Goal: Task Accomplishment & Management: Manage account settings

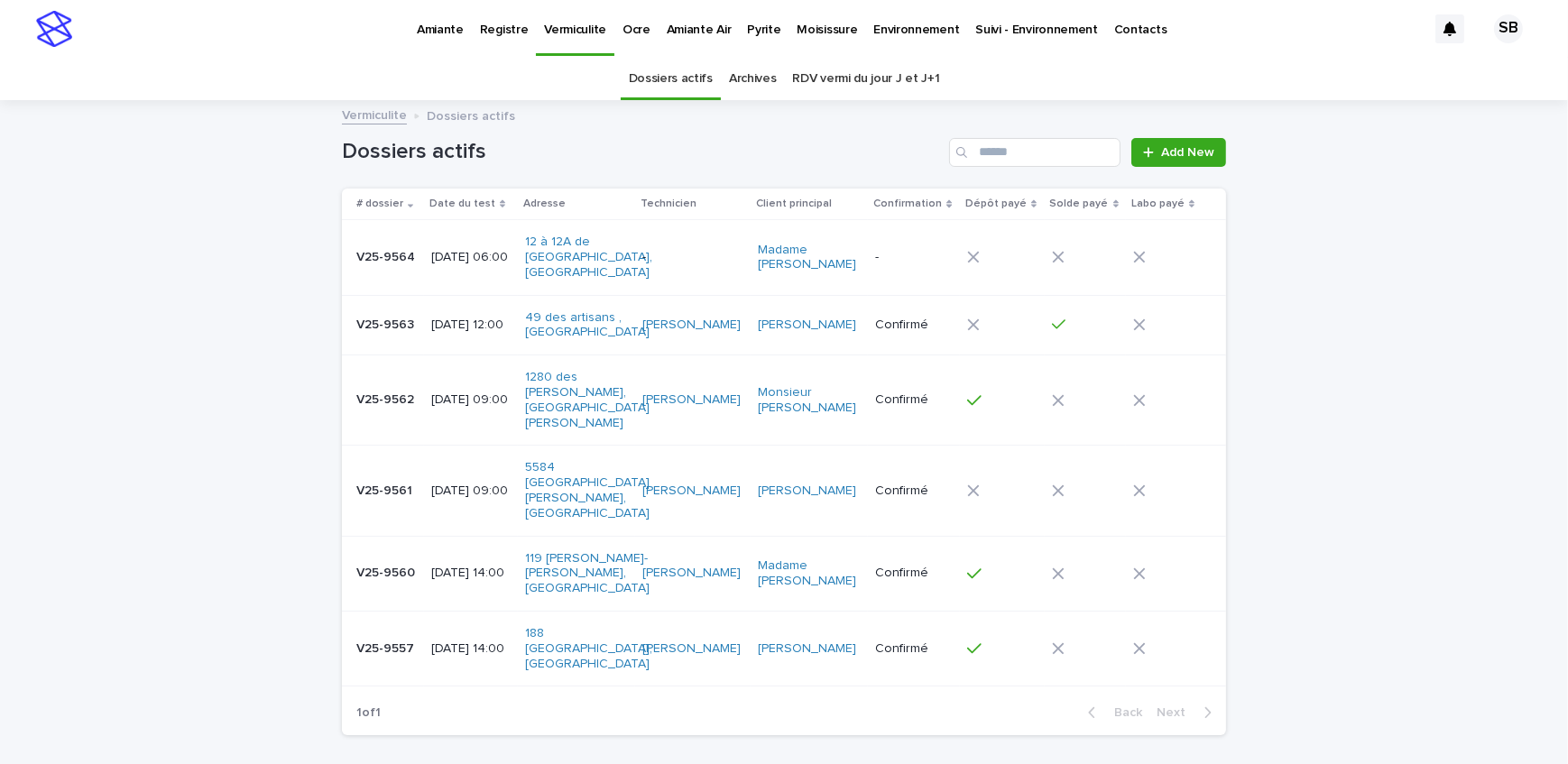
click at [444, 21] on p "Amiante" at bounding box center [441, 19] width 47 height 38
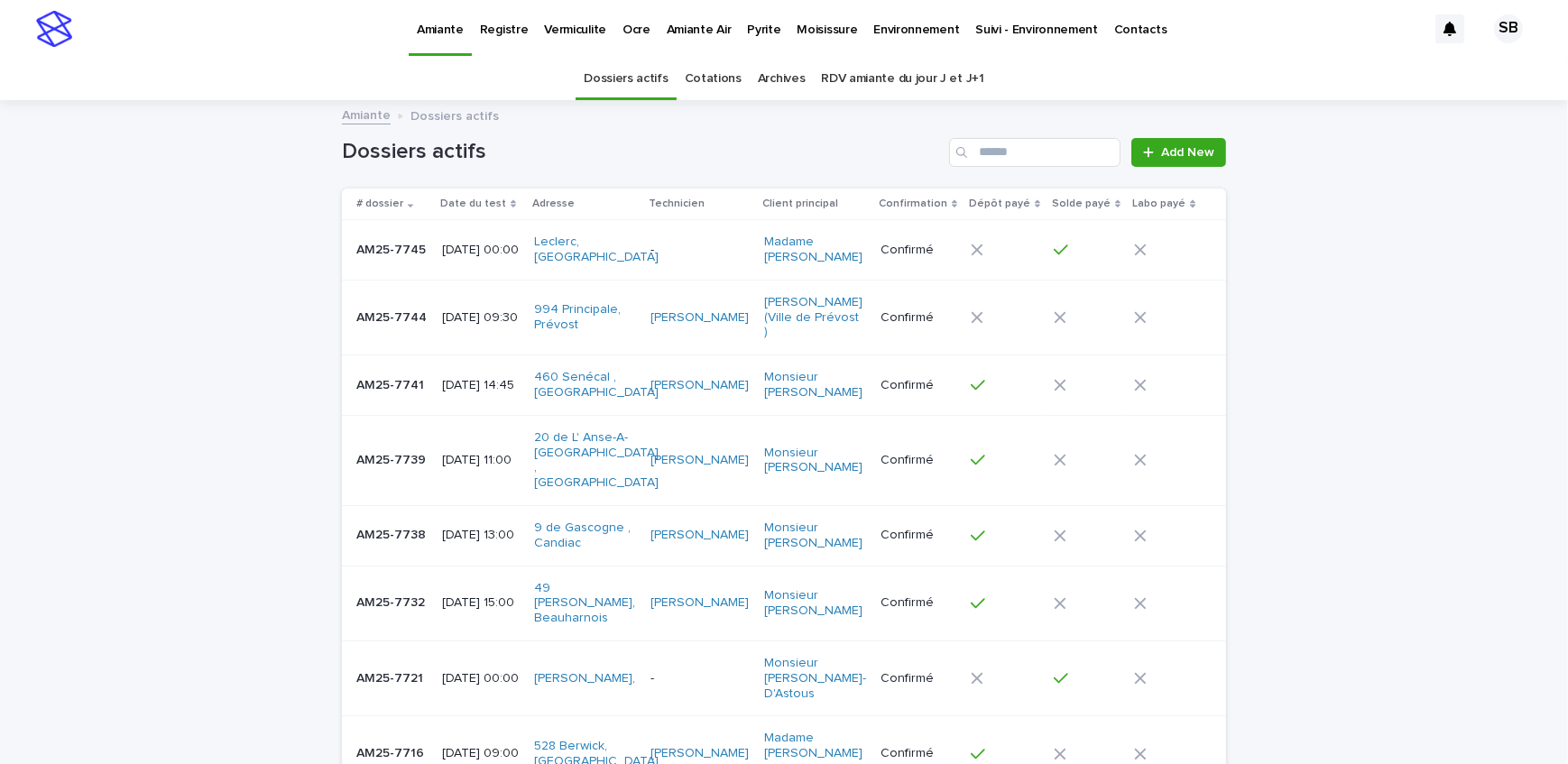
click at [578, 30] on p "Vermiculite" at bounding box center [575, 19] width 63 height 38
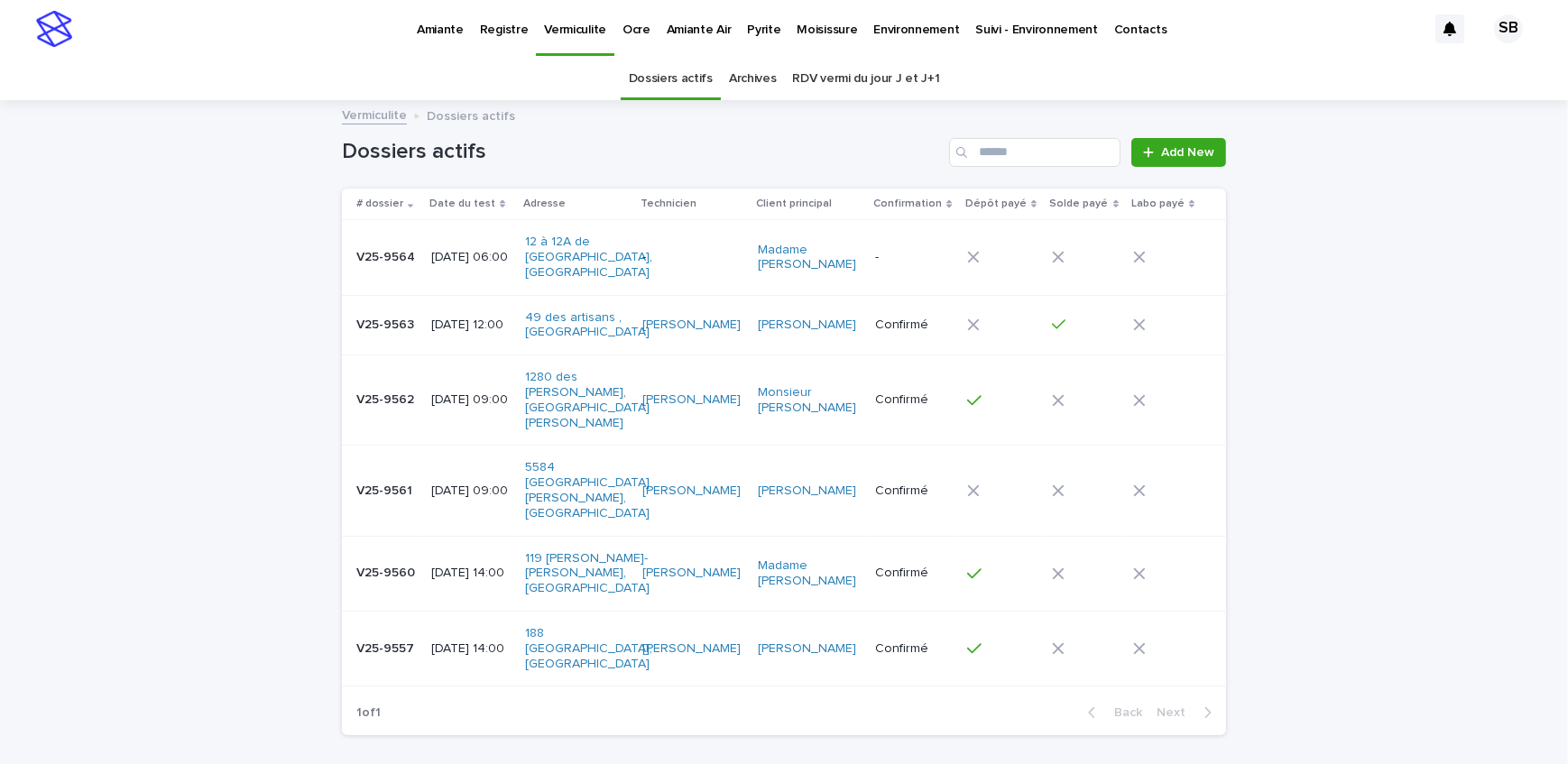
click at [450, 318] on p "[DATE] 12:00" at bounding box center [471, 325] width 79 height 16
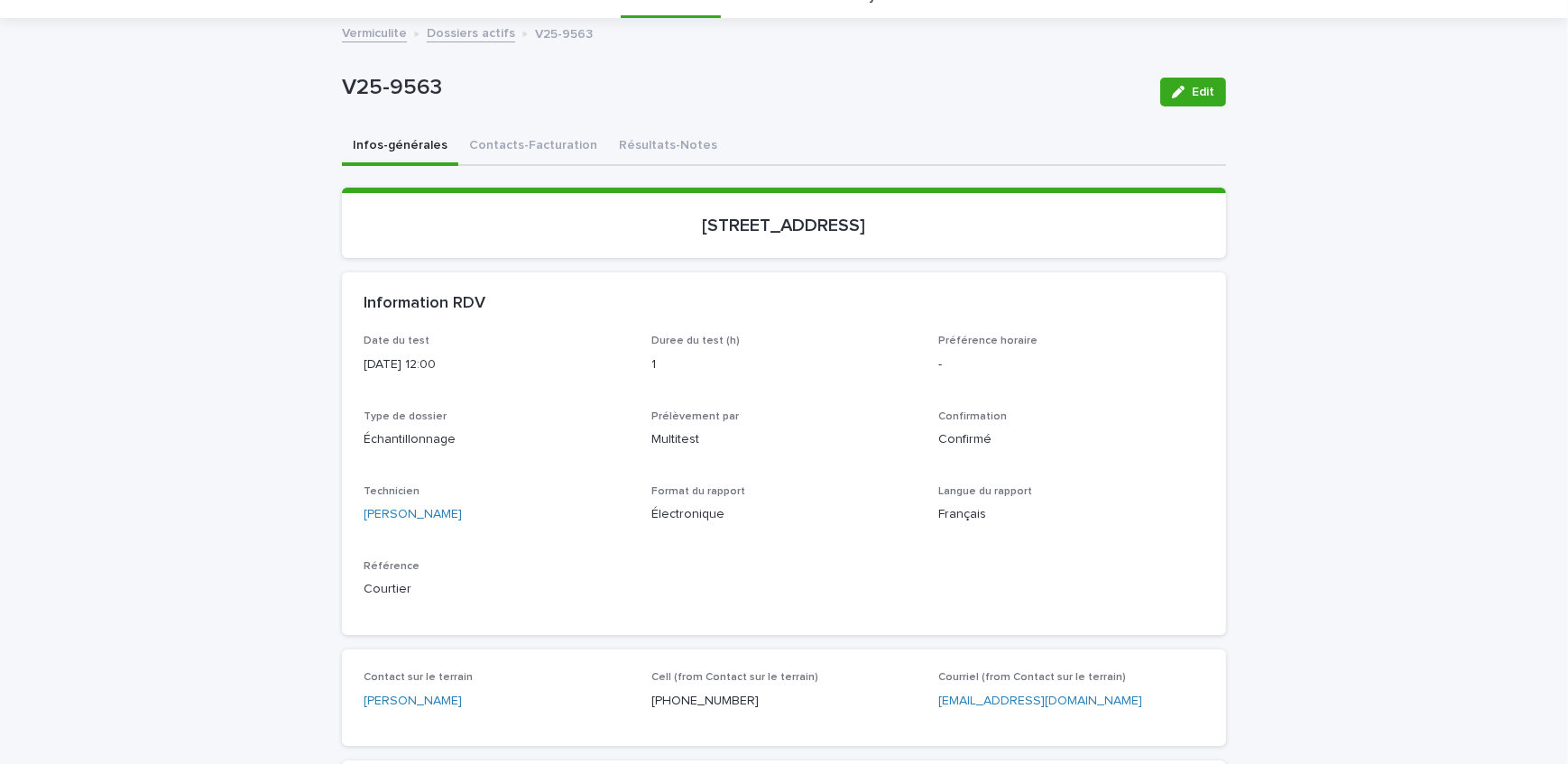
scroll to position [163, 0]
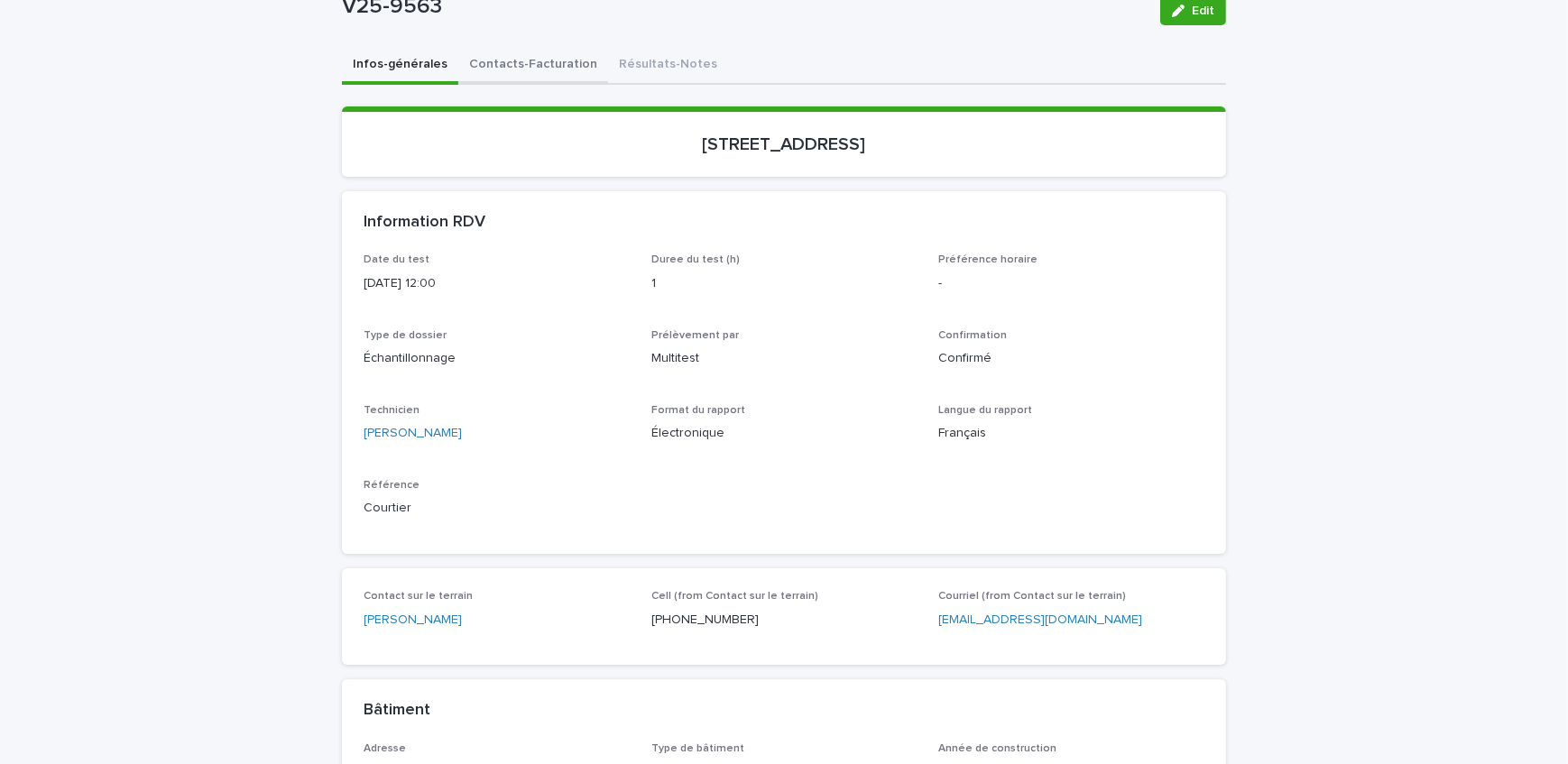
click at [547, 69] on div "Infos-générales Contacts-Facturation Résultats-Notes Loading... Saving… Loading…" at bounding box center [784, 713] width 884 height 1333
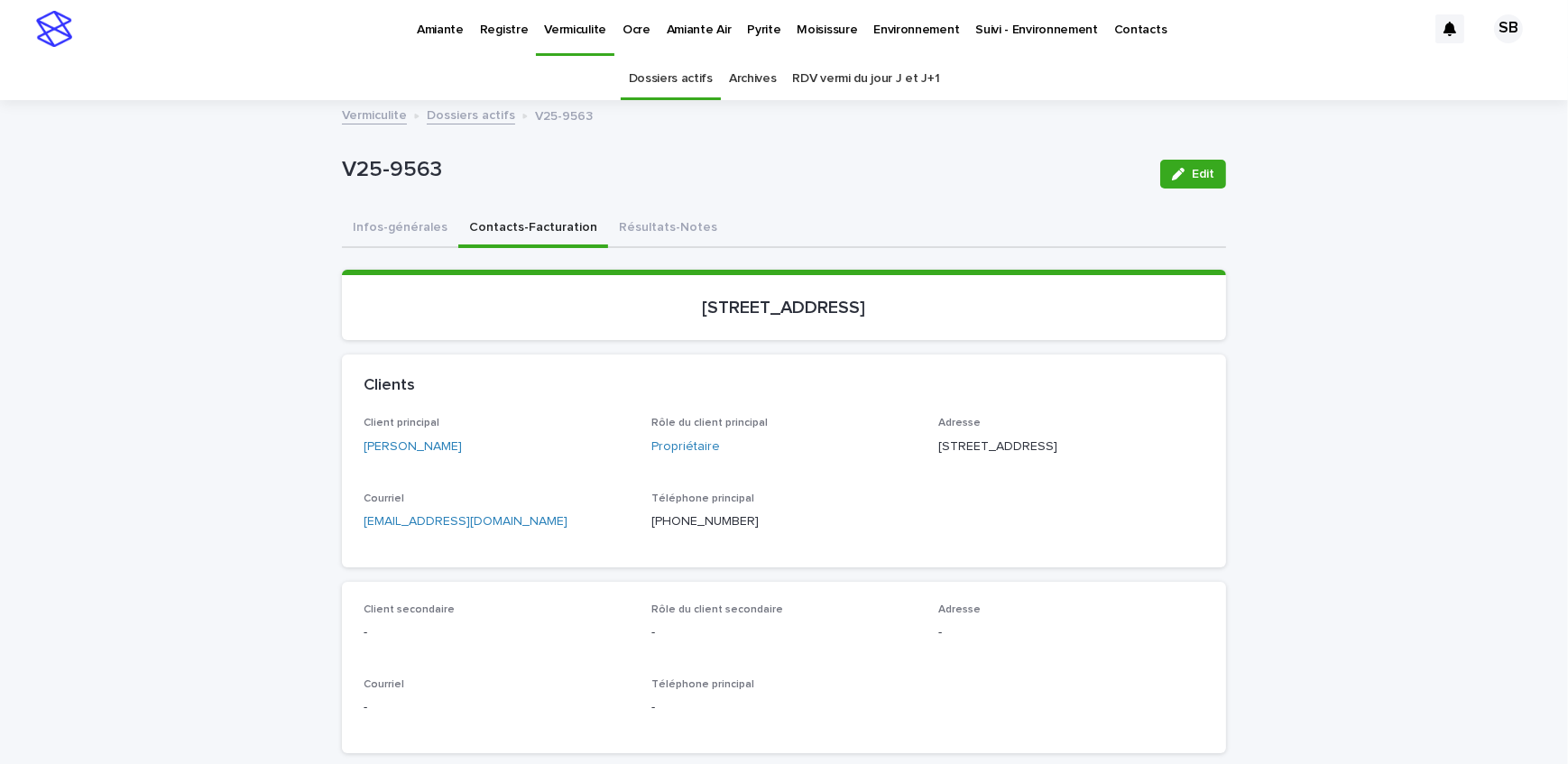
click at [668, 212] on button "Résultats-Notes" at bounding box center [668, 229] width 120 height 38
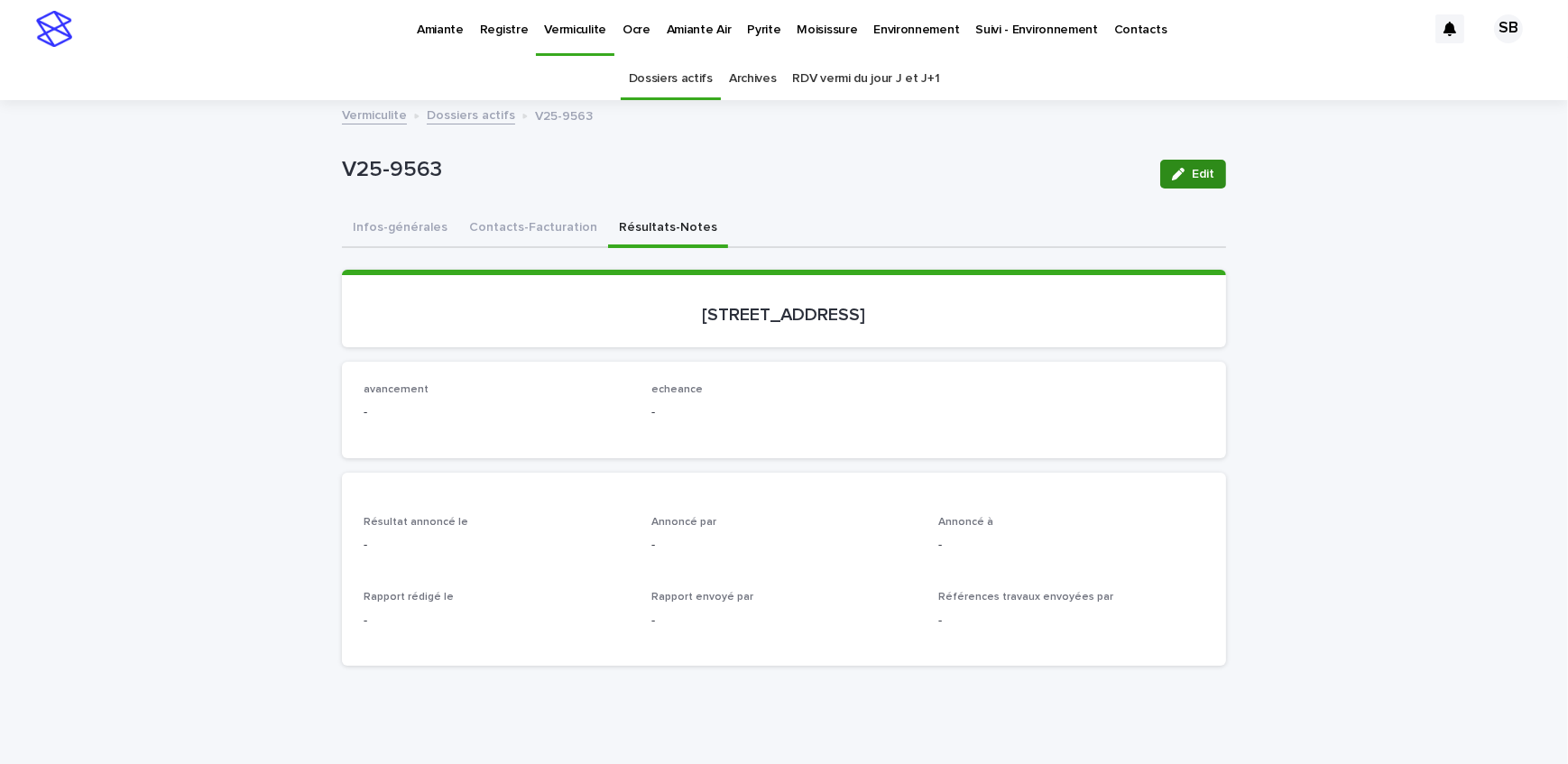
click at [1184, 166] on button "Edit" at bounding box center [1193, 175] width 65 height 29
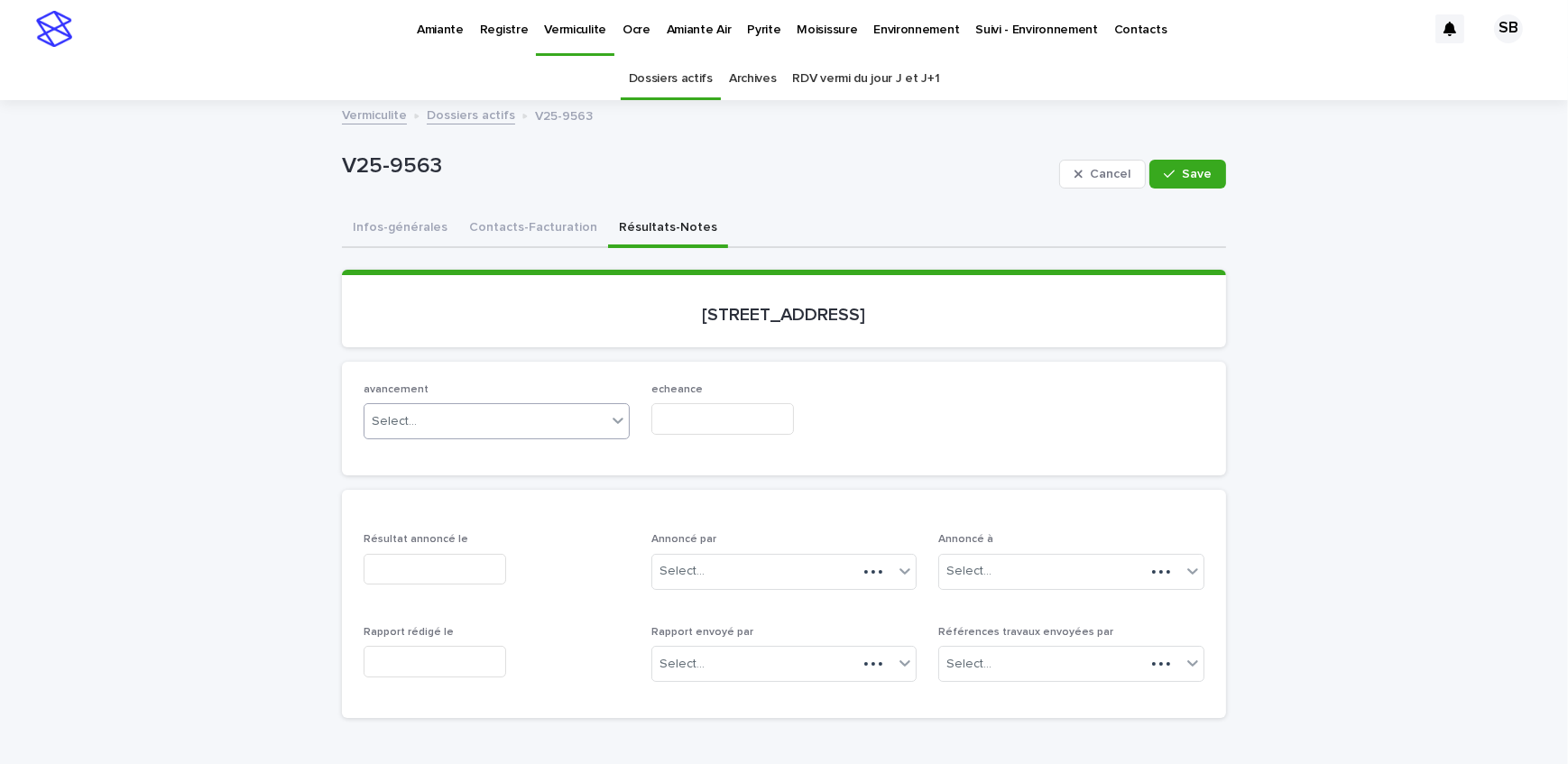
click at [462, 427] on div "Select..." at bounding box center [486, 422] width 242 height 29
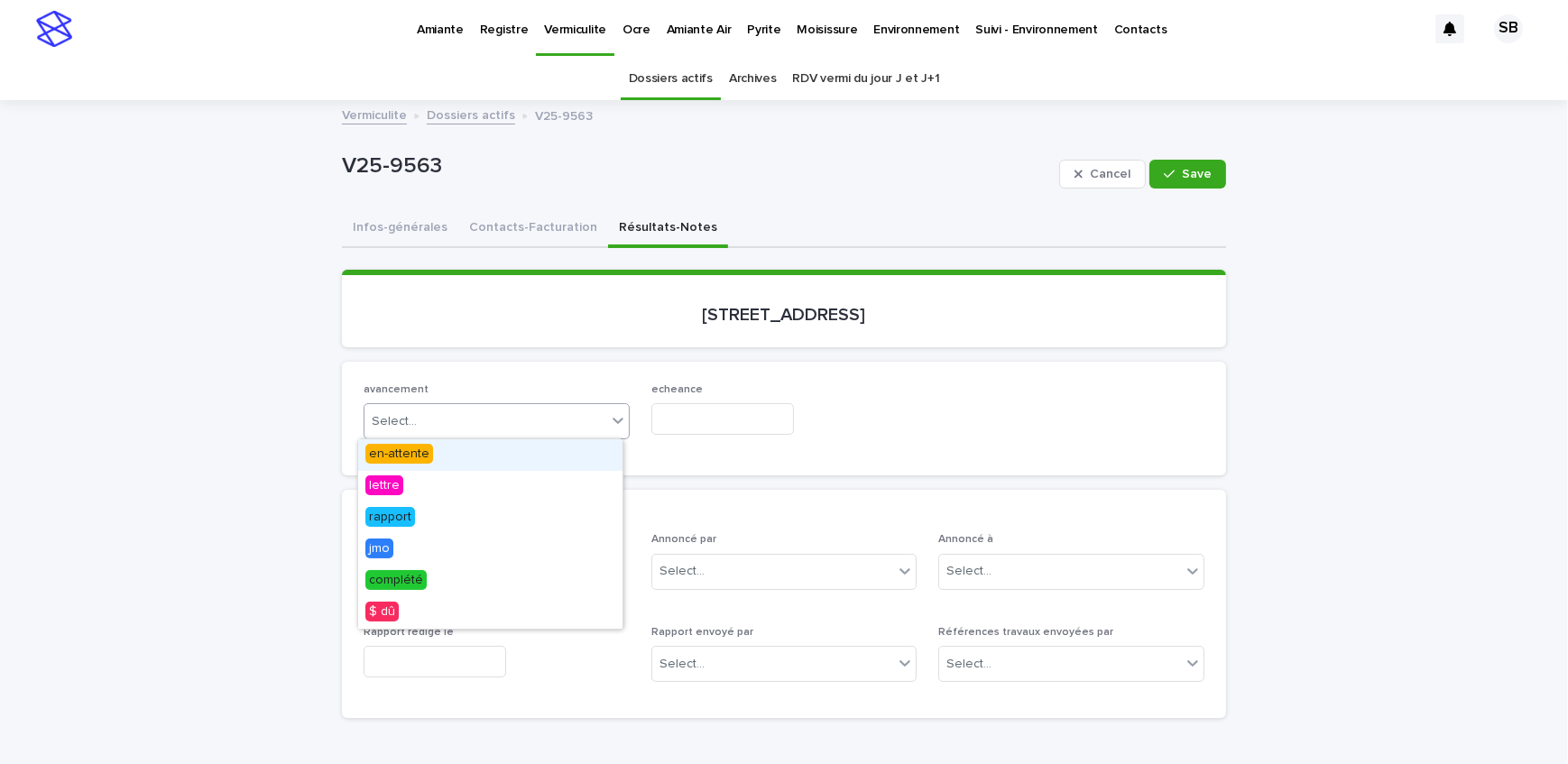
click at [459, 458] on div "en-attente" at bounding box center [490, 455] width 265 height 31
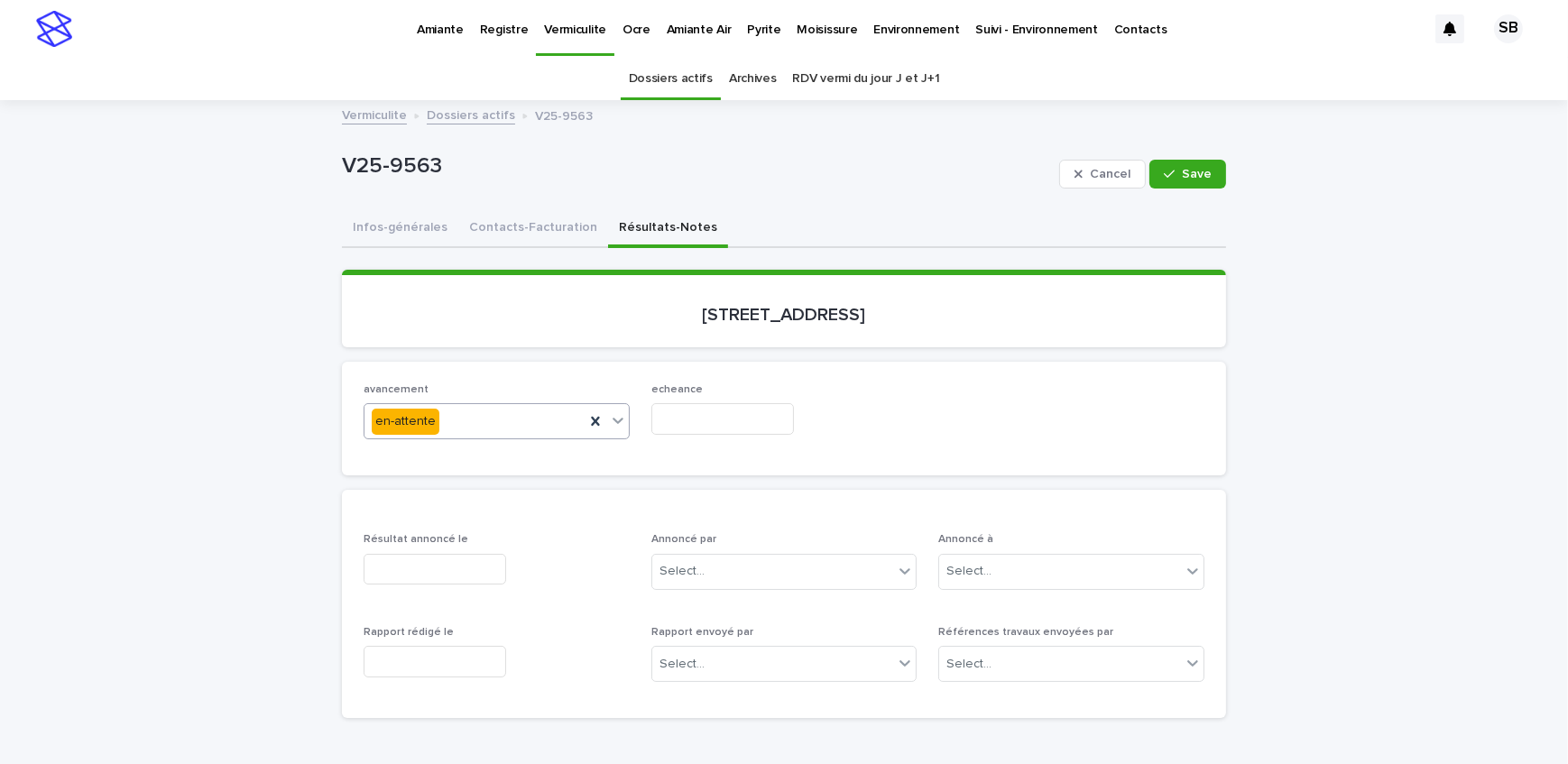
click at [704, 420] on input "text" at bounding box center [723, 419] width 143 height 31
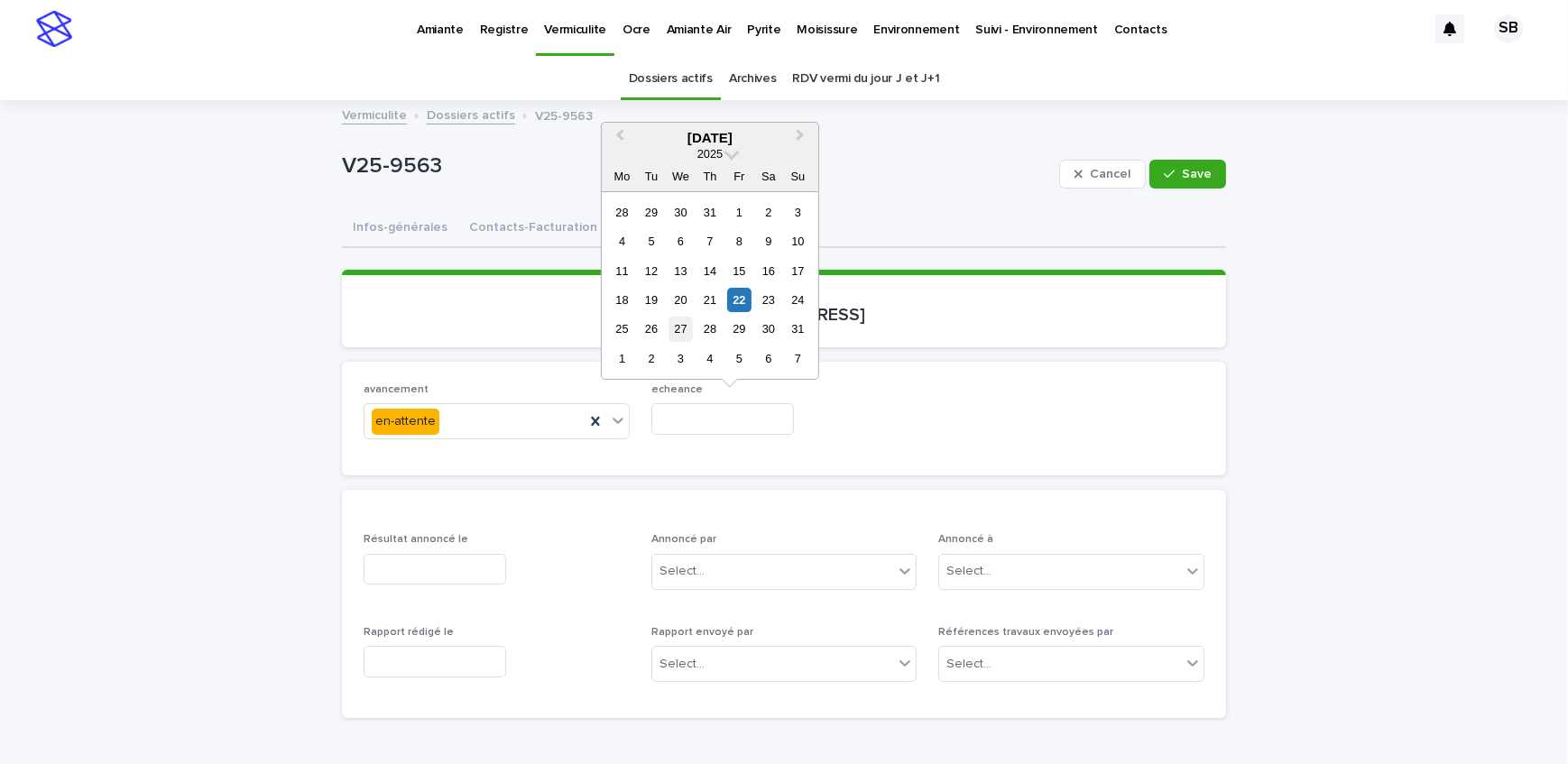
click at [674, 334] on div "27" at bounding box center [680, 329] width 24 height 24
type input "**********"
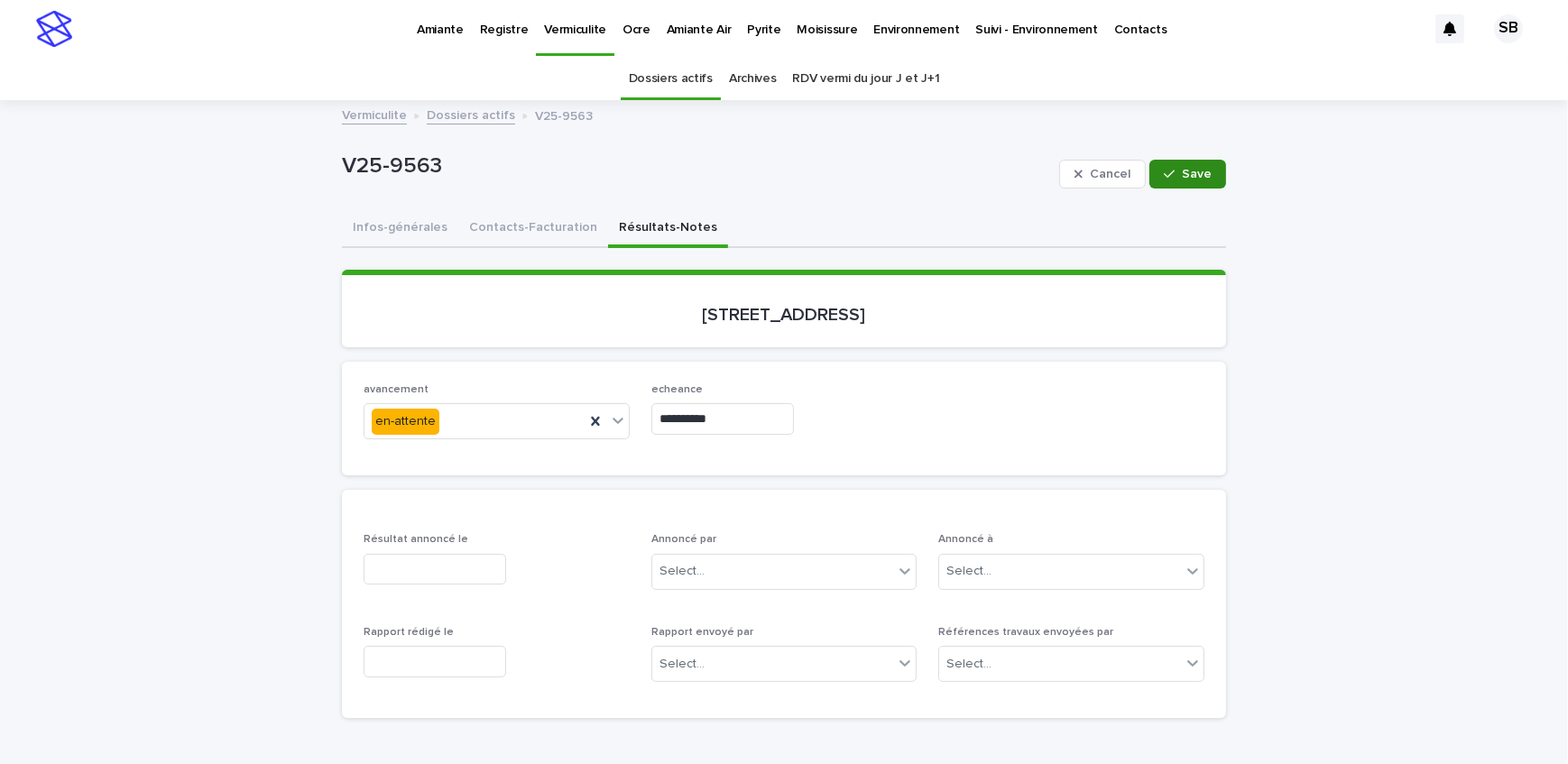
click at [1180, 160] on button "Save" at bounding box center [1188, 175] width 77 height 29
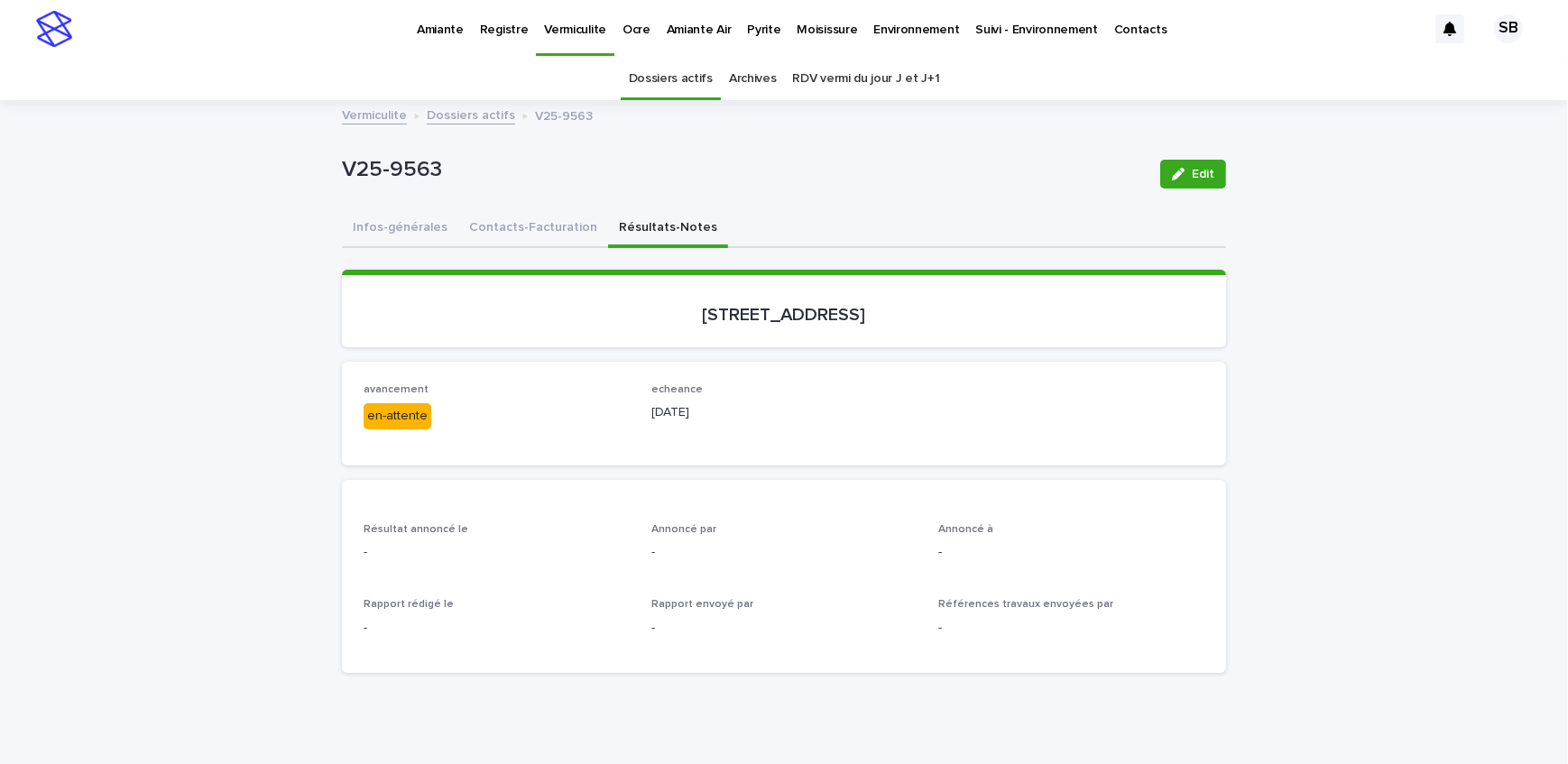
click at [457, 116] on link "Dossiers actifs" at bounding box center [471, 113] width 89 height 21
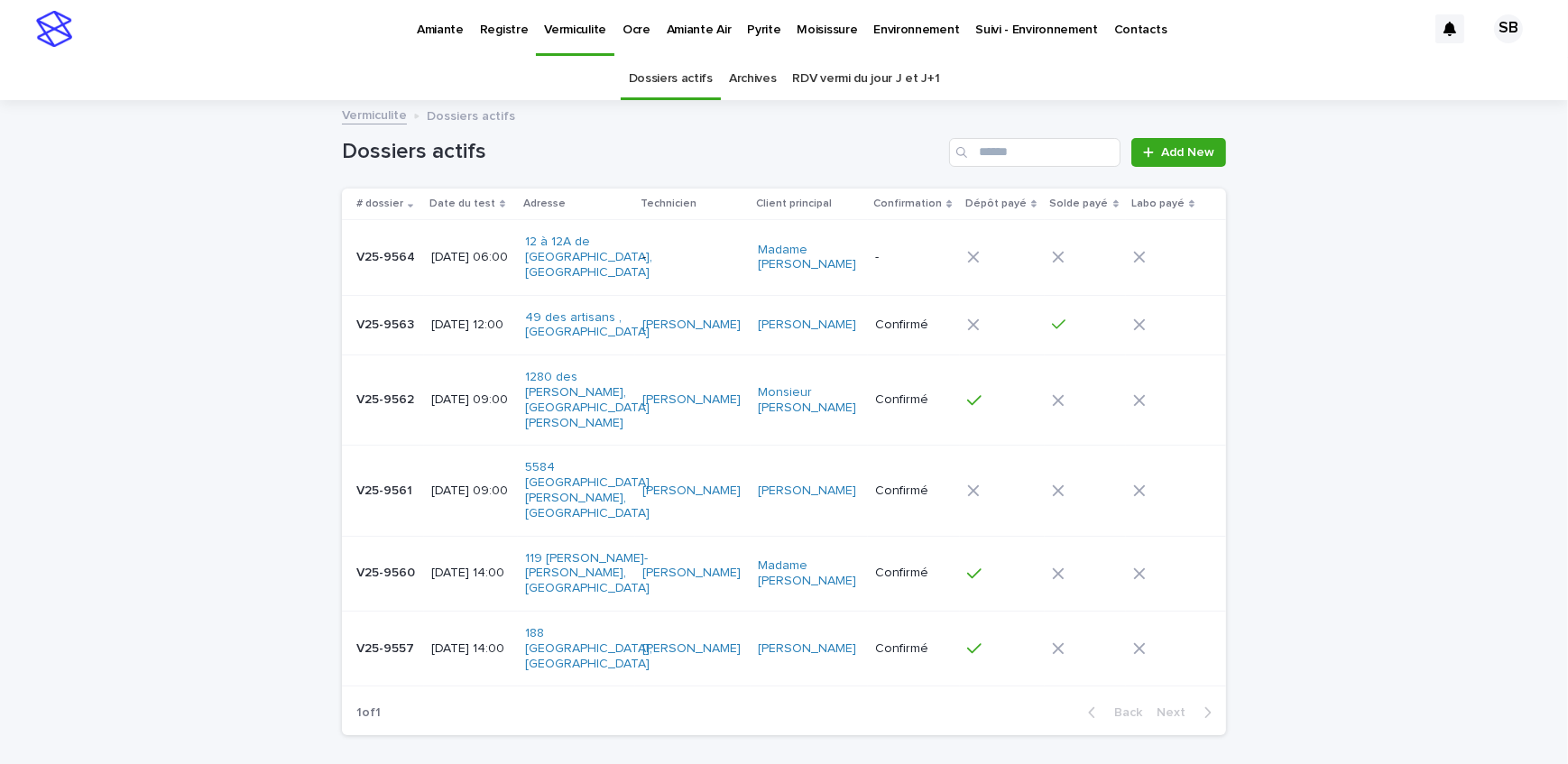
click at [756, 33] on p "Pyrite" at bounding box center [764, 19] width 33 height 38
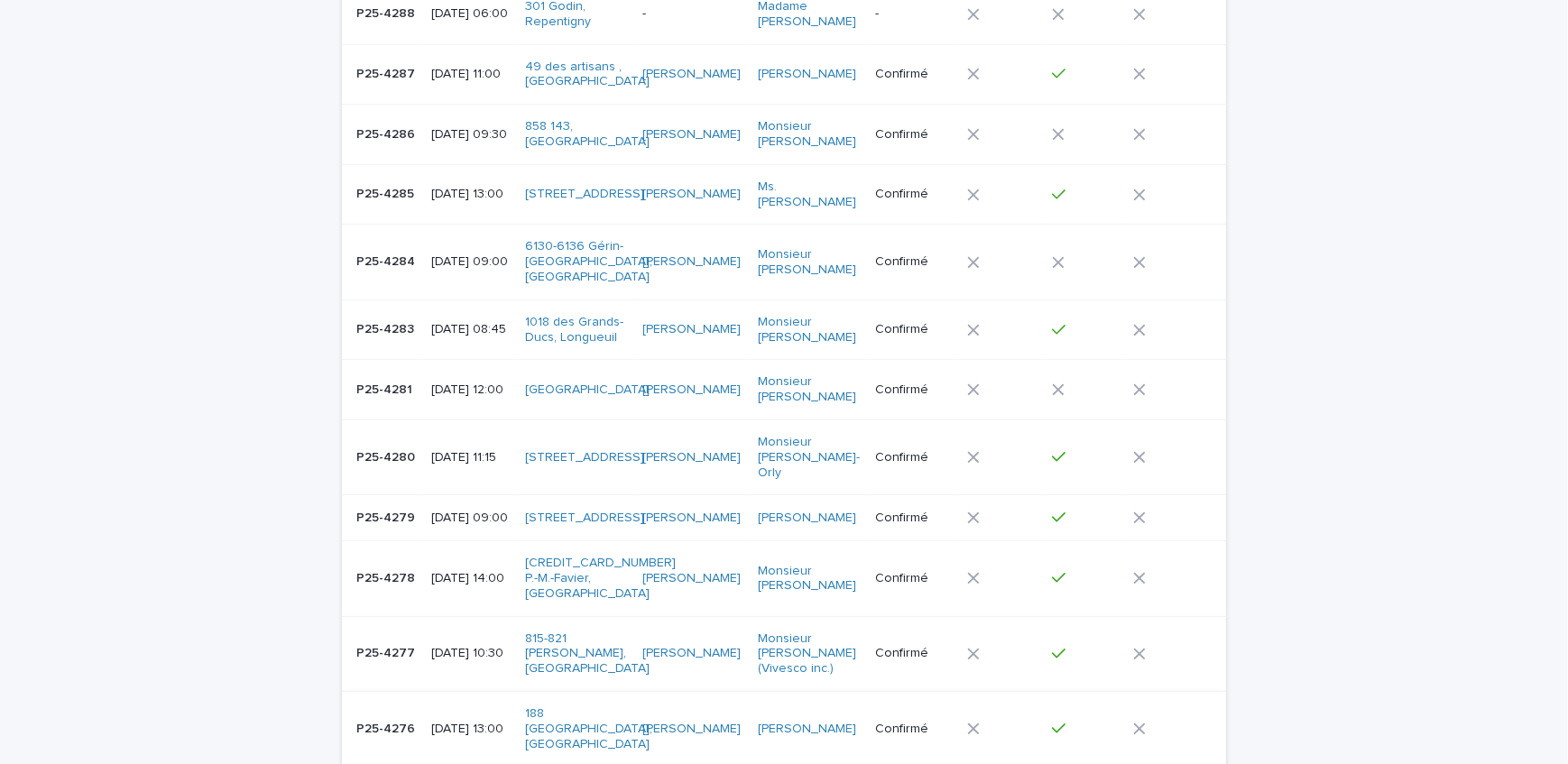
scroll to position [657, 0]
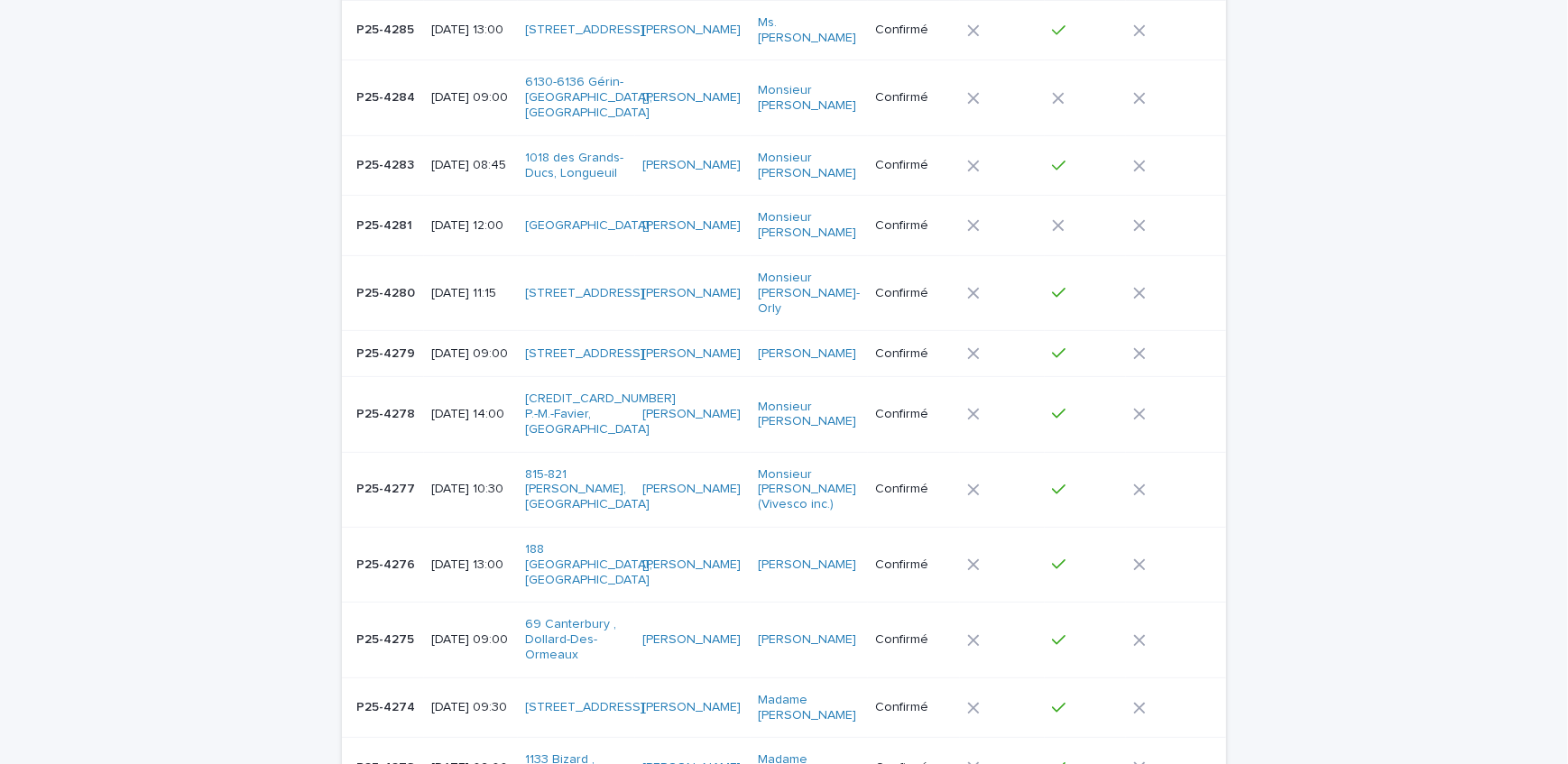
click at [403, 629] on p "P25-4275" at bounding box center [387, 638] width 62 height 19
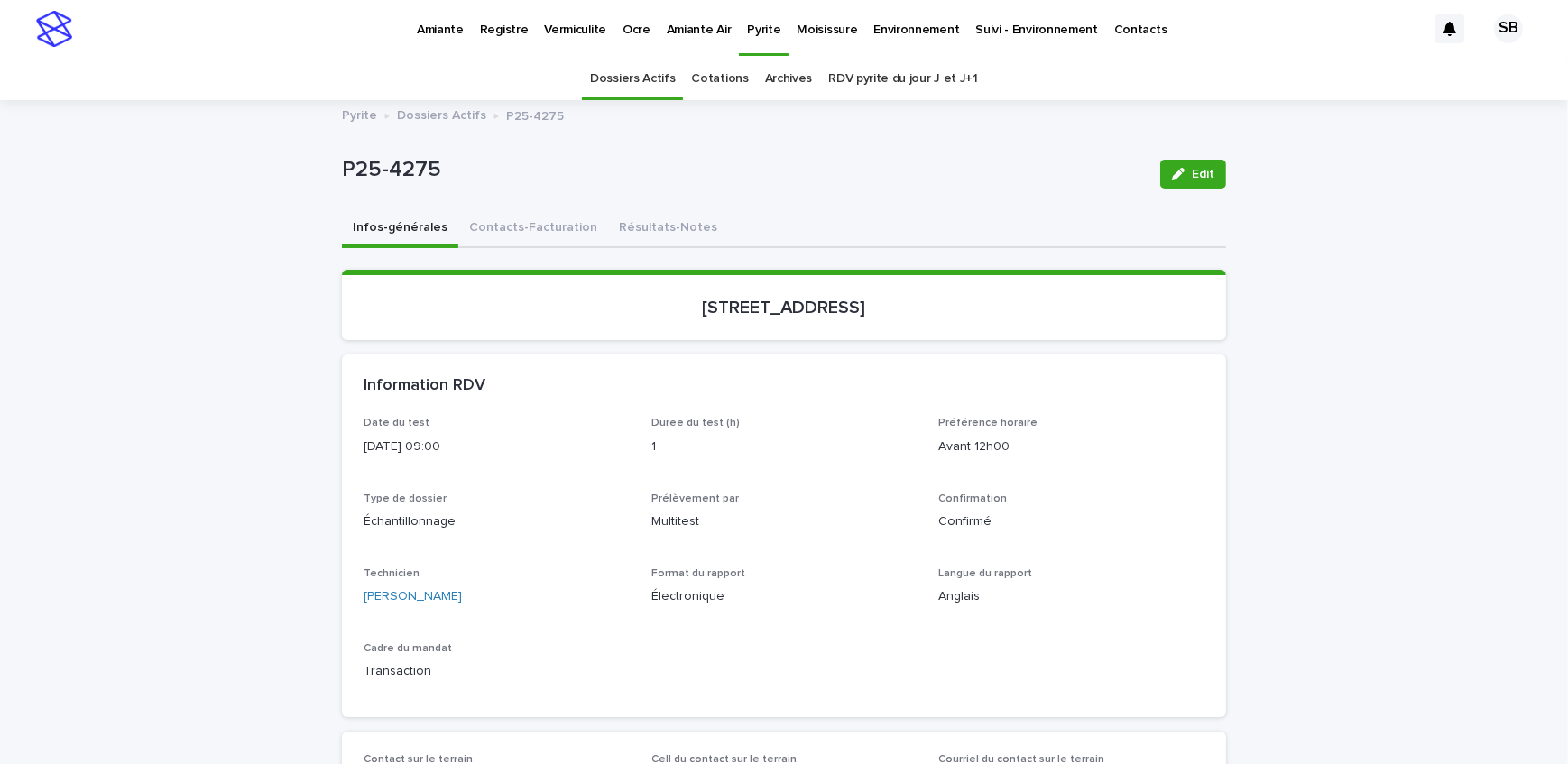
click at [640, 238] on button "Résultats-Notes" at bounding box center [668, 229] width 120 height 38
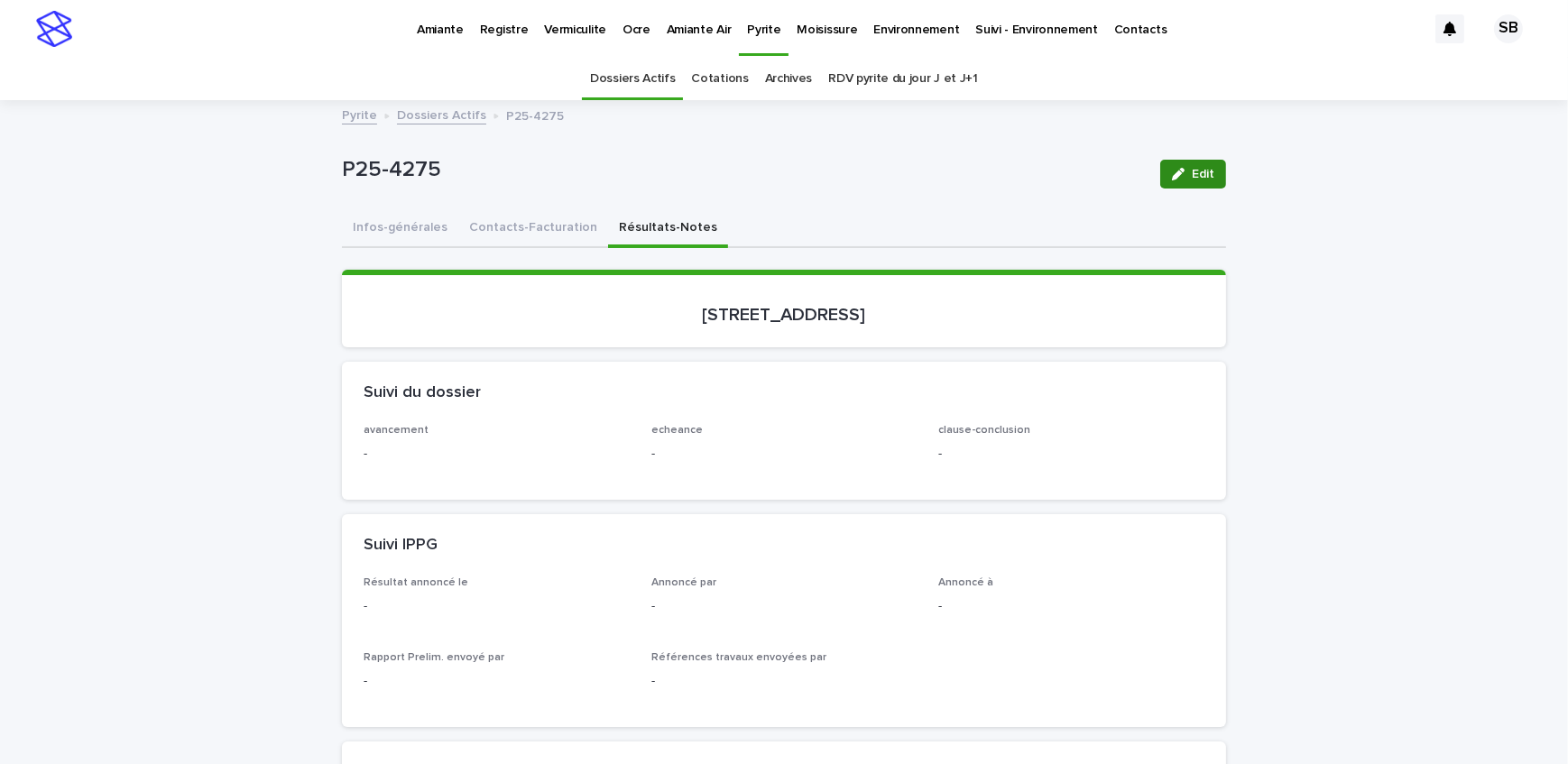
click at [1163, 168] on button "Edit" at bounding box center [1193, 175] width 65 height 29
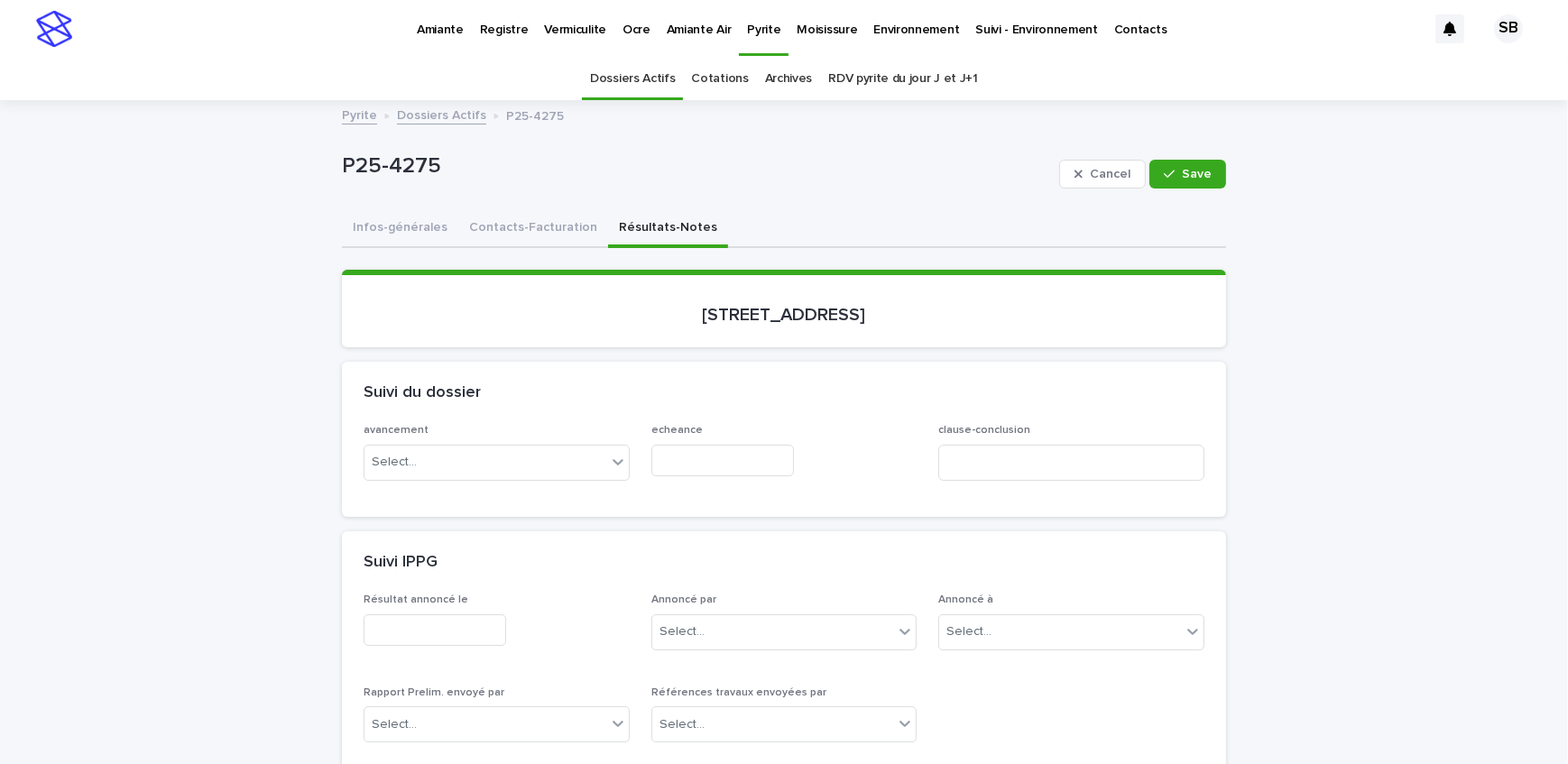
click at [472, 447] on div "Select..." at bounding box center [486, 462] width 242 height 29
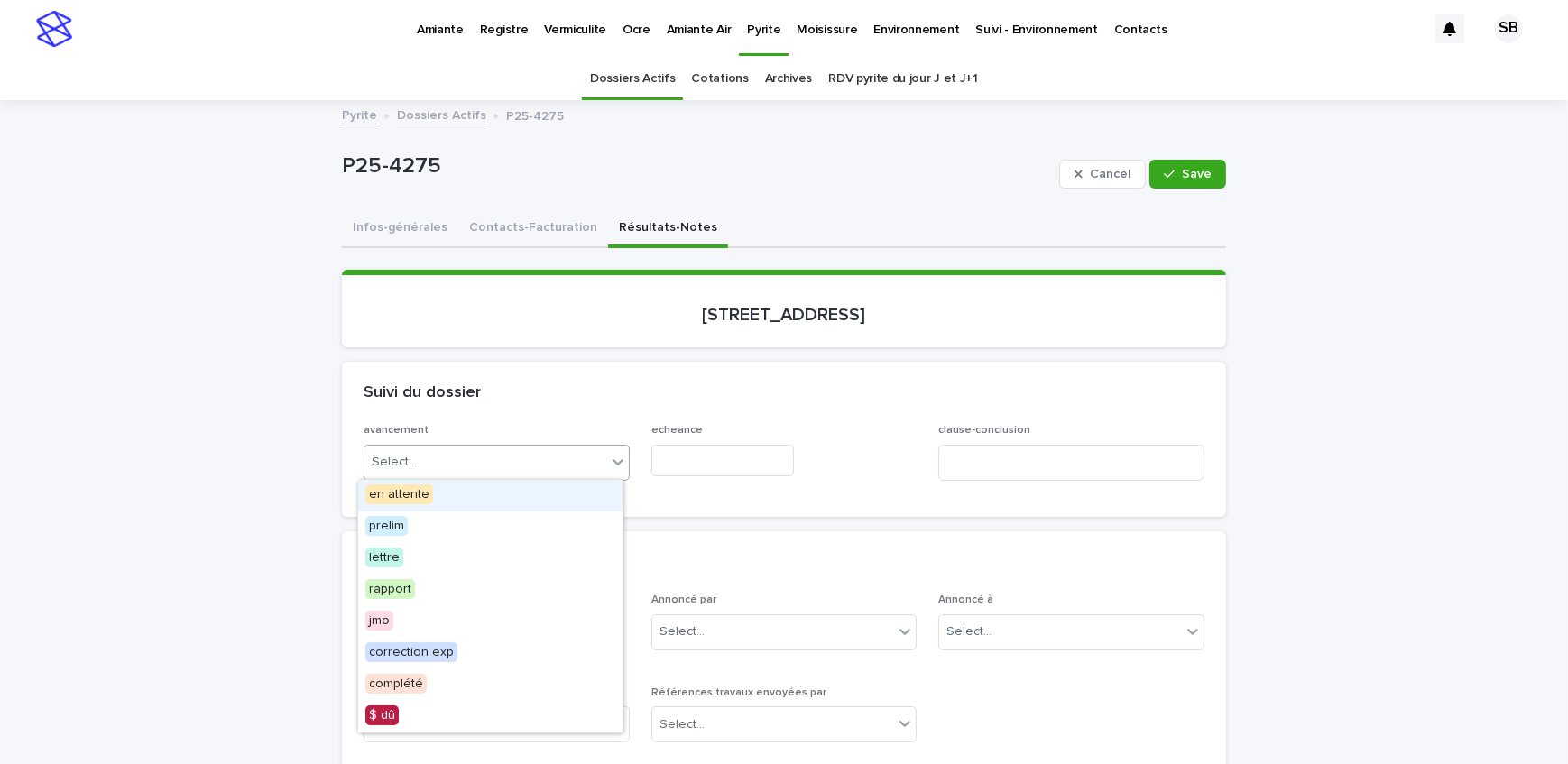
click at [470, 492] on div "en attente" at bounding box center [490, 495] width 265 height 31
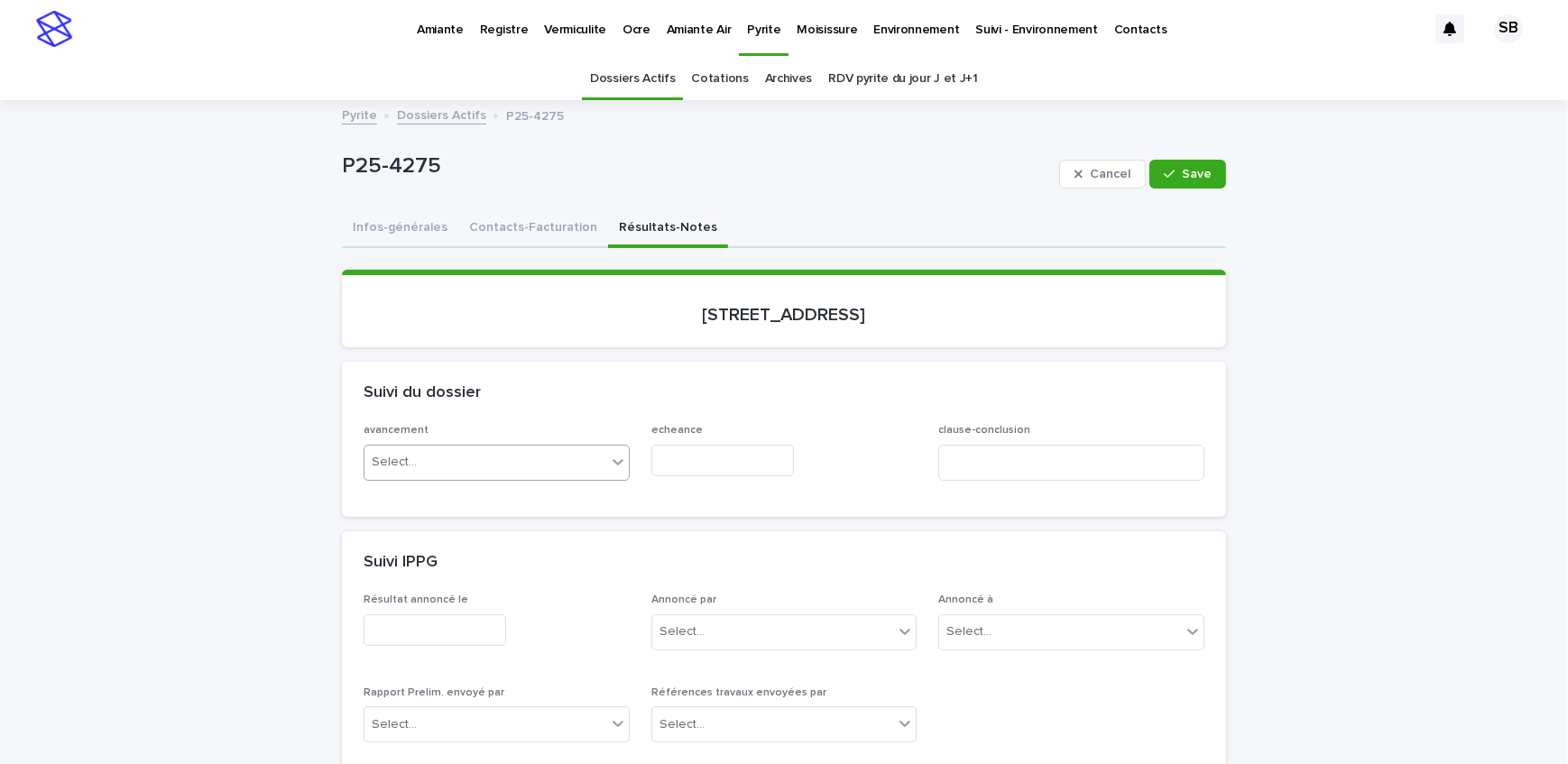
click at [720, 459] on input "text" at bounding box center [723, 460] width 143 height 31
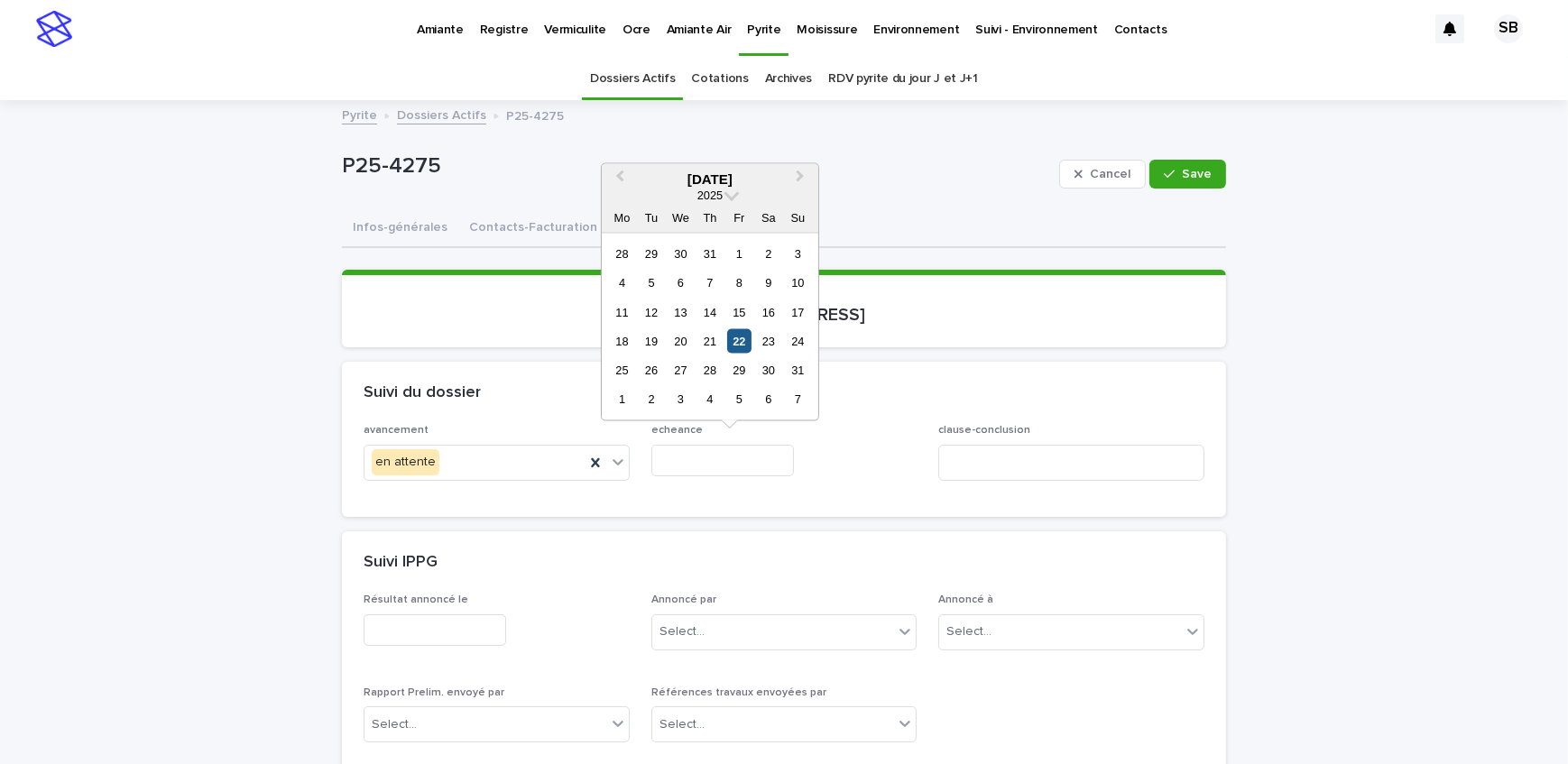
click at [740, 340] on div "22" at bounding box center [740, 341] width 24 height 24
type input "**********"
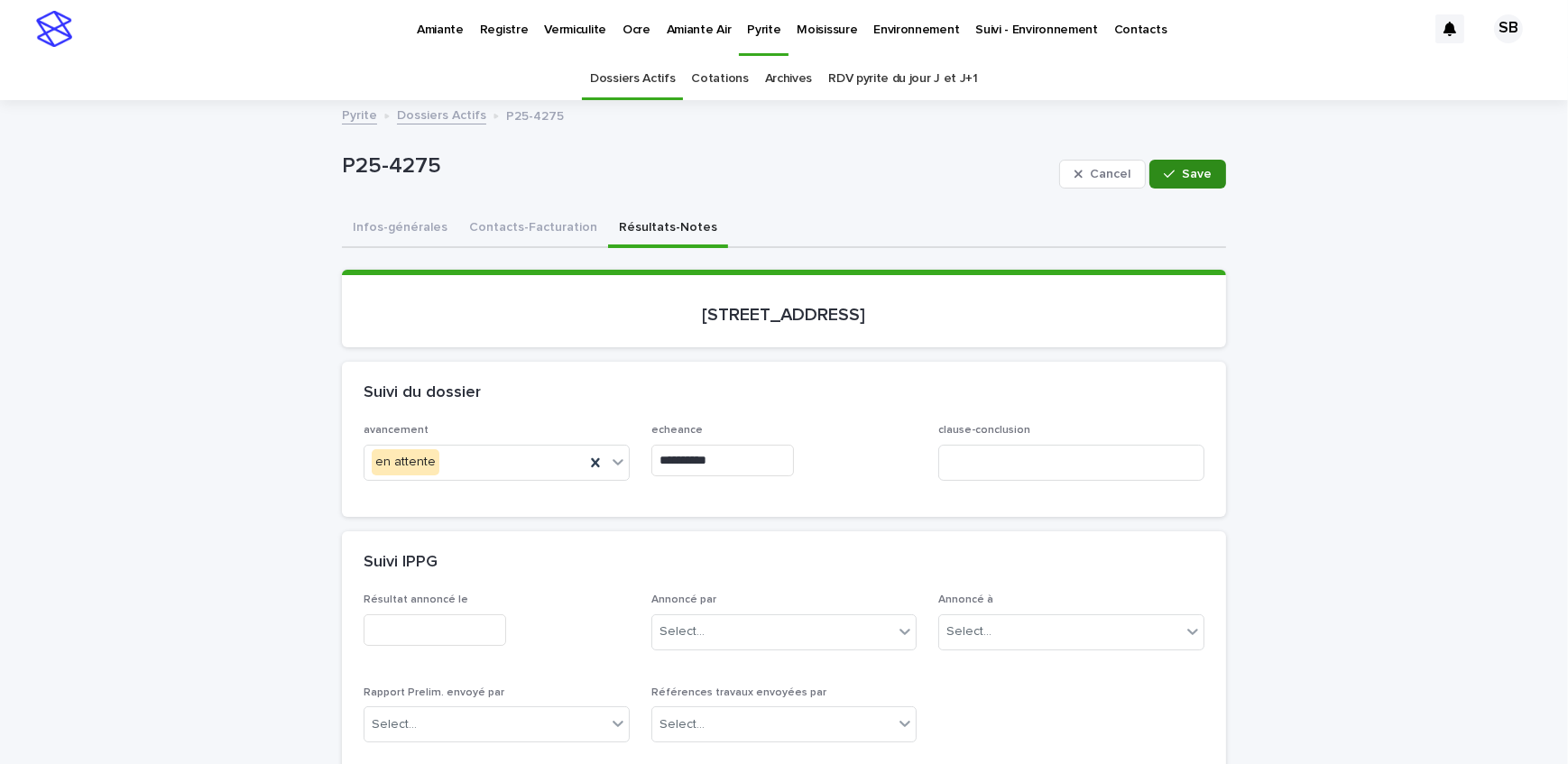
click at [1208, 164] on button "Save" at bounding box center [1188, 175] width 77 height 29
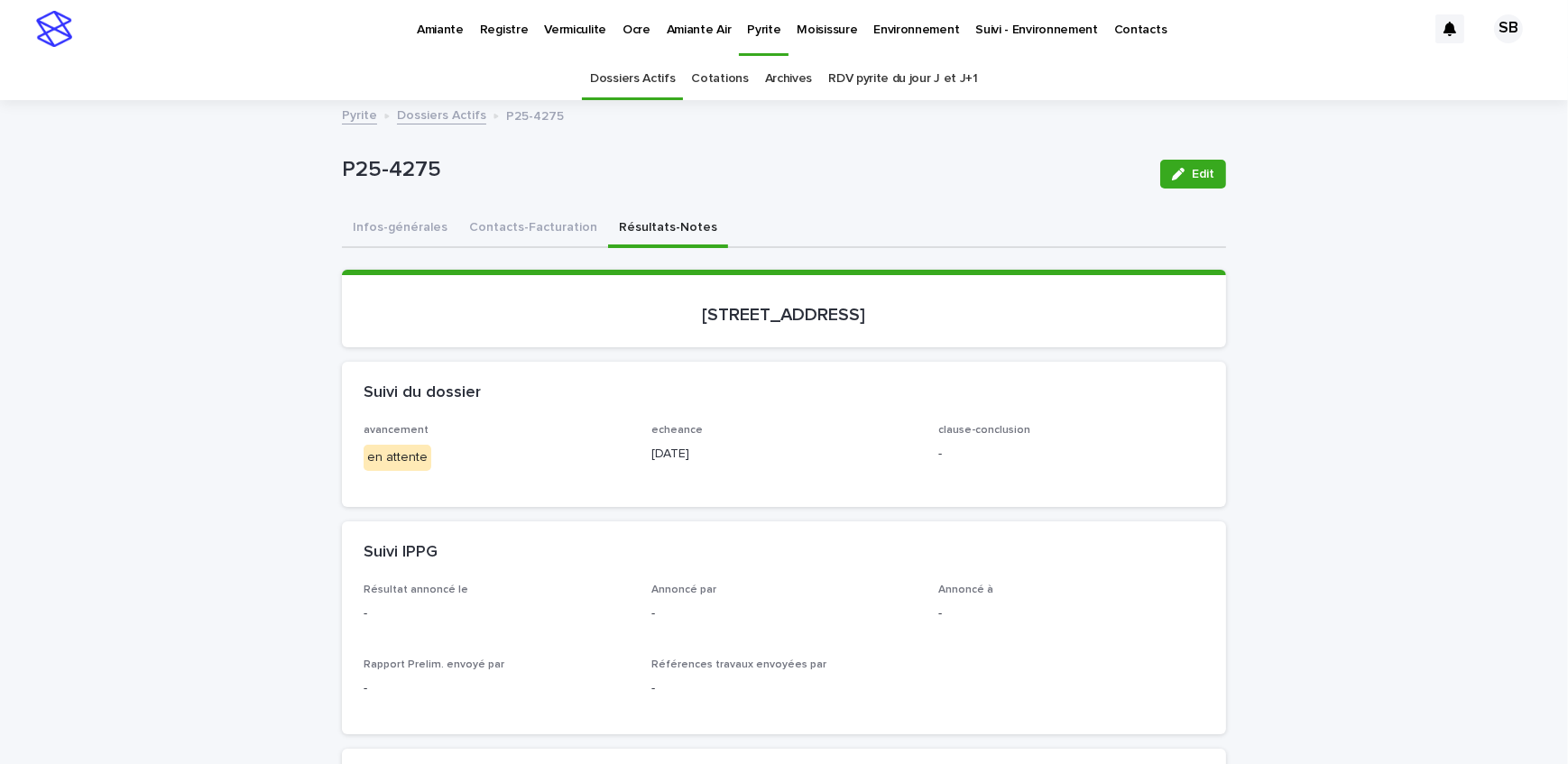
click at [417, 113] on link "Dossiers Actifs" at bounding box center [441, 113] width 89 height 21
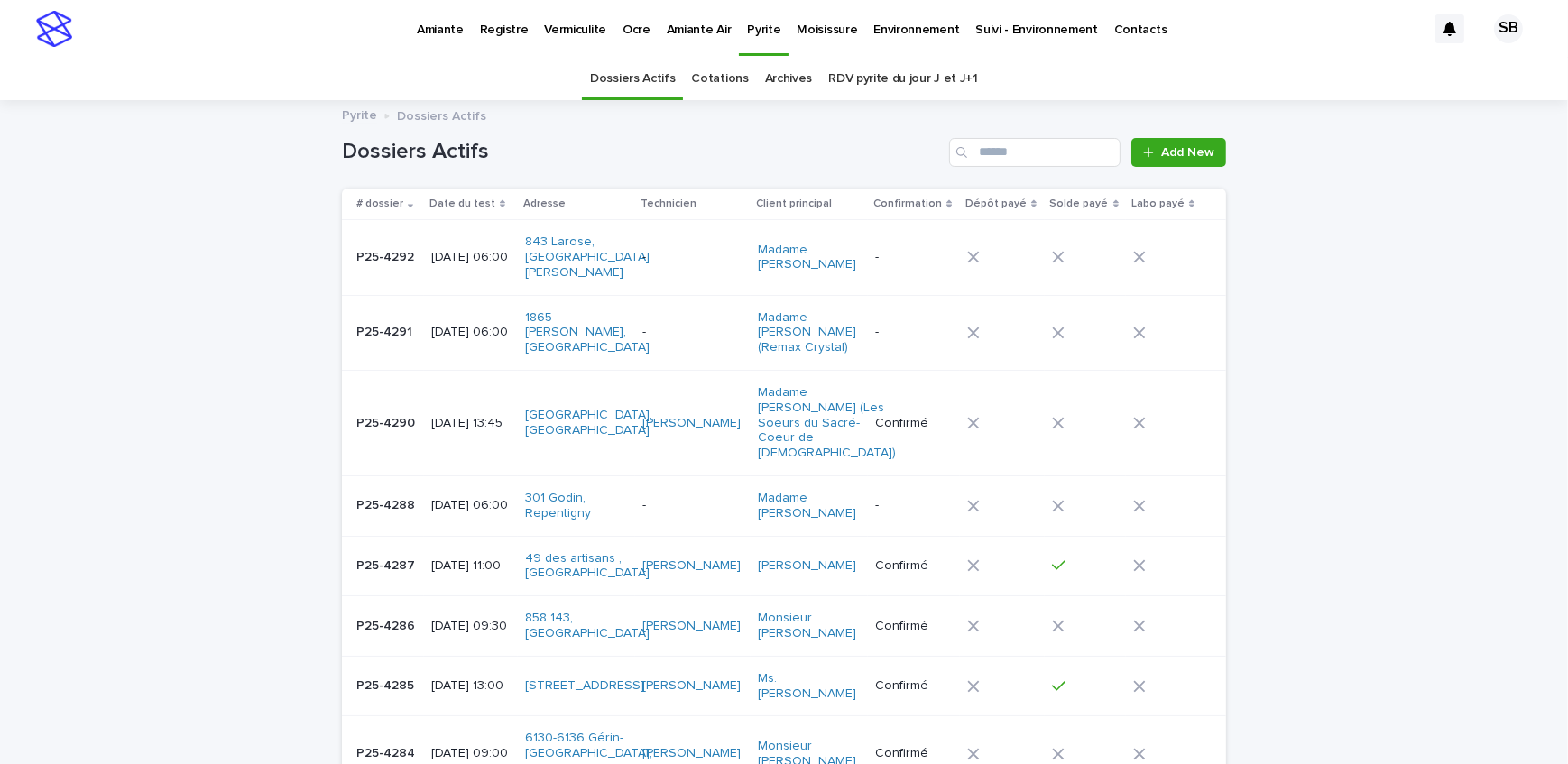
scroll to position [57, 0]
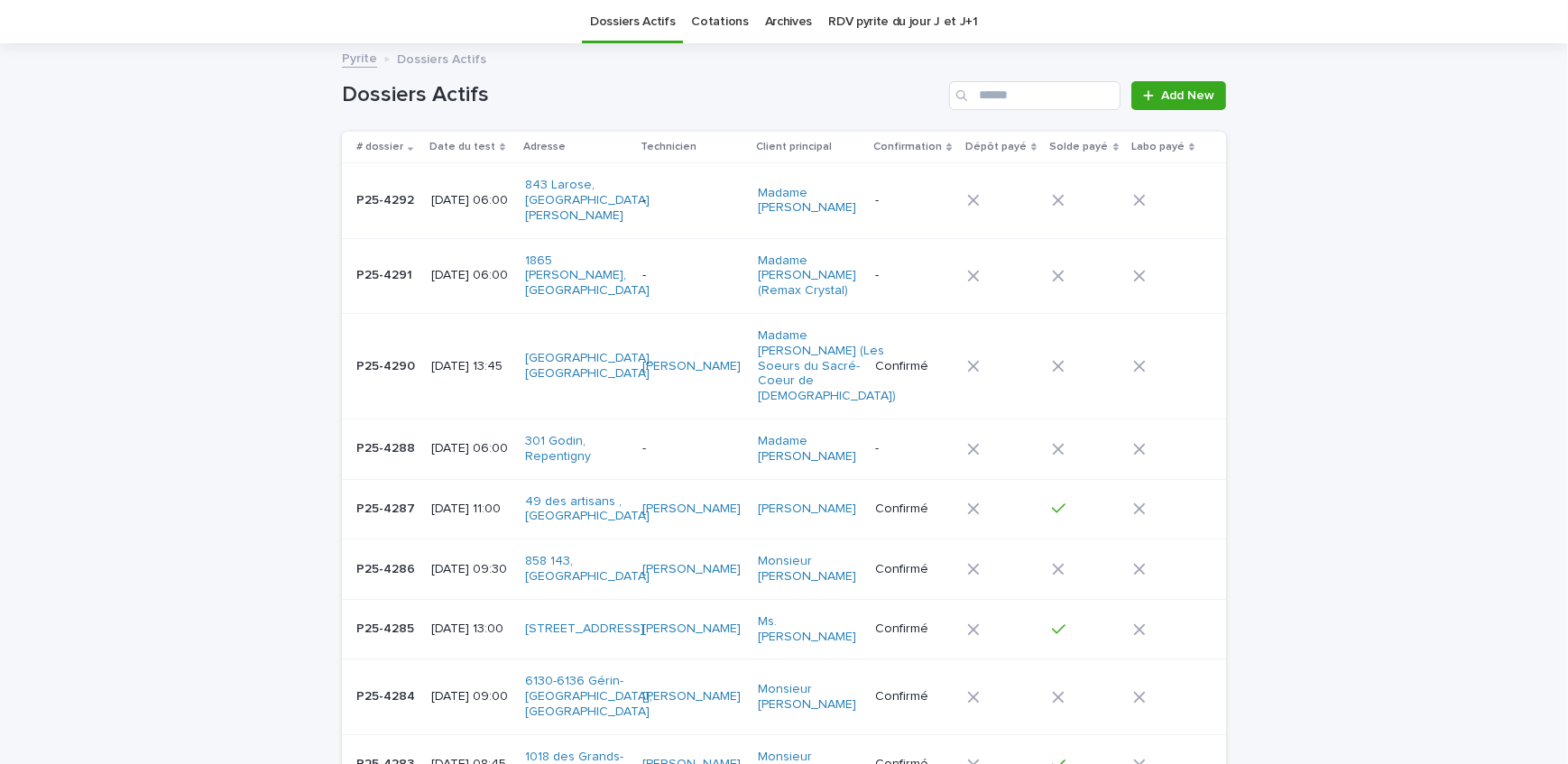
click at [424, 488] on td "[DATE] 11:00" at bounding box center [471, 510] width 94 height 61
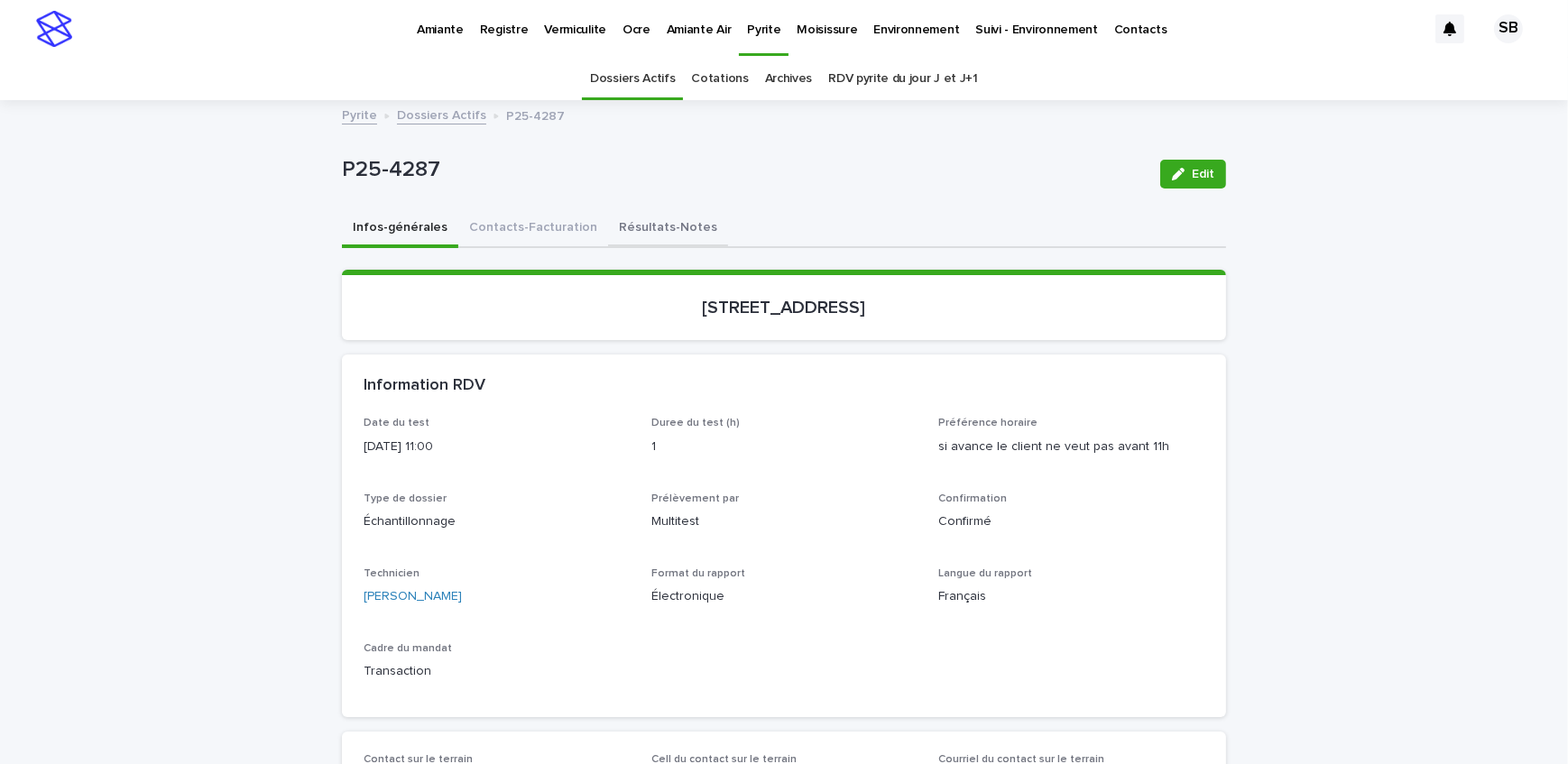
click at [652, 228] on button "Résultats-Notes" at bounding box center [668, 229] width 120 height 38
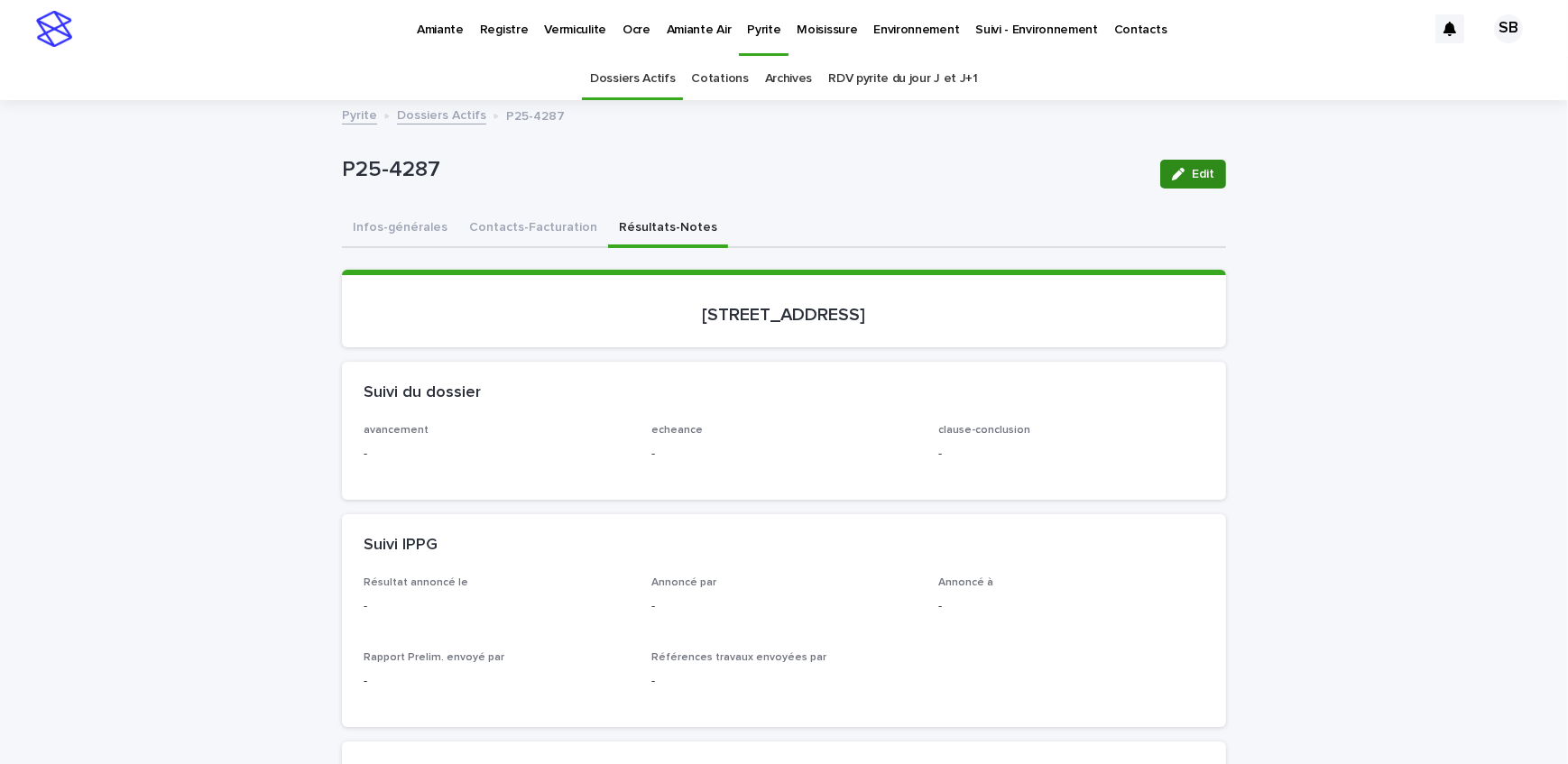
click at [1182, 178] on div "button" at bounding box center [1182, 174] width 20 height 13
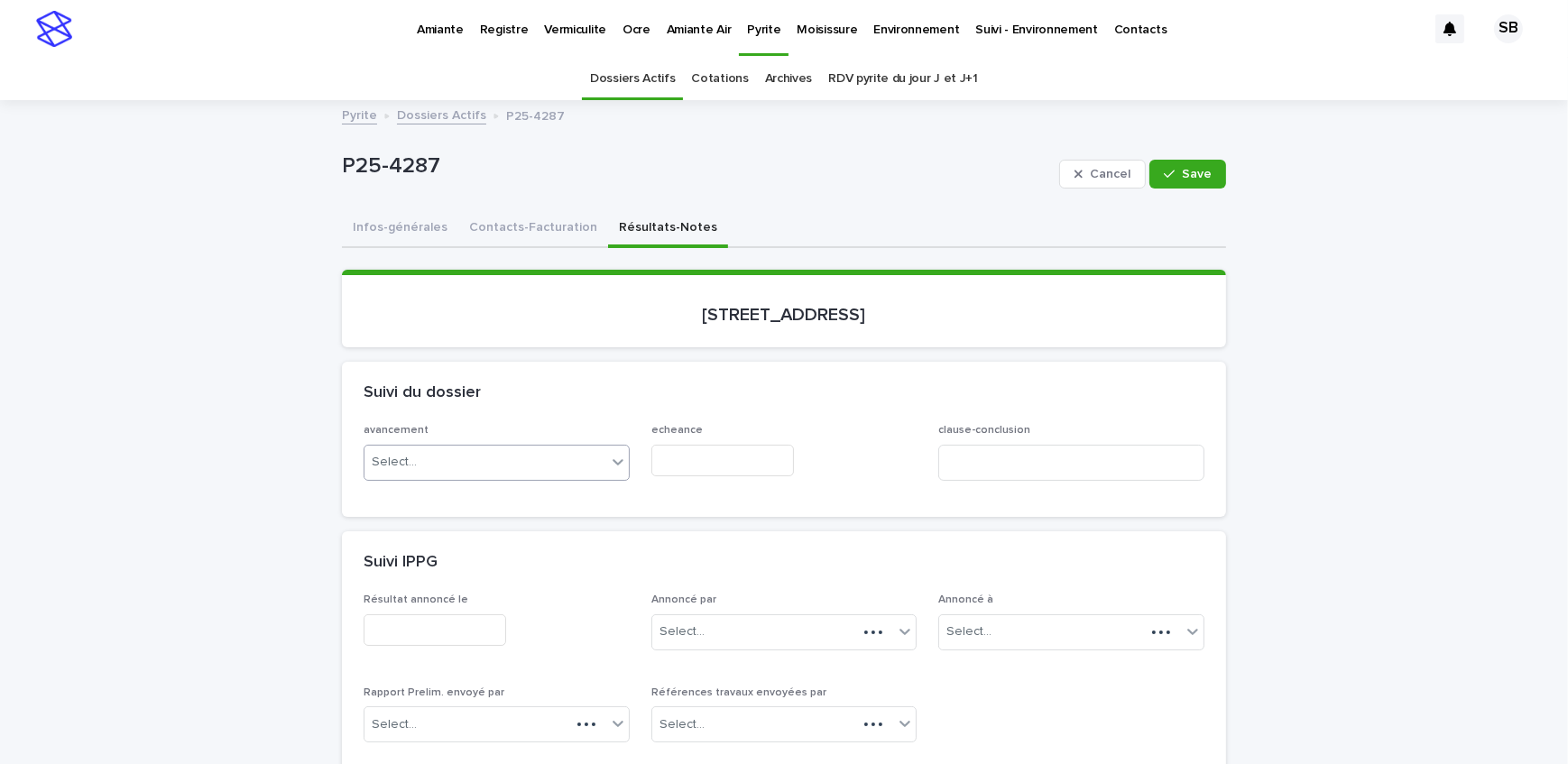
click at [469, 455] on div "Select..." at bounding box center [486, 462] width 242 height 29
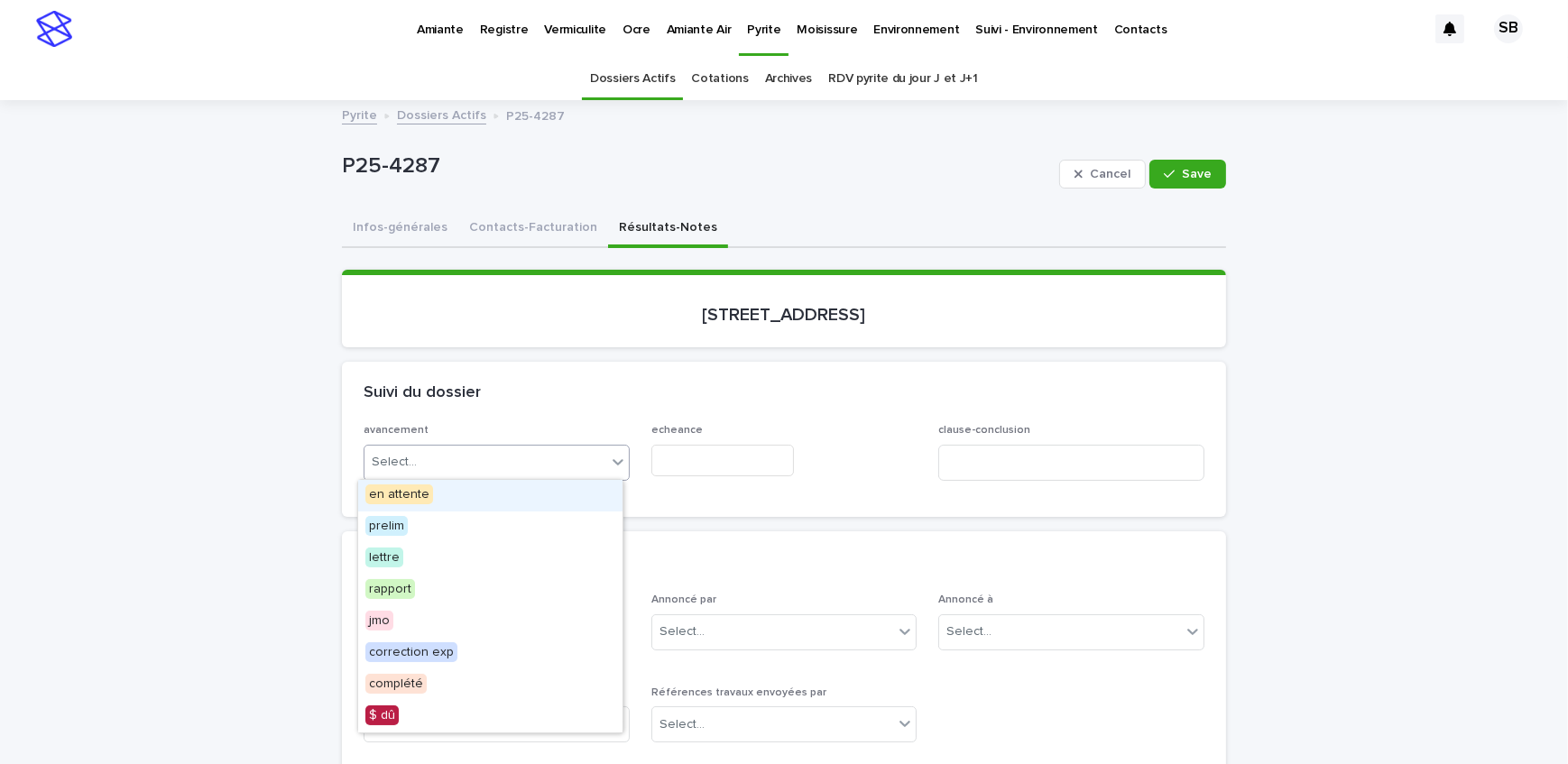
click at [476, 493] on div "en attente" at bounding box center [490, 495] width 265 height 31
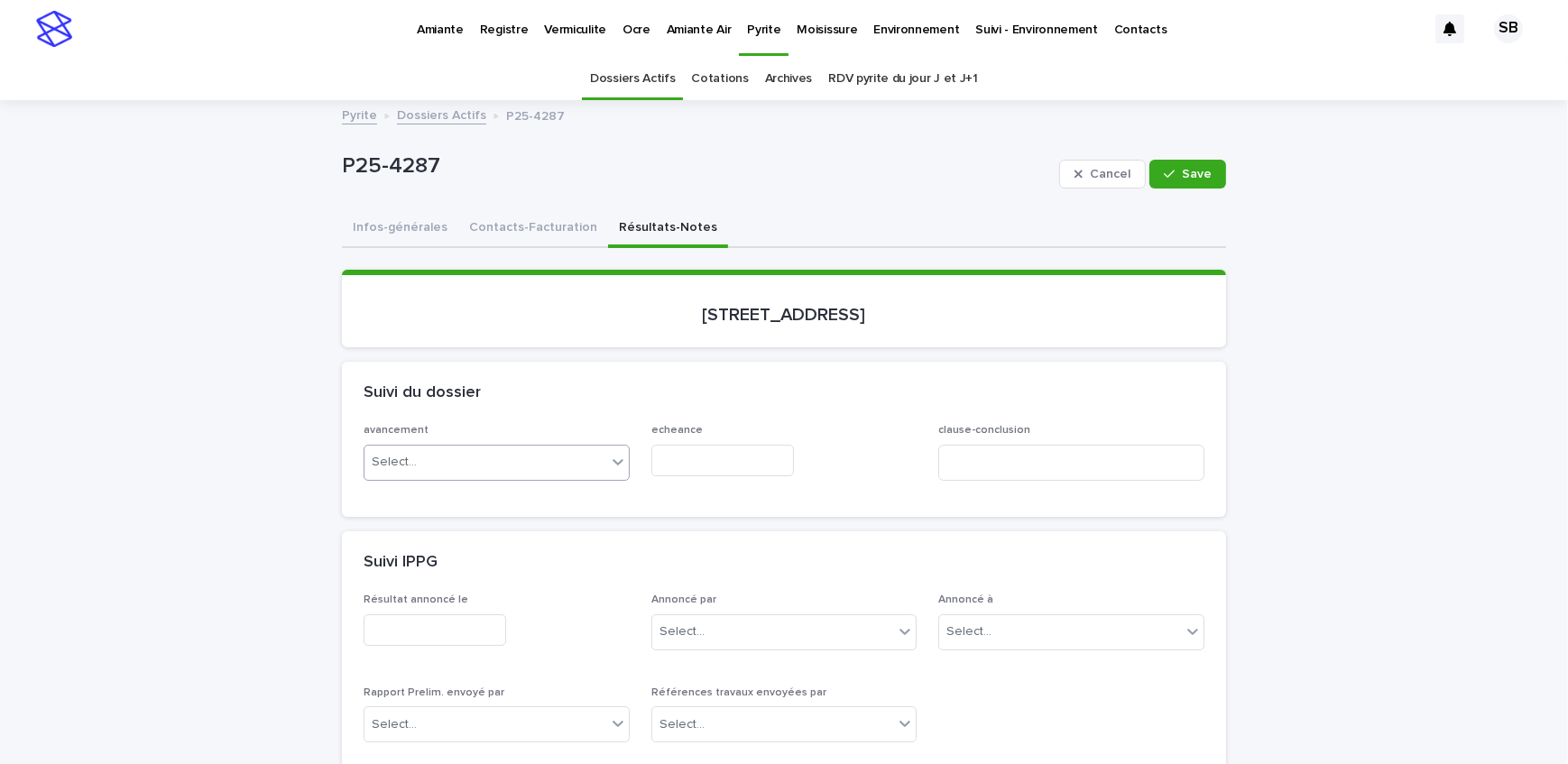
click at [719, 459] on input "text" at bounding box center [723, 460] width 143 height 31
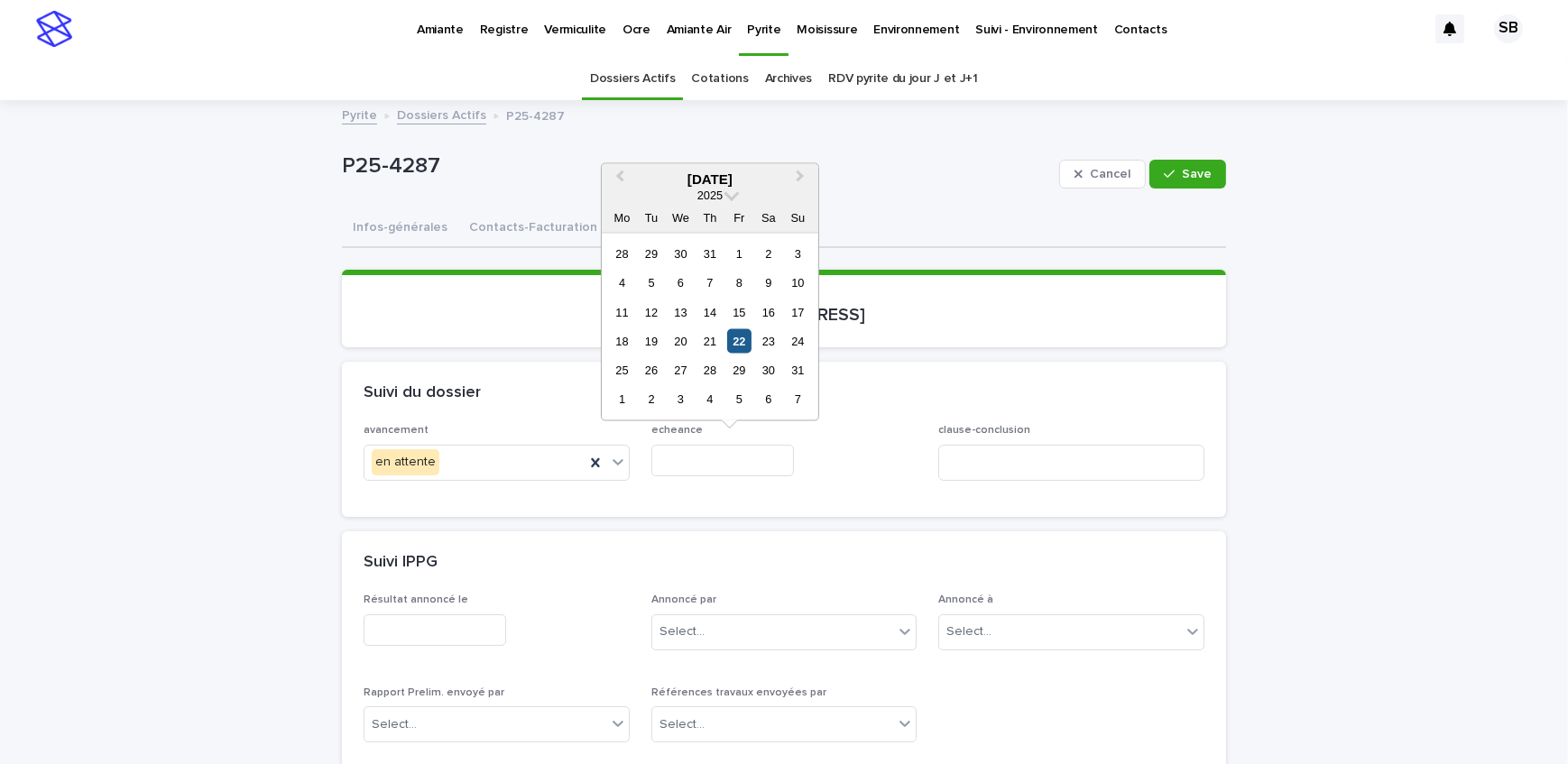
click at [742, 337] on div "22" at bounding box center [740, 341] width 24 height 24
type input "**********"
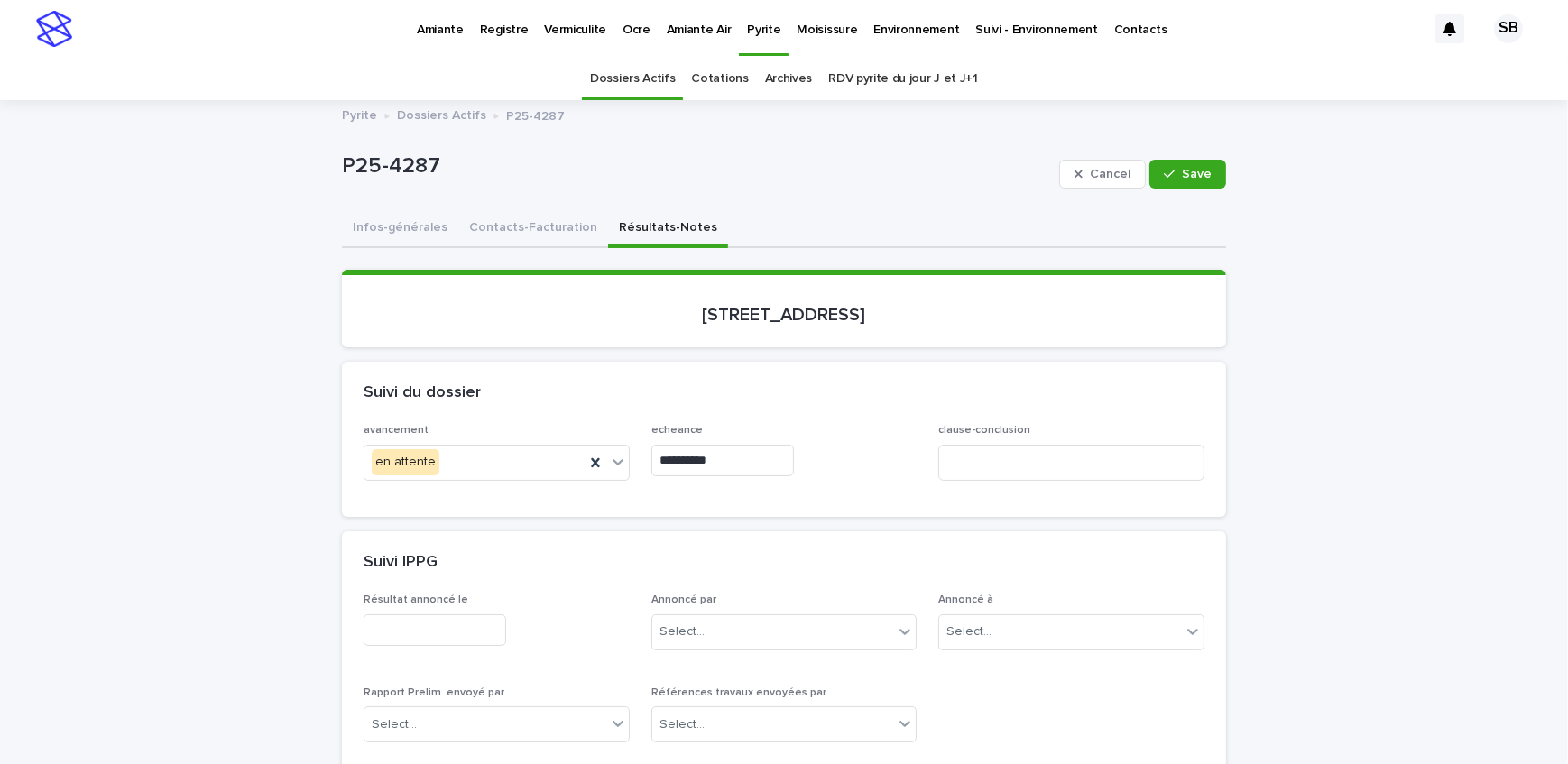
drag, startPoint x: 1149, startPoint y: 171, endPoint x: 1215, endPoint y: 256, distance: 107.6
click at [1151, 172] on button "Save" at bounding box center [1188, 175] width 77 height 29
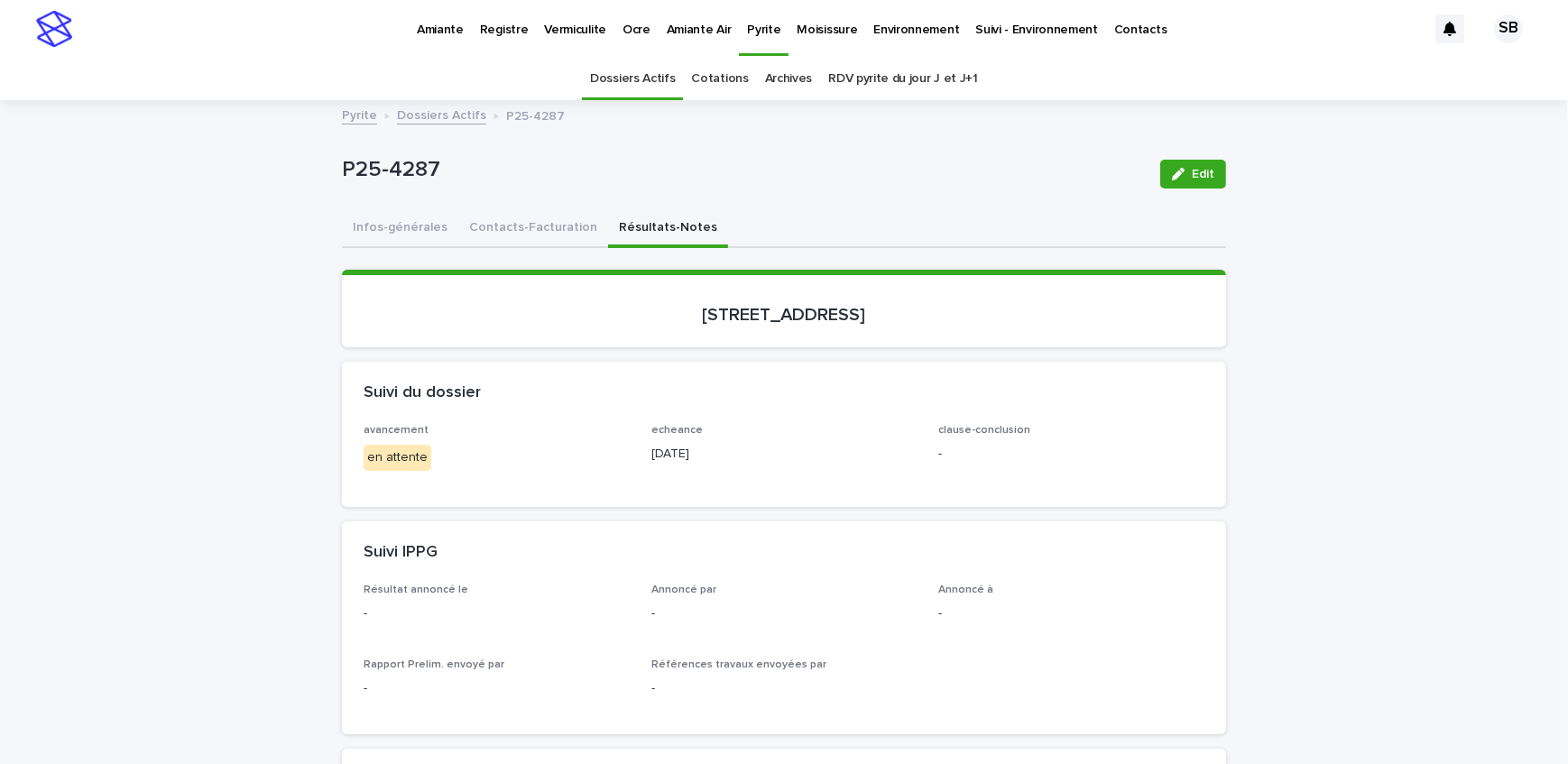
click at [445, 107] on link "Dossiers Actifs" at bounding box center [441, 113] width 89 height 21
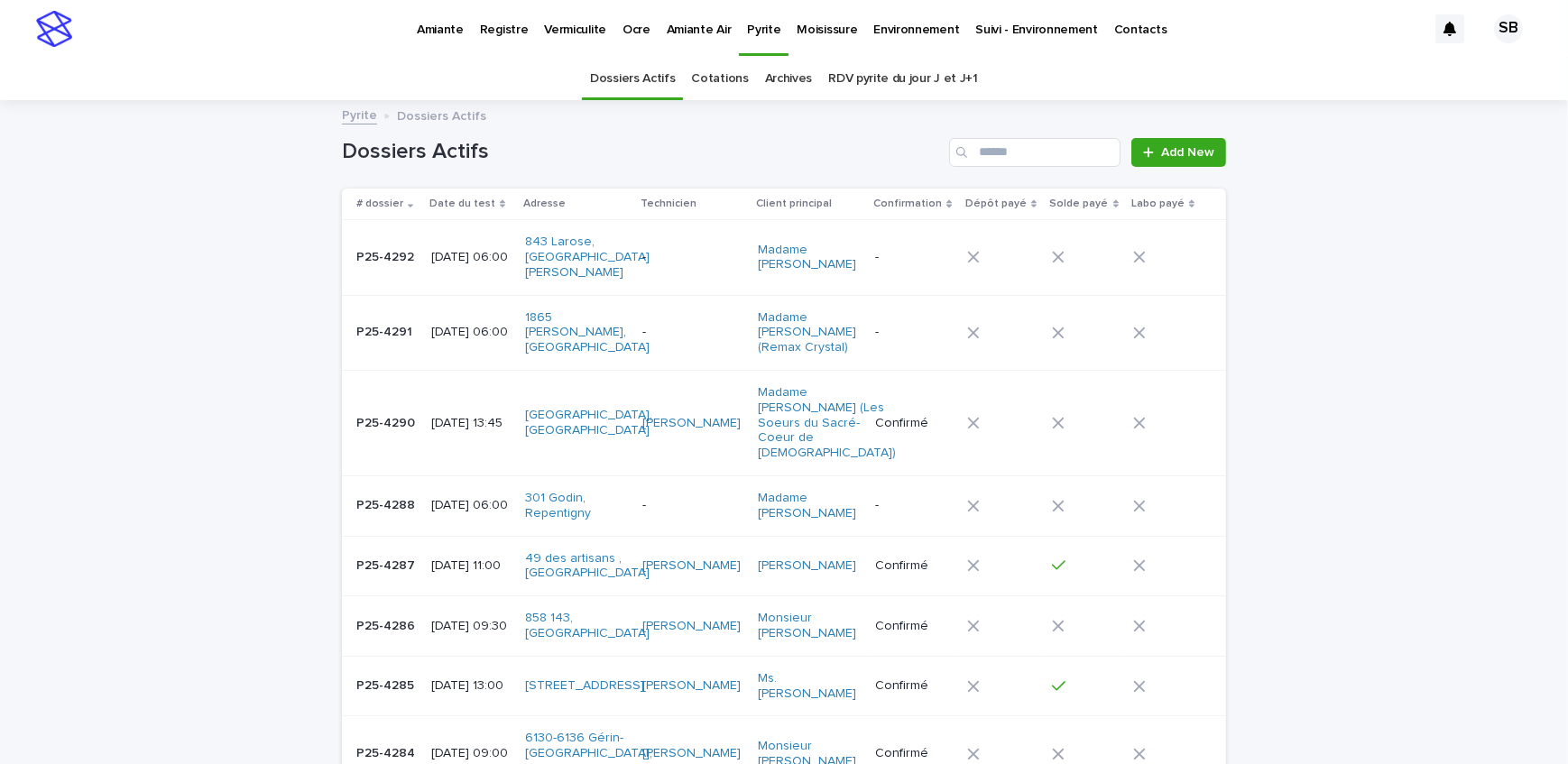
click at [446, 38] on link "Amiante" at bounding box center [440, 27] width 64 height 56
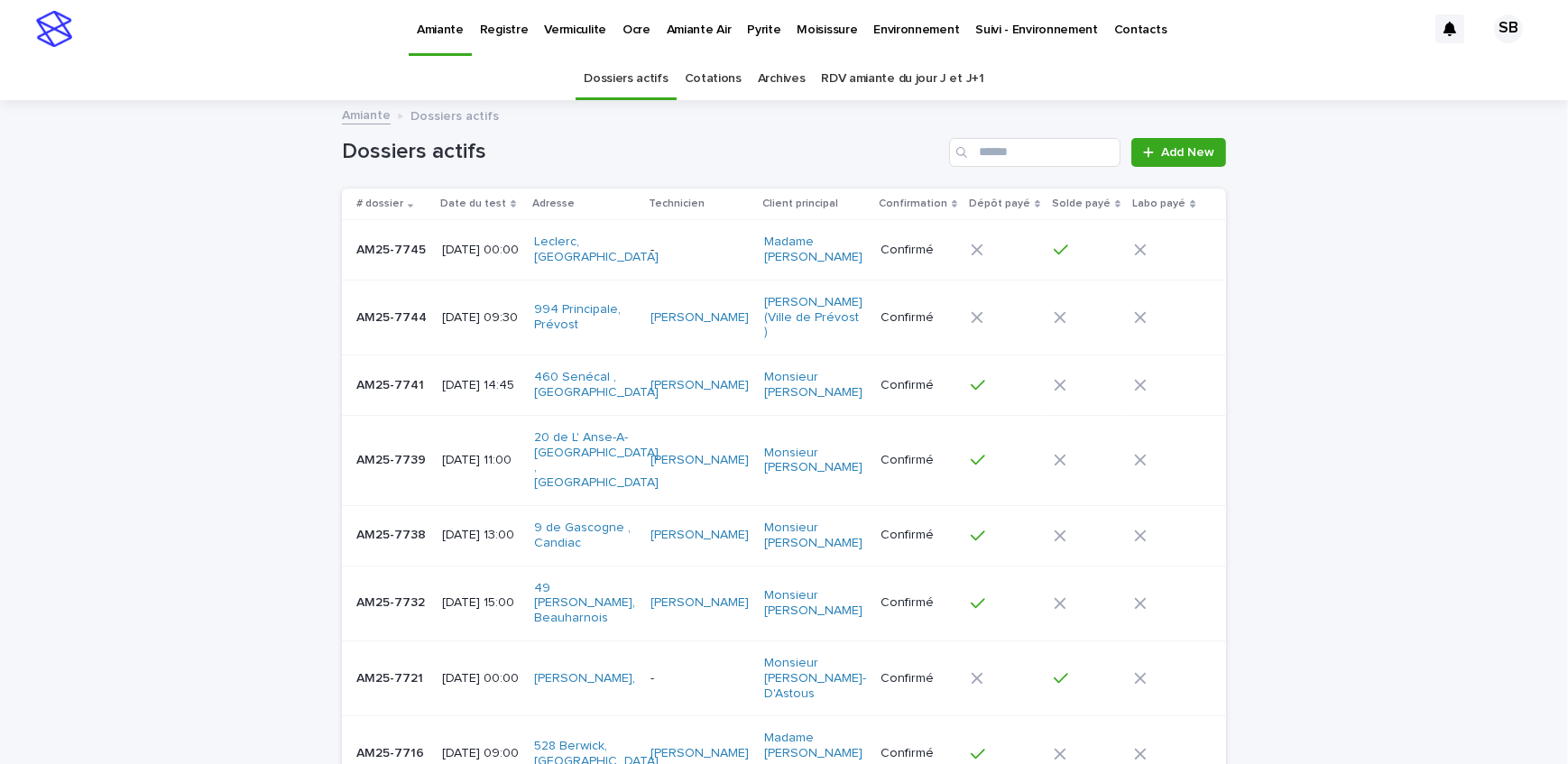
click at [758, 84] on link "Archives" at bounding box center [782, 78] width 48 height 42
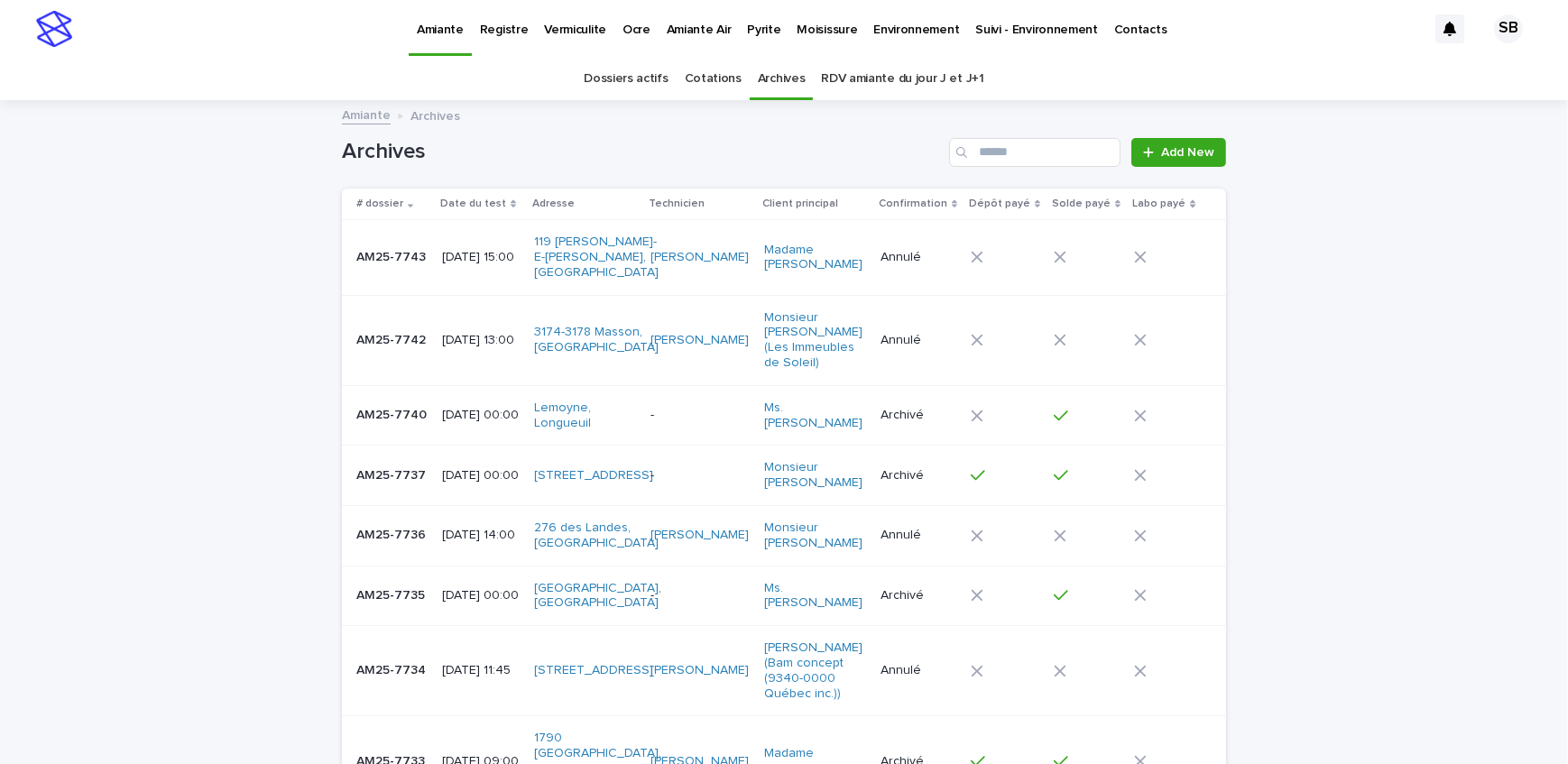
click at [550, 29] on p "Vermiculite" at bounding box center [575, 19] width 63 height 38
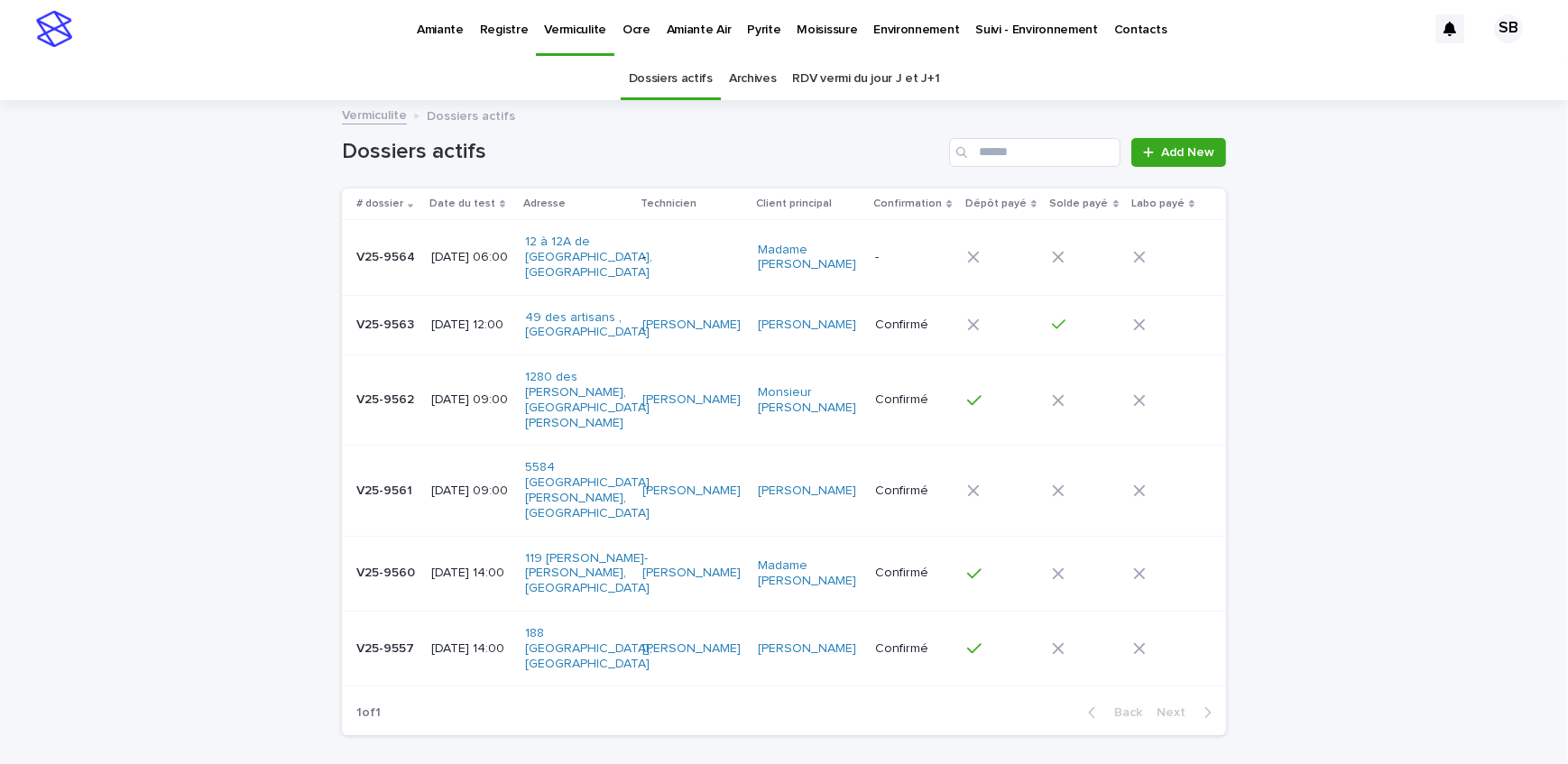
click at [424, 22] on p "Amiante" at bounding box center [441, 19] width 47 height 38
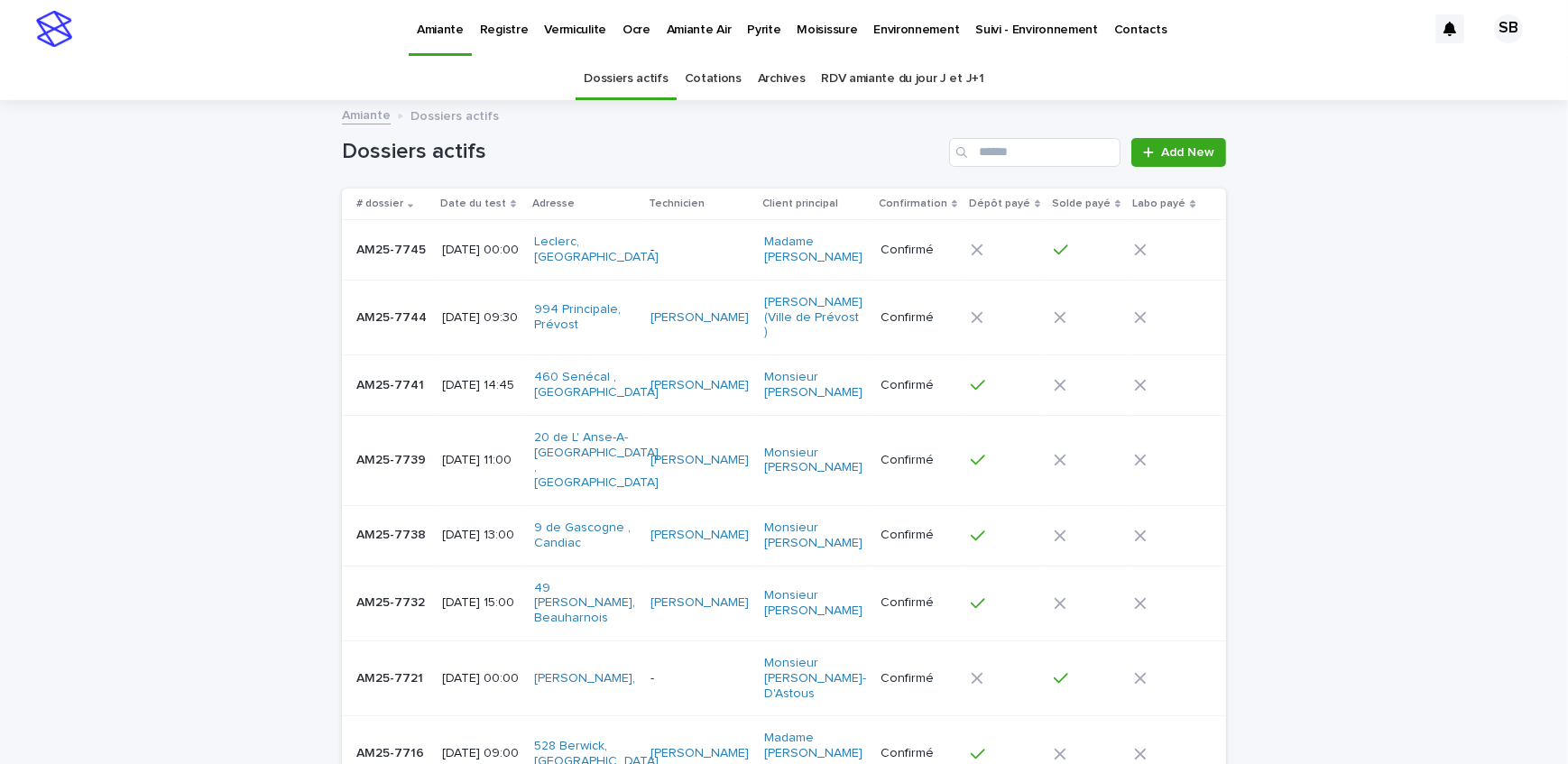
click at [773, 77] on link "Archives" at bounding box center [782, 78] width 48 height 42
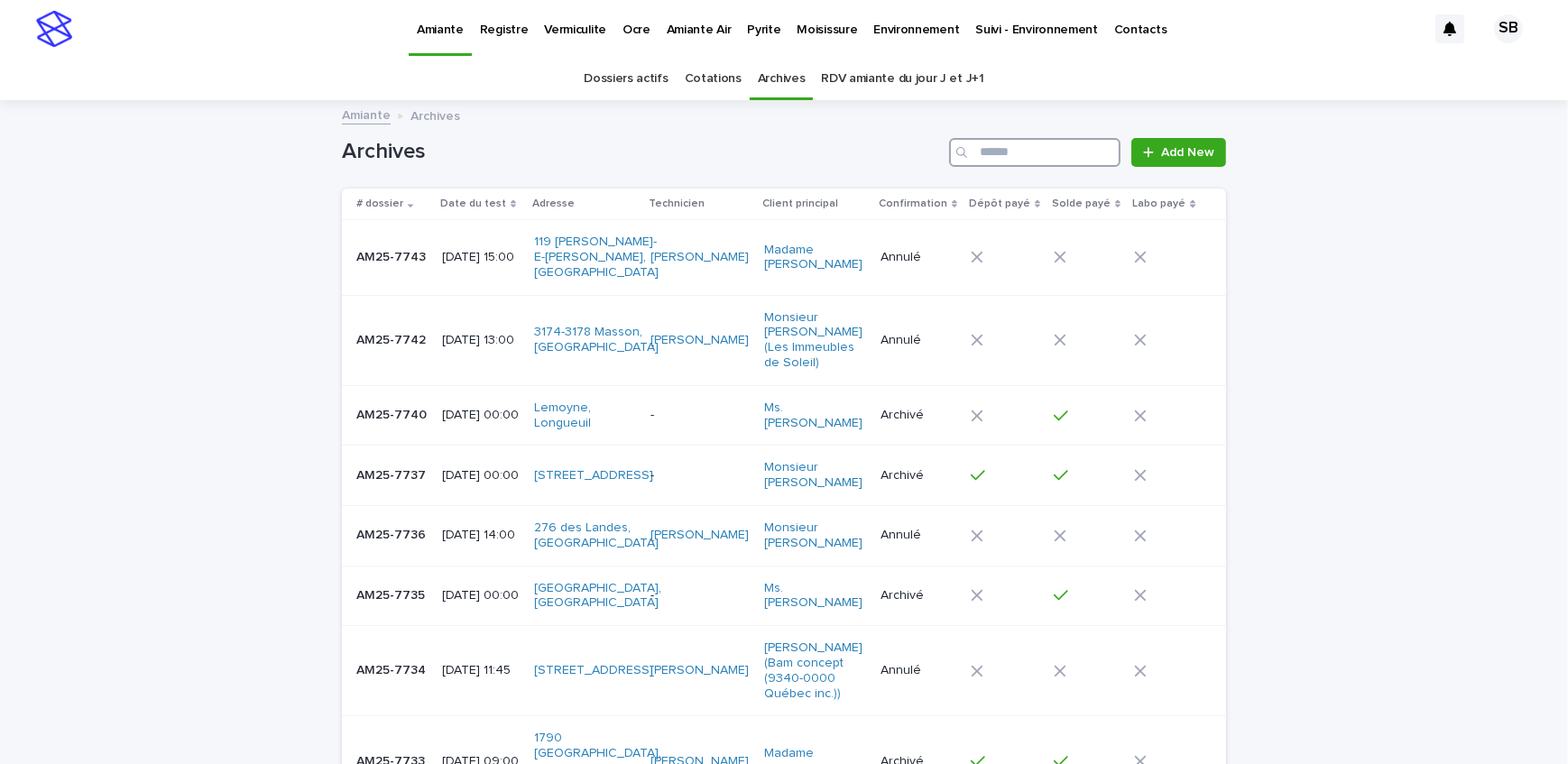
click at [1011, 150] on input "Search" at bounding box center [1036, 152] width 172 height 29
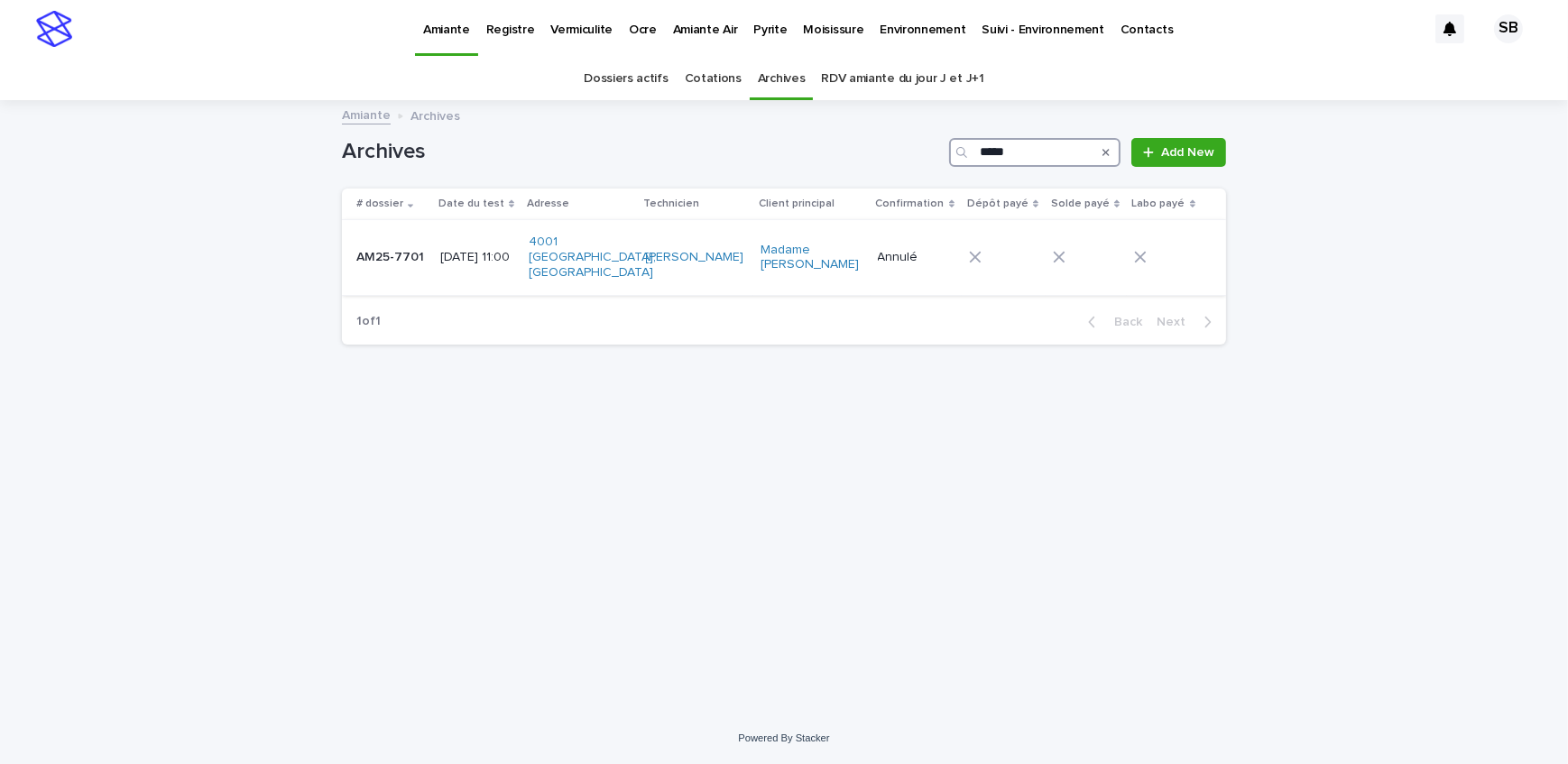
type input "*****"
click at [453, 254] on p "[DATE] 11:00" at bounding box center [478, 258] width 74 height 16
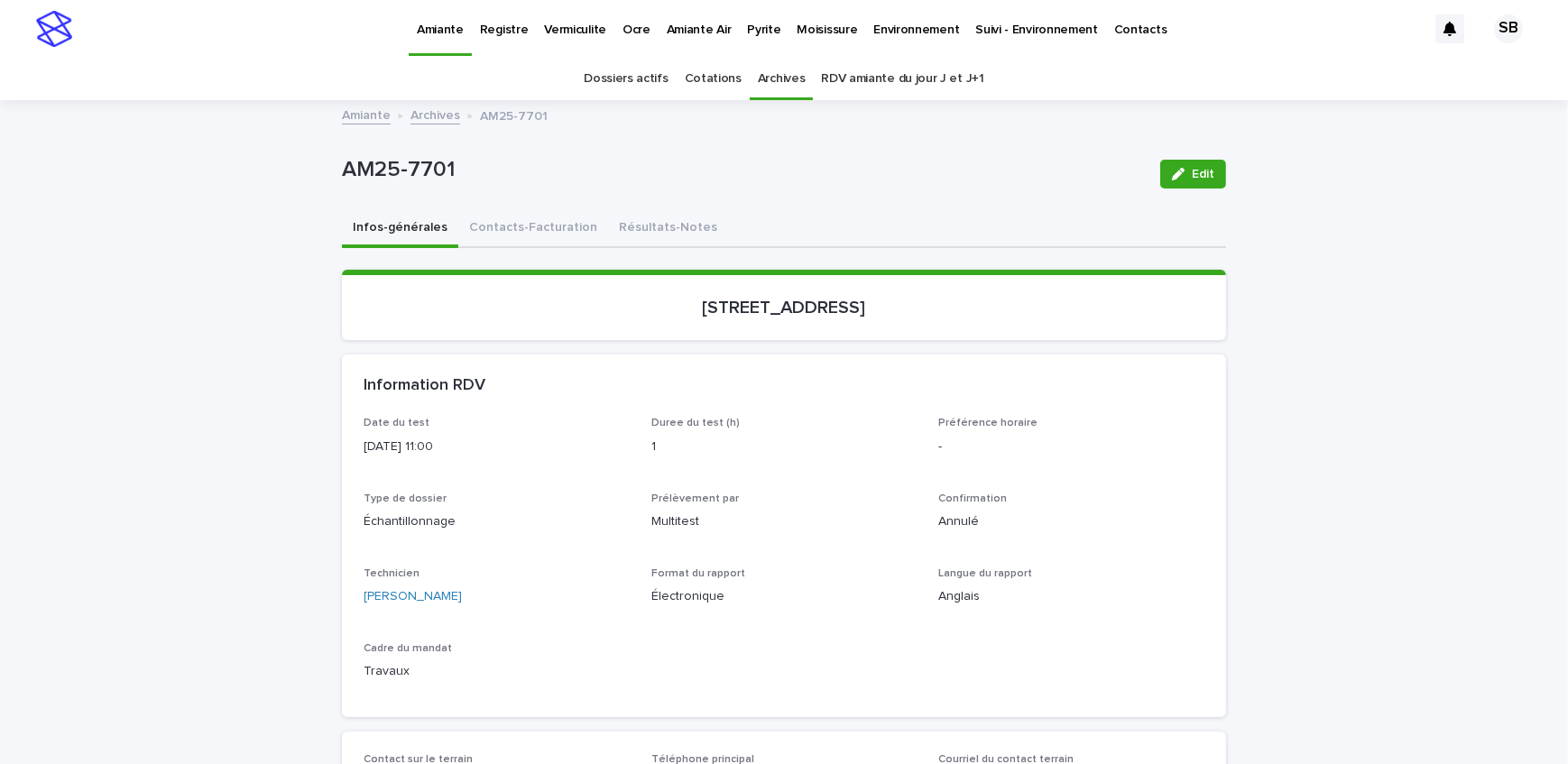
drag, startPoint x: 1175, startPoint y: 168, endPoint x: 594, endPoint y: 426, distance: 635.7
click at [1175, 168] on icon "button" at bounding box center [1178, 174] width 13 height 13
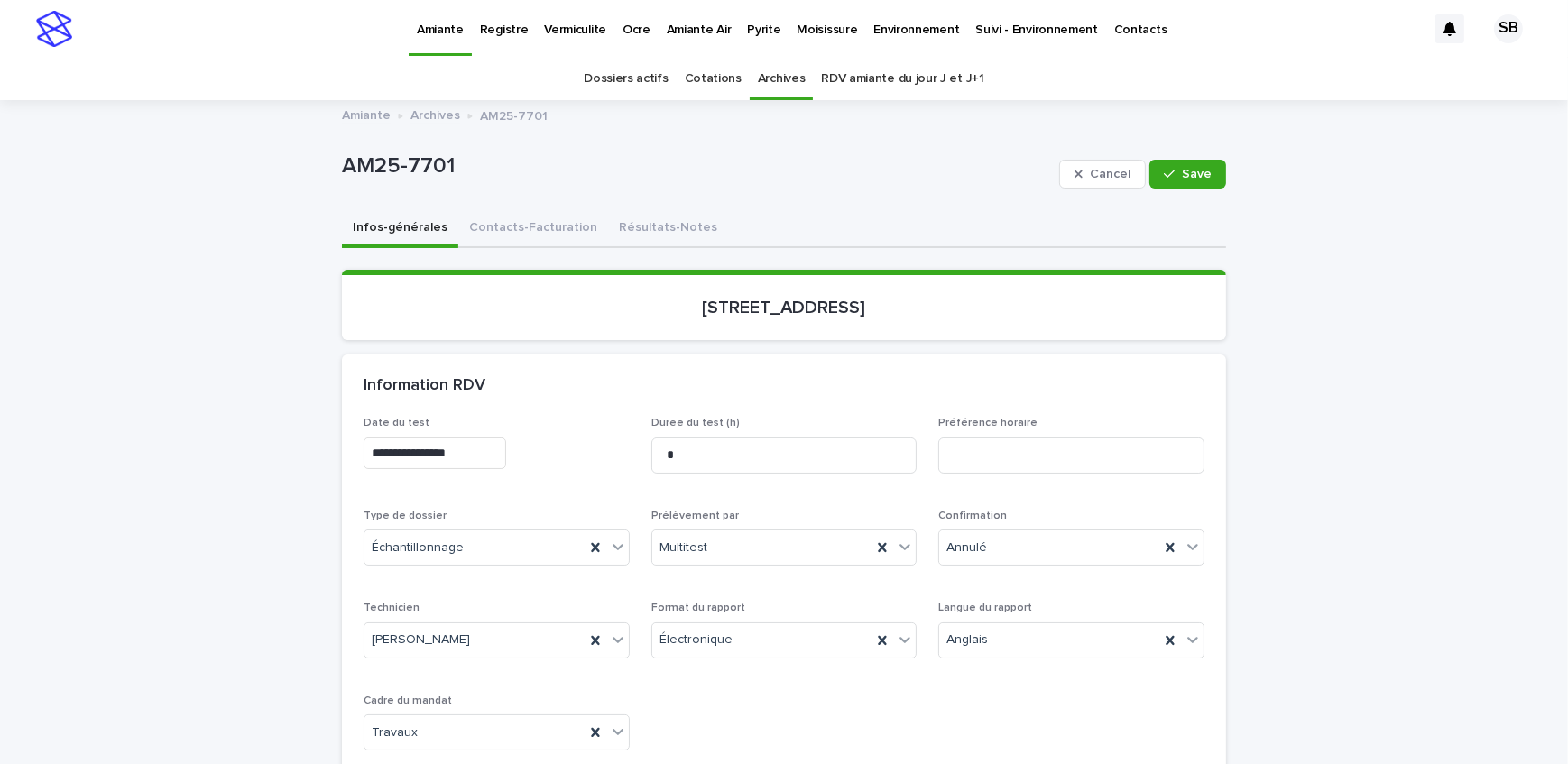
click at [492, 458] on input "**********" at bounding box center [435, 453] width 143 height 31
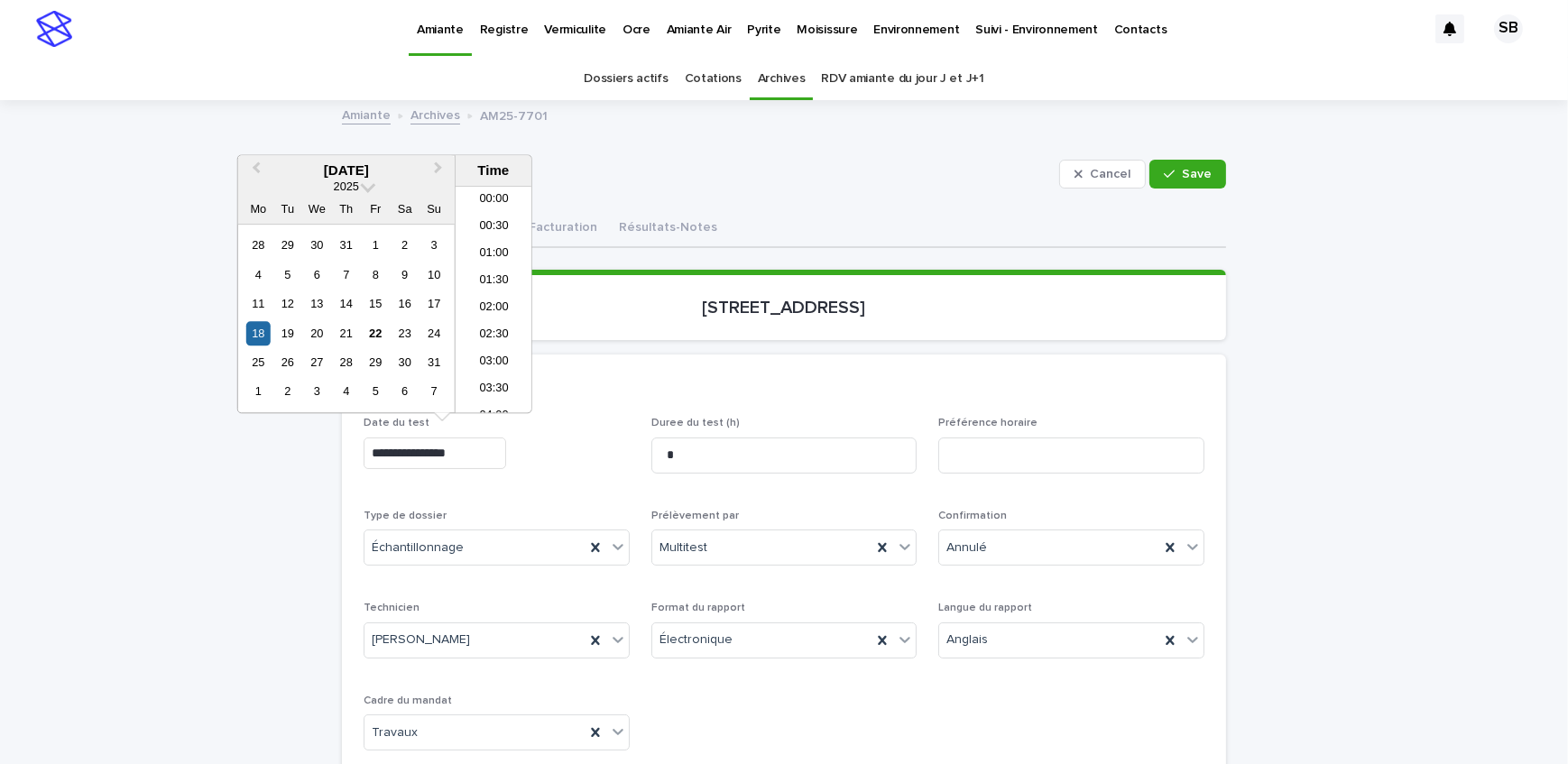
scroll to position [496, 0]
click at [317, 333] on div "20" at bounding box center [317, 333] width 24 height 24
click at [314, 362] on div "27" at bounding box center [317, 361] width 24 height 24
click at [506, 190] on li "06:00" at bounding box center [493, 194] width 77 height 27
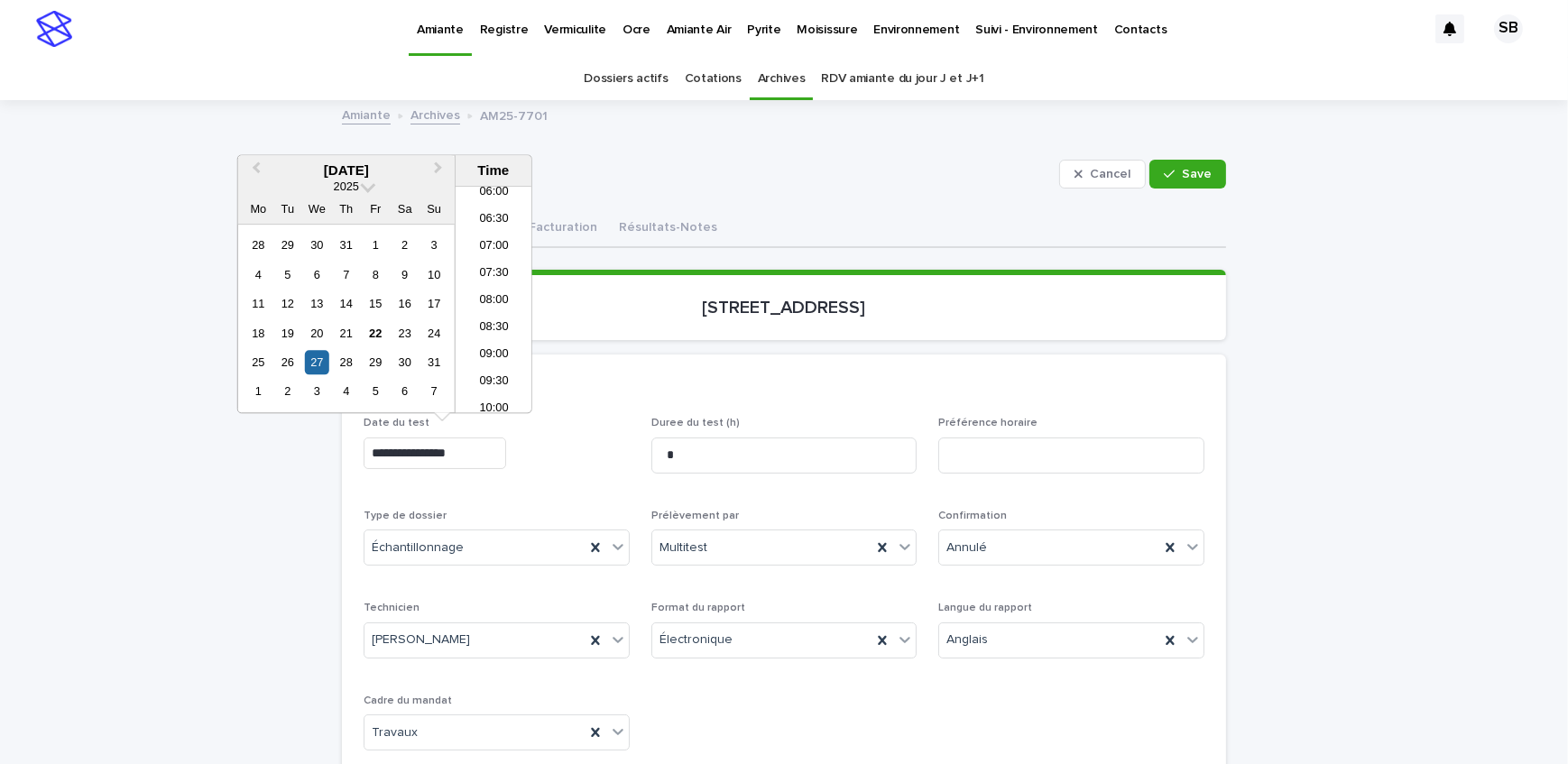
type input "**********"
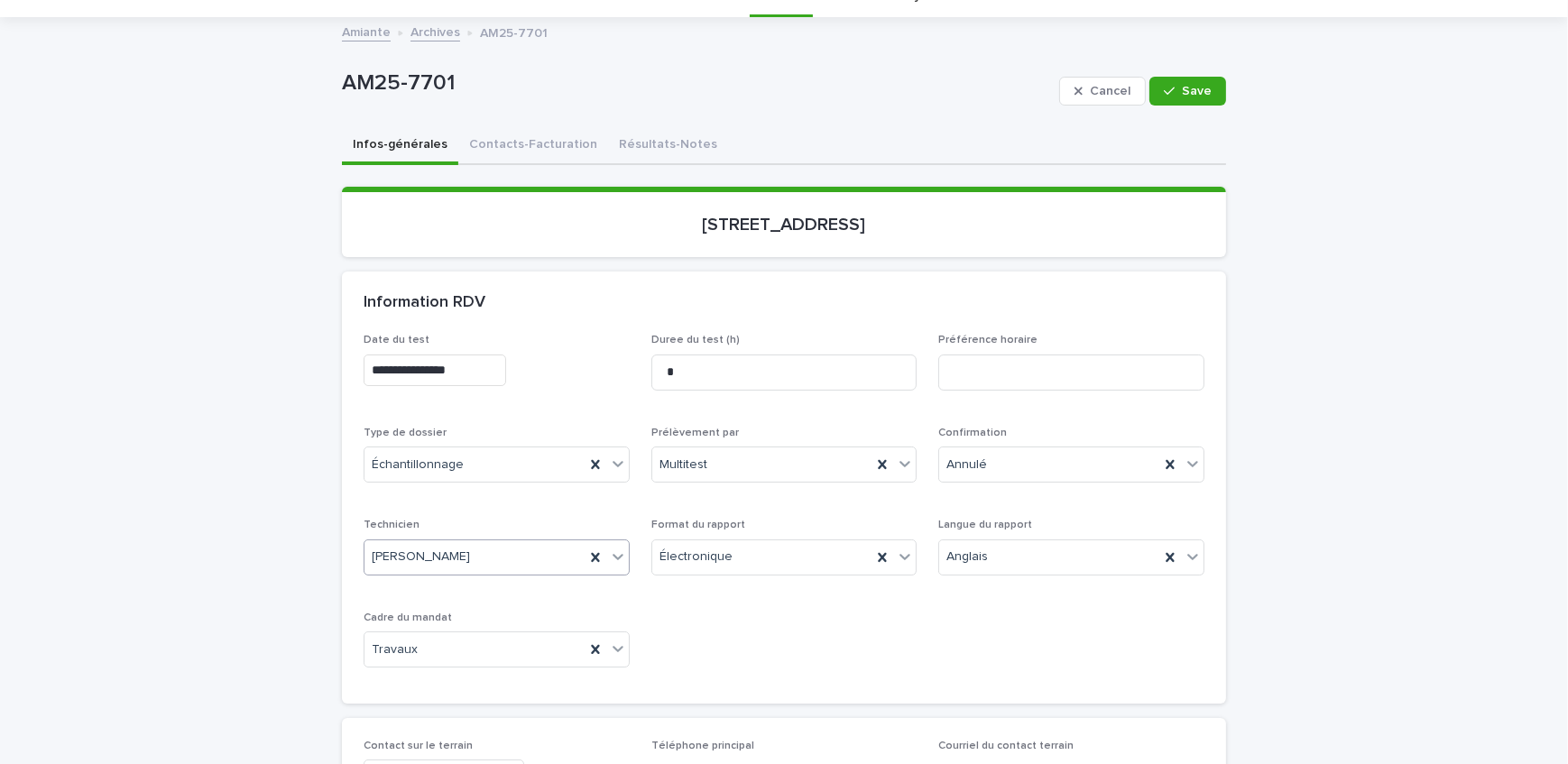
scroll to position [163, 0]
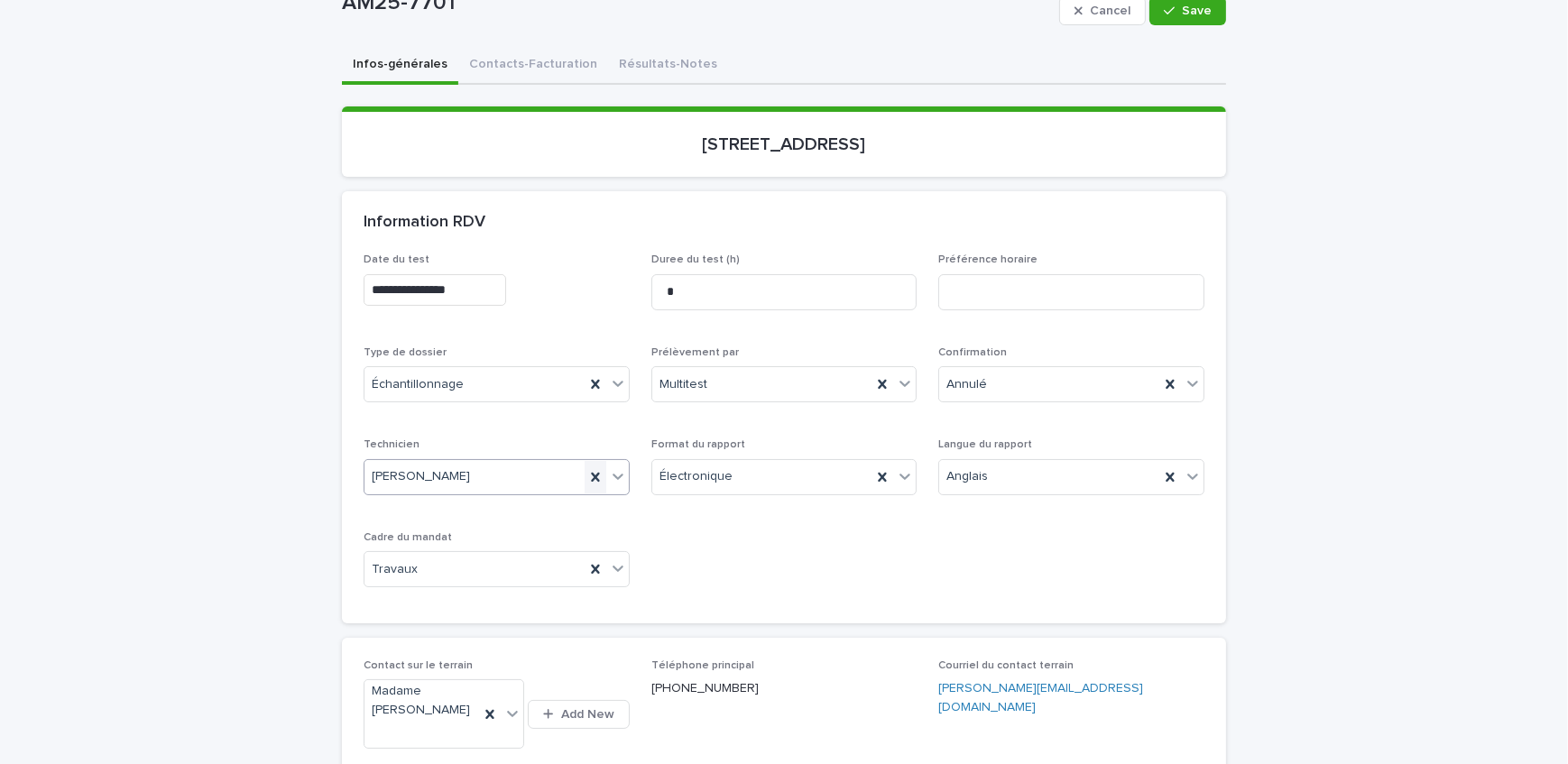
click at [596, 479] on icon at bounding box center [595, 477] width 18 height 18
click at [1113, 379] on div "Annulé" at bounding box center [1049, 385] width 220 height 29
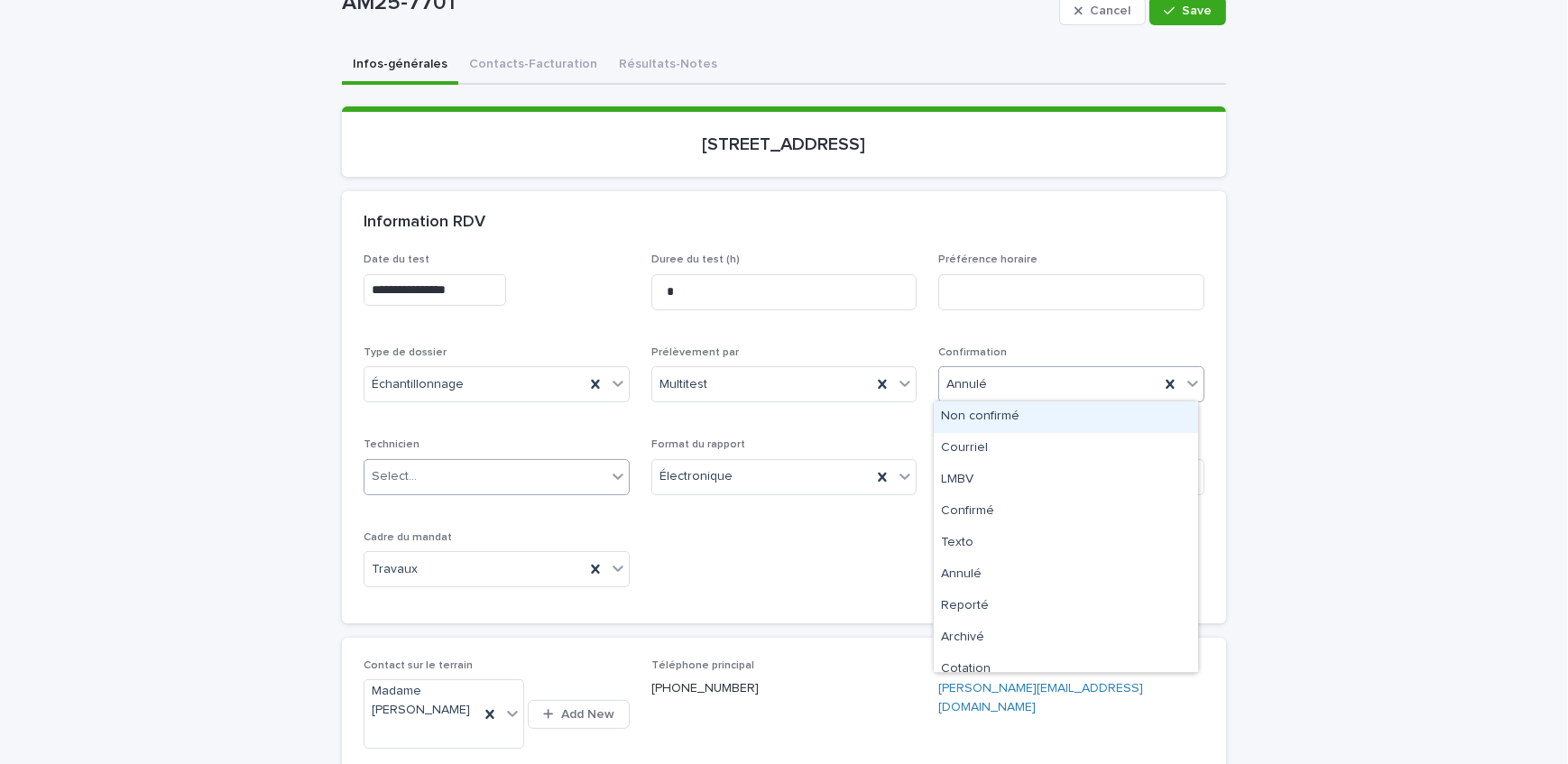
click at [1034, 415] on div "Non confirmé" at bounding box center [1066, 417] width 265 height 31
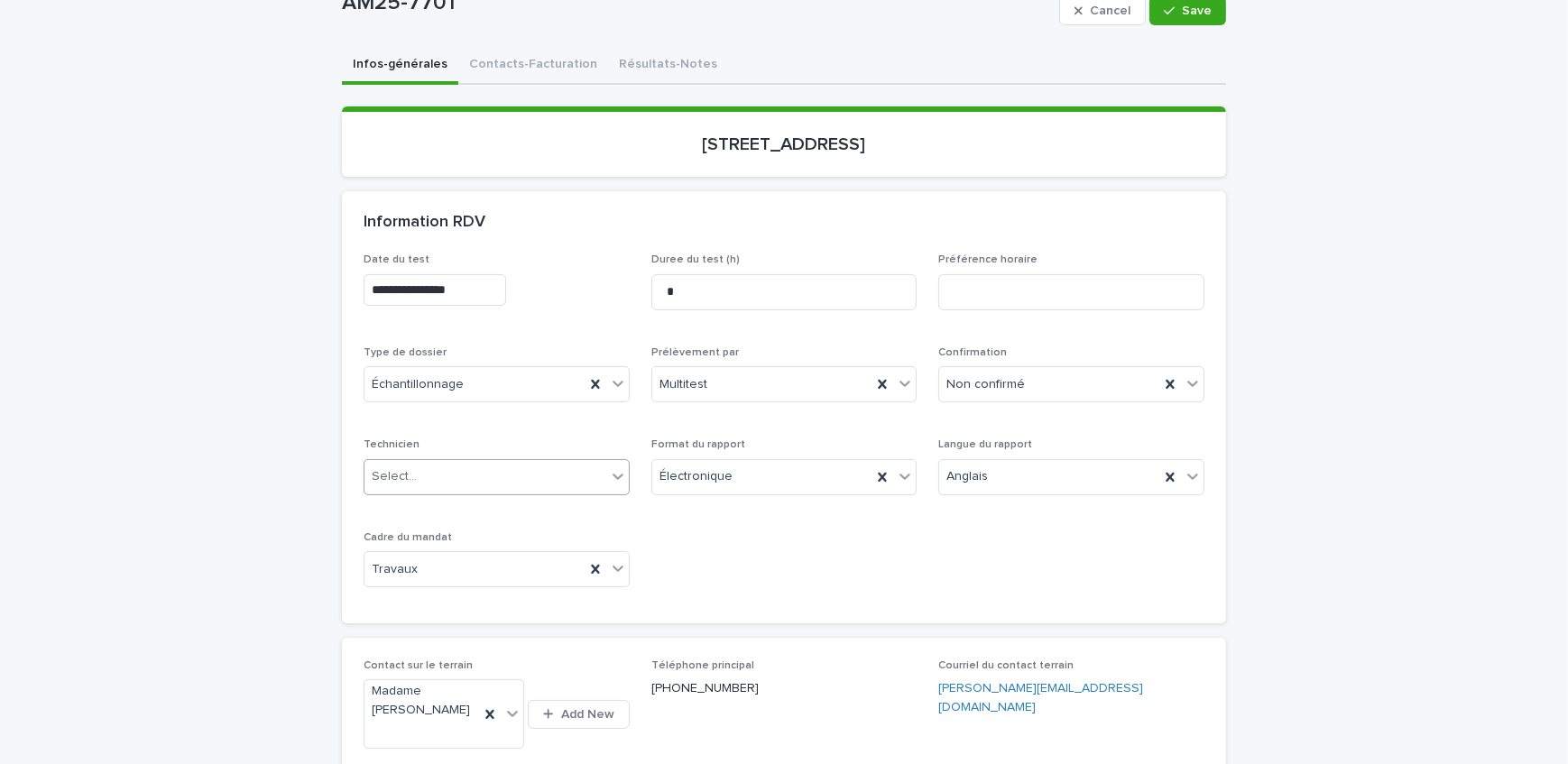
drag, startPoint x: 1163, startPoint y: 14, endPoint x: 64, endPoint y: 372, distance: 1155.8
click at [1165, 14] on icon "button" at bounding box center [1169, 11] width 11 height 13
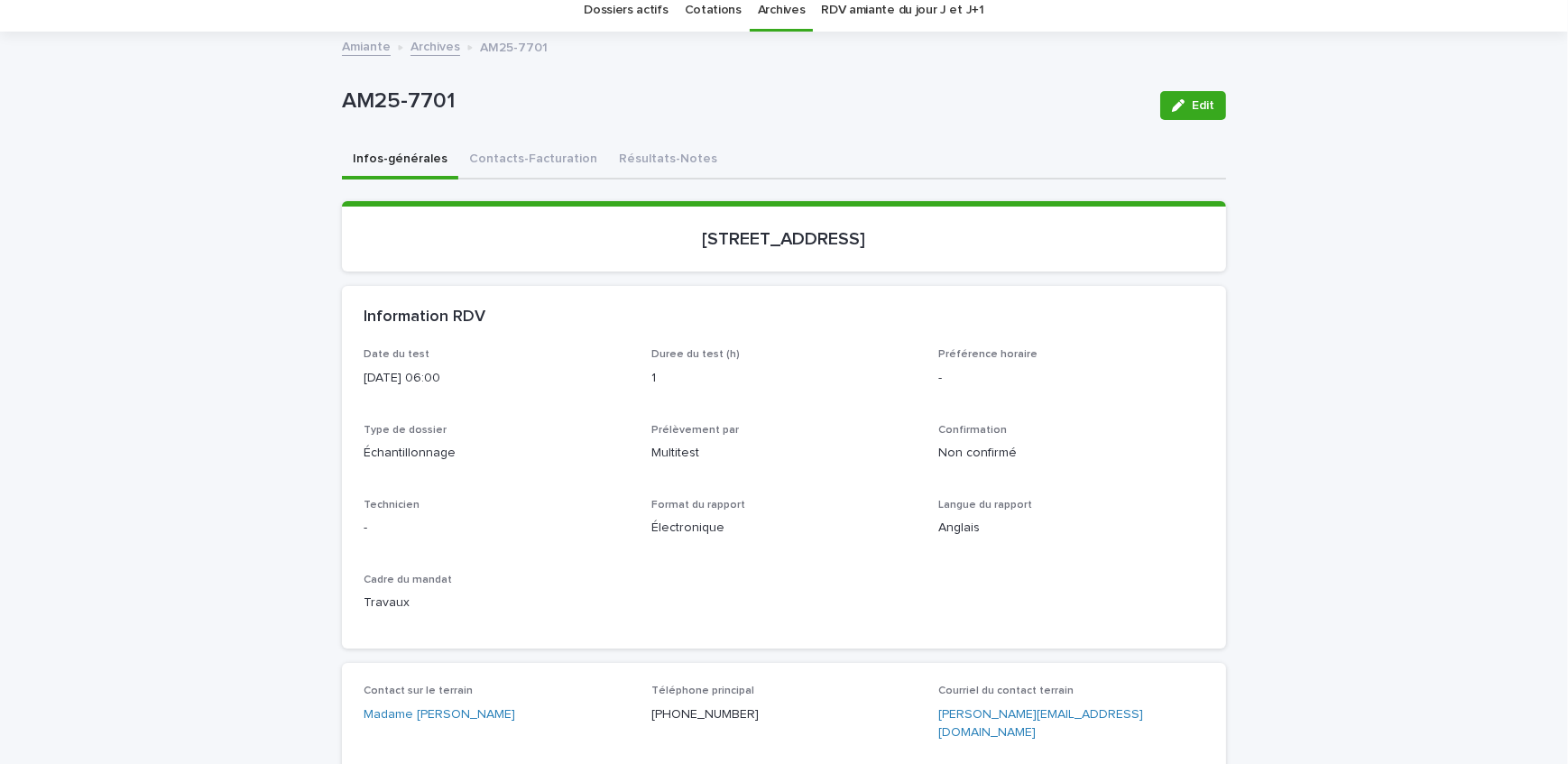
scroll to position [0, 0]
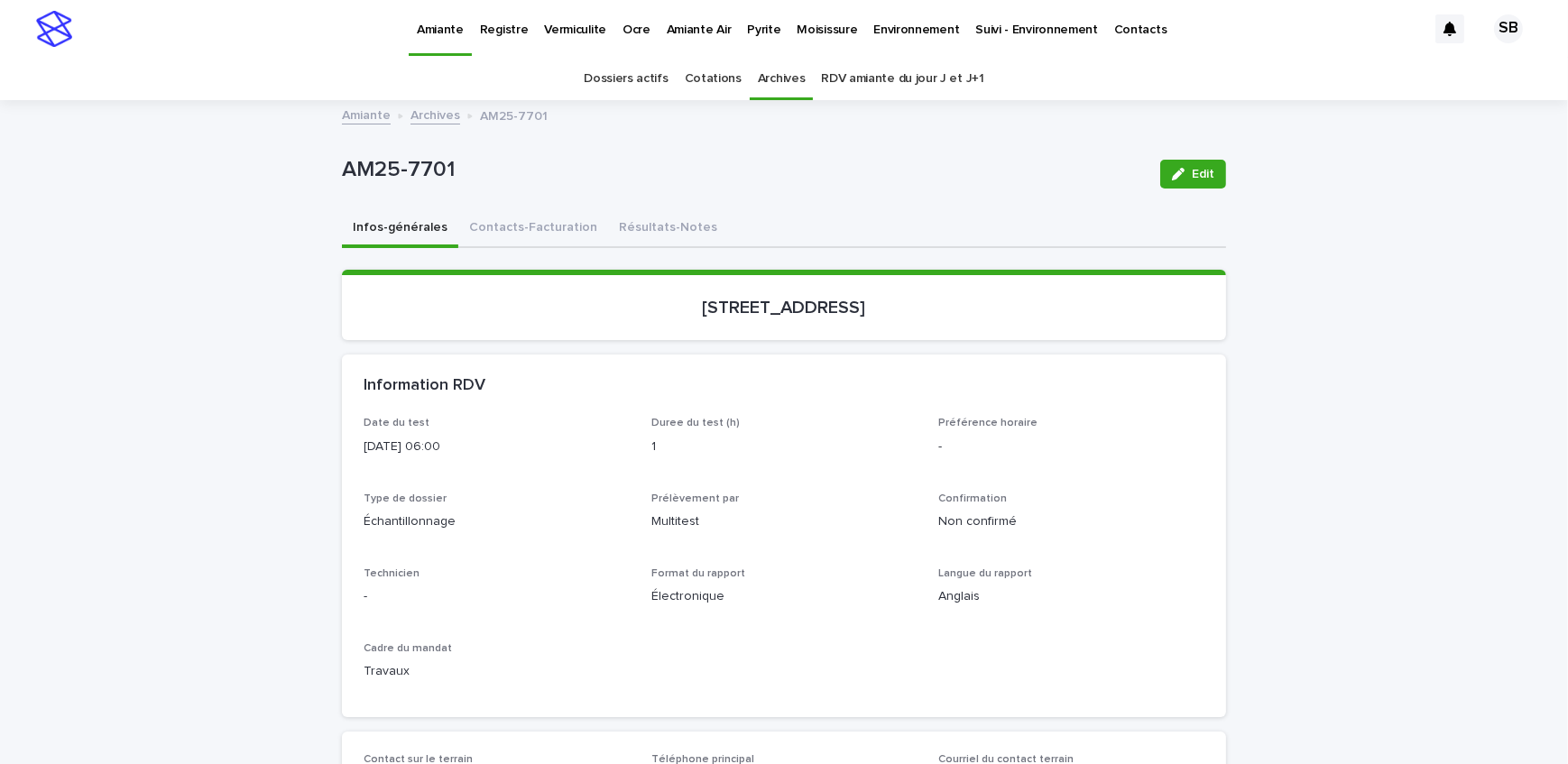
click at [614, 77] on link "Dossiers actifs" at bounding box center [626, 78] width 84 height 42
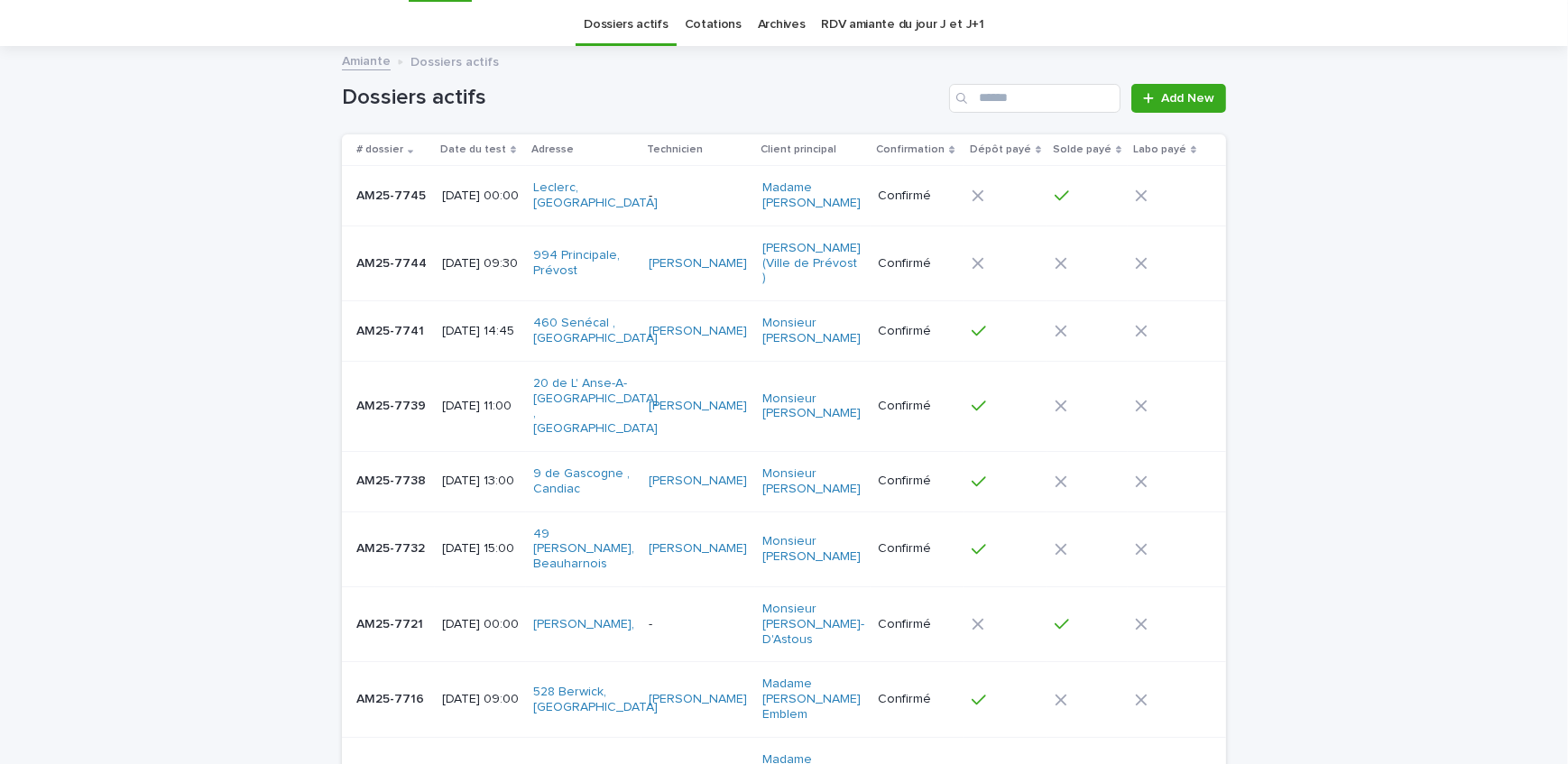
scroll to position [163, 0]
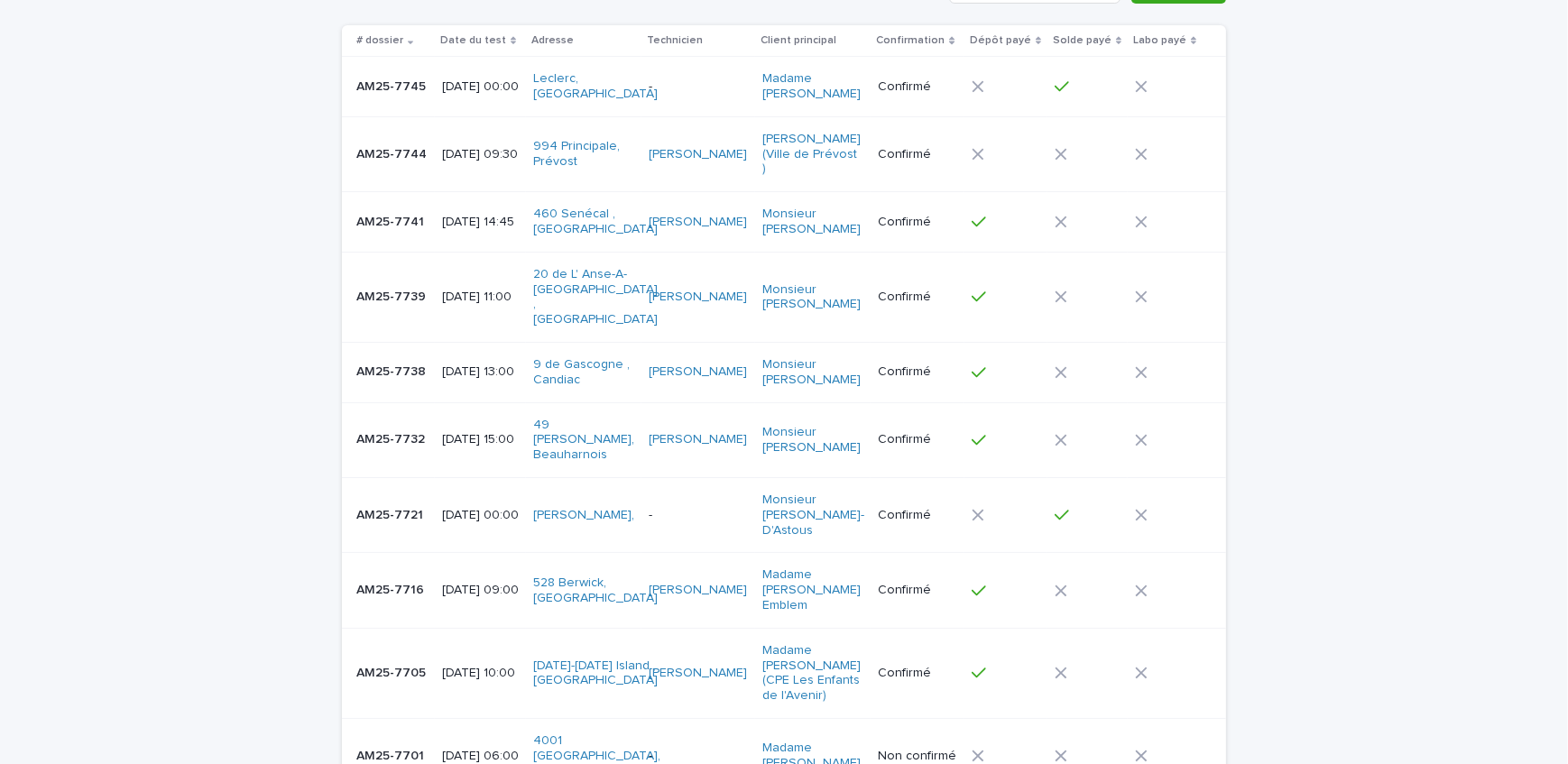
click at [172, 358] on div "Loading... Saving… Loading... Saving… Dossiers actifs Add New # dossier Date du…" at bounding box center [784, 510] width 1568 height 1144
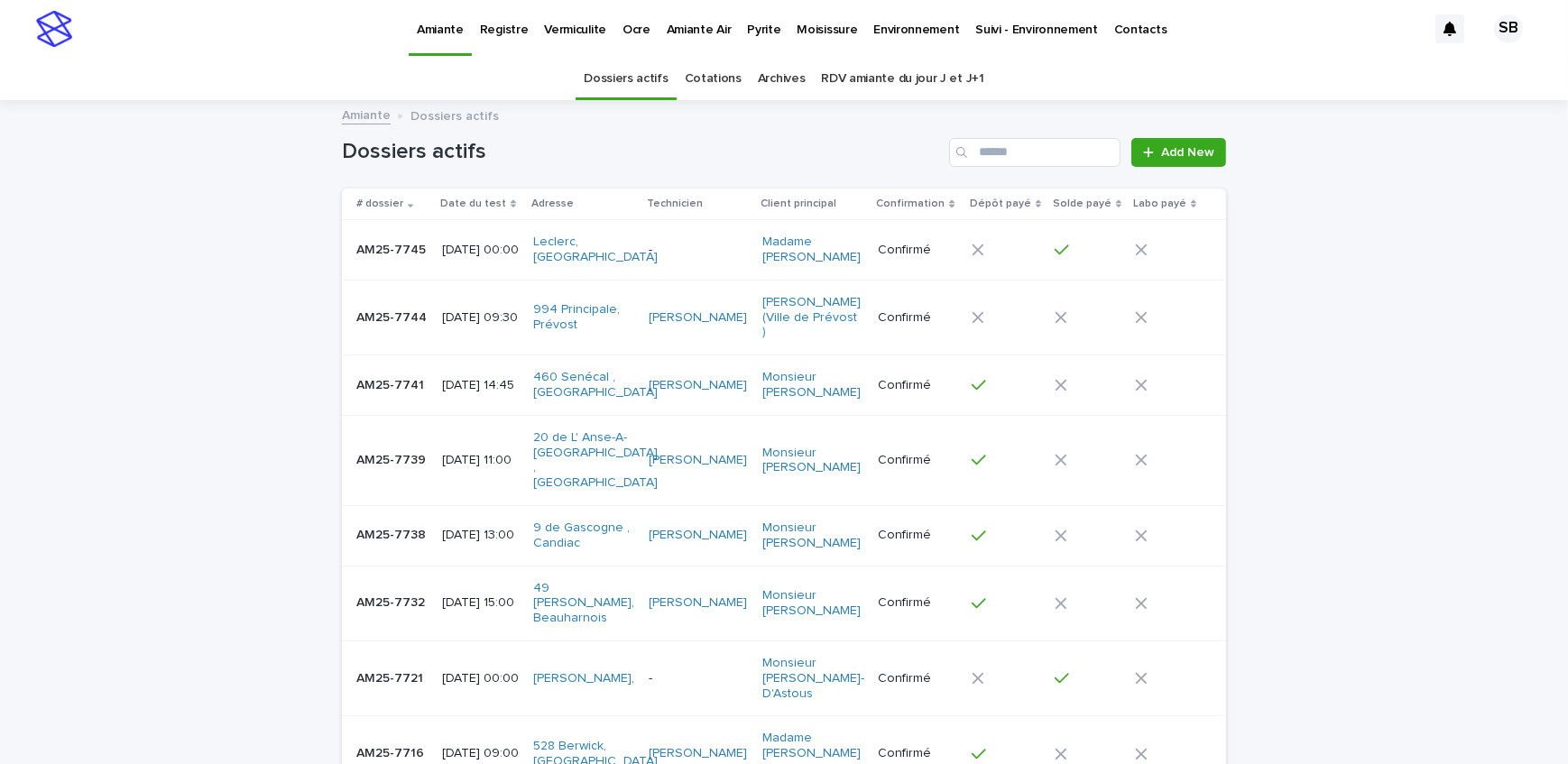
click at [748, 24] on p "Pyrite" at bounding box center [764, 19] width 33 height 38
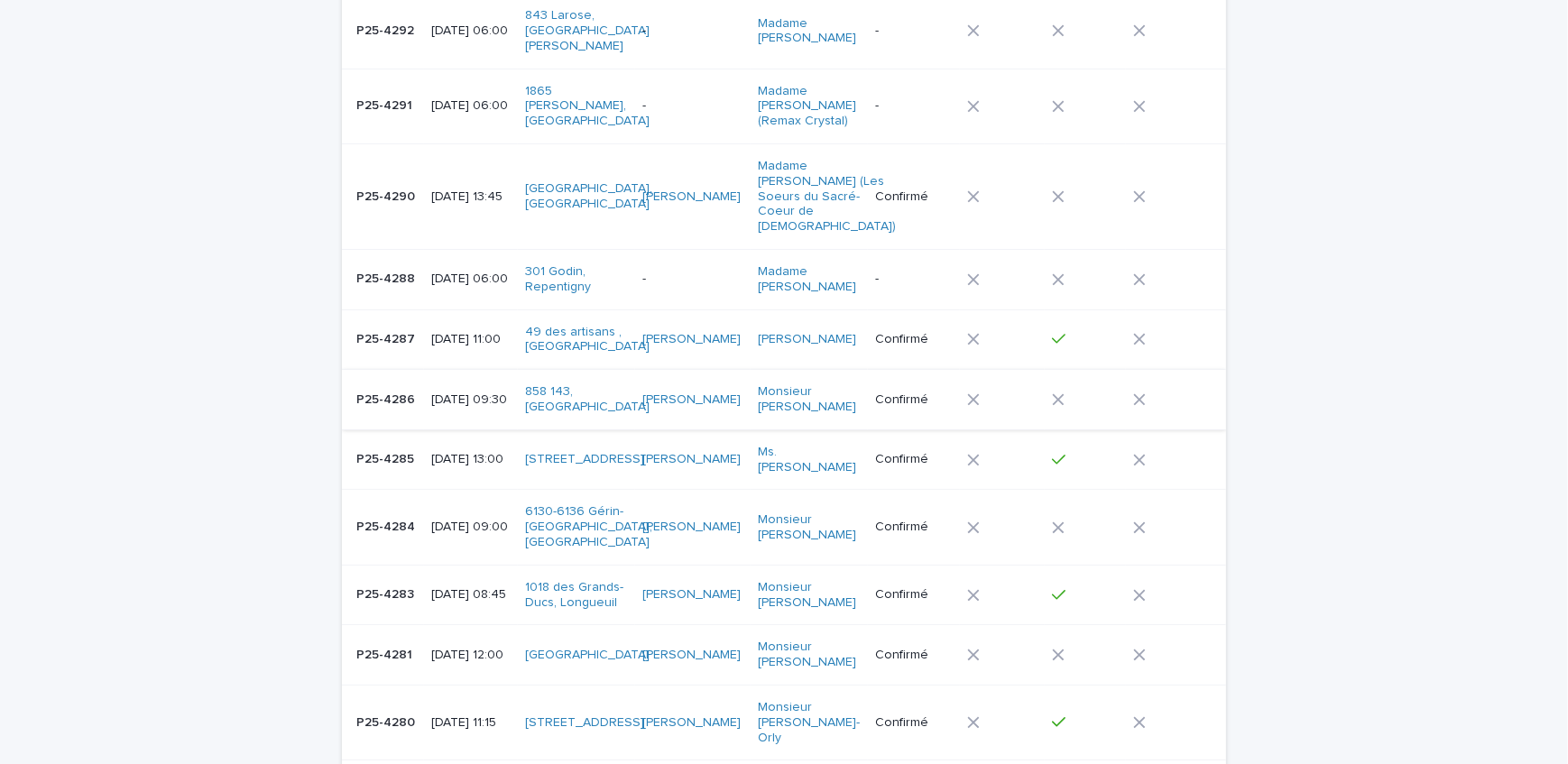
scroll to position [245, 0]
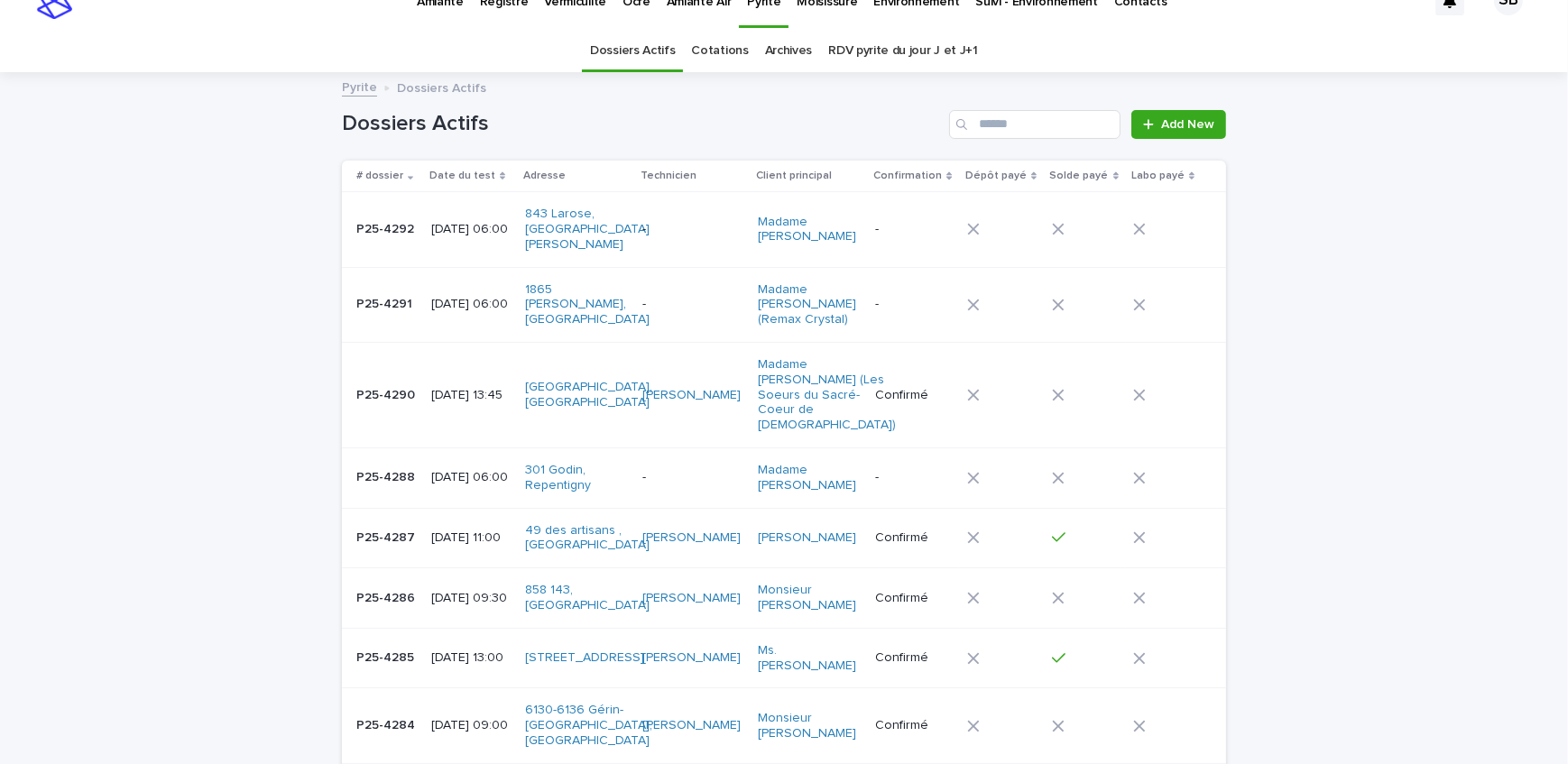
scroll to position [0, 0]
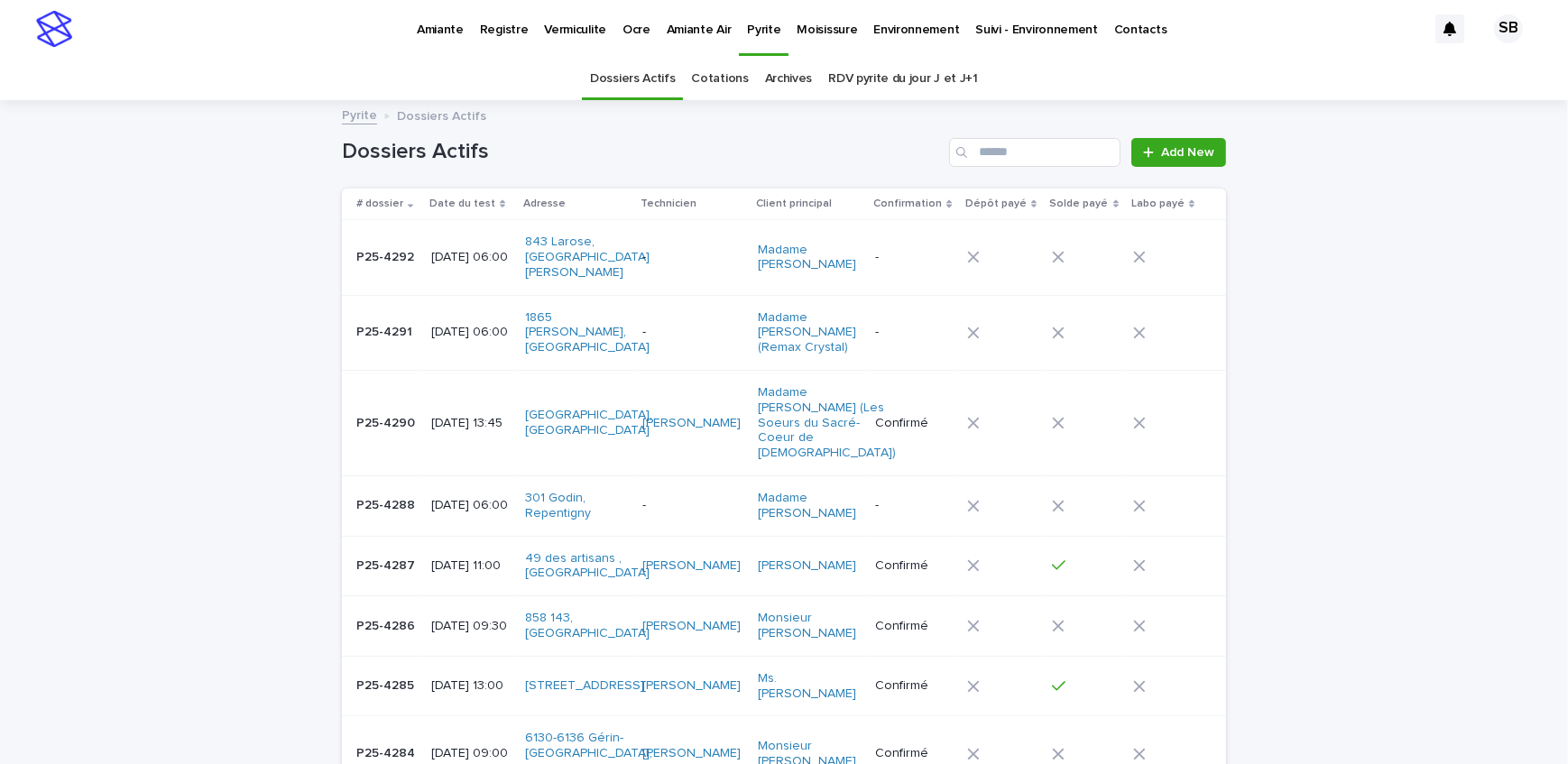
drag, startPoint x: 207, startPoint y: 73, endPoint x: 208, endPoint y: 87, distance: 14.0
click at [207, 75] on div "Dossiers Actifs Cotations Archives RDV pyrite du jour J et J+1" at bounding box center [784, 78] width 1568 height 42
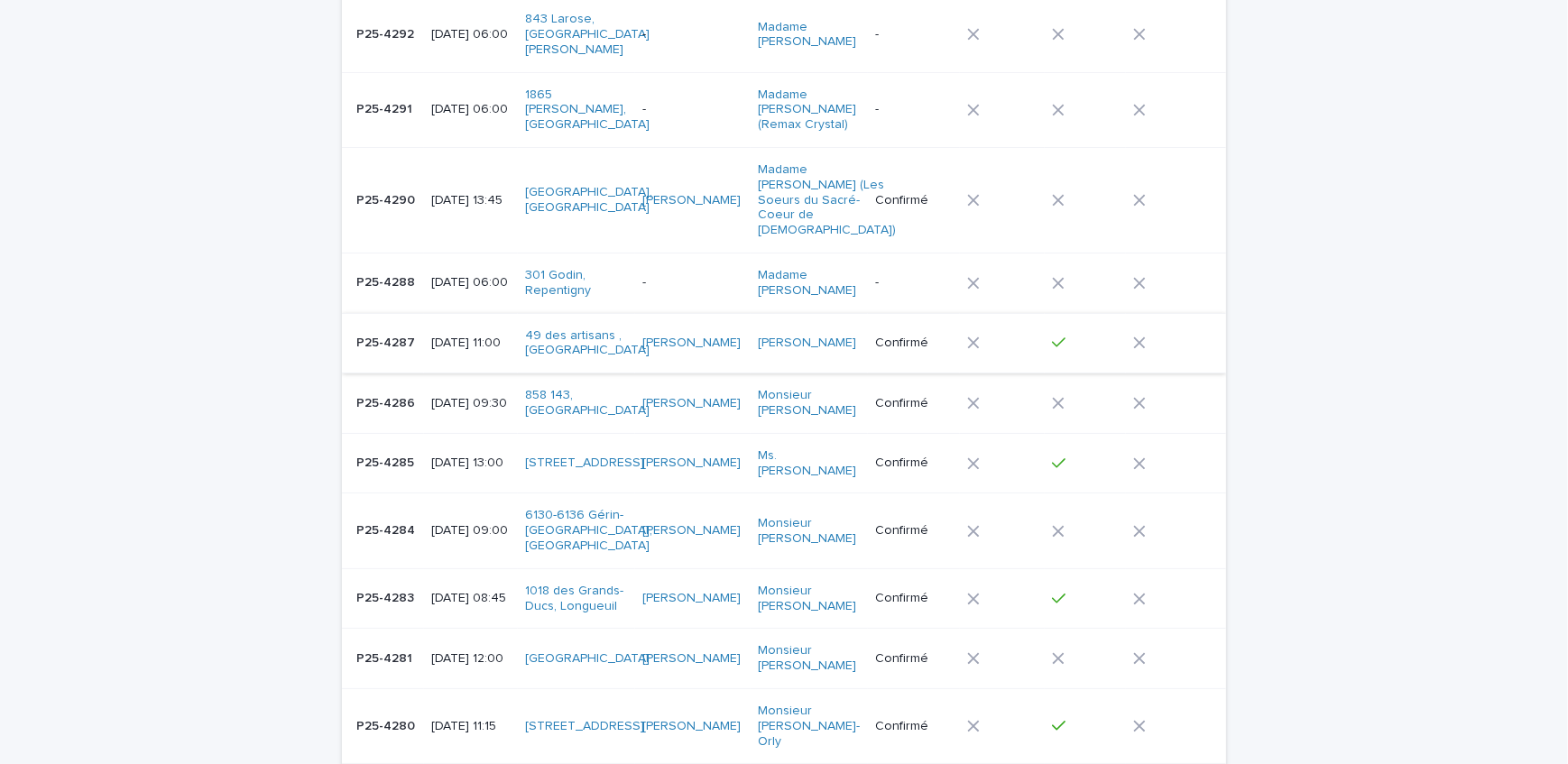
scroll to position [245, 0]
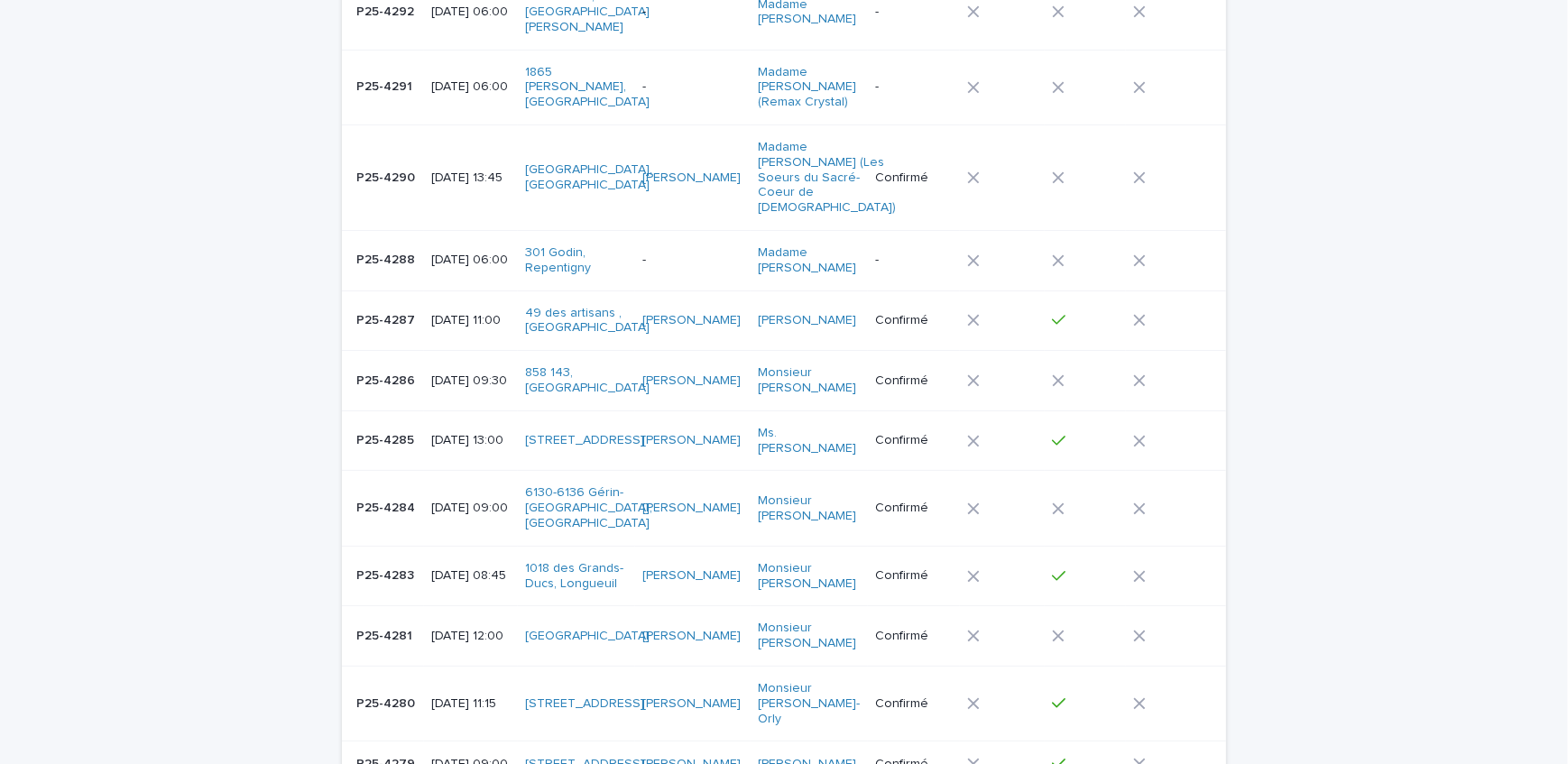
click at [405, 249] on p "P25-4288" at bounding box center [388, 258] width 63 height 19
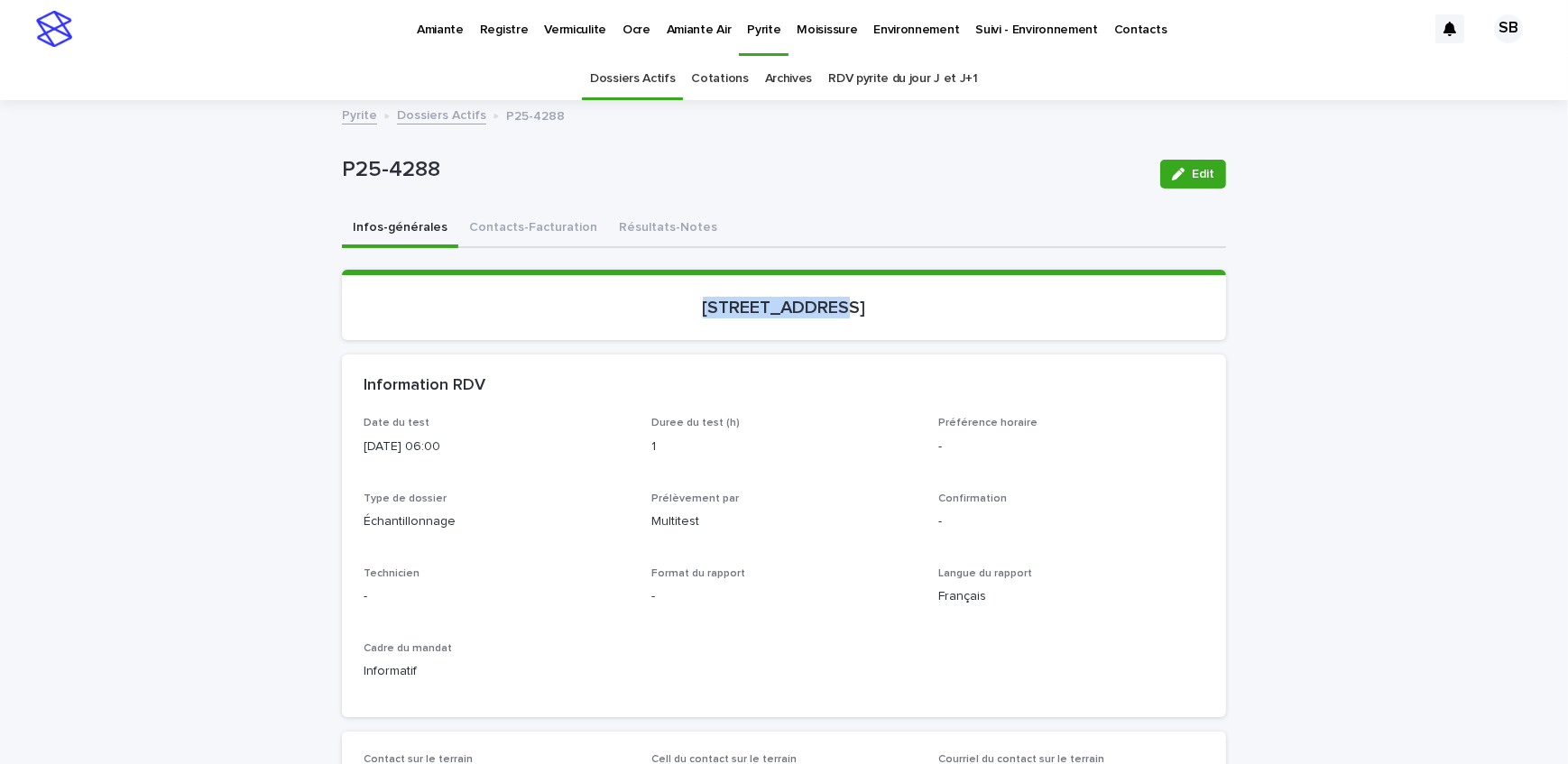
drag, startPoint x: 645, startPoint y: 319, endPoint x: 785, endPoint y: 329, distance: 140.4
click at [785, 329] on section "[STREET_ADDRESS]" at bounding box center [784, 305] width 884 height 70
copy p "[STREET_ADDRESS]"
drag, startPoint x: 405, startPoint y: 177, endPoint x: 337, endPoint y: 182, distance: 68.2
click at [342, 182] on p "P25-4288" at bounding box center [743, 170] width 804 height 26
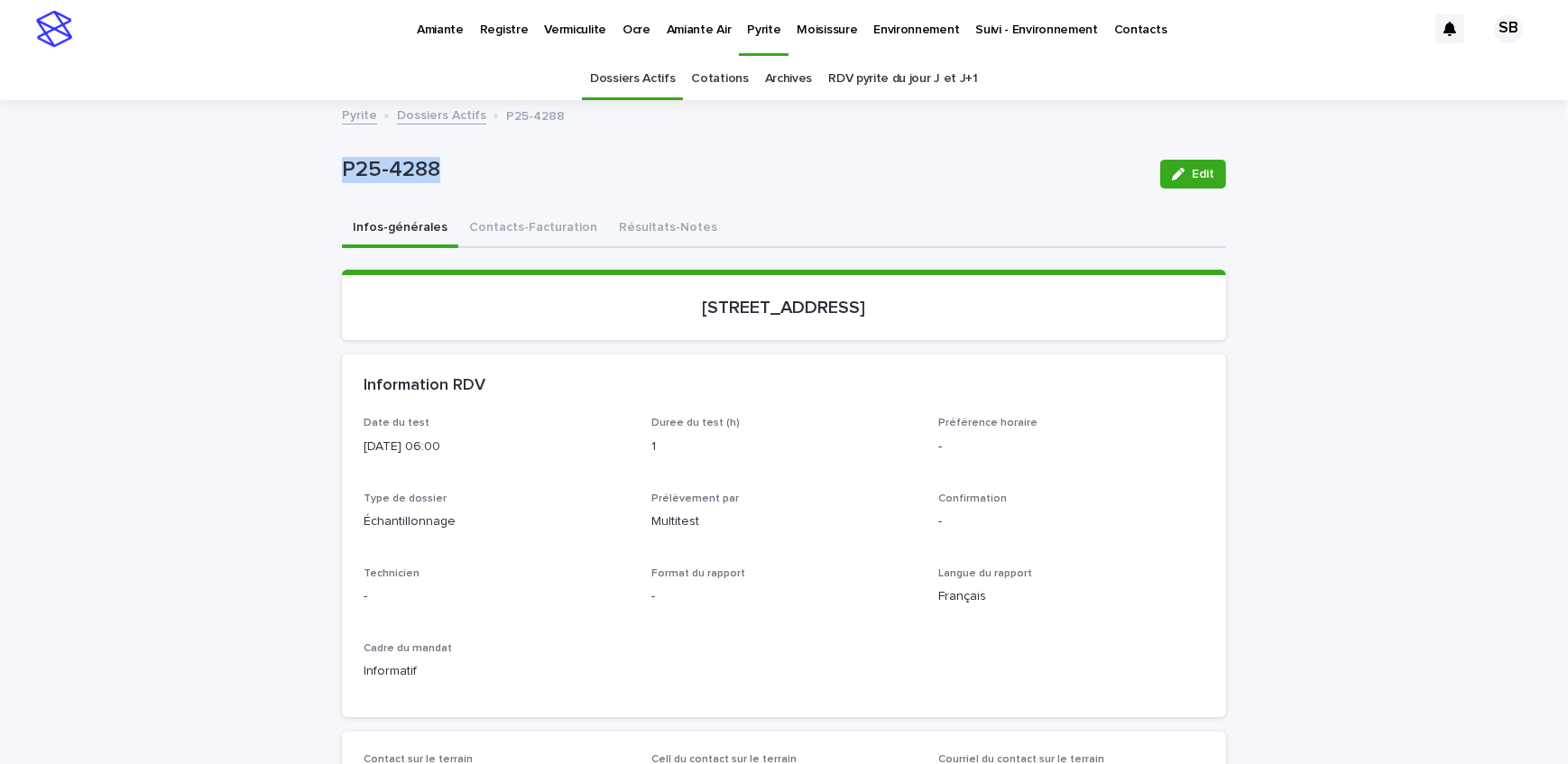
copy p "P25-4288"
click at [521, 236] on button "Contacts-Facturation" at bounding box center [532, 229] width 149 height 38
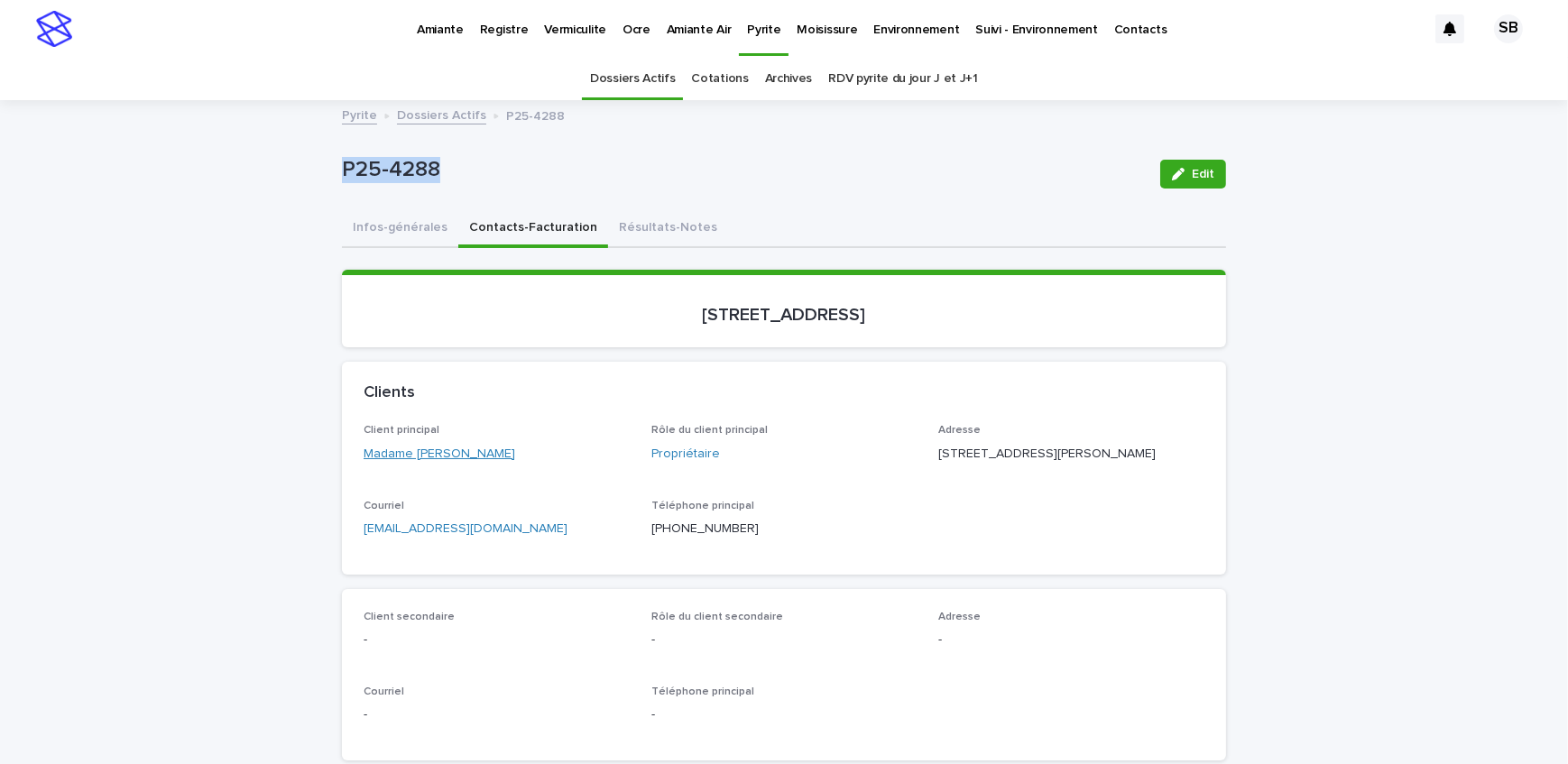
drag, startPoint x: 496, startPoint y: 464, endPoint x: 408, endPoint y: 459, distance: 88.1
click at [408, 459] on div "Client principal Madame [PERSON_NAME]" at bounding box center [496, 450] width 267 height 54
drag, startPoint x: 1020, startPoint y: 448, endPoint x: 916, endPoint y: 453, distance: 104.1
click at [929, 453] on div "Client principal Madame [PERSON_NAME] Rôle du client principal Propriétaire Adr…" at bounding box center [784, 488] width 841 height 128
copy p "[STREET_ADDRESS]"
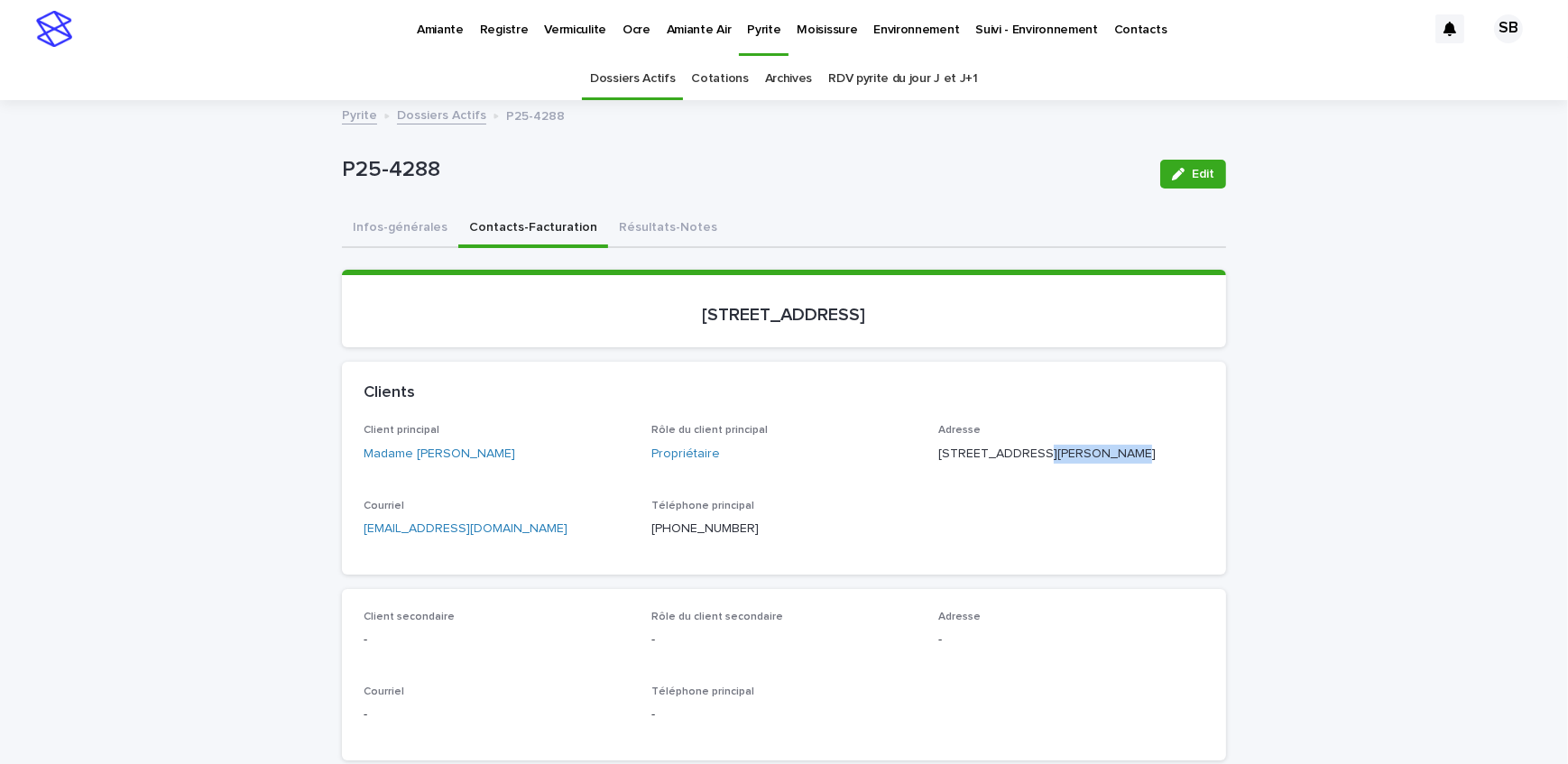
drag, startPoint x: 1016, startPoint y: 472, endPoint x: 794, endPoint y: 474, distance: 222.0
click at [923, 474] on div "Client principal Madame [PERSON_NAME] Rôle du client principal Propriétaire Adr…" at bounding box center [784, 488] width 841 height 128
copy p "Repentigny QC"
drag, startPoint x: 1088, startPoint y: 470, endPoint x: 1022, endPoint y: 485, distance: 67.7
click at [1022, 478] on div "Adresse [STREET_ADDRESS]" at bounding box center [1072, 450] width 267 height 54
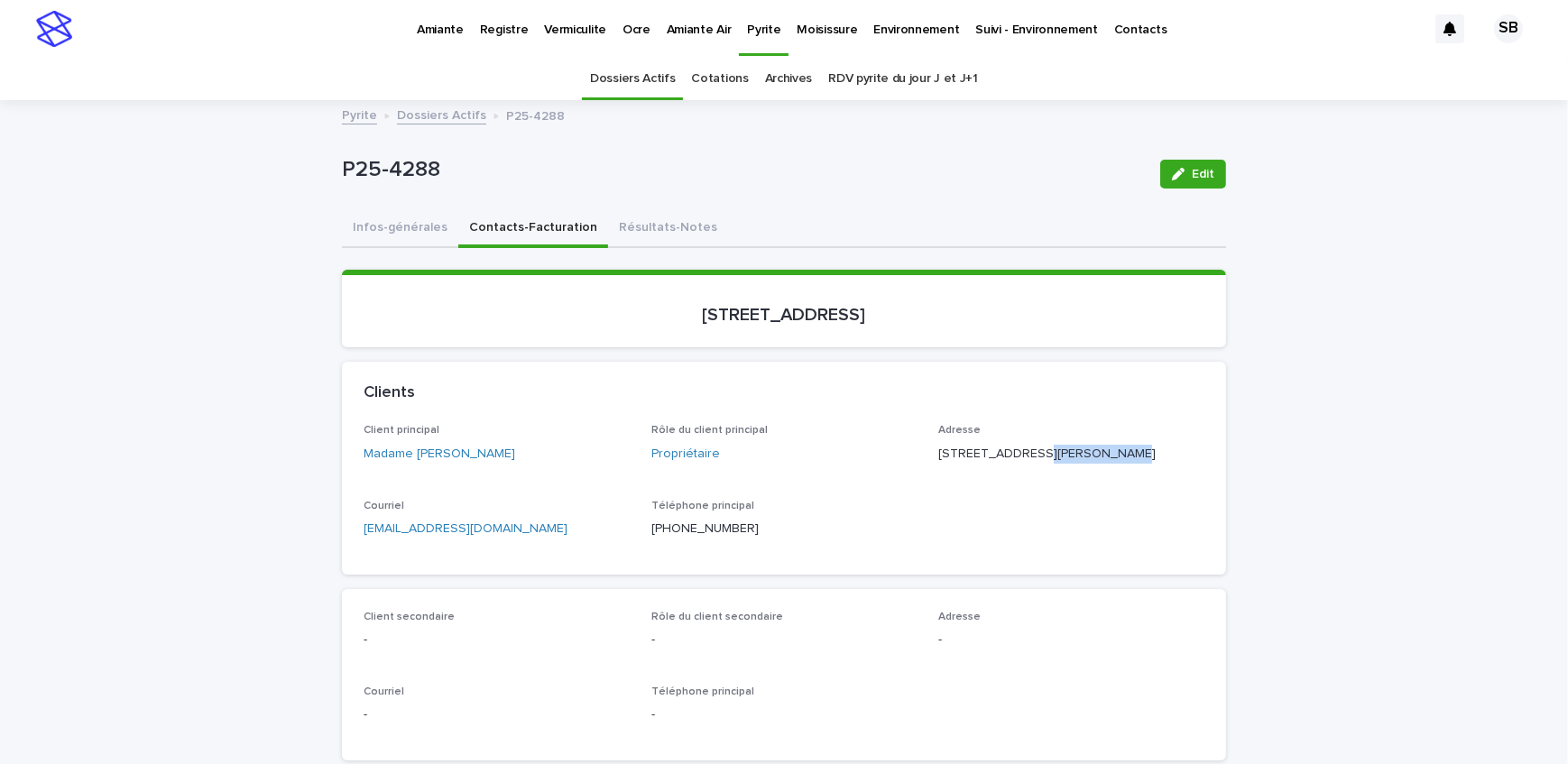
copy p "J6A 5Z8"
drag, startPoint x: 892, startPoint y: 329, endPoint x: 640, endPoint y: 347, distance: 252.6
click at [640, 347] on div "Loading... Saving… [STREET_ADDRESS]" at bounding box center [784, 316] width 884 height 92
copy p "[STREET_ADDRESS]"
drag, startPoint x: 444, startPoint y: 167, endPoint x: 306, endPoint y: 180, distance: 138.6
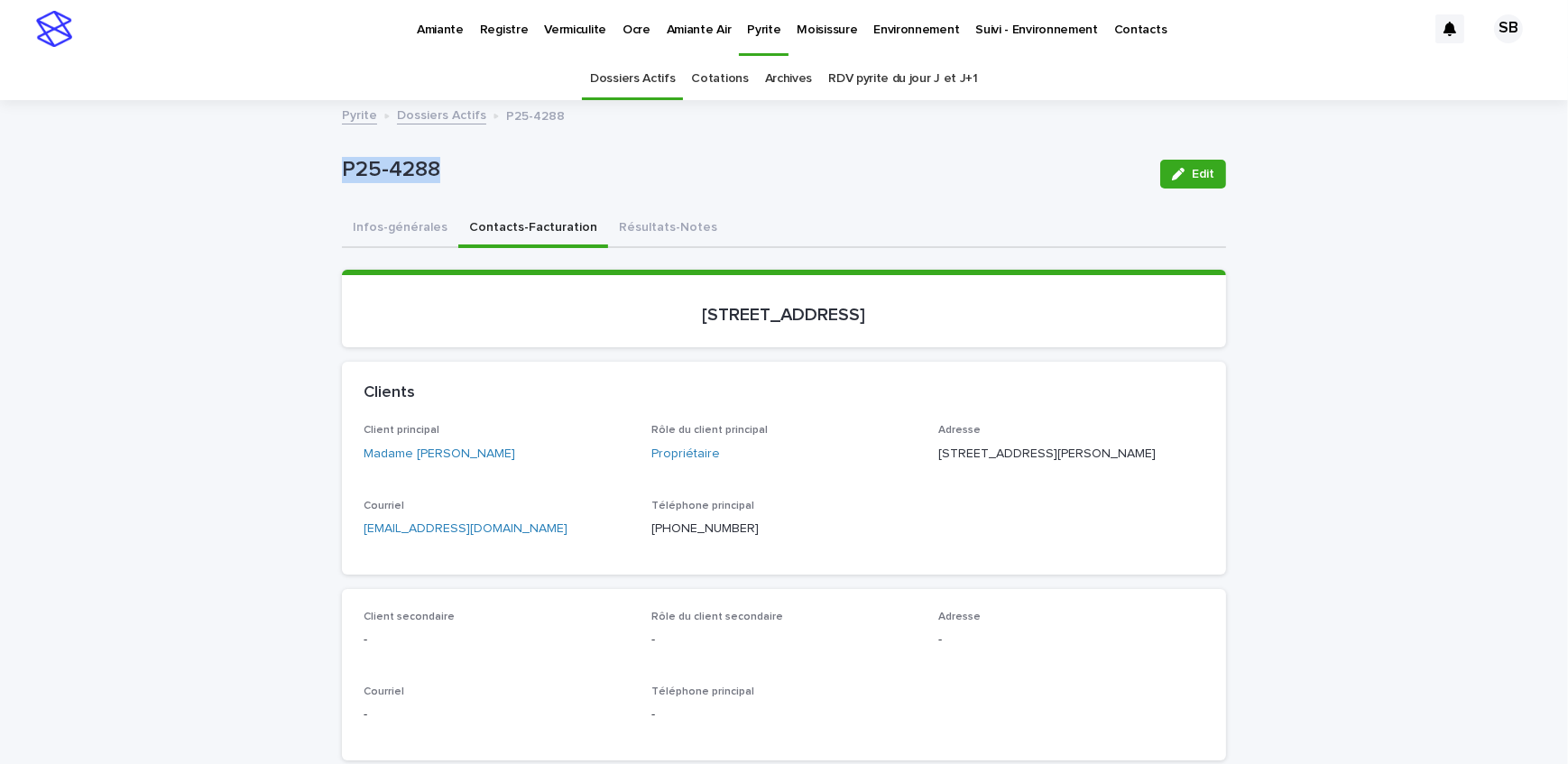
copy p "P25-4288"
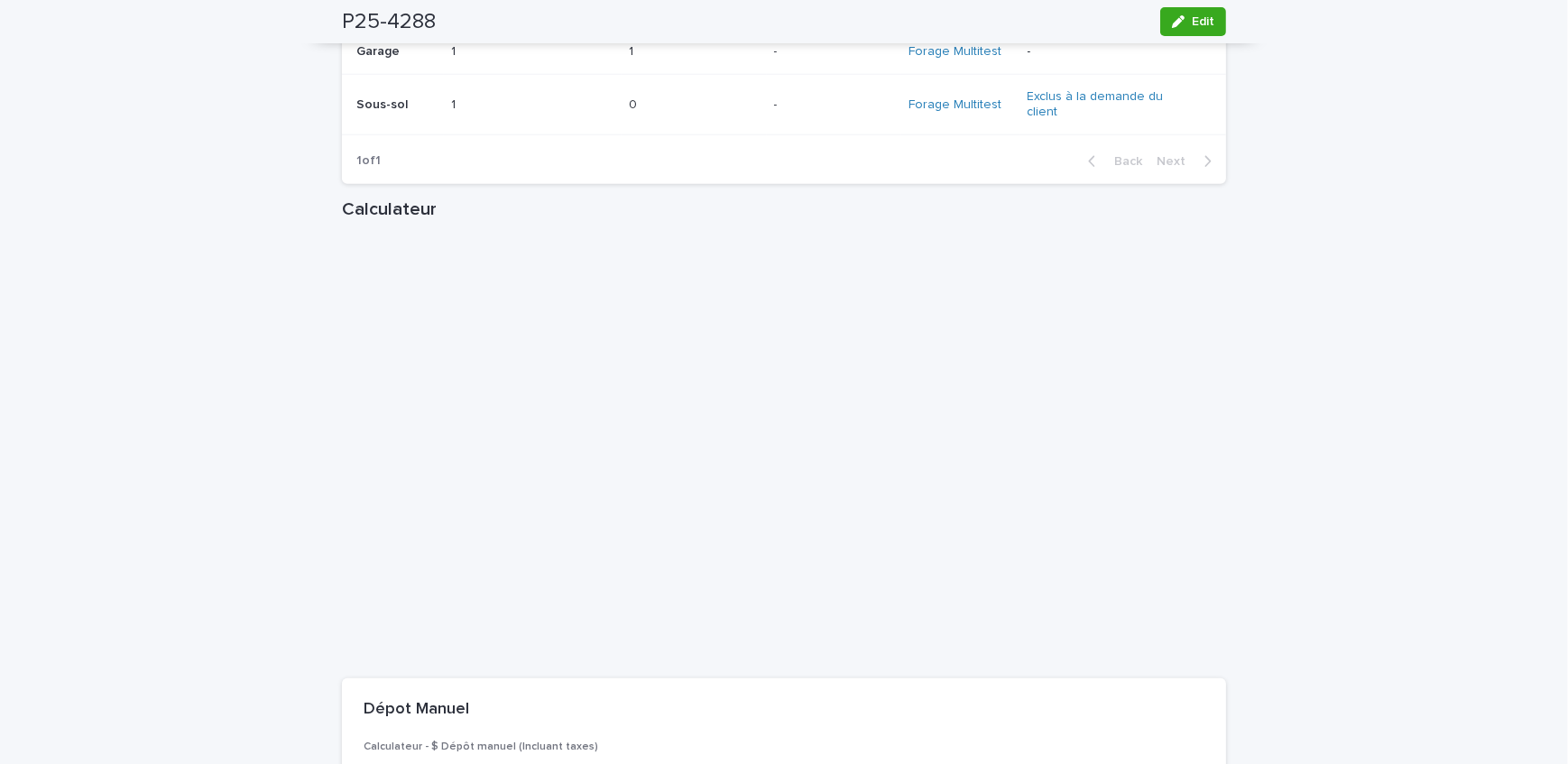
scroll to position [2133, 0]
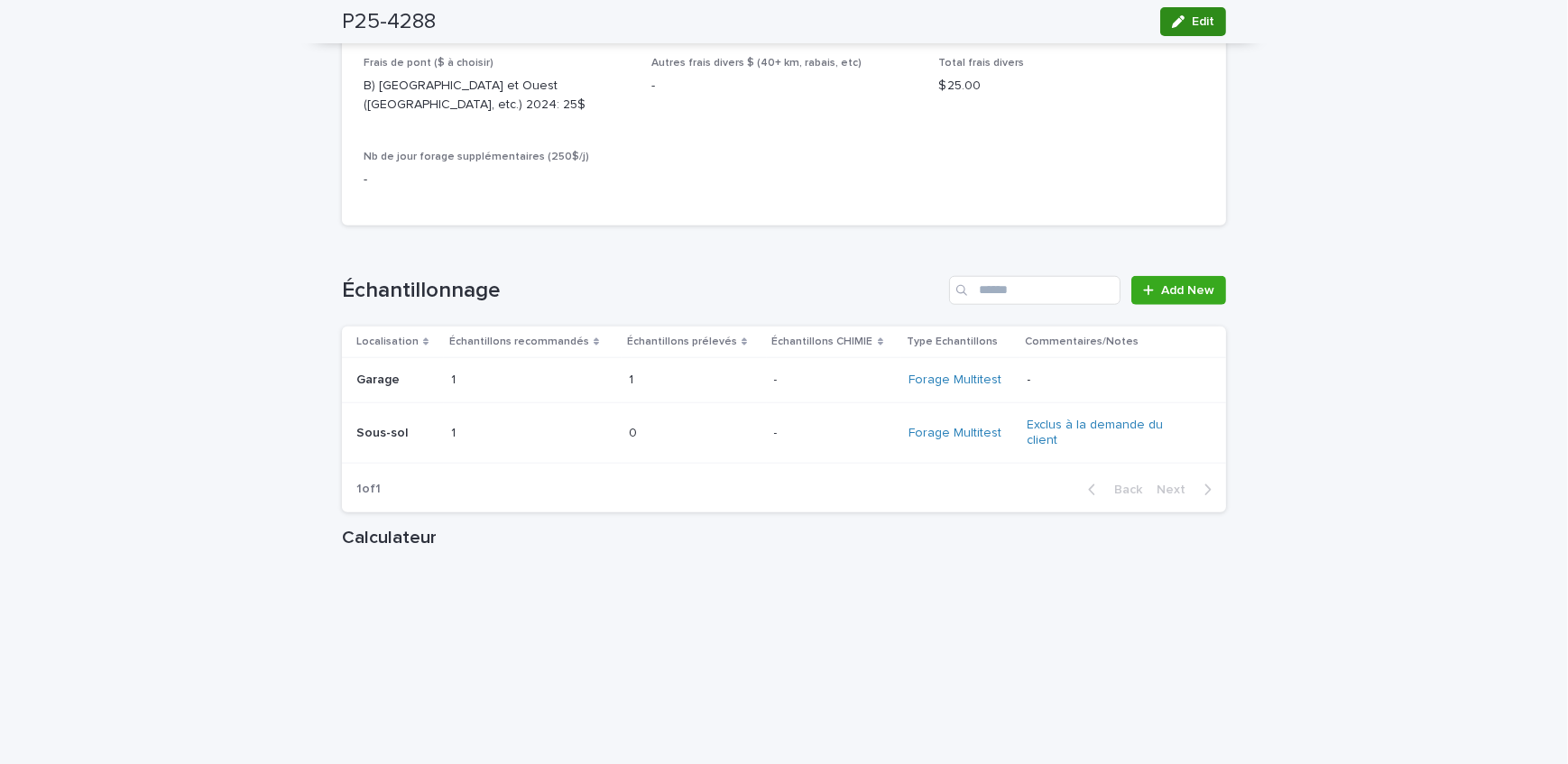
click at [1194, 28] on button "Edit" at bounding box center [1193, 21] width 65 height 29
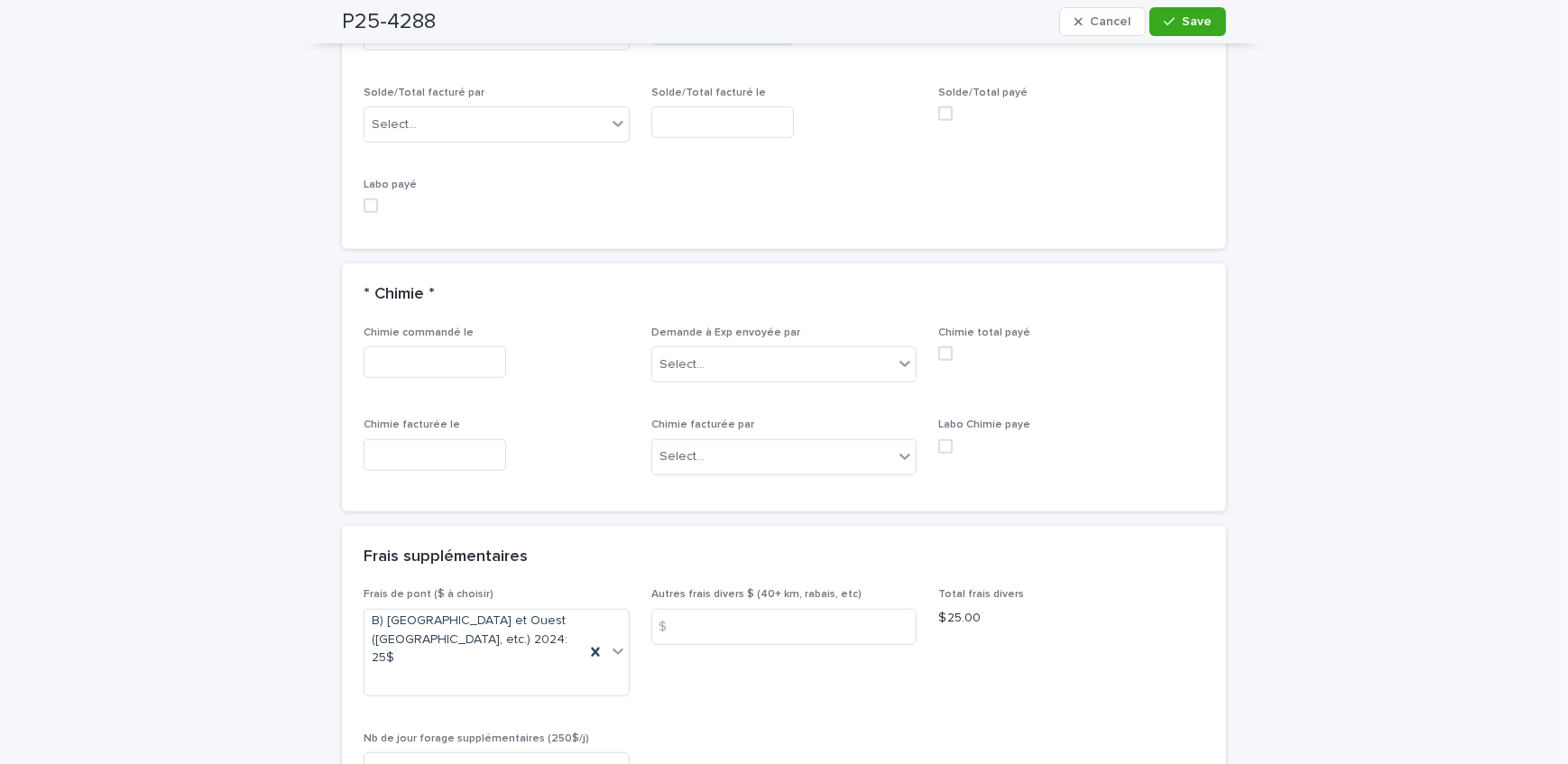
scroll to position [1821, 0]
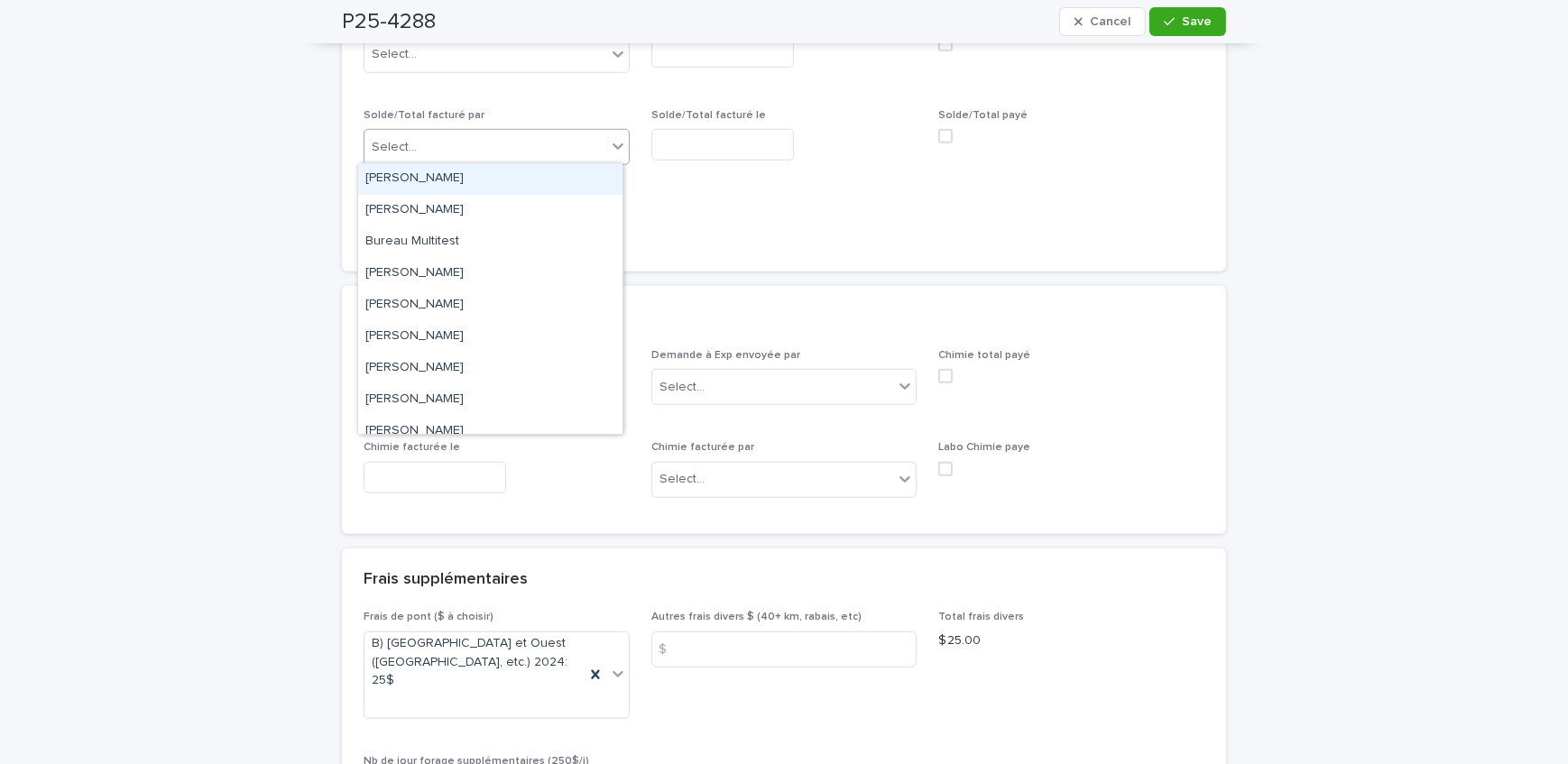
click at [494, 151] on div "Select..." at bounding box center [486, 148] width 242 height 29
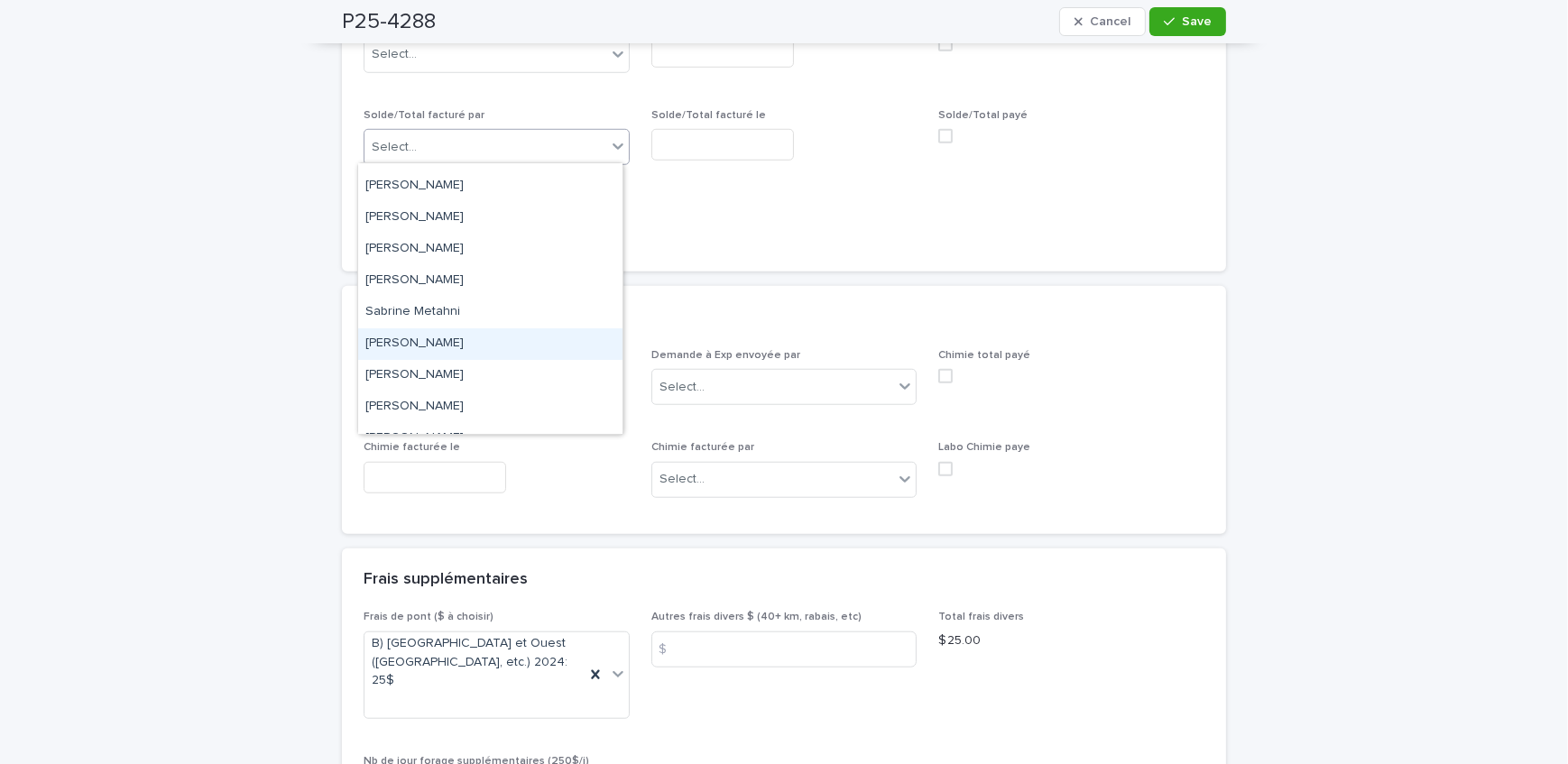
click at [478, 342] on div "[PERSON_NAME]" at bounding box center [490, 344] width 265 height 31
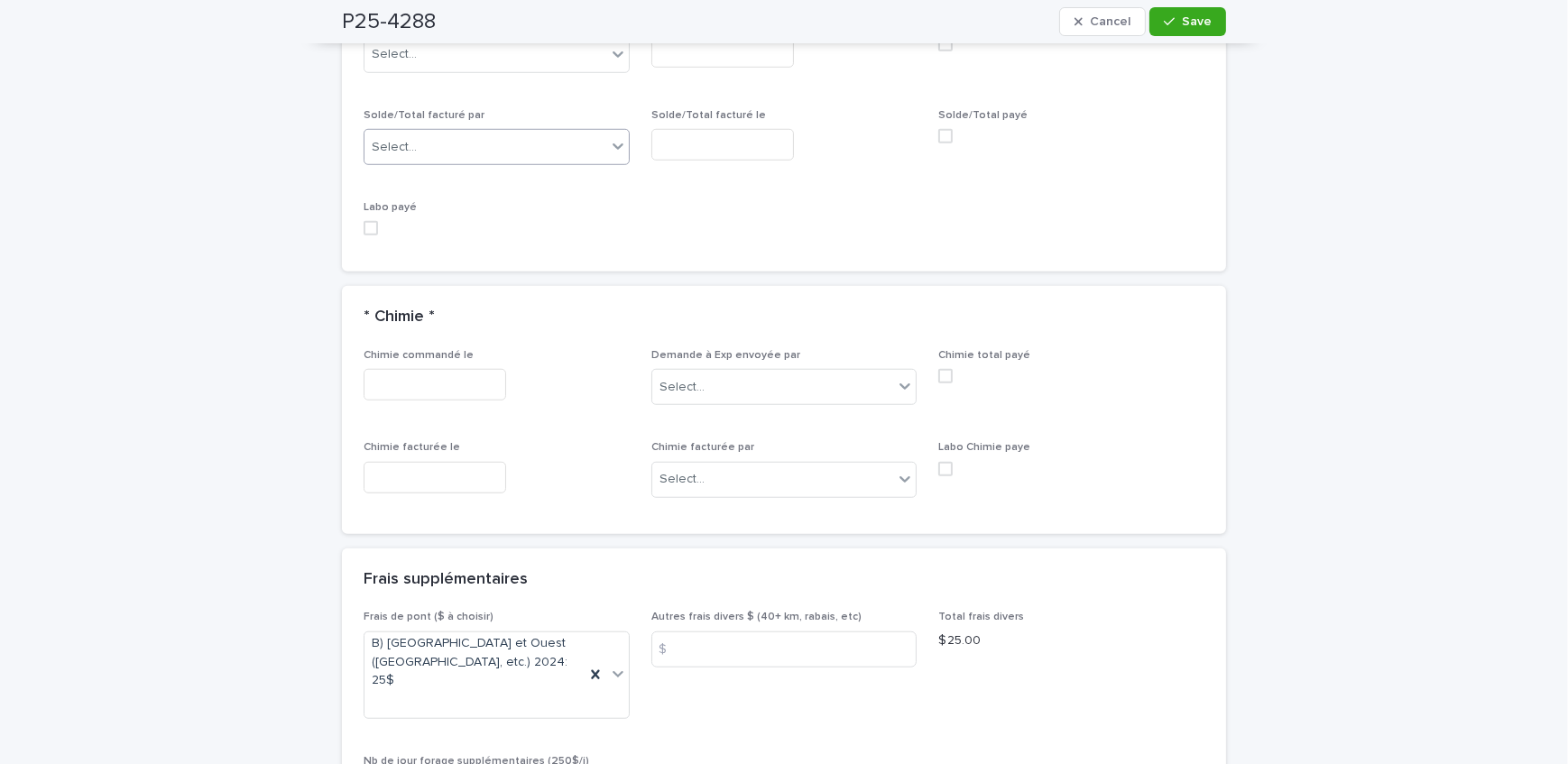
click at [721, 145] on input "text" at bounding box center [723, 145] width 143 height 31
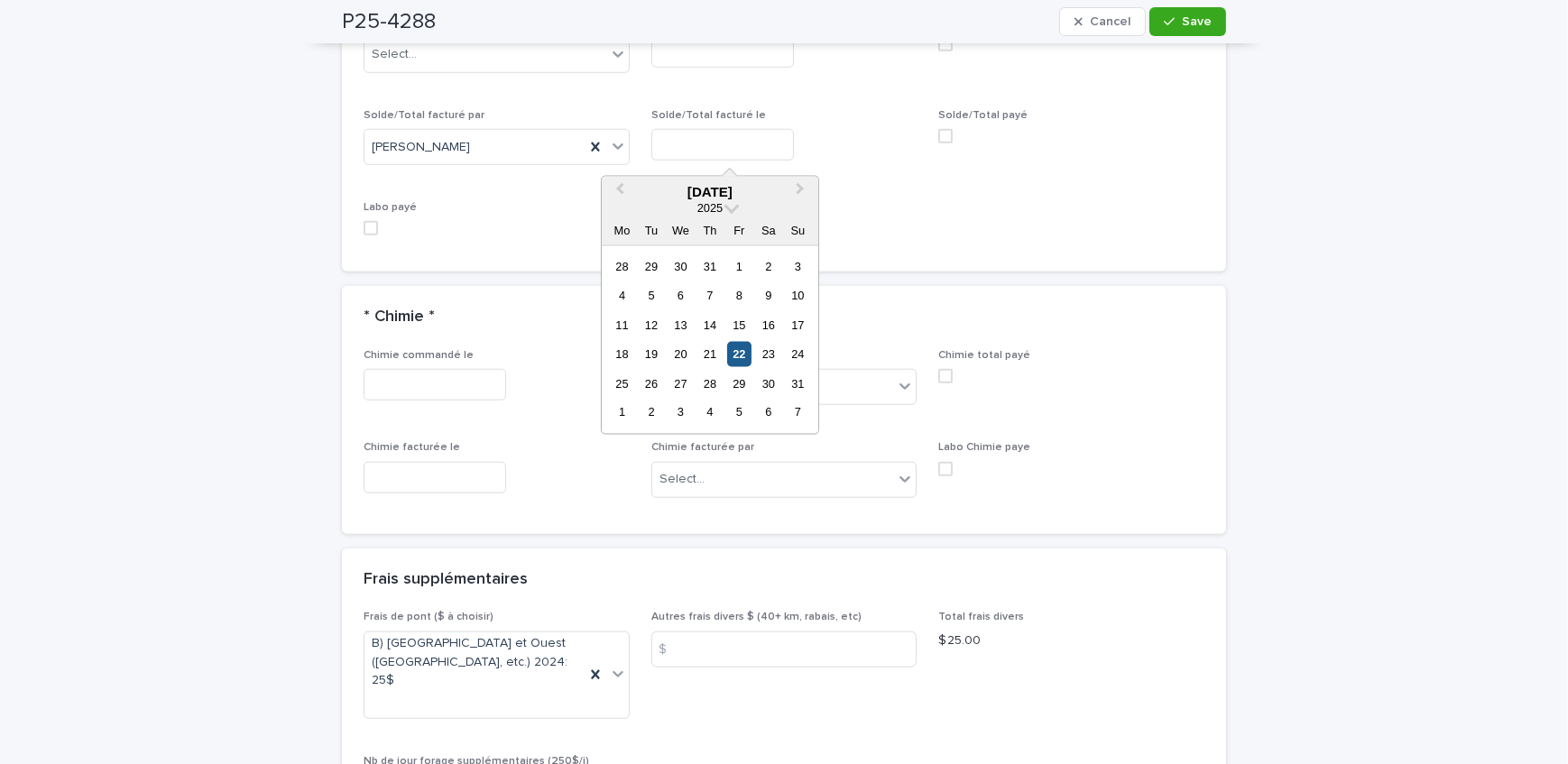
click at [749, 351] on div "22" at bounding box center [740, 354] width 24 height 24
type input "**********"
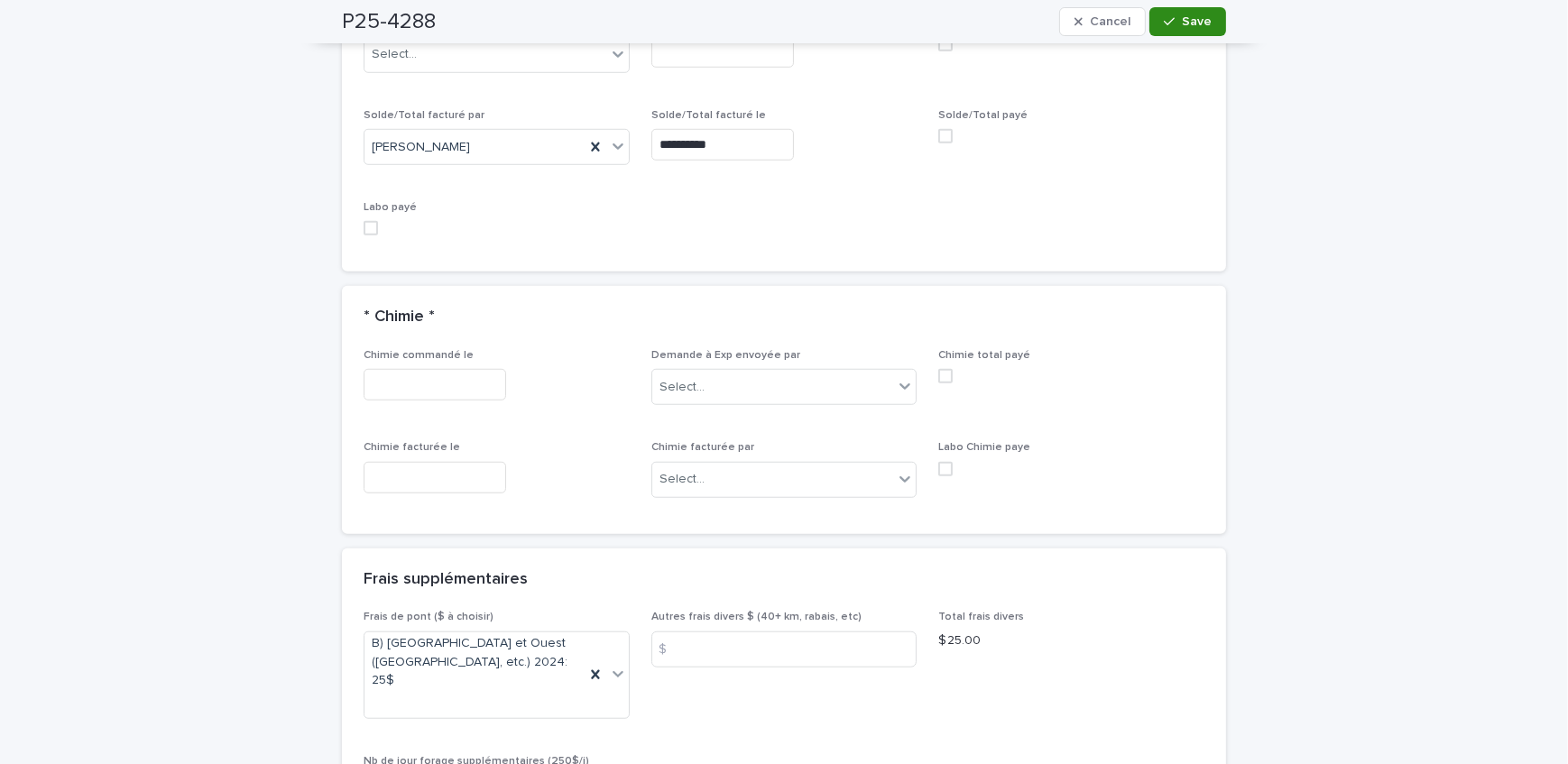
click at [1192, 17] on span "Save" at bounding box center [1197, 21] width 29 height 13
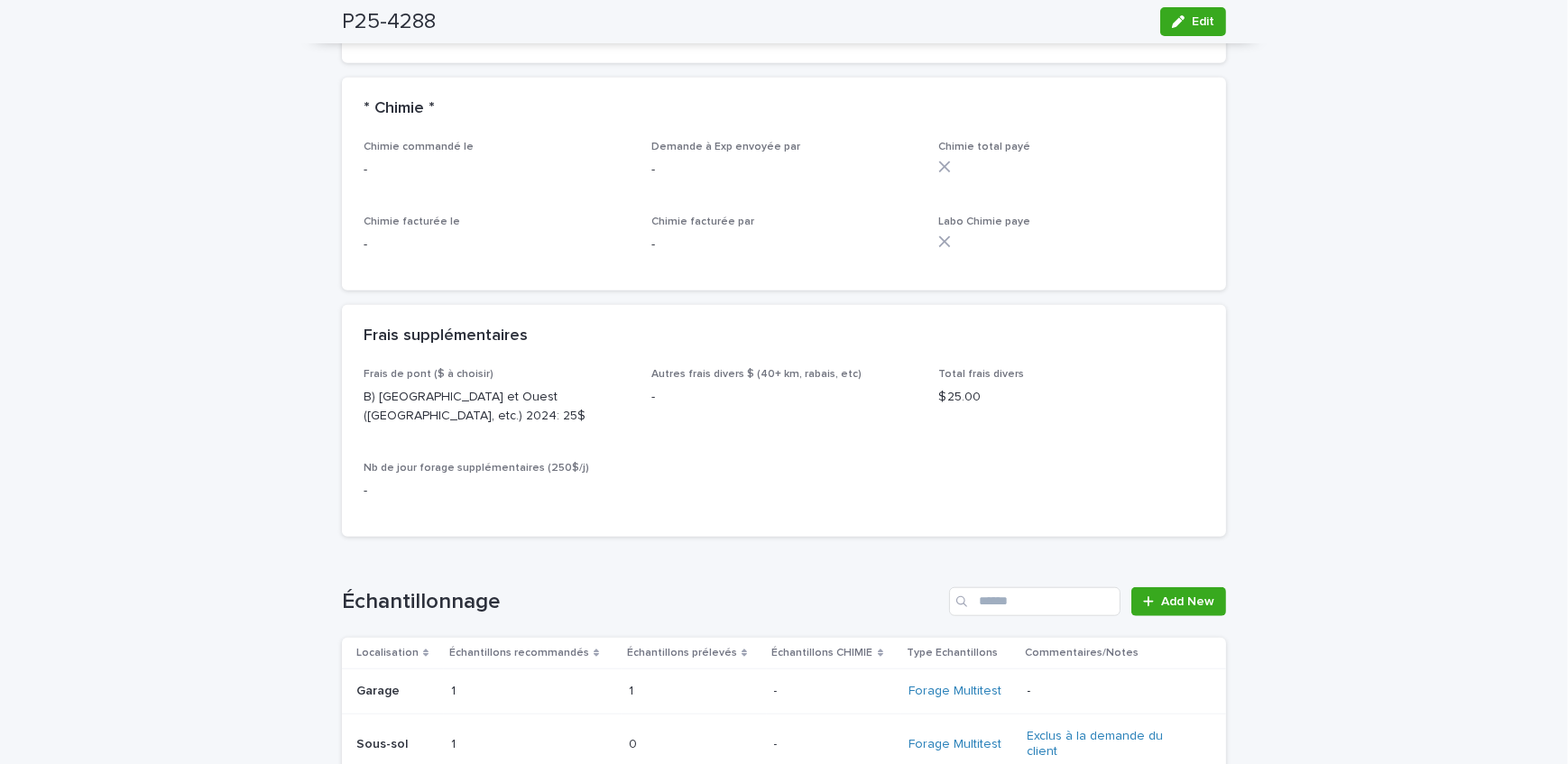
scroll to position [1677, 0]
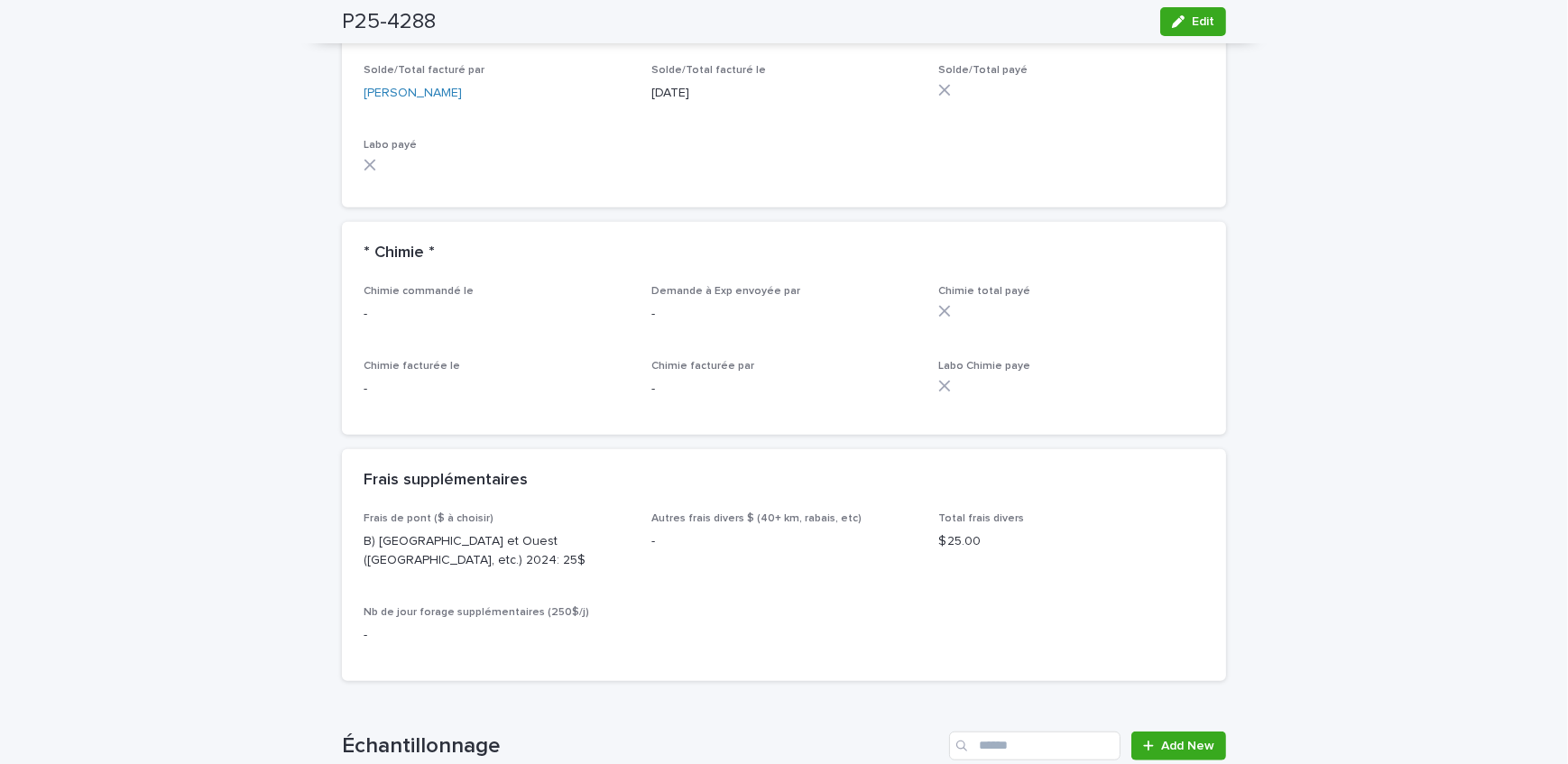
click at [246, 90] on div "Loading... Saving… Loading... Saving… P25-4288 Edit P25-4288 Edit Sorry, there …" at bounding box center [784, 215] width 1568 height 3581
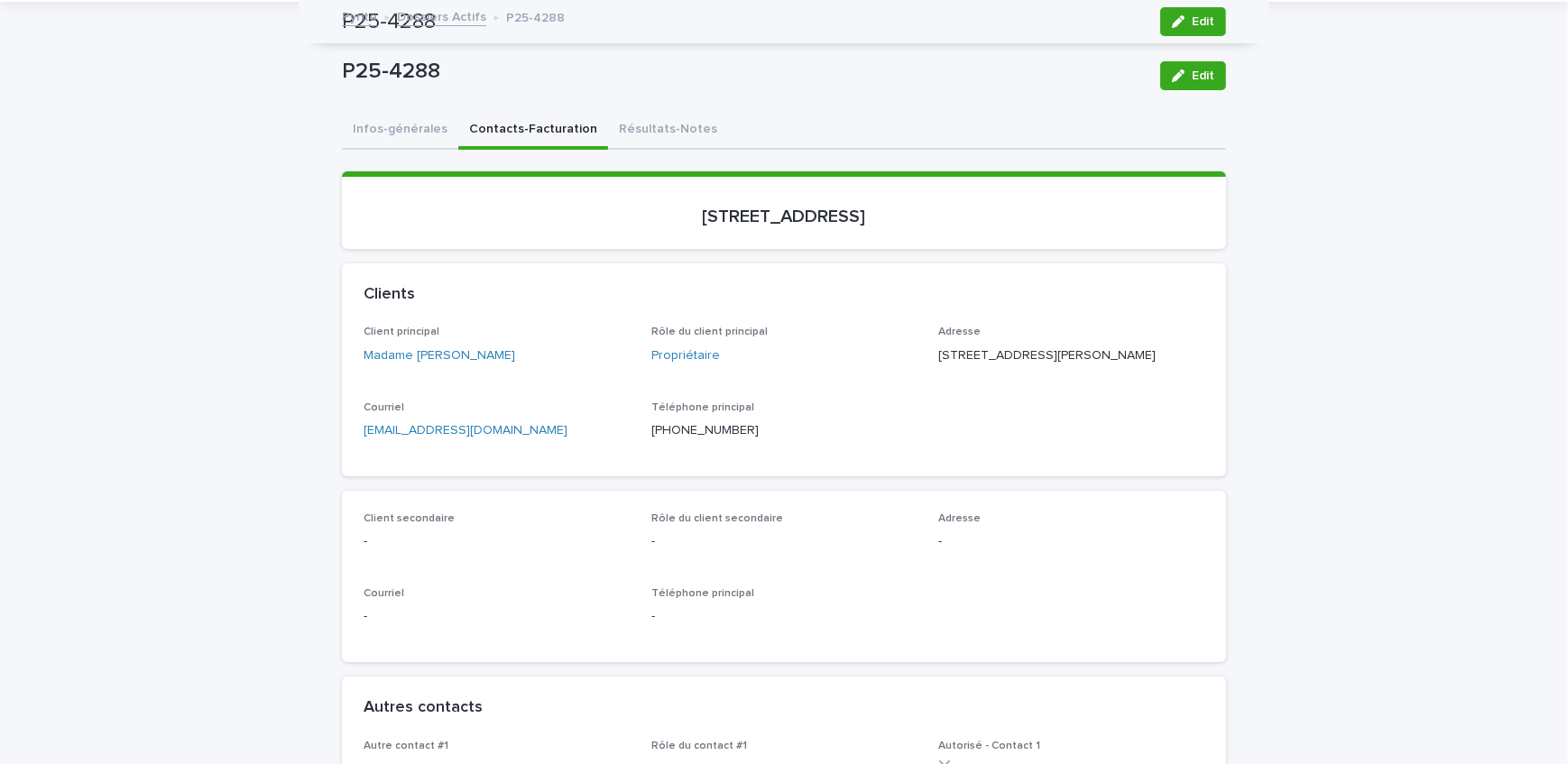
scroll to position [0, 0]
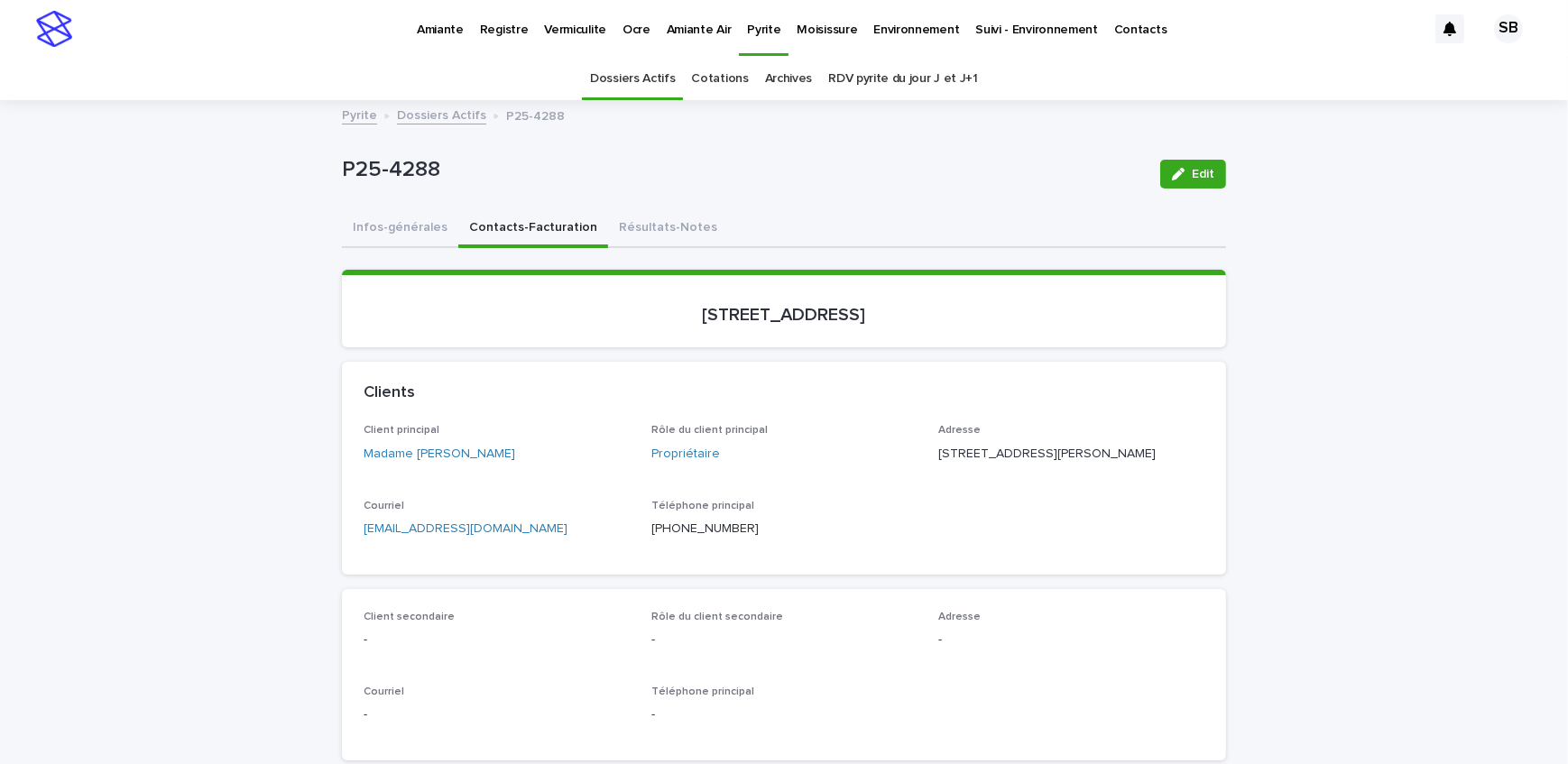
click at [459, 113] on link "Dossiers Actifs" at bounding box center [441, 113] width 89 height 21
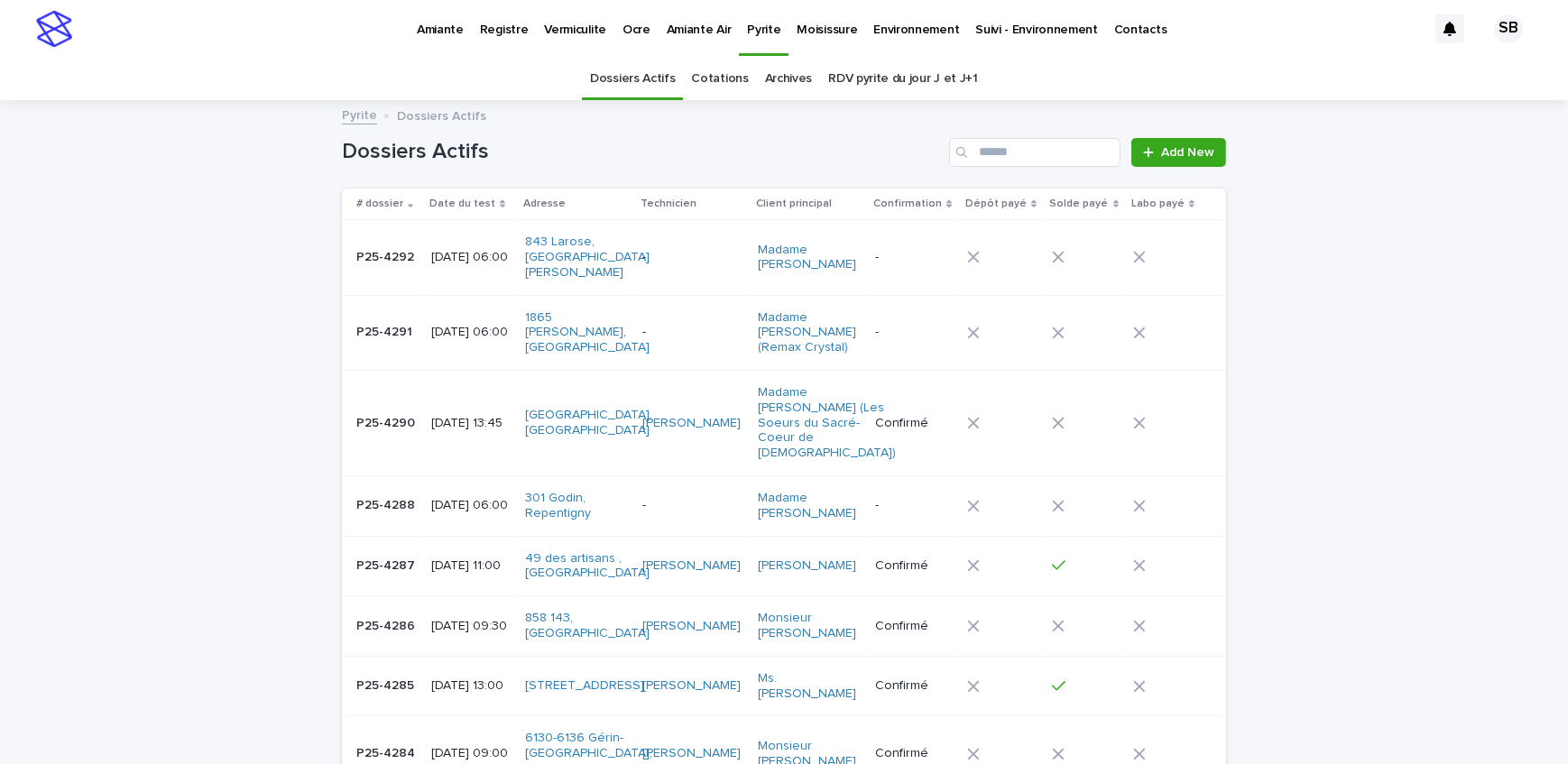
scroll to position [57, 0]
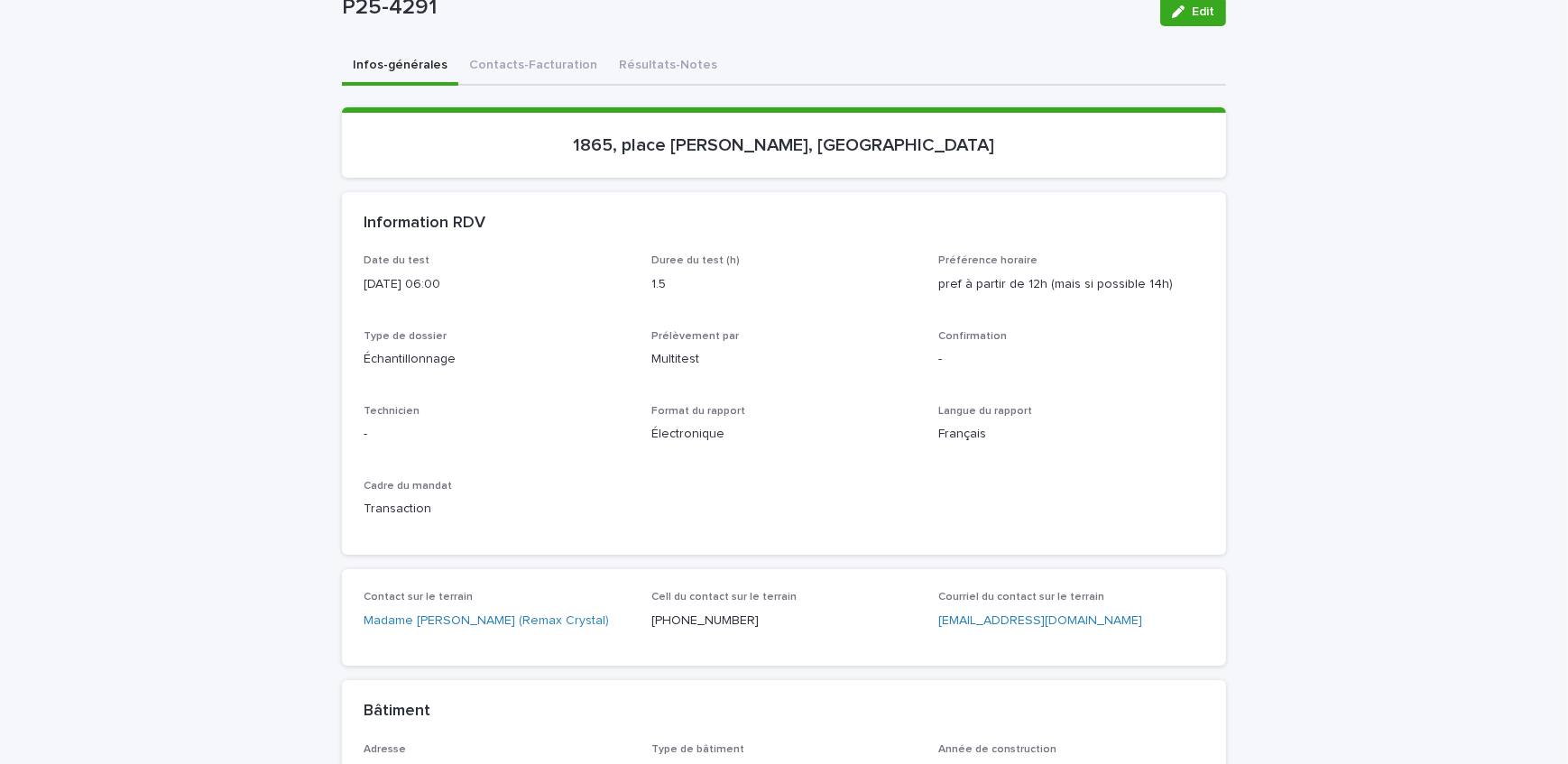
scroll to position [163, 0]
drag, startPoint x: 267, startPoint y: 41, endPoint x: 262, endPoint y: 53, distance: 13.0
drag, startPoint x: 611, startPoint y: 144, endPoint x: 851, endPoint y: 165, distance: 240.9
click at [851, 165] on section "1865, place [PERSON_NAME], [GEOGRAPHIC_DATA]" at bounding box center [784, 142] width 884 height 70
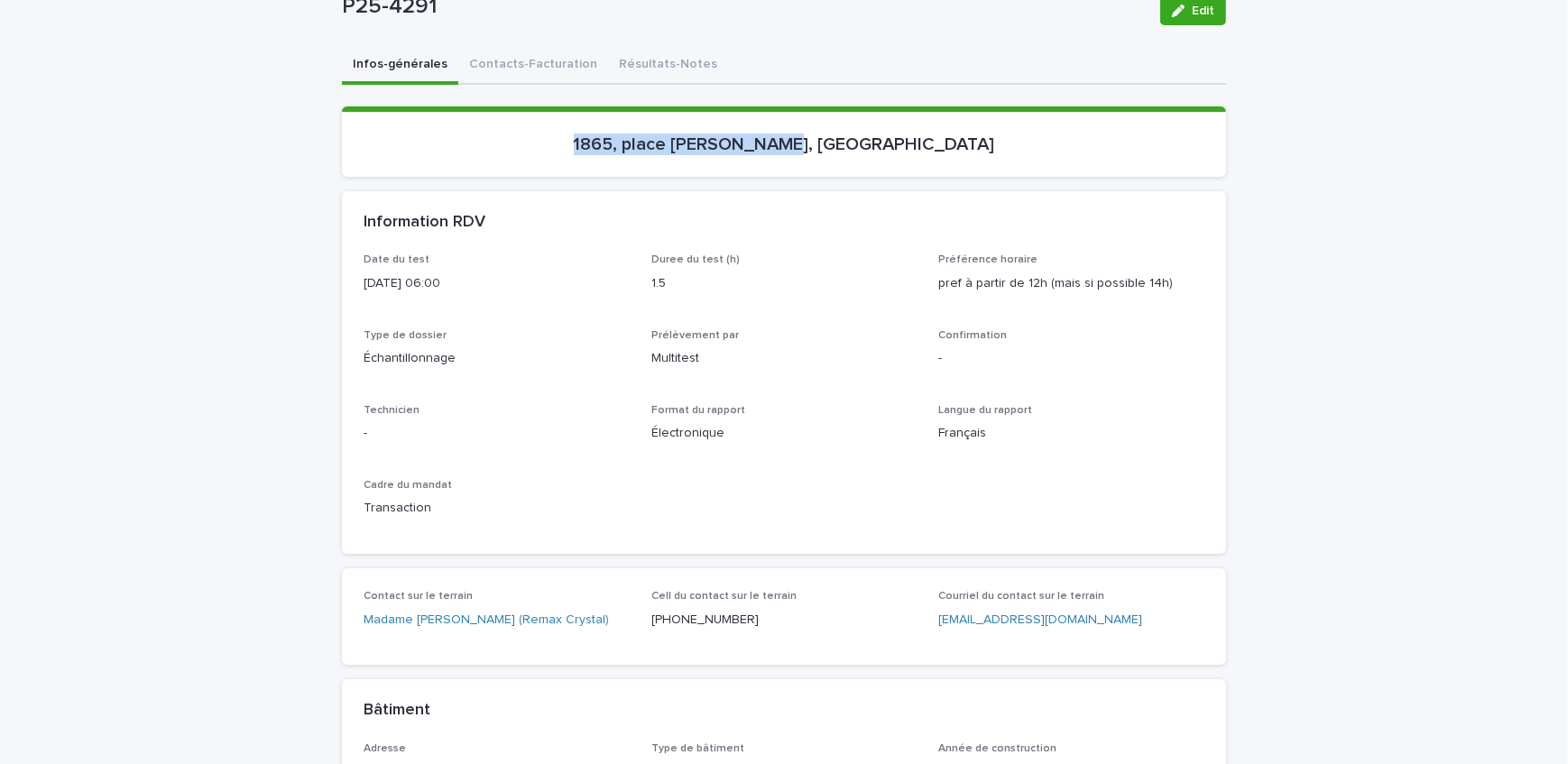
copy p "1865, place [PERSON_NAME],"
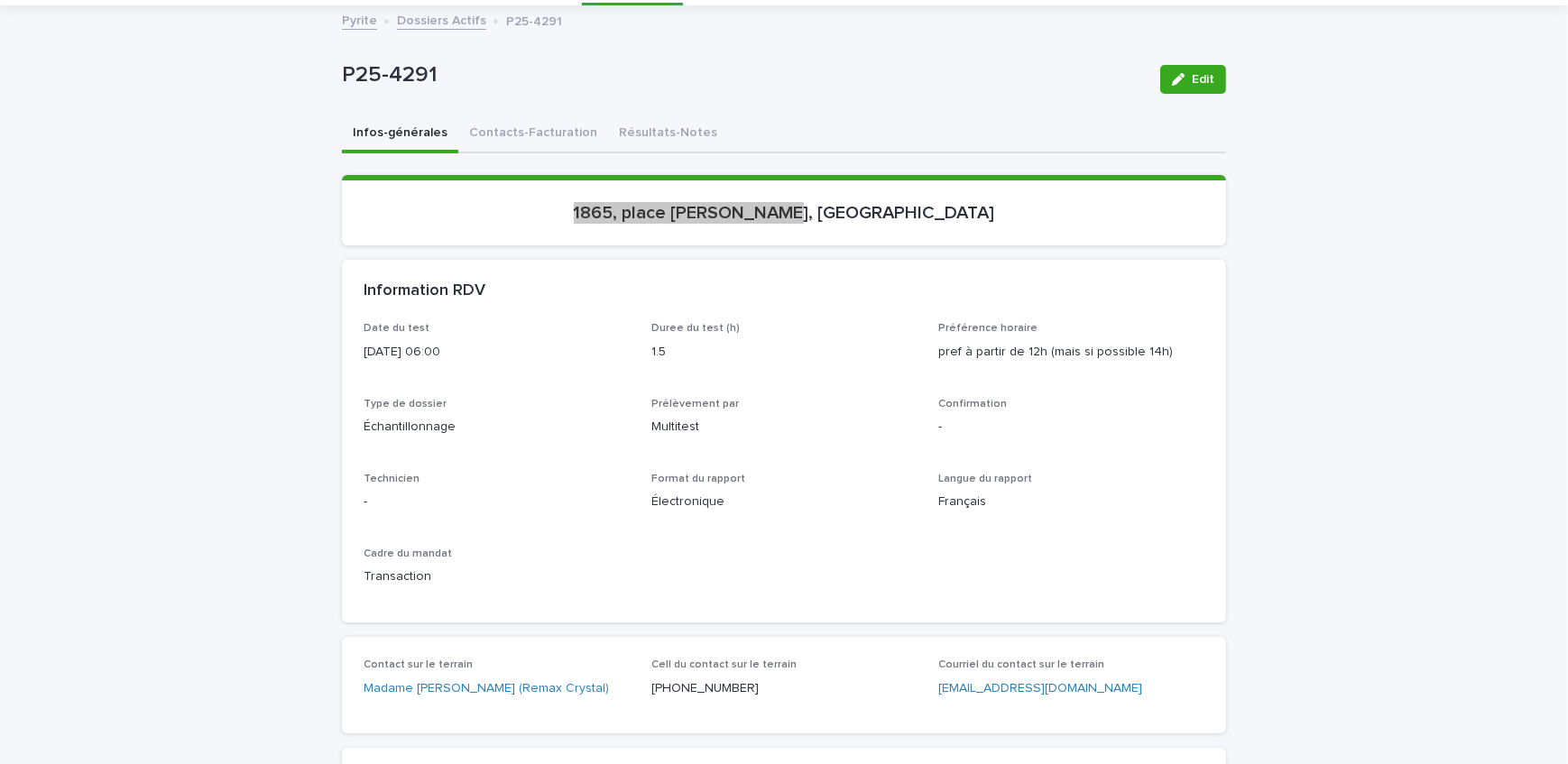
scroll to position [0, 0]
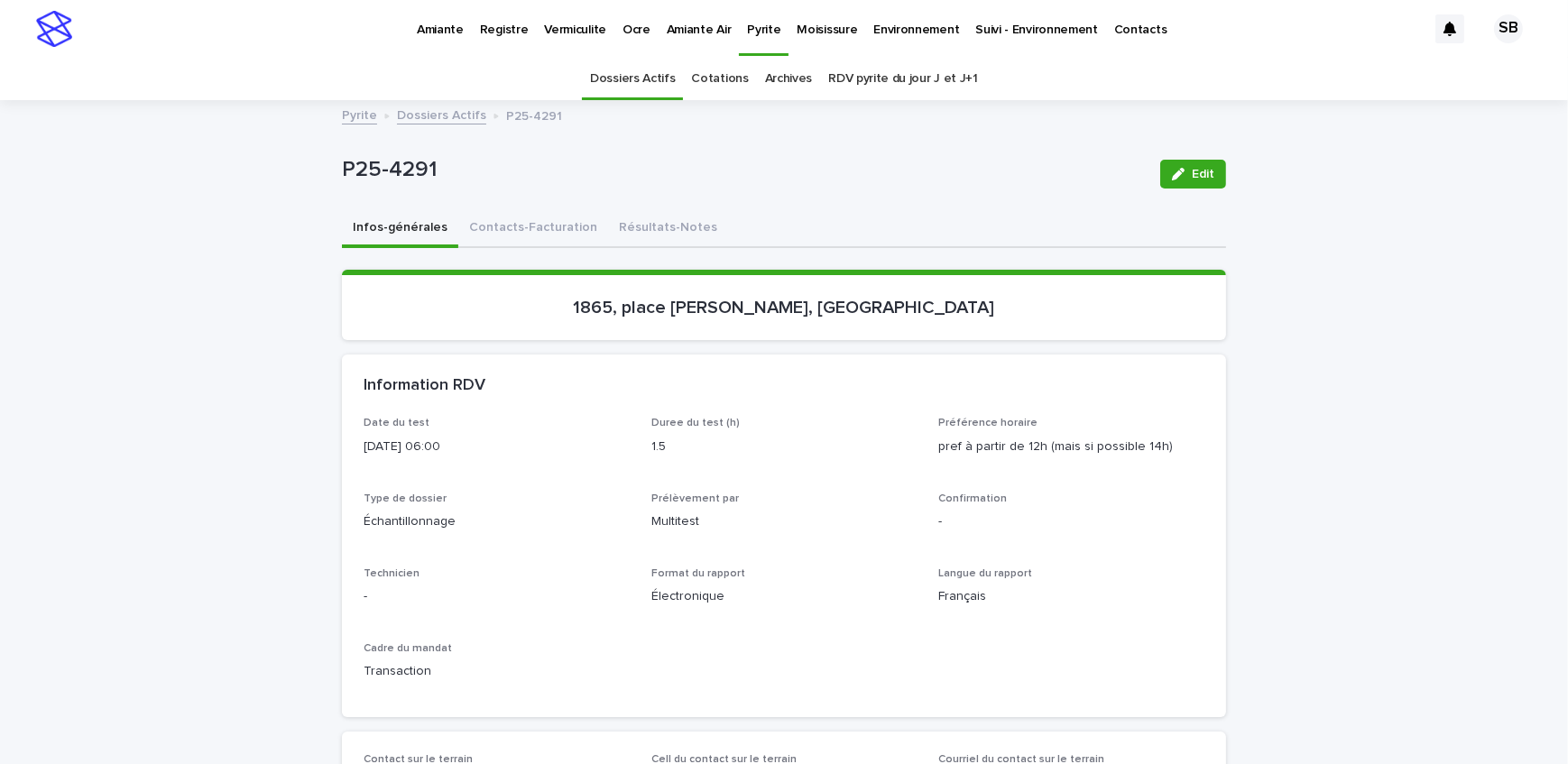
drag, startPoint x: 421, startPoint y: 189, endPoint x: 271, endPoint y: 216, distance: 152.4
click at [525, 145] on div "P25-4291 Edit" at bounding box center [784, 174] width 884 height 72
drag, startPoint x: 442, startPoint y: 166, endPoint x: 298, endPoint y: 180, distance: 144.7
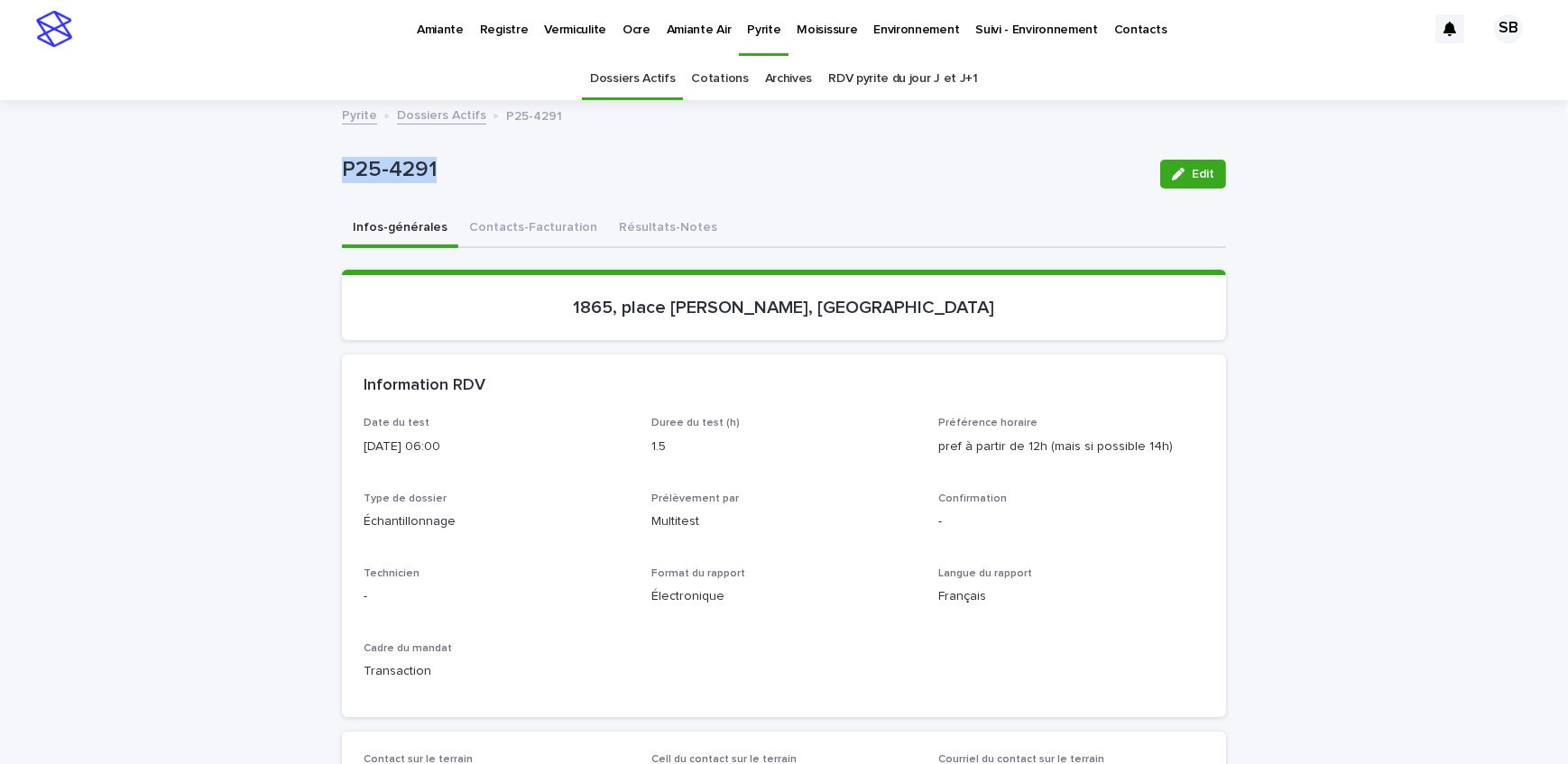
copy p "P25-4291"
click at [495, 233] on button "Contacts-Facturation" at bounding box center [532, 229] width 149 height 38
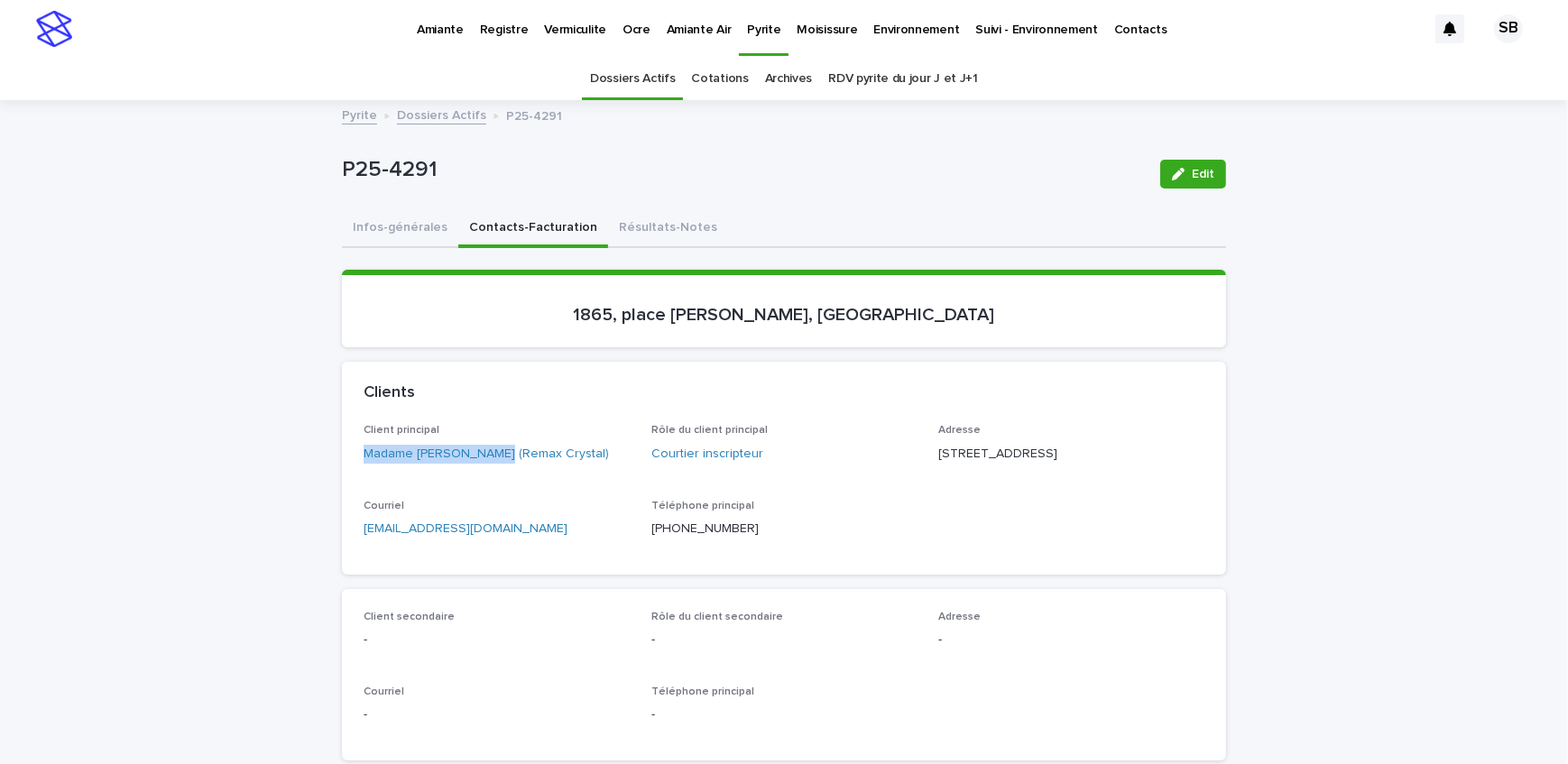
drag, startPoint x: 352, startPoint y: 475, endPoint x: 496, endPoint y: 472, distance: 144.0
click at [496, 472] on div "Client principal Madame [PERSON_NAME] (Remax Crystal) Rôle du client principal …" at bounding box center [784, 498] width 884 height 149
copy link "Madame [PERSON_NAME]"
drag, startPoint x: 1031, startPoint y: 450, endPoint x: 932, endPoint y: 450, distance: 99.0
click at [939, 450] on p "[STREET_ADDRESS]" at bounding box center [1072, 453] width 267 height 19
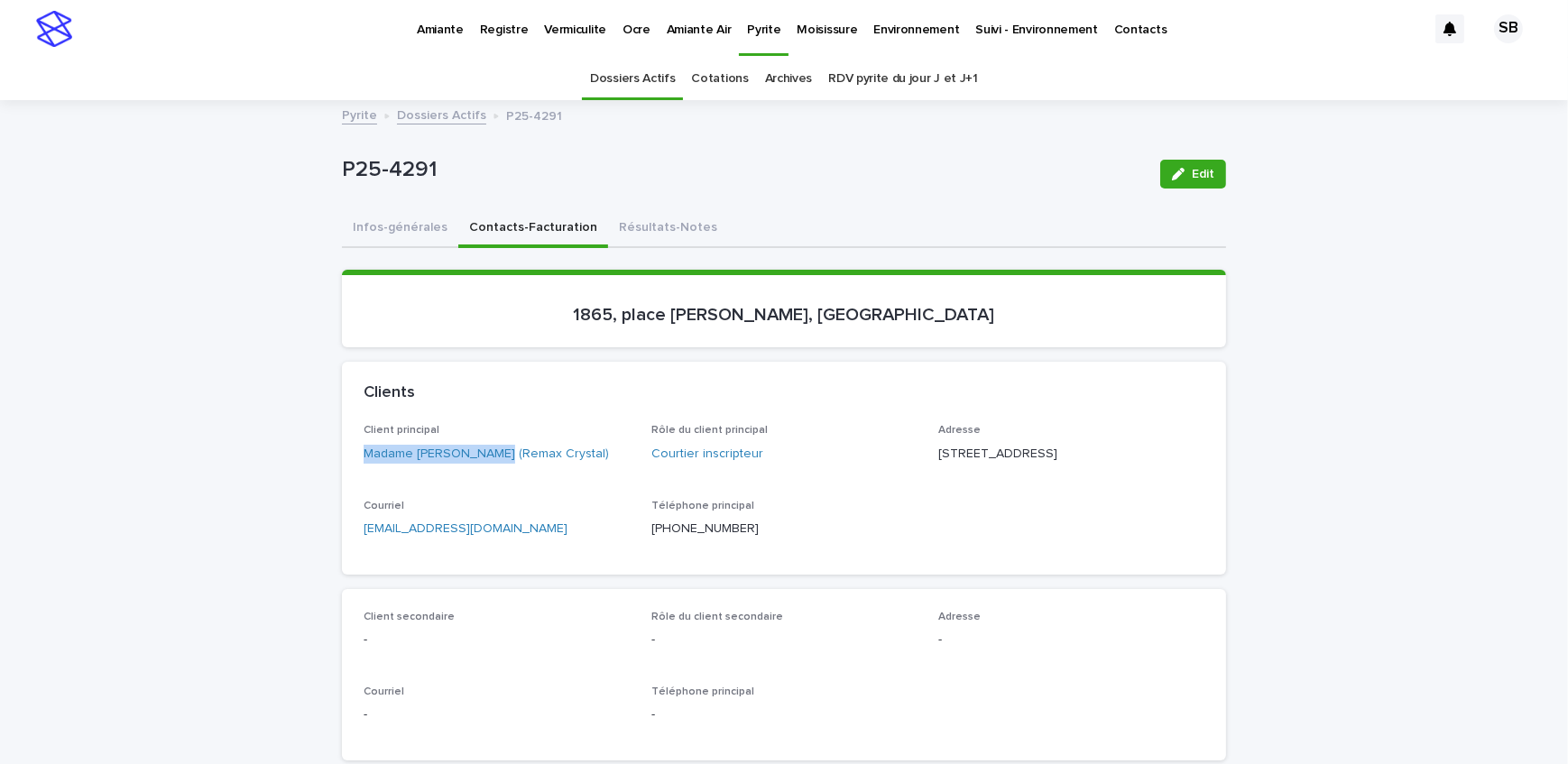
drag, startPoint x: 1003, startPoint y: 469, endPoint x: 847, endPoint y: 467, distance: 156.0
click at [922, 471] on div "Client principal Madame [PERSON_NAME] (Remax Crystal) Rôle du client principal …" at bounding box center [784, 488] width 841 height 128
drag, startPoint x: 1024, startPoint y: 481, endPoint x: 1006, endPoint y: 485, distance: 18.4
click at [1006, 478] on div "Adresse [STREET_ADDRESS]" at bounding box center [1072, 450] width 267 height 54
drag, startPoint x: 928, startPoint y: 310, endPoint x: 568, endPoint y: 349, distance: 362.1
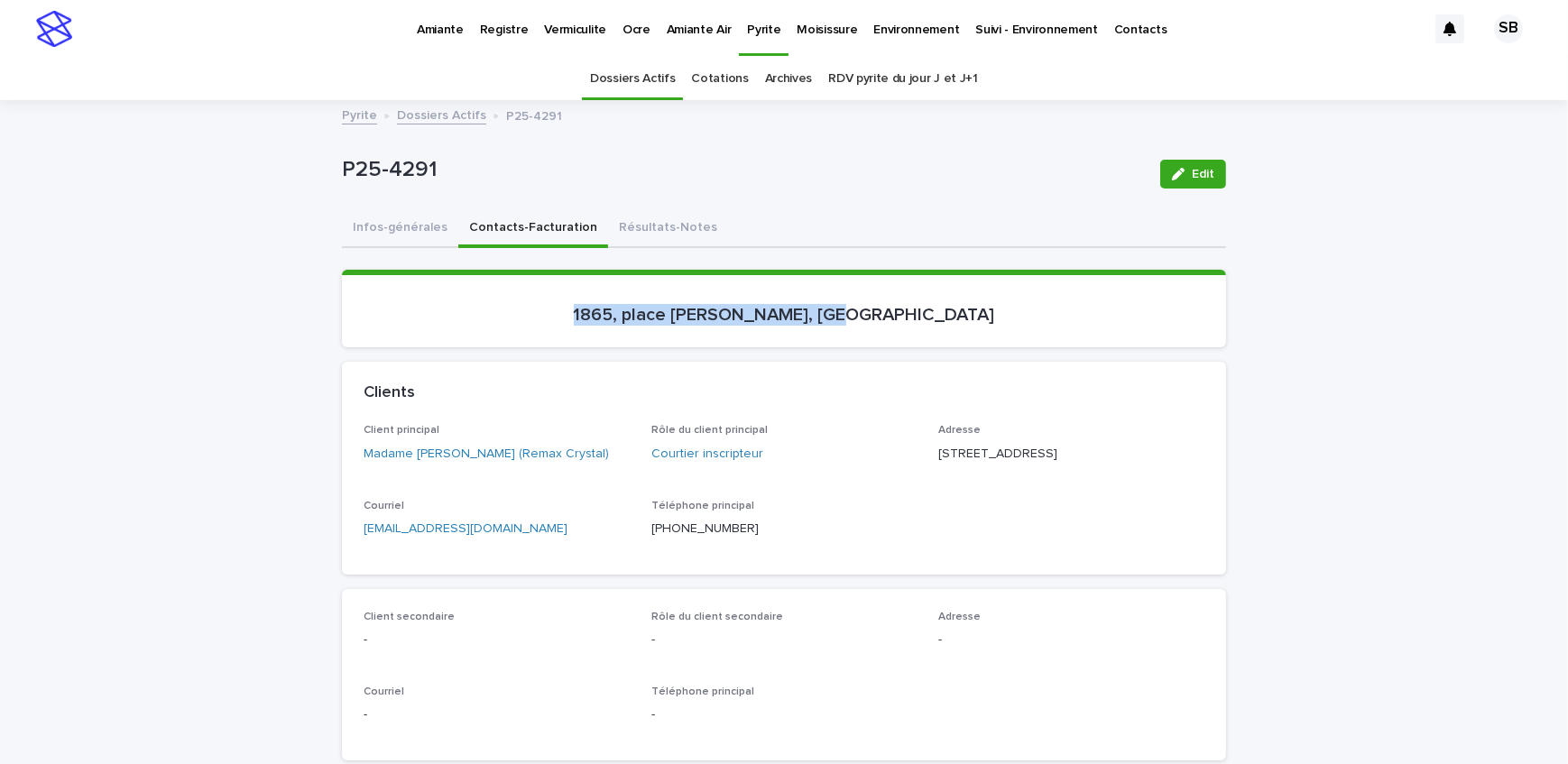
click at [568, 349] on div "Loading... Saving… 1865, [GEOGRAPHIC_DATA][PERSON_NAME], [GEOGRAPHIC_DATA]" at bounding box center [784, 316] width 884 height 92
drag, startPoint x: 434, startPoint y: 176, endPoint x: 281, endPoint y: 174, distance: 153.0
drag, startPoint x: 372, startPoint y: 225, endPoint x: 965, endPoint y: 248, distance: 593.4
click at [373, 225] on button "Infos-générales" at bounding box center [400, 229] width 116 height 38
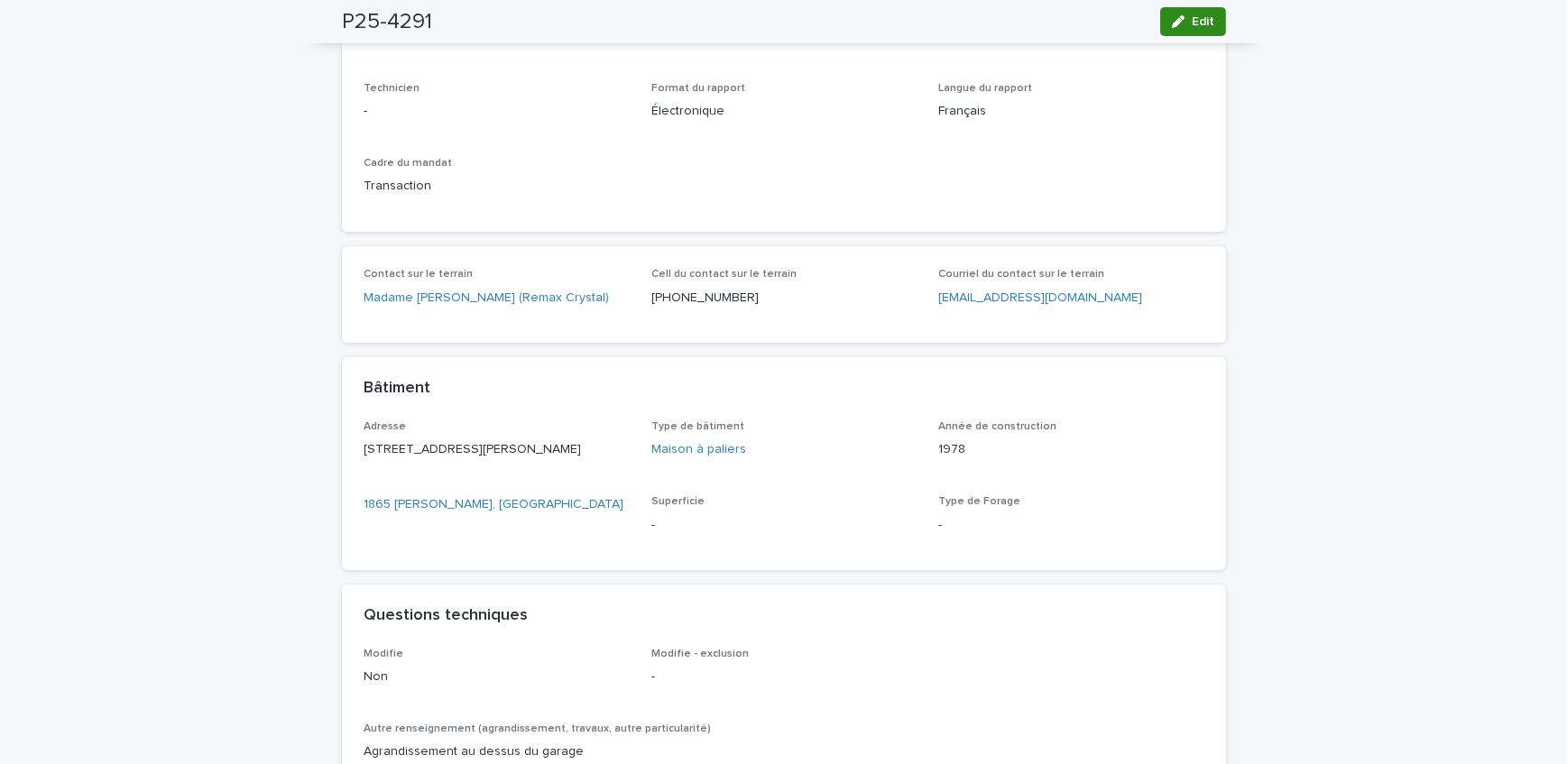
scroll to position [491, 0]
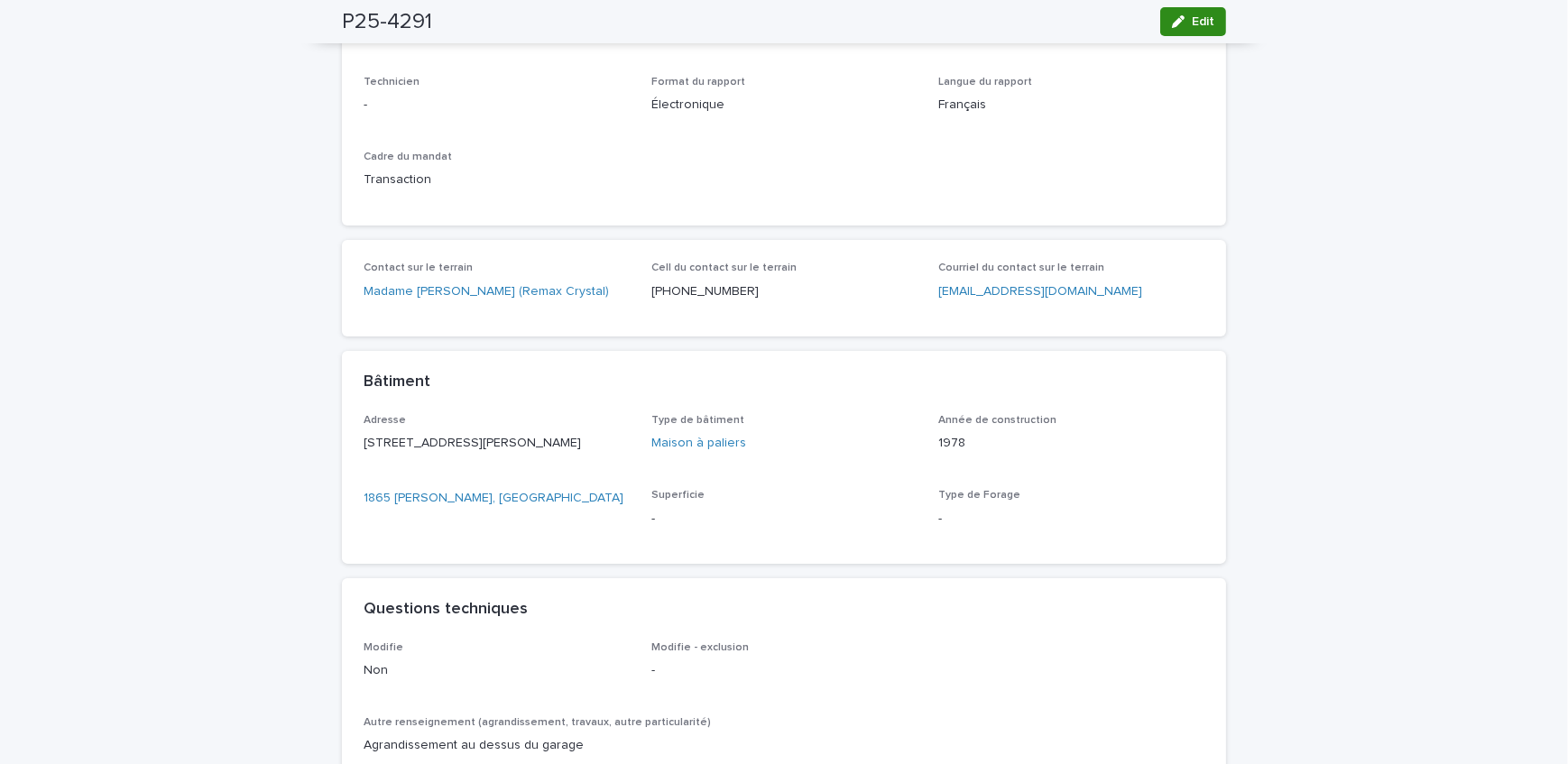
click at [1184, 24] on div "button" at bounding box center [1182, 21] width 20 height 13
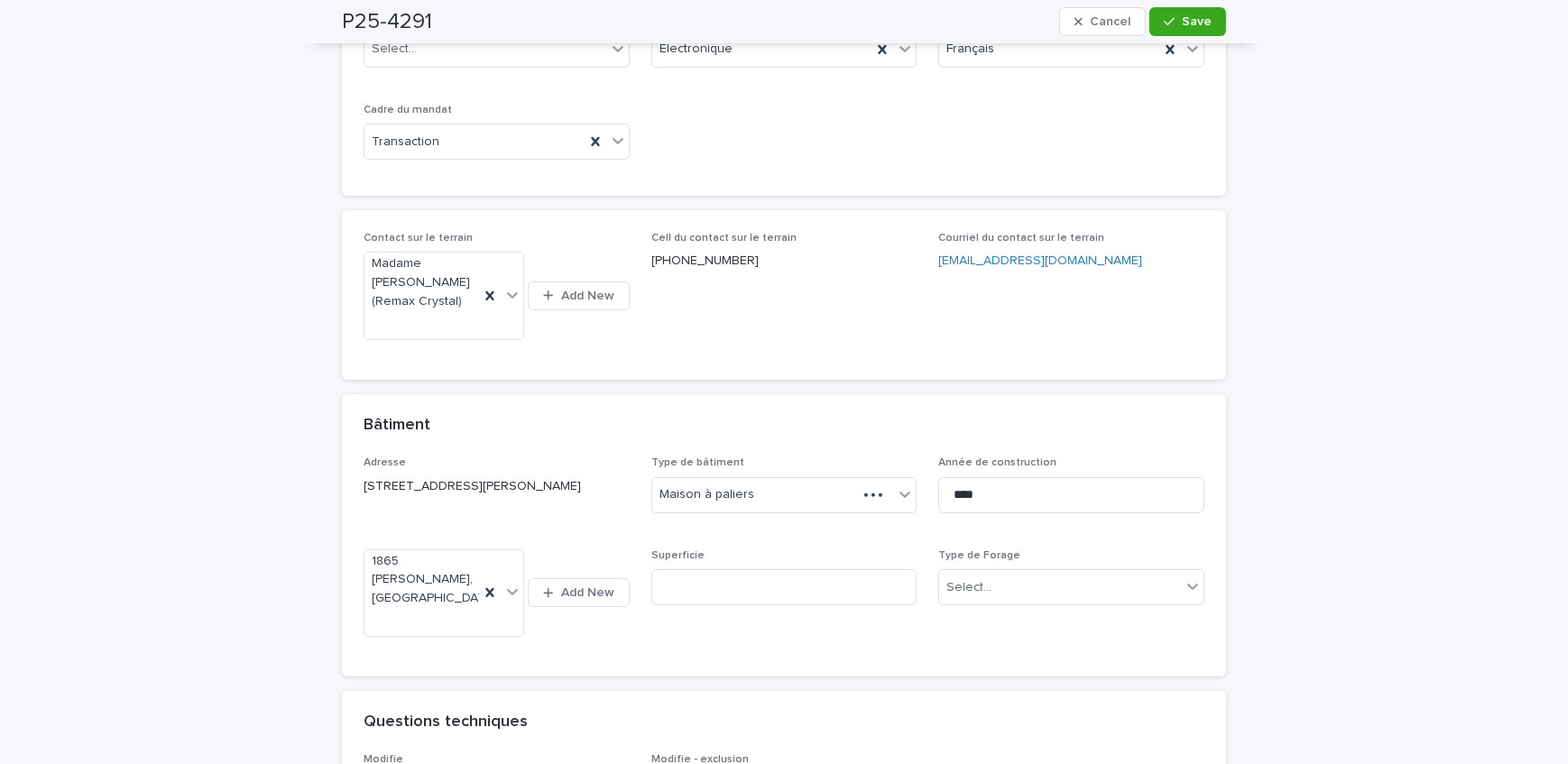
scroll to position [624, 0]
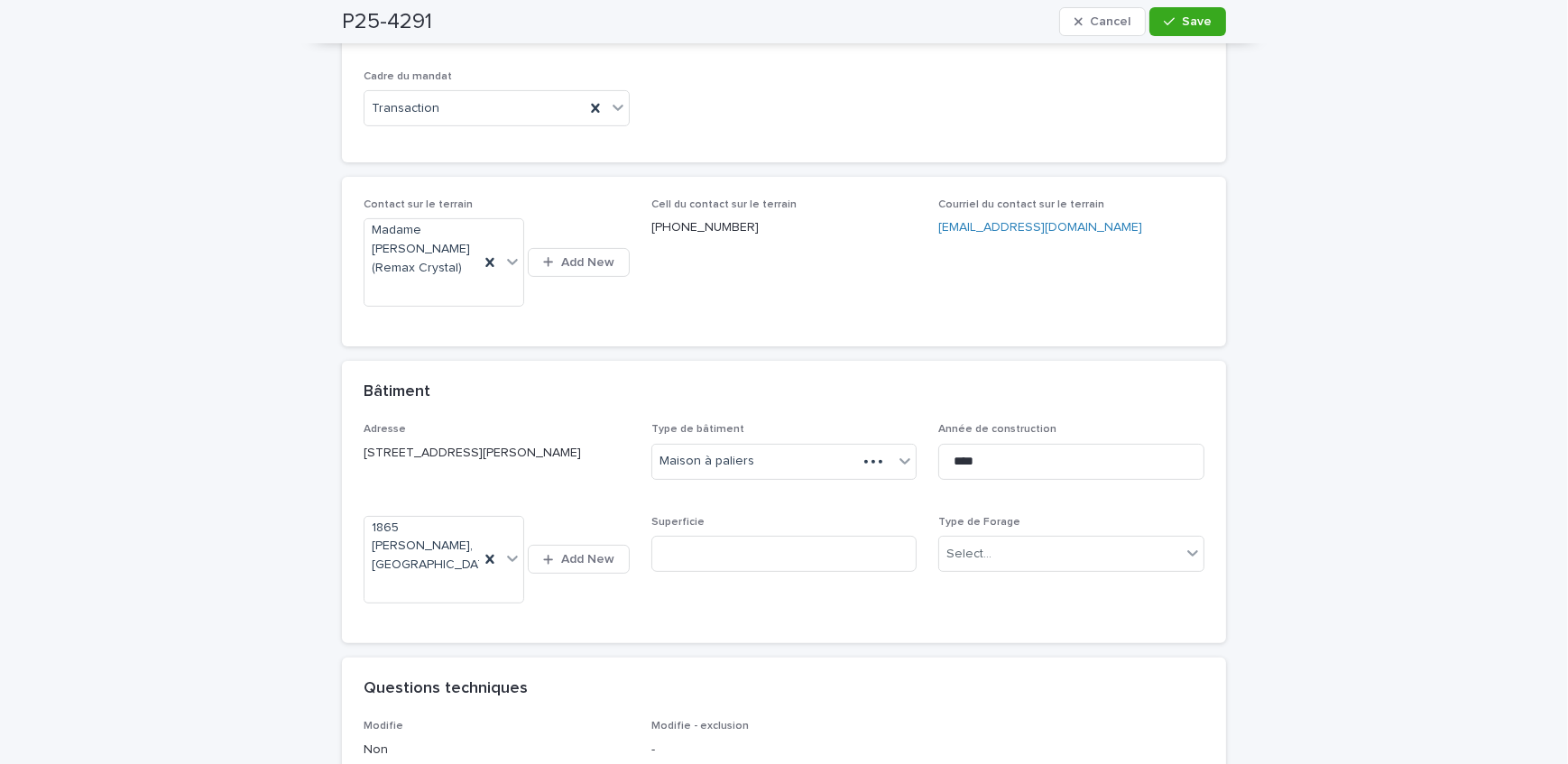
click at [1110, 529] on p "Type de Forage" at bounding box center [1072, 522] width 267 height 13
click at [1098, 570] on div "Select..." at bounding box center [1061, 554] width 242 height 29
click at [1079, 609] on div "1- Residentiel" at bounding box center [1066, 606] width 265 height 31
click at [1173, 12] on button "Save" at bounding box center [1188, 21] width 77 height 29
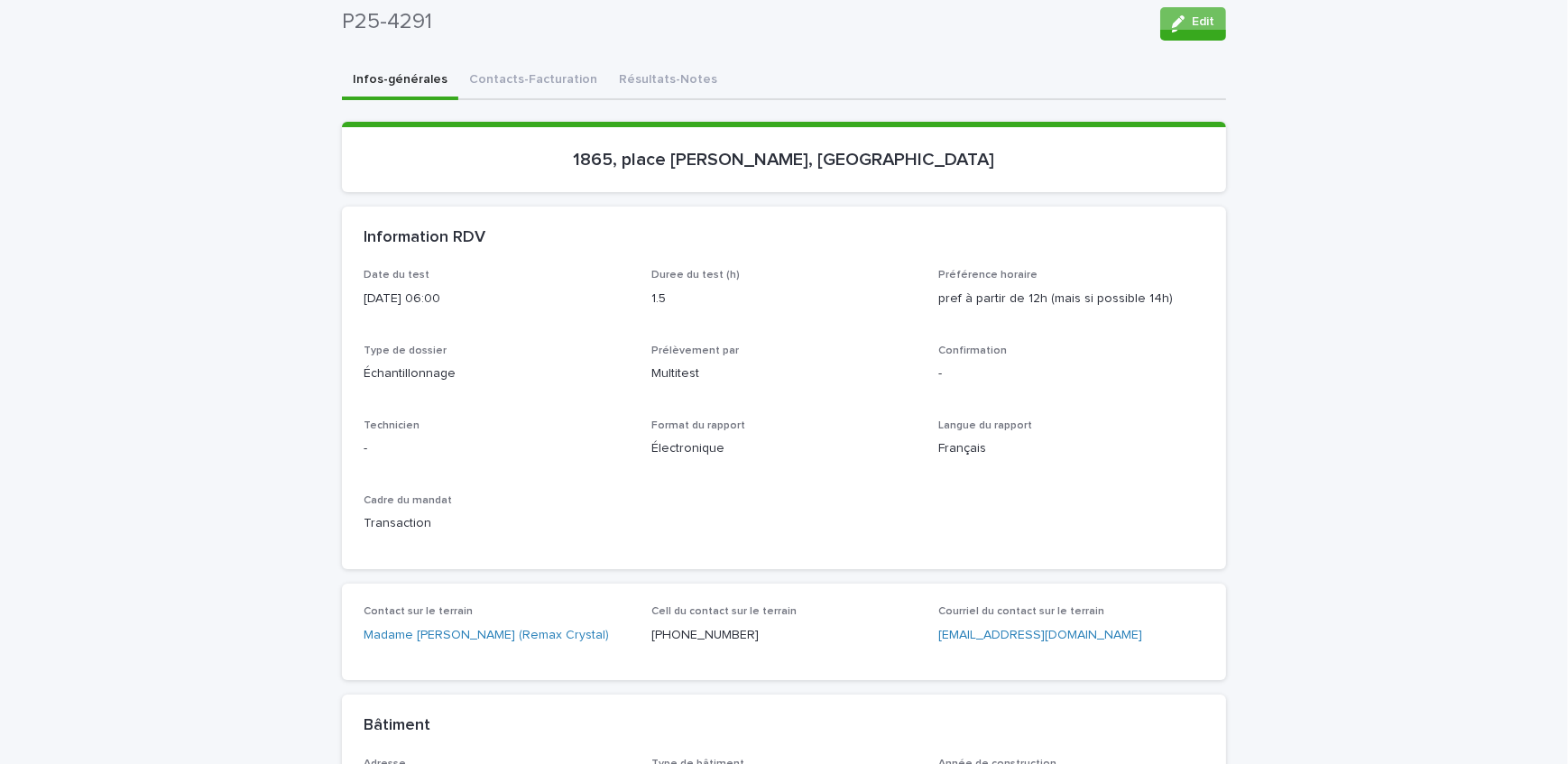
scroll to position [133, 0]
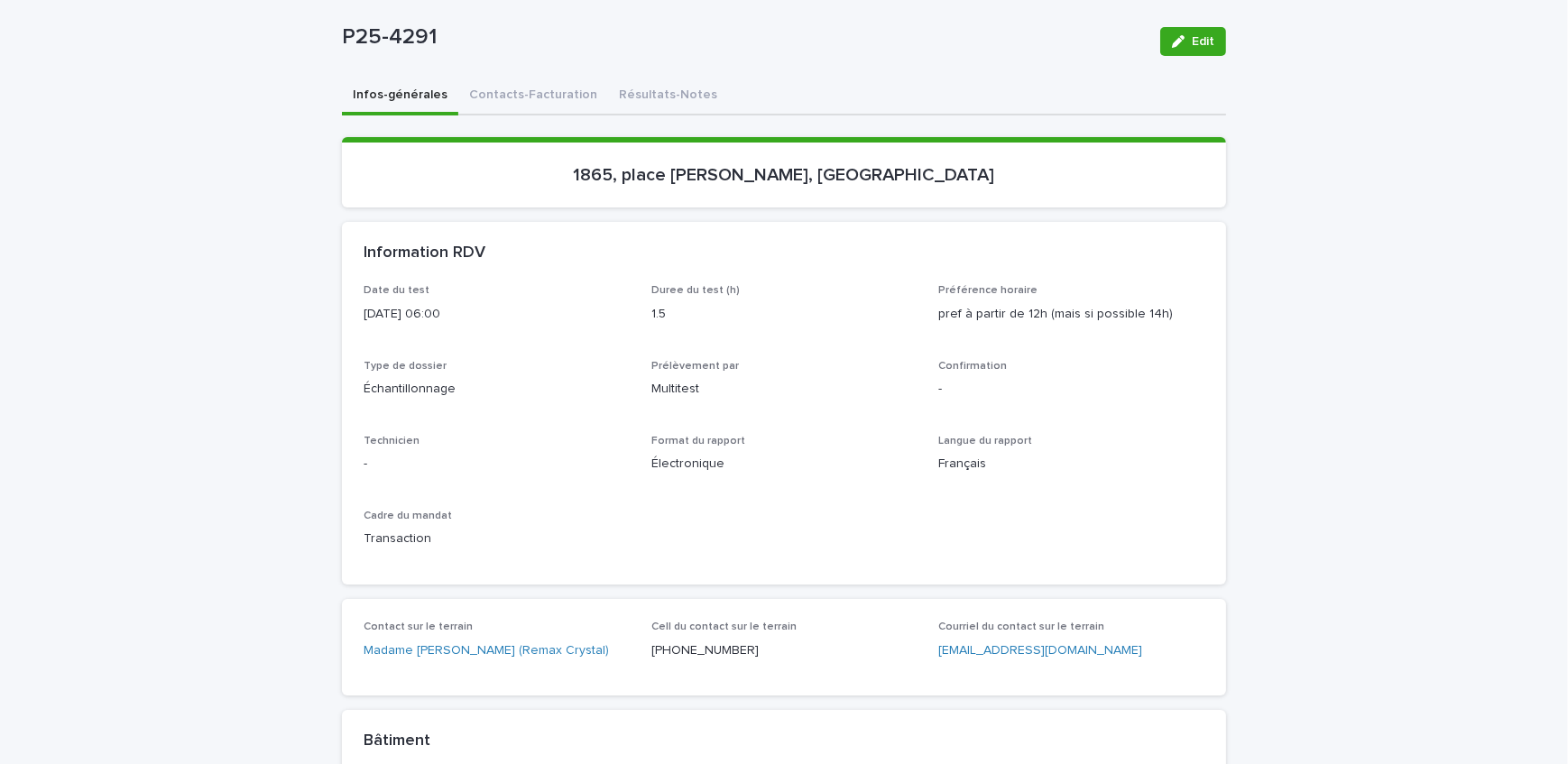
click at [541, 97] on button "Contacts-Facturation" at bounding box center [532, 96] width 149 height 38
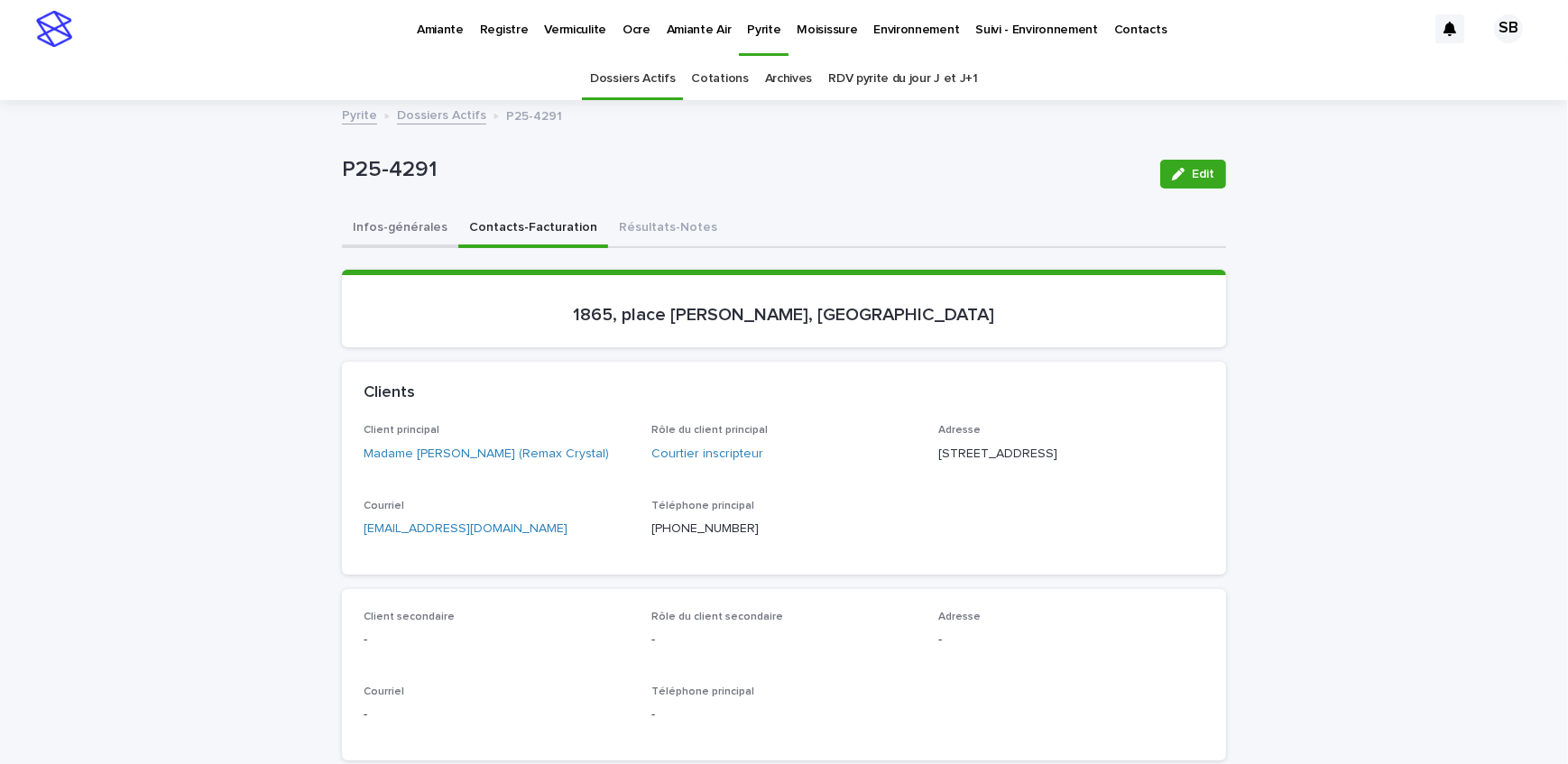
click at [391, 226] on button "Infos-générales" at bounding box center [400, 229] width 116 height 38
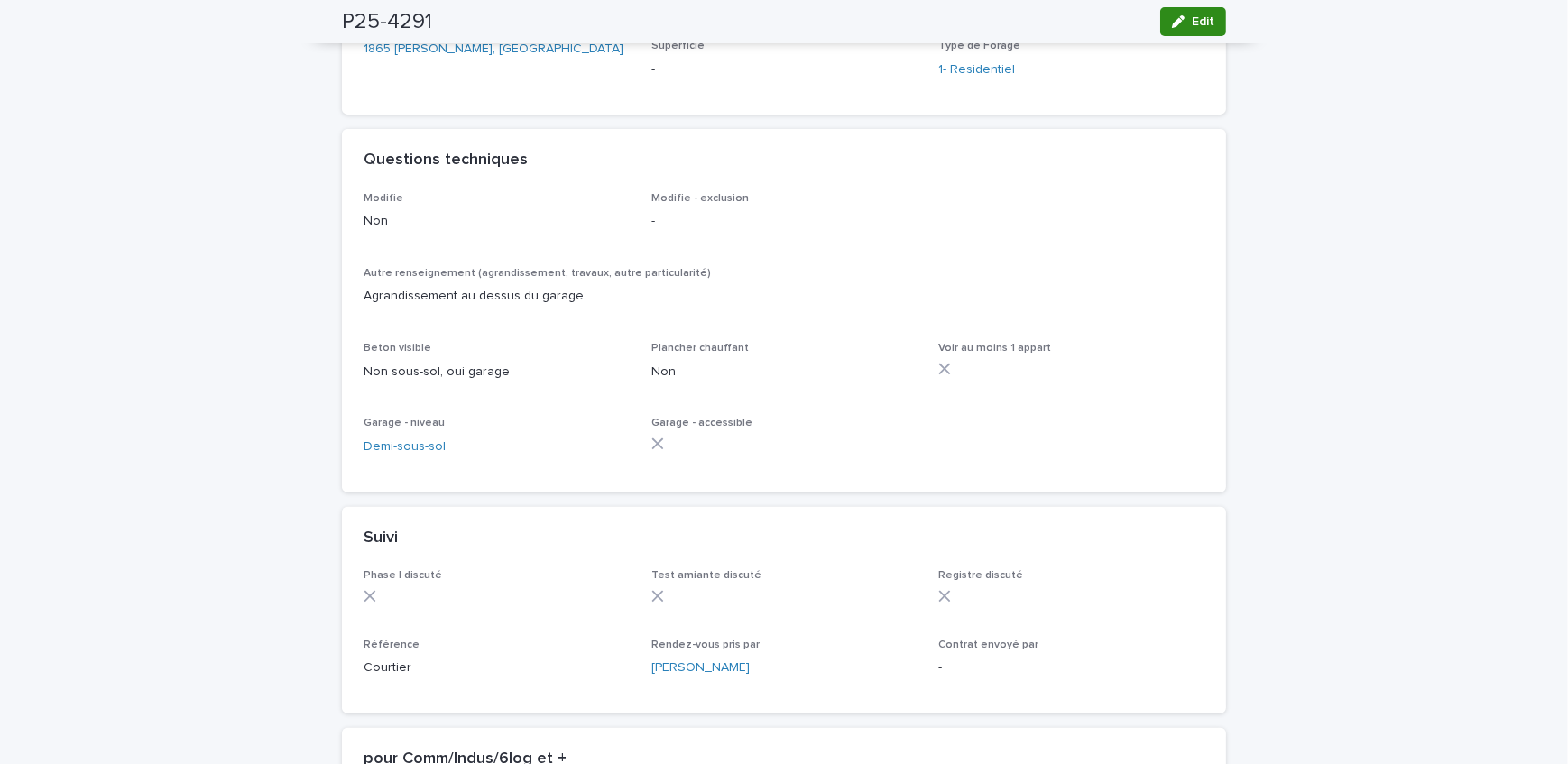
scroll to position [870, 0]
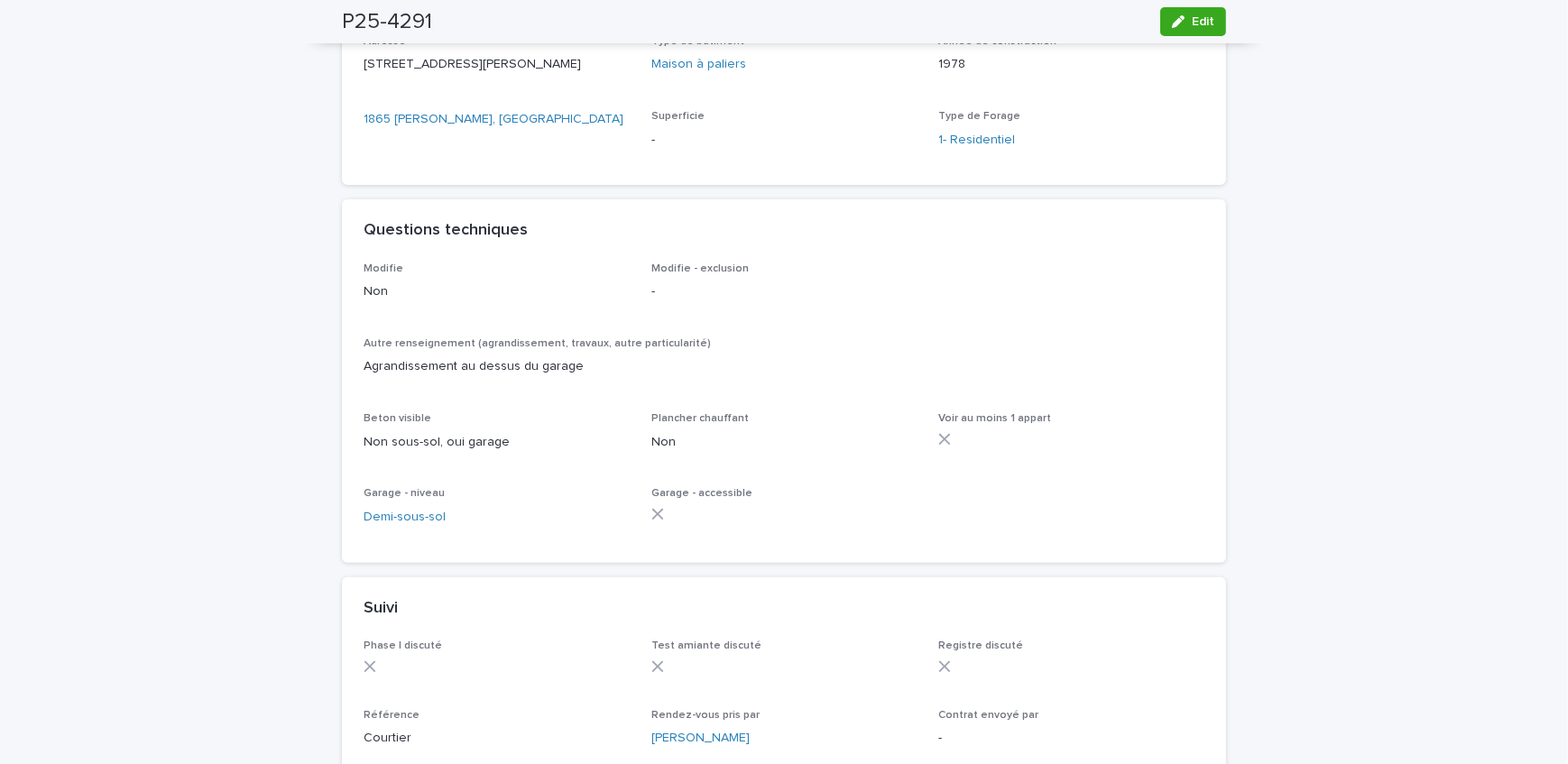
click at [325, 89] on div "Loading... Saving… Loading... Saving… P25-4291 Edit P25-4291 Edit Sorry, there …" at bounding box center [784, 241] width 1568 height 2021
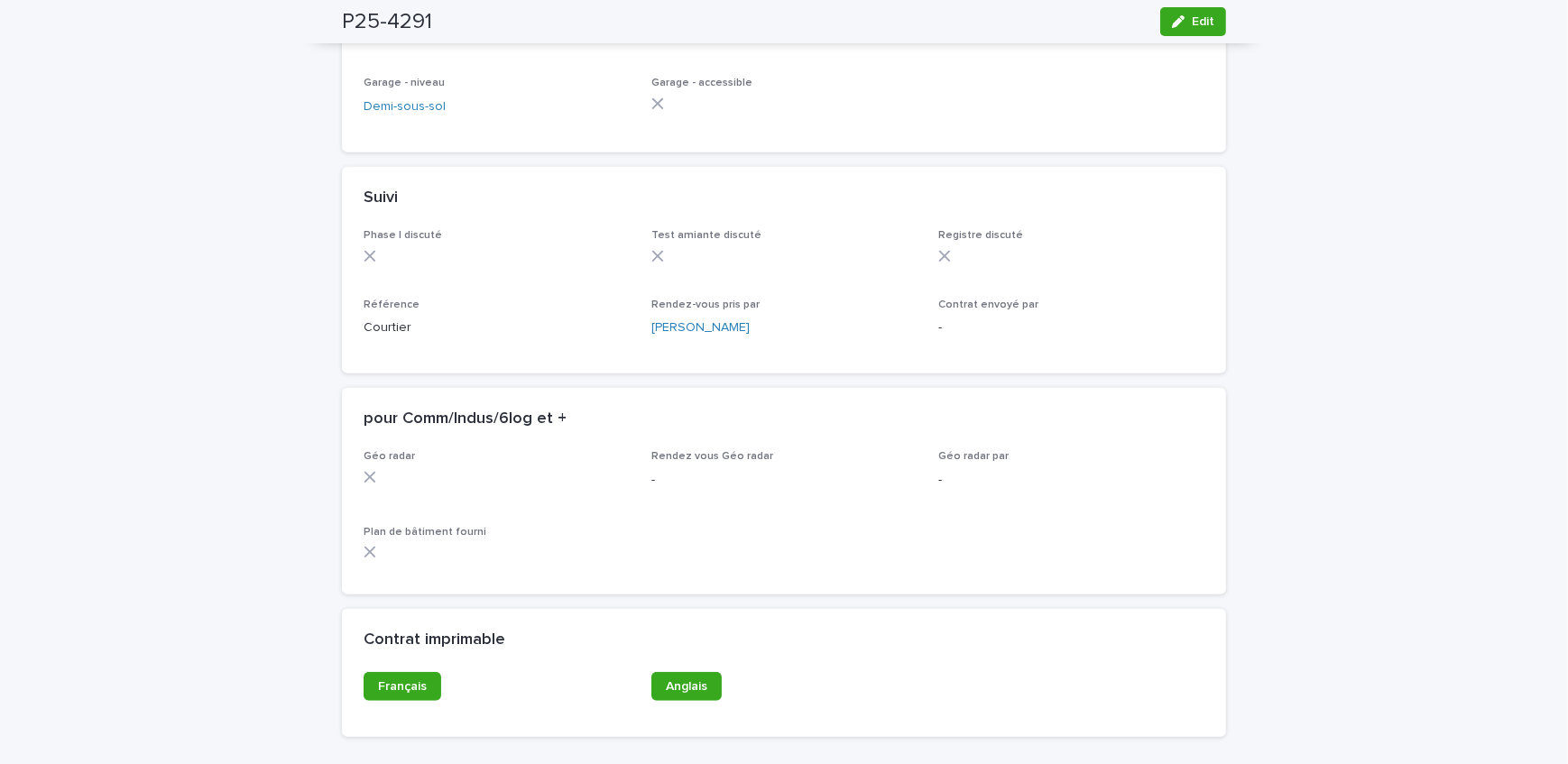
scroll to position [1445, 0]
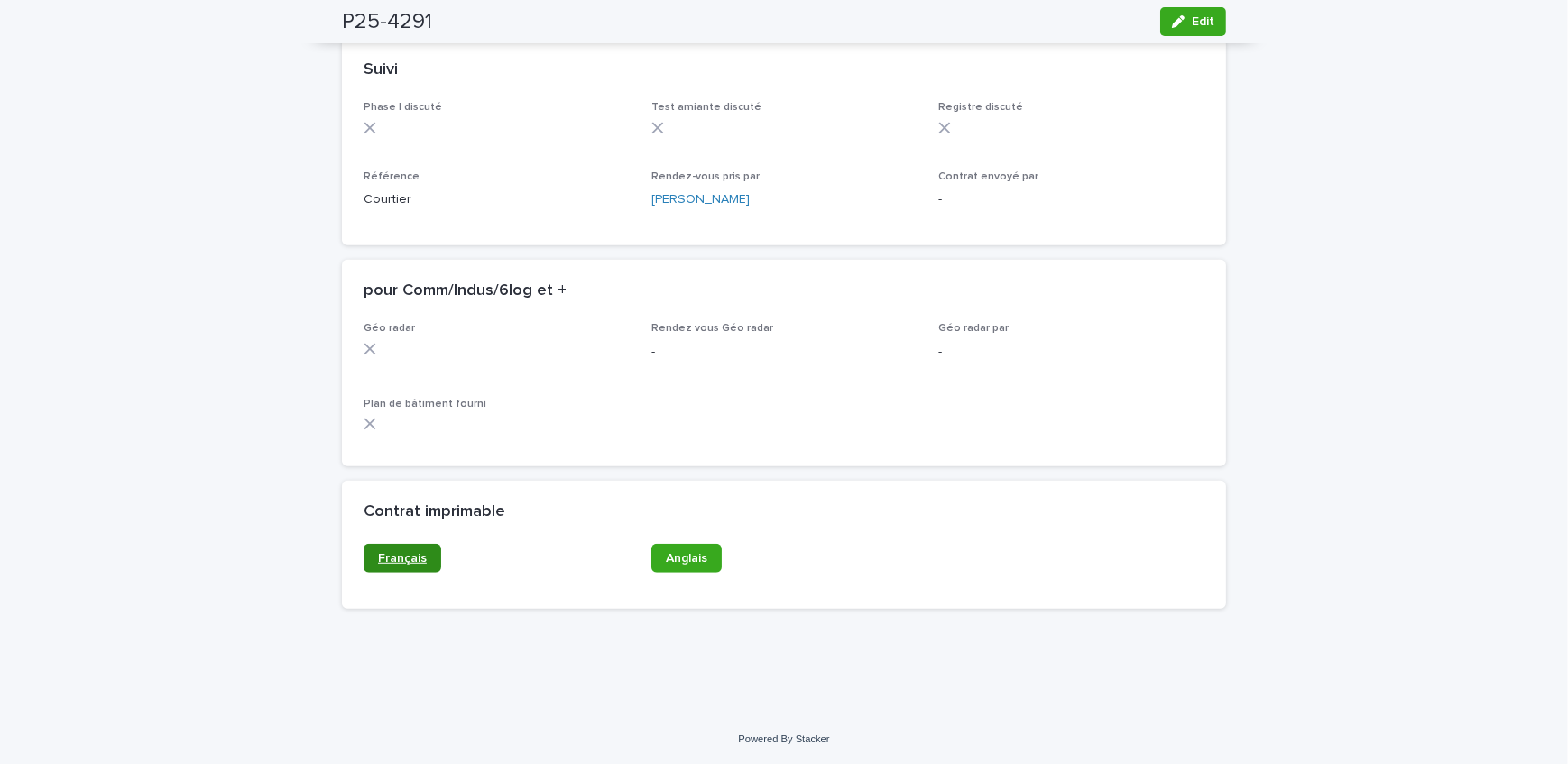
click at [402, 570] on link "Français" at bounding box center [402, 559] width 77 height 29
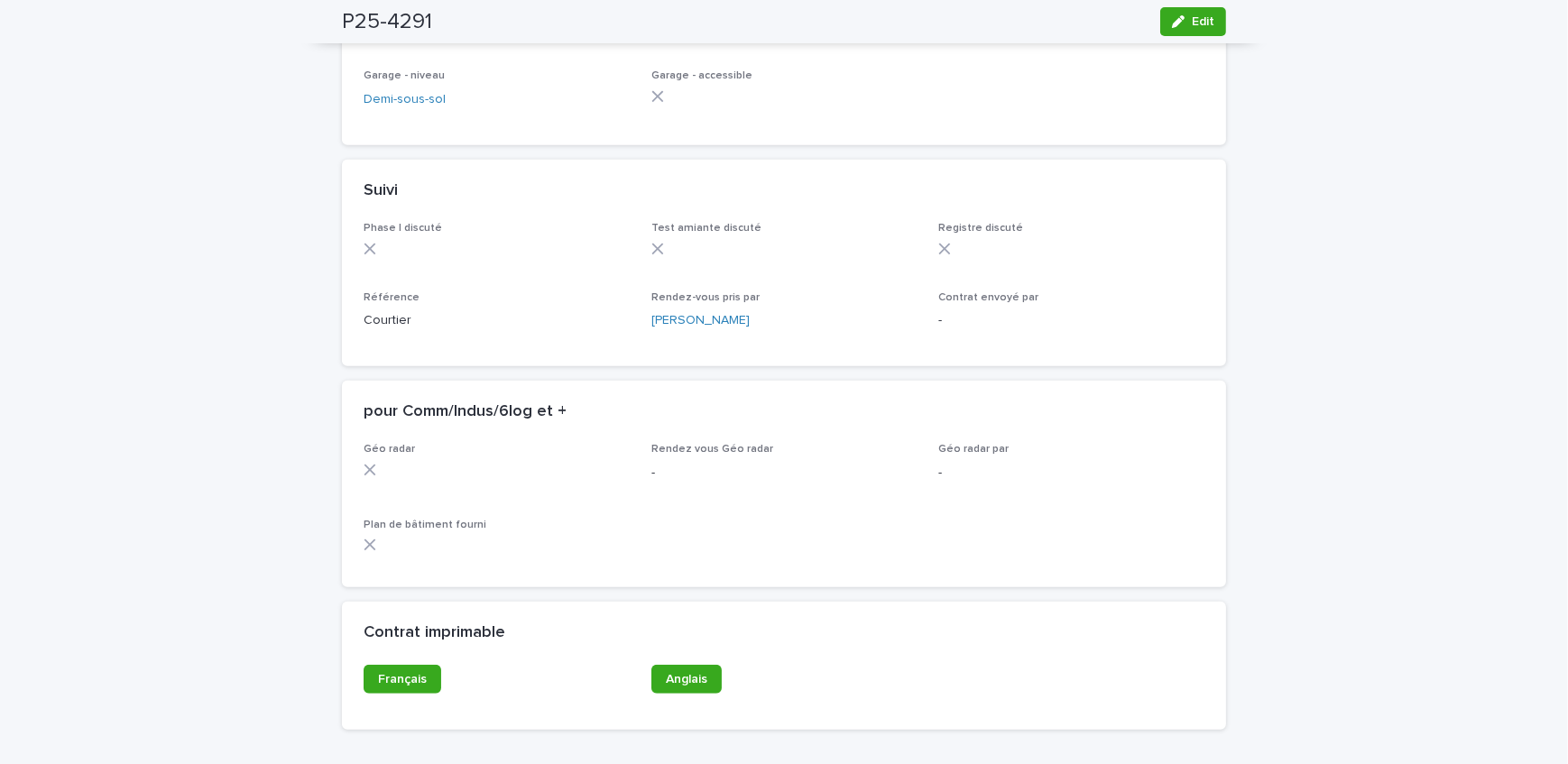
scroll to position [1282, 0]
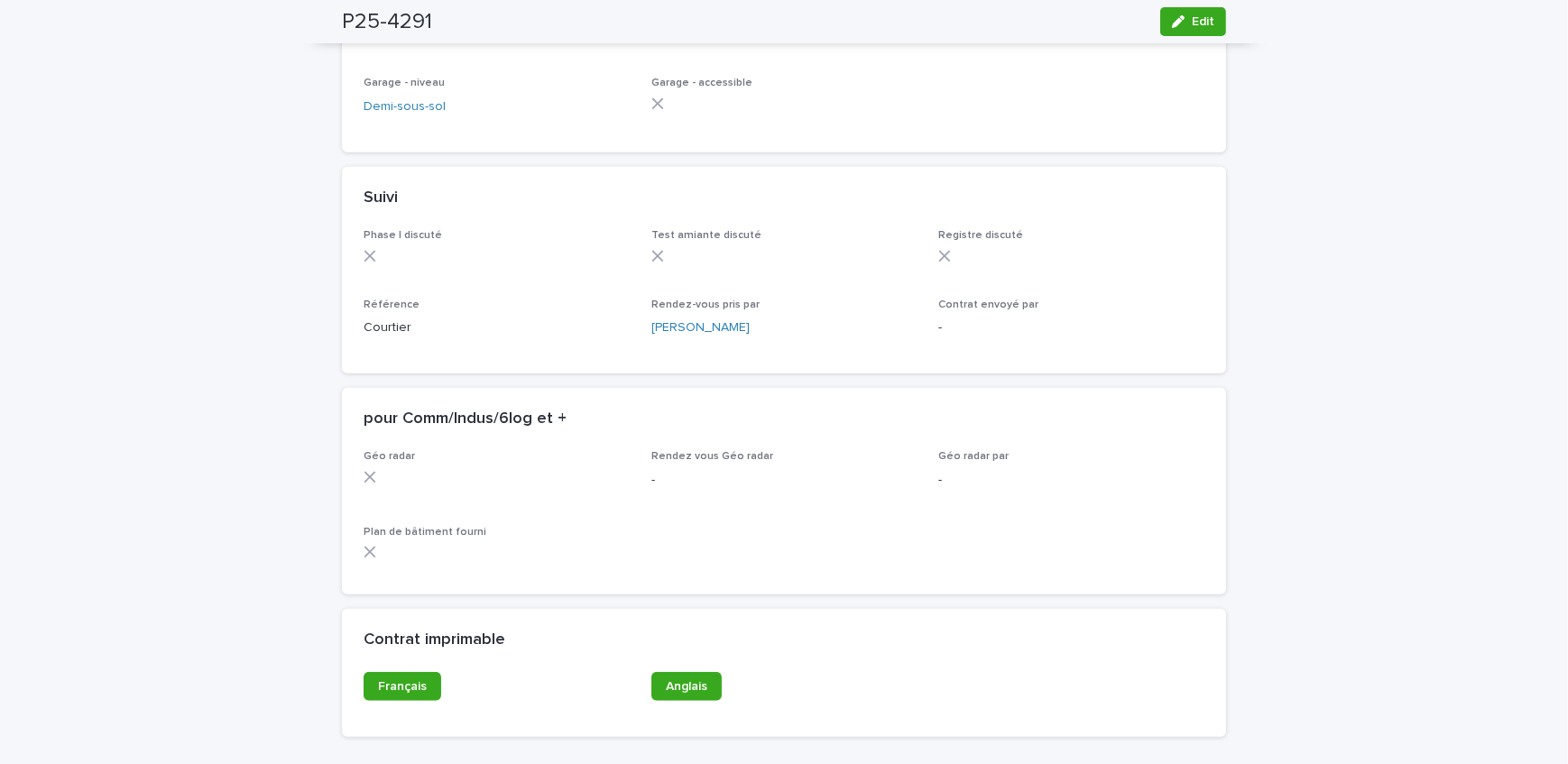
drag, startPoint x: 198, startPoint y: 83, endPoint x: 222, endPoint y: 96, distance: 27.3
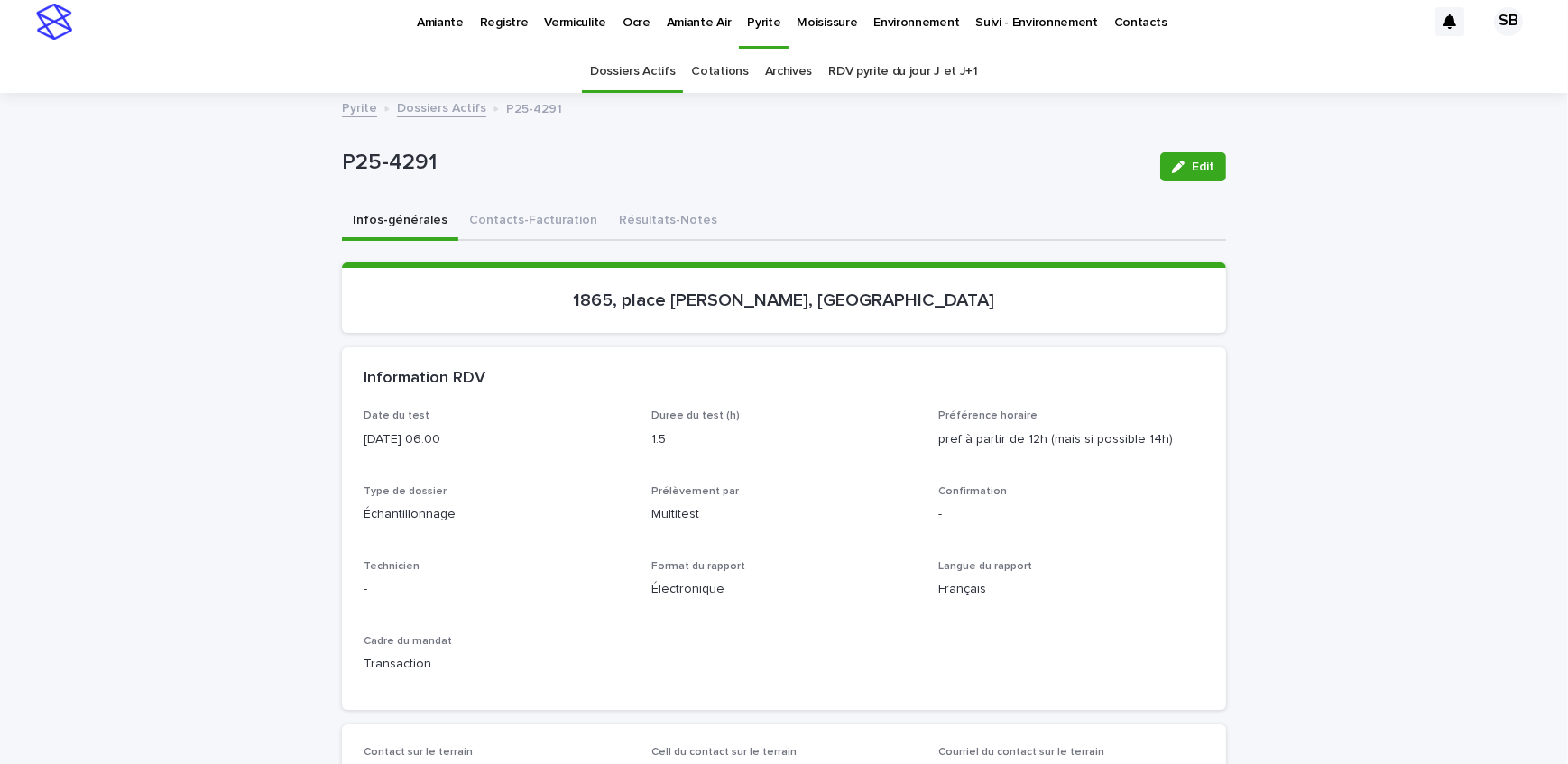
scroll to position [0, 0]
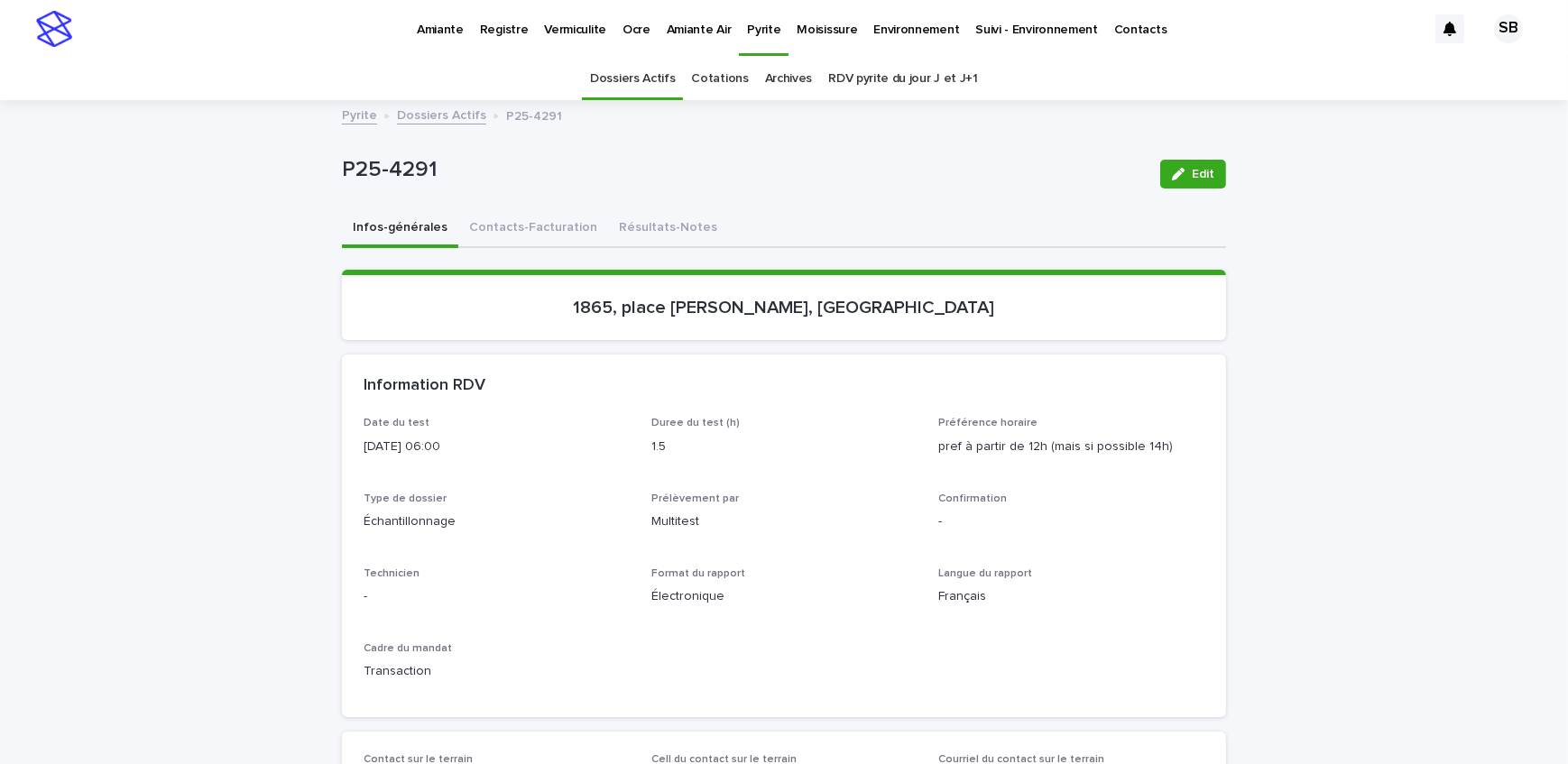
click at [423, 112] on link "Dossiers Actifs" at bounding box center [441, 113] width 89 height 21
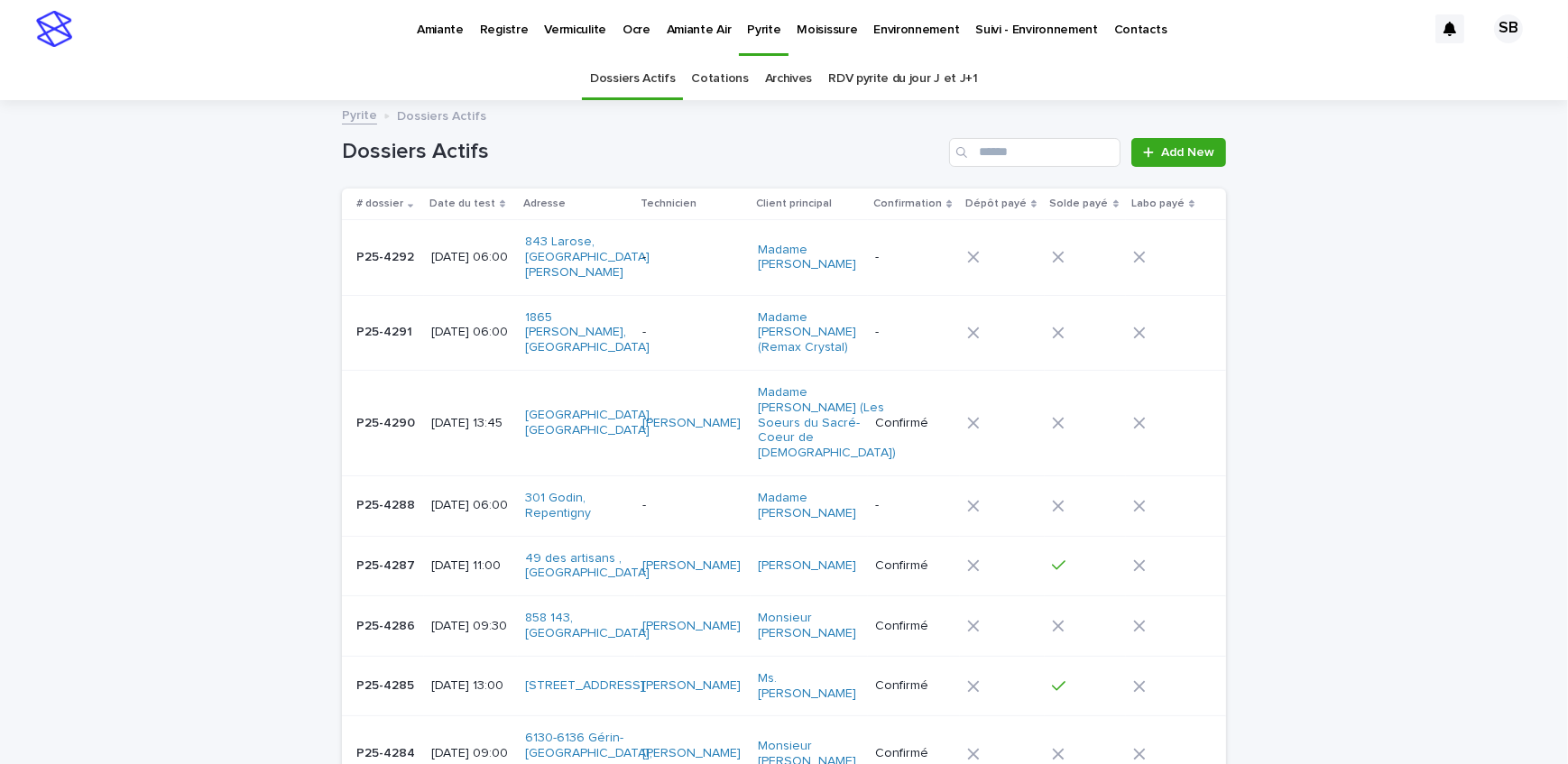
scroll to position [57, 0]
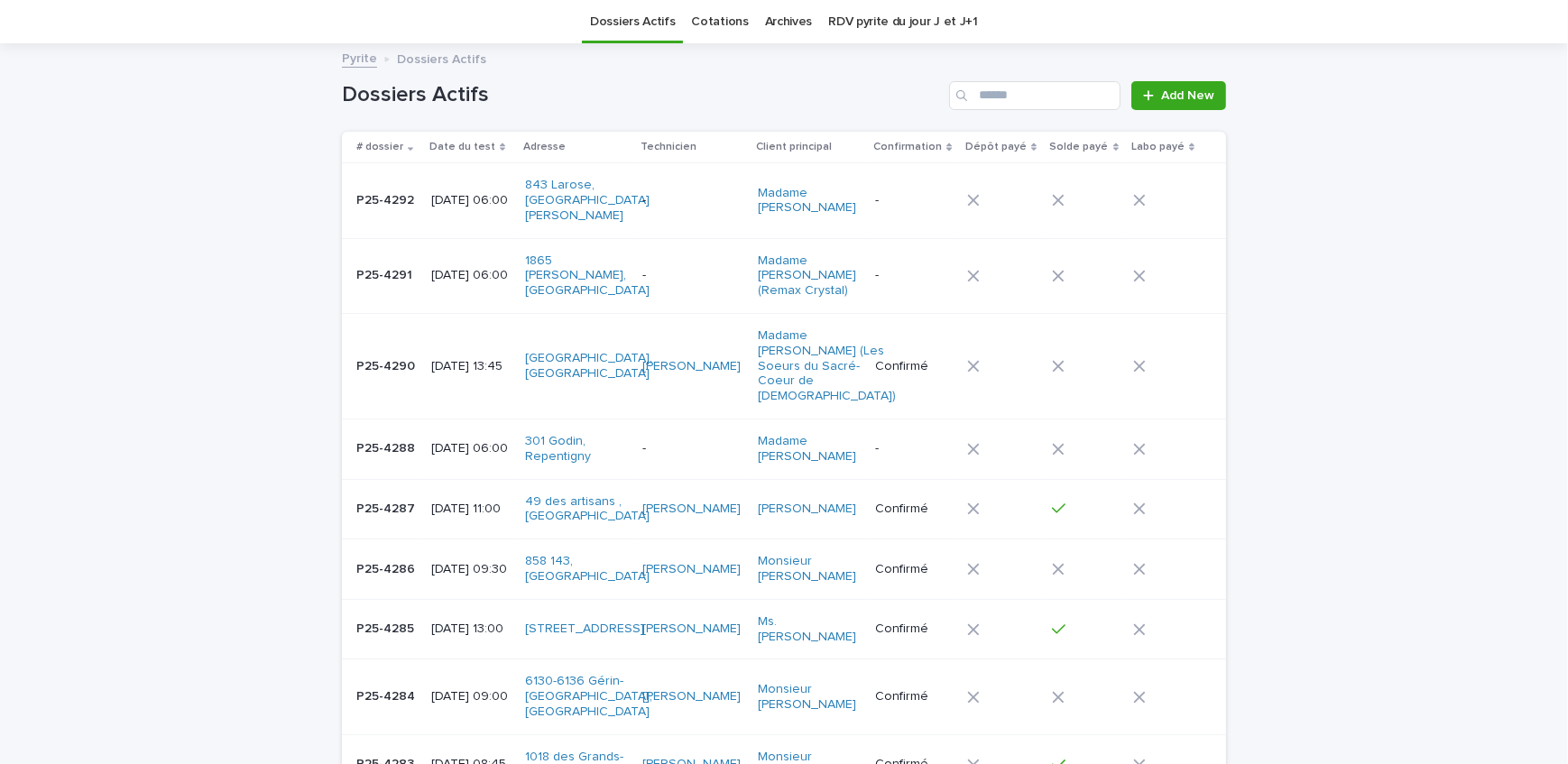
drag, startPoint x: 257, startPoint y: 96, endPoint x: 285, endPoint y: 116, distance: 34.4
click at [360, 190] on p "P25-4292" at bounding box center [387, 198] width 62 height 19
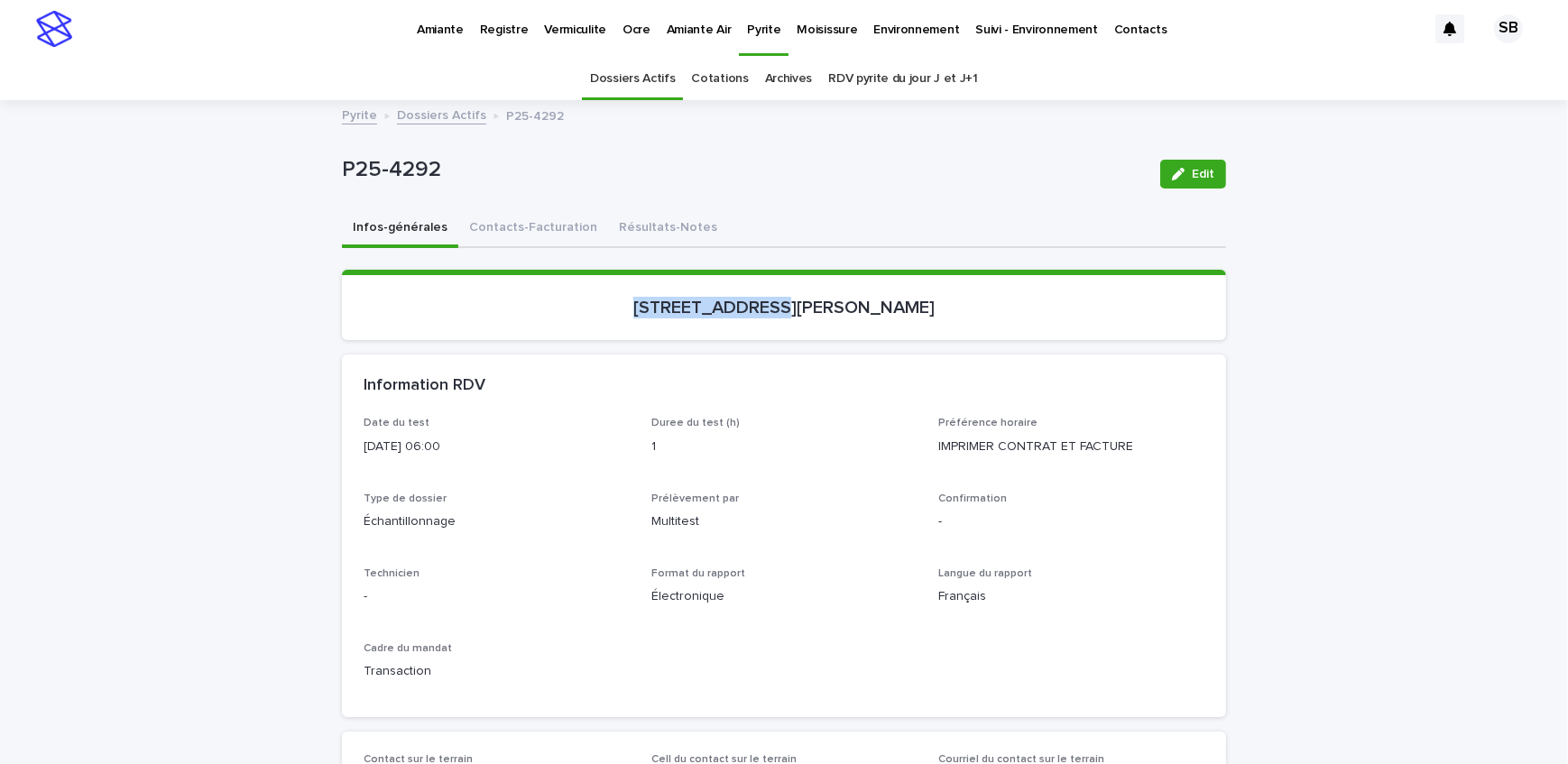
drag, startPoint x: 632, startPoint y: 330, endPoint x: 775, endPoint y: 330, distance: 143.0
click at [775, 330] on section "[STREET_ADDRESS][PERSON_NAME]" at bounding box center [784, 305] width 884 height 70
drag, startPoint x: 459, startPoint y: 174, endPoint x: 290, endPoint y: 182, distance: 169.2
click at [512, 231] on button "Contacts-Facturation" at bounding box center [532, 229] width 149 height 38
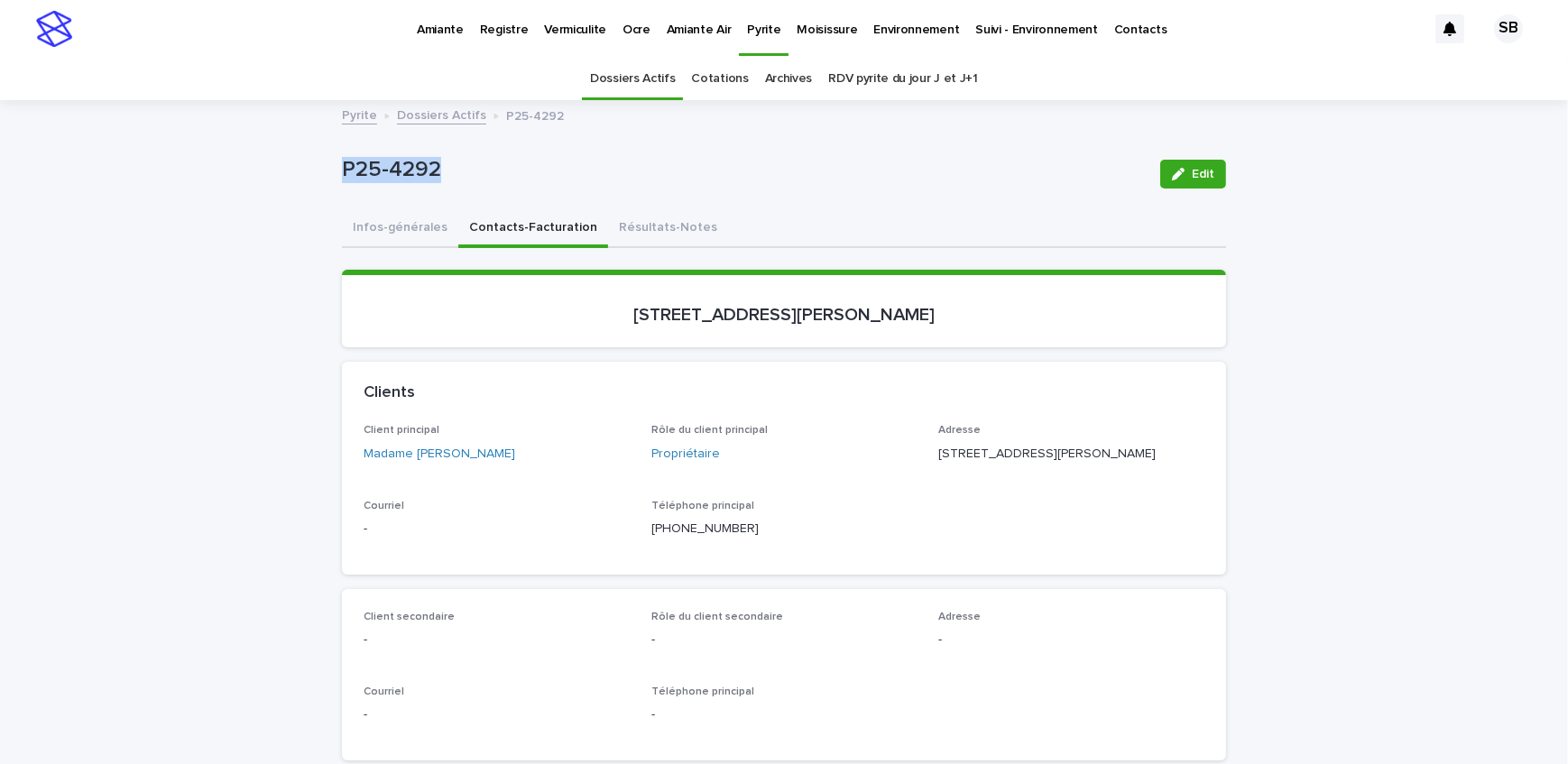
drag, startPoint x: 532, startPoint y: 467, endPoint x: 407, endPoint y: 468, distance: 125.0
click at [407, 468] on div "Client principal Madame [PERSON_NAME]" at bounding box center [496, 450] width 267 height 54
drag, startPoint x: 1024, startPoint y: 450, endPoint x: 927, endPoint y: 452, distance: 97.0
click at [927, 452] on div "Client principal Madame [PERSON_NAME] Bégin Rôle du client principal Propriétai…" at bounding box center [784, 488] width 841 height 128
drag, startPoint x: 1038, startPoint y: 473, endPoint x: 933, endPoint y: 479, distance: 105.2
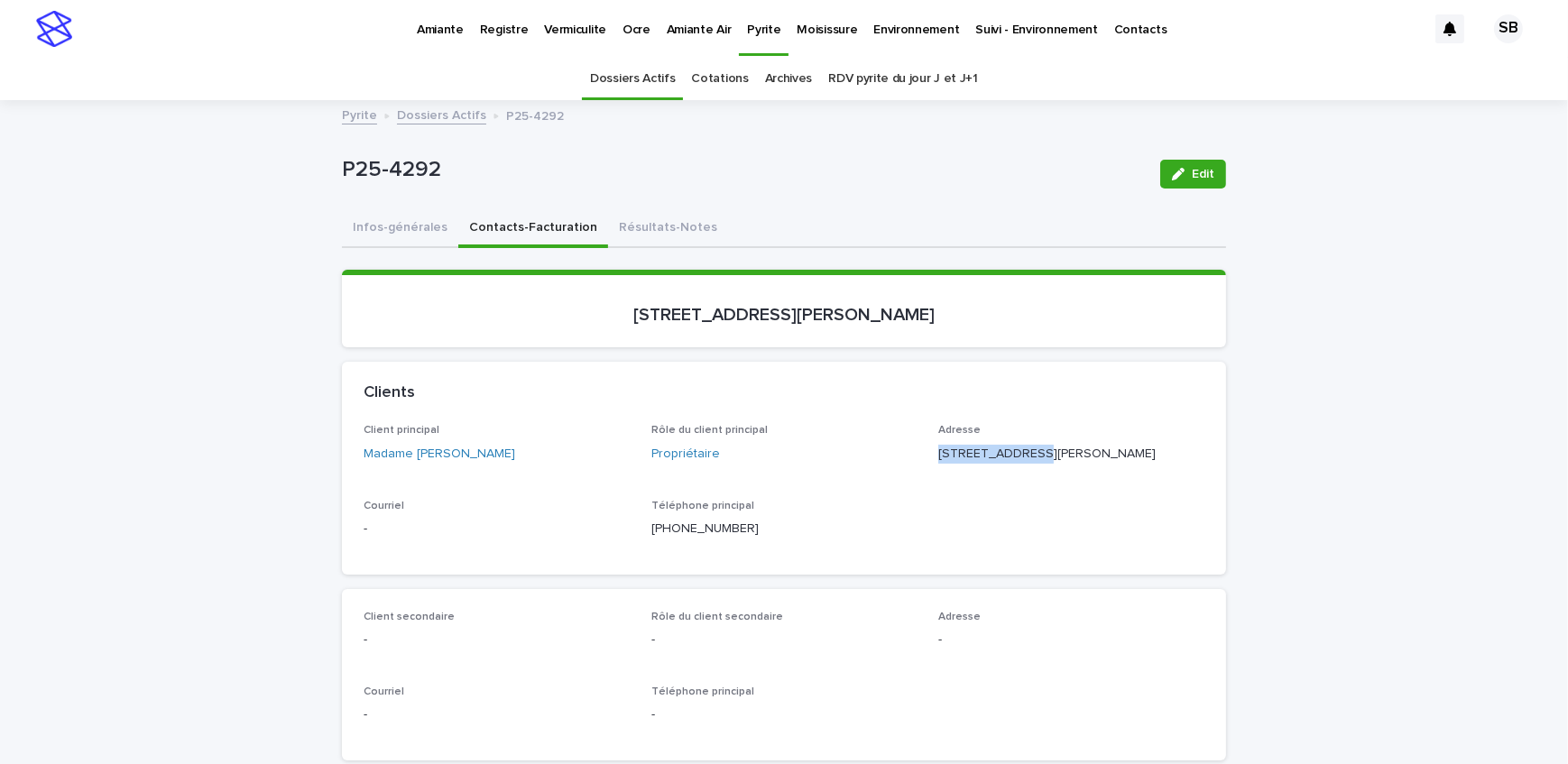
click at [939, 464] on p "[STREET_ADDRESS][PERSON_NAME]" at bounding box center [1072, 453] width 267 height 19
drag, startPoint x: 1100, startPoint y: 477, endPoint x: 1041, endPoint y: 485, distance: 59.5
click at [1041, 478] on div "Adresse [STREET_ADDRESS][PERSON_NAME]" at bounding box center [1072, 450] width 267 height 54
drag, startPoint x: 932, startPoint y: 317, endPoint x: 528, endPoint y: 365, distance: 406.8
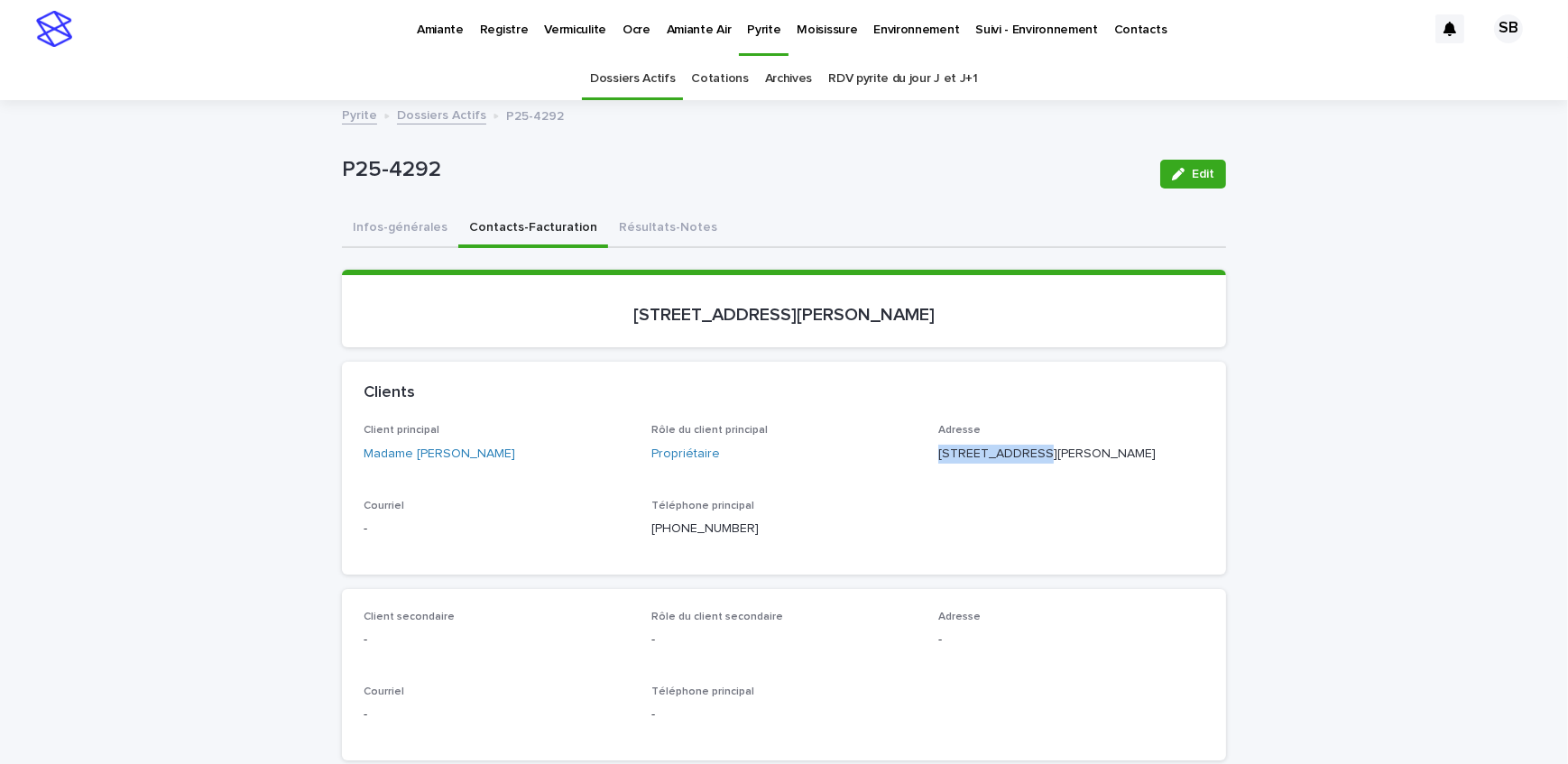
click at [1039, 312] on p "[STREET_ADDRESS][PERSON_NAME]" at bounding box center [784, 315] width 841 height 21
drag, startPoint x: 909, startPoint y: 314, endPoint x: 637, endPoint y: 331, distance: 272.5
click at [637, 331] on section "[STREET_ADDRESS][PERSON_NAME]" at bounding box center [784, 308] width 884 height 77
drag, startPoint x: 445, startPoint y: 189, endPoint x: 237, endPoint y: 197, distance: 208.2
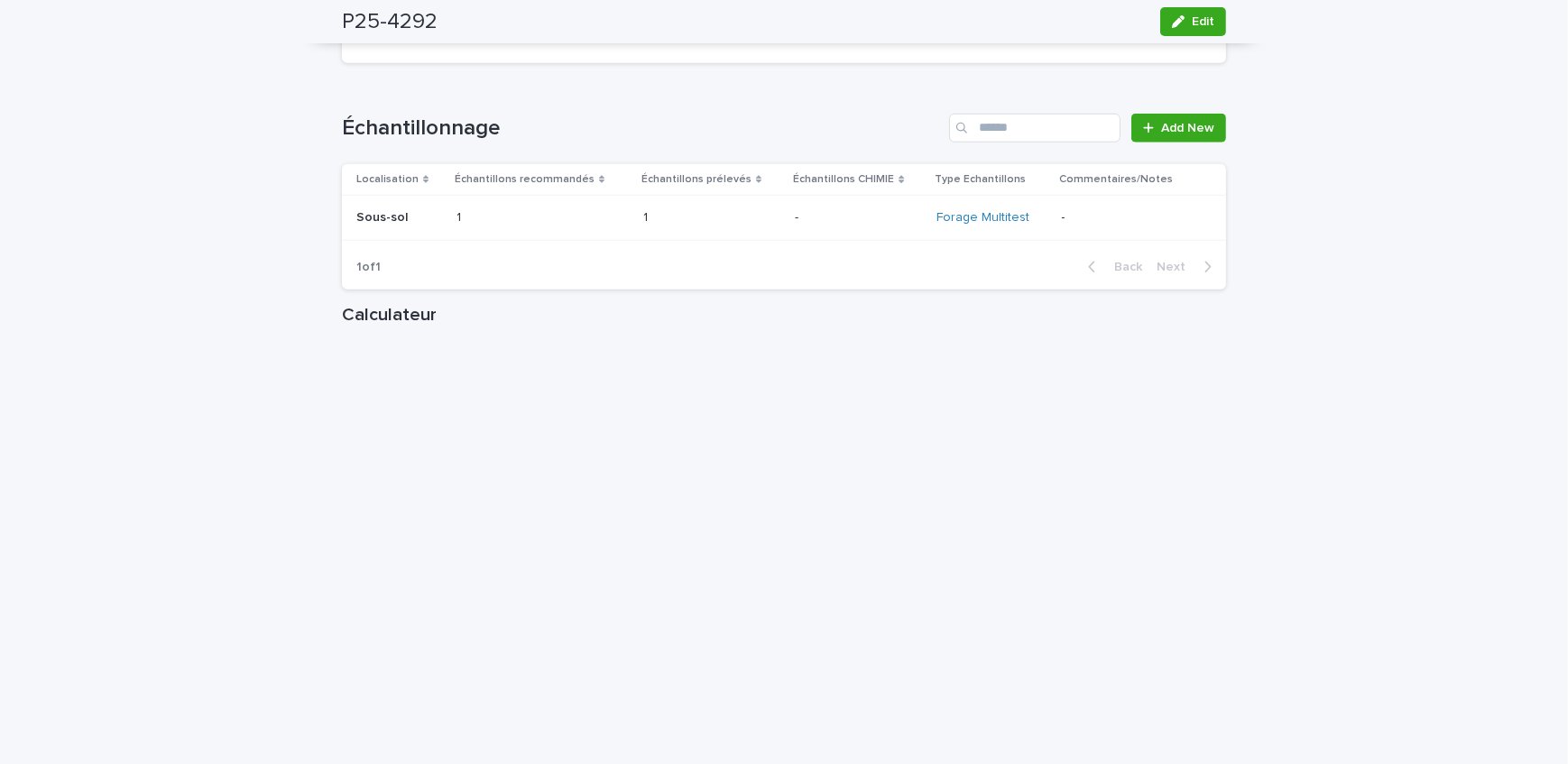
scroll to position [2297, 0]
drag, startPoint x: 225, startPoint y: 94, endPoint x: 311, endPoint y: 163, distance: 110.3
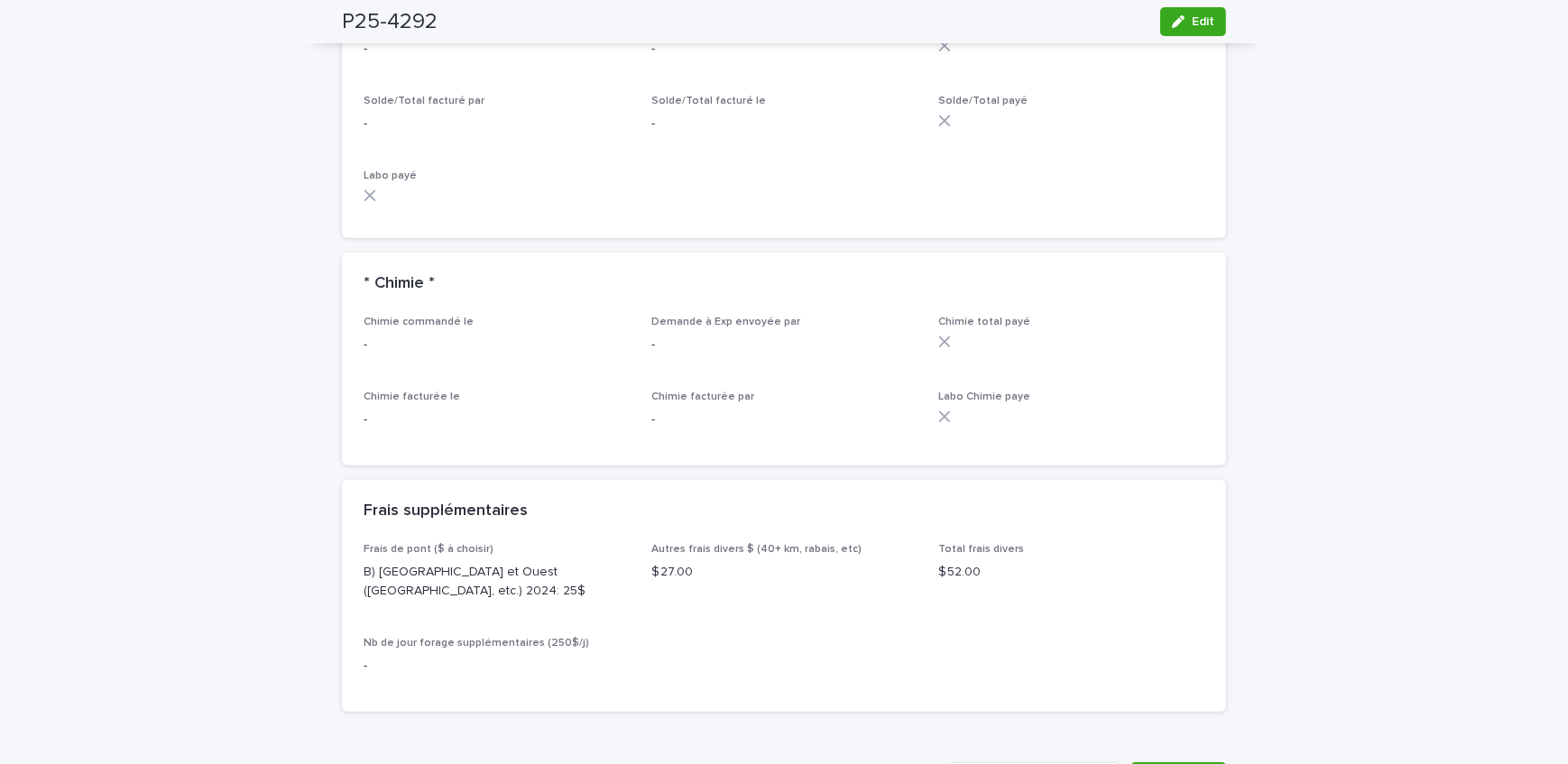
scroll to position [1476, 0]
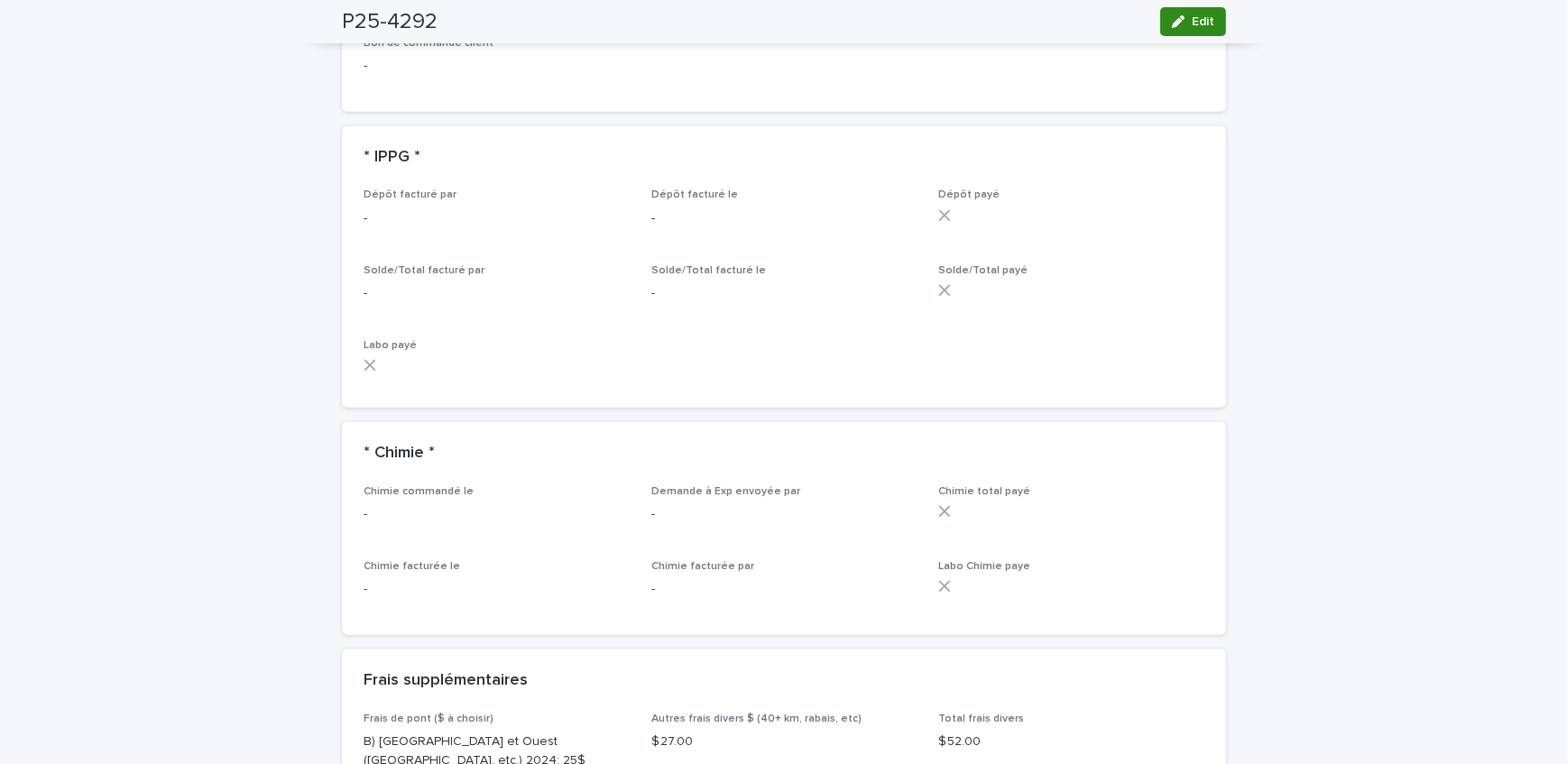
click at [1200, 19] on span "Edit" at bounding box center [1203, 21] width 22 height 13
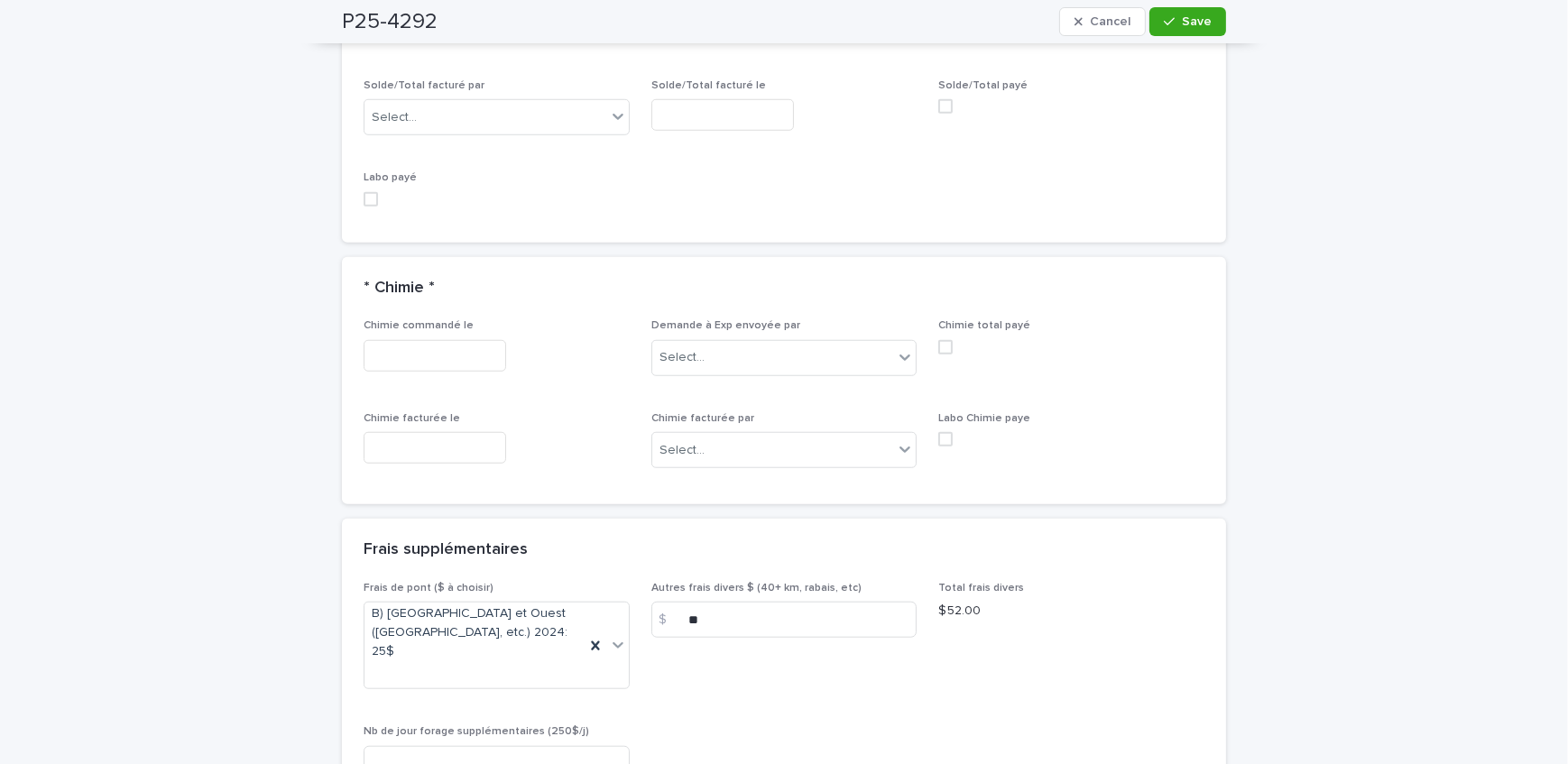
scroll to position [1637, 0]
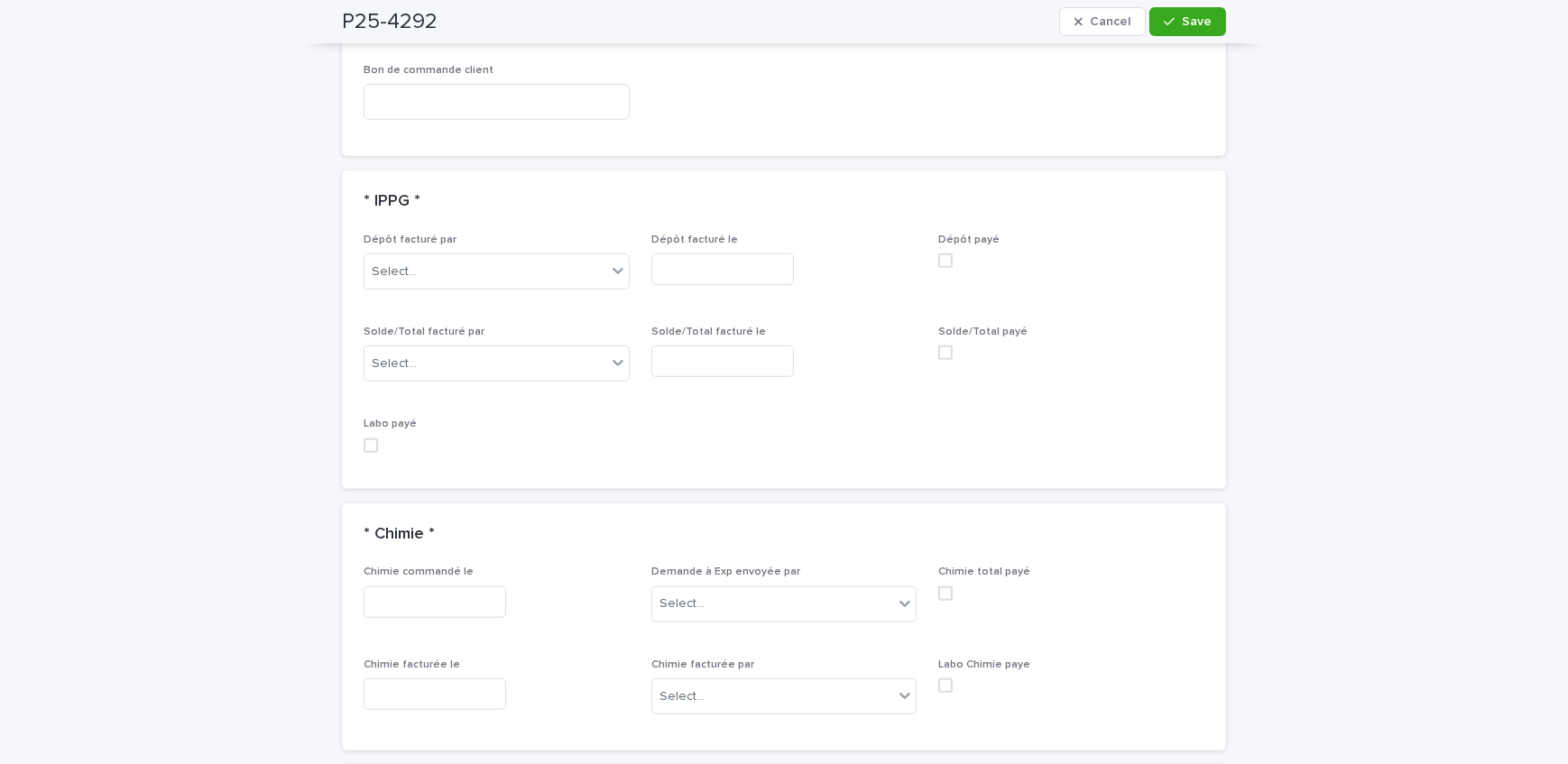
click at [487, 340] on div "Solde/Total facturé par Select..." at bounding box center [496, 361] width 267 height 70
click at [484, 351] on div "Select..." at bounding box center [486, 363] width 242 height 29
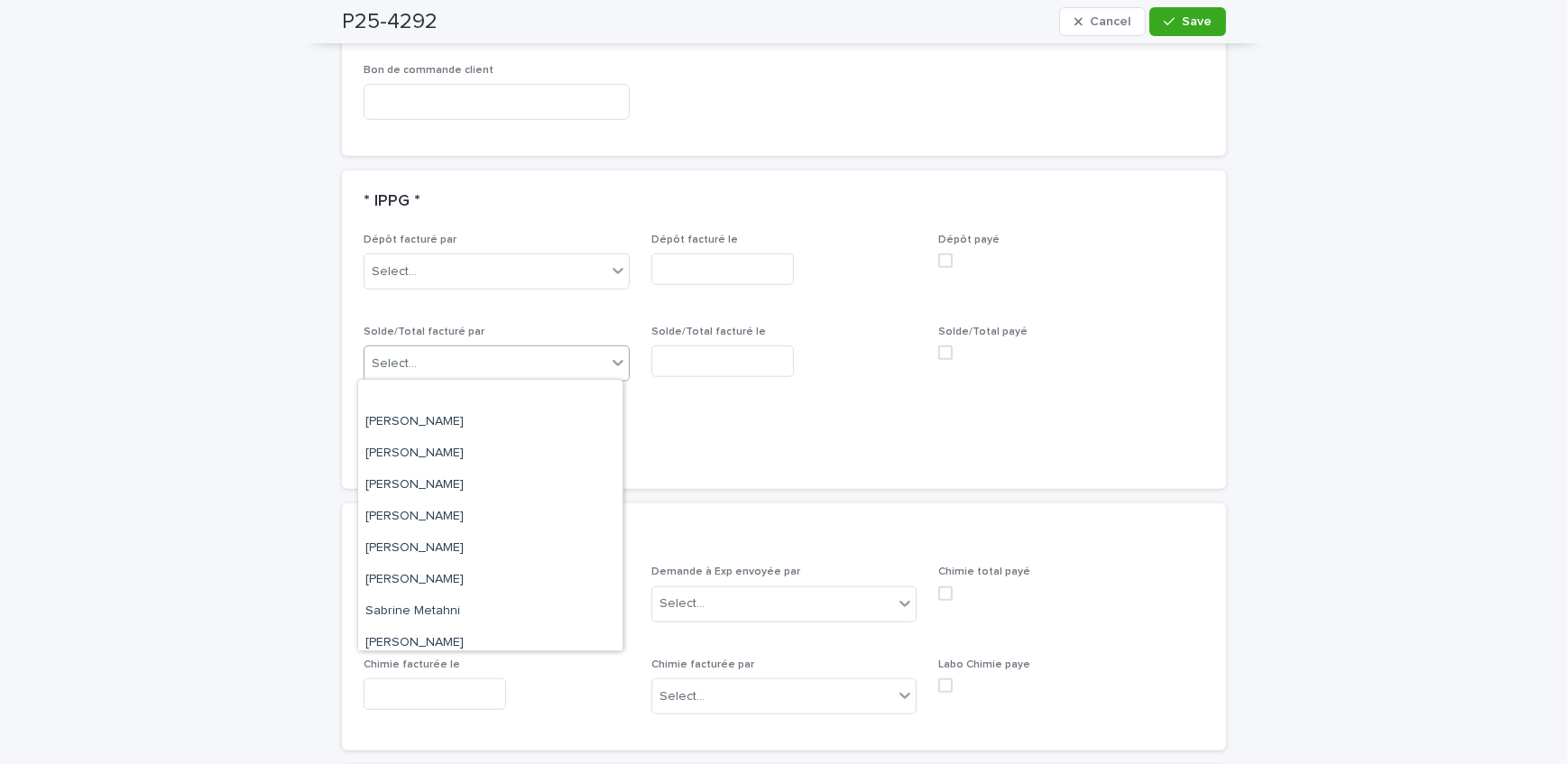
scroll to position [245, 0]
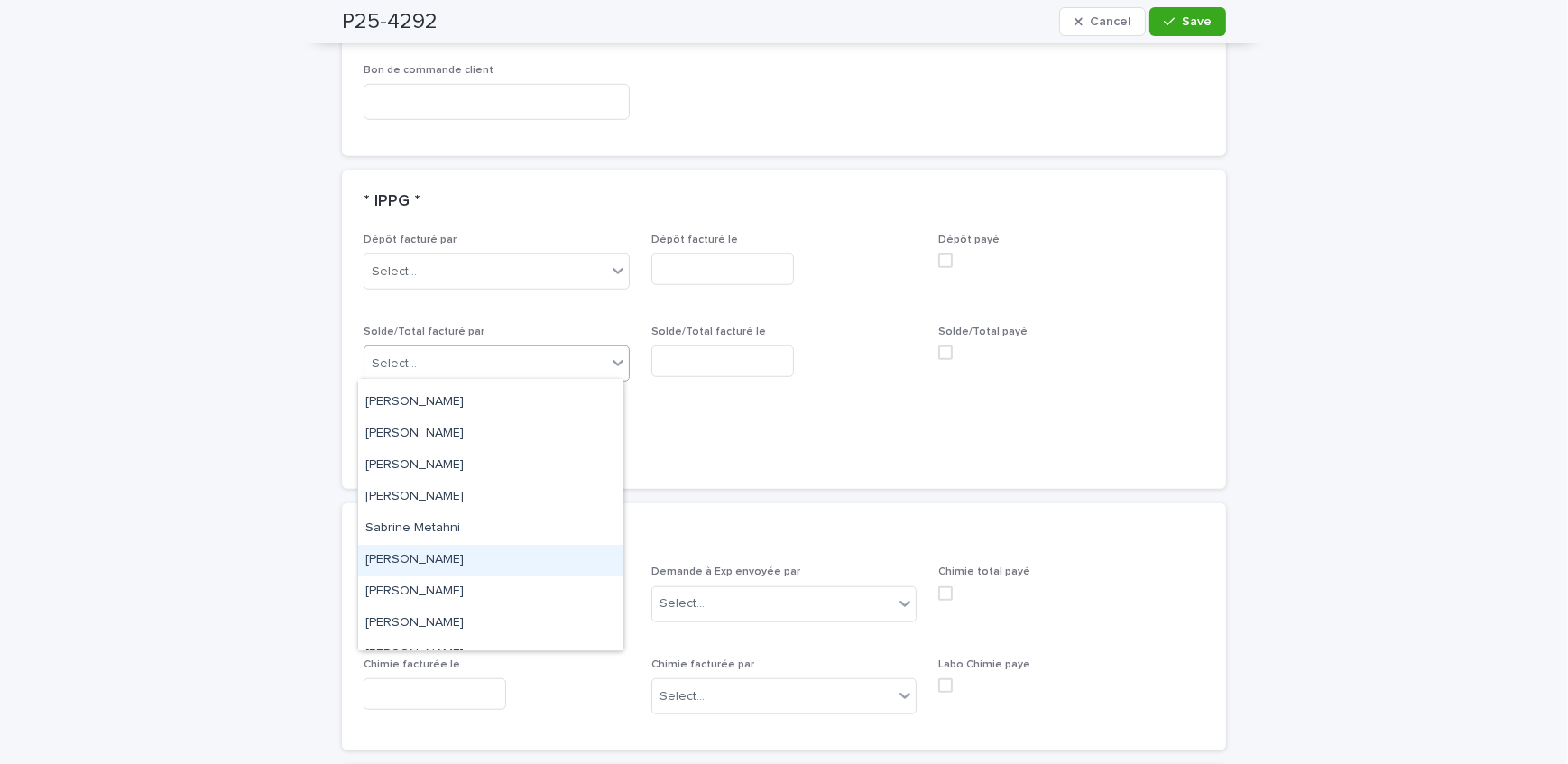
click at [475, 555] on div "[PERSON_NAME]" at bounding box center [490, 561] width 265 height 31
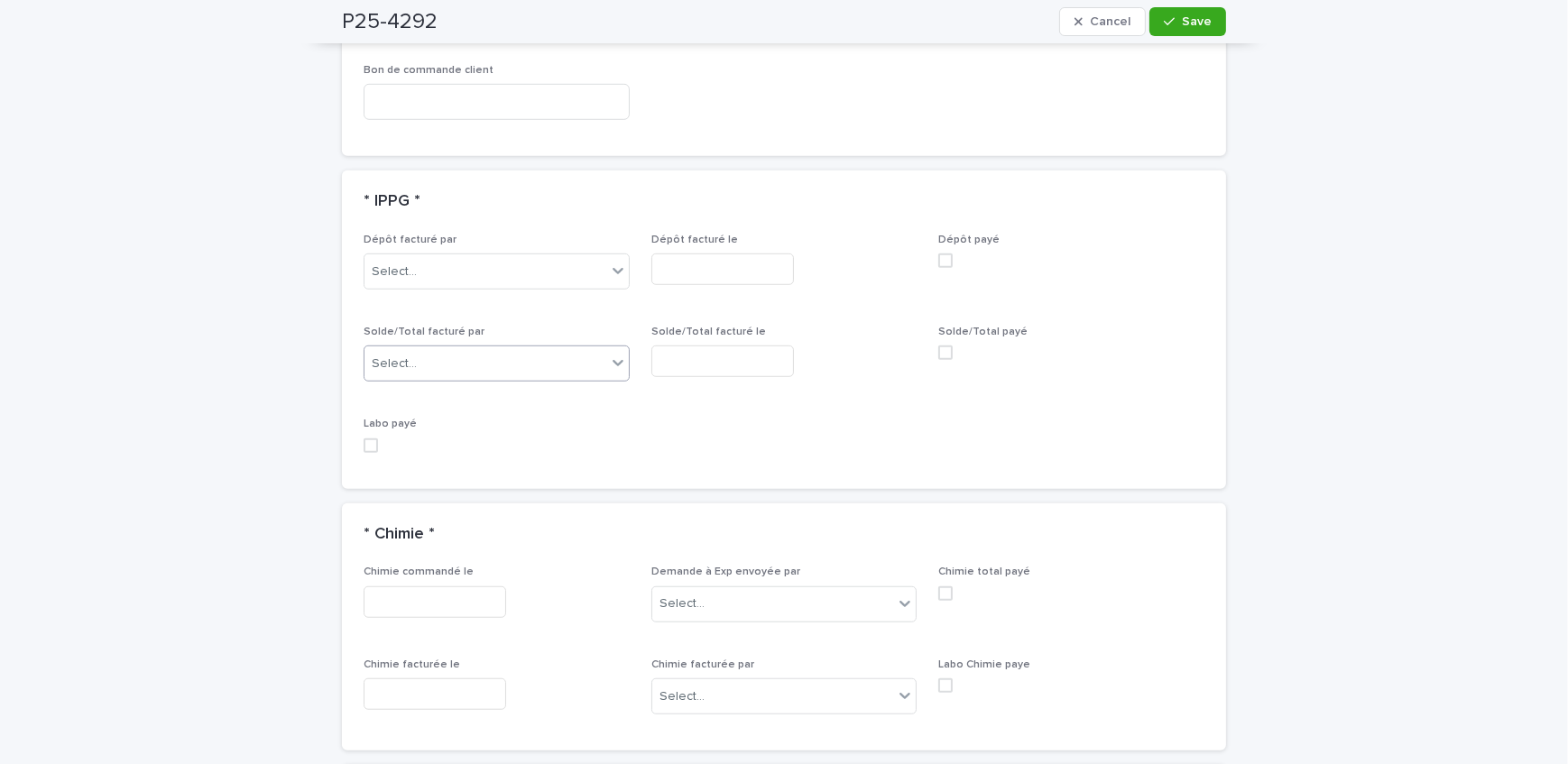
click at [749, 359] on input "text" at bounding box center [723, 361] width 143 height 31
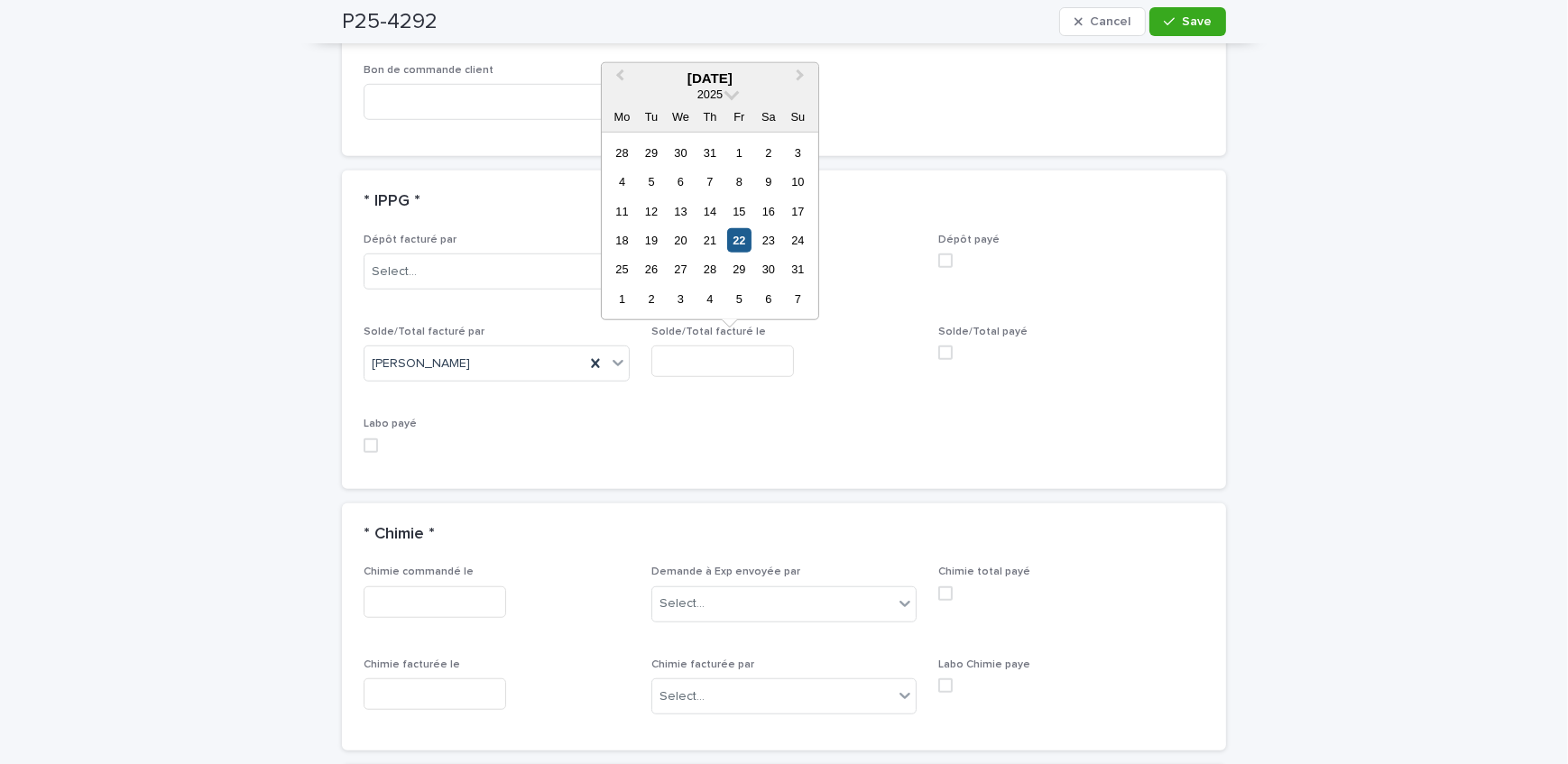
click at [738, 243] on div "22" at bounding box center [740, 240] width 24 height 24
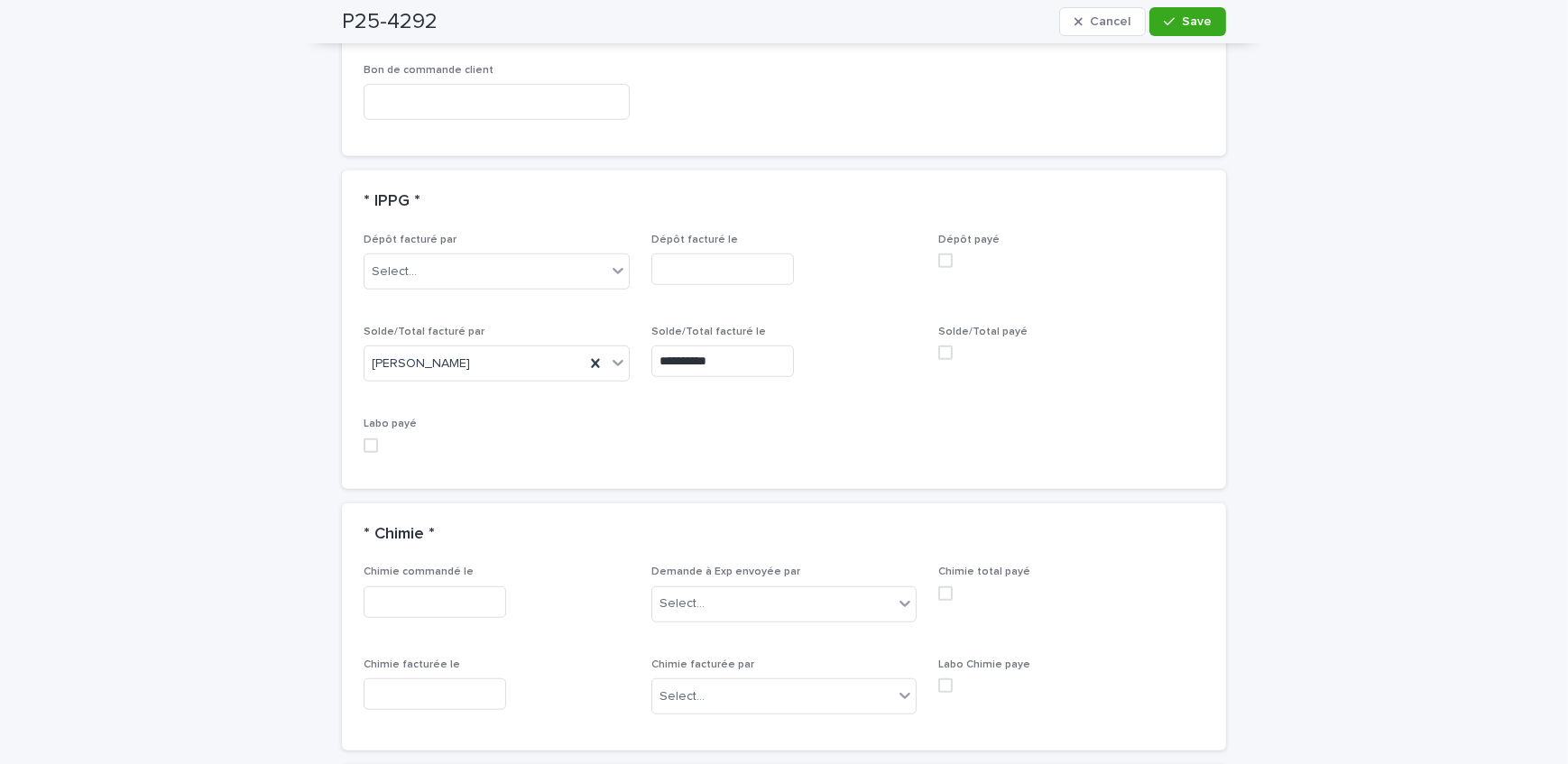
type input "**********"
click at [1171, 32] on button "Save" at bounding box center [1188, 21] width 77 height 29
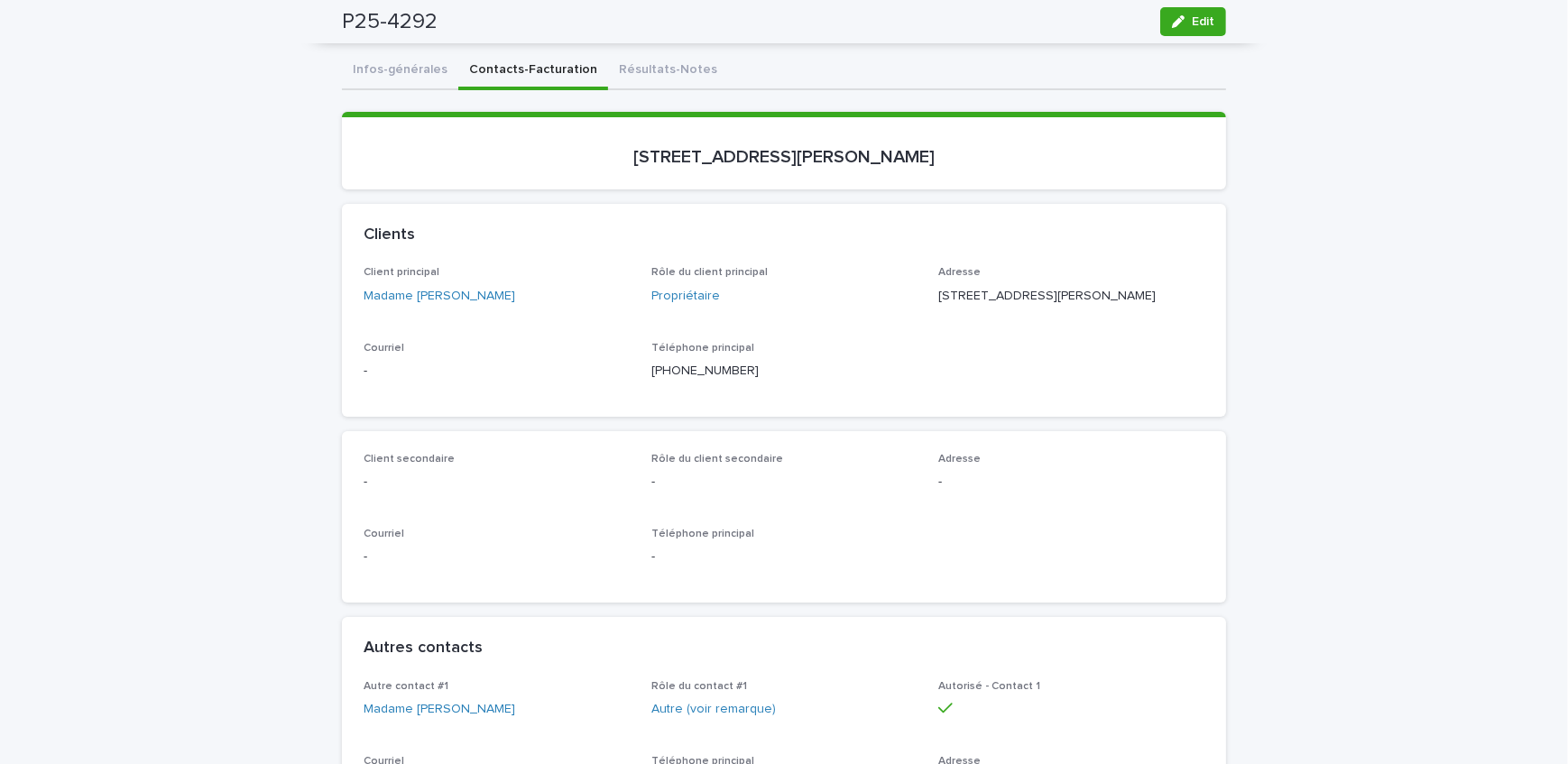
scroll to position [0, 0]
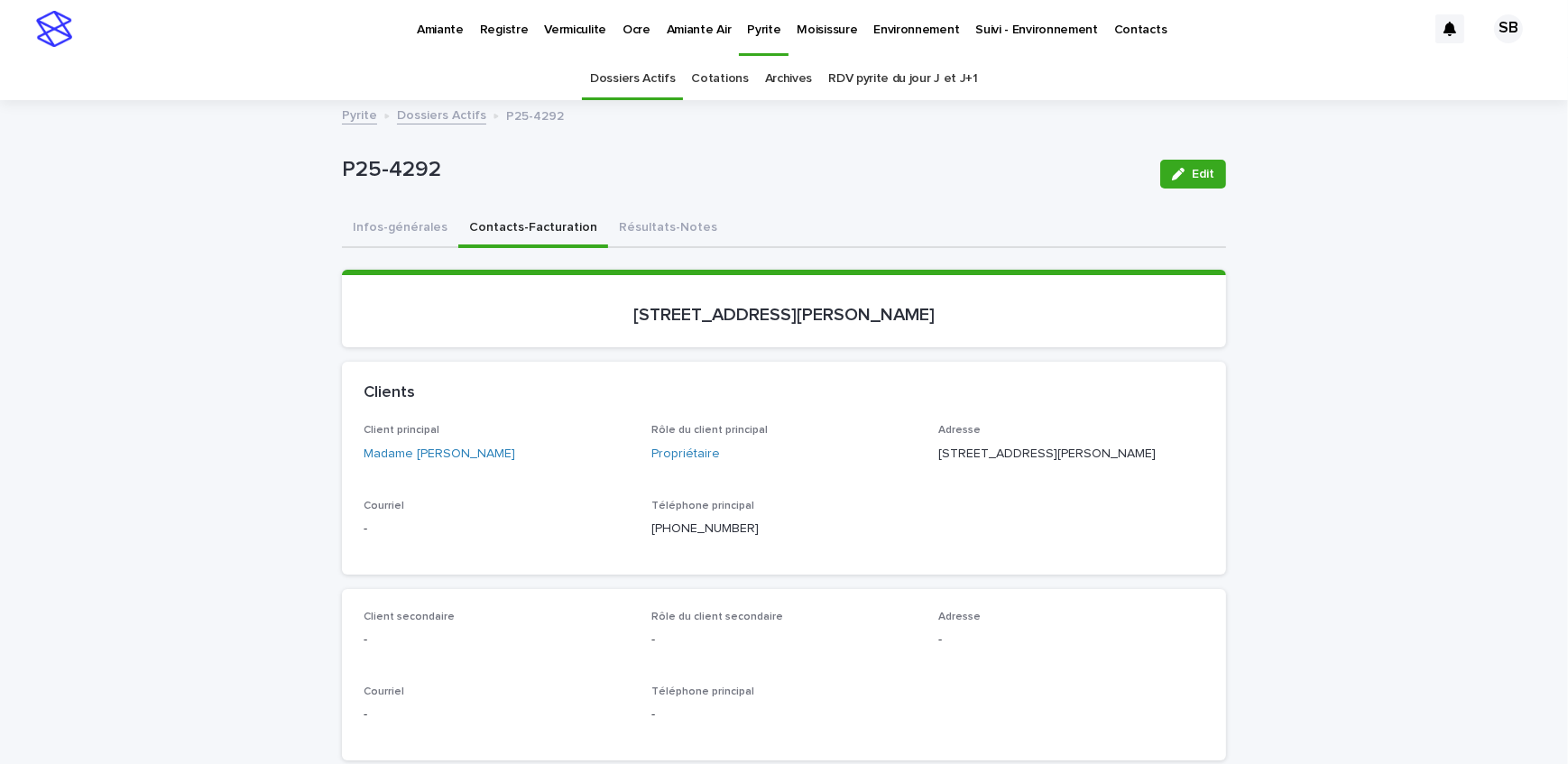
drag, startPoint x: 434, startPoint y: 101, endPoint x: 435, endPoint y: 114, distance: 13.0
click at [435, 114] on link "Dossiers Actifs" at bounding box center [441, 113] width 89 height 21
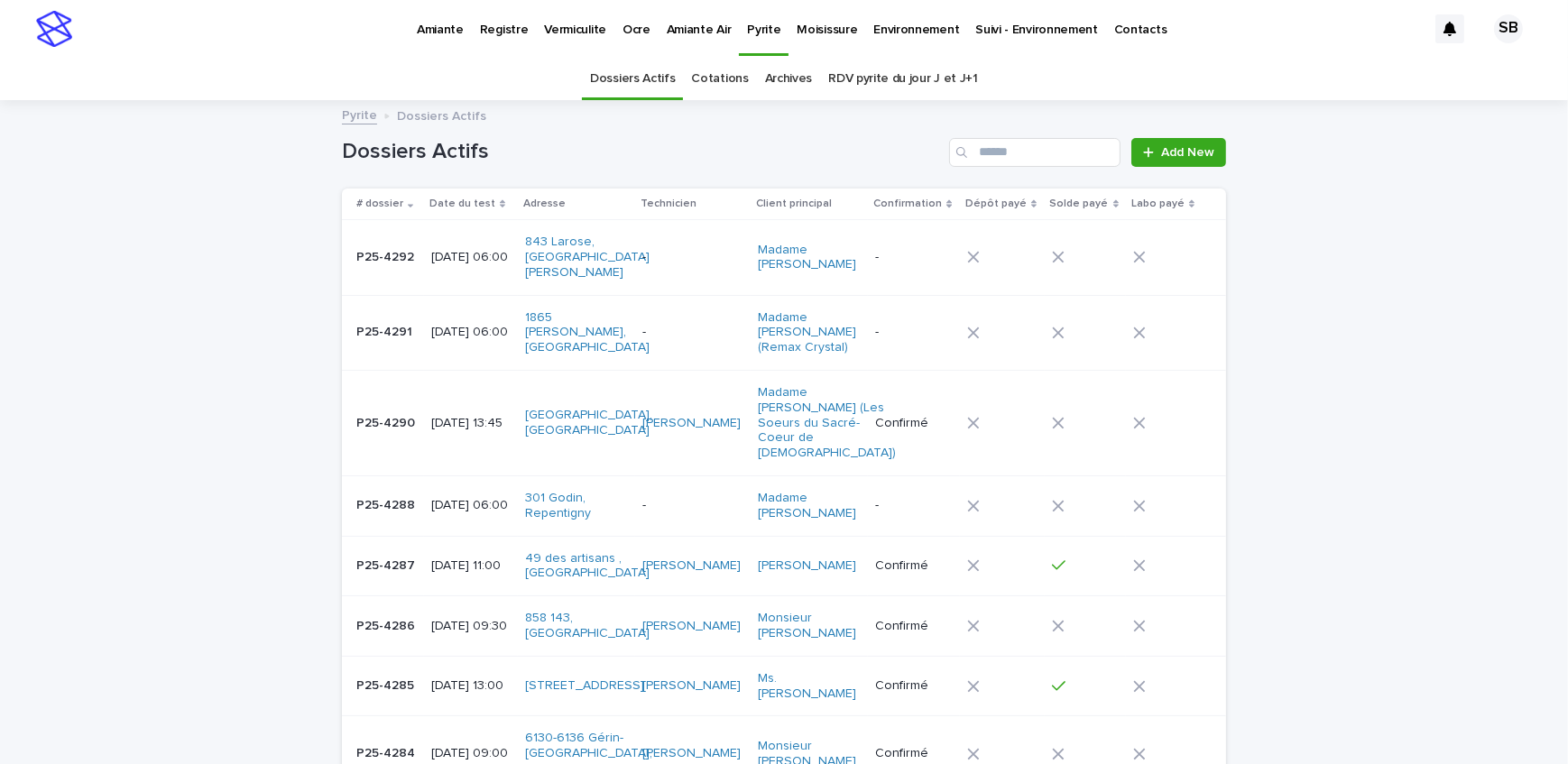
scroll to position [57, 0]
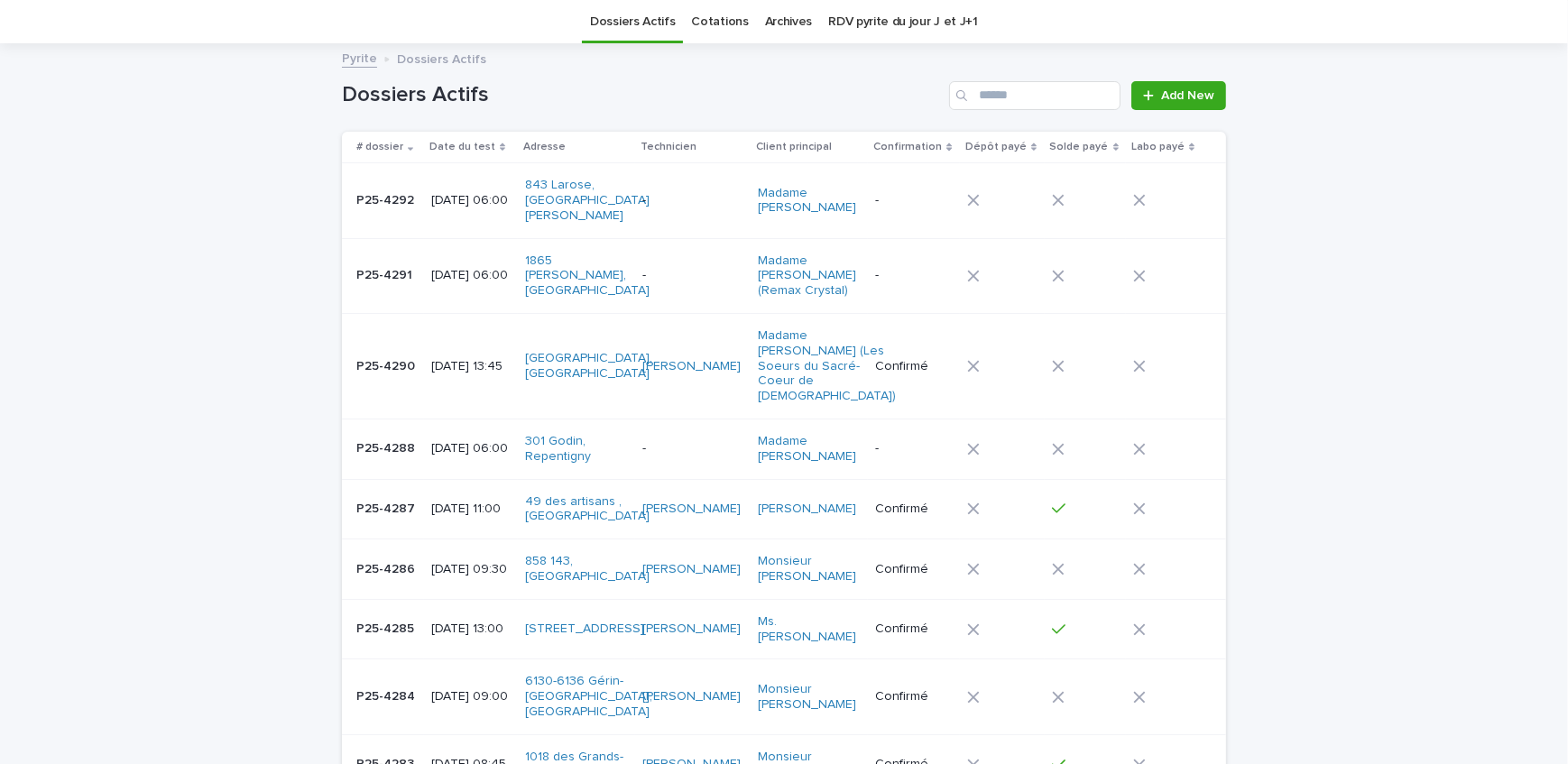
drag, startPoint x: 290, startPoint y: 81, endPoint x: 304, endPoint y: 82, distance: 14.0
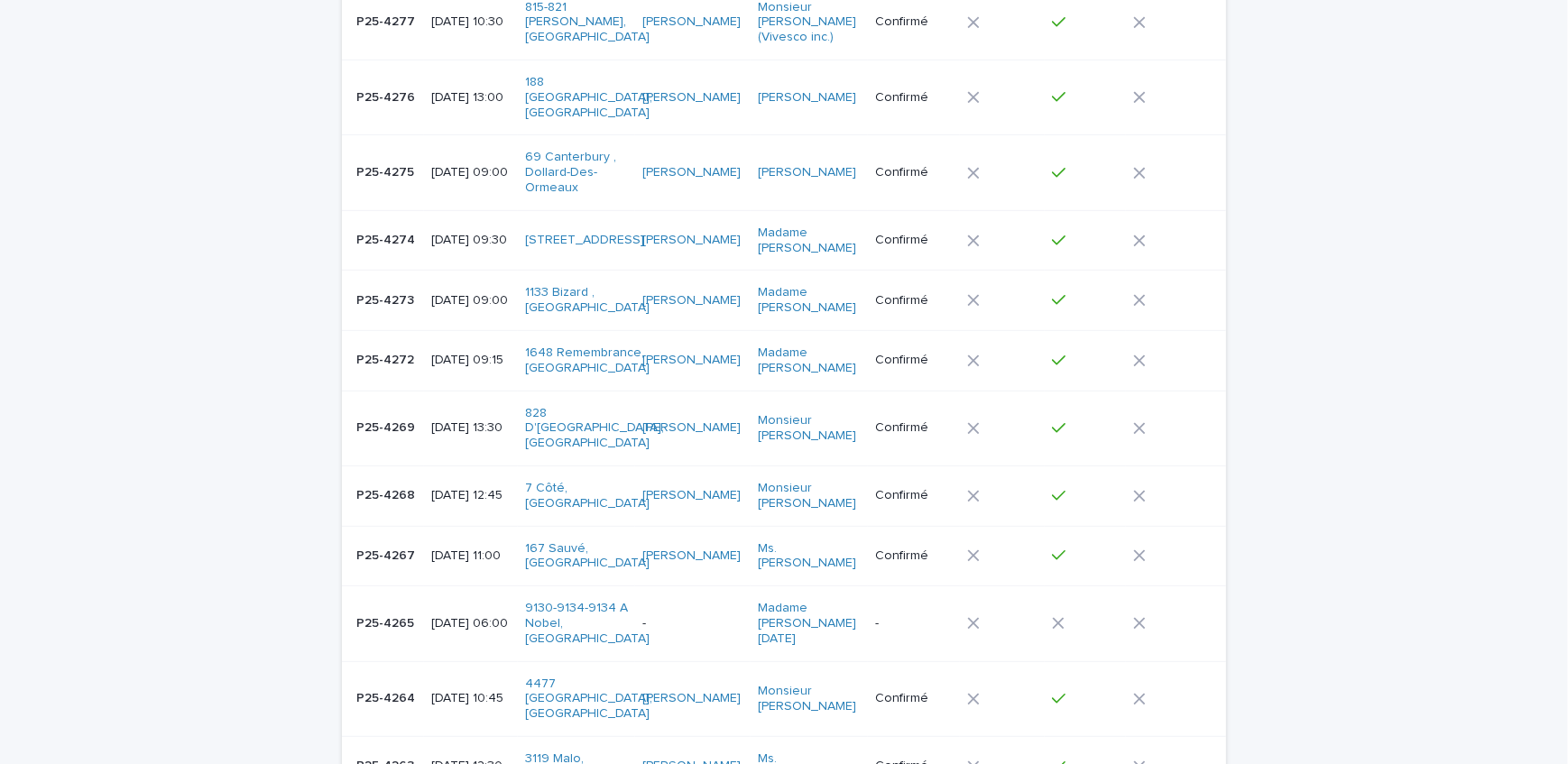
scroll to position [1288, 0]
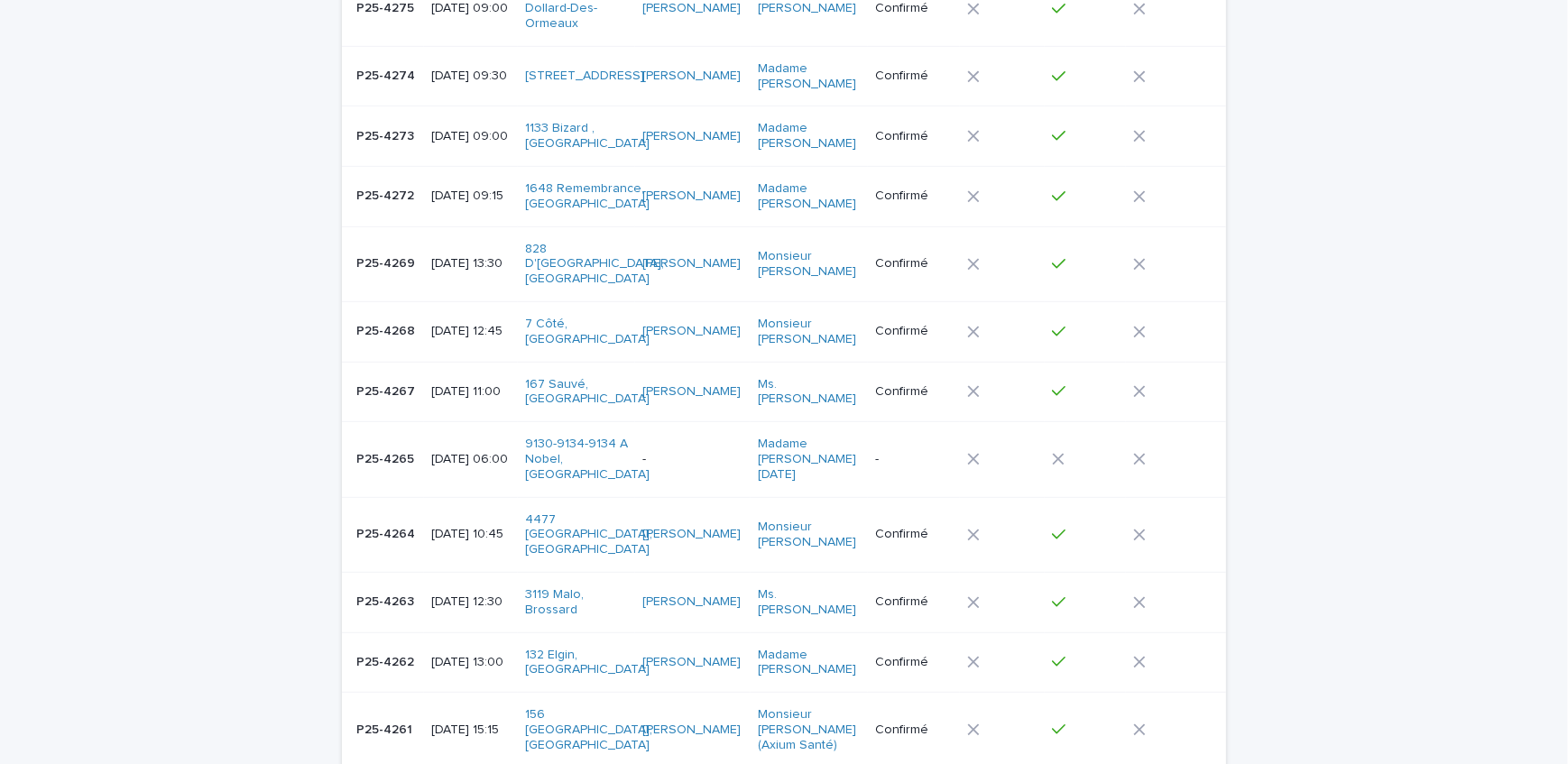
click at [391, 448] on p "P25-4265" at bounding box center [387, 457] width 62 height 19
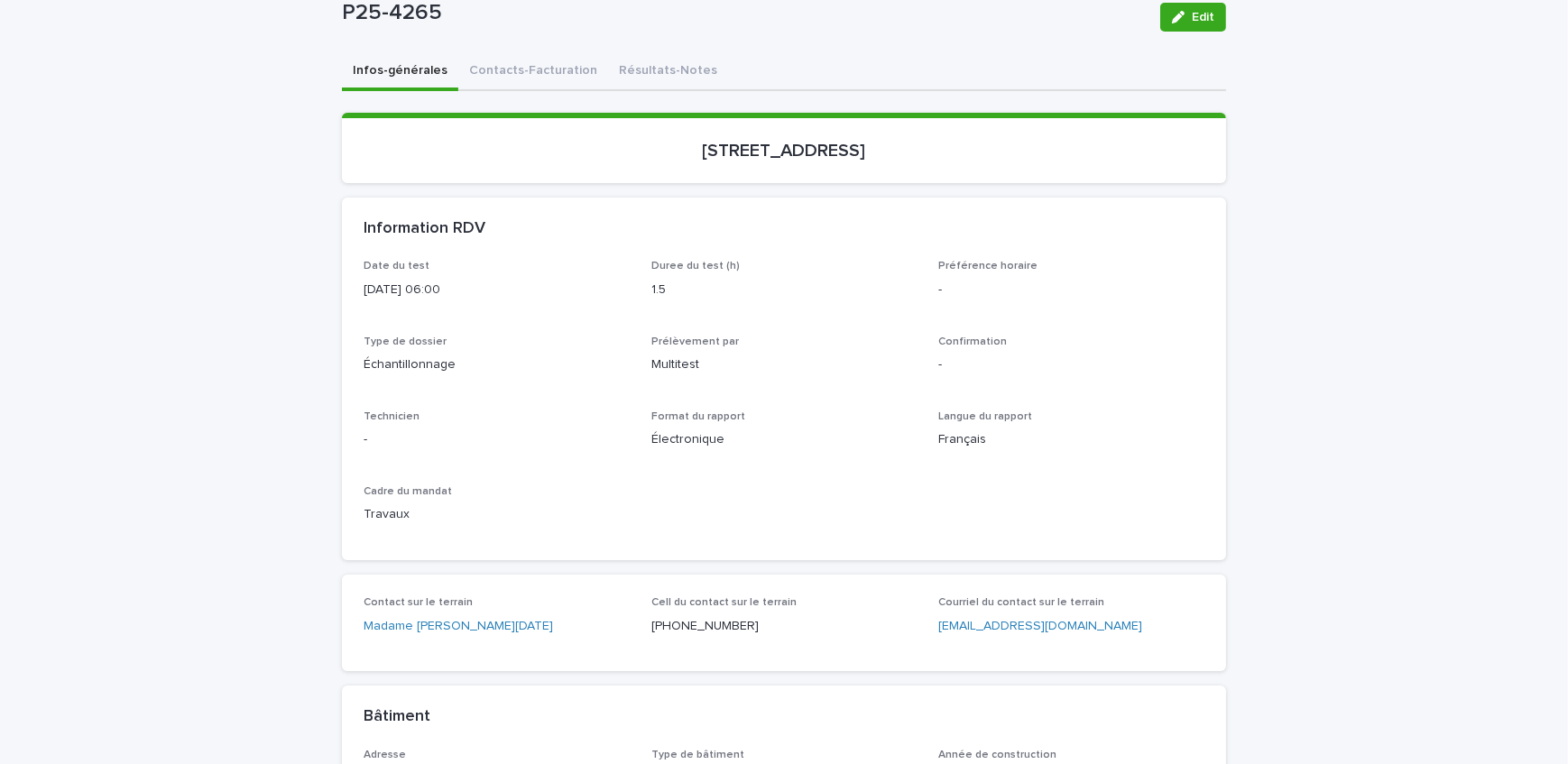
scroll to position [163, 0]
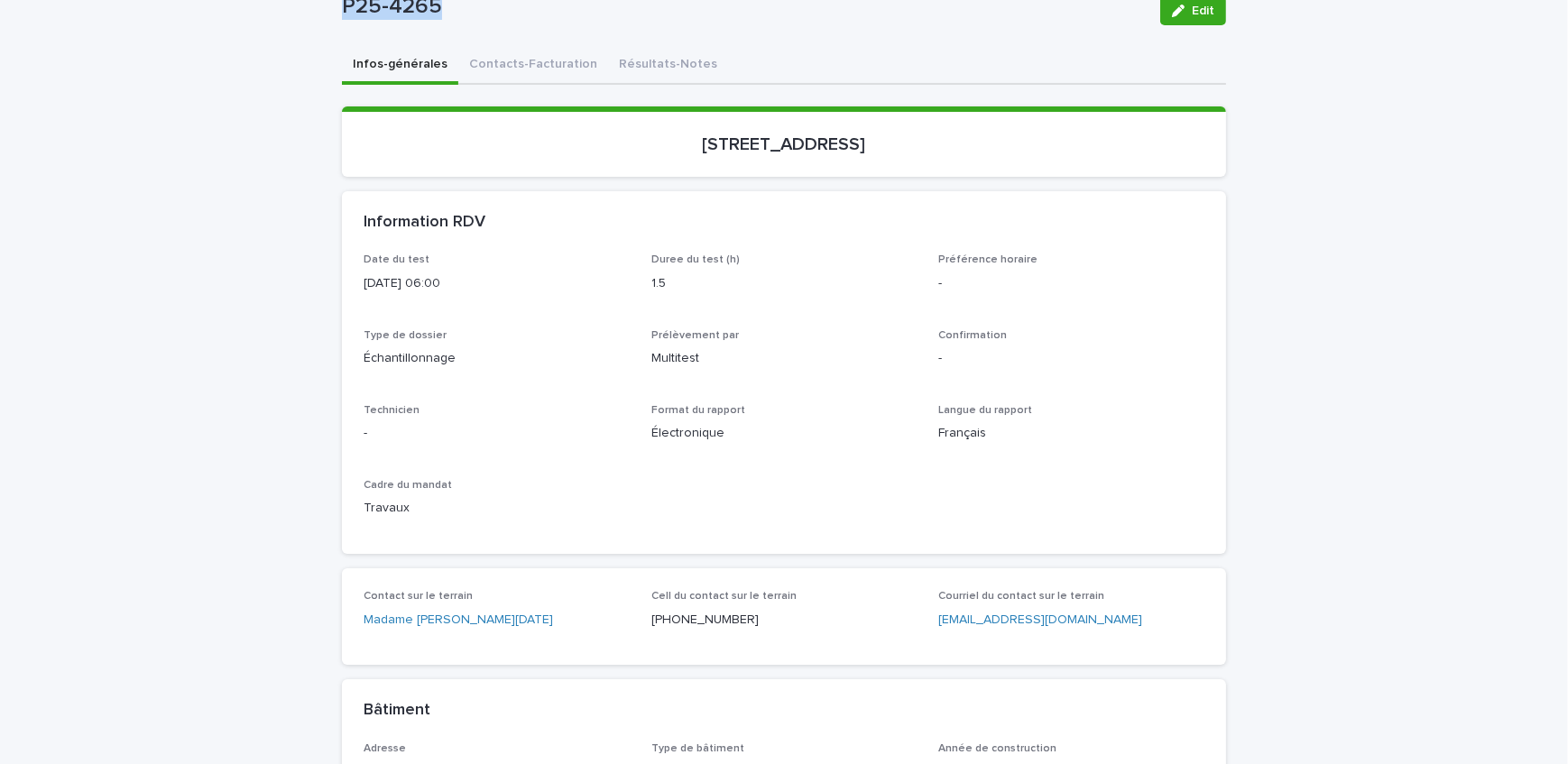
drag, startPoint x: 455, startPoint y: 34, endPoint x: 314, endPoint y: 31, distance: 141.0
click at [514, 65] on button "Contacts-Facturation" at bounding box center [532, 65] width 149 height 38
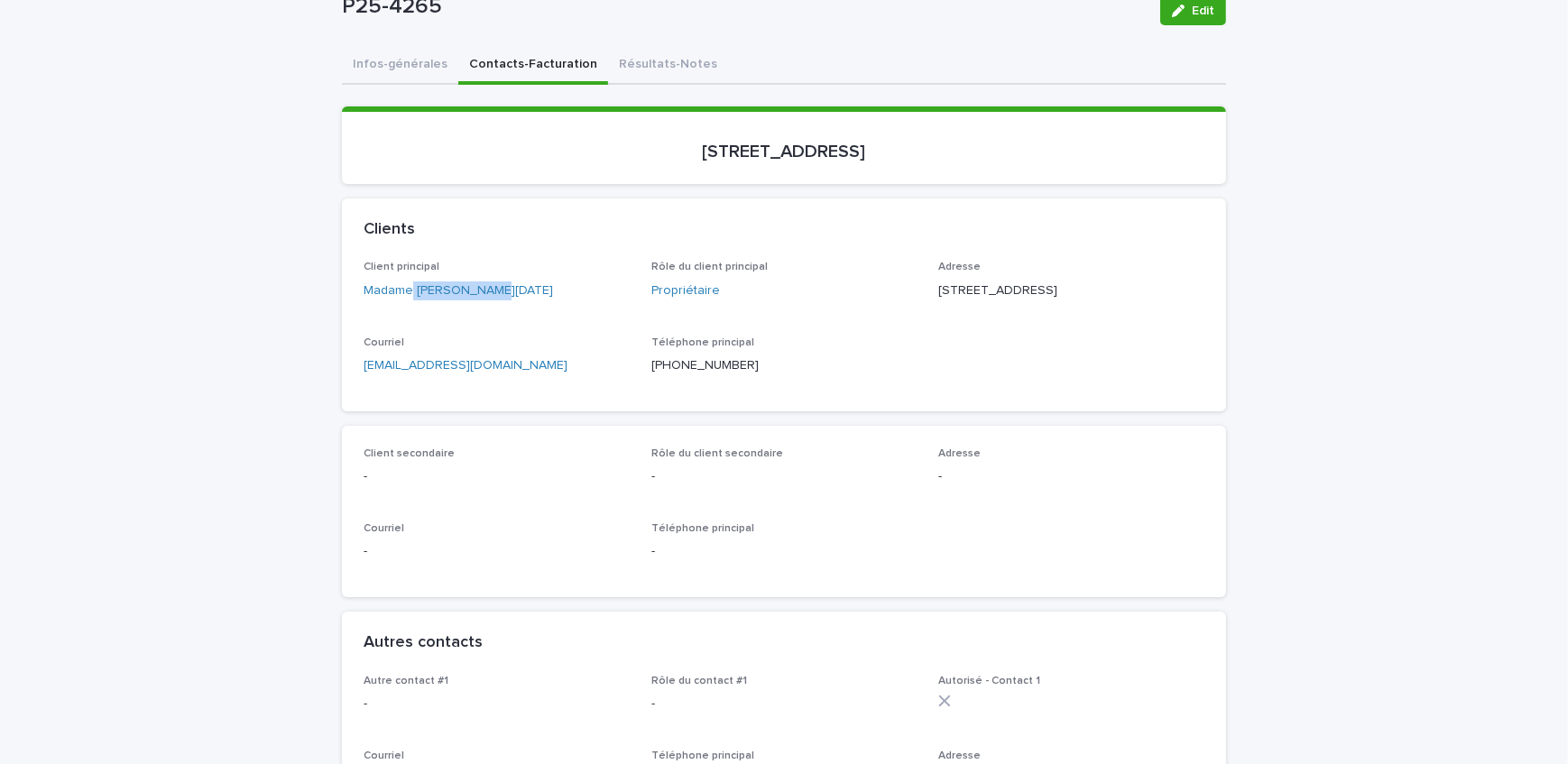
drag, startPoint x: 506, startPoint y: 300, endPoint x: 406, endPoint y: 301, distance: 100.0
click at [406, 301] on div "Client principal Madame [PERSON_NAME][DATE]" at bounding box center [496, 287] width 267 height 54
drag, startPoint x: 1093, startPoint y: 290, endPoint x: 918, endPoint y: 292, distance: 175.0
click at [929, 290] on div "Client principal Madame [PERSON_NAME][DATE] Rôle du client principal Propriétai…" at bounding box center [784, 324] width 841 height 128
drag, startPoint x: 1001, startPoint y: 304, endPoint x: 933, endPoint y: 313, distance: 68.6
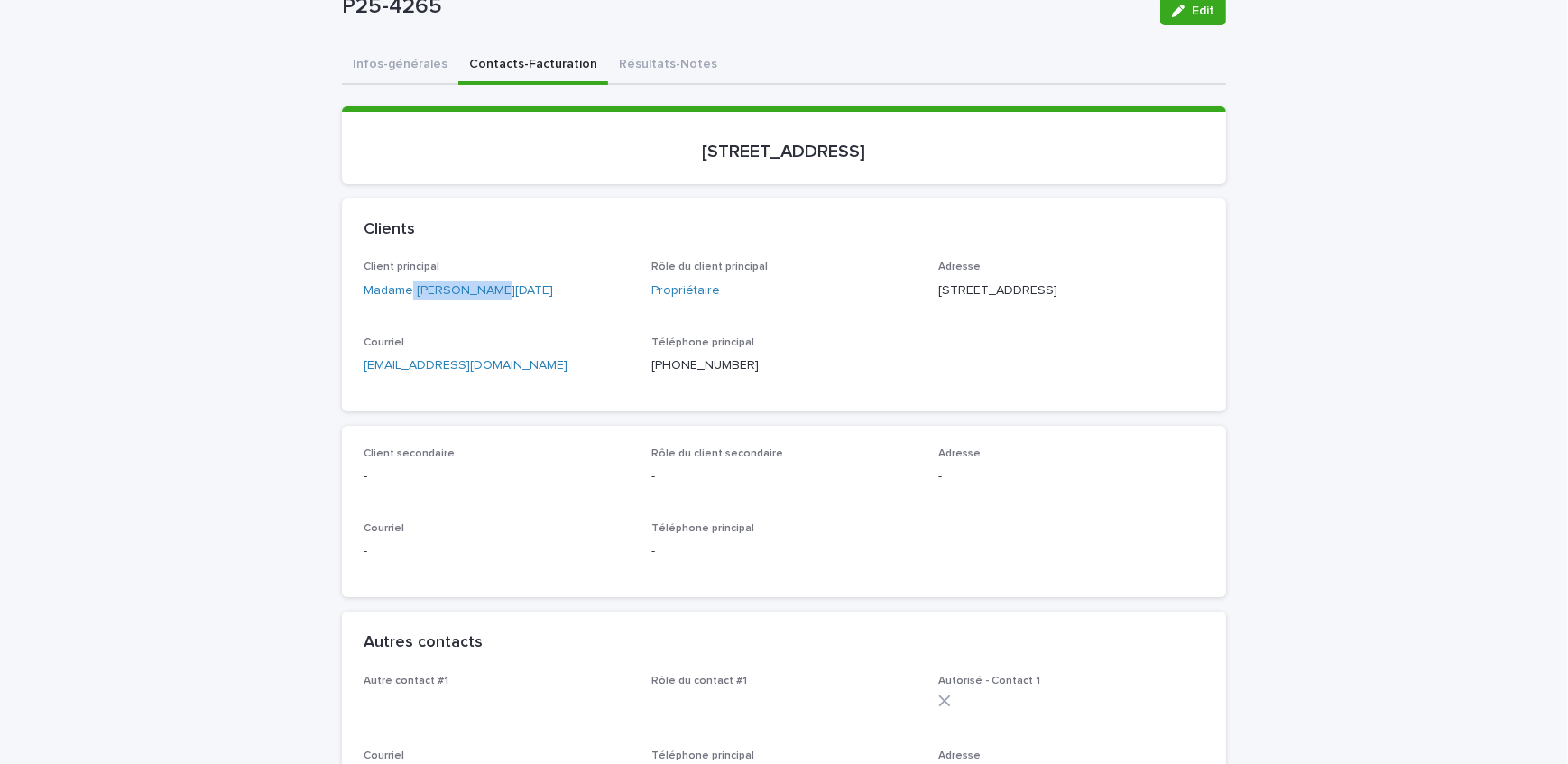
click at [939, 301] on p "[STREET_ADDRESS]" at bounding box center [1072, 290] width 267 height 19
drag, startPoint x: 1057, startPoint y: 308, endPoint x: 1009, endPoint y: 313, distance: 48.3
click at [1009, 301] on p "[STREET_ADDRESS]" at bounding box center [1072, 290] width 267 height 19
drag, startPoint x: 948, startPoint y: 164, endPoint x: 597, endPoint y: 191, distance: 352.0
click at [597, 191] on div "Loading... Saving… [STREET_ADDRESS]" at bounding box center [784, 152] width 884 height 92
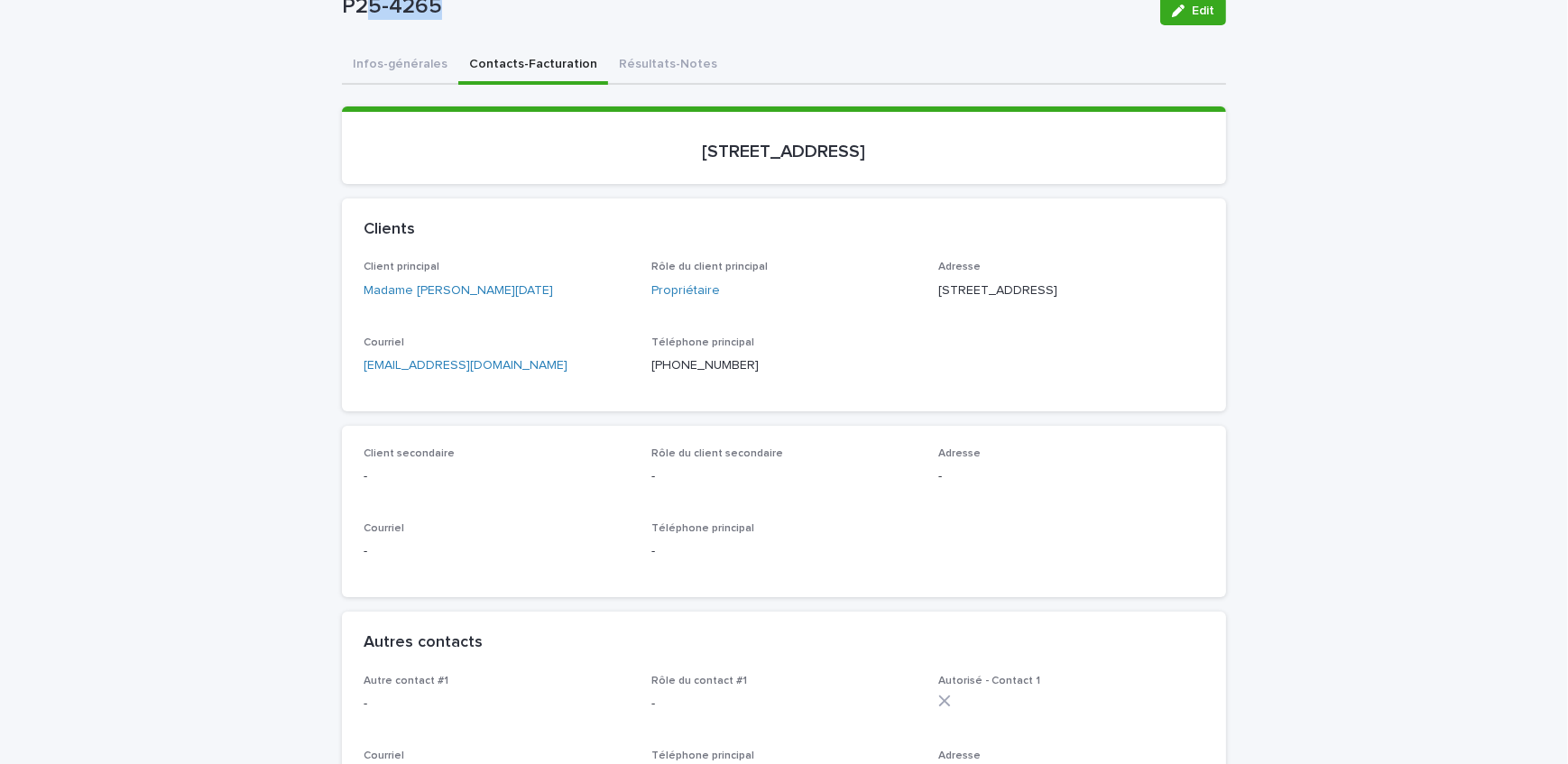
scroll to position [161, 0]
drag, startPoint x: 478, startPoint y: 15, endPoint x: 320, endPoint y: 18, distance: 158.0
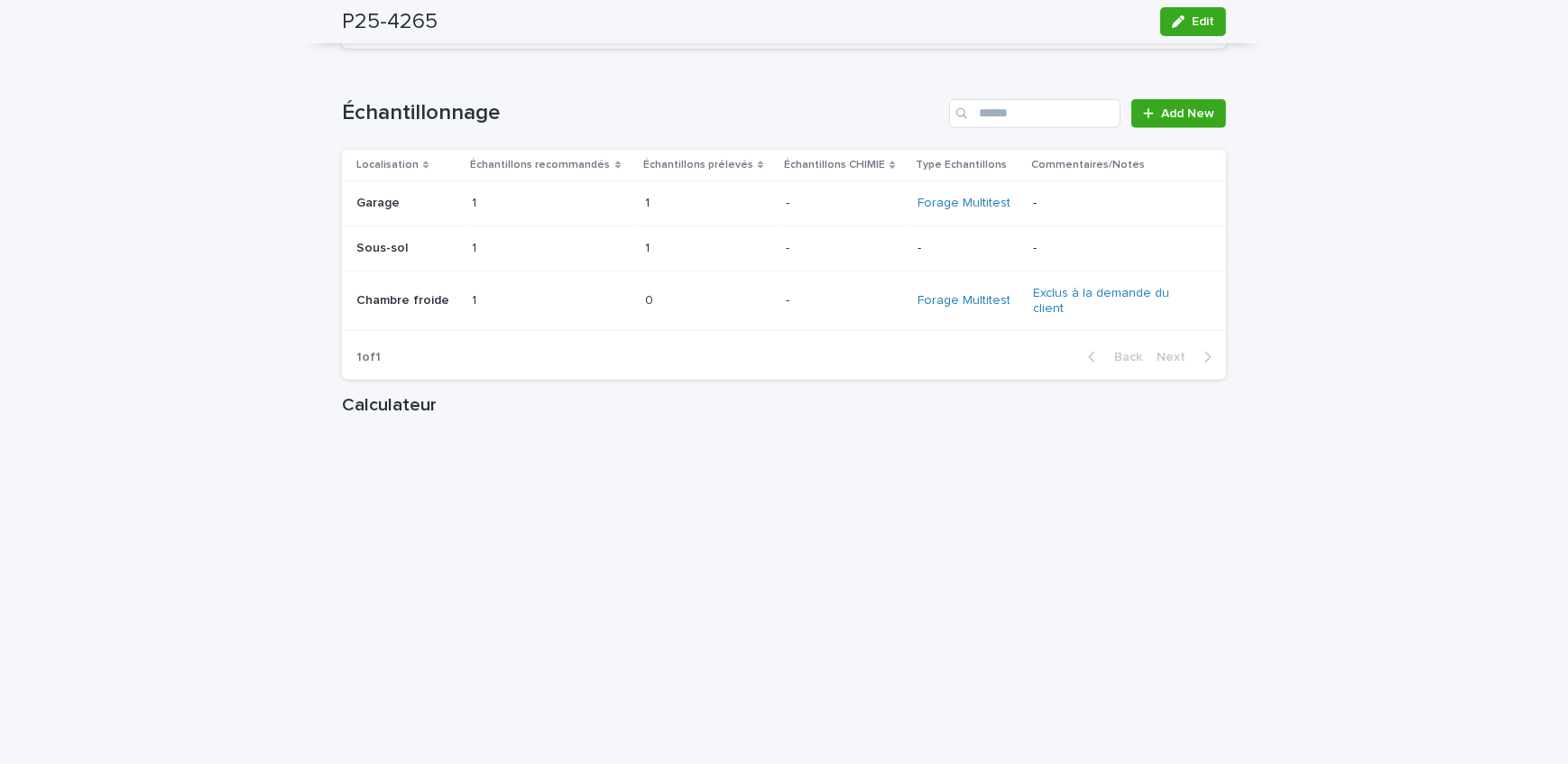
scroll to position [2212, 0]
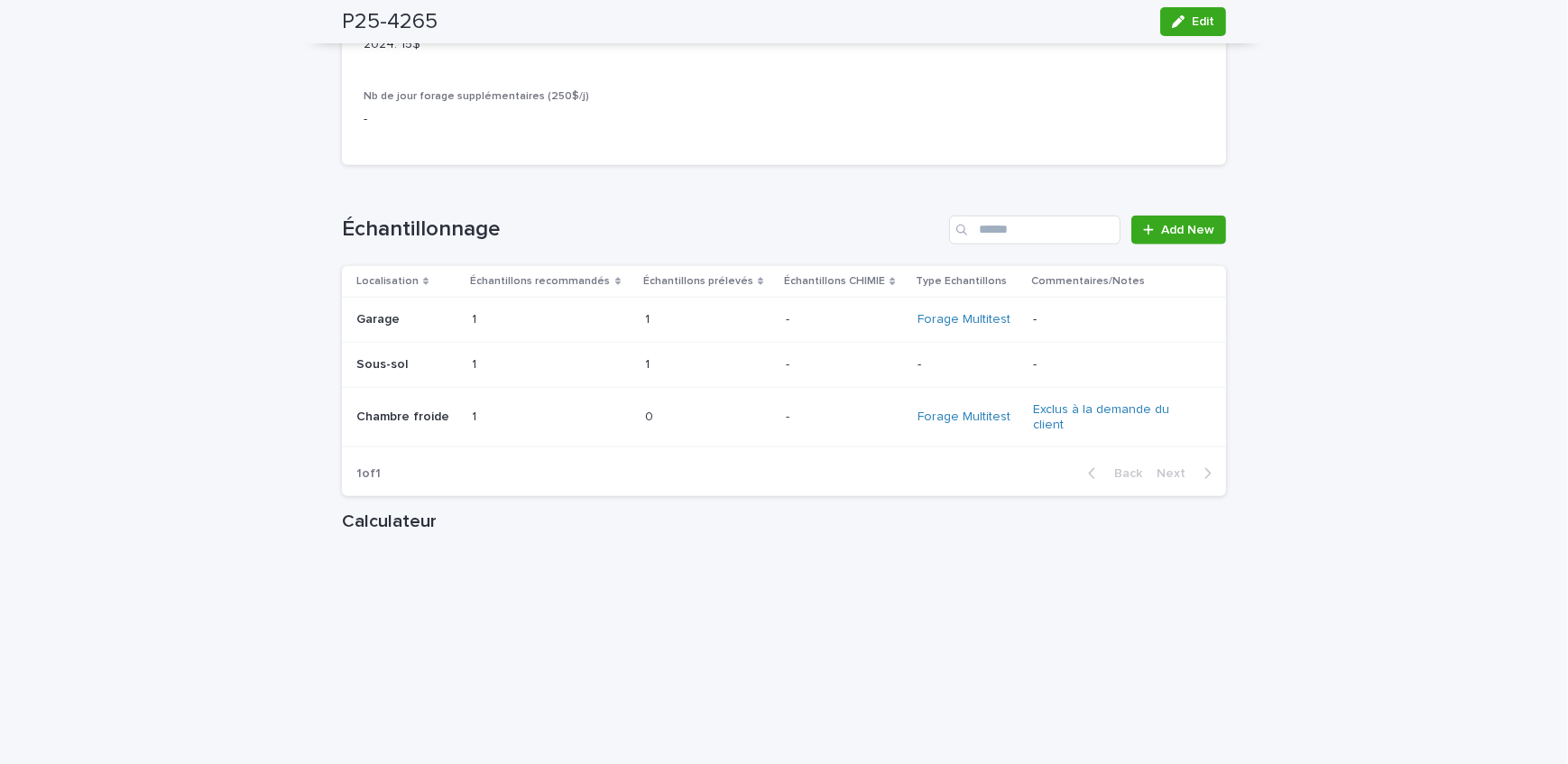
drag, startPoint x: 1201, startPoint y: 24, endPoint x: 746, endPoint y: 311, distance: 538.0
click at [1201, 24] on span "Edit" at bounding box center [1203, 21] width 22 height 13
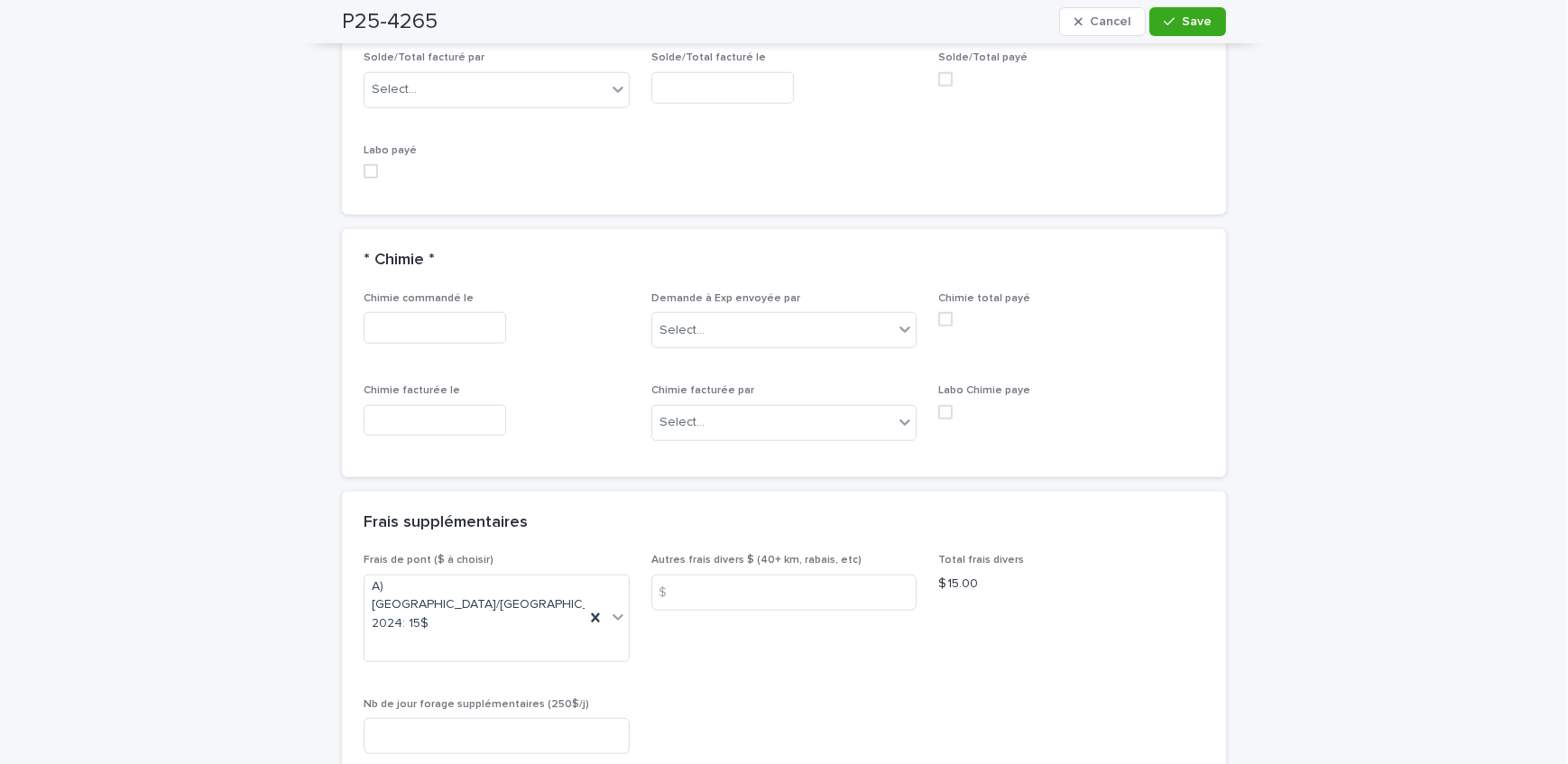
scroll to position [1803, 0]
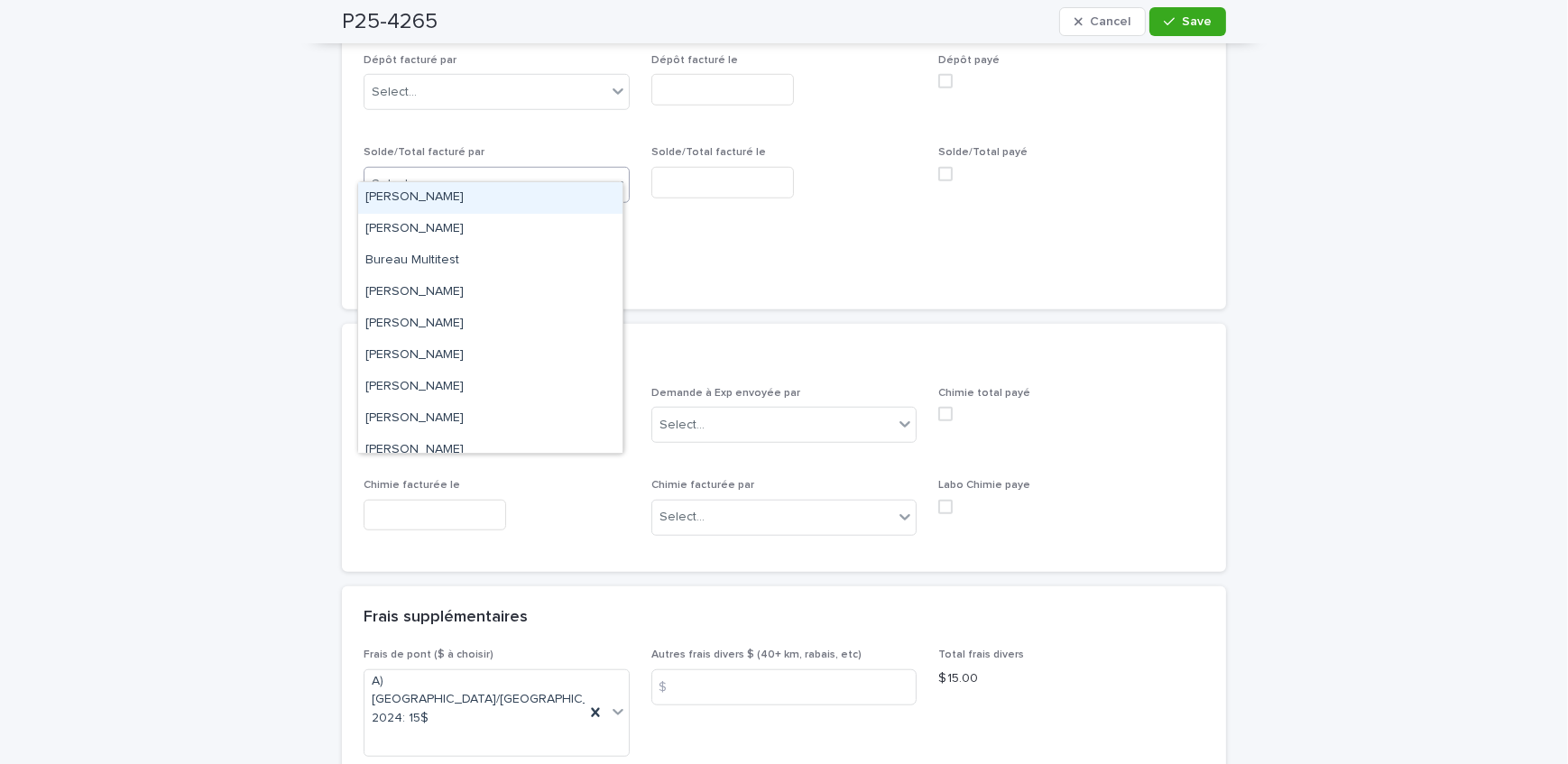
click at [491, 170] on div "Select..." at bounding box center [486, 185] width 242 height 29
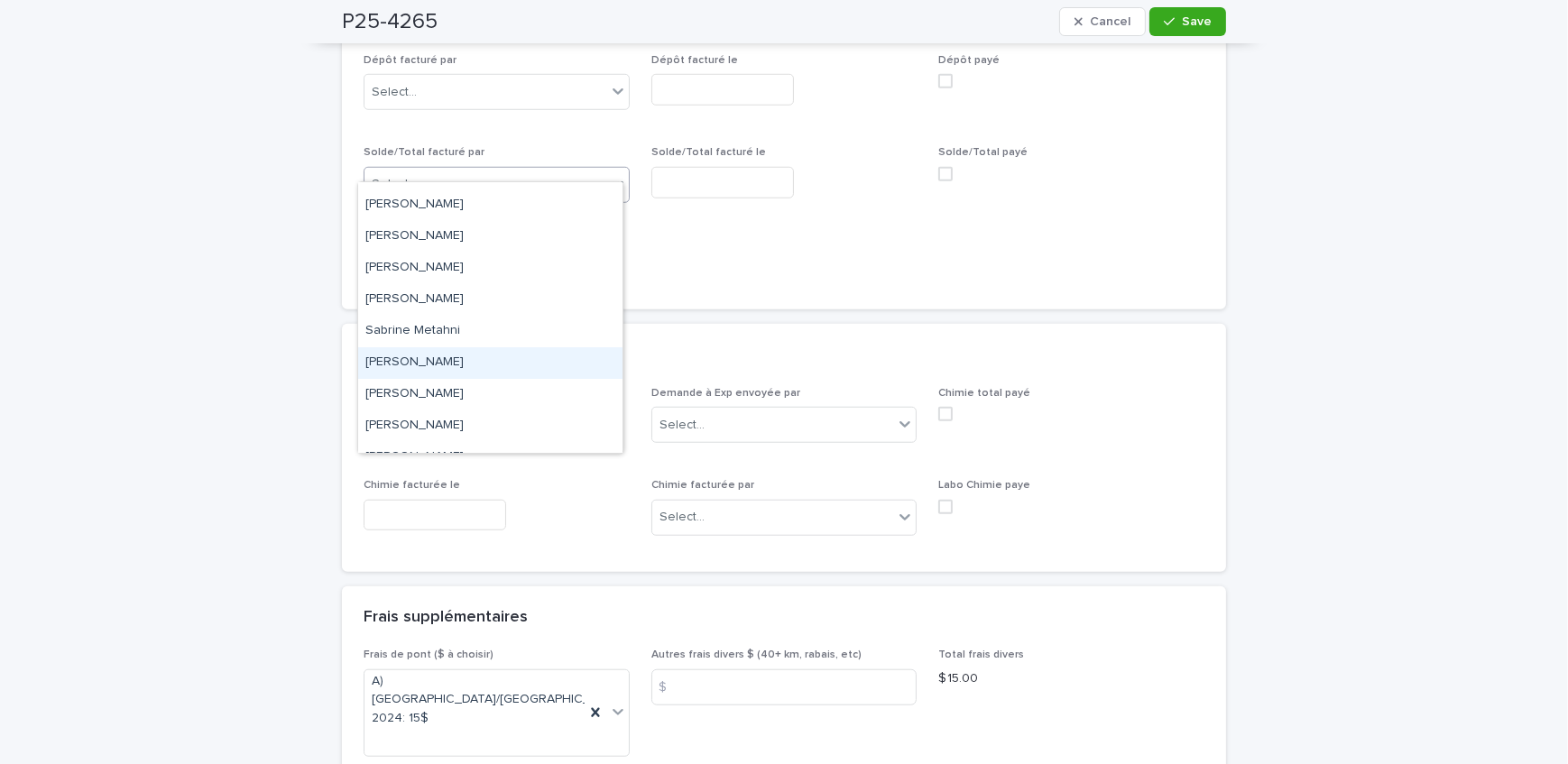
drag, startPoint x: 480, startPoint y: 345, endPoint x: 633, endPoint y: 237, distance: 187.3
click at [481, 348] on div "[PERSON_NAME]" at bounding box center [490, 363] width 265 height 31
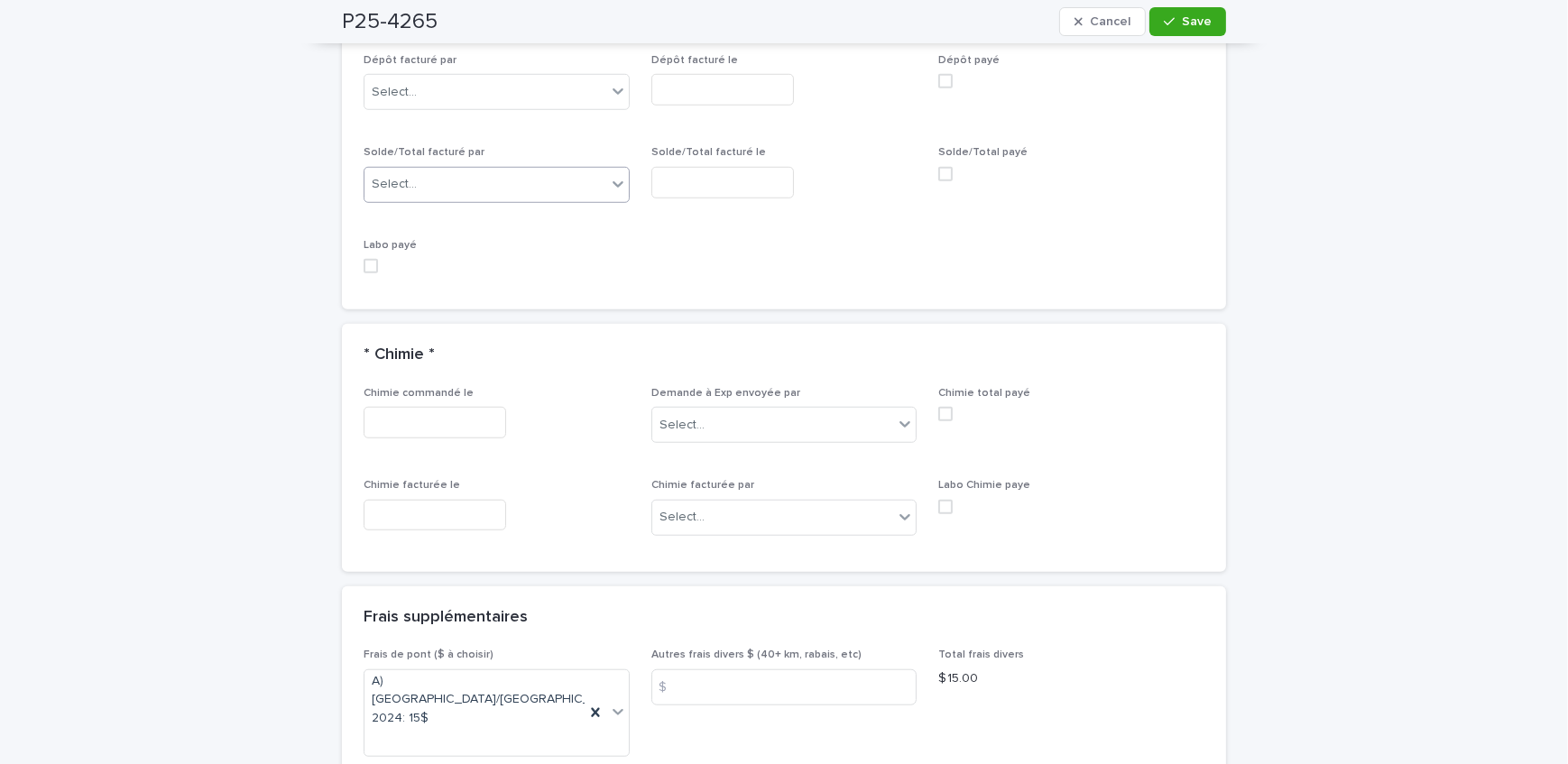
click at [694, 172] on input "text" at bounding box center [723, 183] width 143 height 31
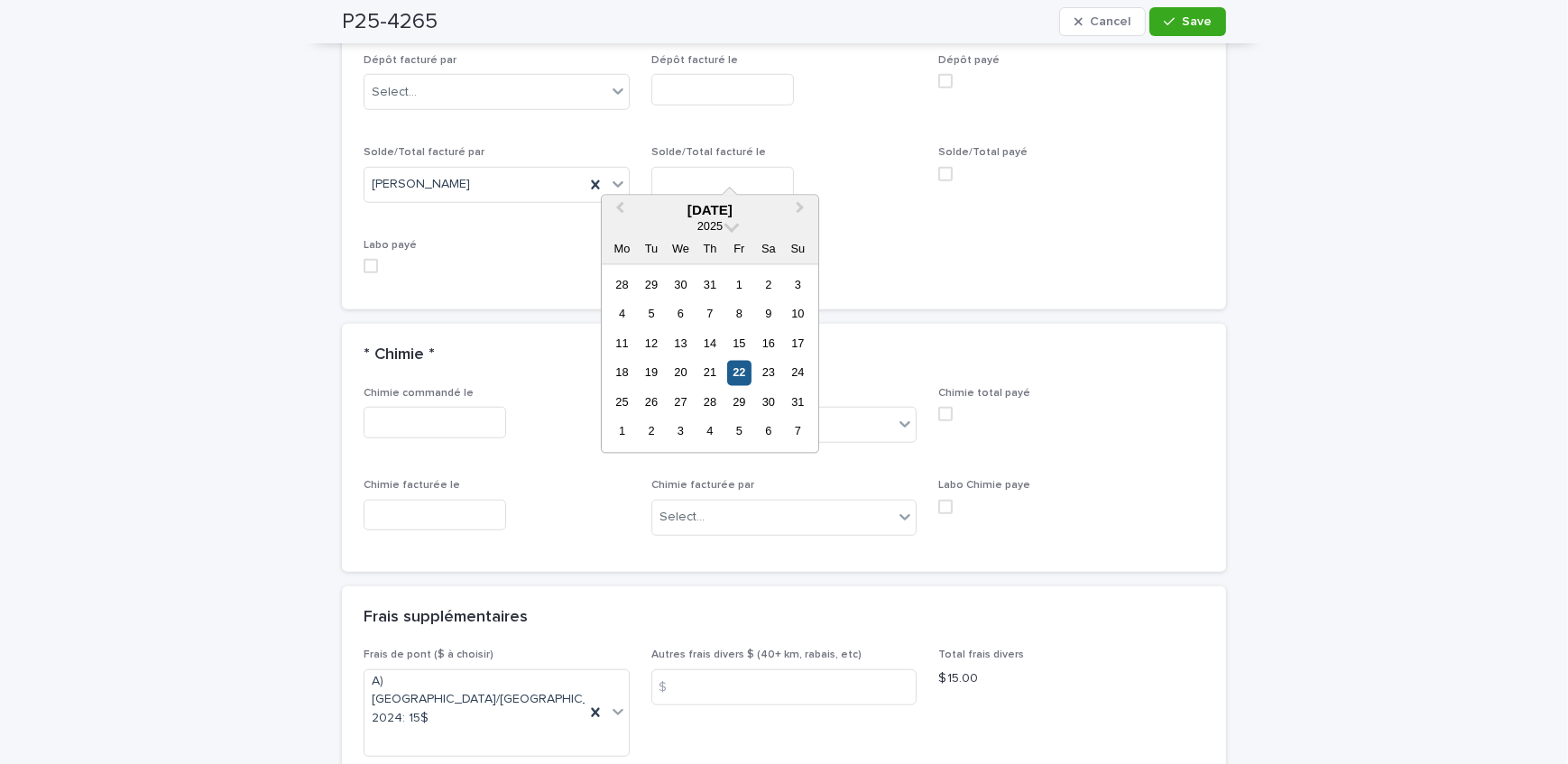
click at [737, 366] on div "22" at bounding box center [740, 372] width 24 height 24
type input "**********"
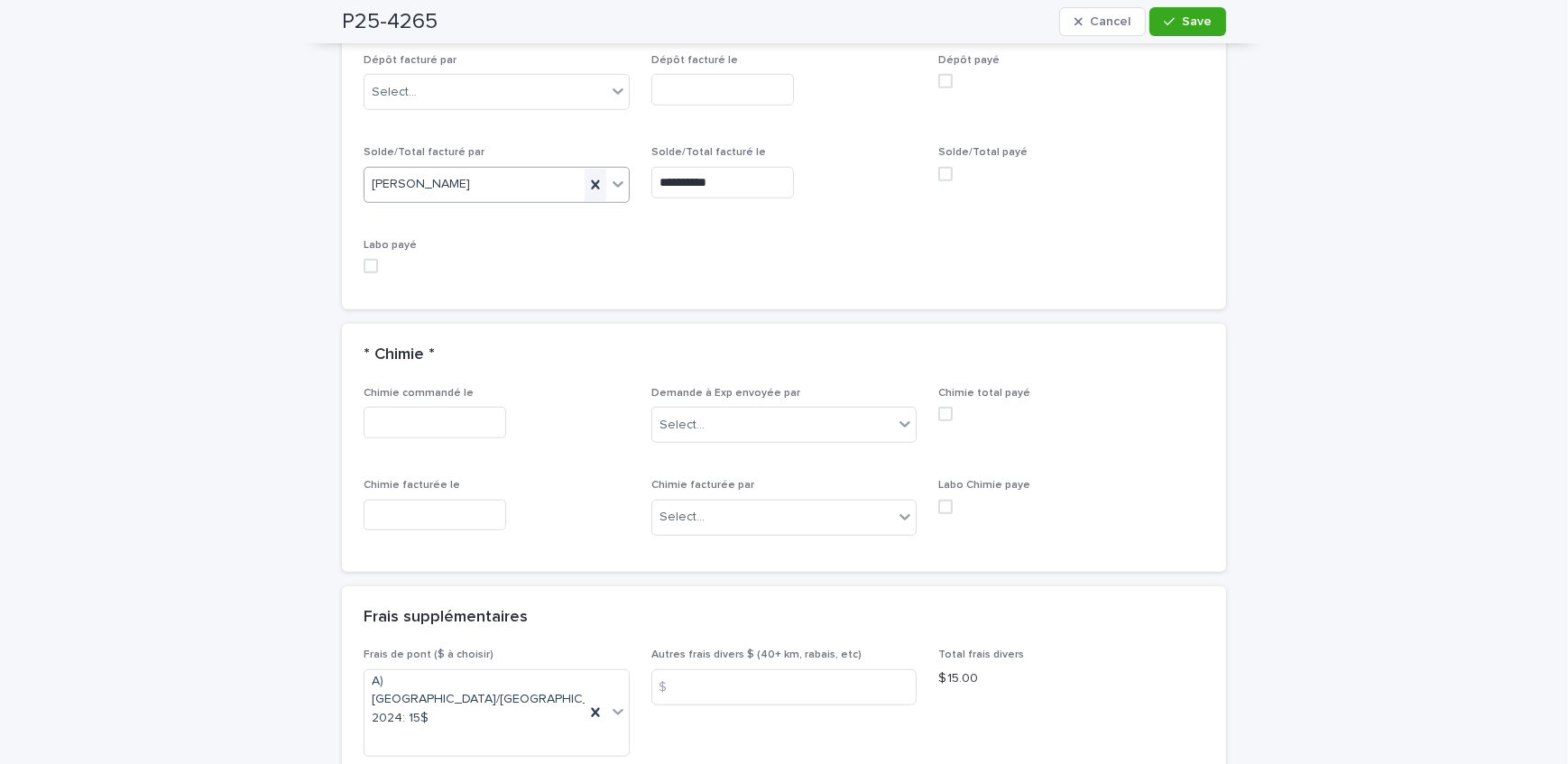
click at [1182, 16] on span "Save" at bounding box center [1197, 21] width 29 height 13
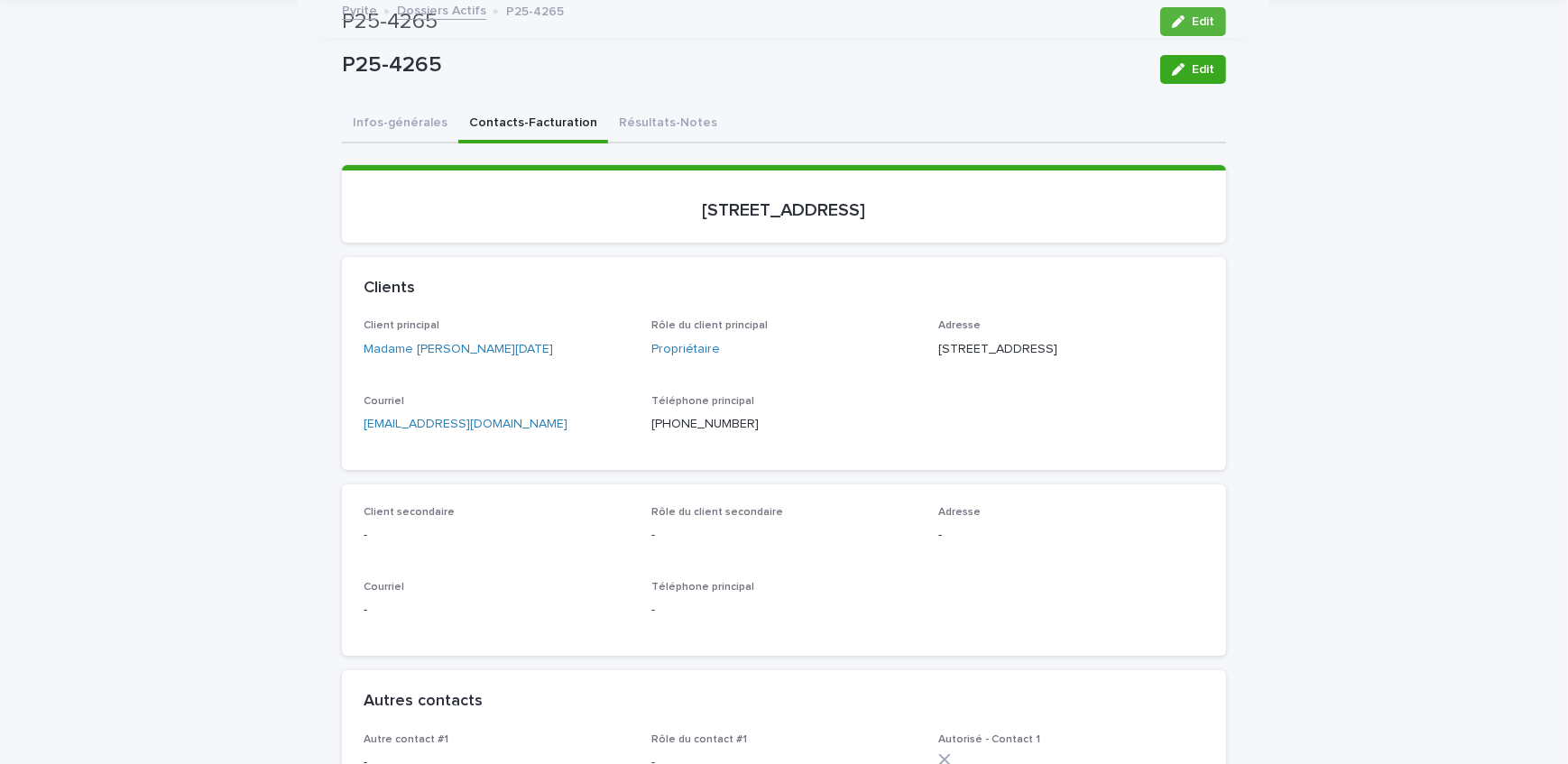
scroll to position [0, 0]
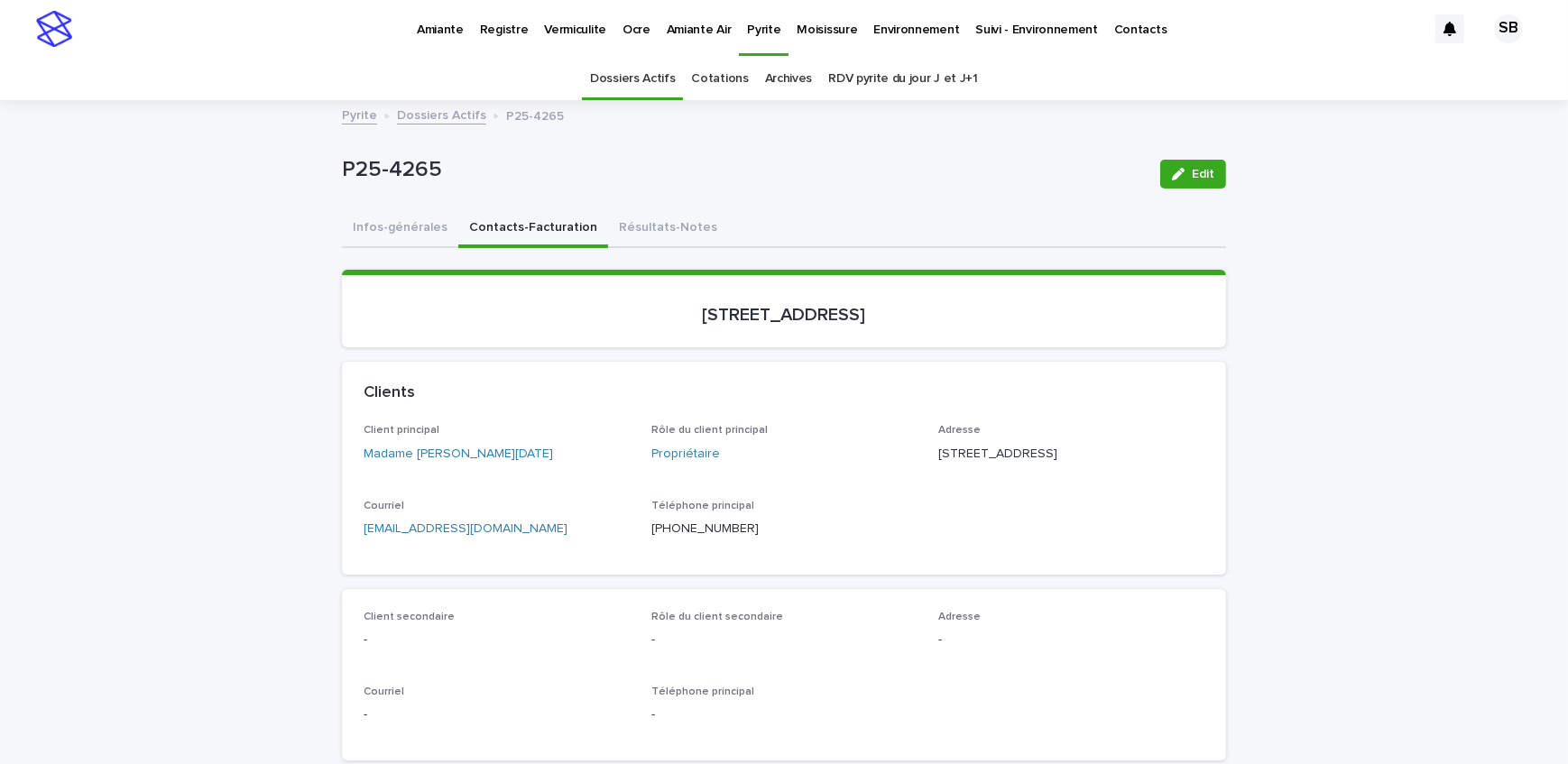
click at [428, 118] on link "Dossiers Actifs" at bounding box center [441, 113] width 89 height 21
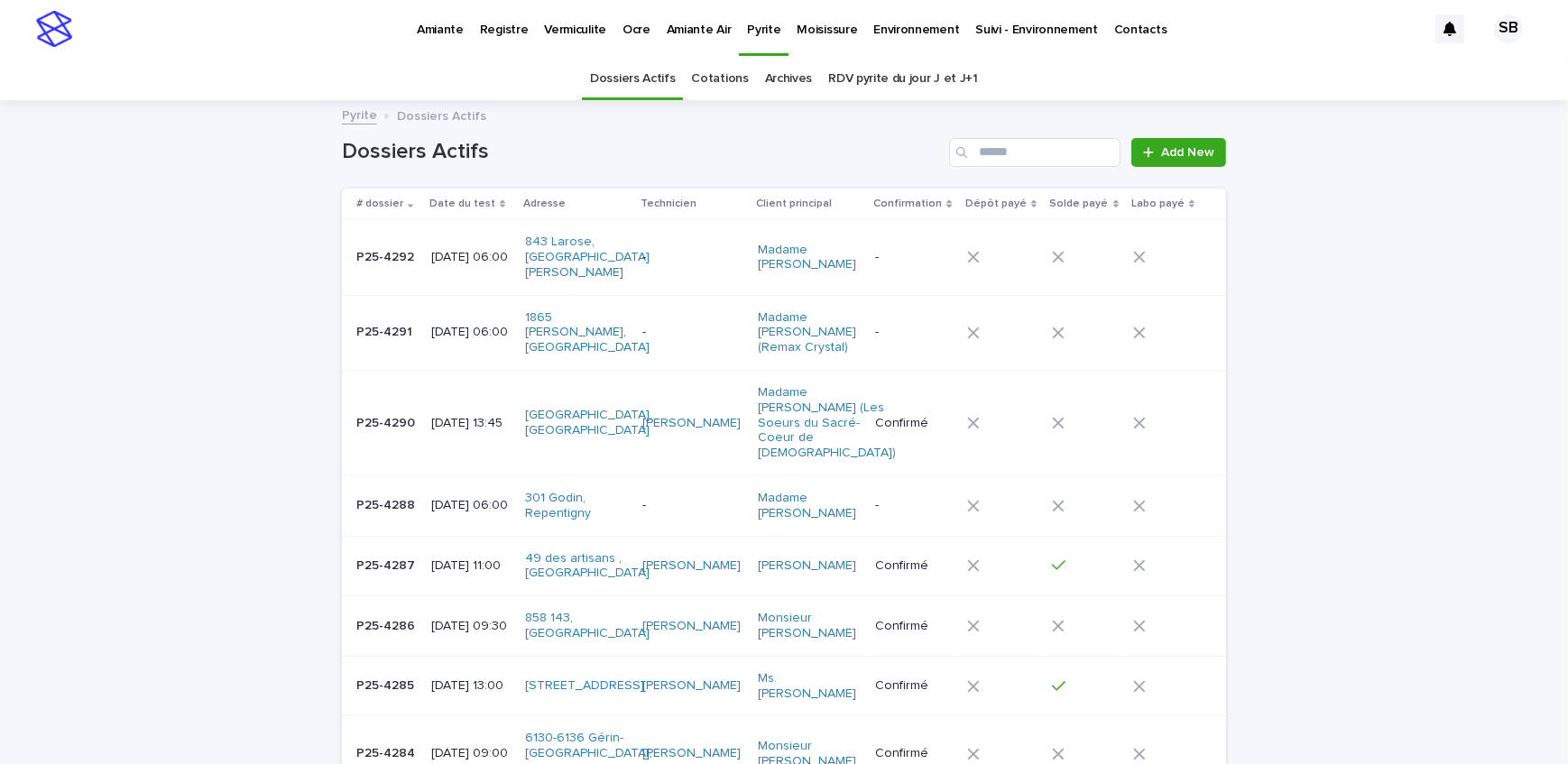
click at [574, 41] on link "Vermiculite" at bounding box center [575, 27] width 78 height 56
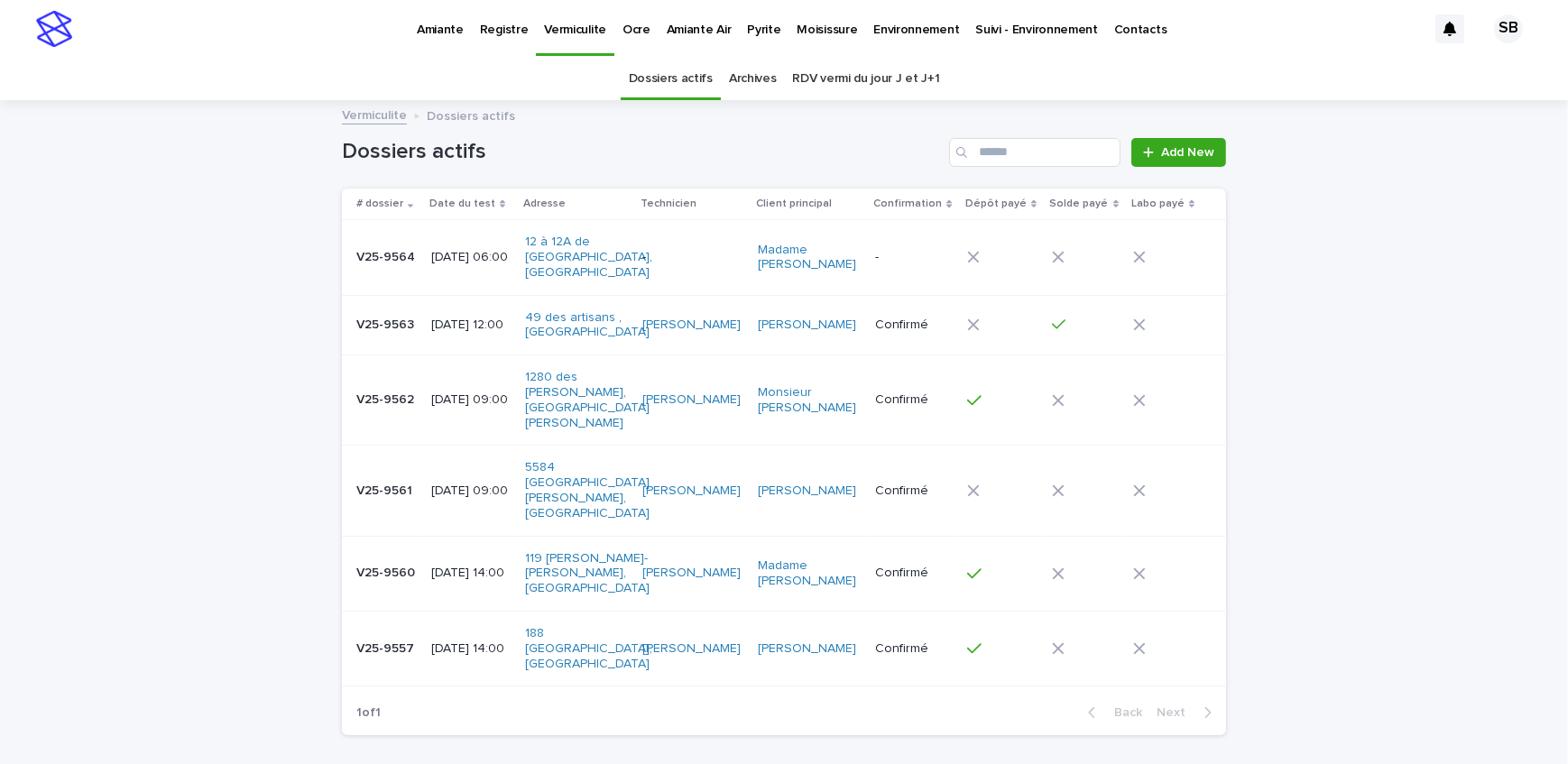
click at [202, 448] on div "Loading... Saving… Loading... Saving… Dossiers actifs Add New # dossier Date du…" at bounding box center [784, 471] width 1568 height 740
click at [767, 37] on link "Pyrite" at bounding box center [764, 27] width 50 height 56
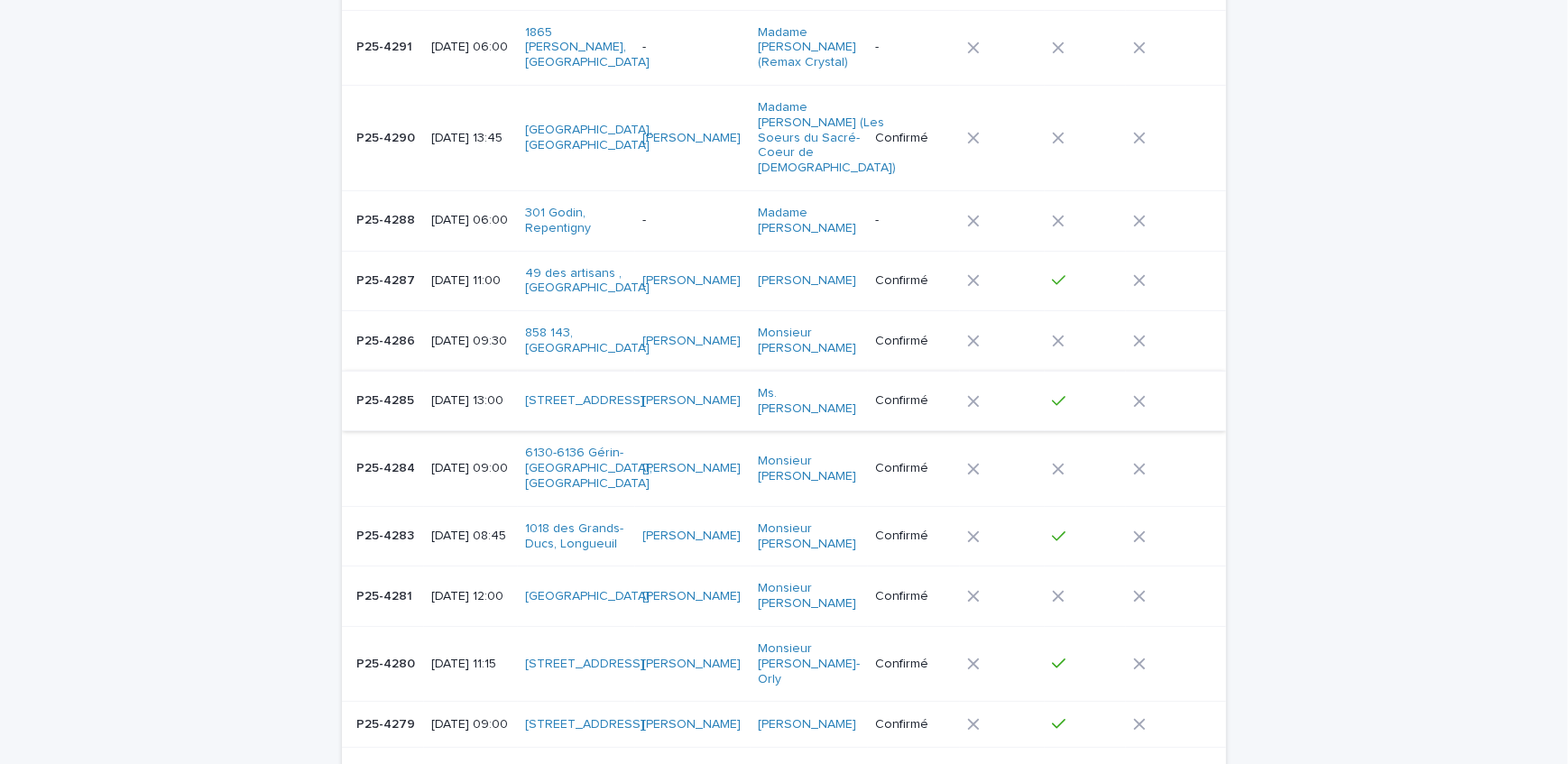
scroll to position [327, 0]
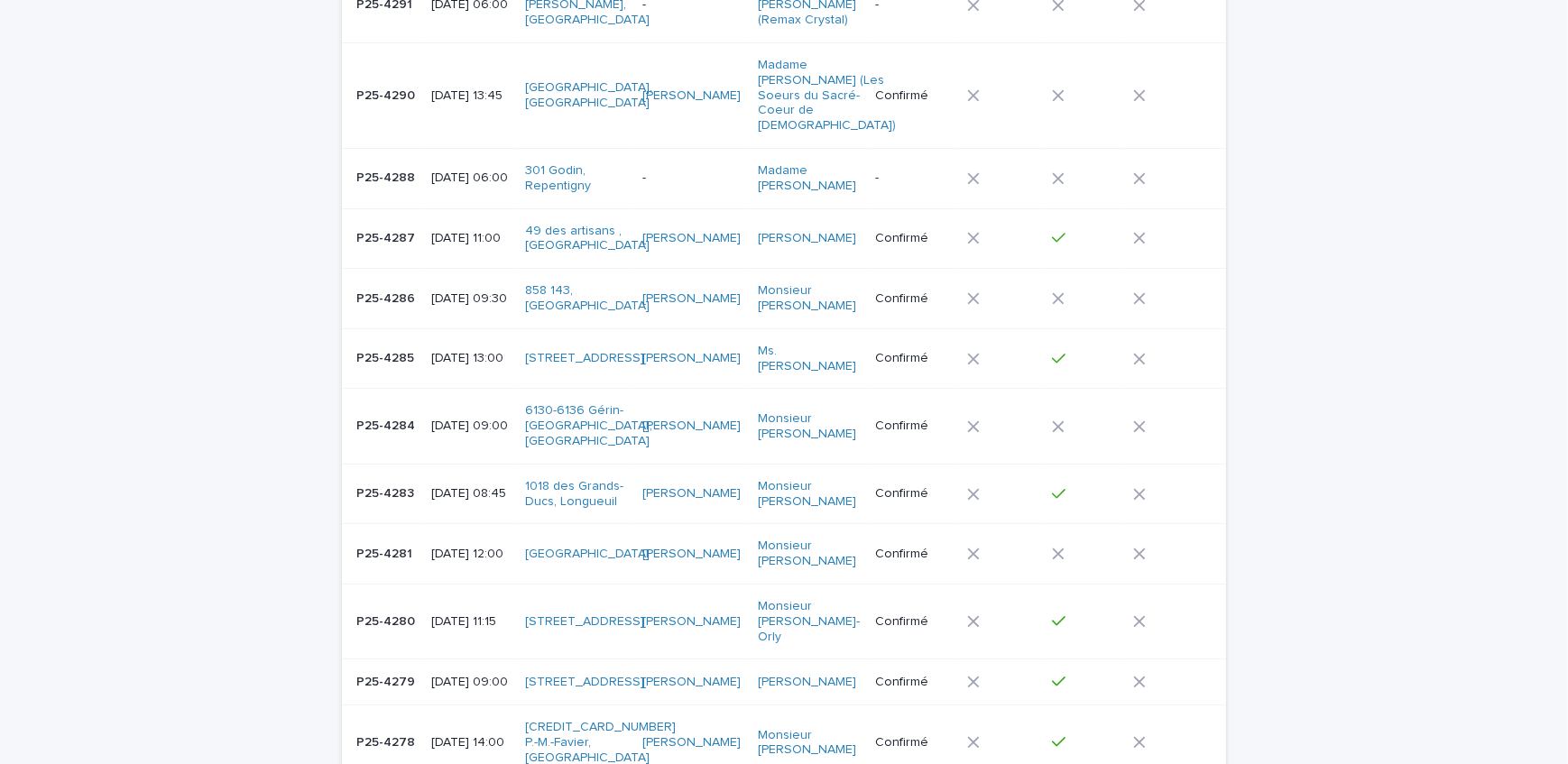
click at [459, 291] on p "[DATE] 09:30" at bounding box center [471, 299] width 79 height 16
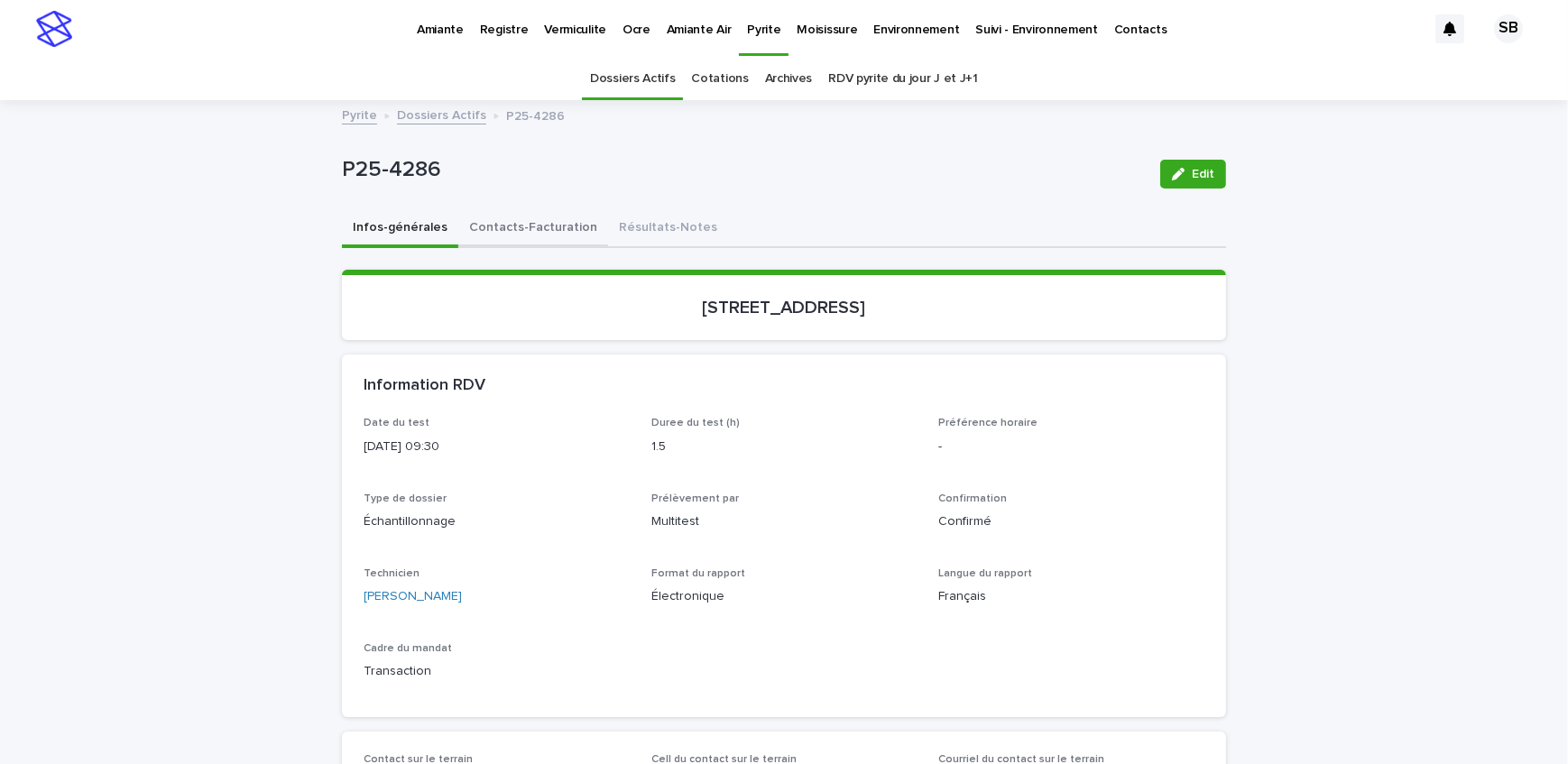
click at [498, 230] on button "Contacts-Facturation" at bounding box center [532, 229] width 149 height 38
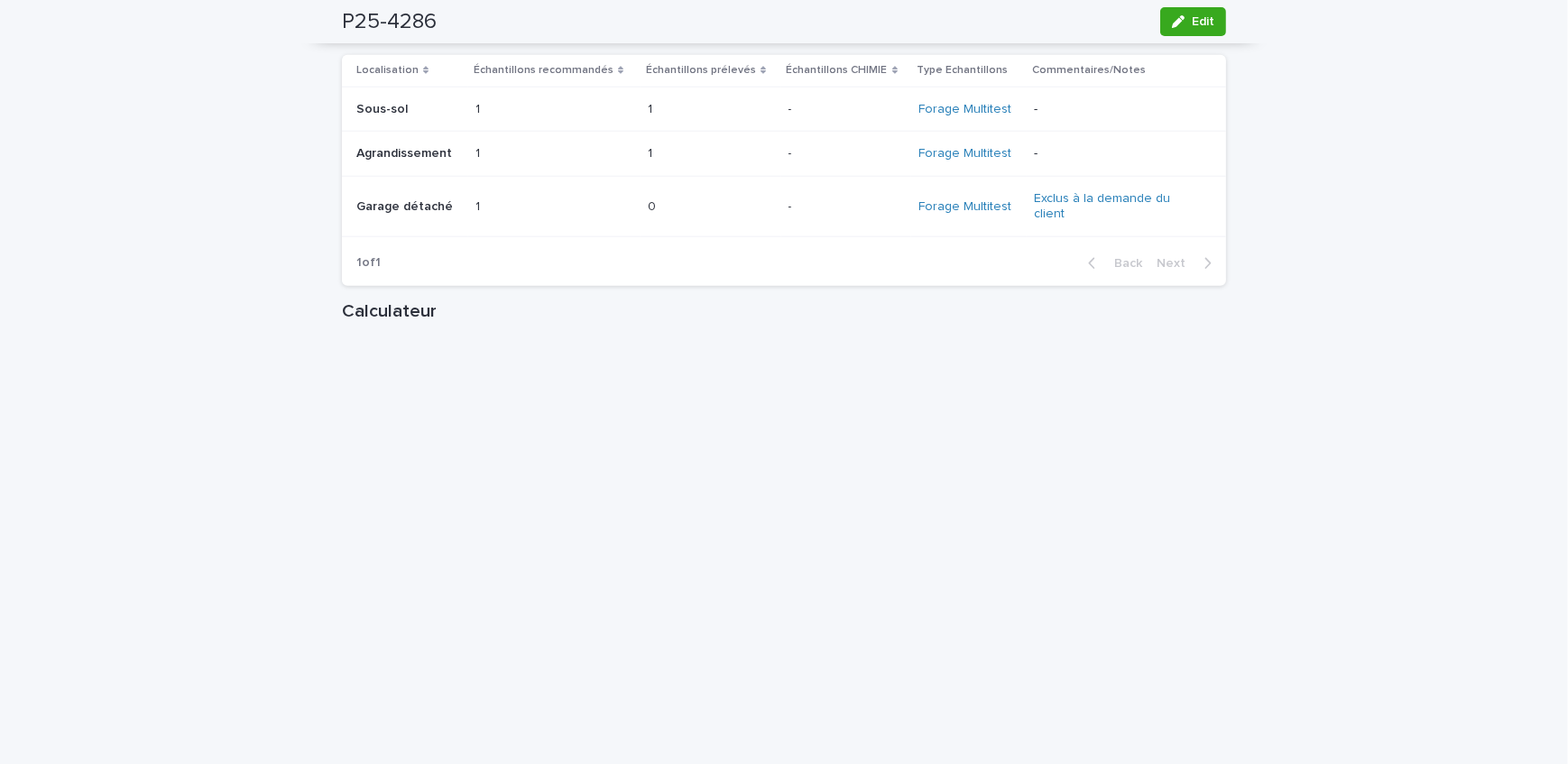
scroll to position [2379, 0]
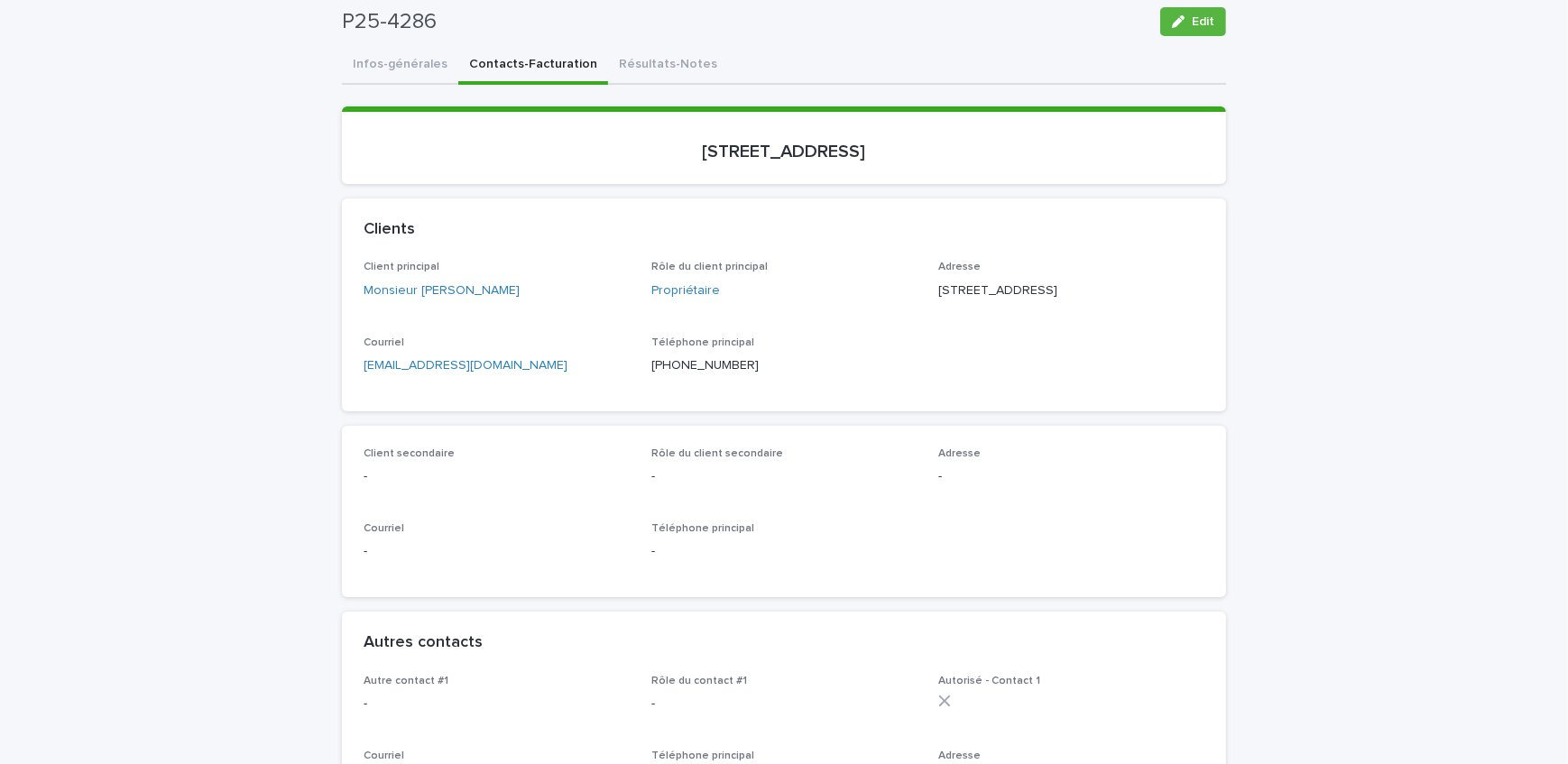
scroll to position [0, 0]
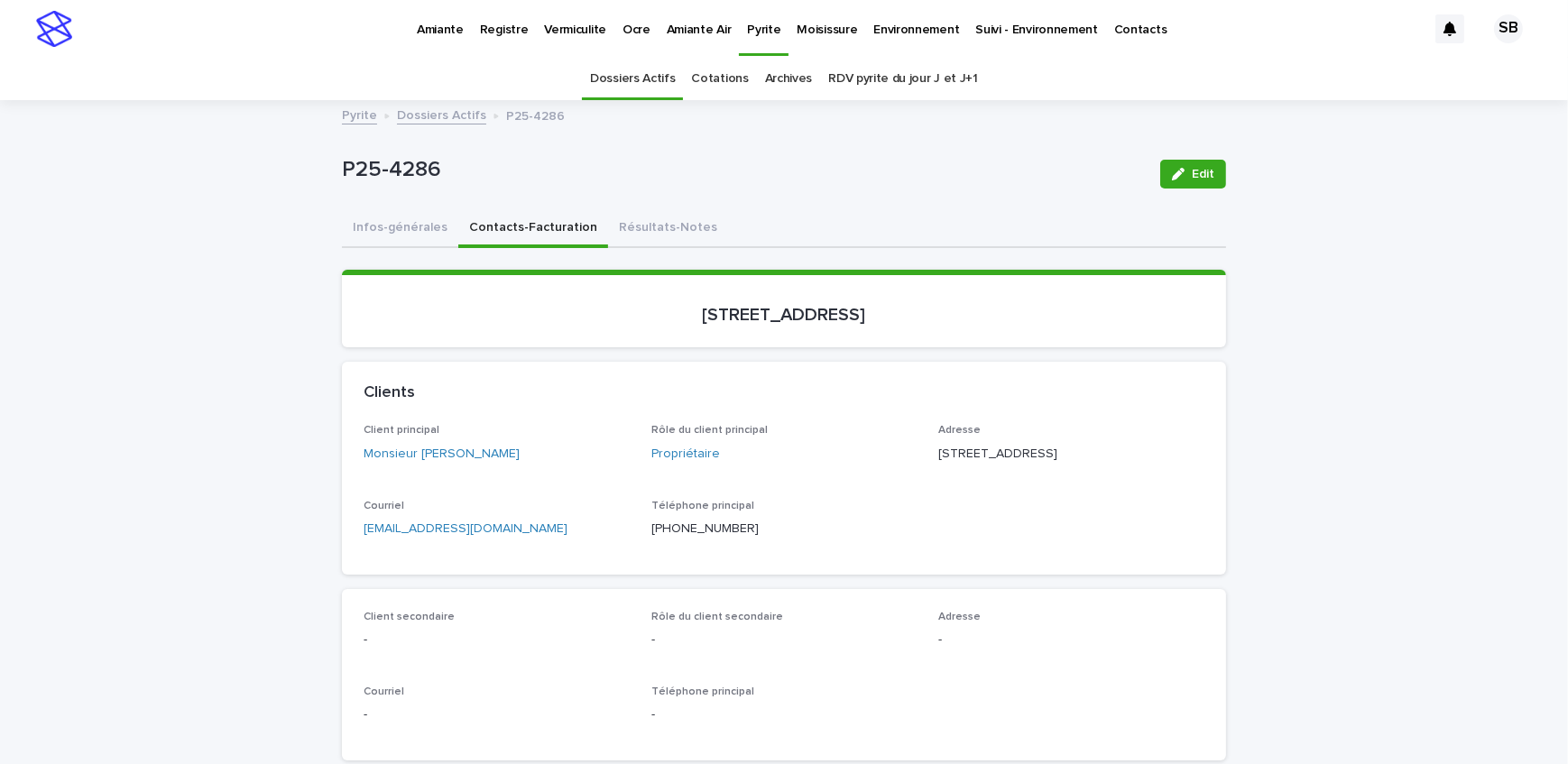
drag, startPoint x: 558, startPoint y: 456, endPoint x: 495, endPoint y: 469, distance: 64.3
click at [495, 469] on div "Client principal Monsieur [PERSON_NAME]" at bounding box center [496, 450] width 267 height 54
drag, startPoint x: 515, startPoint y: 565, endPoint x: 300, endPoint y: 576, distance: 215.3
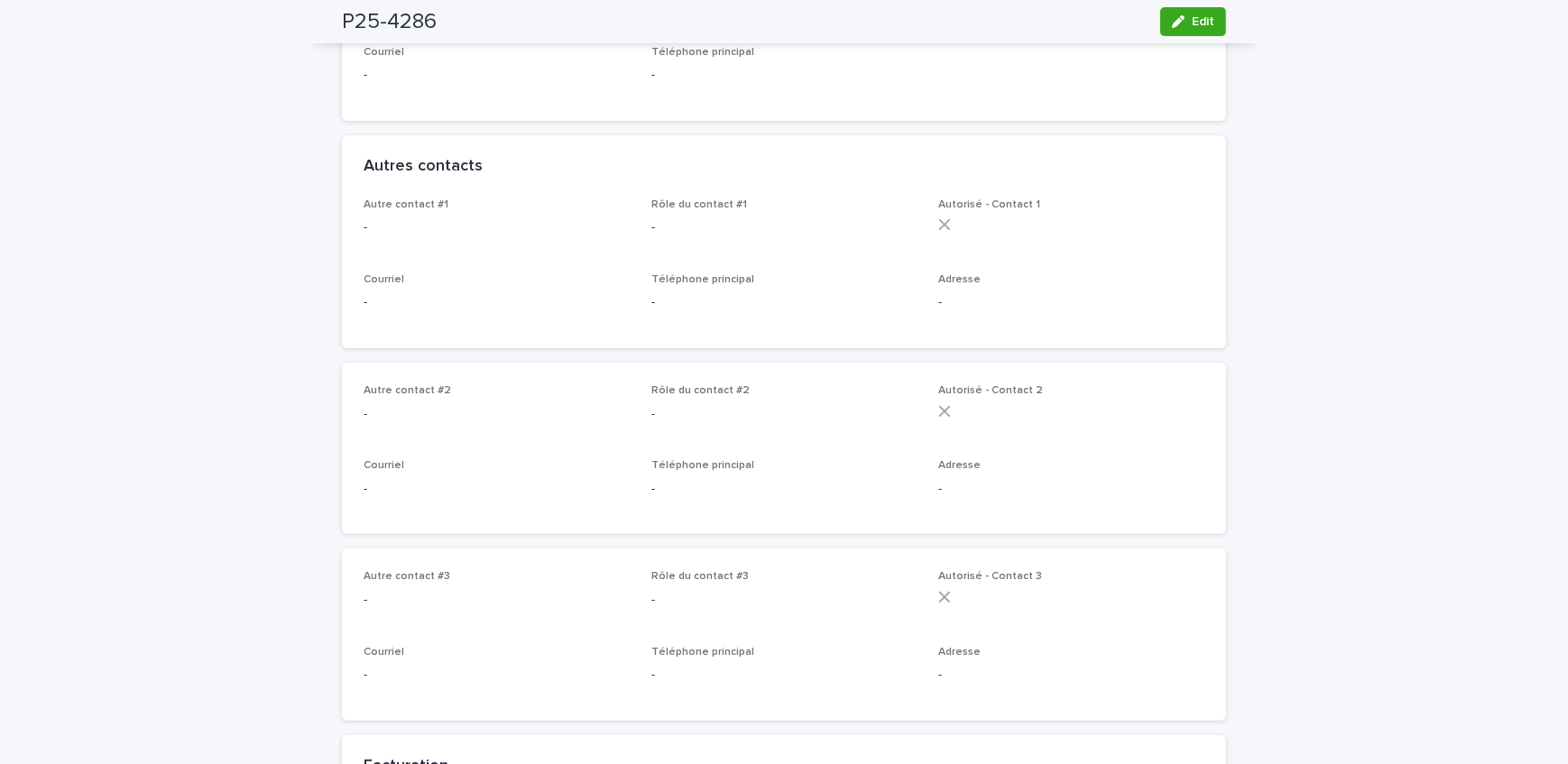
scroll to position [821, 0]
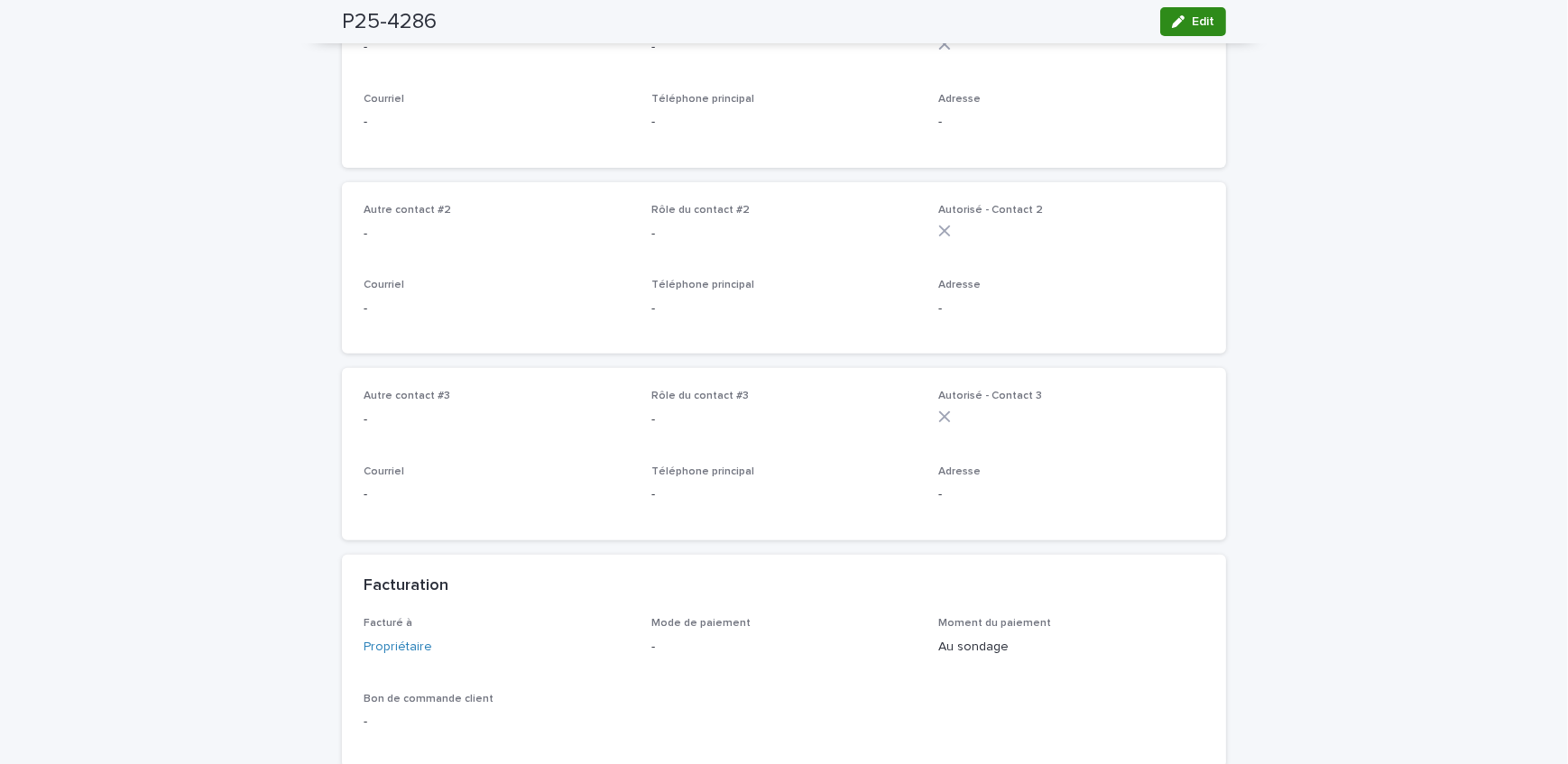
click at [1206, 16] on span "Edit" at bounding box center [1203, 21] width 22 height 13
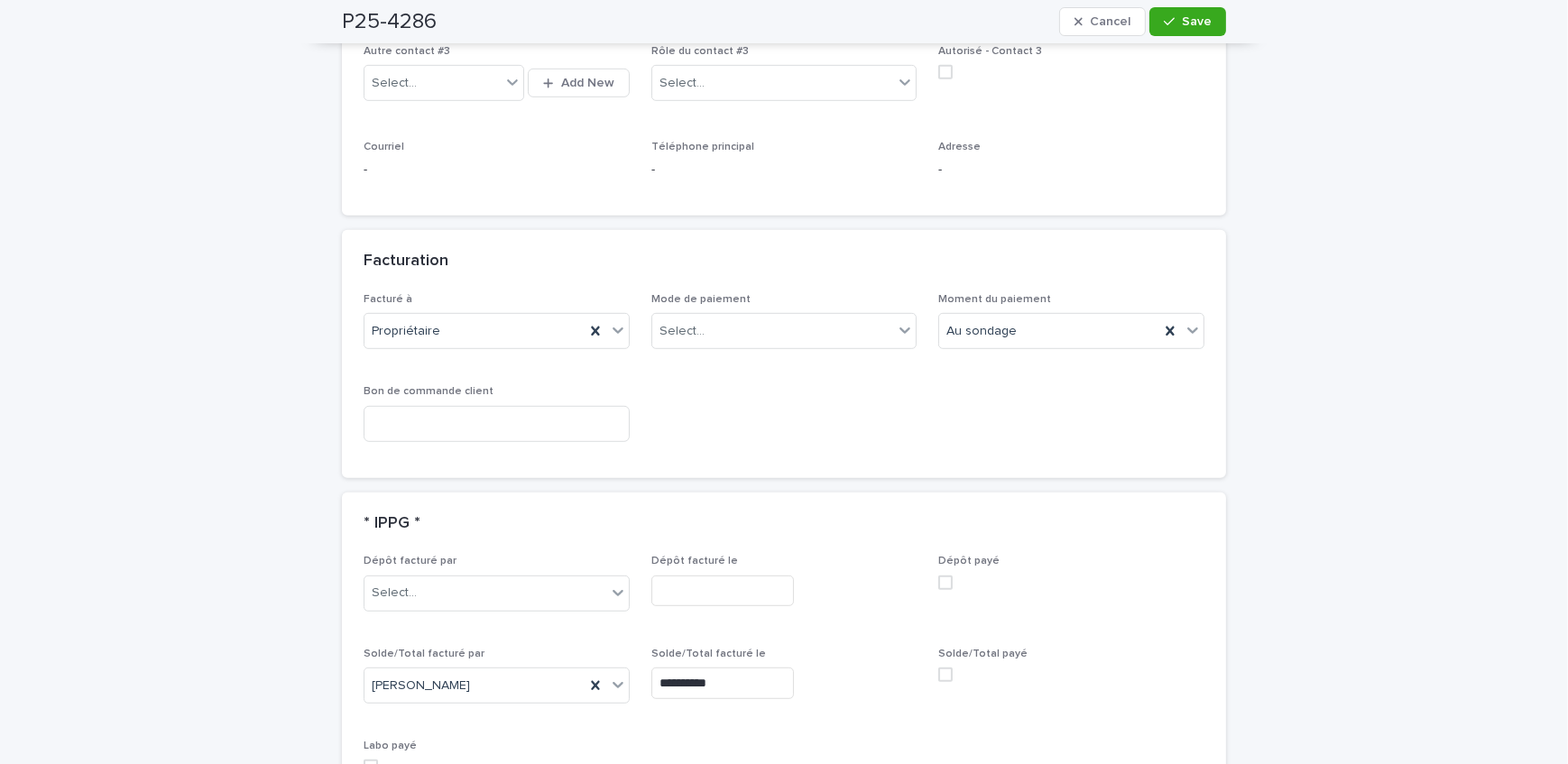
scroll to position [1312, 0]
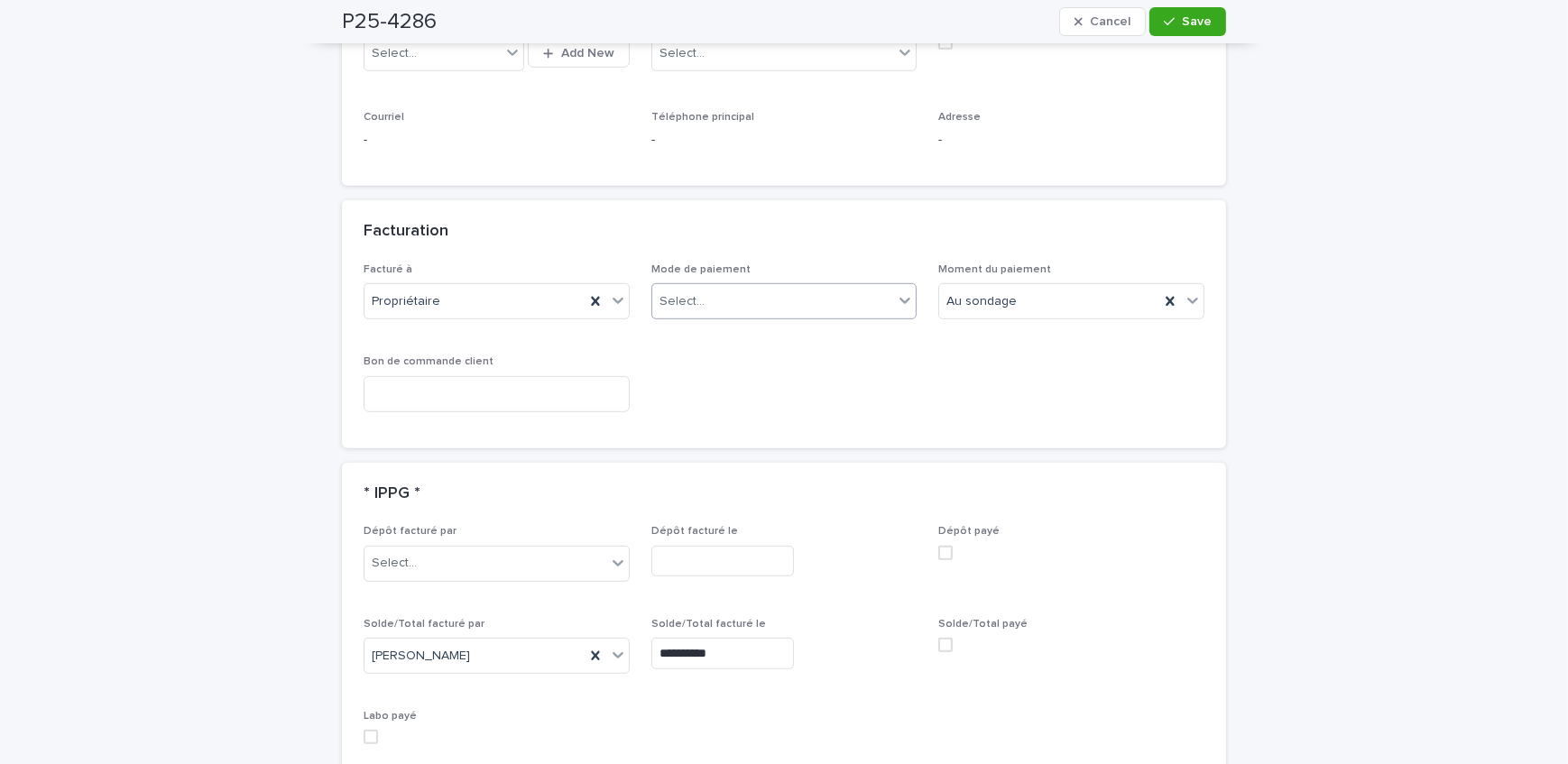
click at [811, 307] on div "Select..." at bounding box center [774, 302] width 242 height 29
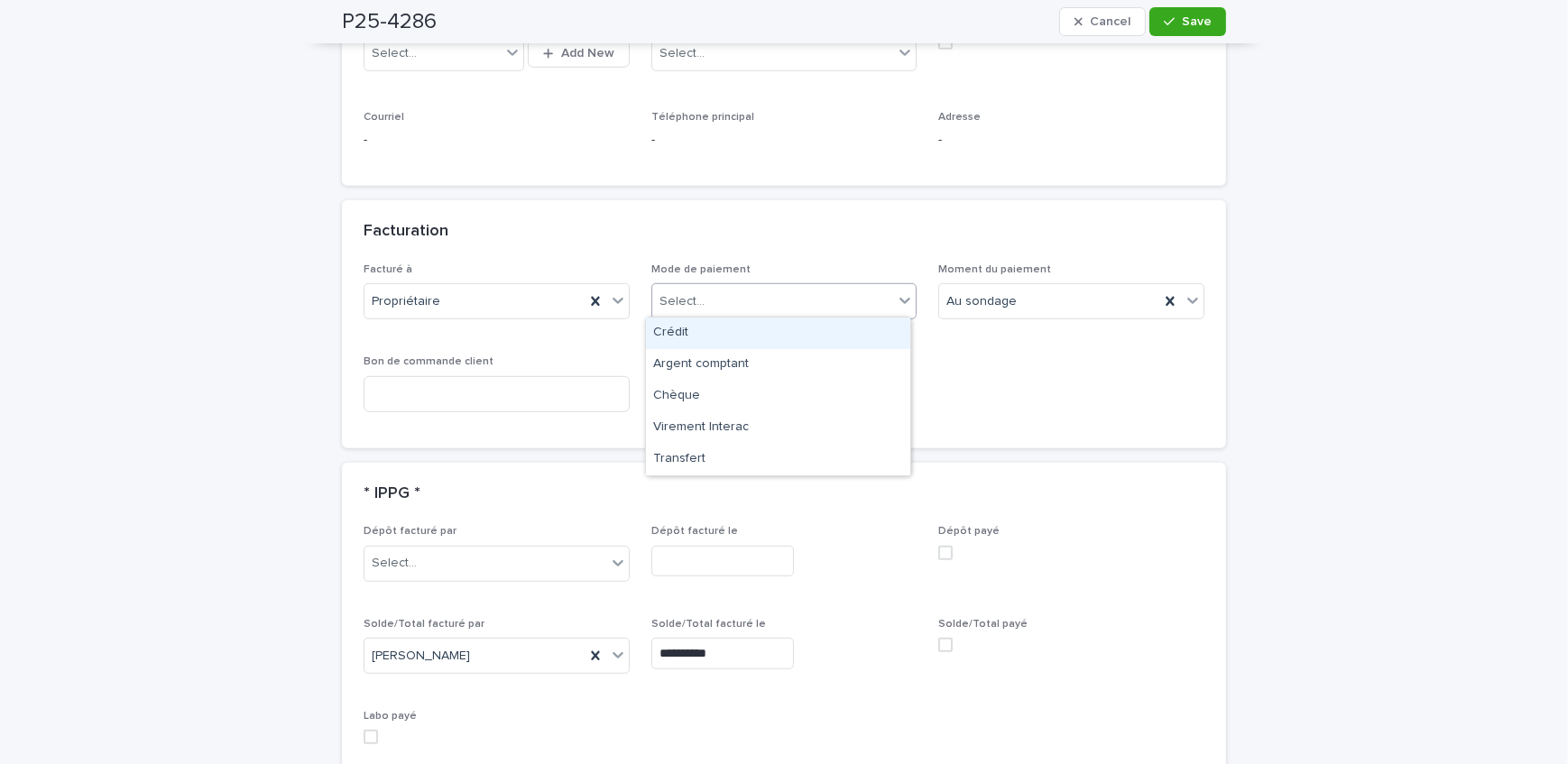
click at [800, 337] on div "Crédit" at bounding box center [778, 333] width 265 height 31
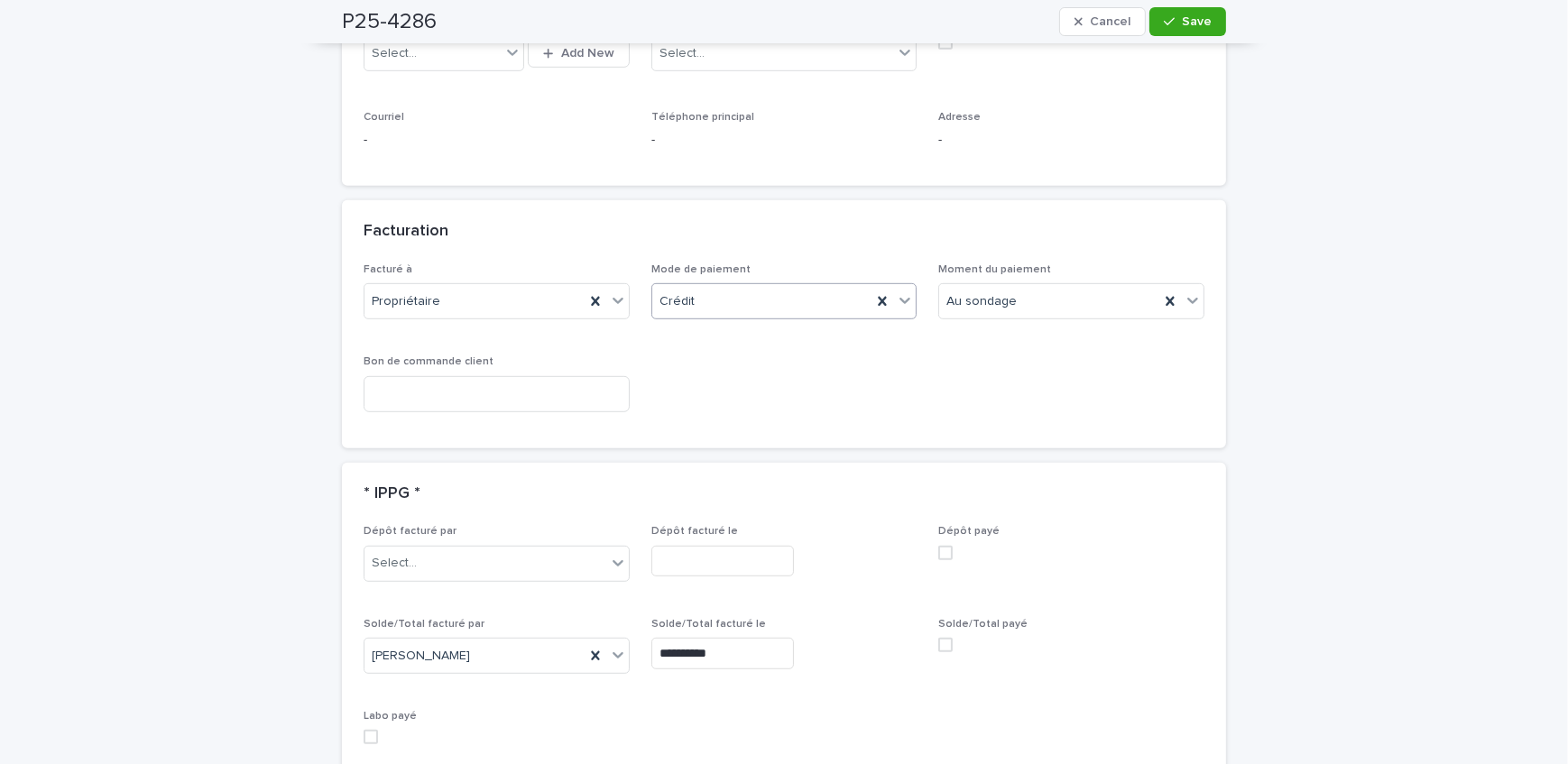
click at [940, 638] on span at bounding box center [946, 645] width 15 height 15
click at [1193, 19] on span "Save" at bounding box center [1197, 21] width 29 height 13
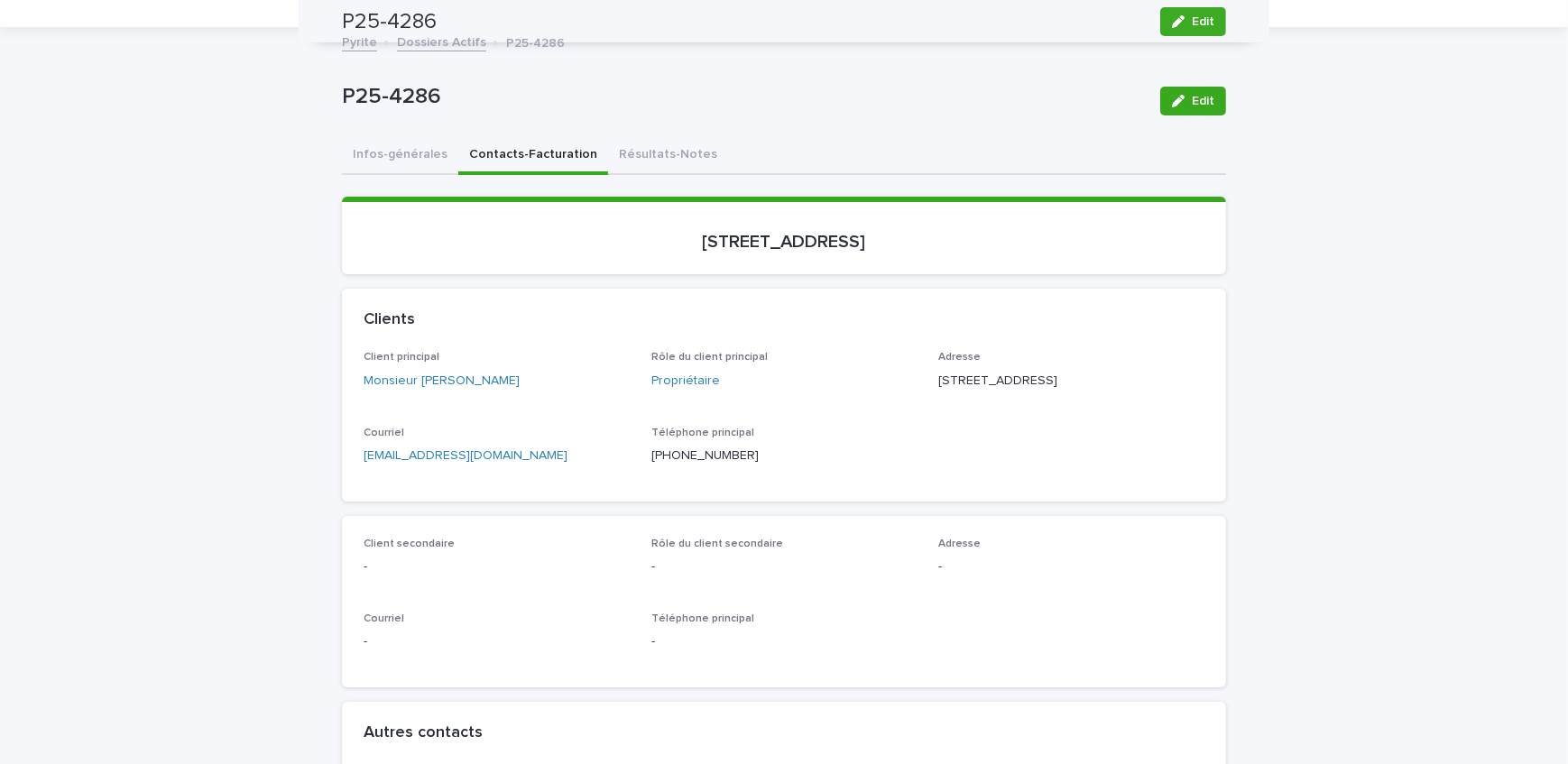
scroll to position [0, 0]
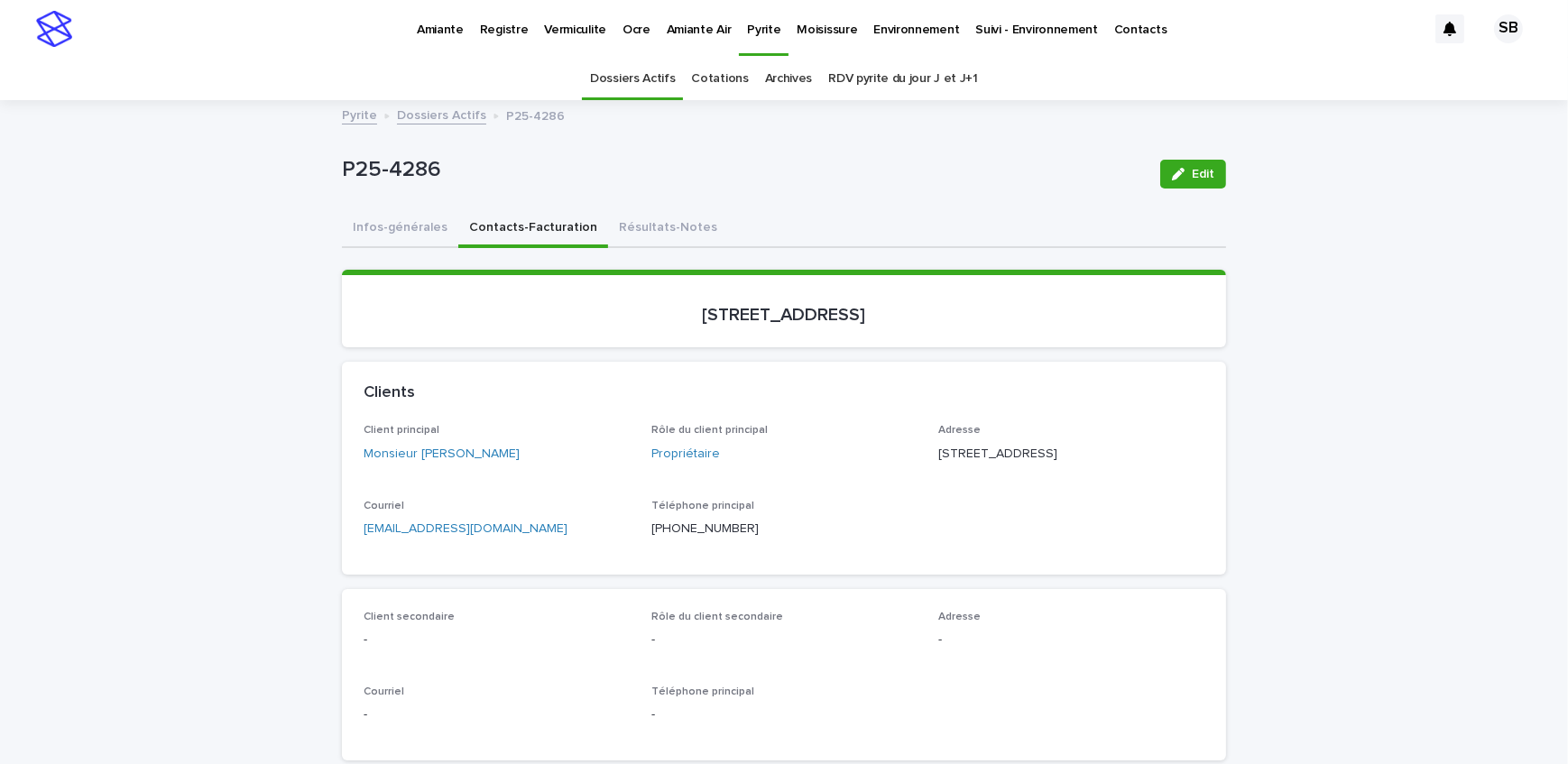
click at [442, 122] on link "Dossiers Actifs" at bounding box center [441, 113] width 89 height 21
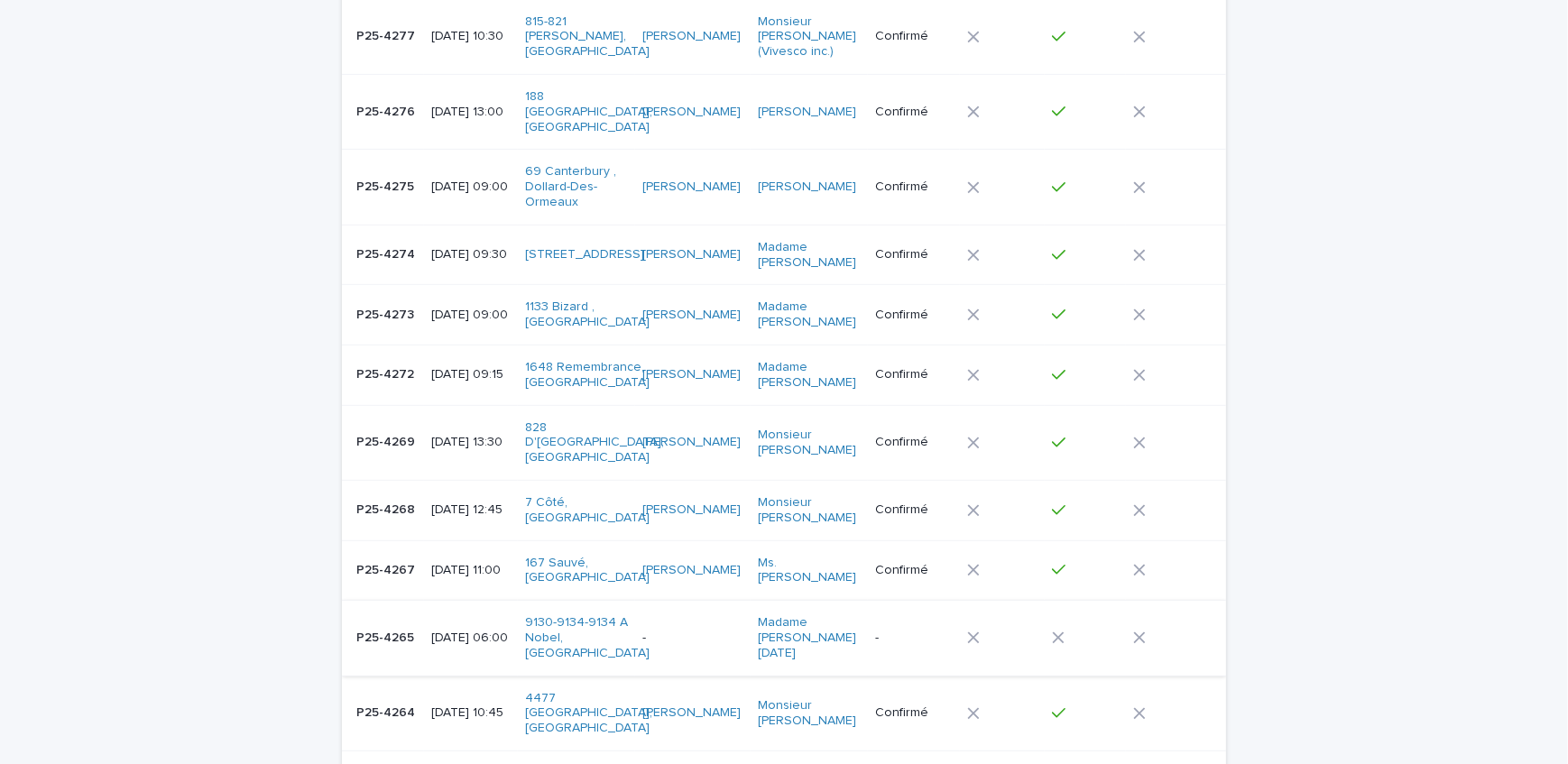
scroll to position [1124, 0]
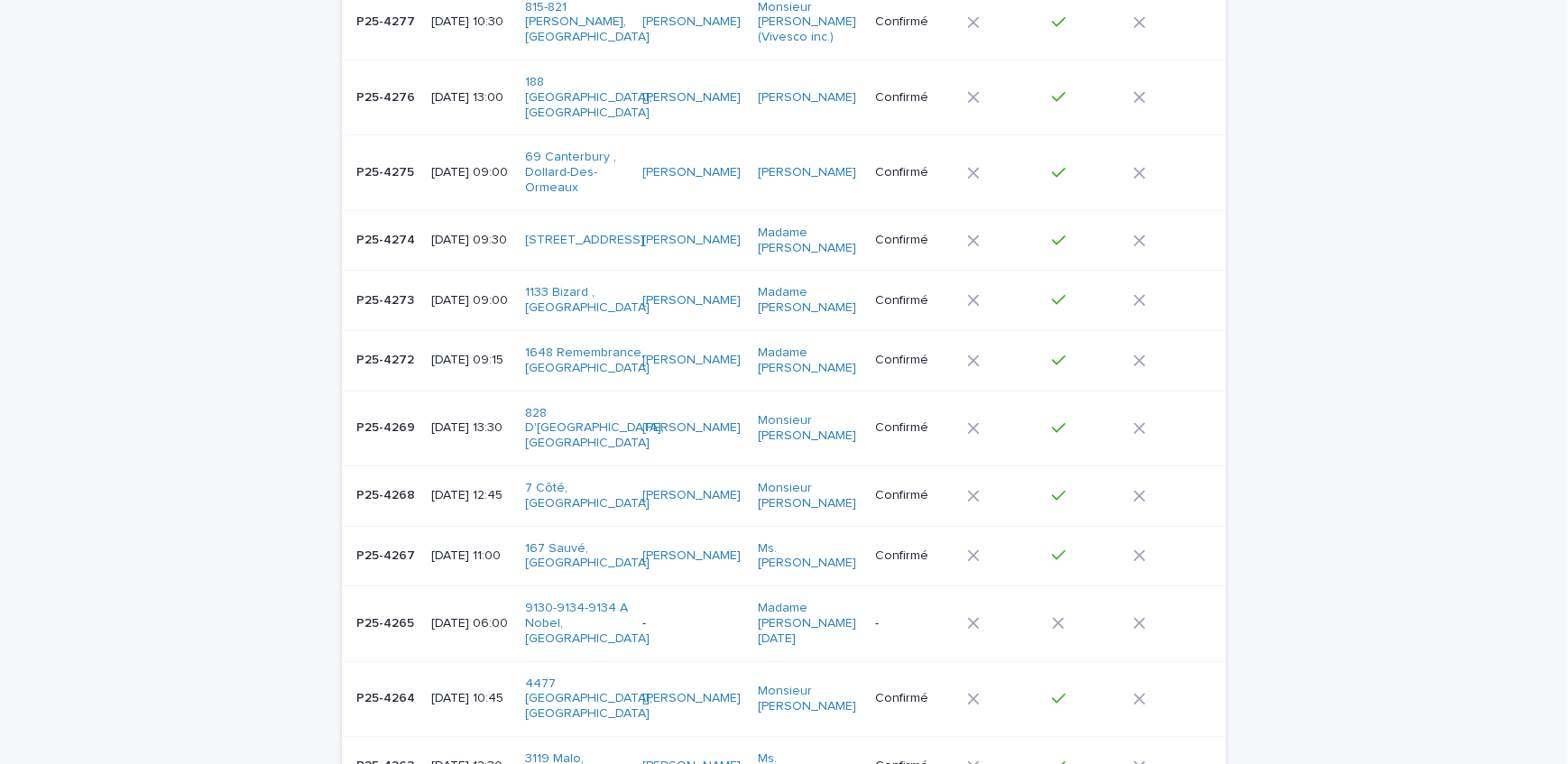
click at [379, 613] on p "P25-4265" at bounding box center [387, 621] width 62 height 19
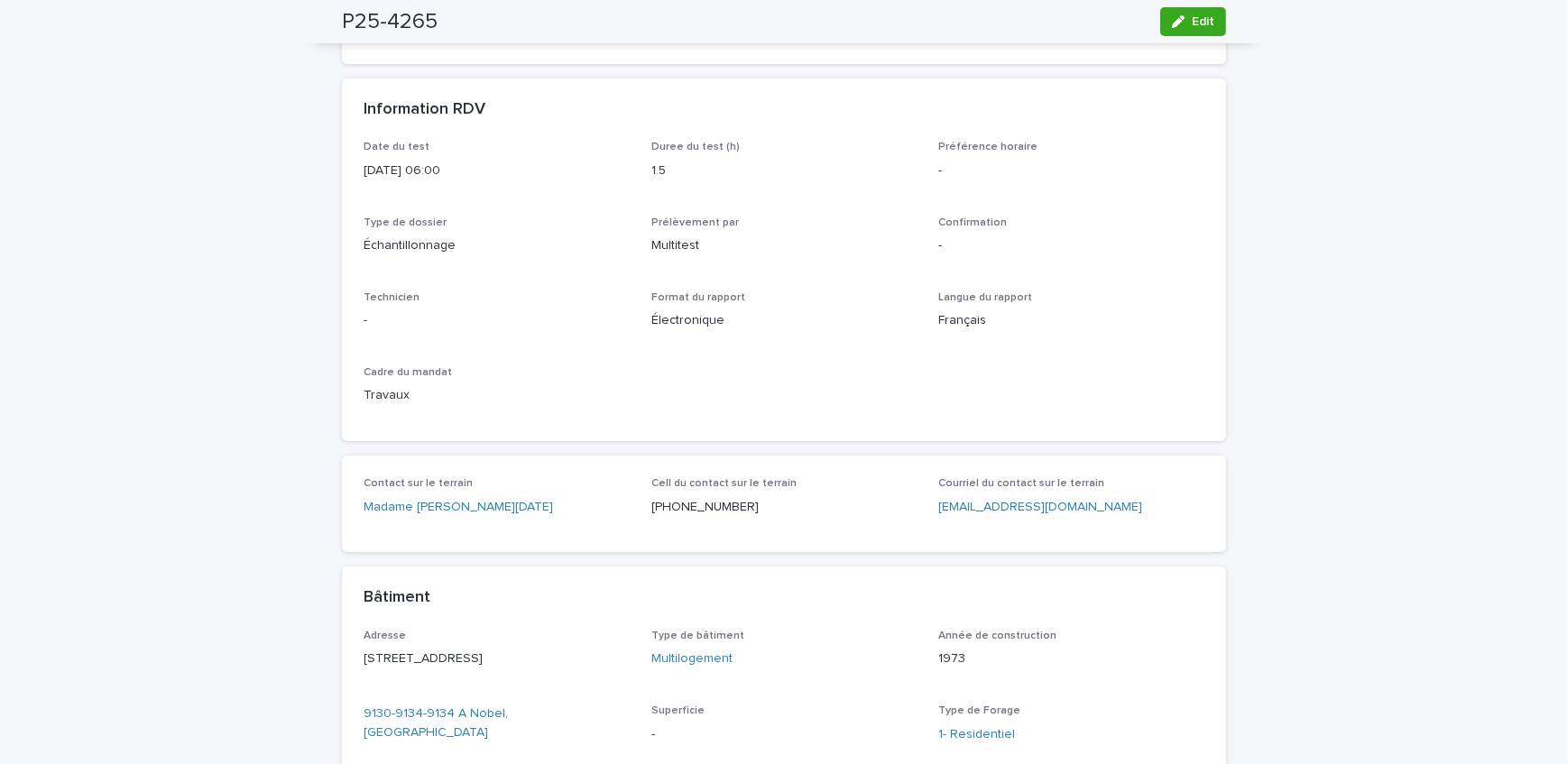
scroll to position [303, 0]
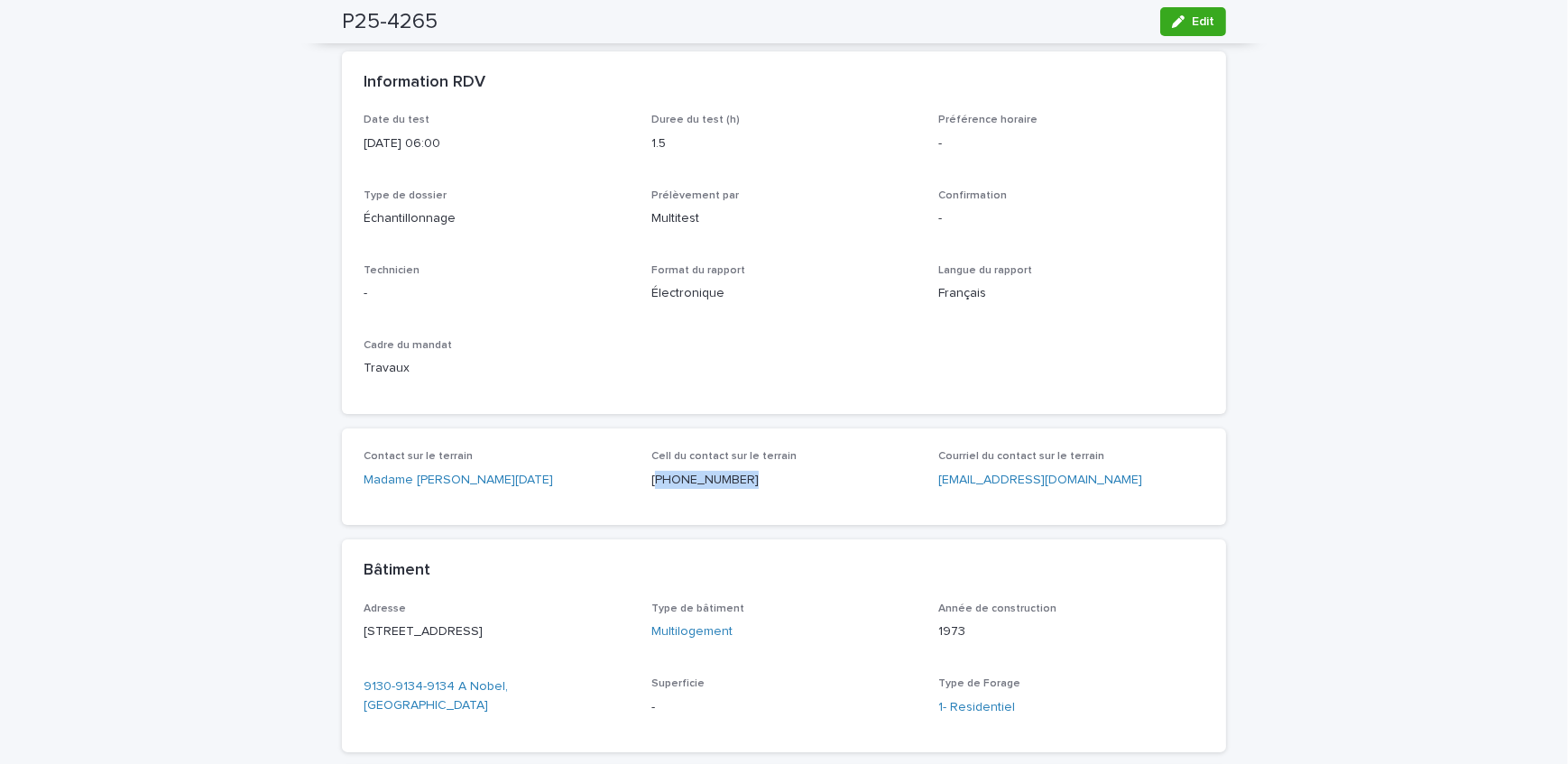
drag, startPoint x: 774, startPoint y: 482, endPoint x: 650, endPoint y: 488, distance: 124.1
click at [652, 488] on p "[PHONE_NUMBER]" at bounding box center [784, 480] width 267 height 19
click at [1192, 25] on span "Edit" at bounding box center [1203, 21] width 22 height 13
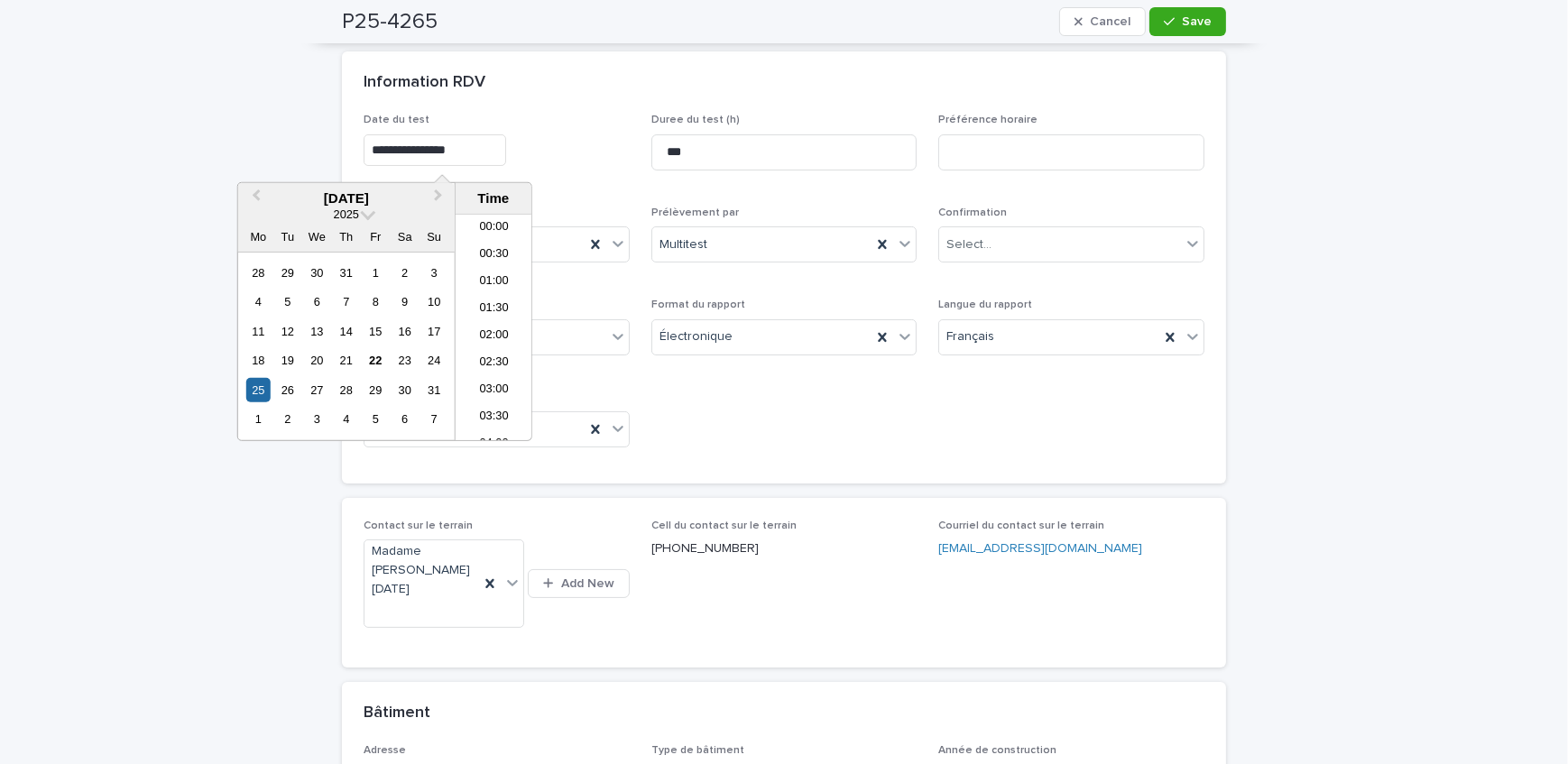
click at [487, 143] on input "**********" at bounding box center [435, 150] width 143 height 31
click at [506, 331] on li "09:00" at bounding box center [493, 327] width 77 height 27
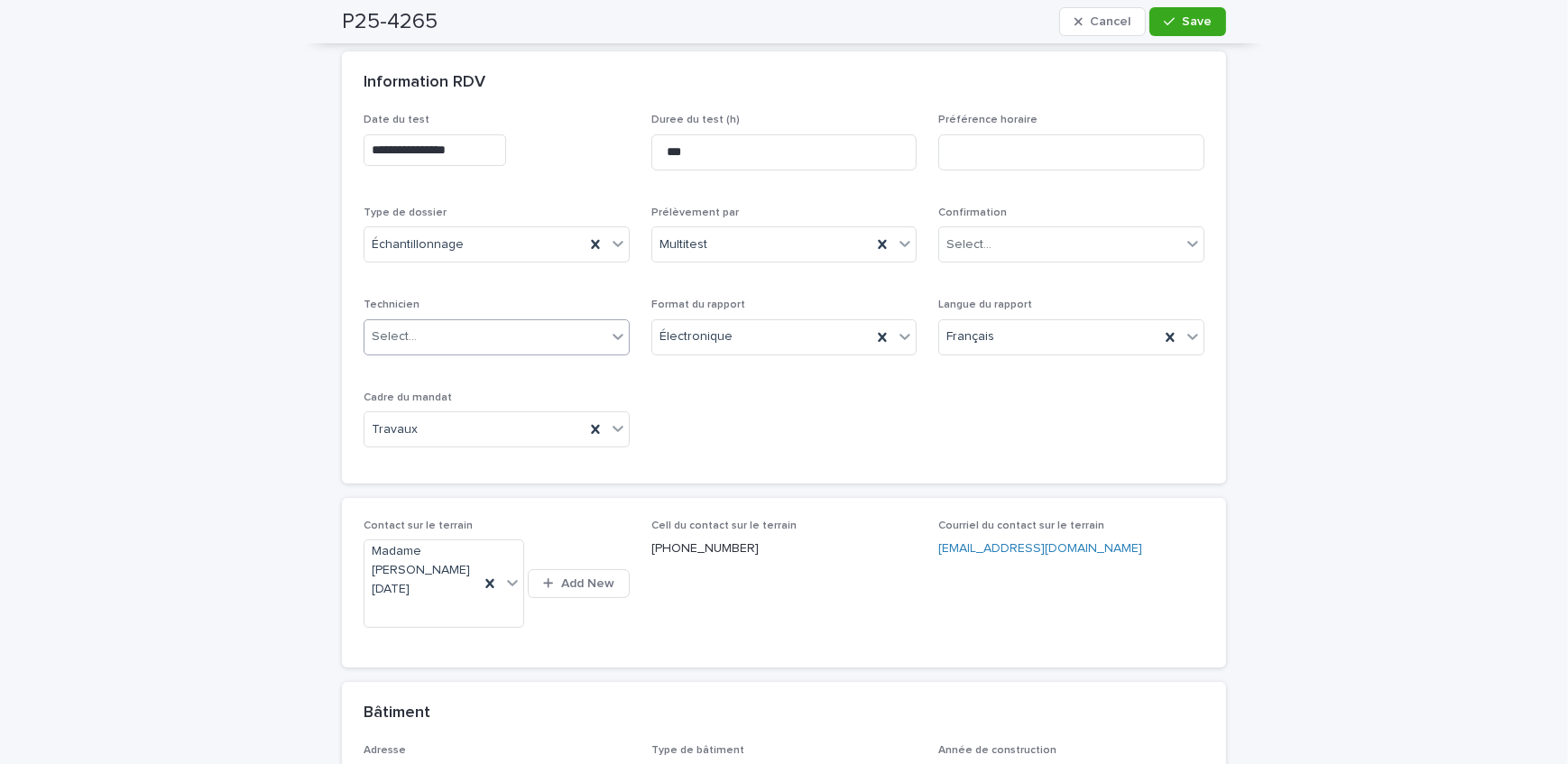
click at [485, 333] on div "Select..." at bounding box center [486, 337] width 242 height 29
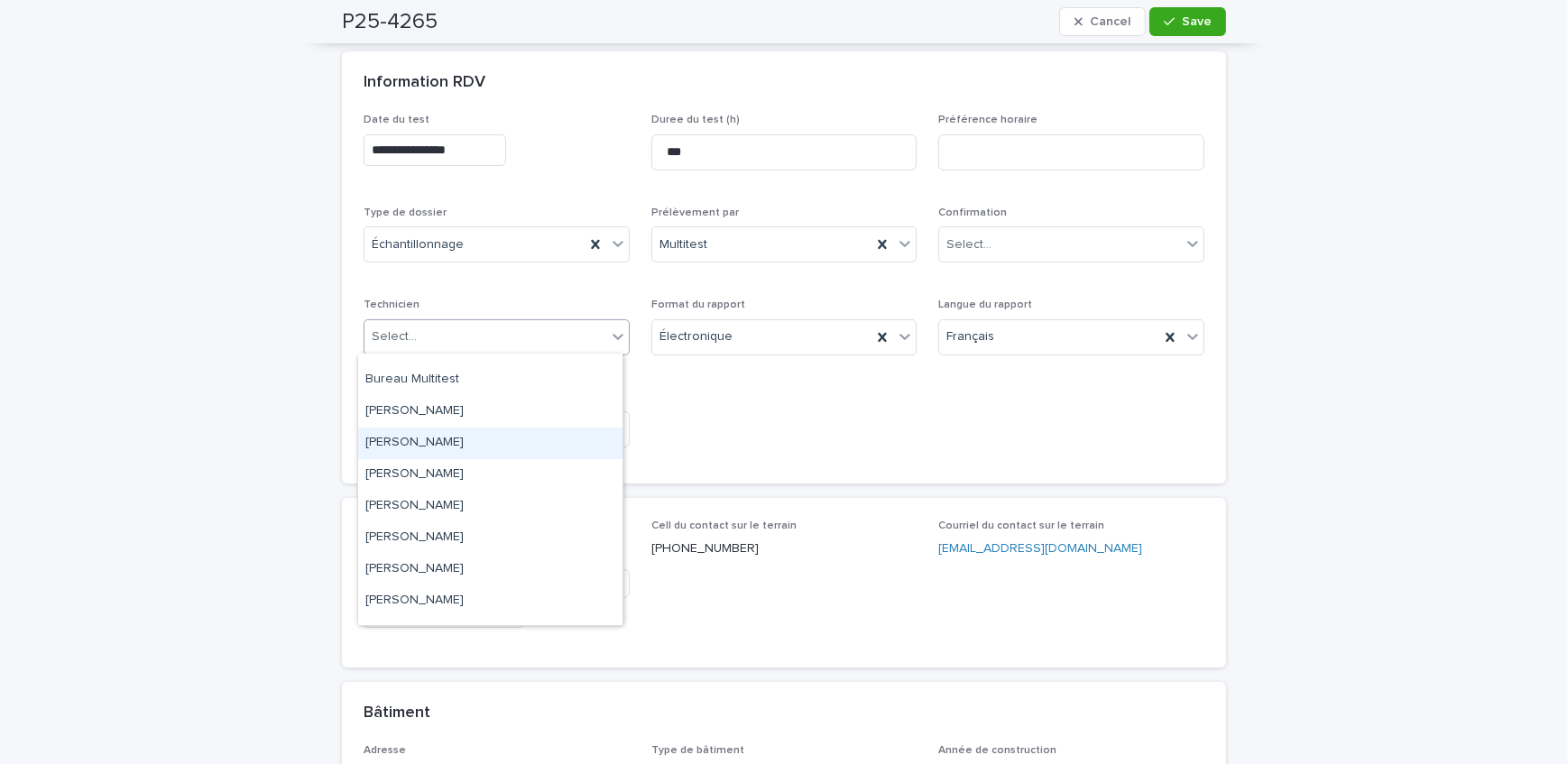
scroll to position [81, 0]
click at [490, 423] on div "[PERSON_NAME]" at bounding box center [490, 415] width 265 height 31
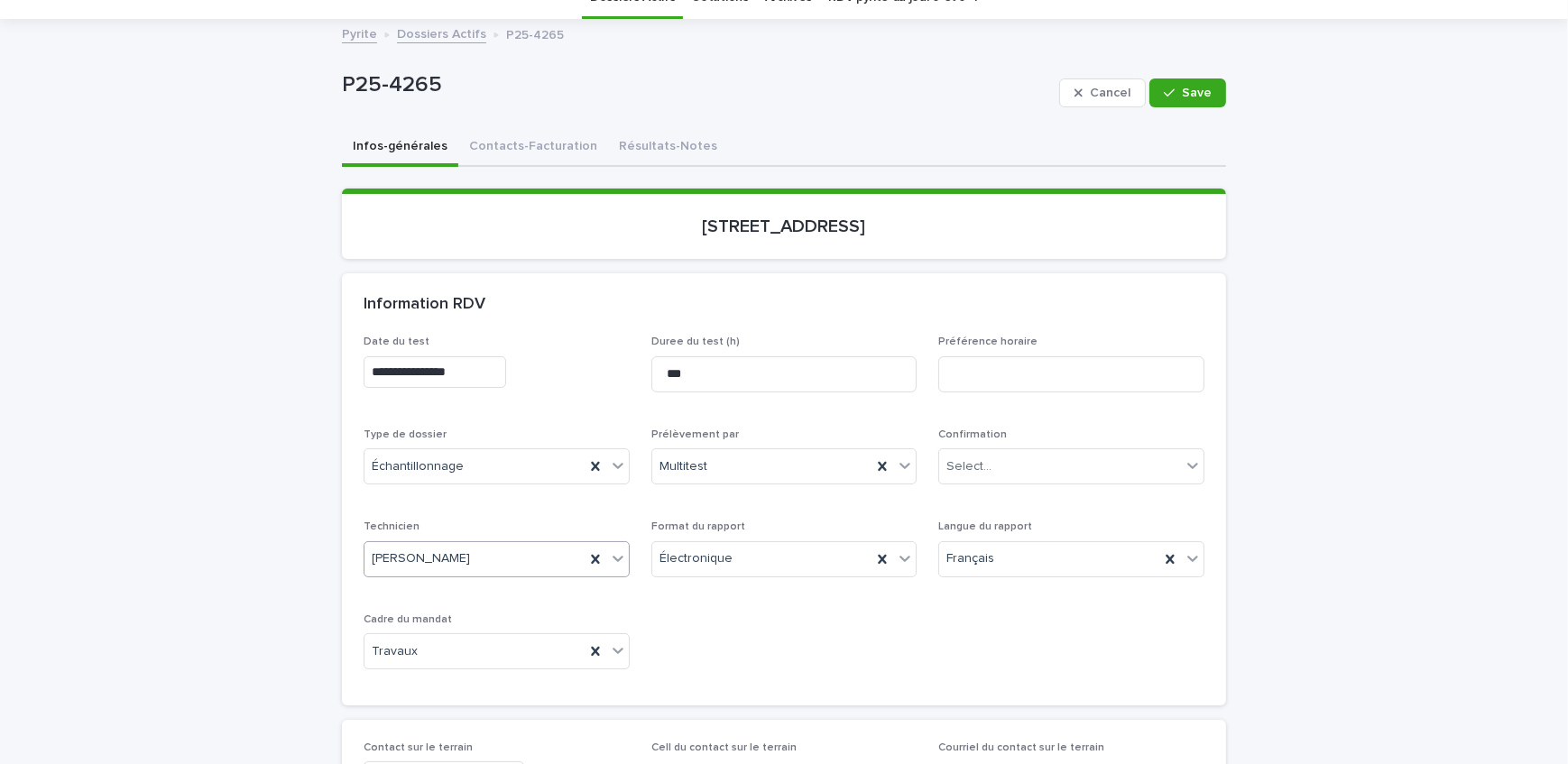
click at [503, 365] on input "**********" at bounding box center [435, 372] width 143 height 31
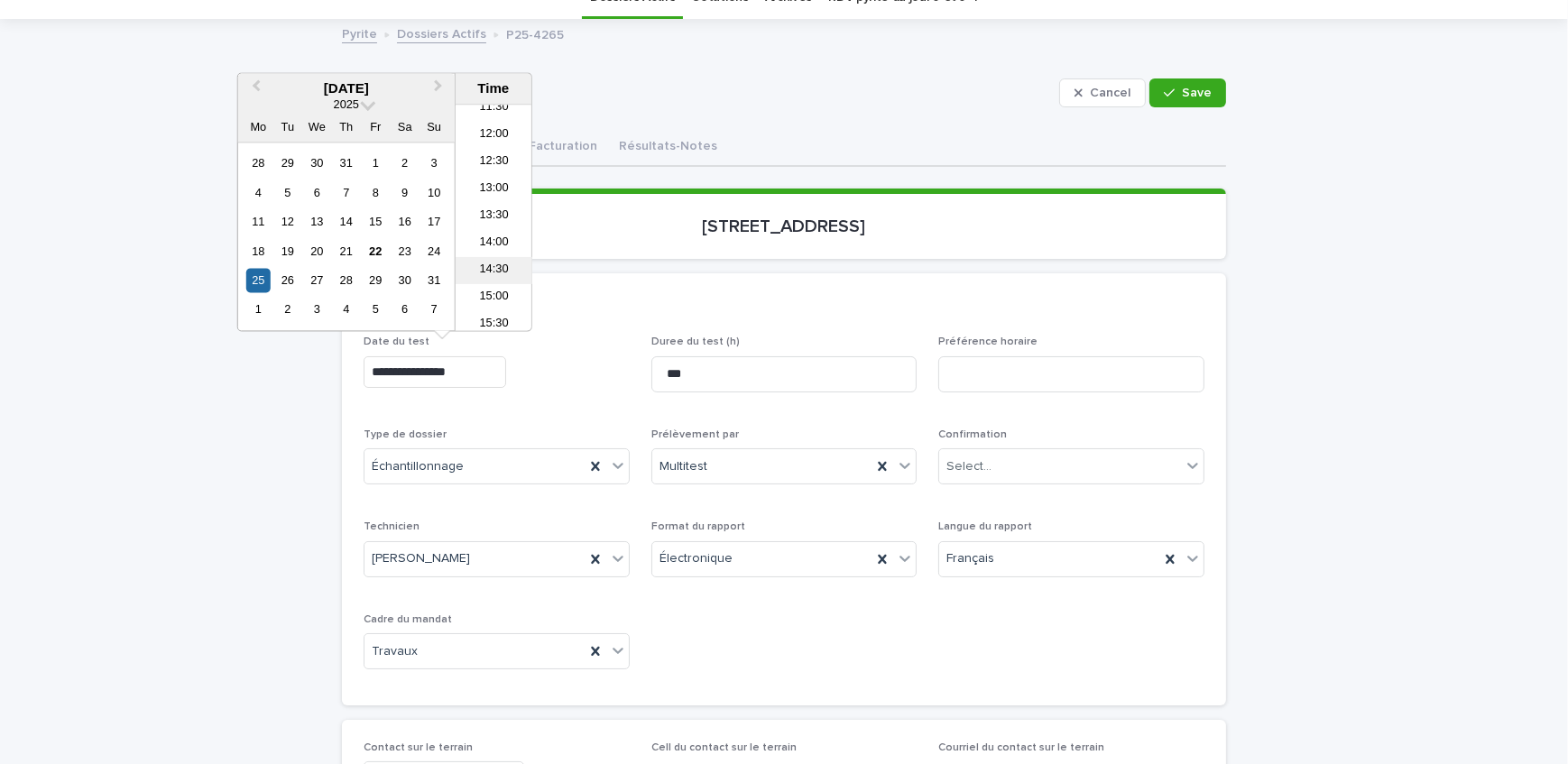
scroll to position [716, 0]
click at [495, 243] on li "15:30" at bounding box center [493, 243] width 77 height 27
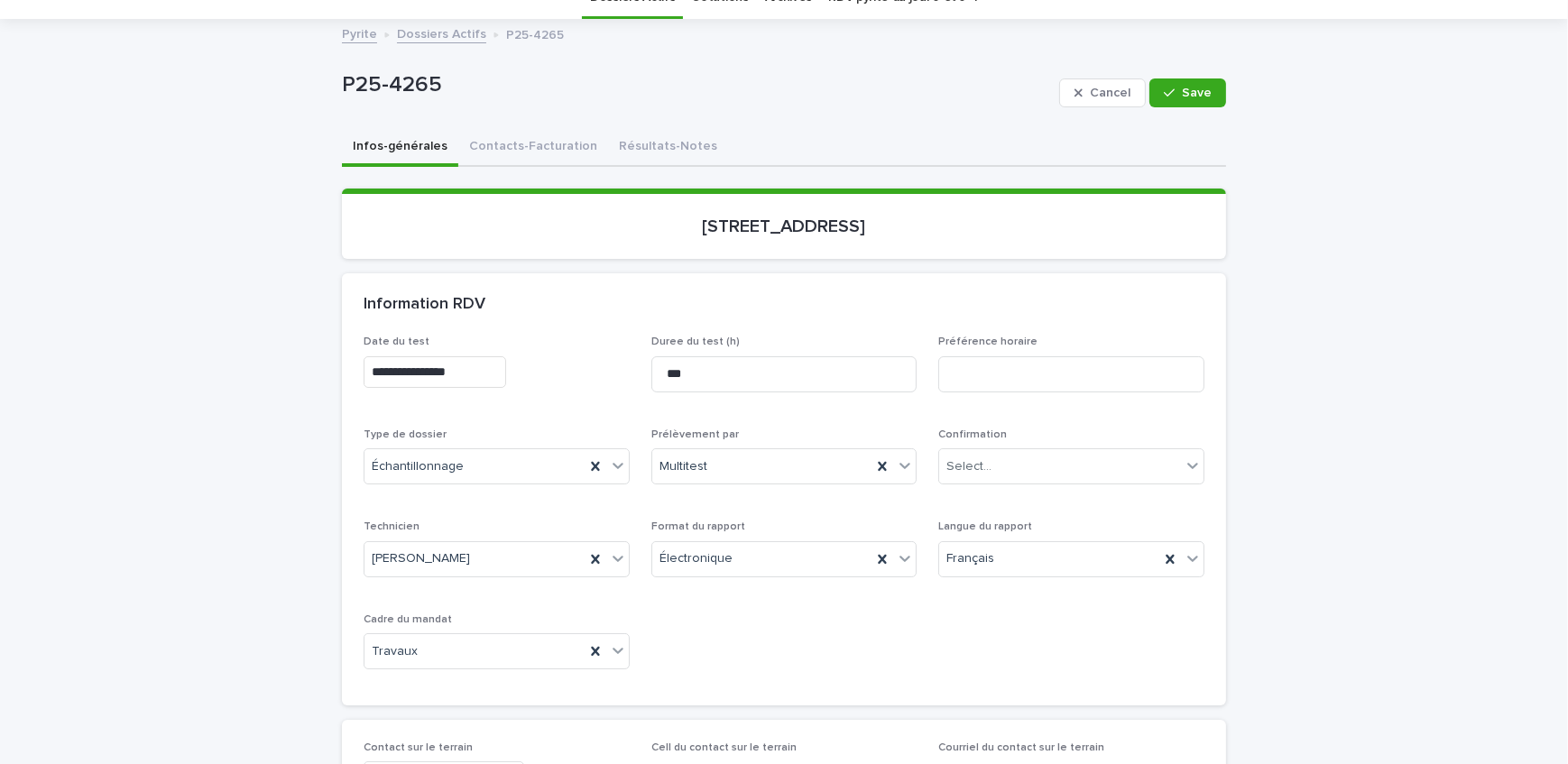
type input "**********"
click at [1089, 469] on div "Select..." at bounding box center [1061, 467] width 242 height 29
click at [1038, 494] on div "Non confirmé" at bounding box center [1066, 499] width 265 height 31
click at [1186, 91] on span "Save" at bounding box center [1197, 93] width 29 height 13
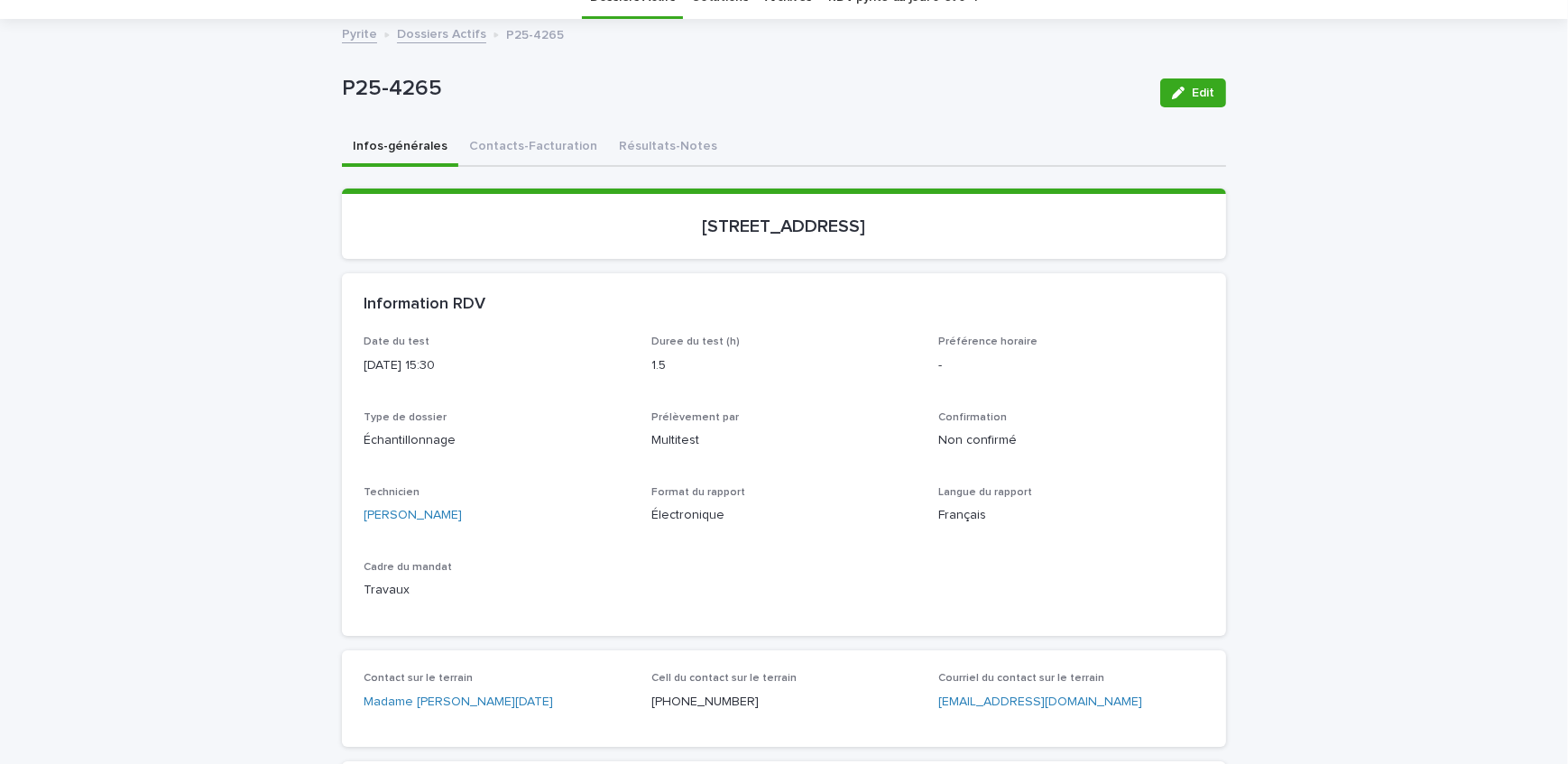
click at [426, 36] on link "Dossiers Actifs" at bounding box center [441, 32] width 89 height 21
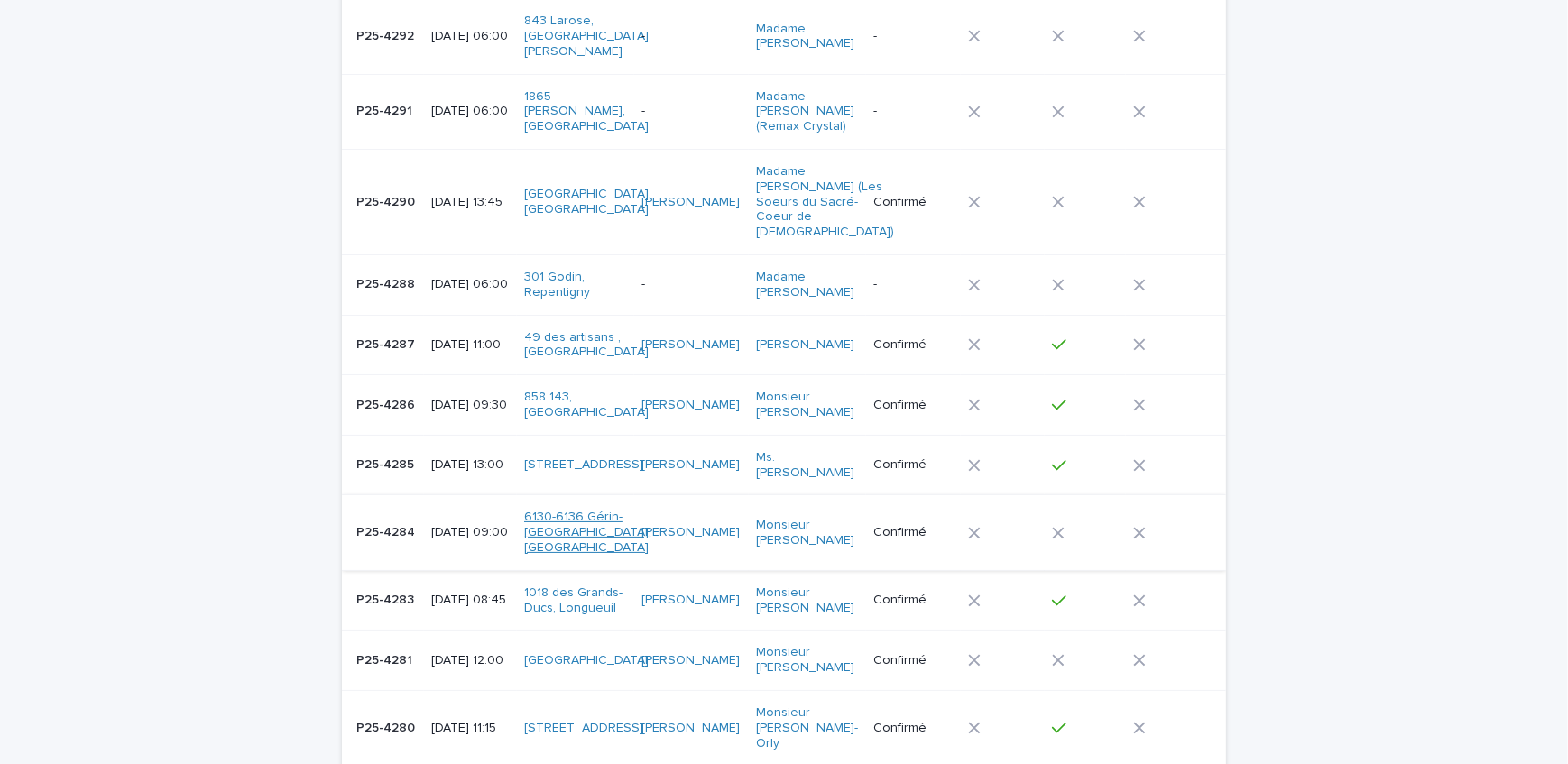
scroll to position [245, 0]
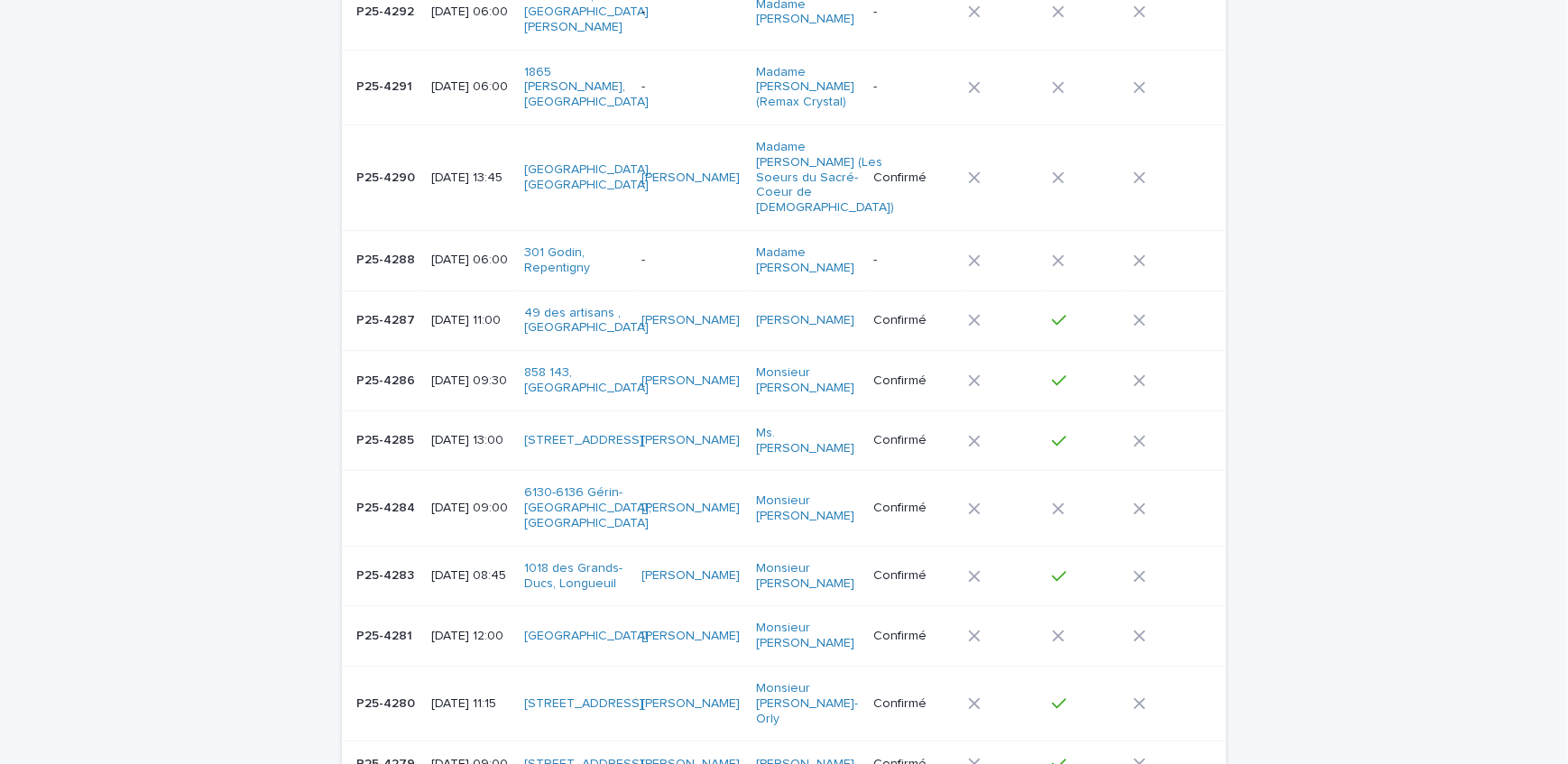
click at [449, 253] on p "[DATE] 06:00" at bounding box center [471, 261] width 78 height 16
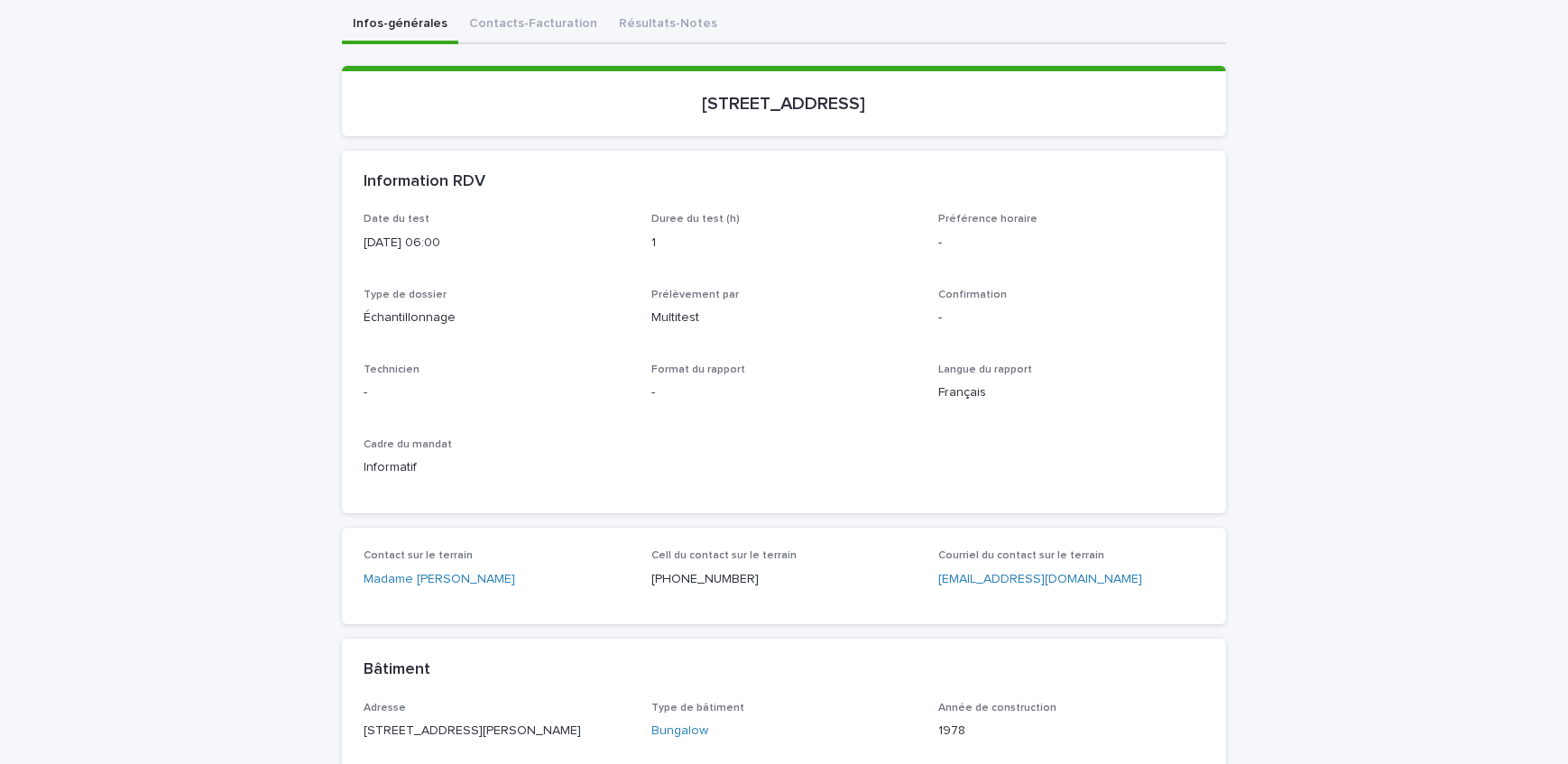
scroll to position [245, 0]
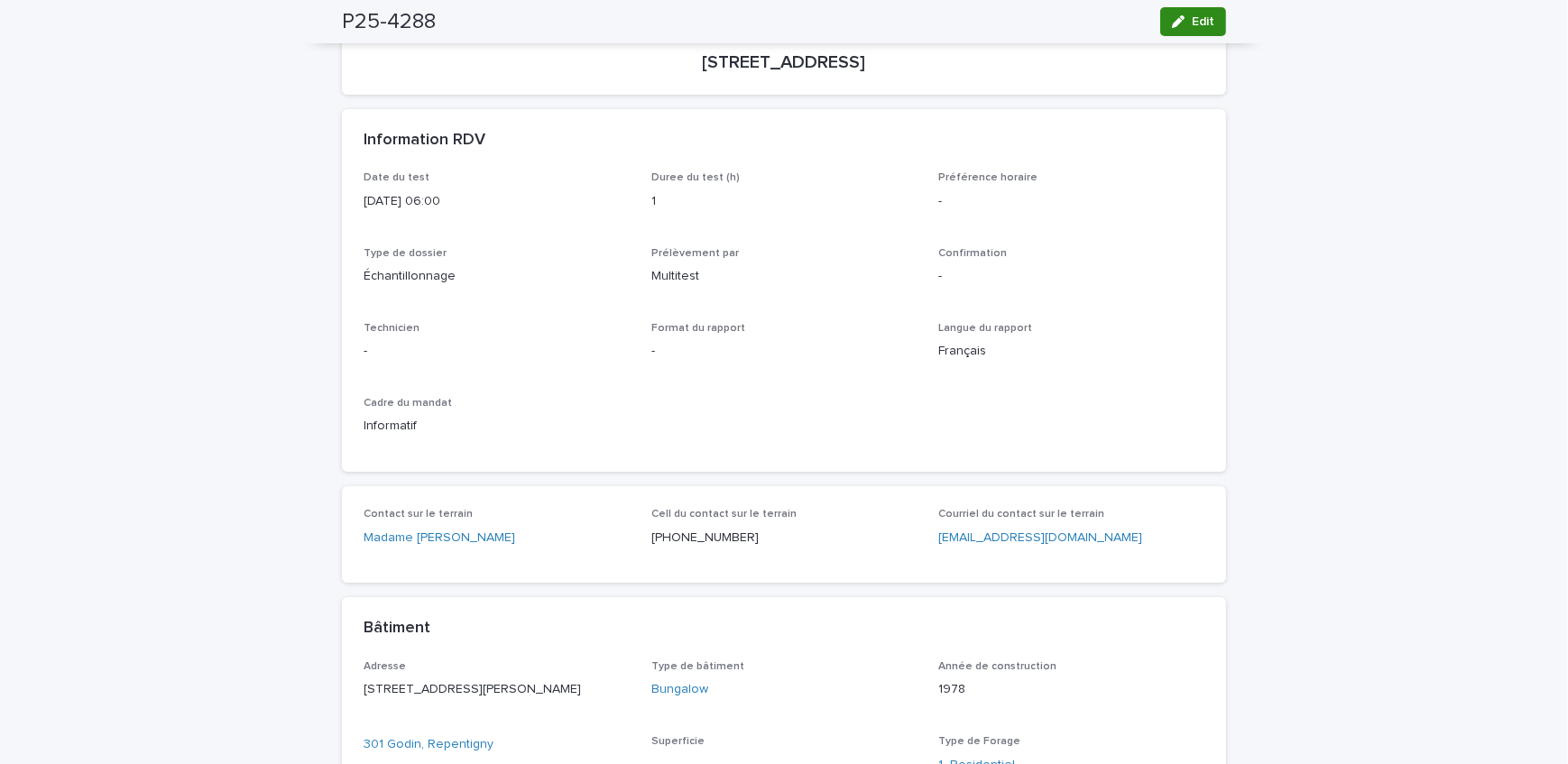
click at [1183, 18] on div "button" at bounding box center [1182, 21] width 20 height 13
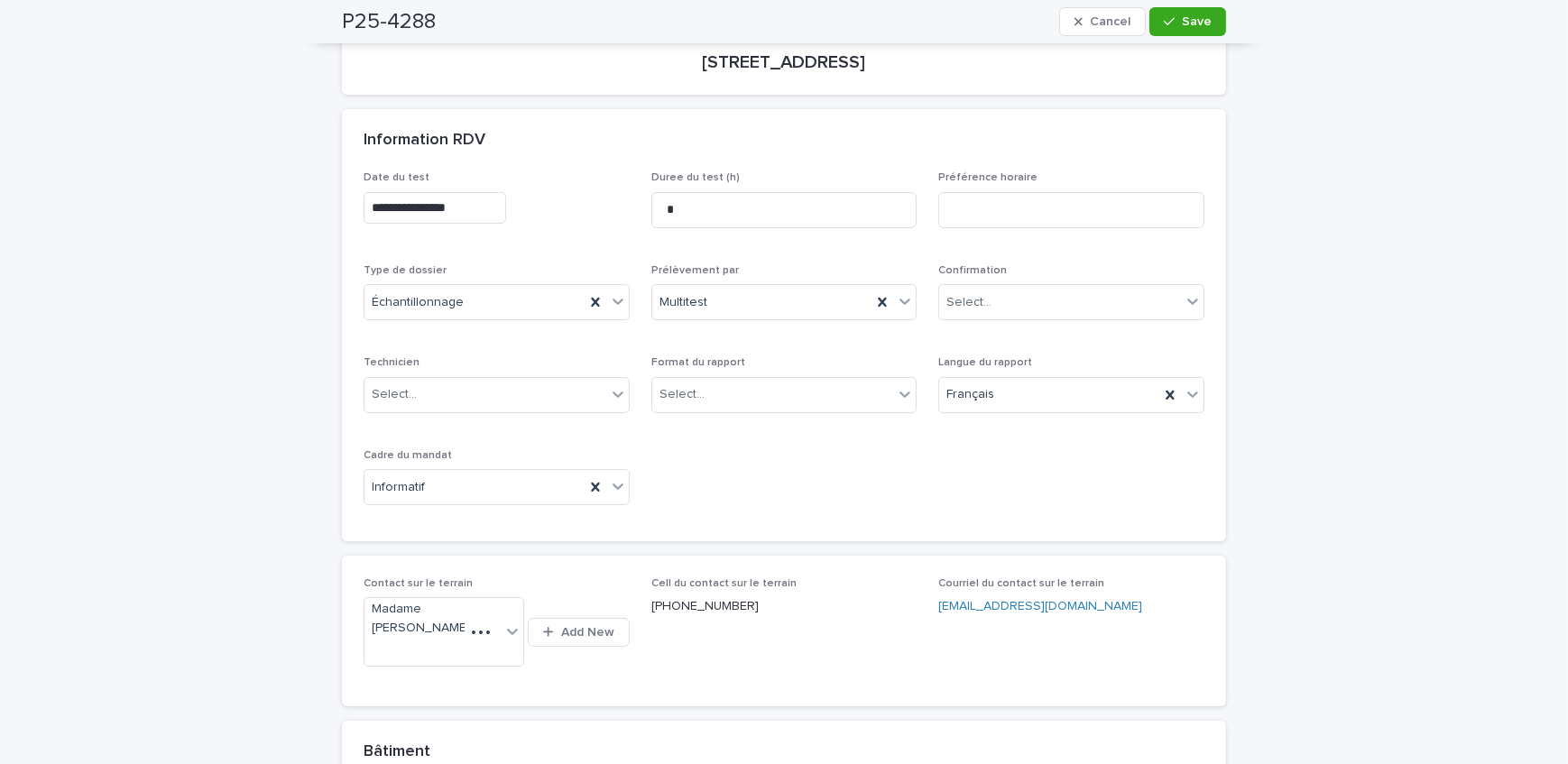
click at [501, 208] on input "**********" at bounding box center [435, 208] width 143 height 31
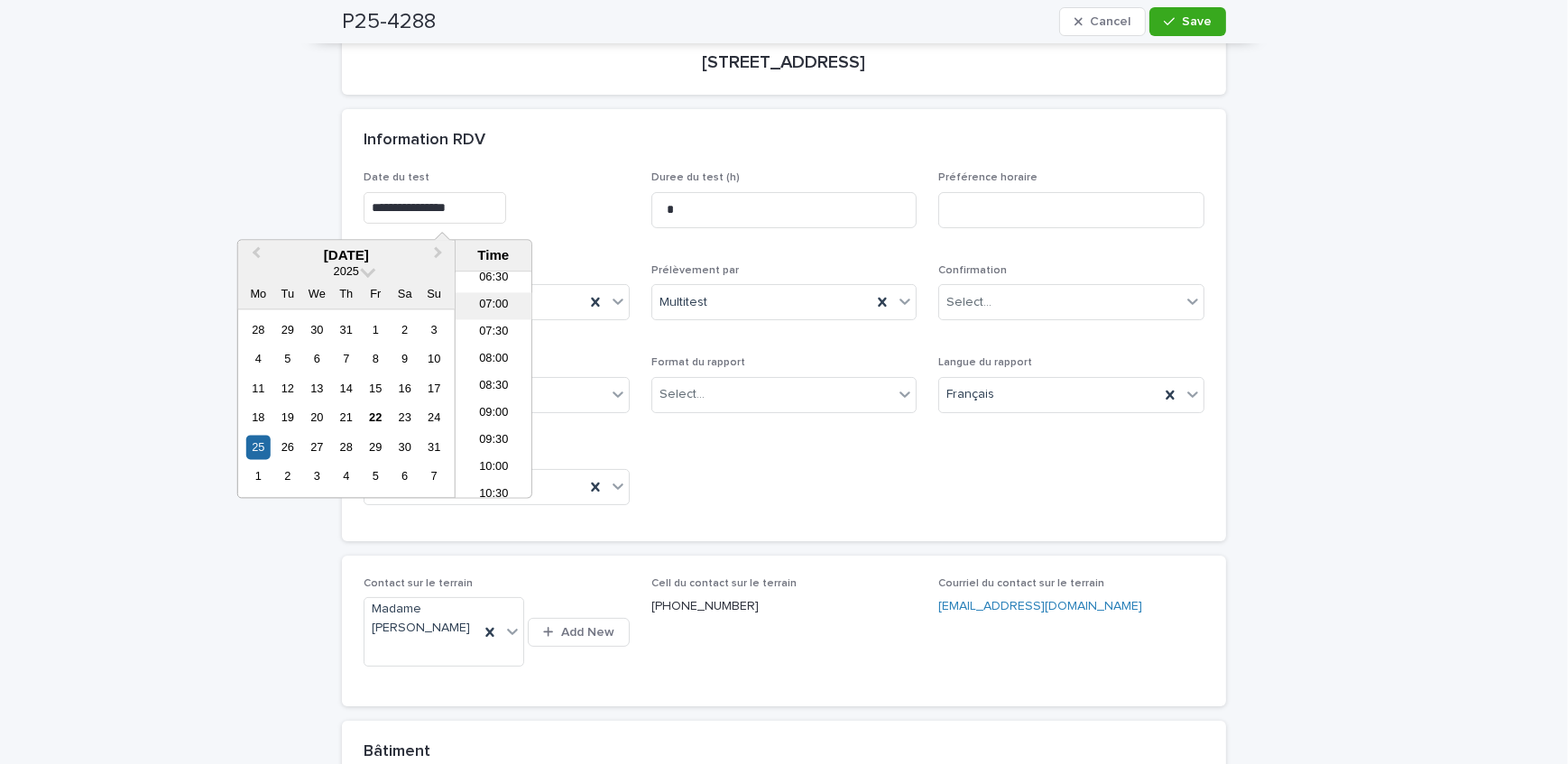
scroll to position [389, 0]
click at [503, 408] on li "09:30" at bounding box center [493, 411] width 77 height 27
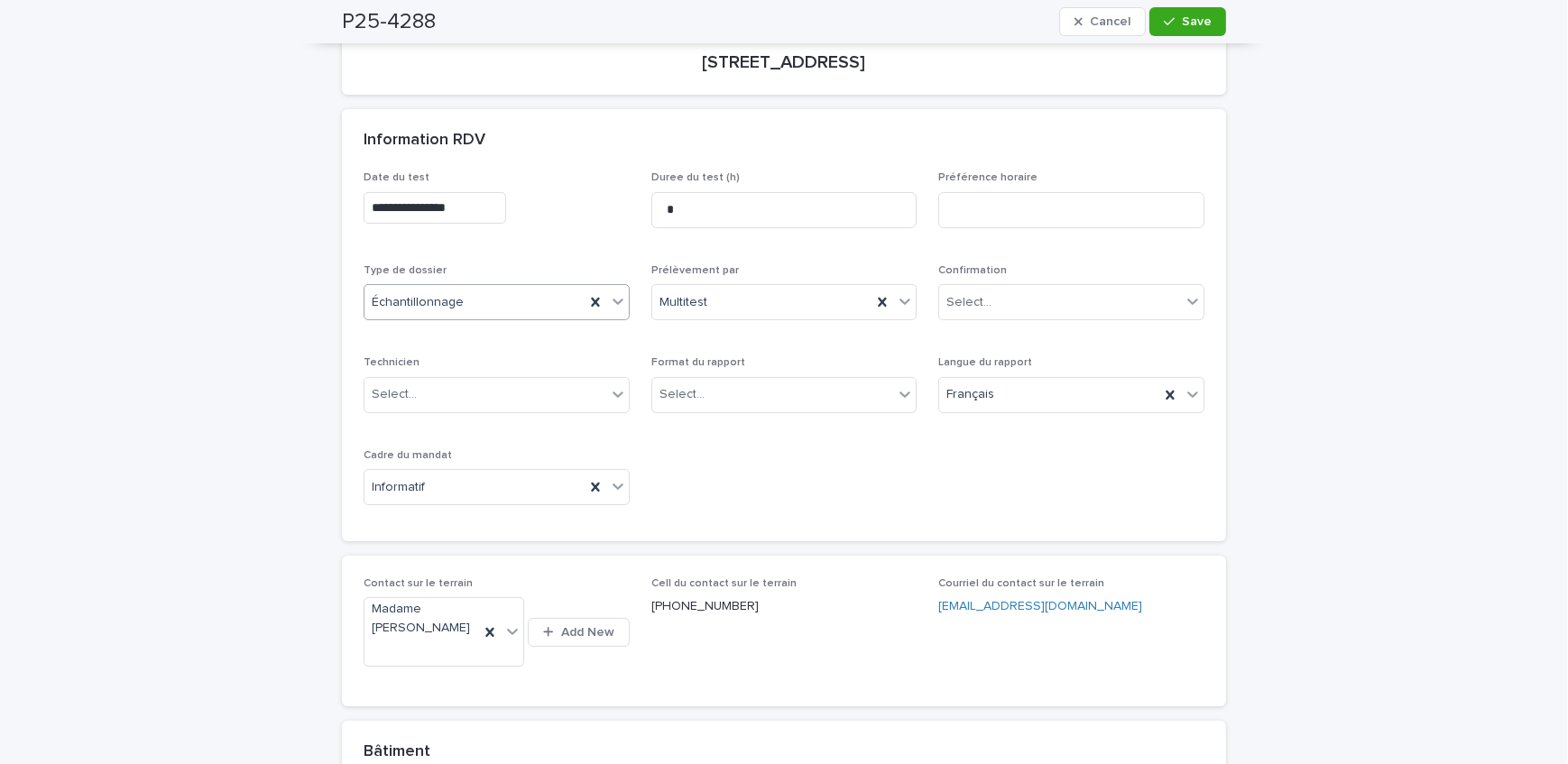
type input "**********"
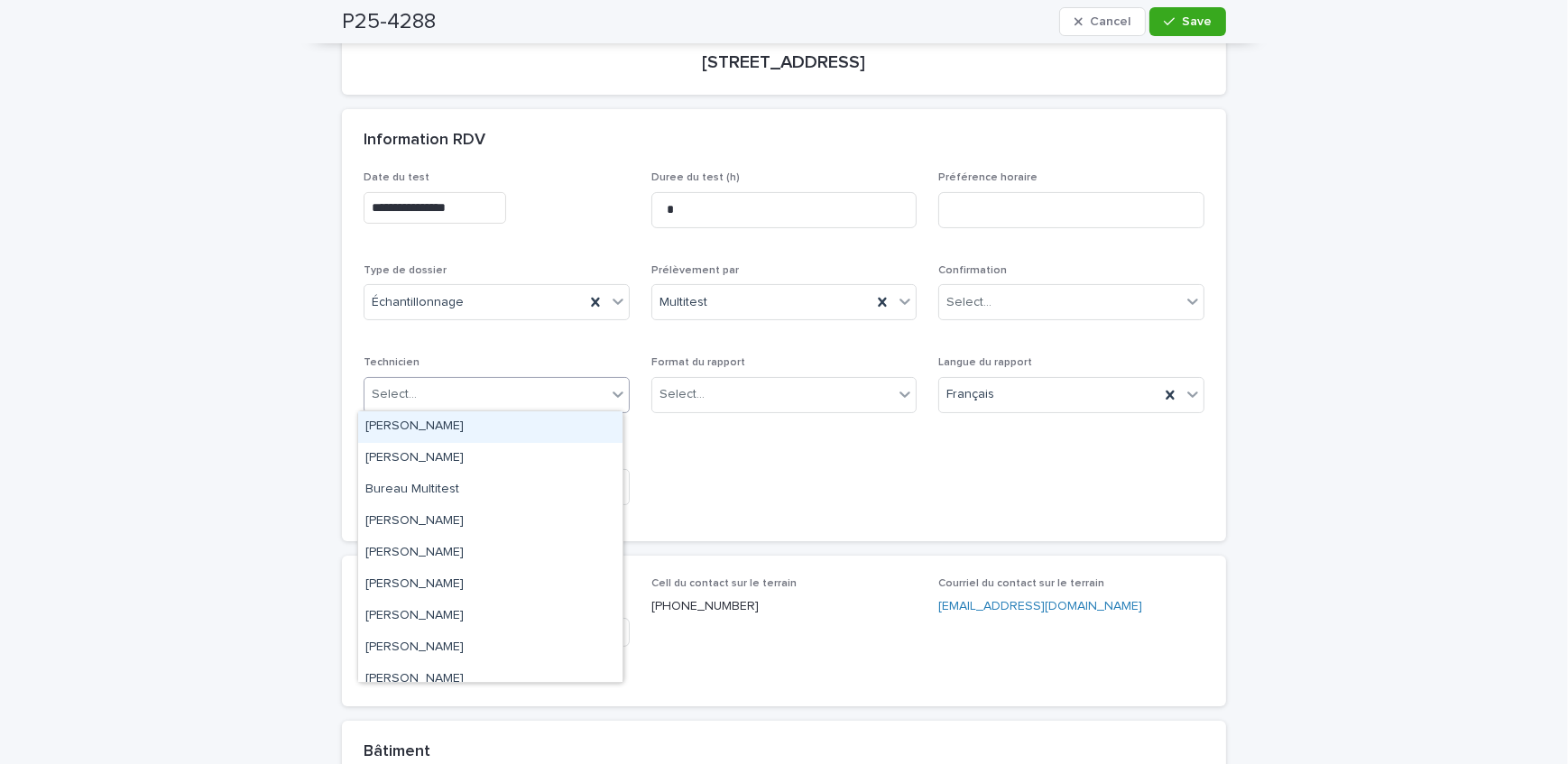
click at [467, 393] on div "Select..." at bounding box center [486, 395] width 242 height 29
click at [436, 550] on div "[PERSON_NAME]" at bounding box center [490, 554] width 265 height 31
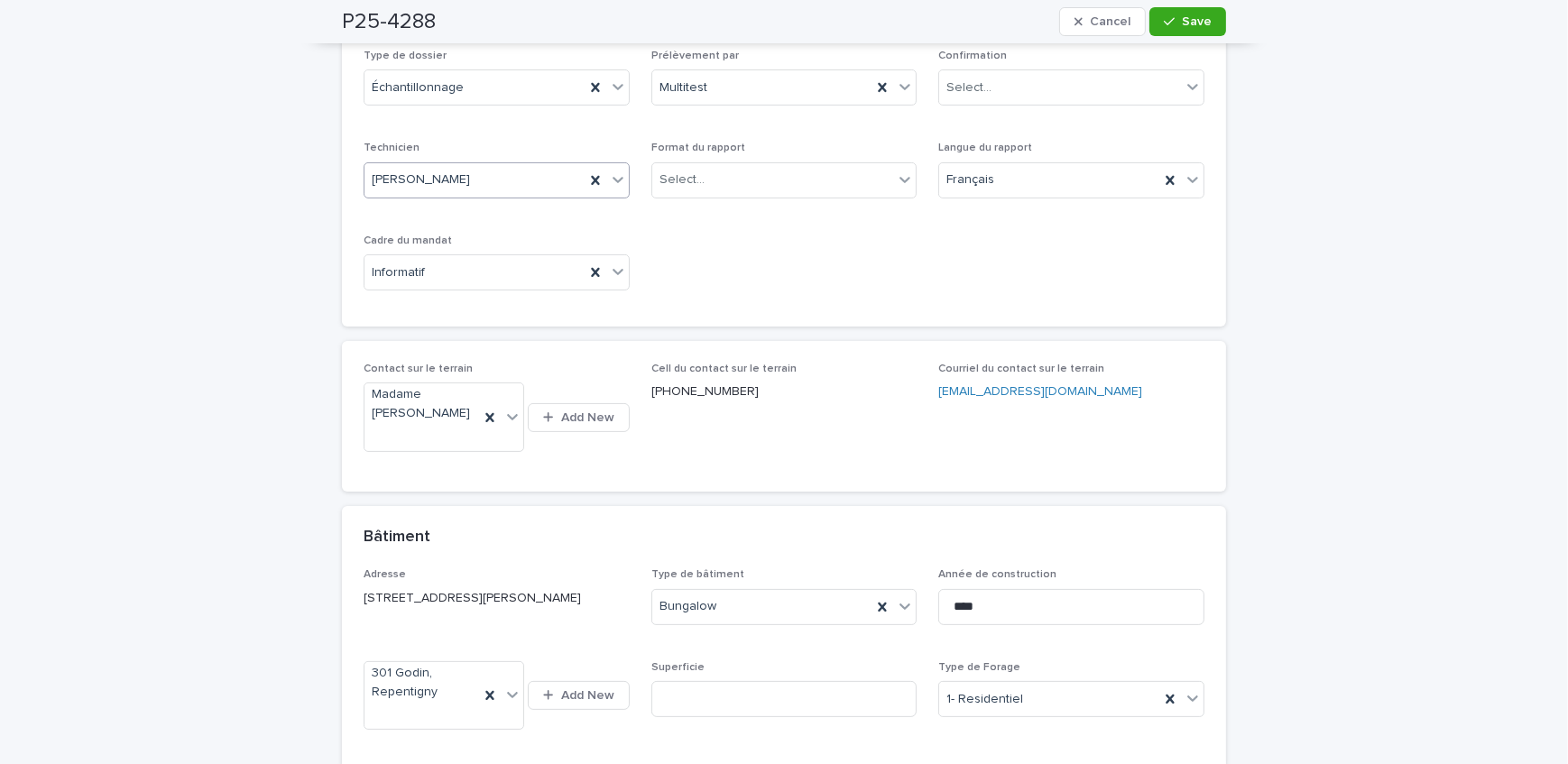
scroll to position [491, 0]
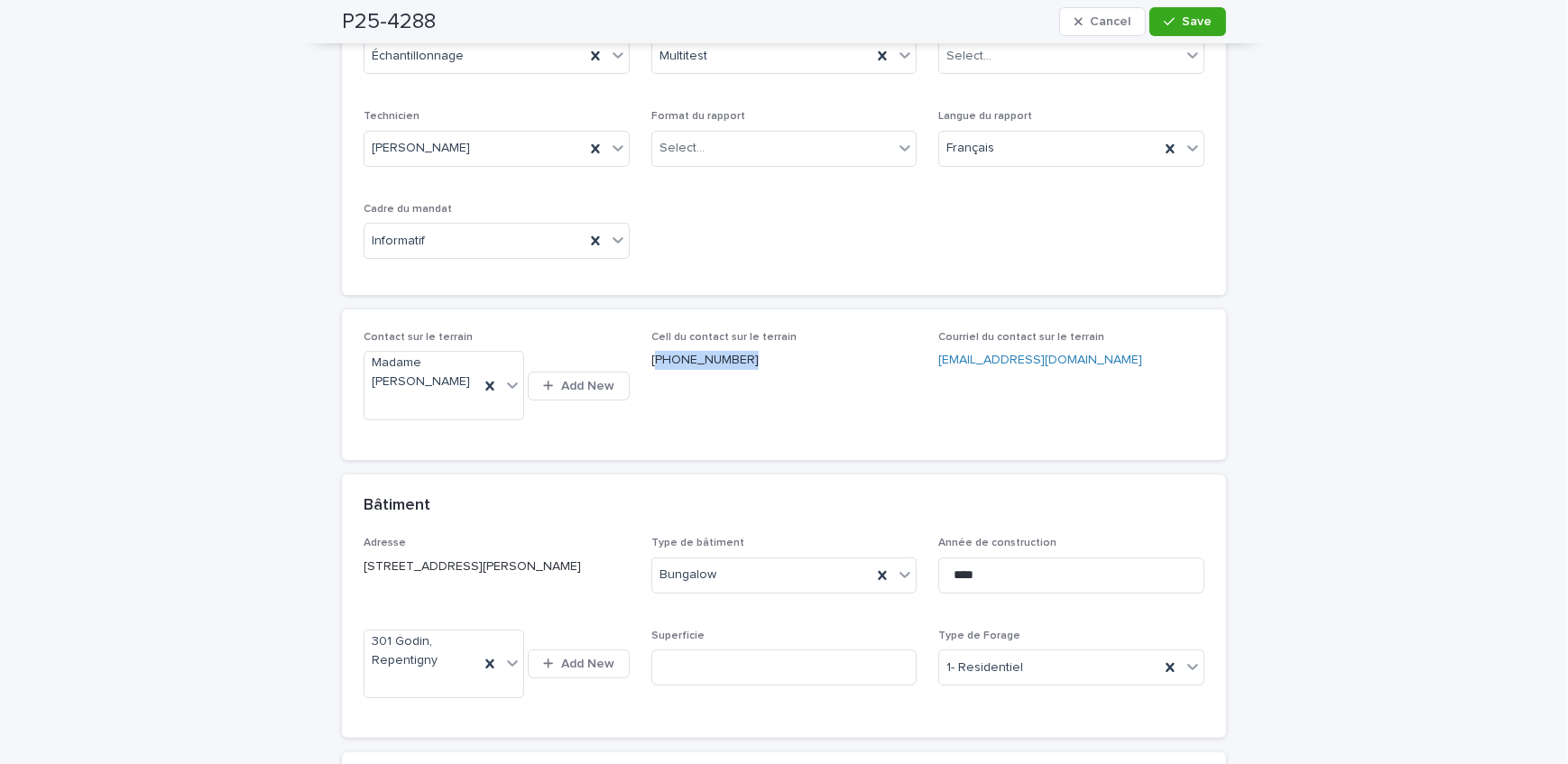
drag, startPoint x: 738, startPoint y: 364, endPoint x: 647, endPoint y: 370, distance: 91.2
click at [652, 370] on div "Cell du contact sur le terrain [PHONE_NUMBER]" at bounding box center [784, 358] width 267 height 54
click at [181, 332] on div "**********" at bounding box center [784, 754] width 1568 height 2288
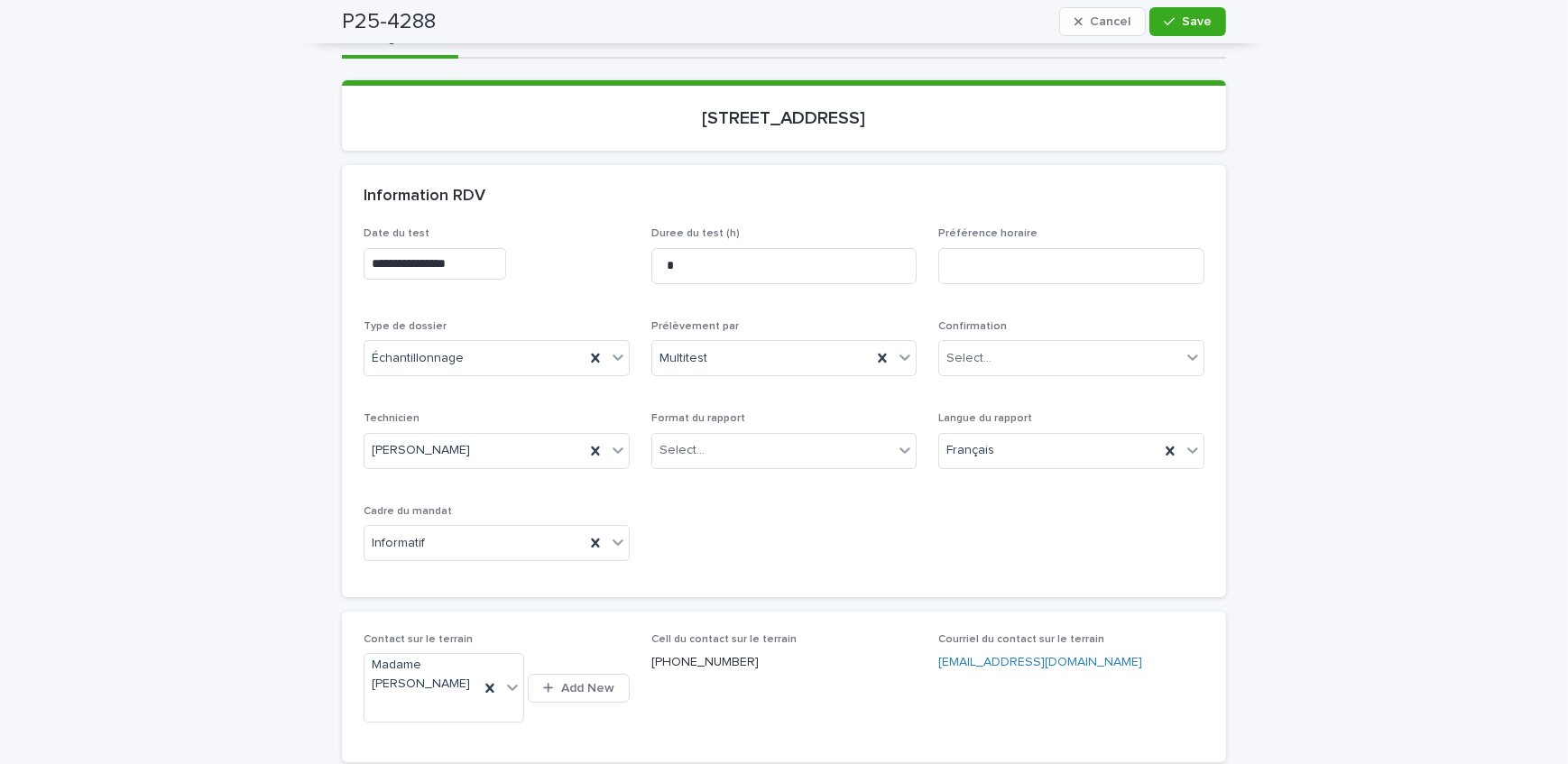
scroll to position [163, 0]
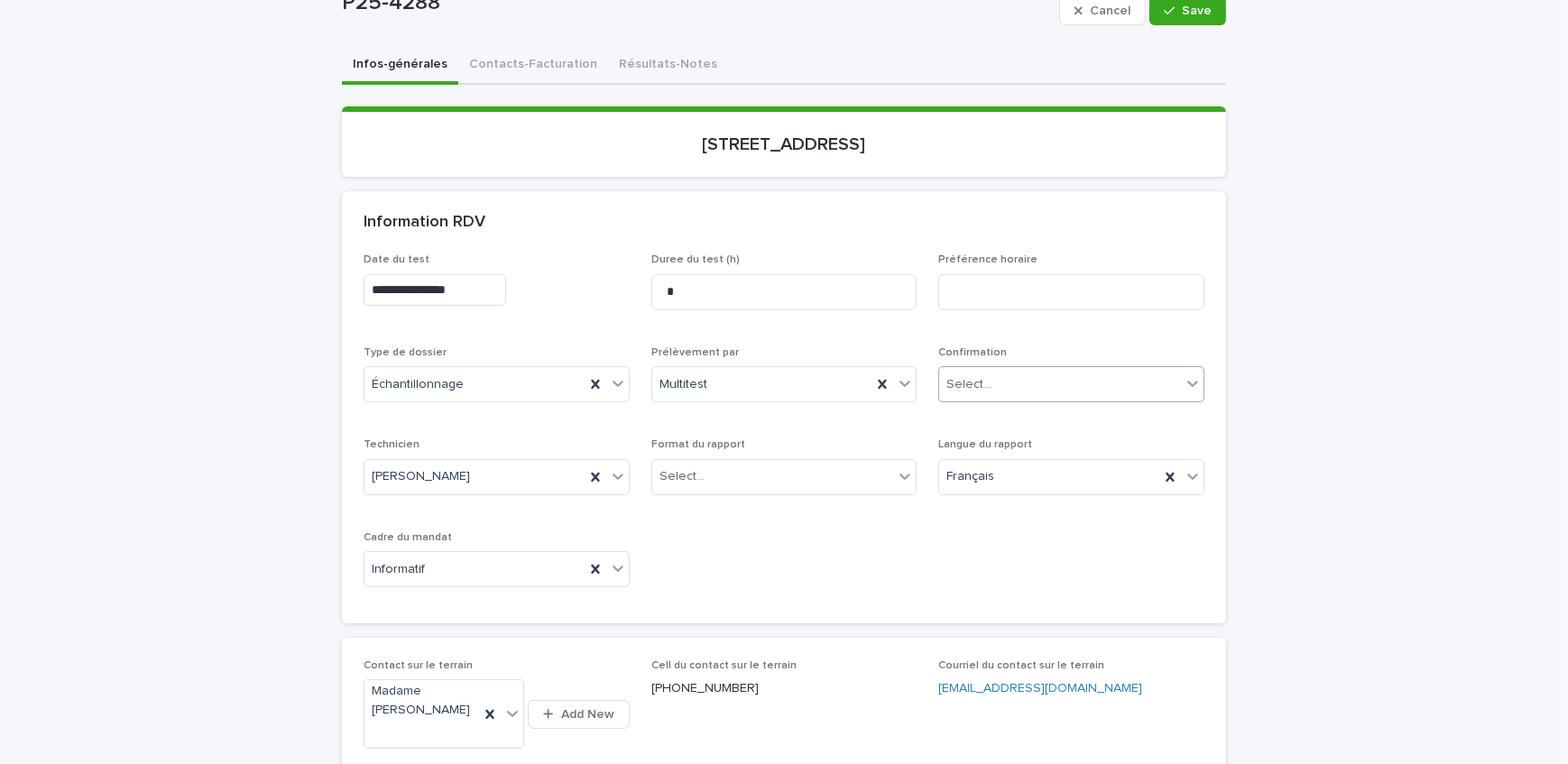
click at [1024, 370] on div "Select..." at bounding box center [1061, 385] width 242 height 29
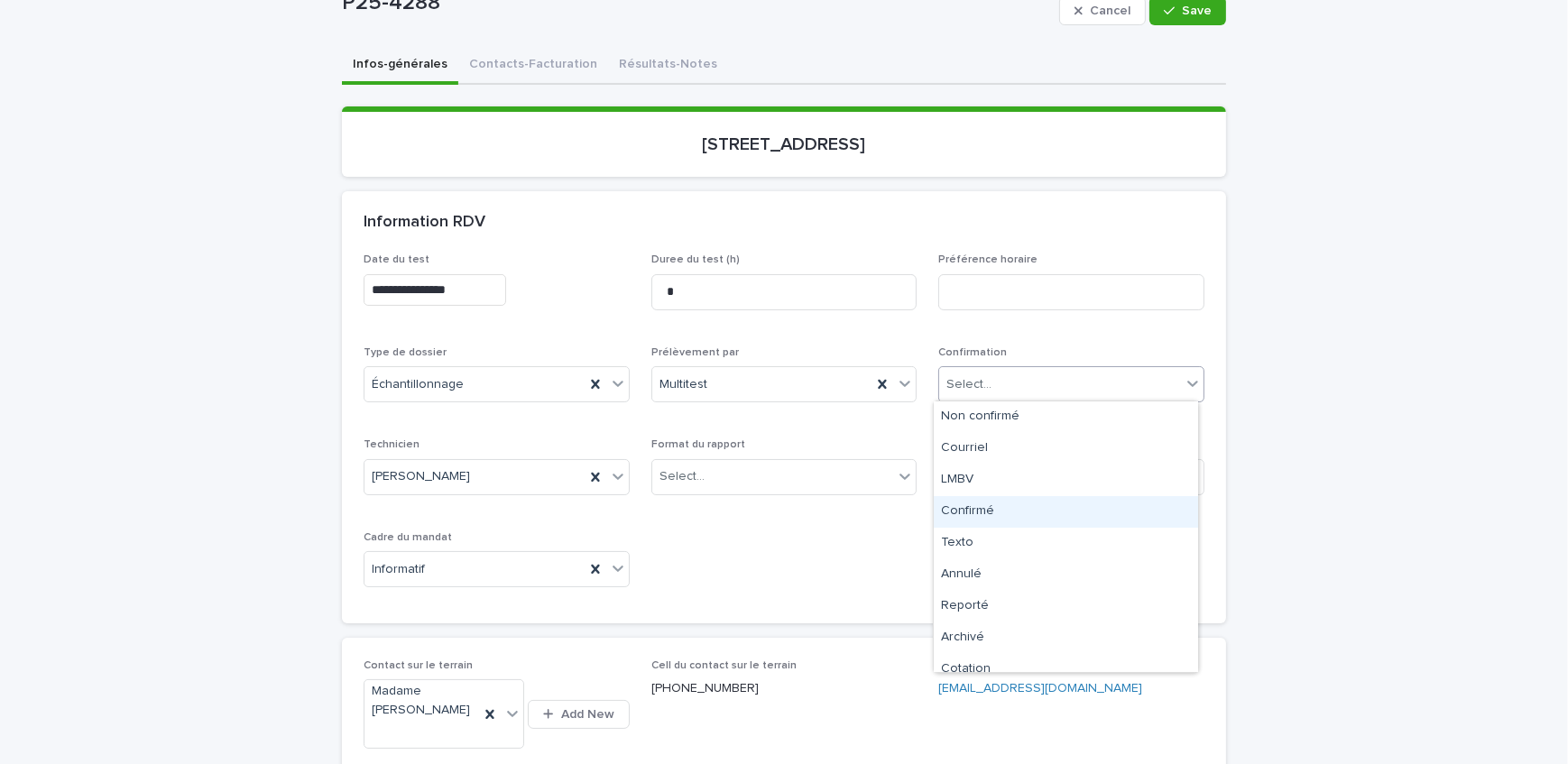
click at [1037, 501] on div "Confirmé" at bounding box center [1066, 512] width 265 height 31
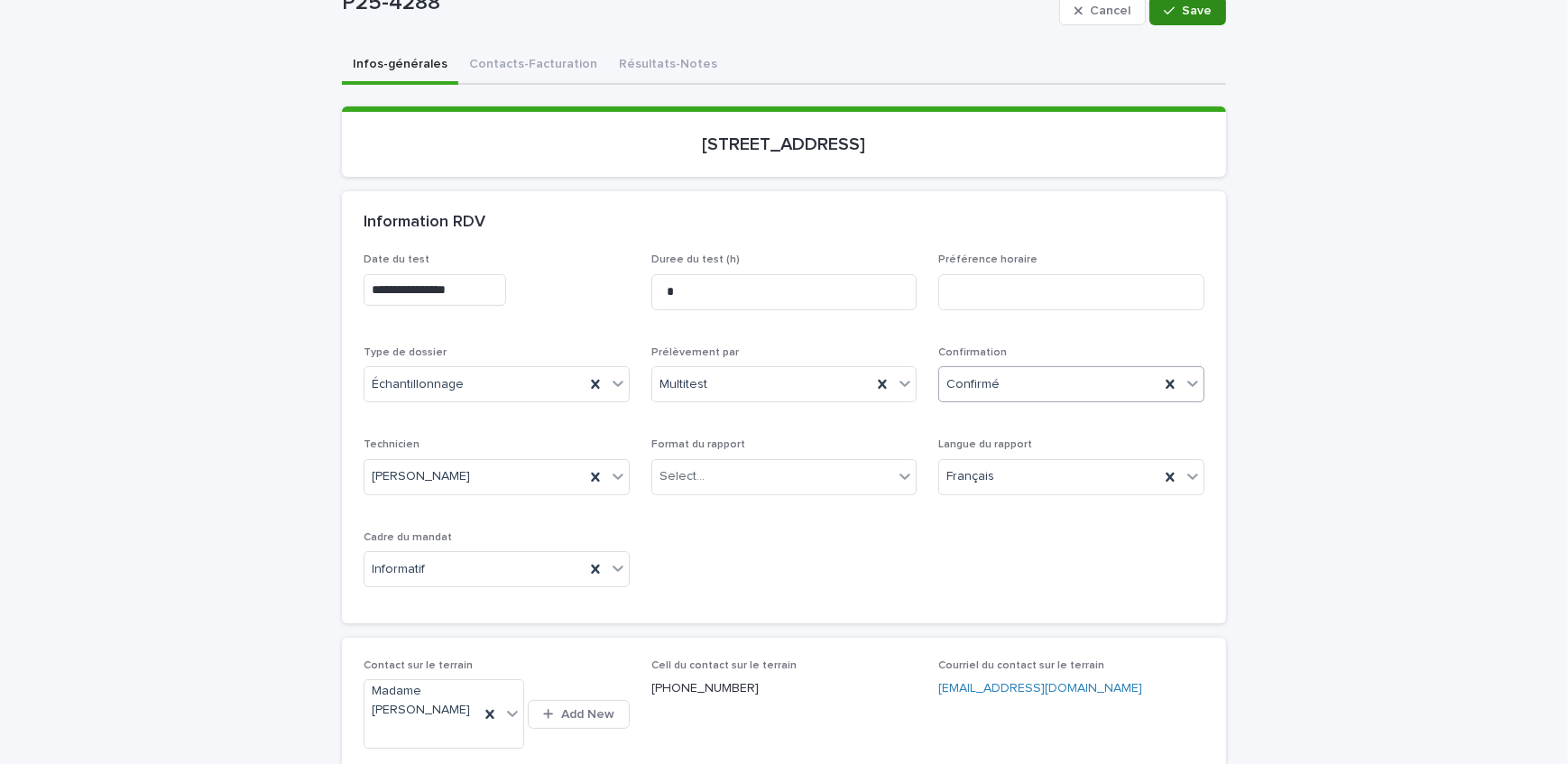
click at [1201, 9] on span "Save" at bounding box center [1197, 11] width 29 height 13
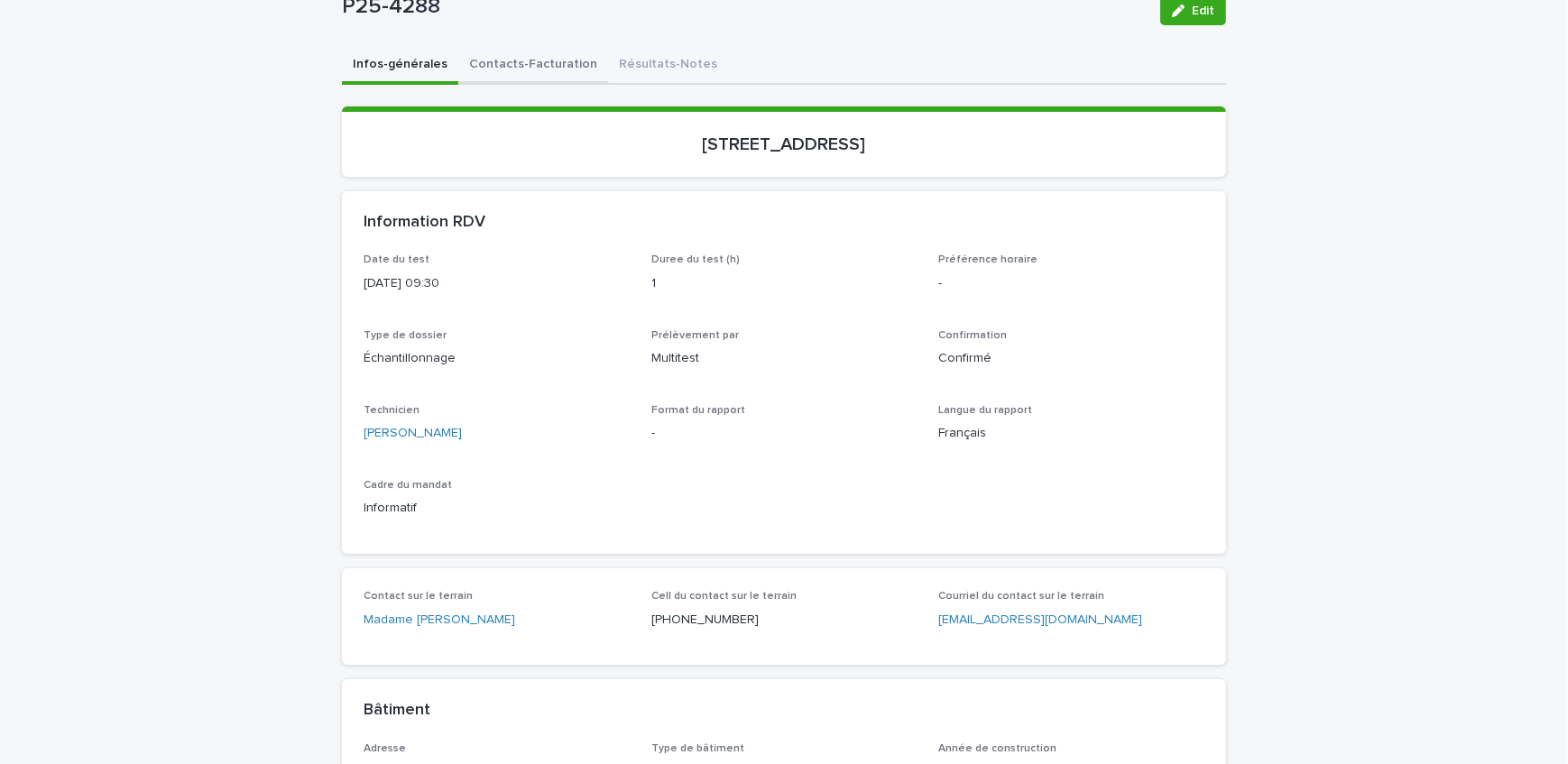
click at [535, 72] on button "Contacts-Facturation" at bounding box center [532, 65] width 149 height 38
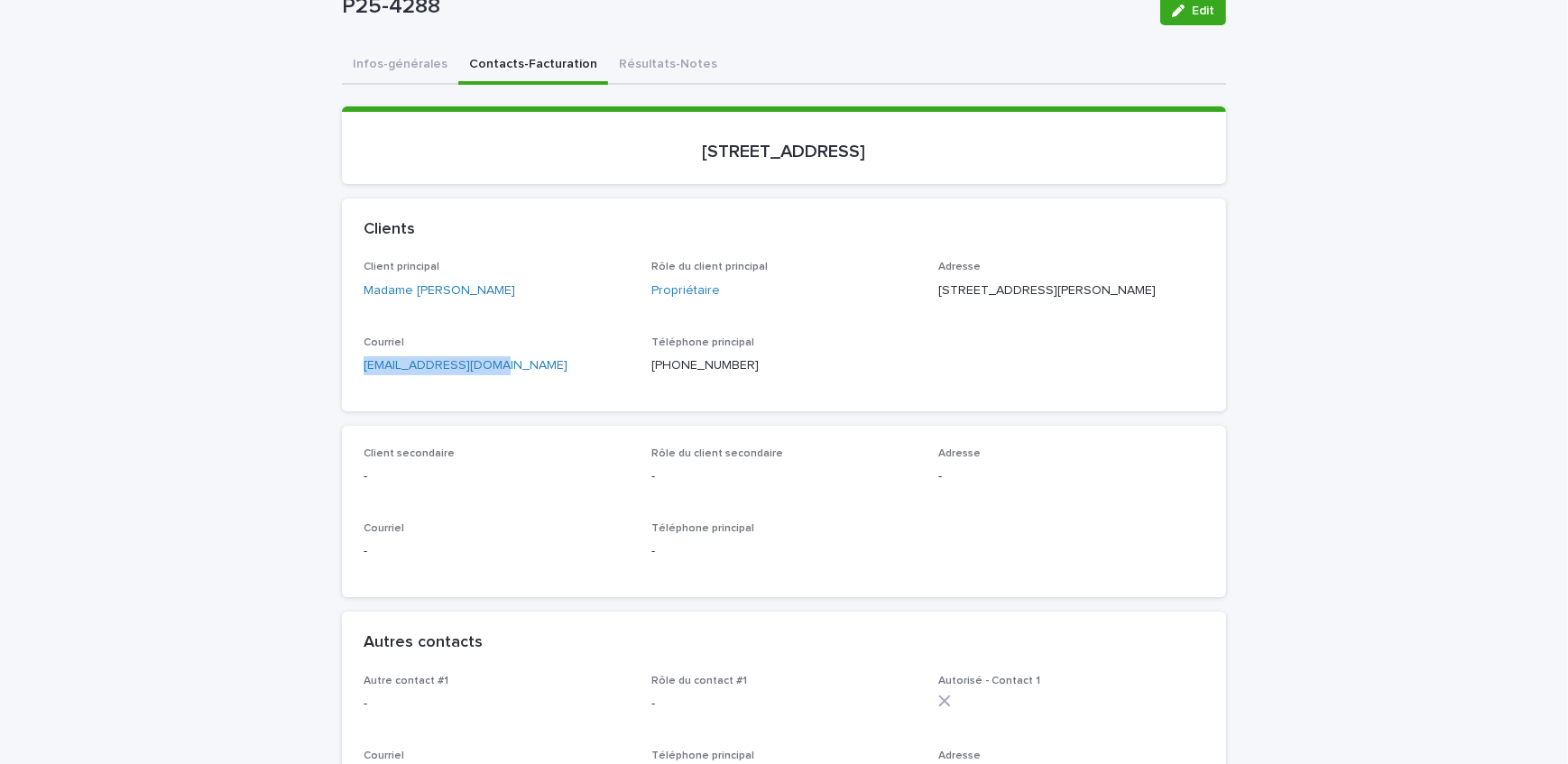
drag, startPoint x: 535, startPoint y: 72, endPoint x: 325, endPoint y: 404, distance: 392.8
click at [382, 63] on button "Infos-générales" at bounding box center [400, 65] width 116 height 38
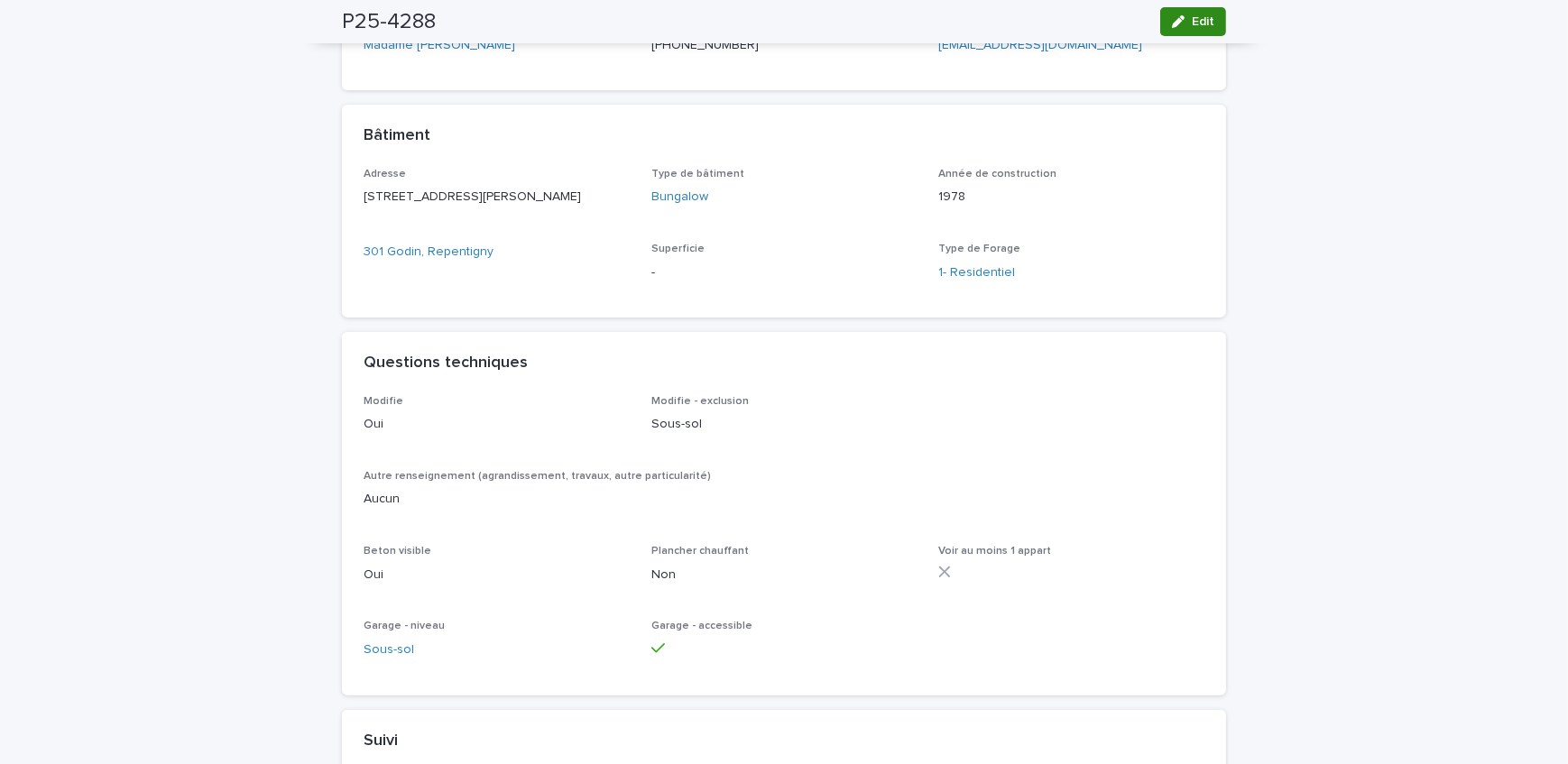
click at [1182, 21] on div "button" at bounding box center [1182, 21] width 20 height 13
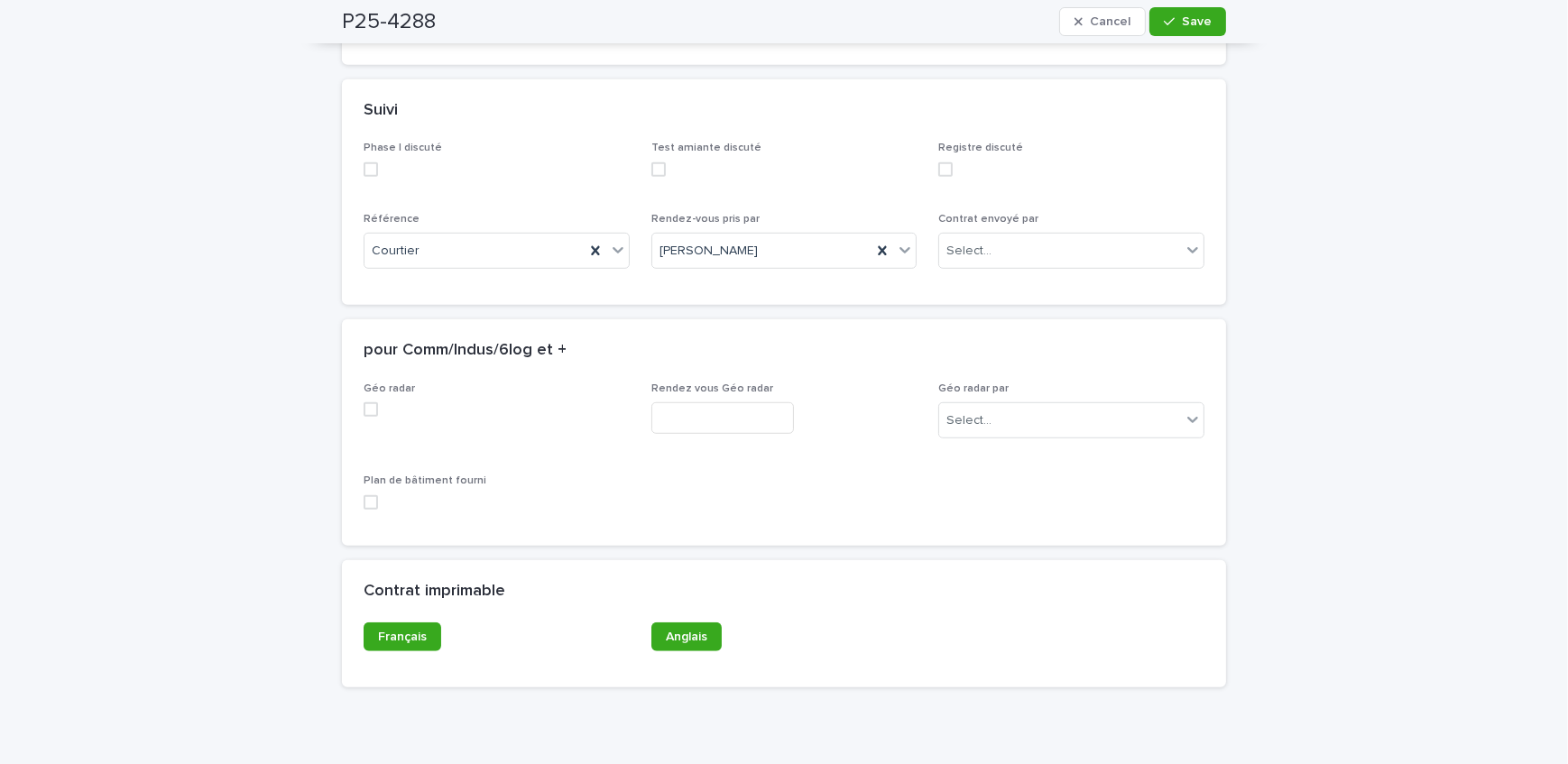
scroll to position [1600, 0]
click at [998, 253] on div "Select..." at bounding box center [1061, 248] width 242 height 29
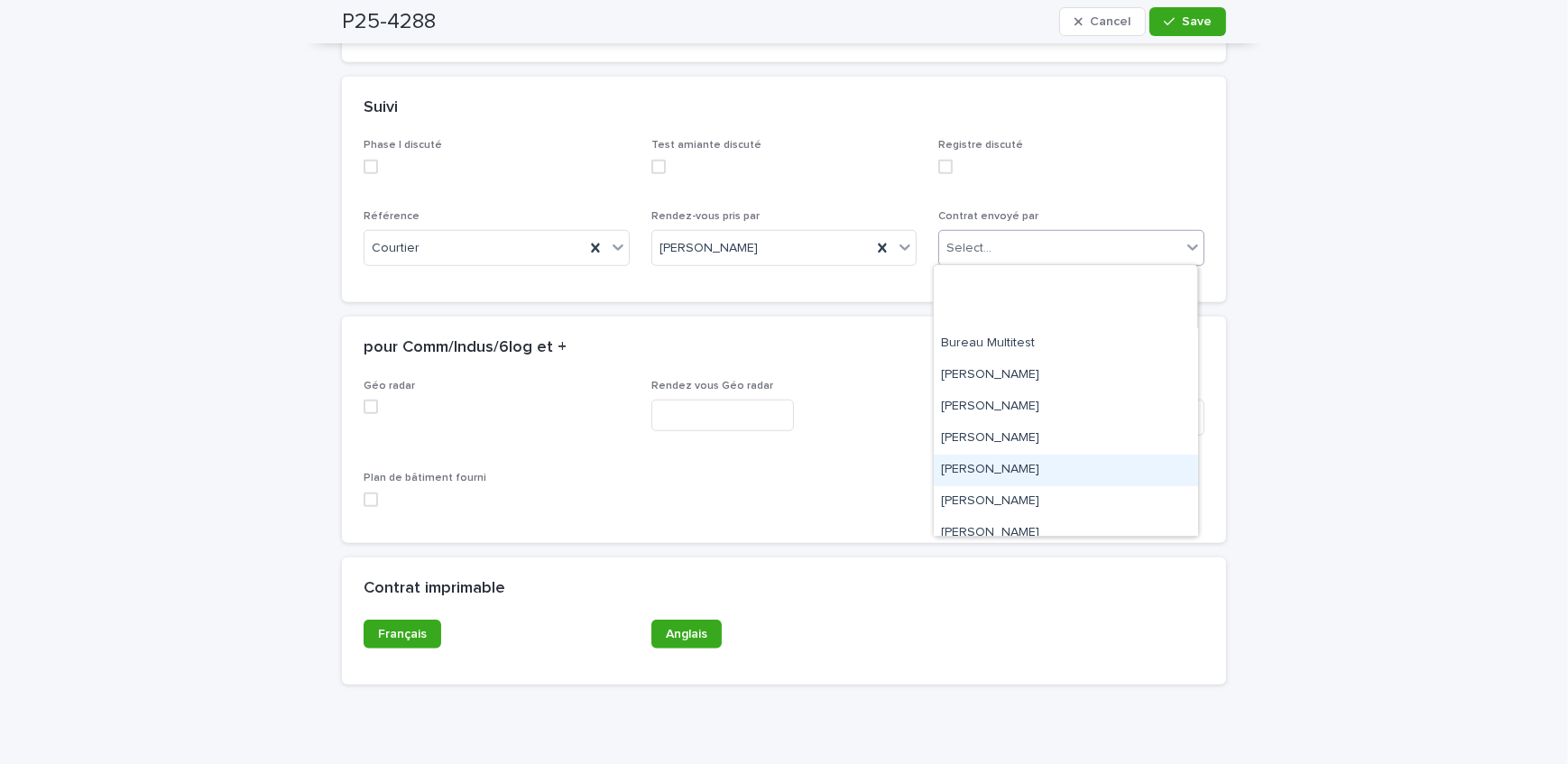
scroll to position [245, 0]
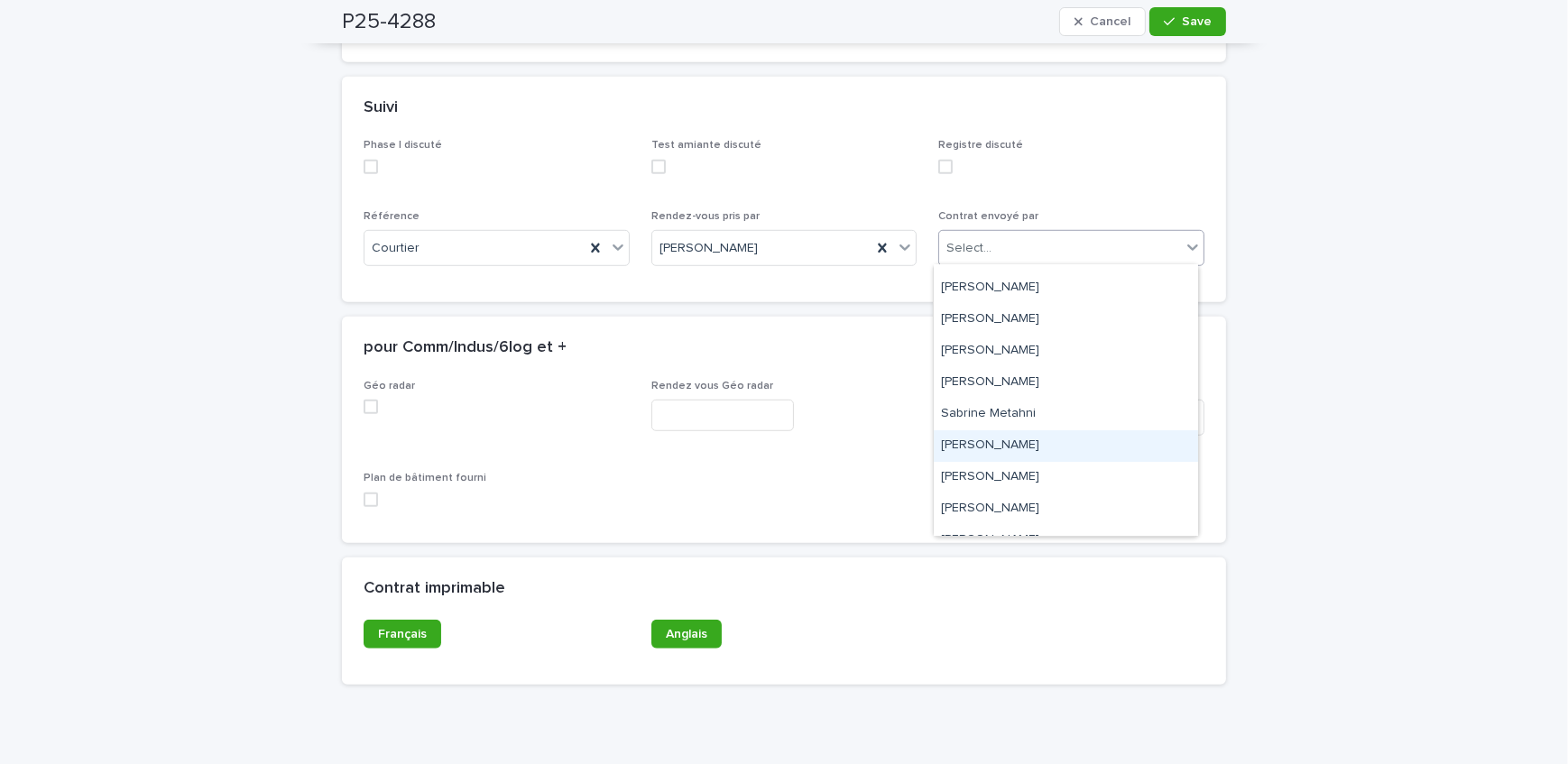
click at [1011, 439] on div "[PERSON_NAME]" at bounding box center [1066, 446] width 265 height 31
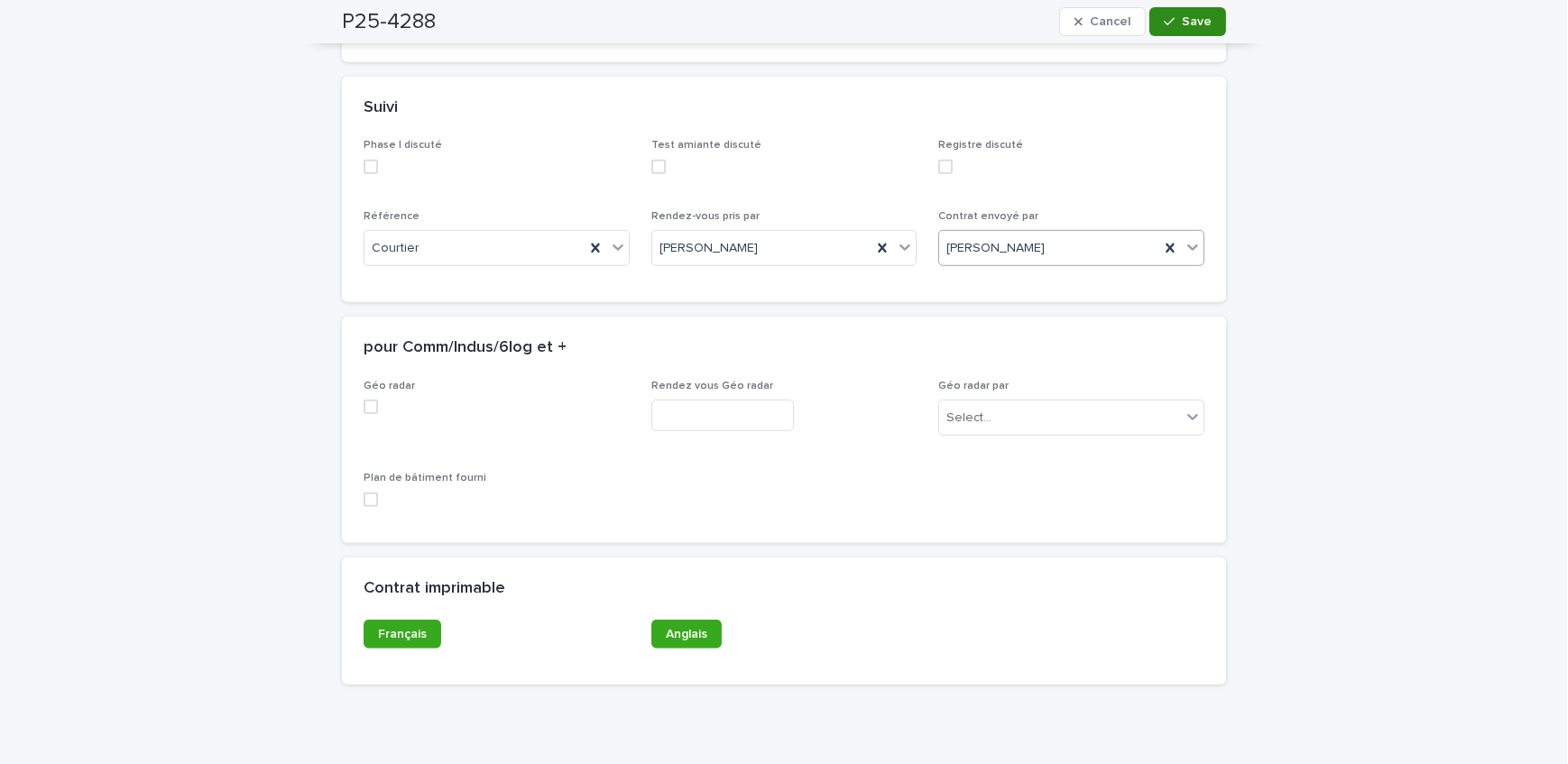
click at [1186, 28] on button "Save" at bounding box center [1188, 21] width 77 height 29
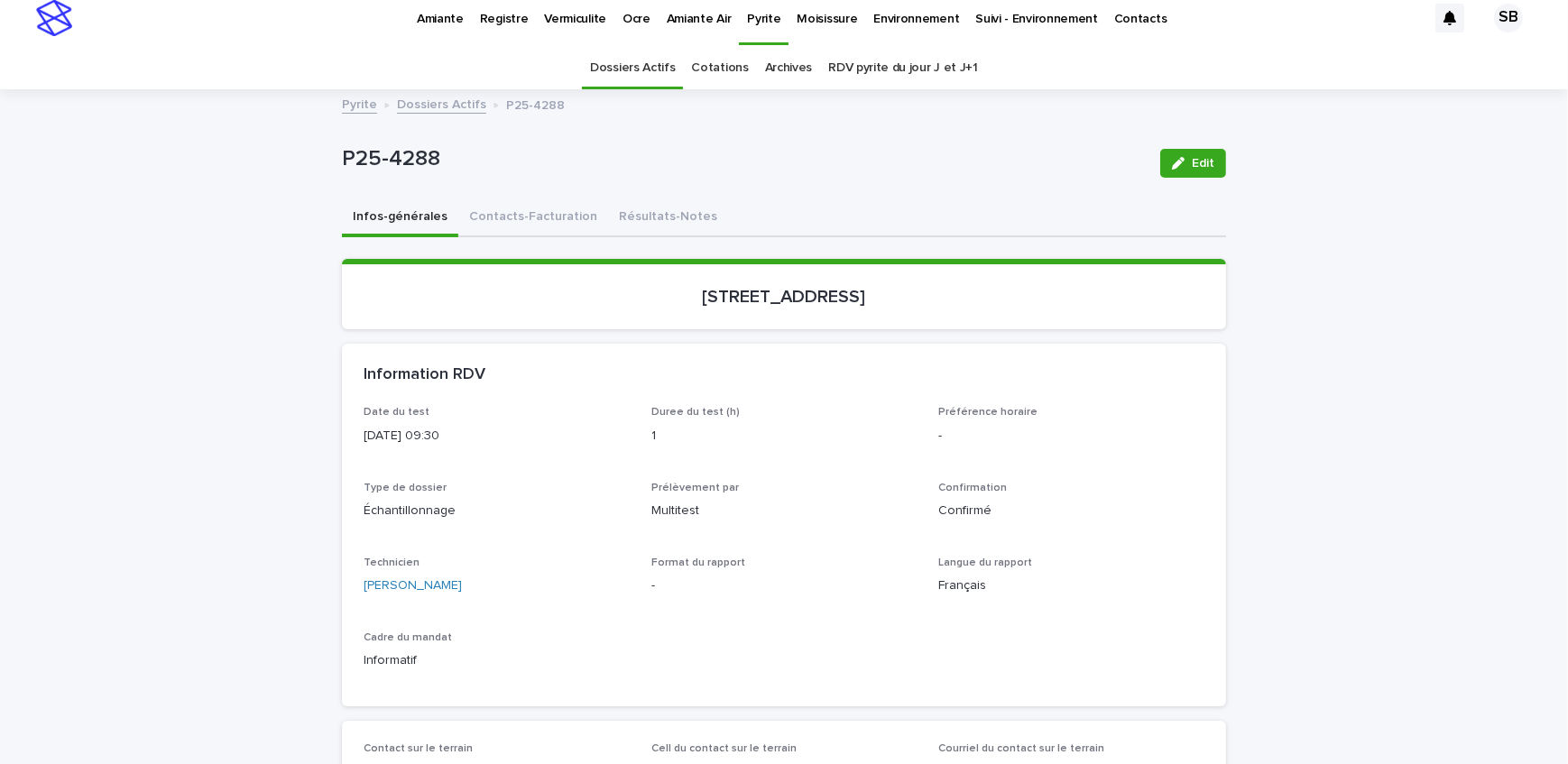
scroll to position [0, 0]
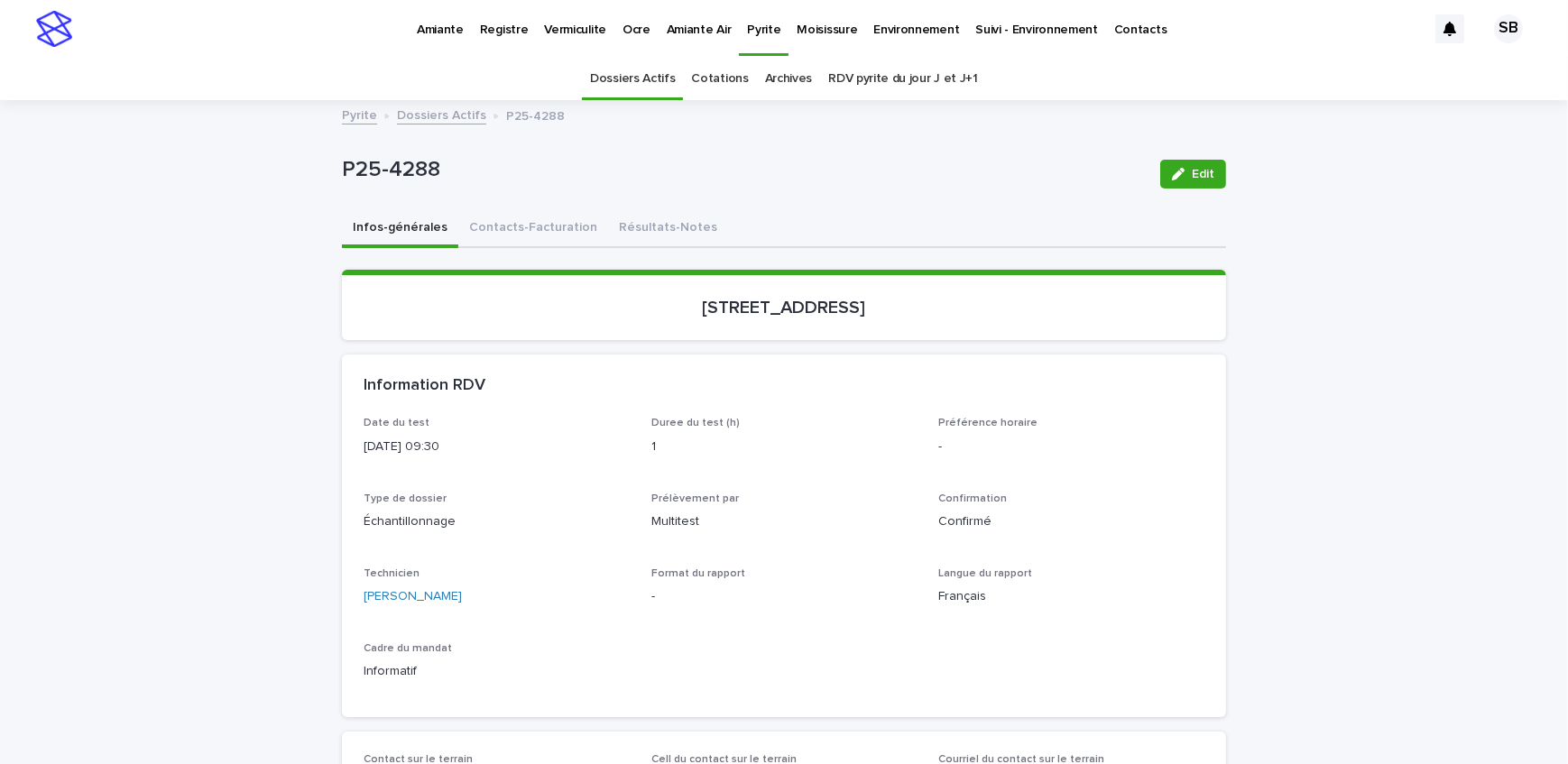
click at [431, 125] on div "Pyrite Dossiers Actifs P25-4288" at bounding box center [784, 116] width 903 height 25
click at [432, 113] on link "Dossiers Actifs" at bounding box center [441, 113] width 89 height 21
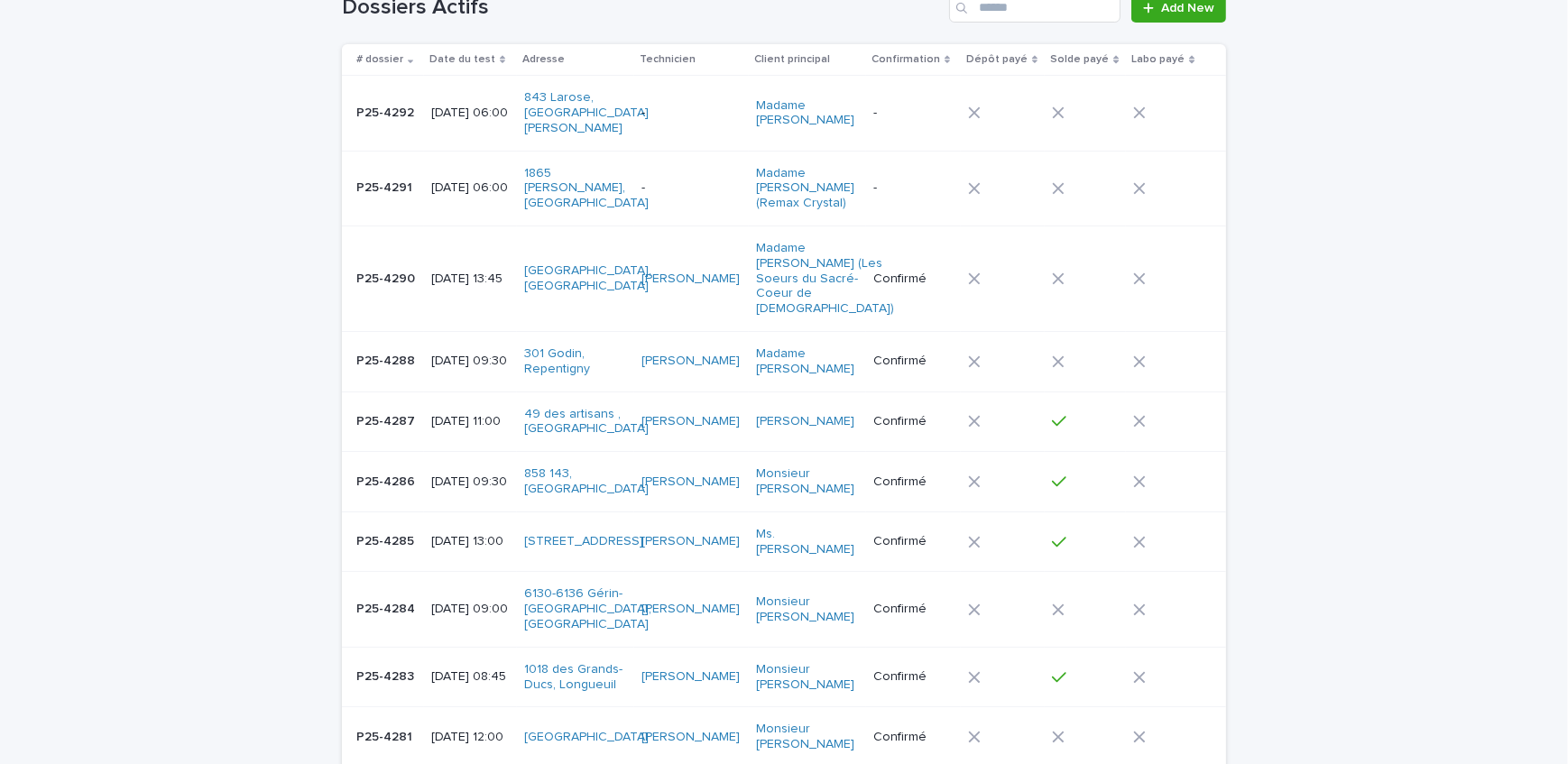
scroll to position [57, 0]
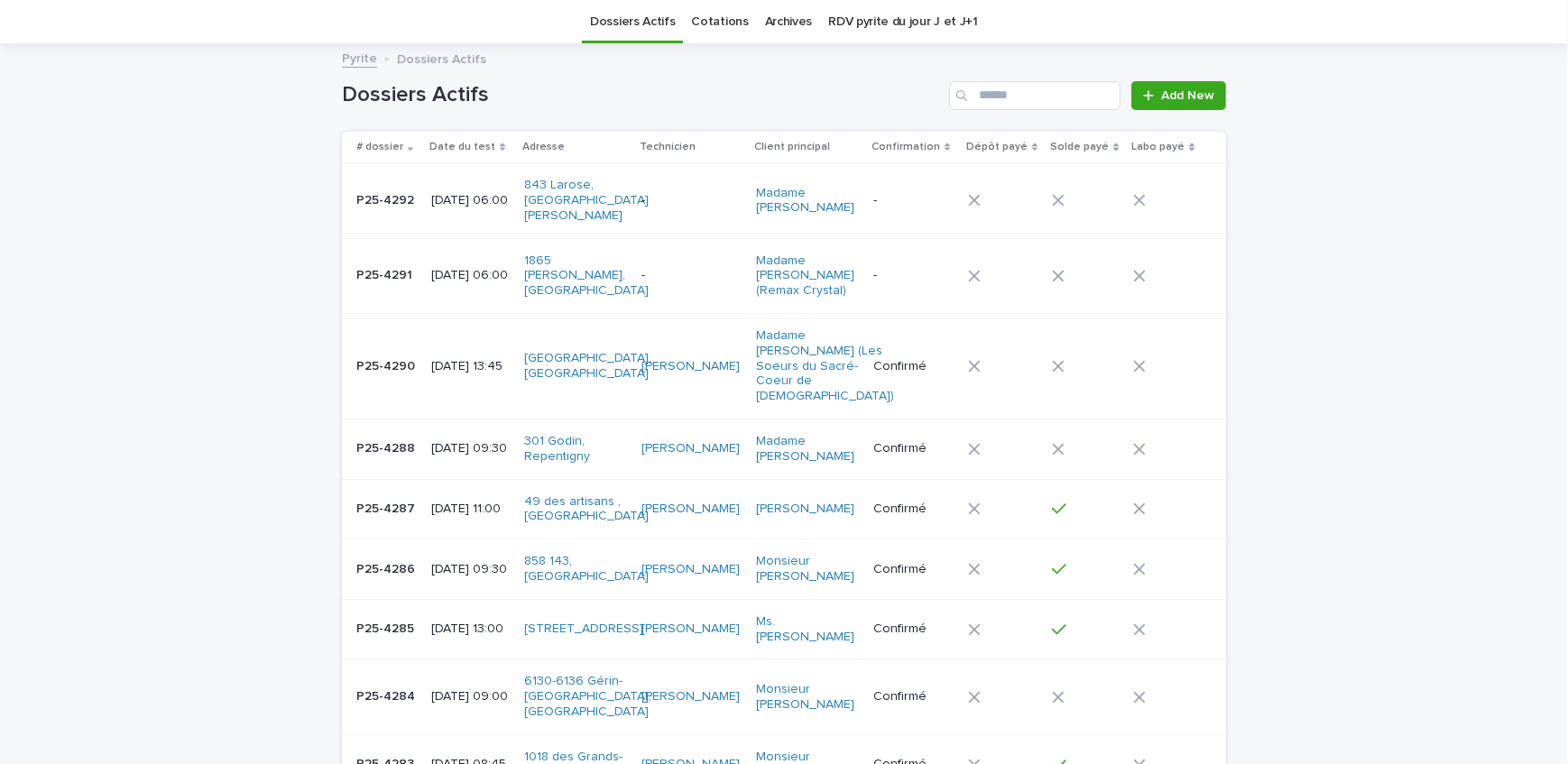
click at [396, 190] on p "P25-4292" at bounding box center [387, 198] width 62 height 19
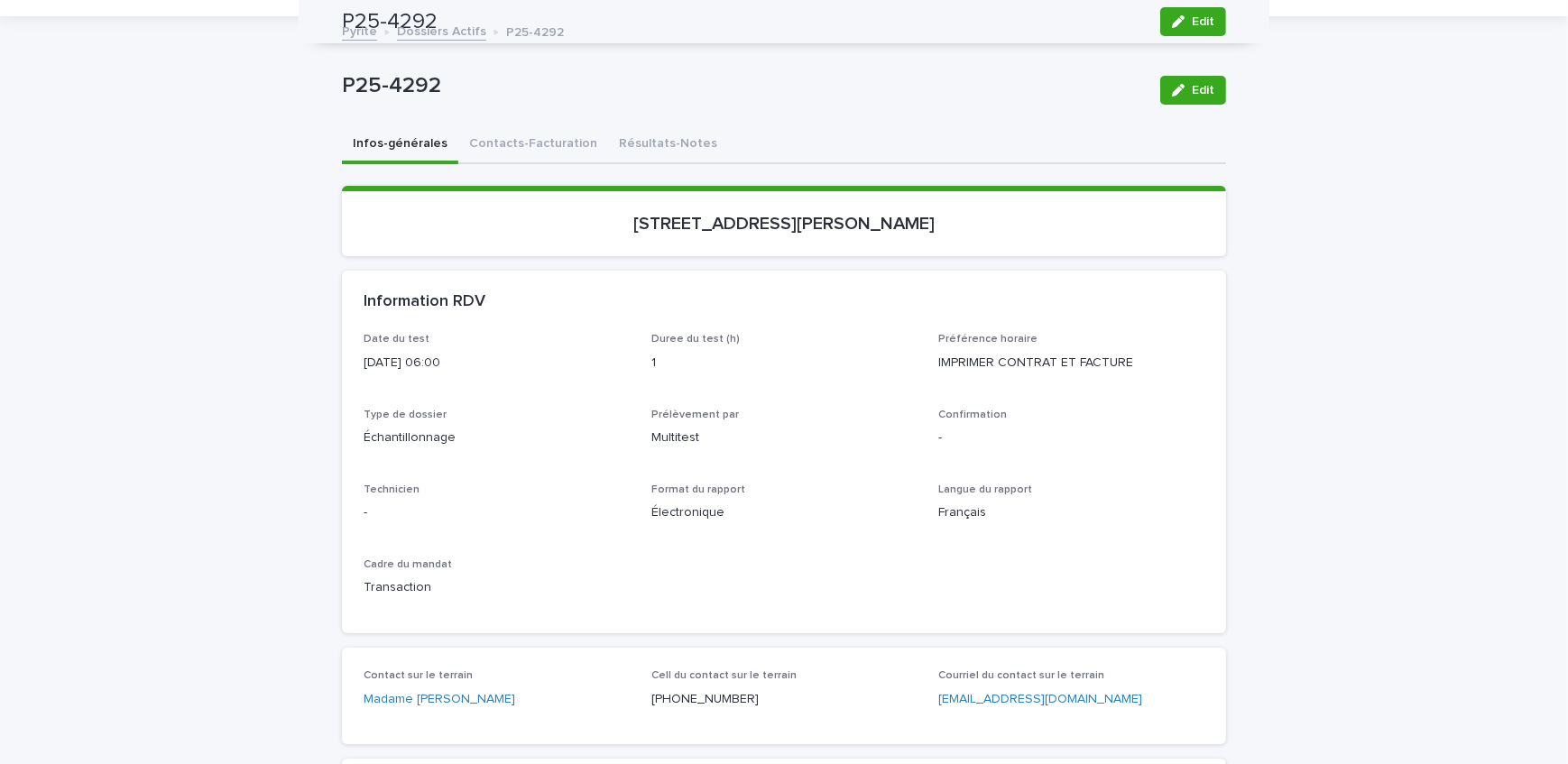
scroll to position [81, 0]
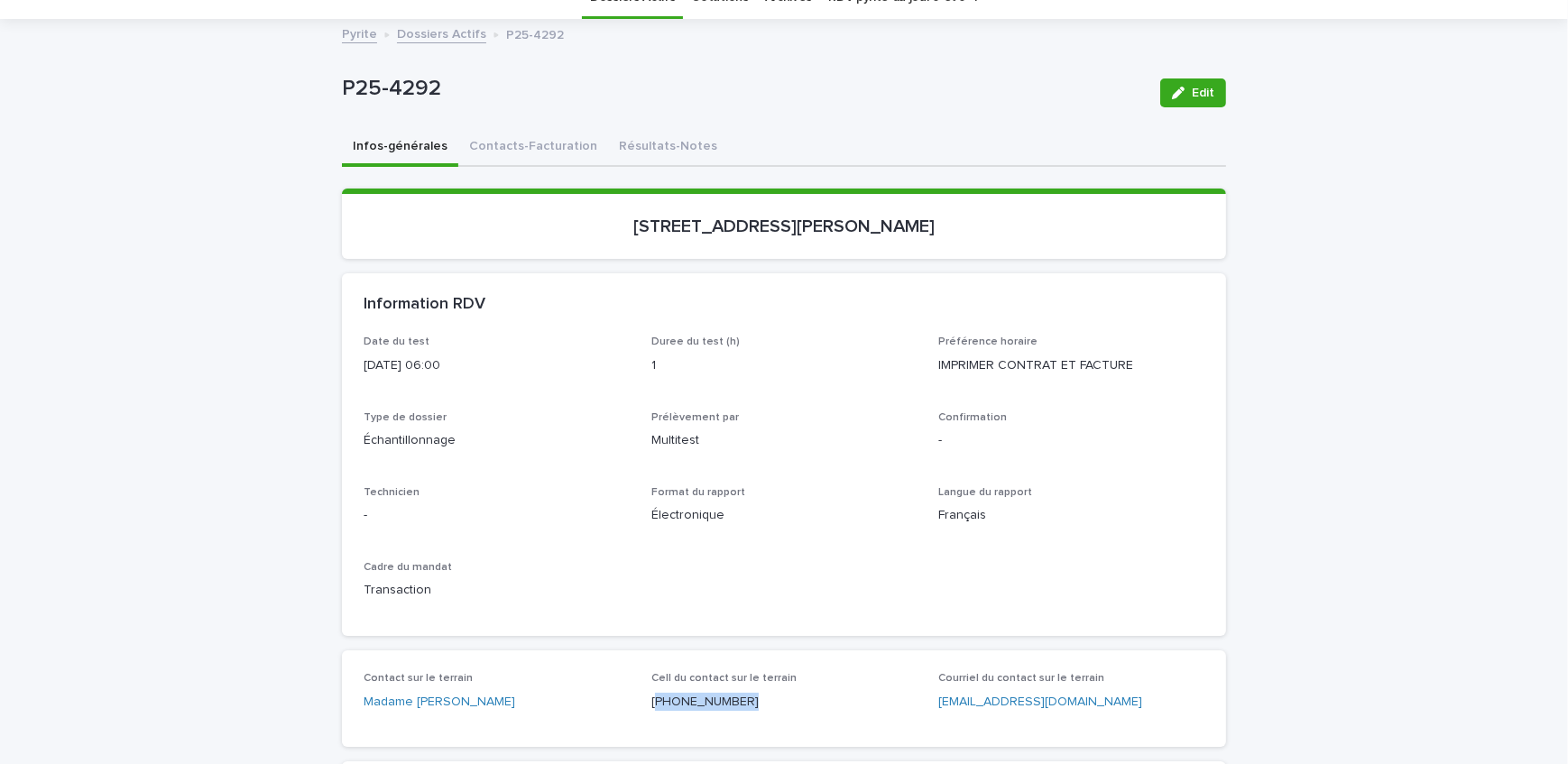
drag, startPoint x: 756, startPoint y: 707, endPoint x: 650, endPoint y: 713, distance: 106.2
click at [652, 713] on div "Cell du contact sur le terrain [PHONE_NUMBER]" at bounding box center [784, 699] width 267 height 54
click at [1182, 106] on button "Edit" at bounding box center [1193, 93] width 65 height 29
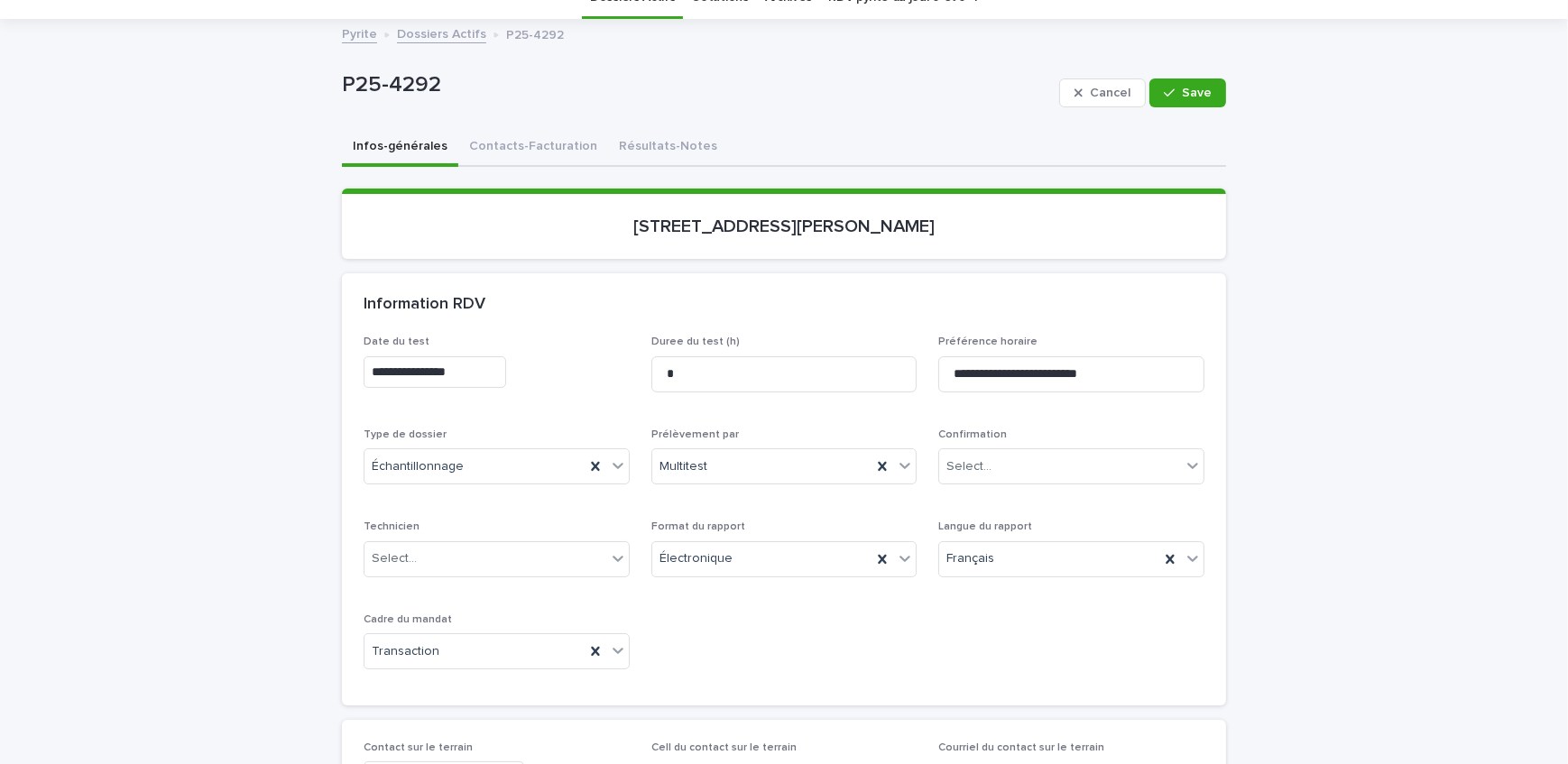
click at [502, 379] on input "**********" at bounding box center [435, 372] width 143 height 31
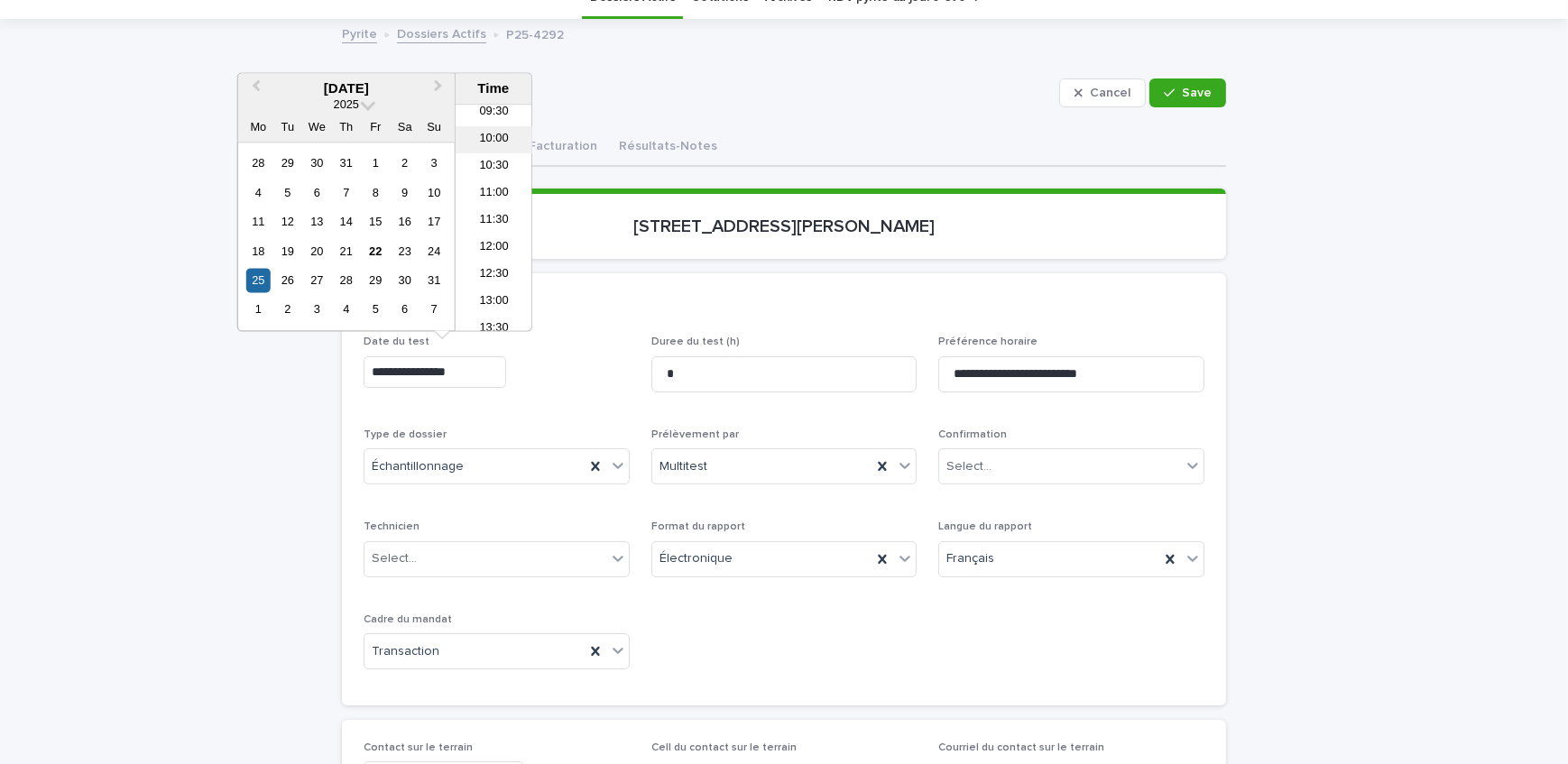
scroll to position [553, 0]
click at [508, 148] on li "11:00" at bounding box center [493, 161] width 77 height 27
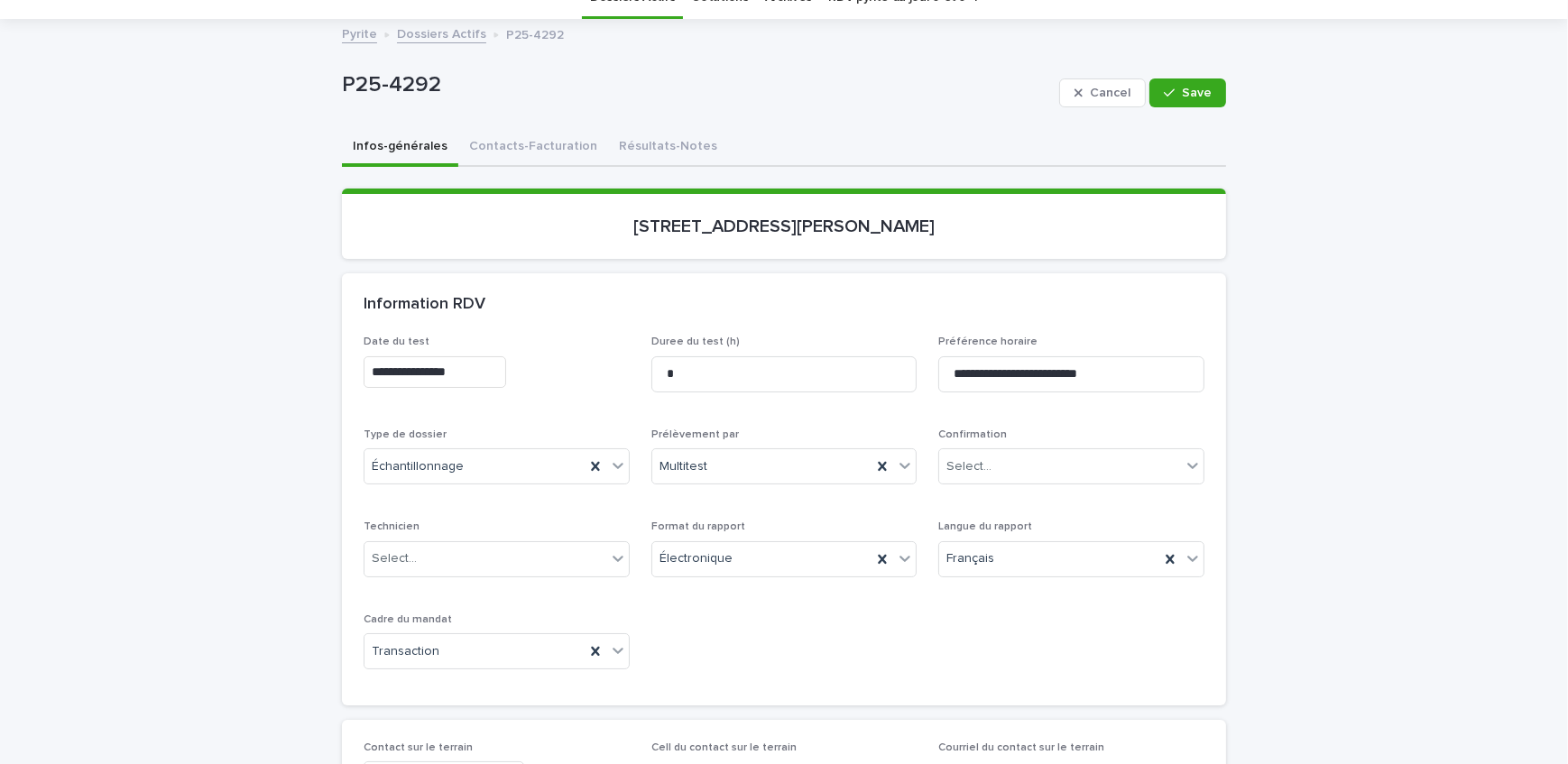
click at [472, 361] on input "**********" at bounding box center [435, 372] width 143 height 31
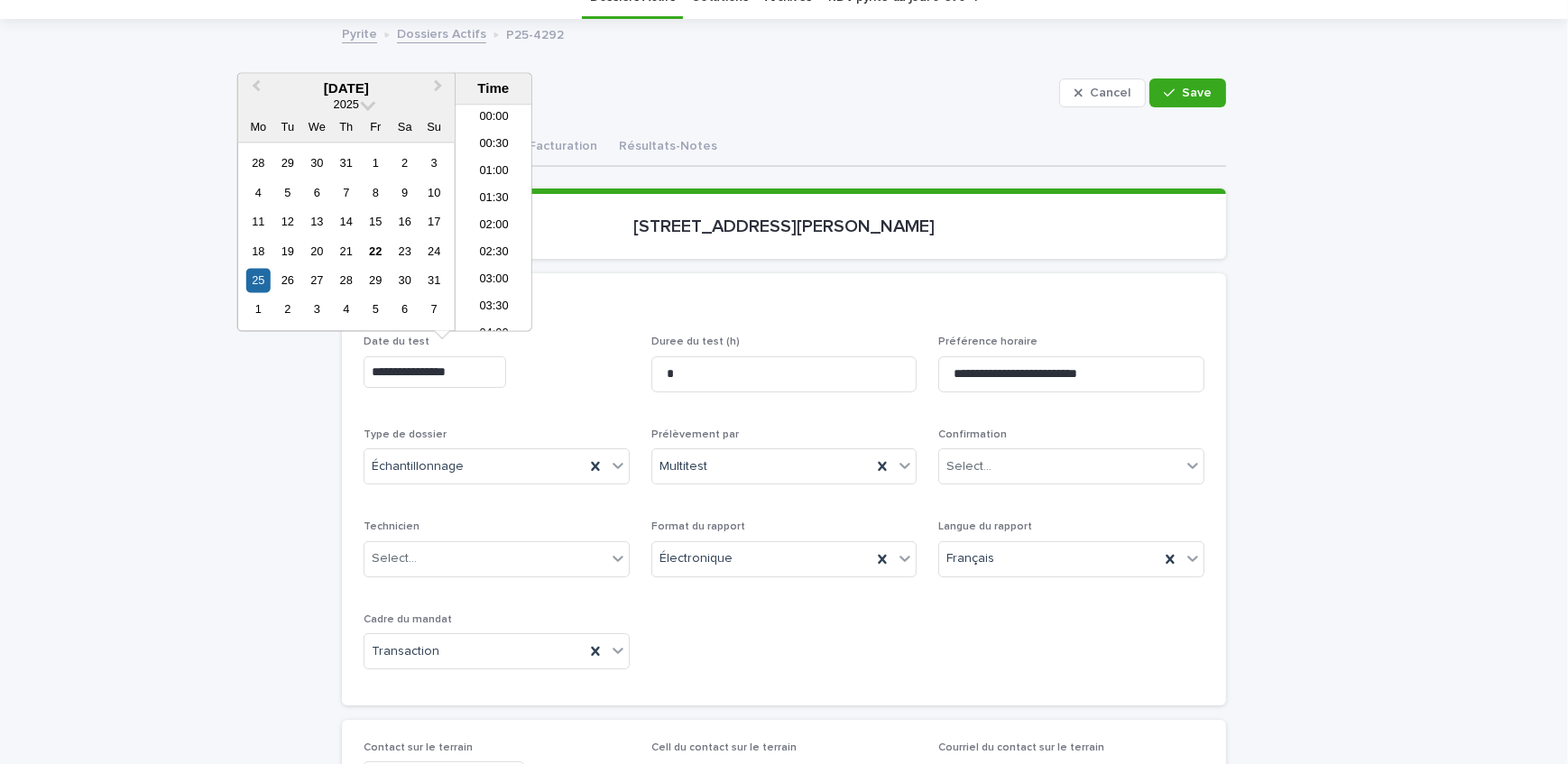
scroll to position [496, 0]
type input "**********"
click at [563, 349] on div "**********" at bounding box center [496, 368] width 267 height 65
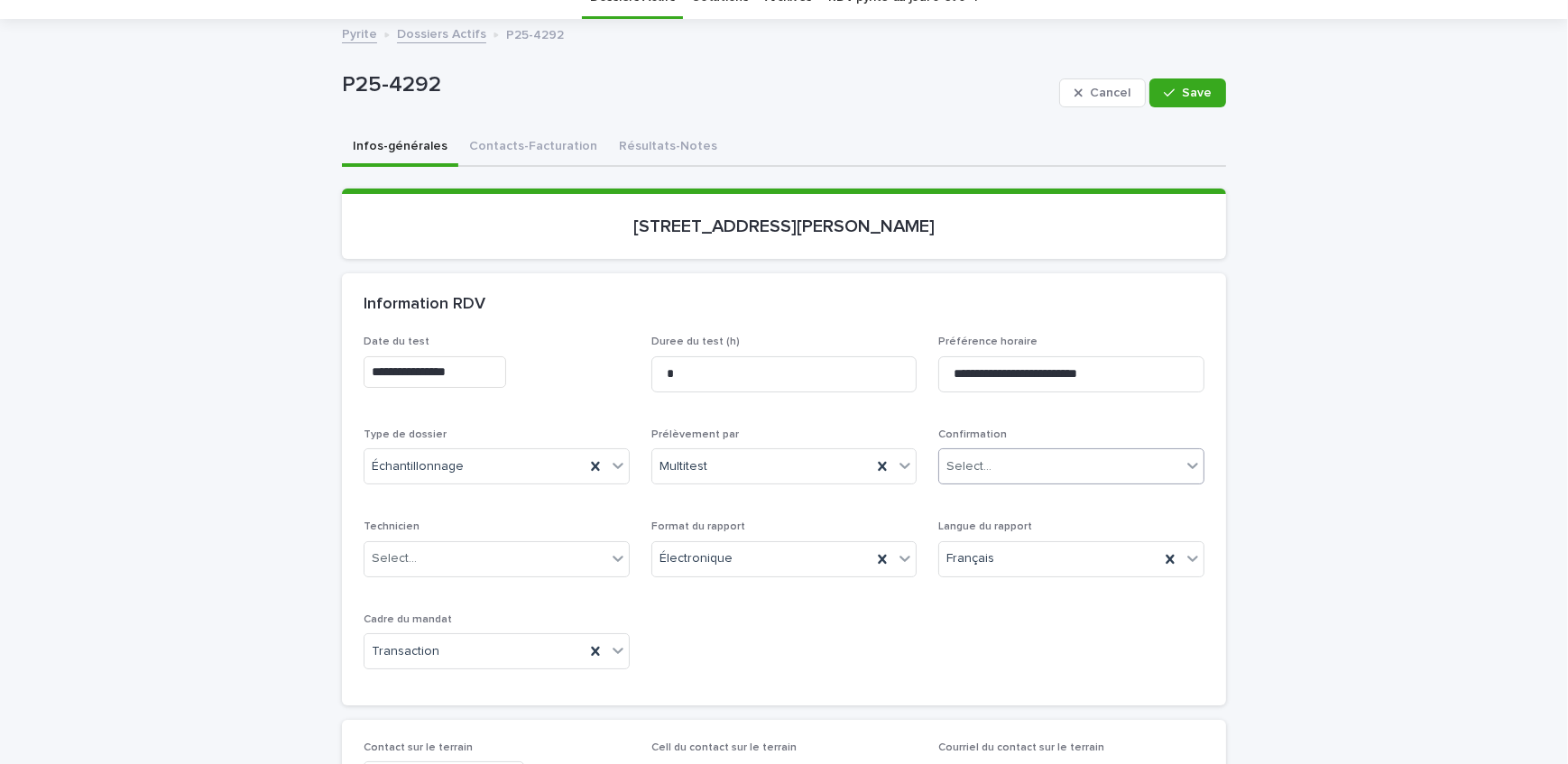
click at [1114, 459] on div "Select..." at bounding box center [1061, 467] width 242 height 29
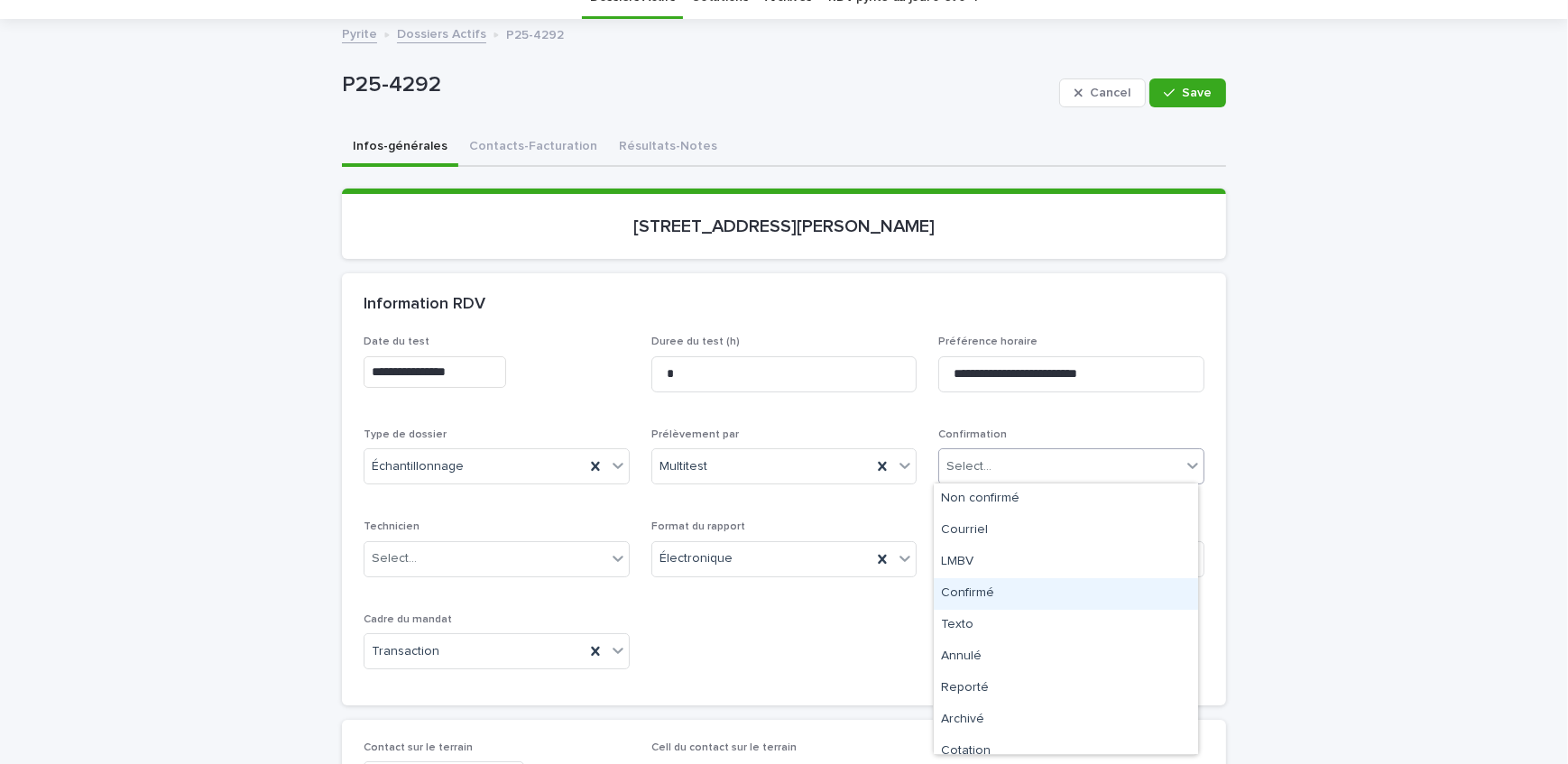
click at [1047, 587] on div "Confirmé" at bounding box center [1066, 594] width 265 height 31
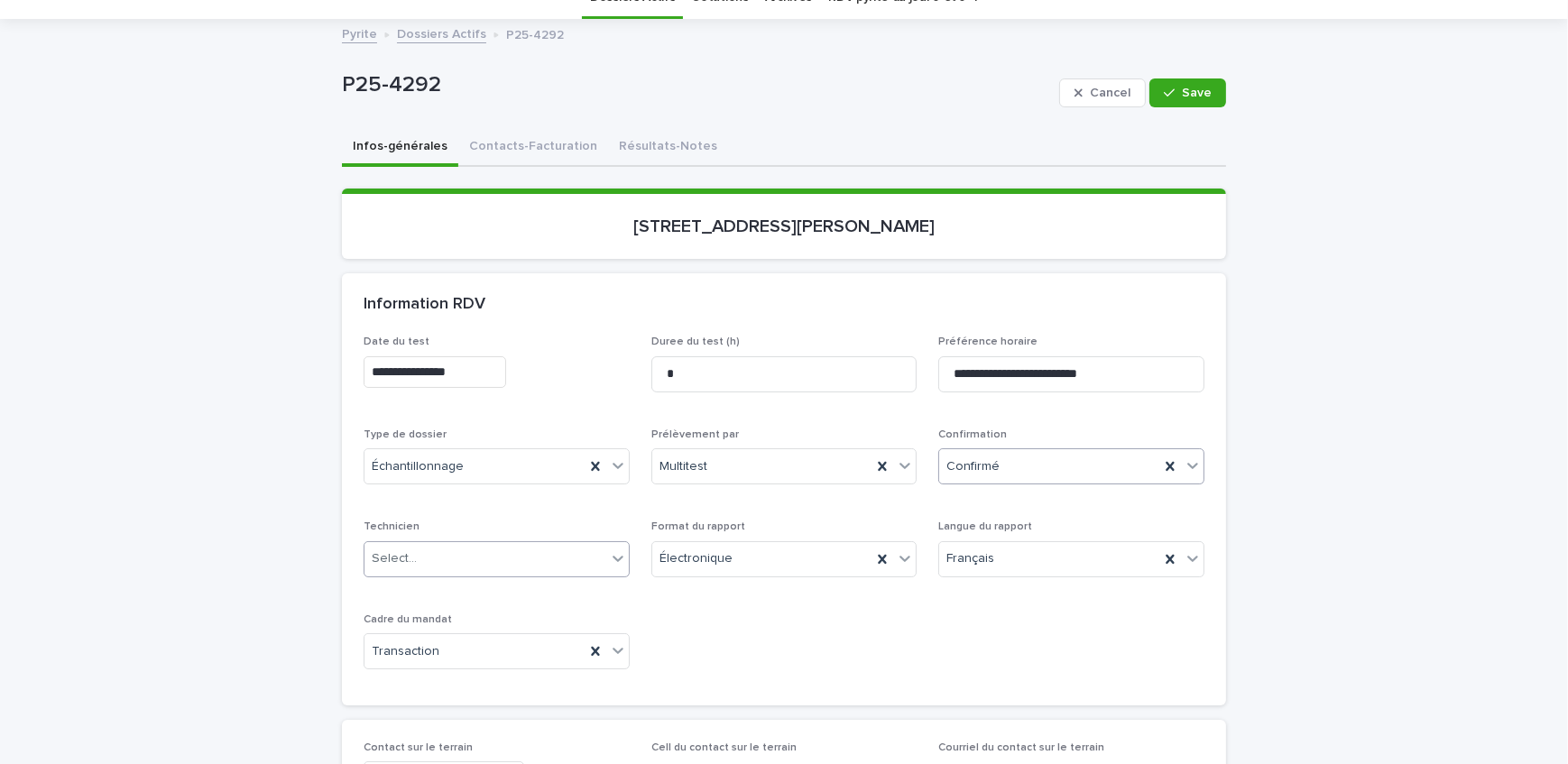
click at [386, 560] on div "Select..." at bounding box center [395, 559] width 45 height 19
click at [529, 719] on div "[PERSON_NAME]" at bounding box center [490, 718] width 265 height 31
click at [1202, 84] on button "Save" at bounding box center [1188, 93] width 77 height 29
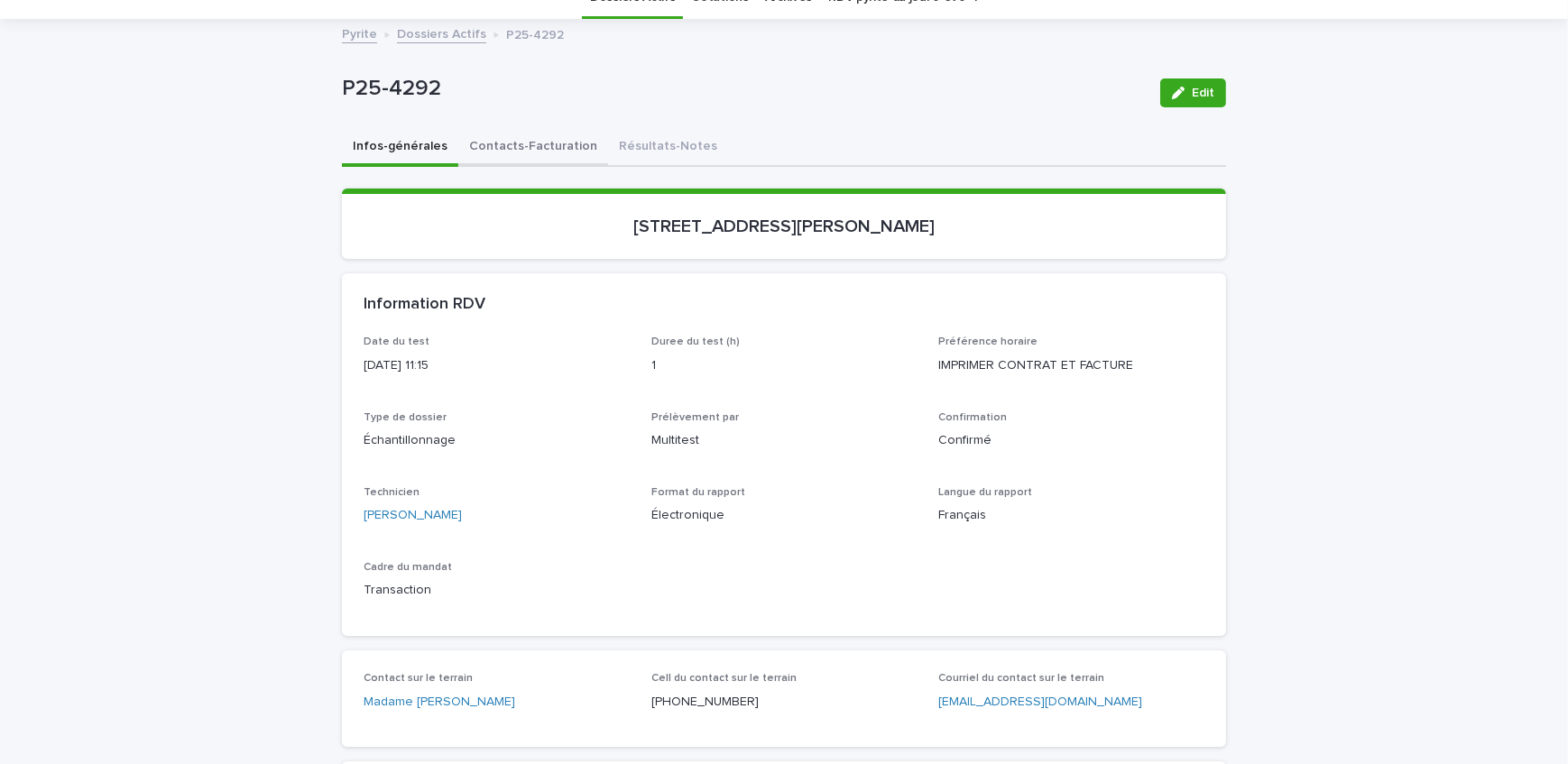
click at [529, 146] on button "Contacts-Facturation" at bounding box center [532, 148] width 149 height 38
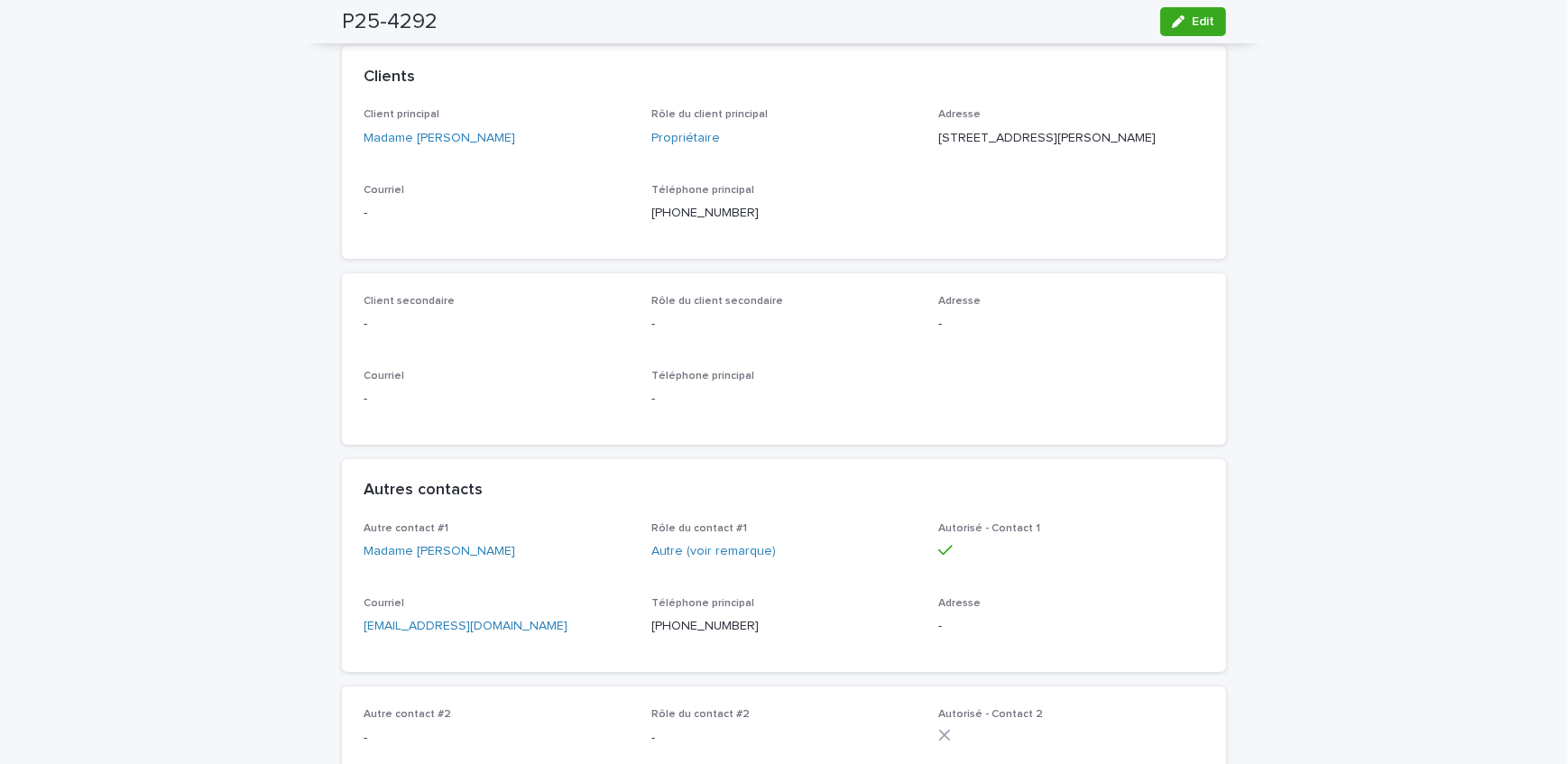
scroll to position [409, 0]
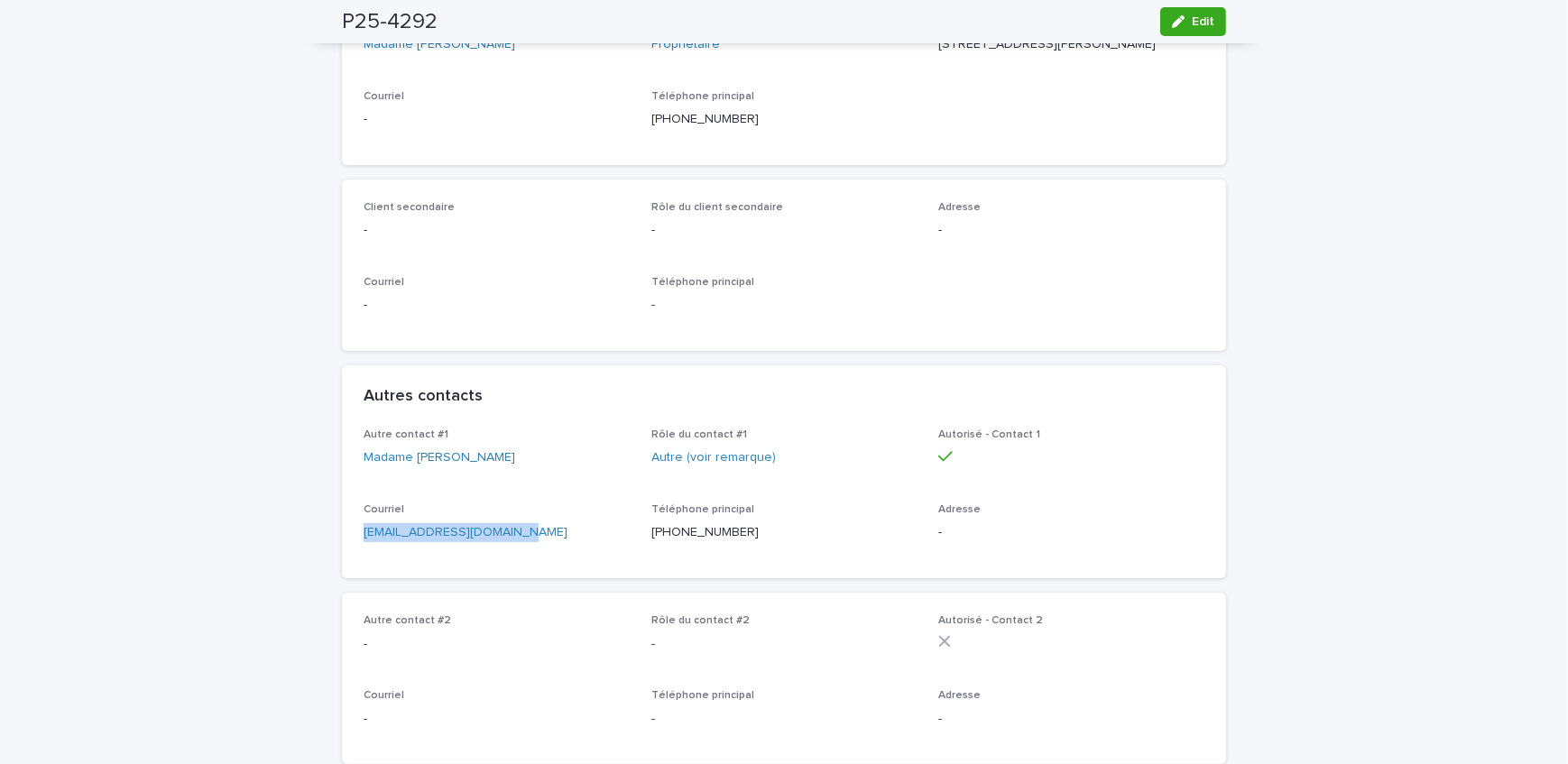
drag, startPoint x: 457, startPoint y: 553, endPoint x: 267, endPoint y: 566, distance: 190.4
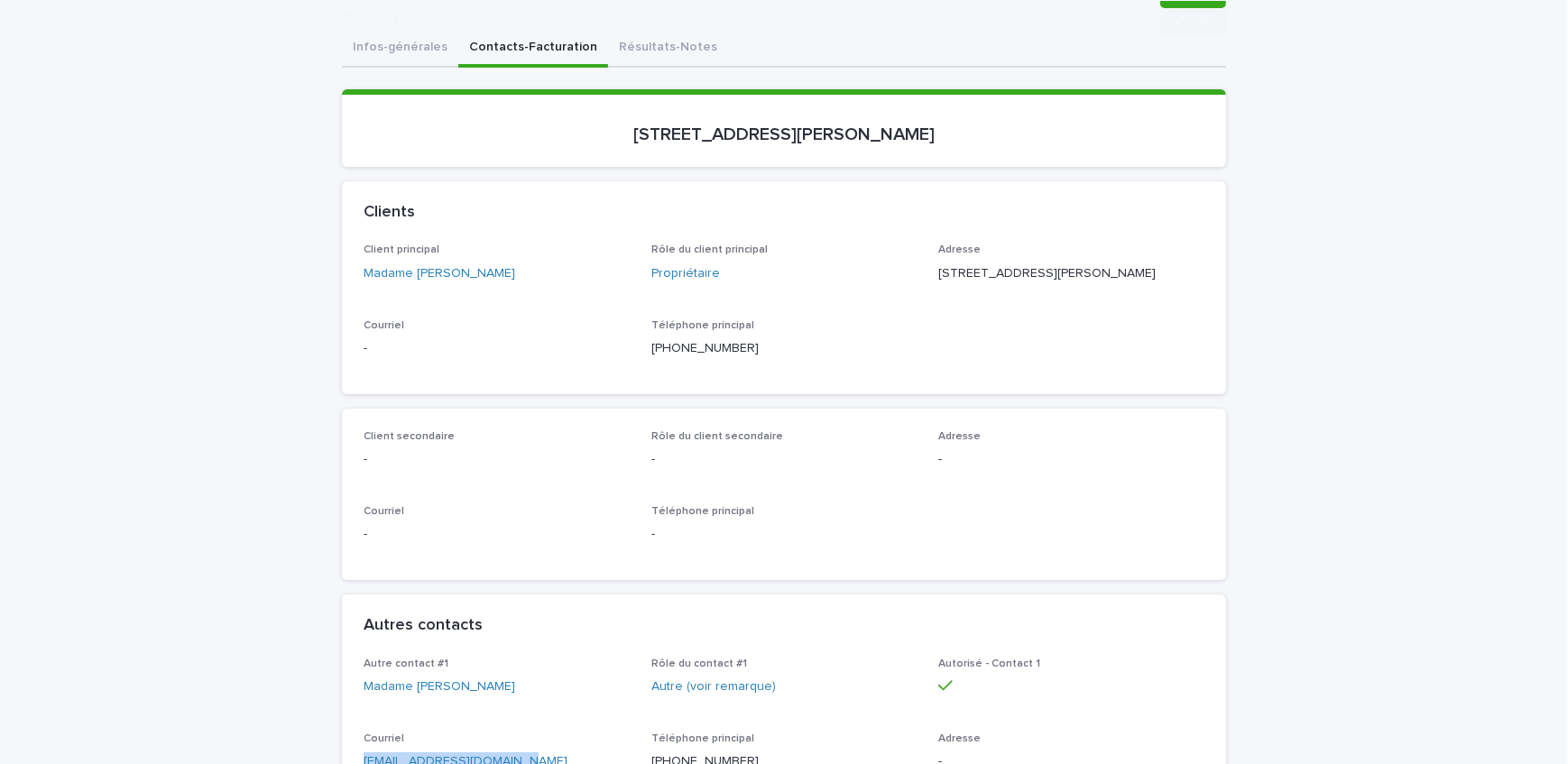
scroll to position [245, 0]
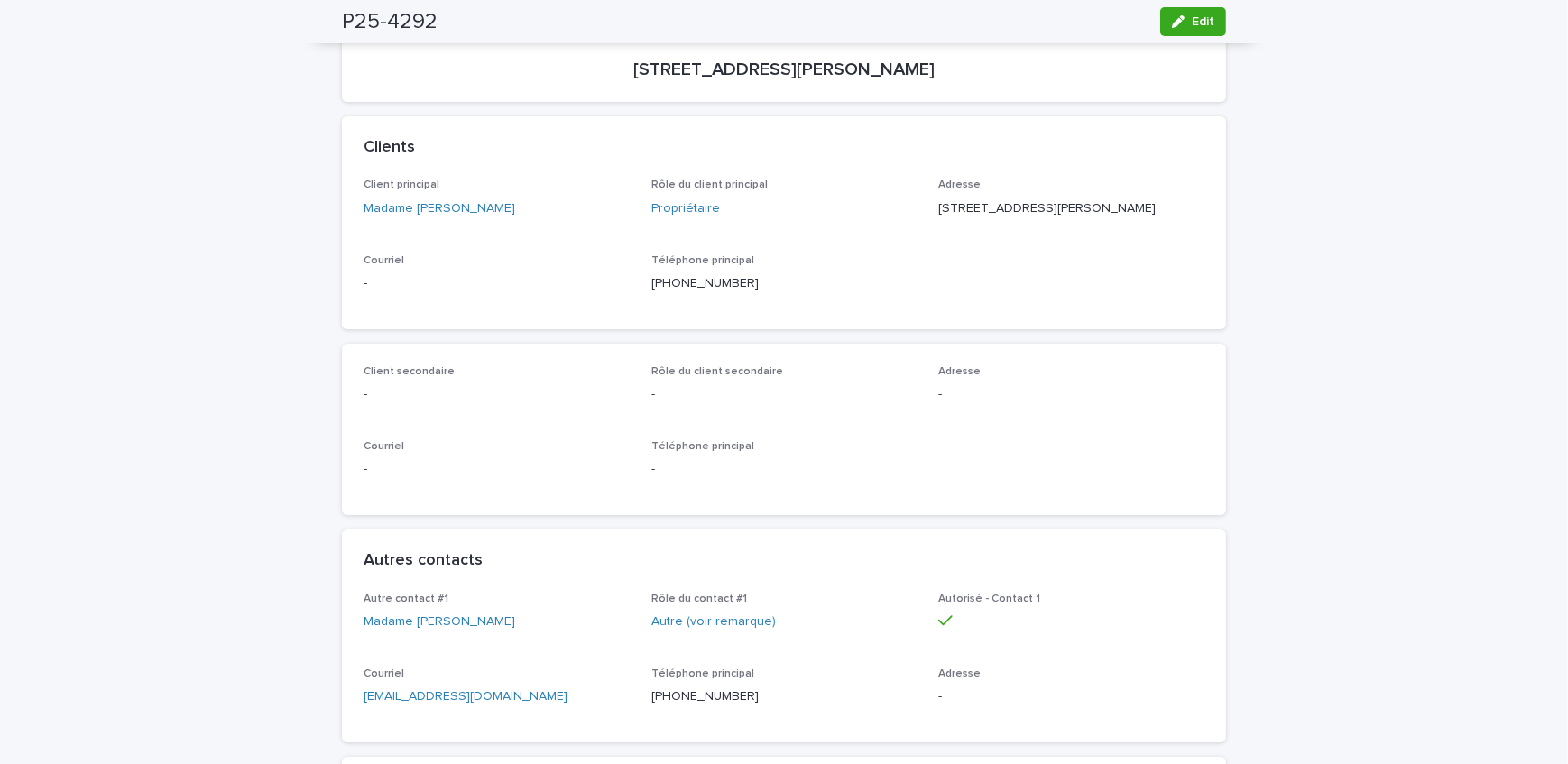
click at [550, 480] on p "-" at bounding box center [496, 469] width 267 height 19
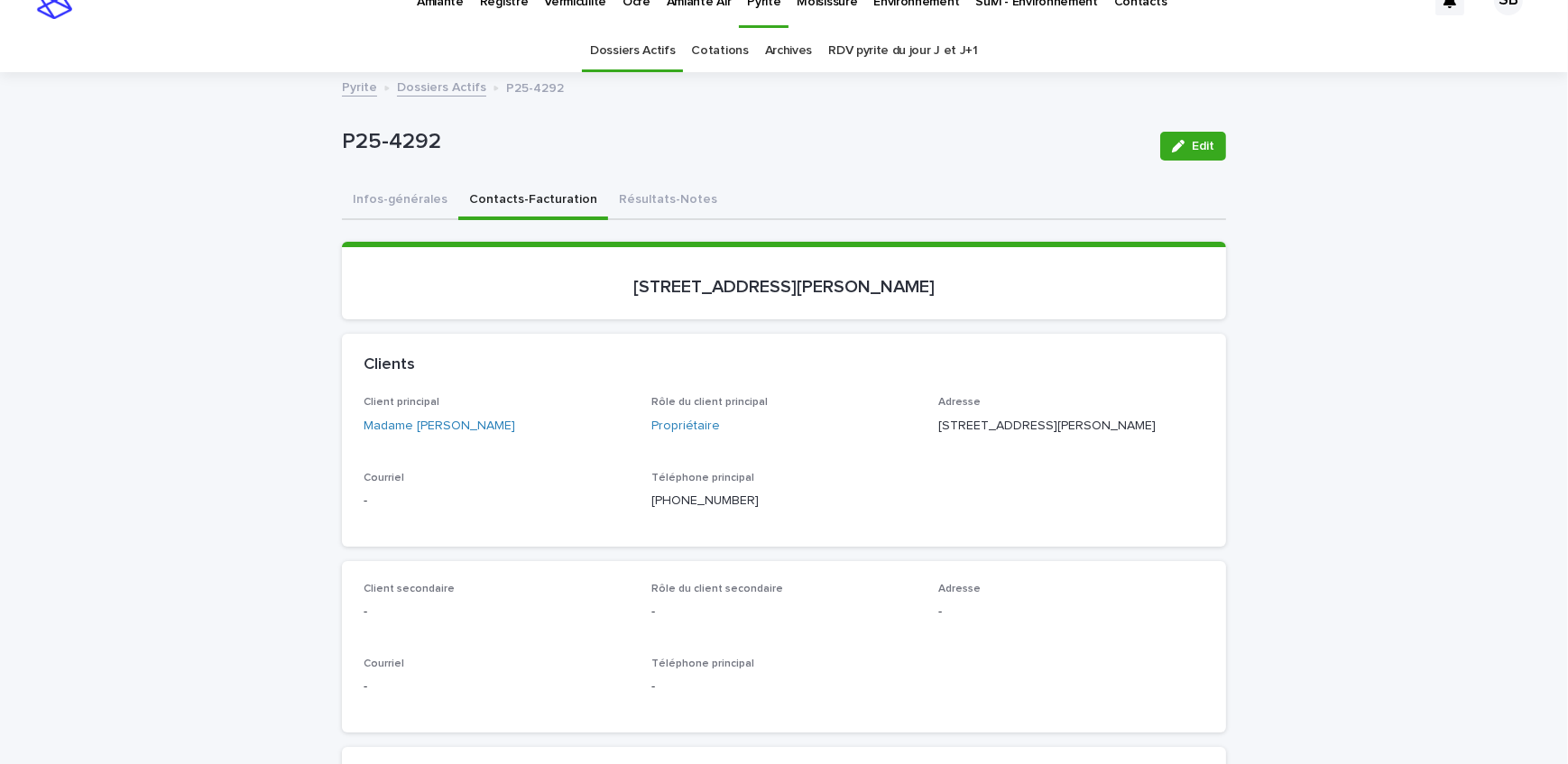
scroll to position [0, 0]
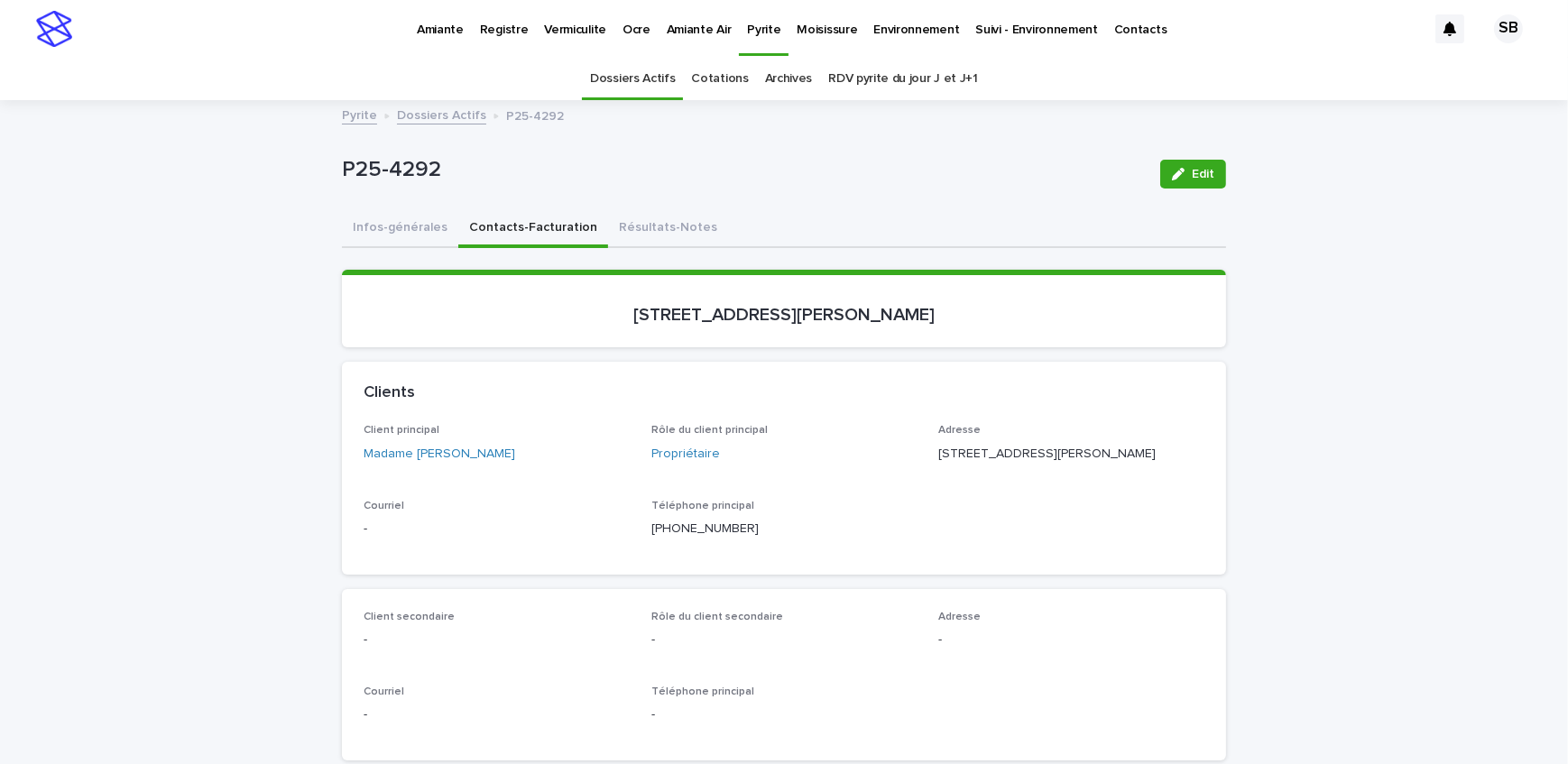
click at [442, 123] on link "Dossiers Actifs" at bounding box center [441, 113] width 89 height 21
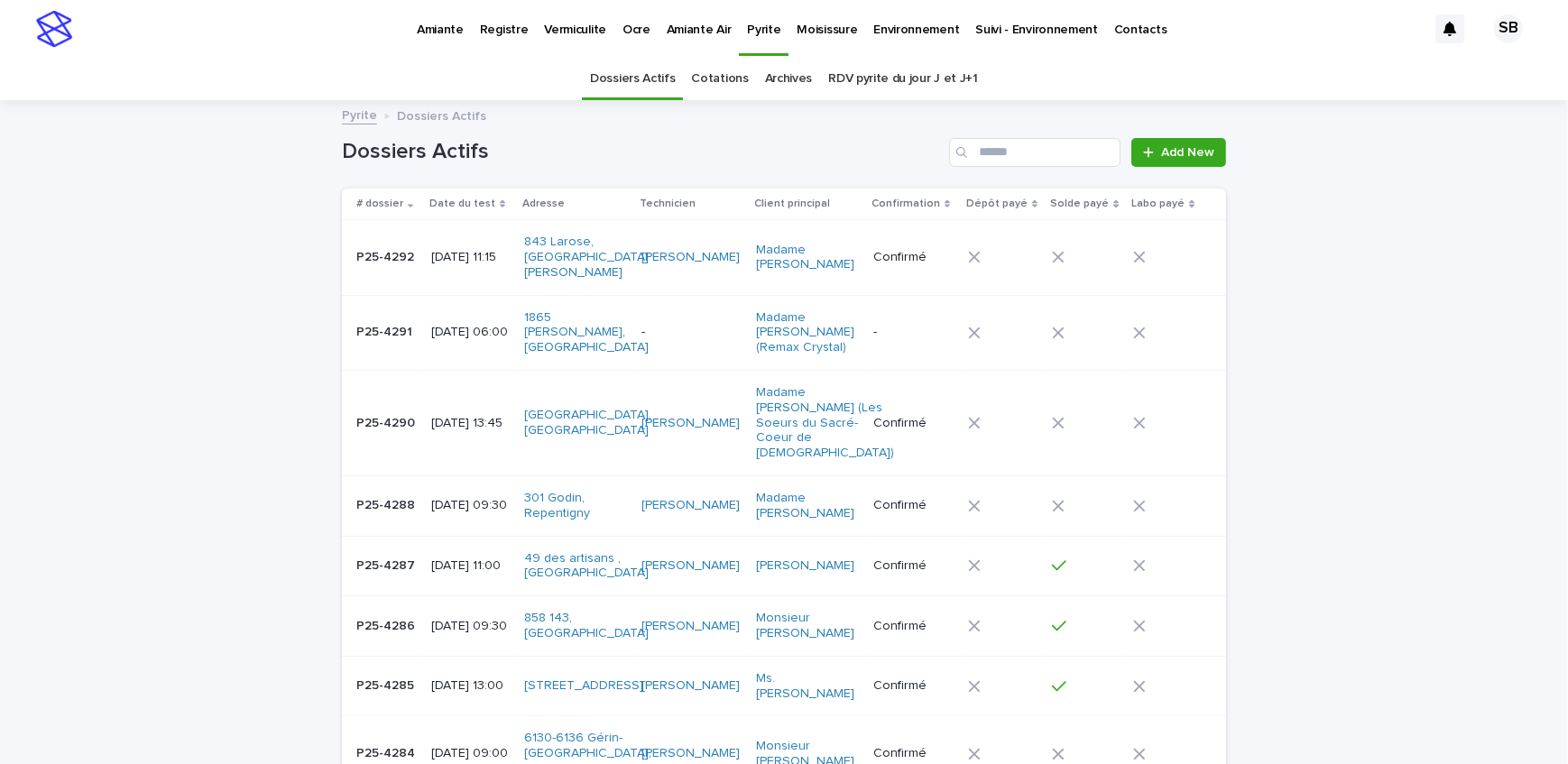
scroll to position [57, 0]
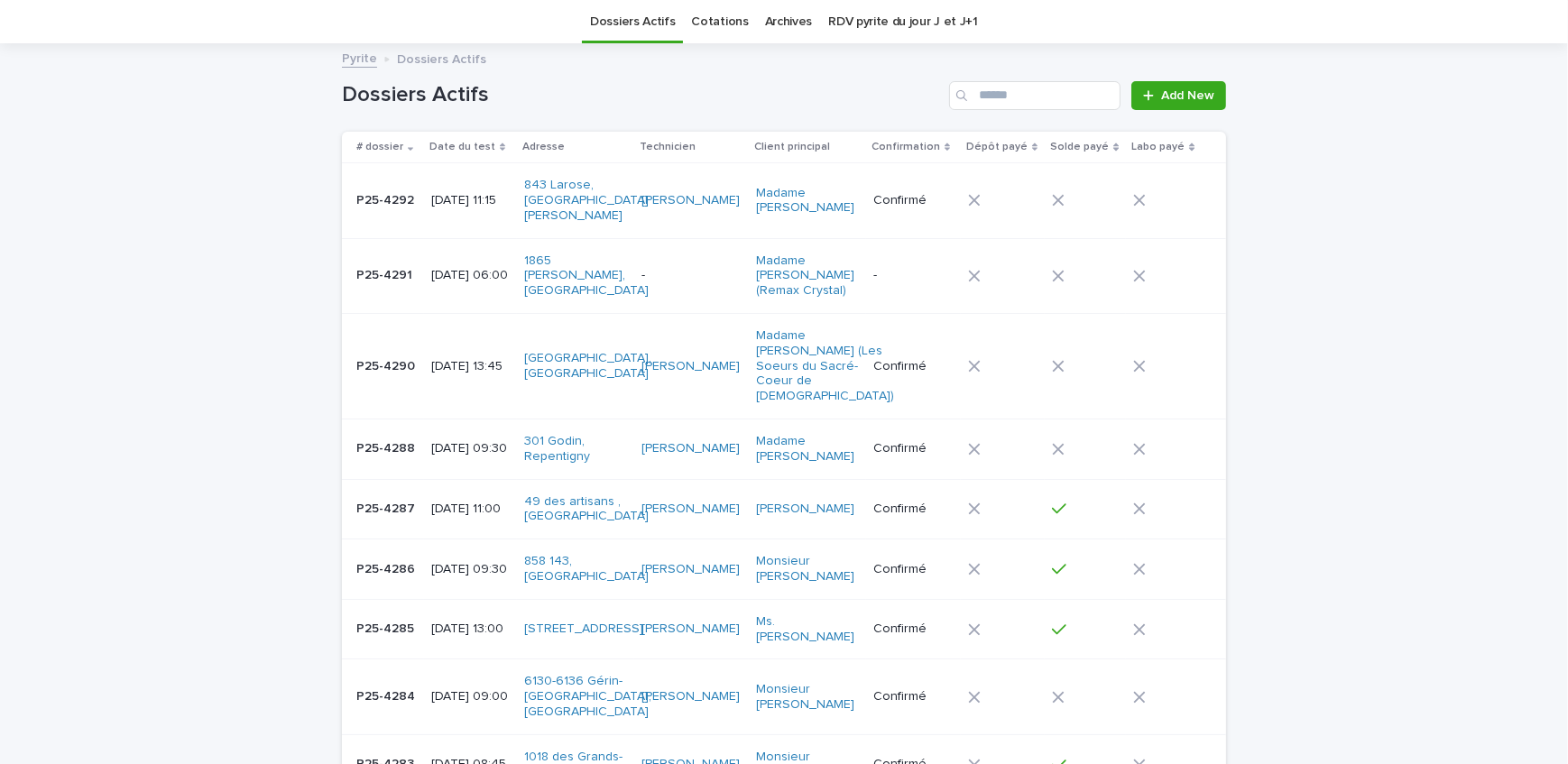
click at [432, 268] on p "[DATE] 06:00" at bounding box center [471, 276] width 78 height 16
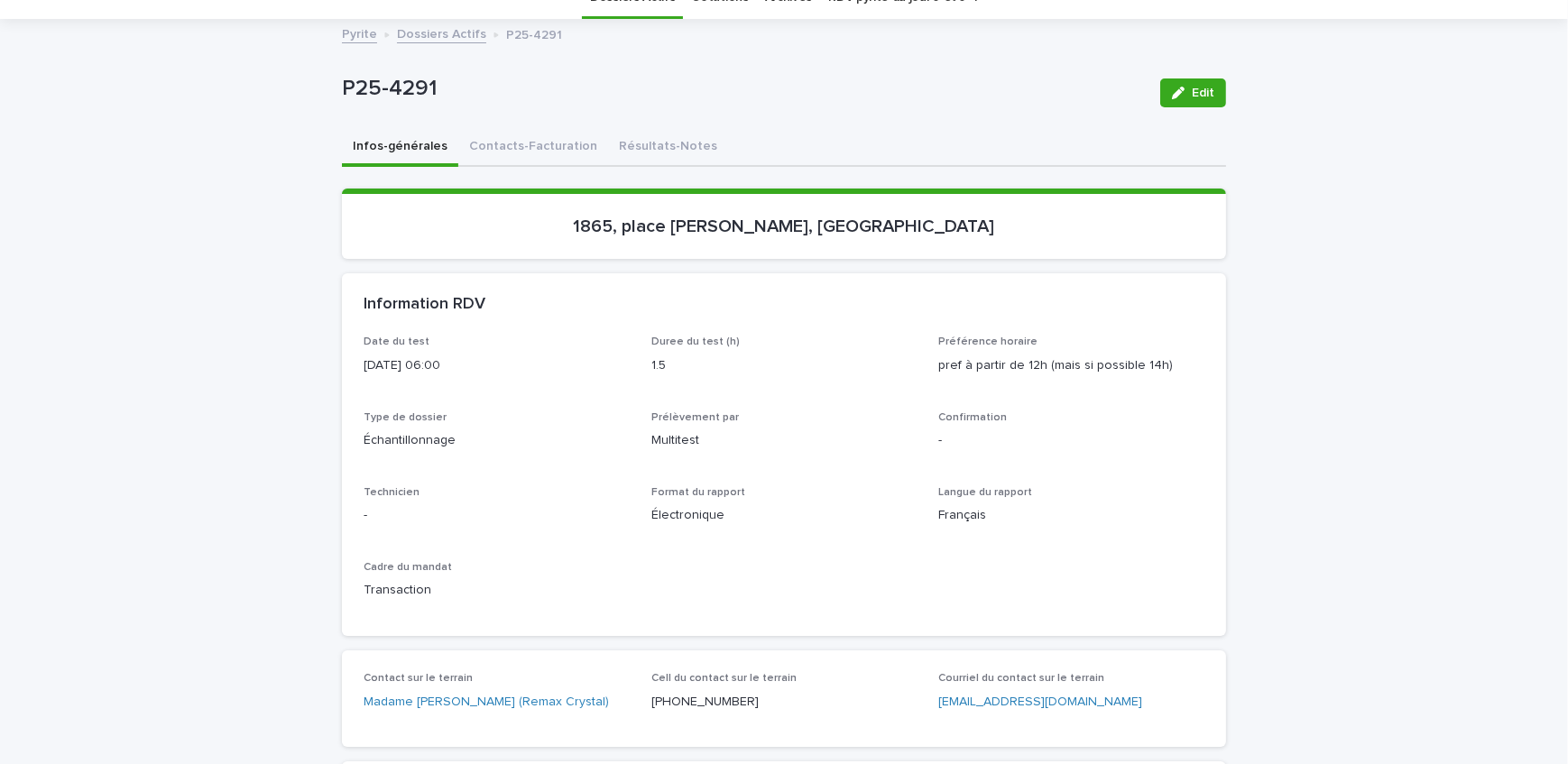
scroll to position [81, 0]
drag, startPoint x: 170, startPoint y: 550, endPoint x: 392, endPoint y: 593, distance: 226.1
drag, startPoint x: 739, startPoint y: 705, endPoint x: 651, endPoint y: 705, distance: 88.0
click at [652, 705] on p "[PHONE_NUMBER]" at bounding box center [784, 701] width 267 height 19
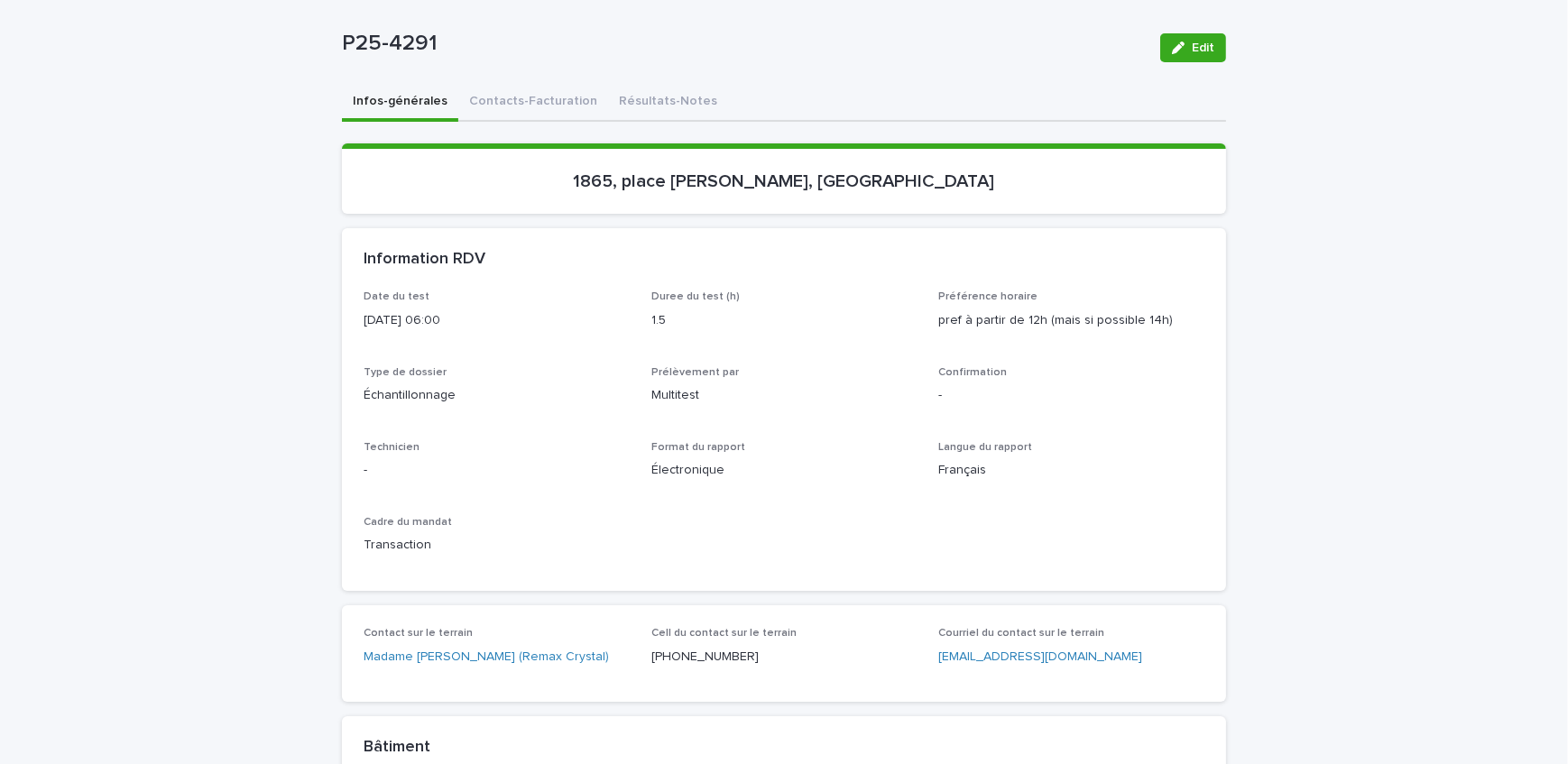
scroll to position [245, 0]
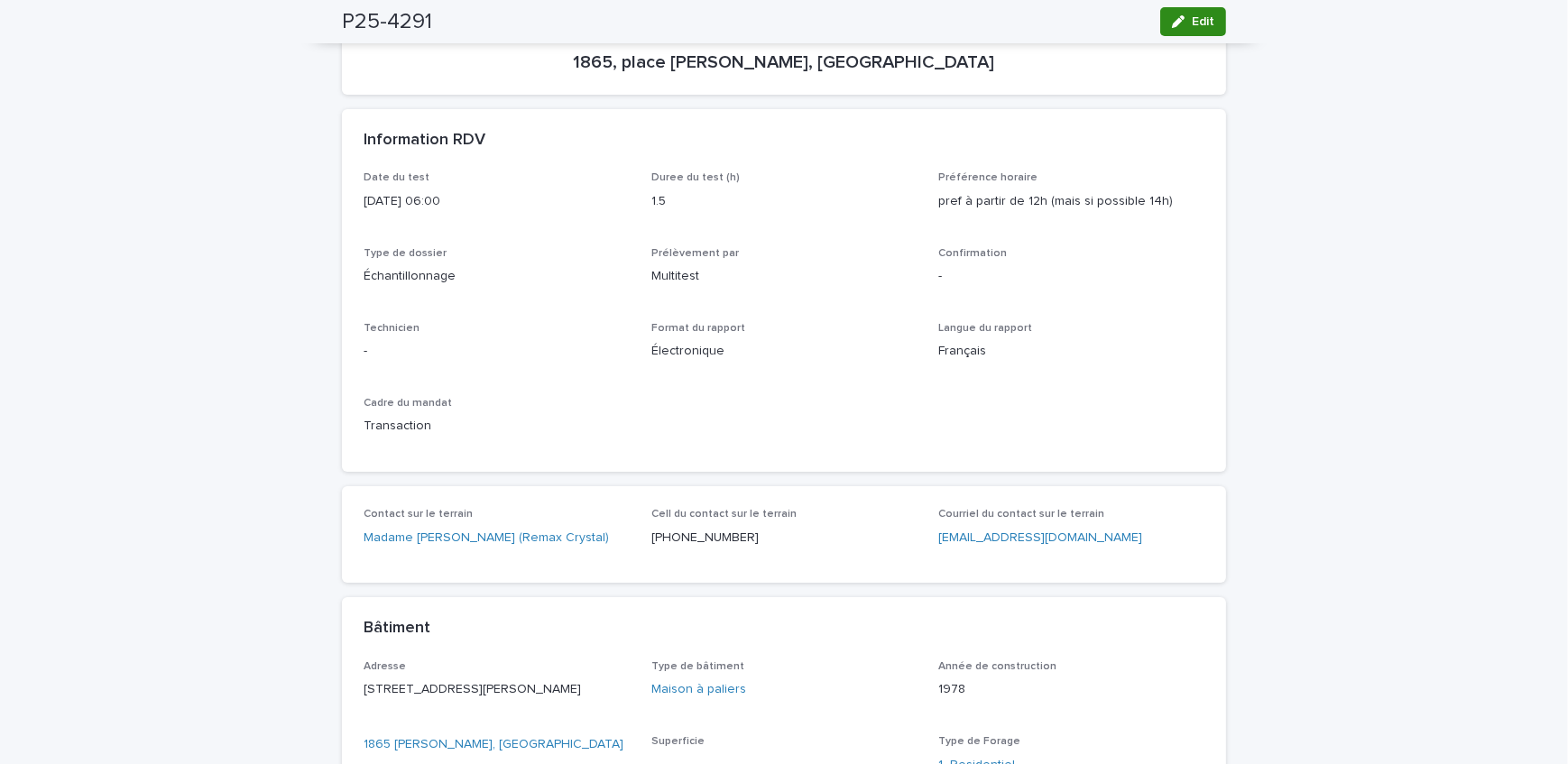
click at [1190, 11] on button "Edit" at bounding box center [1193, 21] width 65 height 29
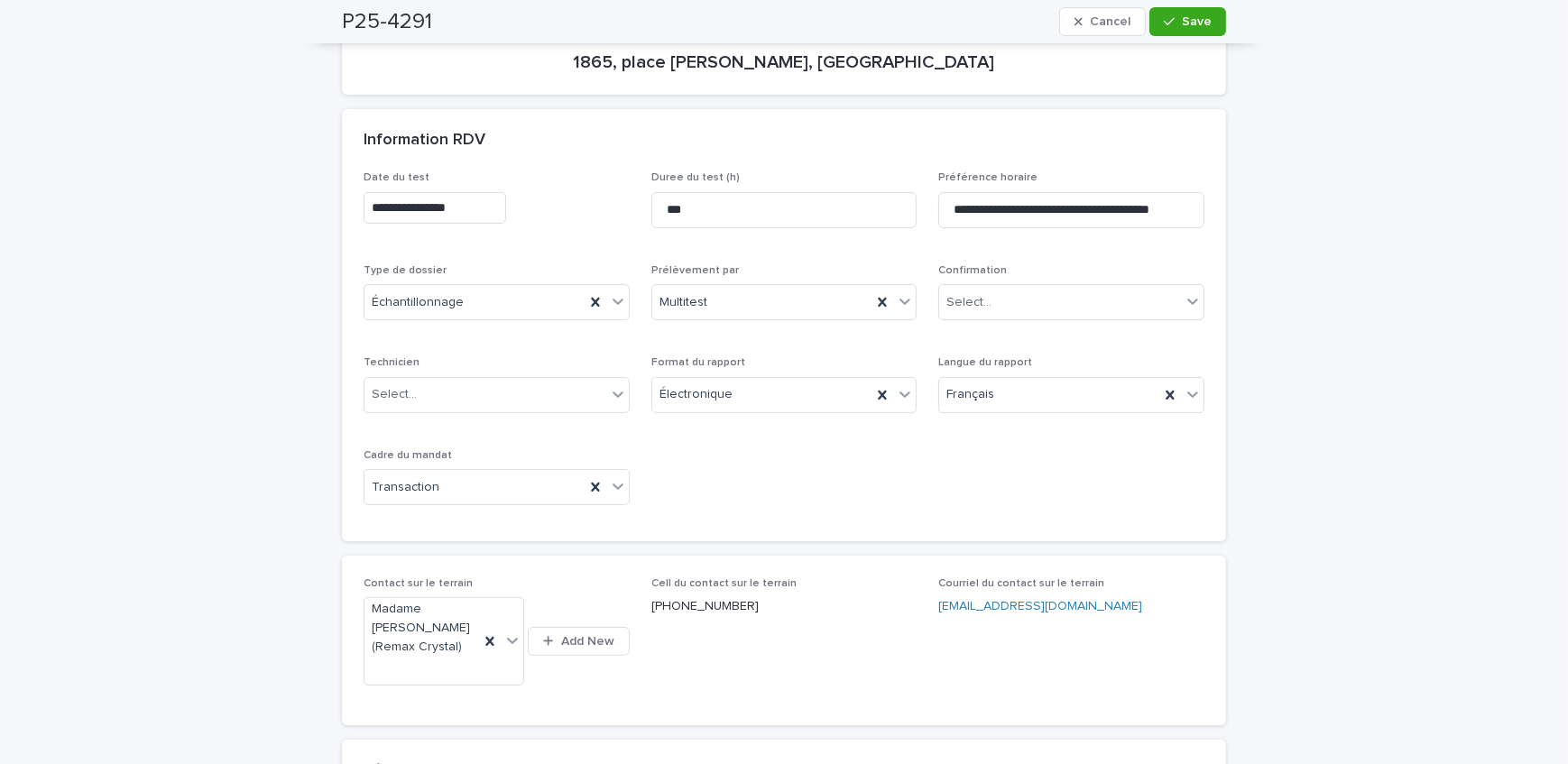
click at [496, 215] on input "**********" at bounding box center [435, 208] width 143 height 31
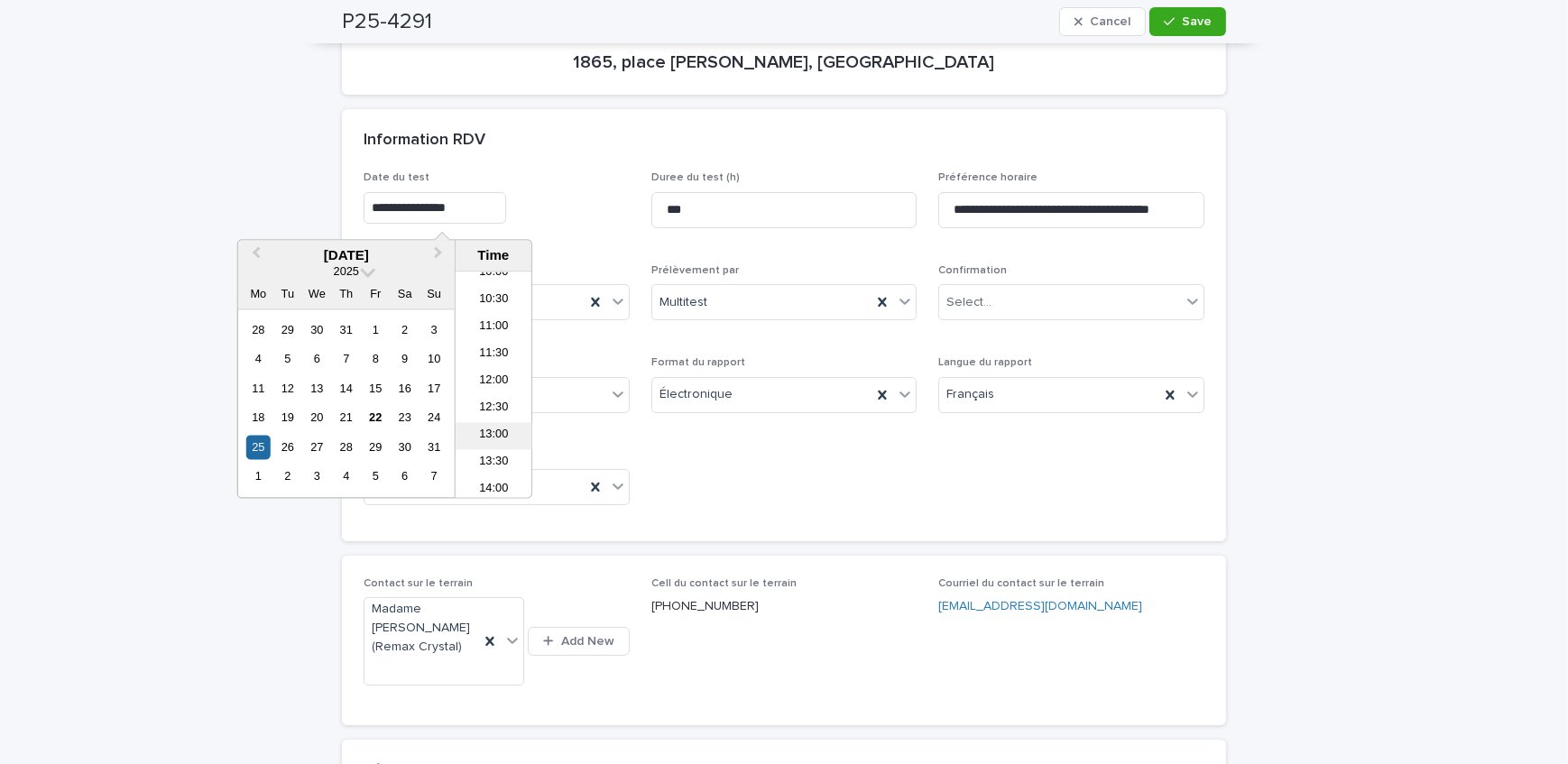
scroll to position [635, 0]
click at [507, 377] on li "13:30" at bounding box center [493, 382] width 77 height 27
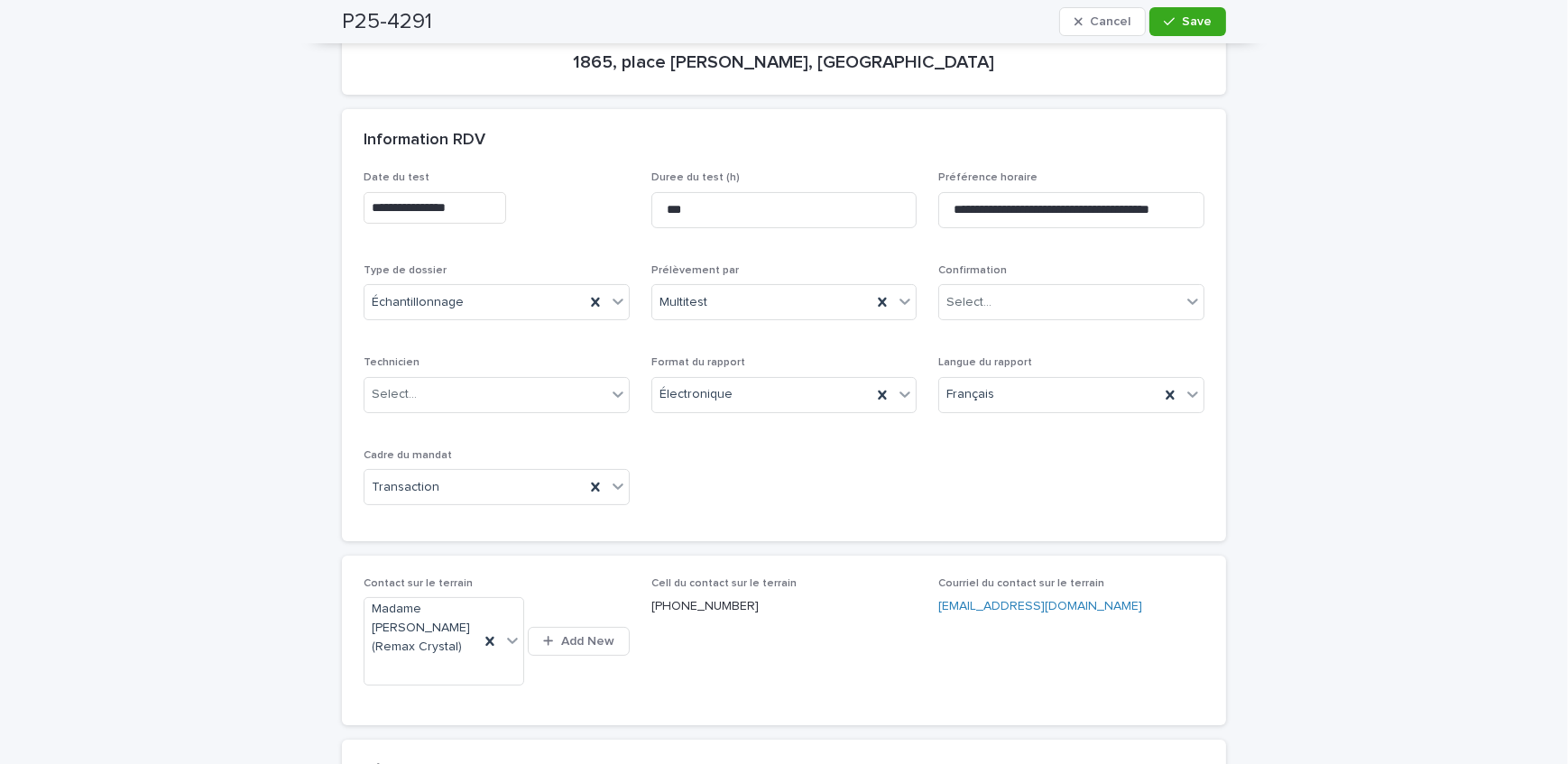
type input "**********"
click at [459, 398] on div "Select..." at bounding box center [486, 395] width 242 height 29
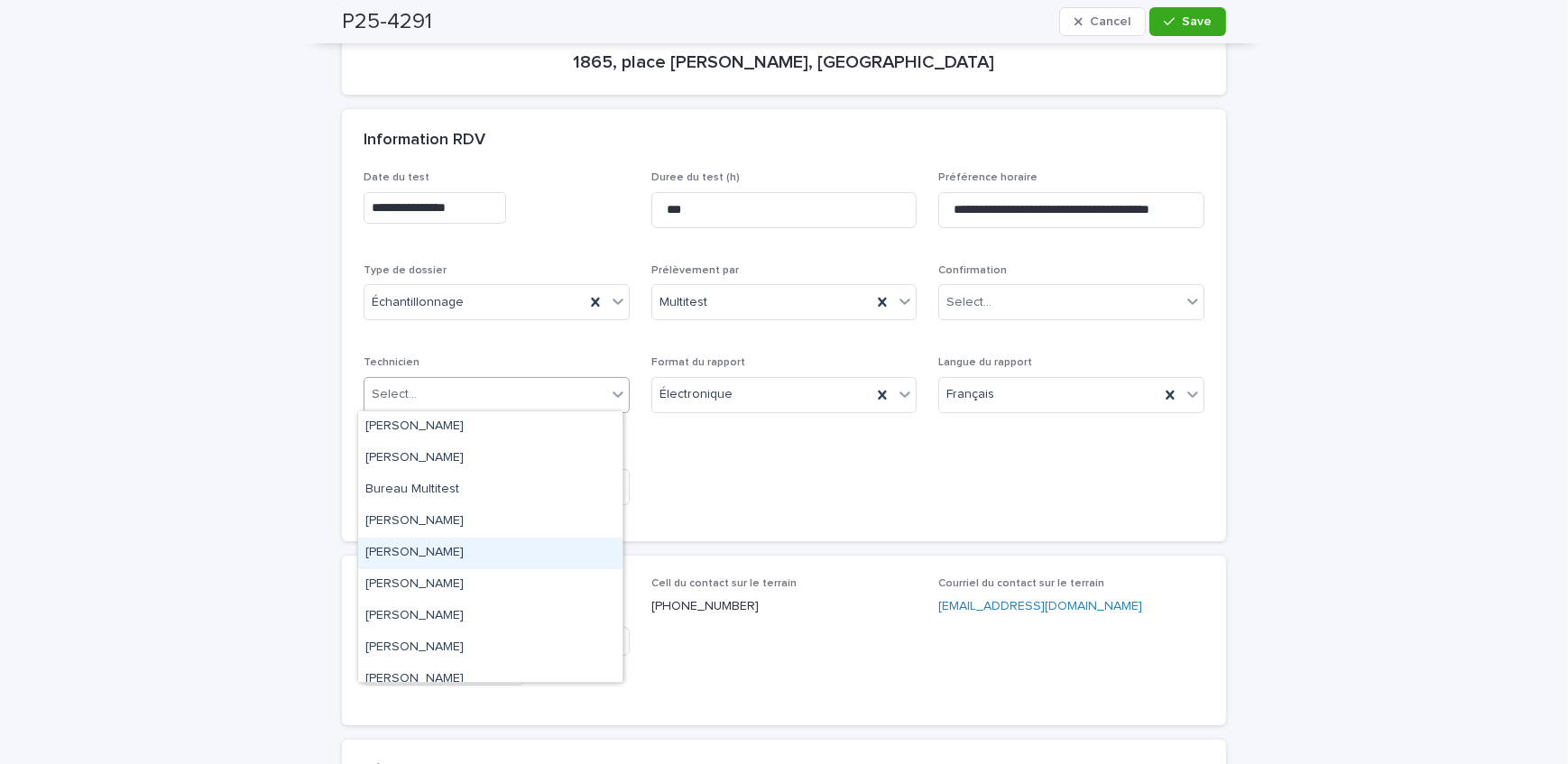
click at [506, 554] on div "[PERSON_NAME]" at bounding box center [490, 554] width 265 height 31
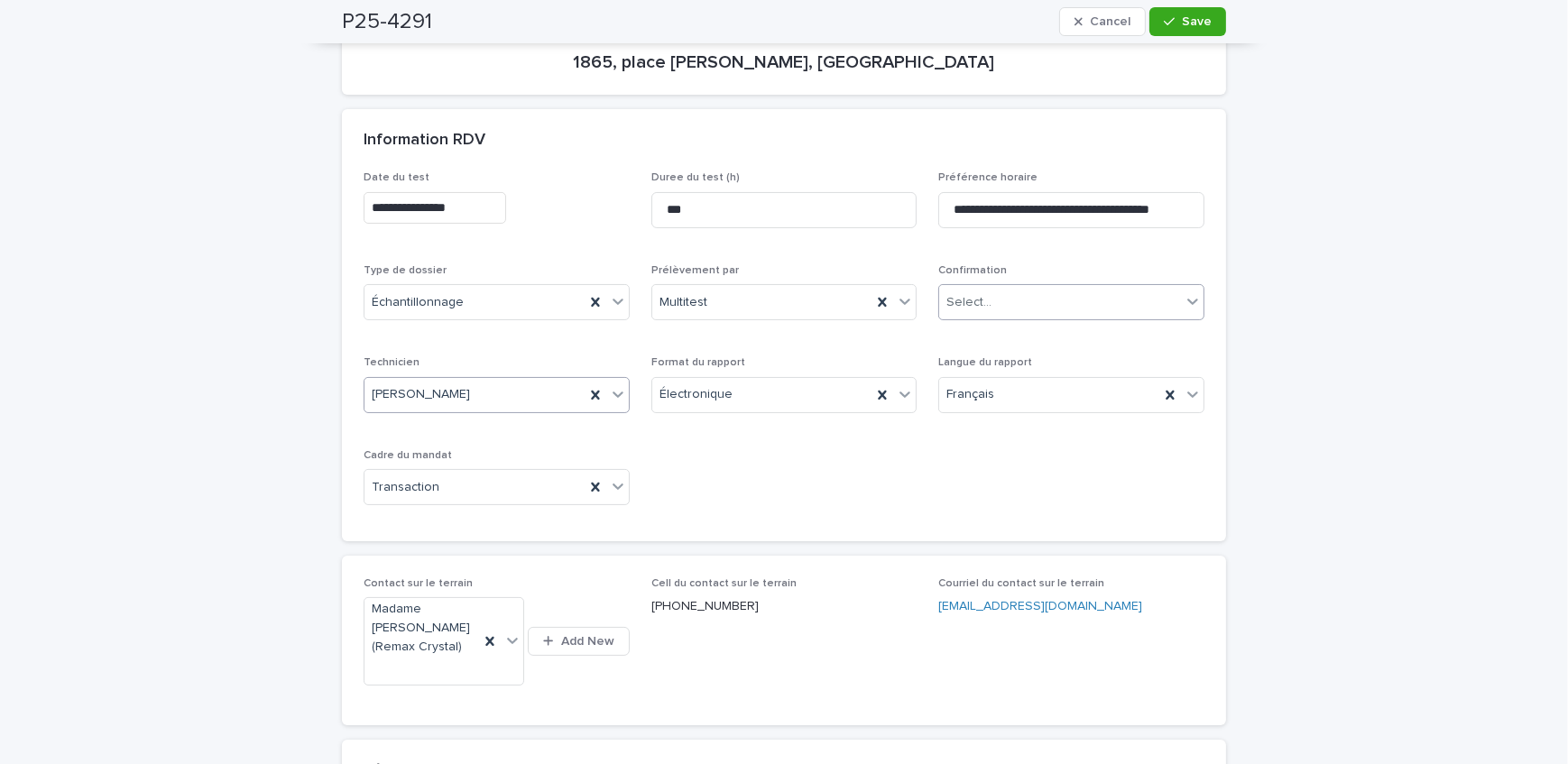
click at [992, 298] on div "Select..." at bounding box center [1061, 303] width 242 height 29
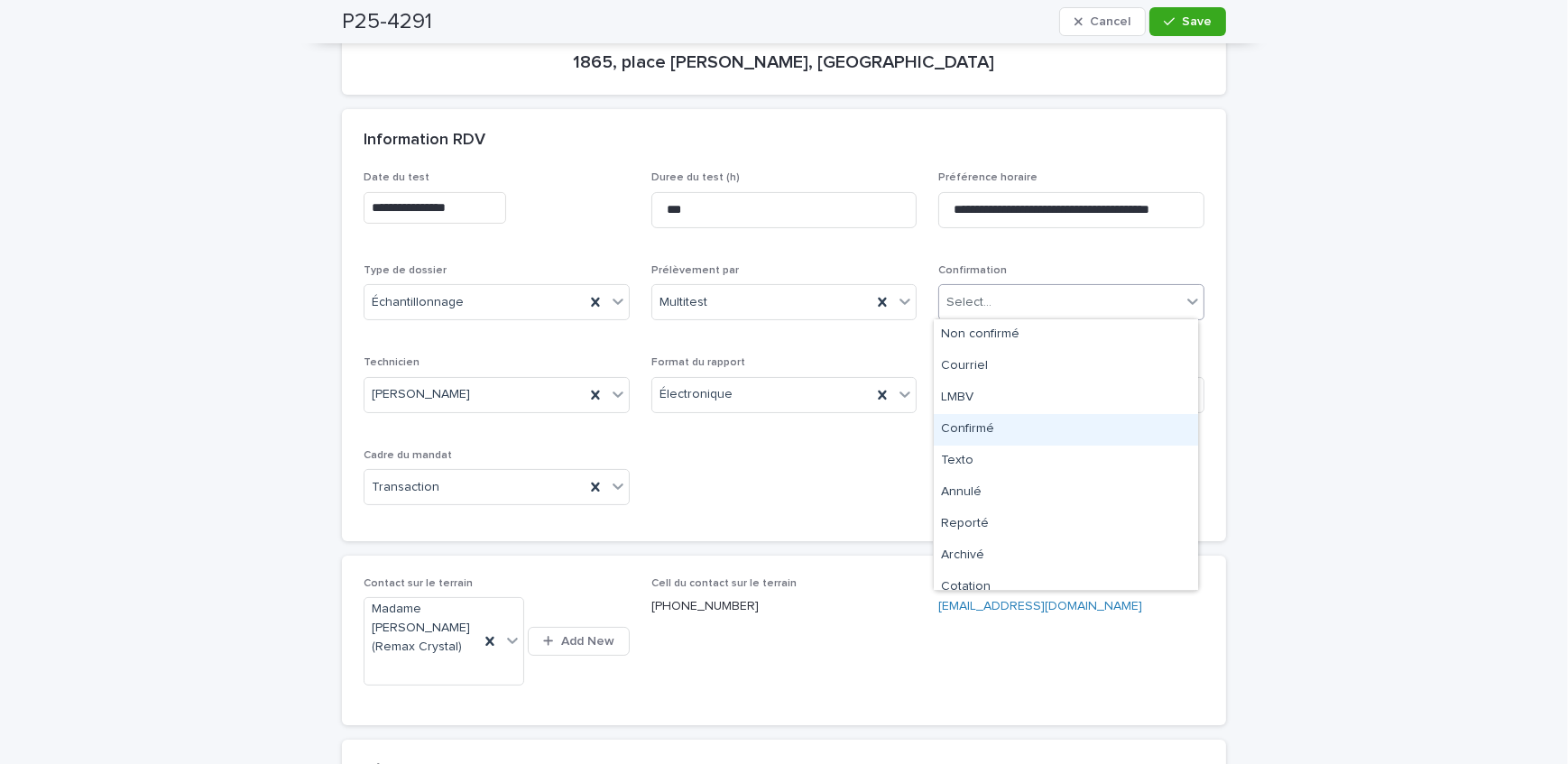
click at [997, 428] on div "Confirmé" at bounding box center [1066, 430] width 265 height 31
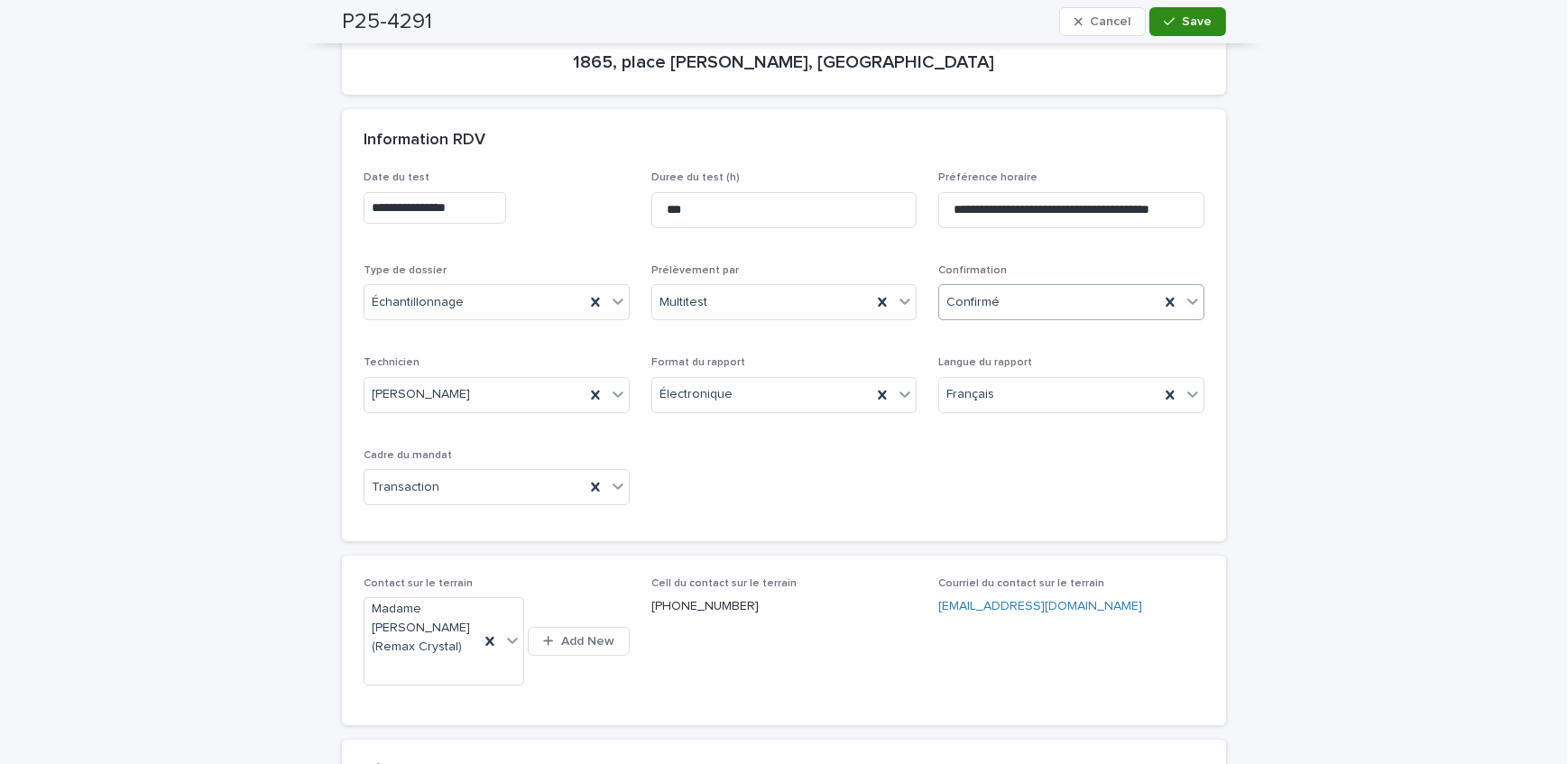
click at [1194, 18] on span "Save" at bounding box center [1197, 21] width 29 height 13
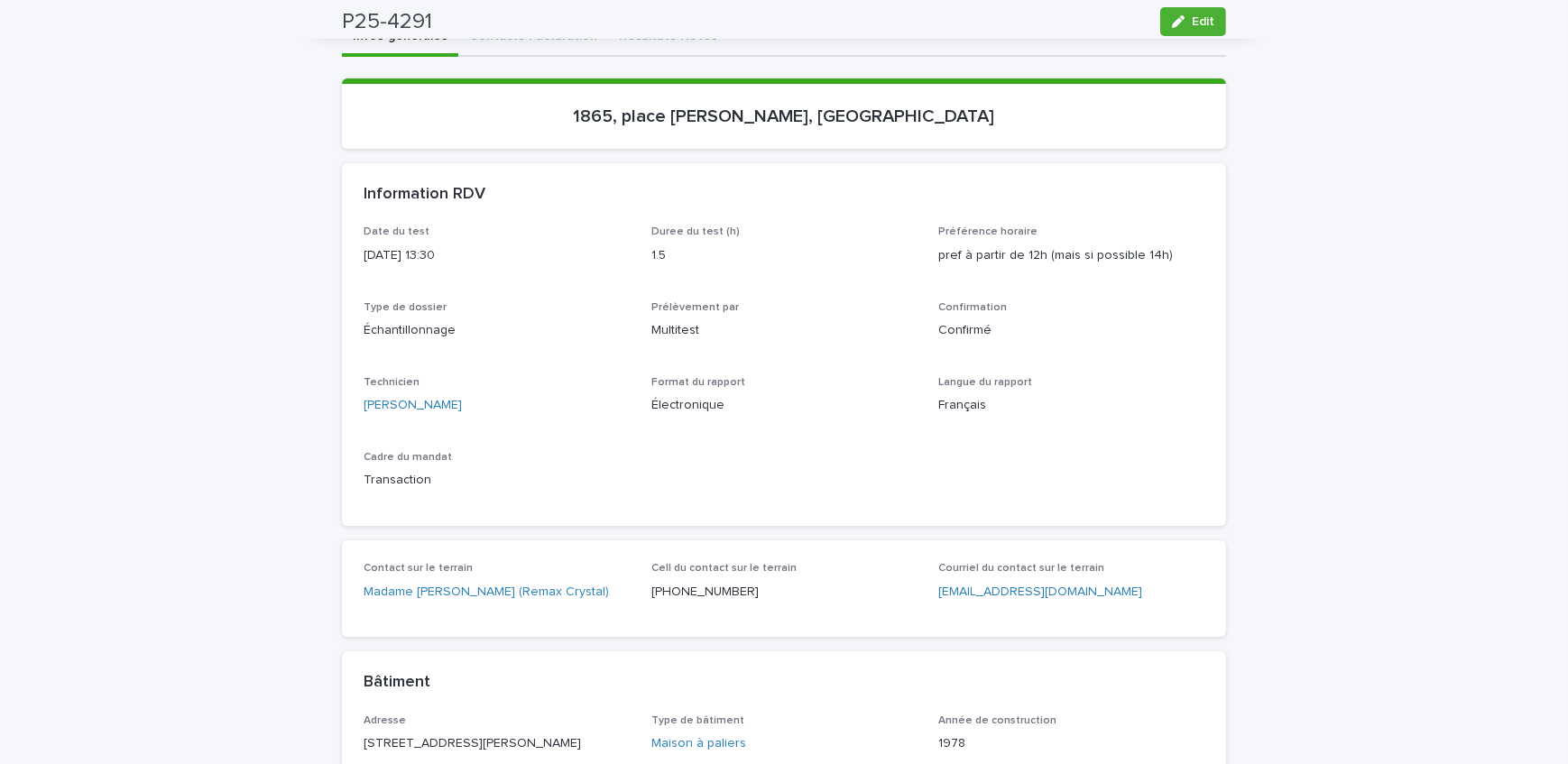
scroll to position [163, 0]
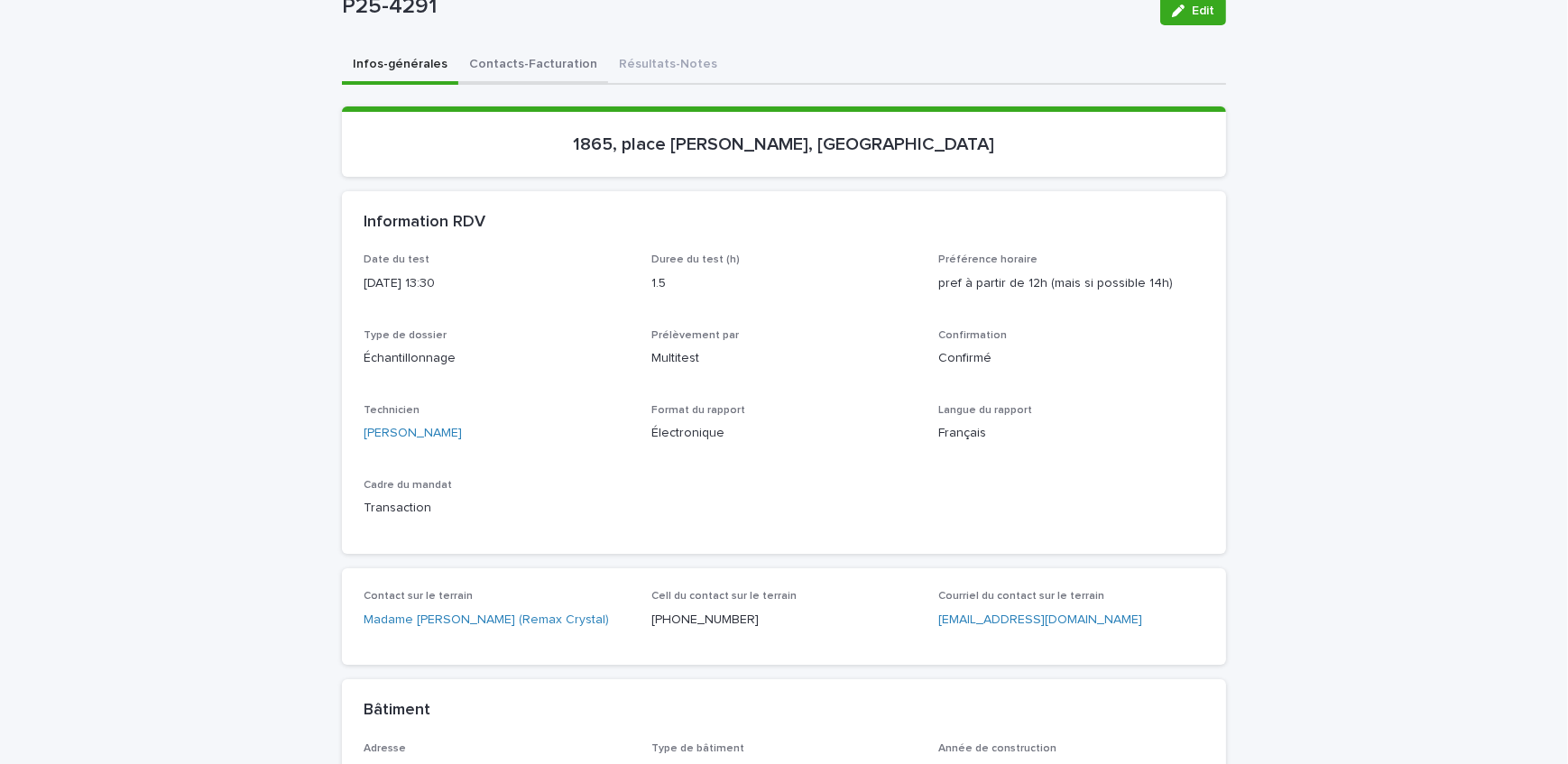
click at [521, 76] on button "Contacts-Facturation" at bounding box center [532, 65] width 149 height 38
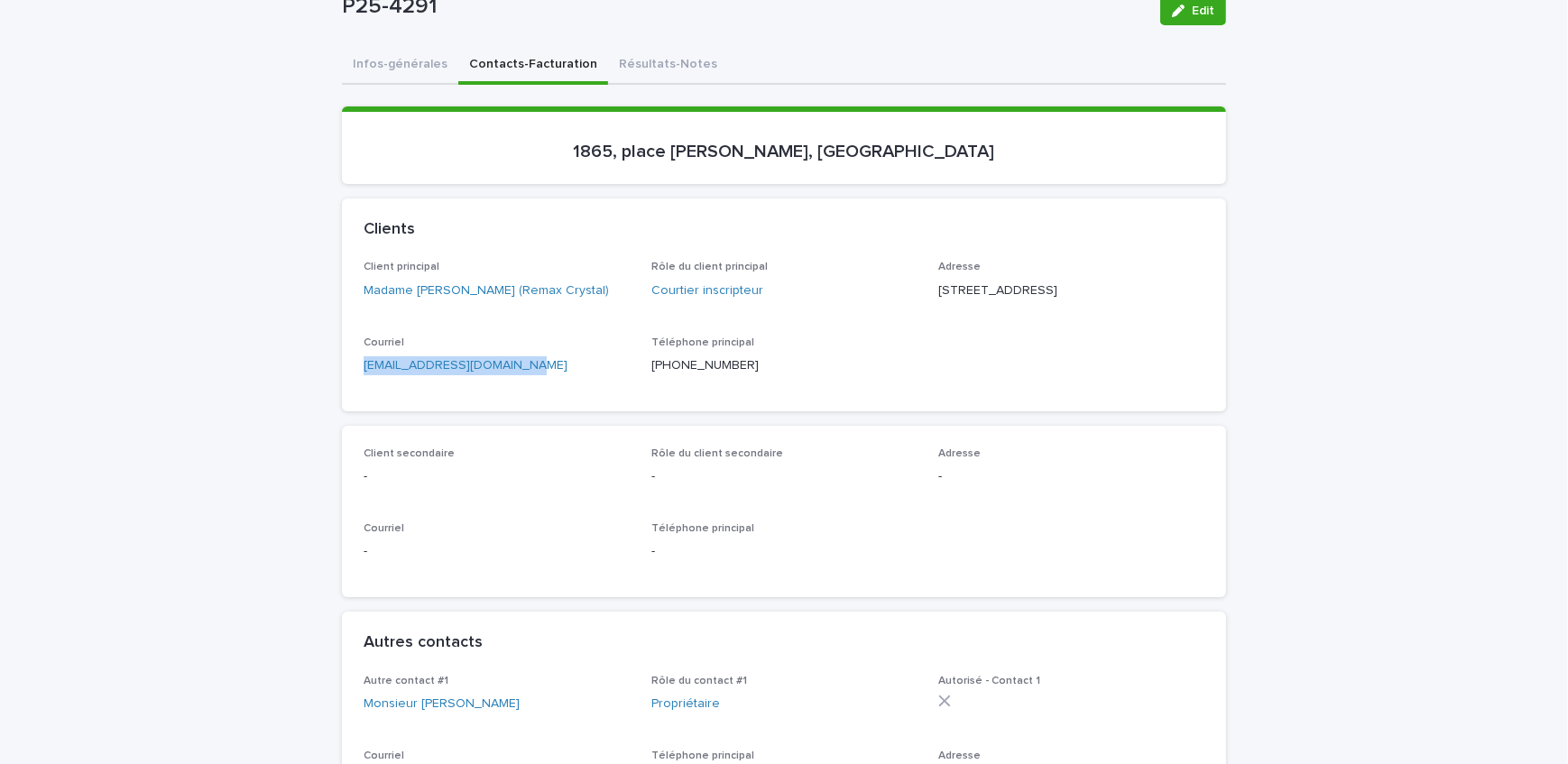
drag, startPoint x: 555, startPoint y: 393, endPoint x: 318, endPoint y: 408, distance: 237.5
drag, startPoint x: 69, startPoint y: 197, endPoint x: 55, endPoint y: 207, distance: 17.2
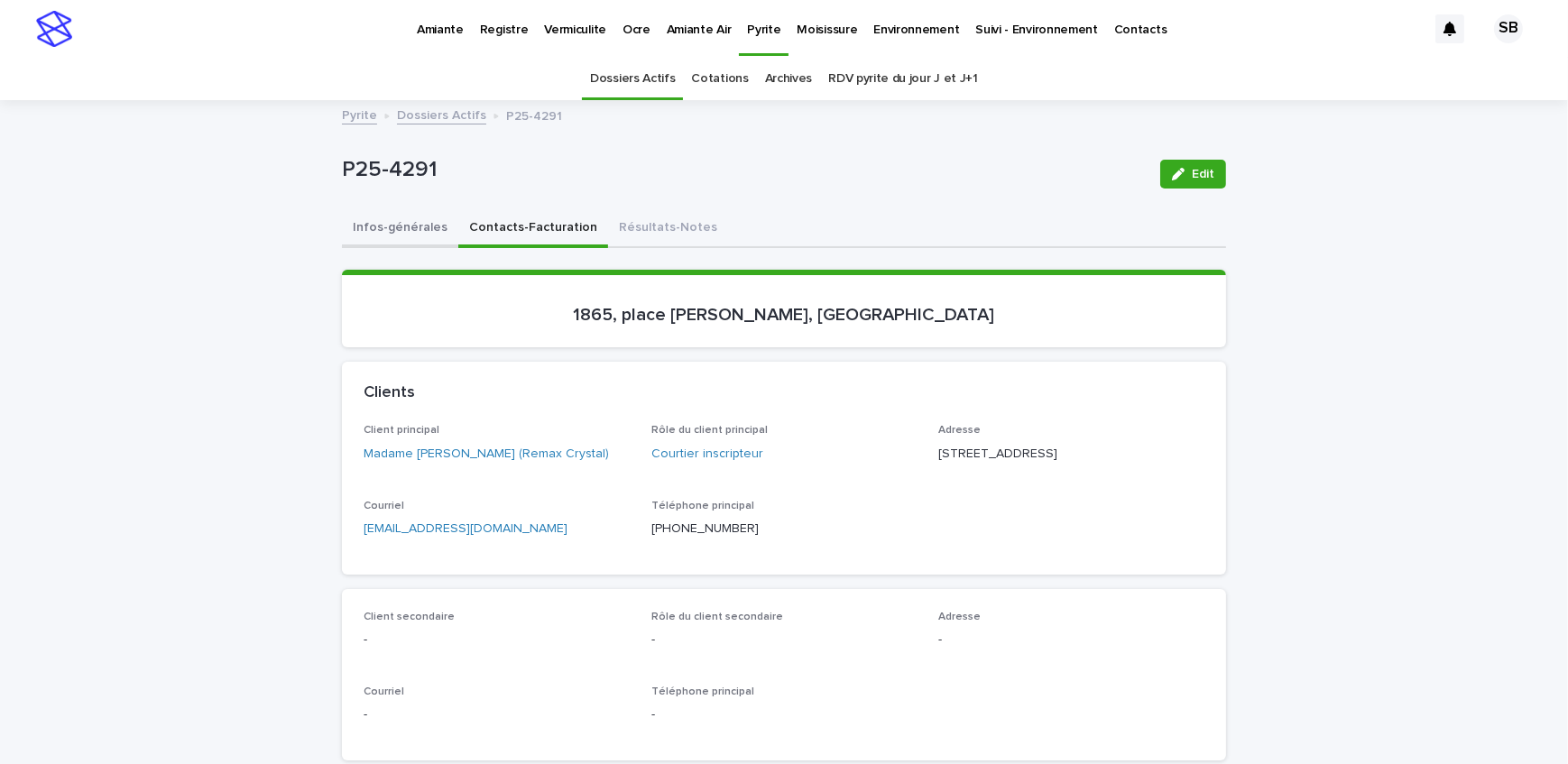
click at [415, 223] on button "Infos-générales" at bounding box center [400, 229] width 116 height 38
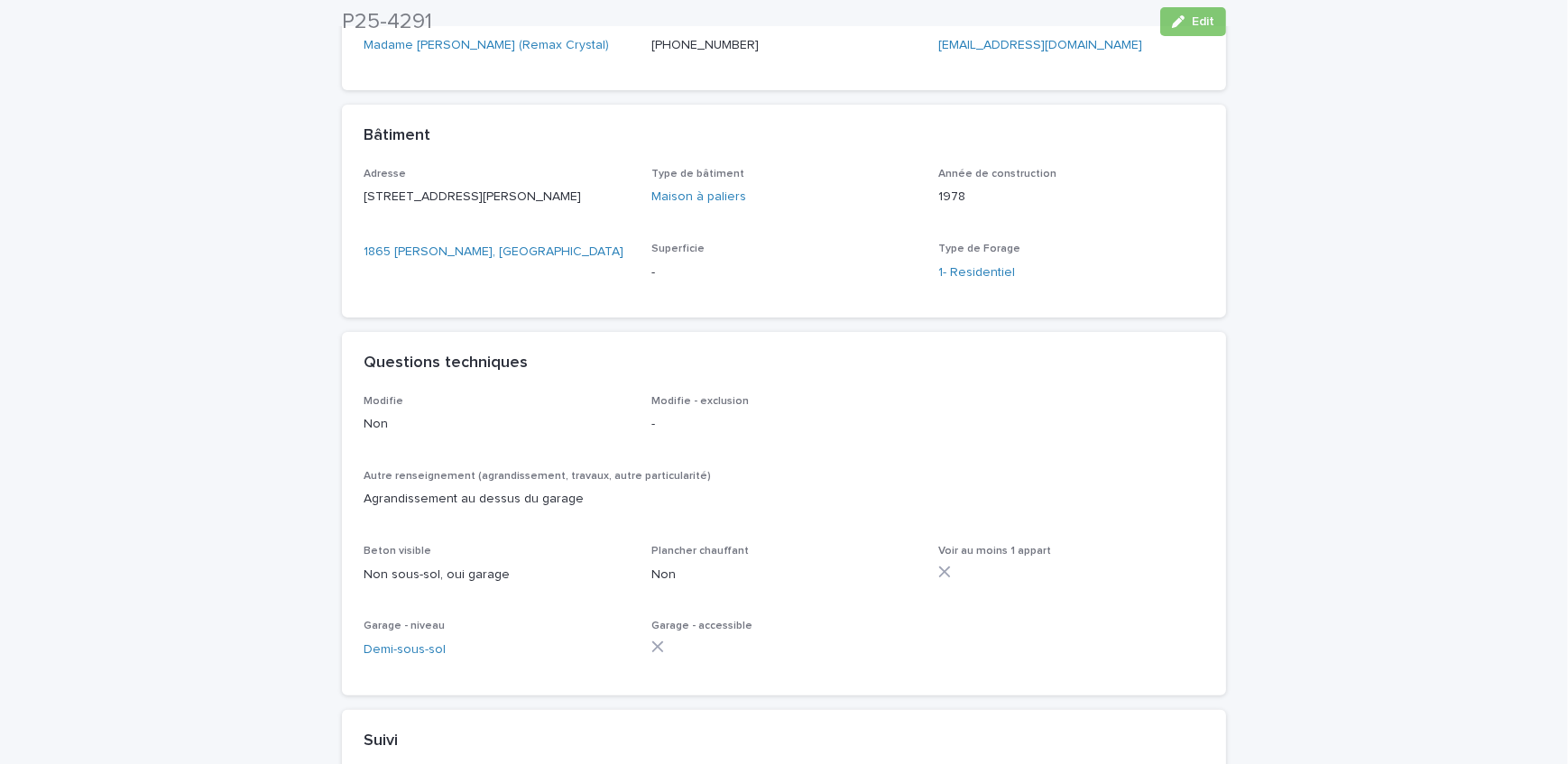
scroll to position [1148, 0]
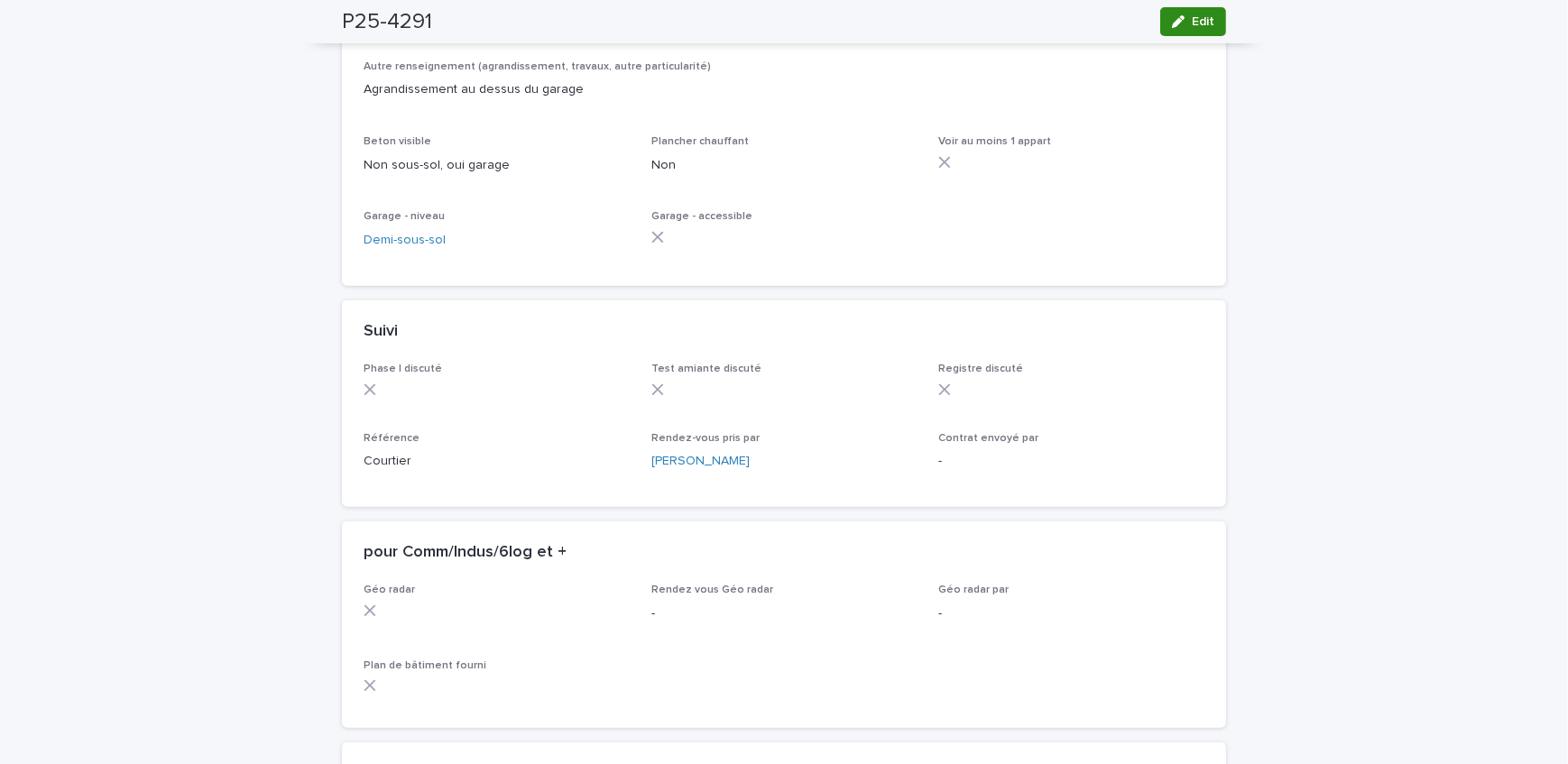
click at [1202, 20] on span "Edit" at bounding box center [1203, 21] width 22 height 13
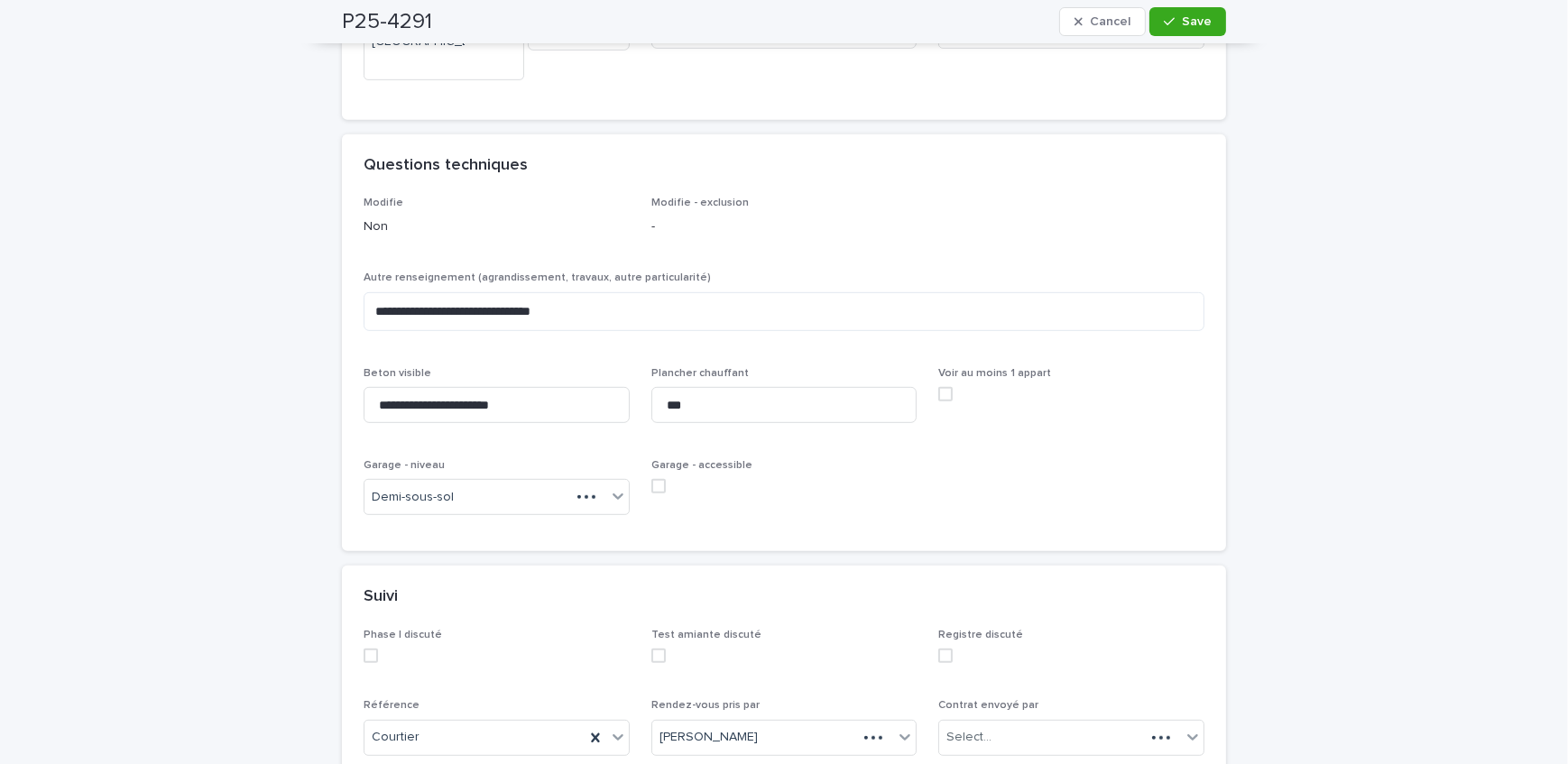
scroll to position [1312, 0]
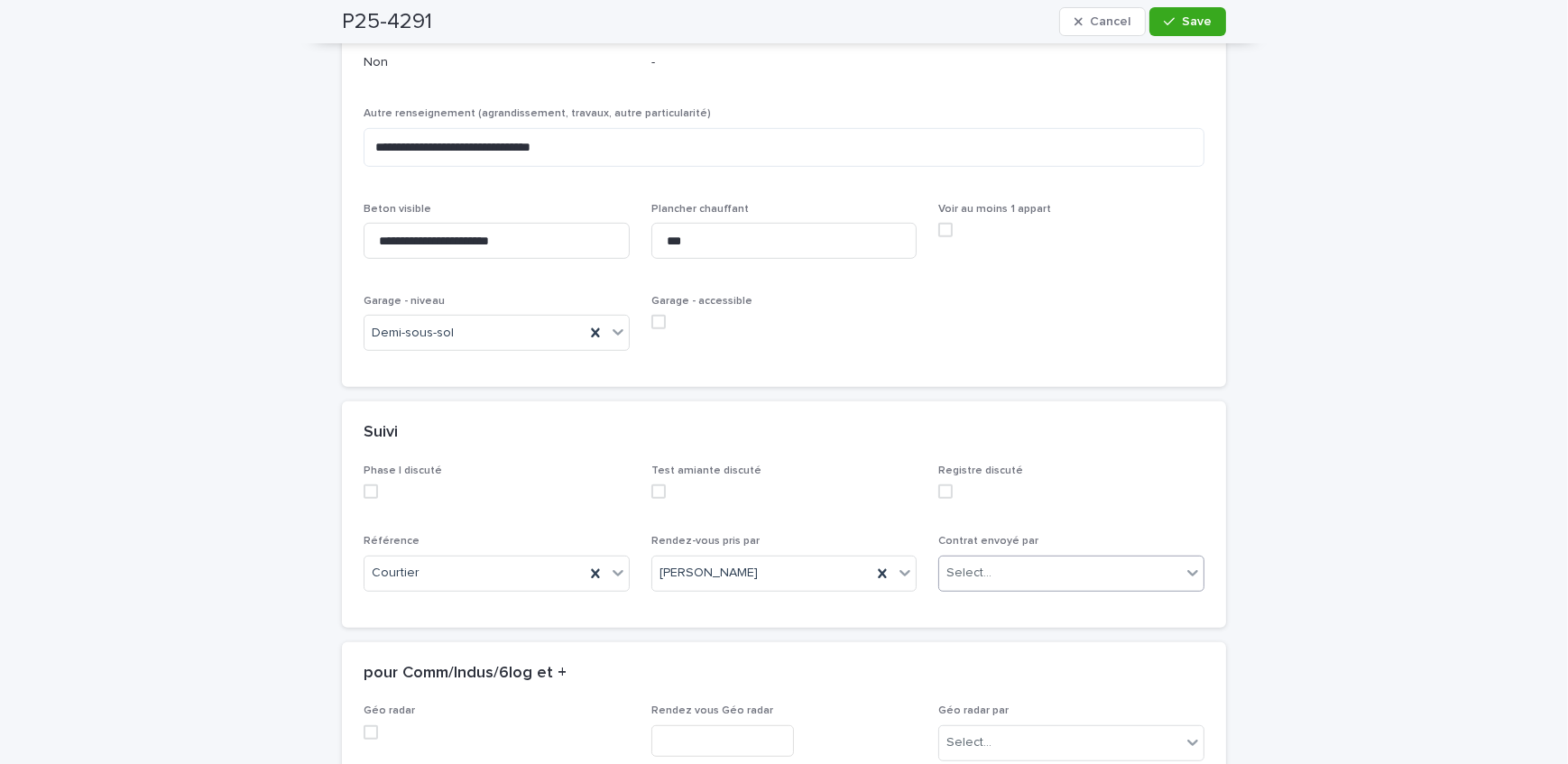
click at [1088, 562] on div "Select..." at bounding box center [1061, 573] width 242 height 29
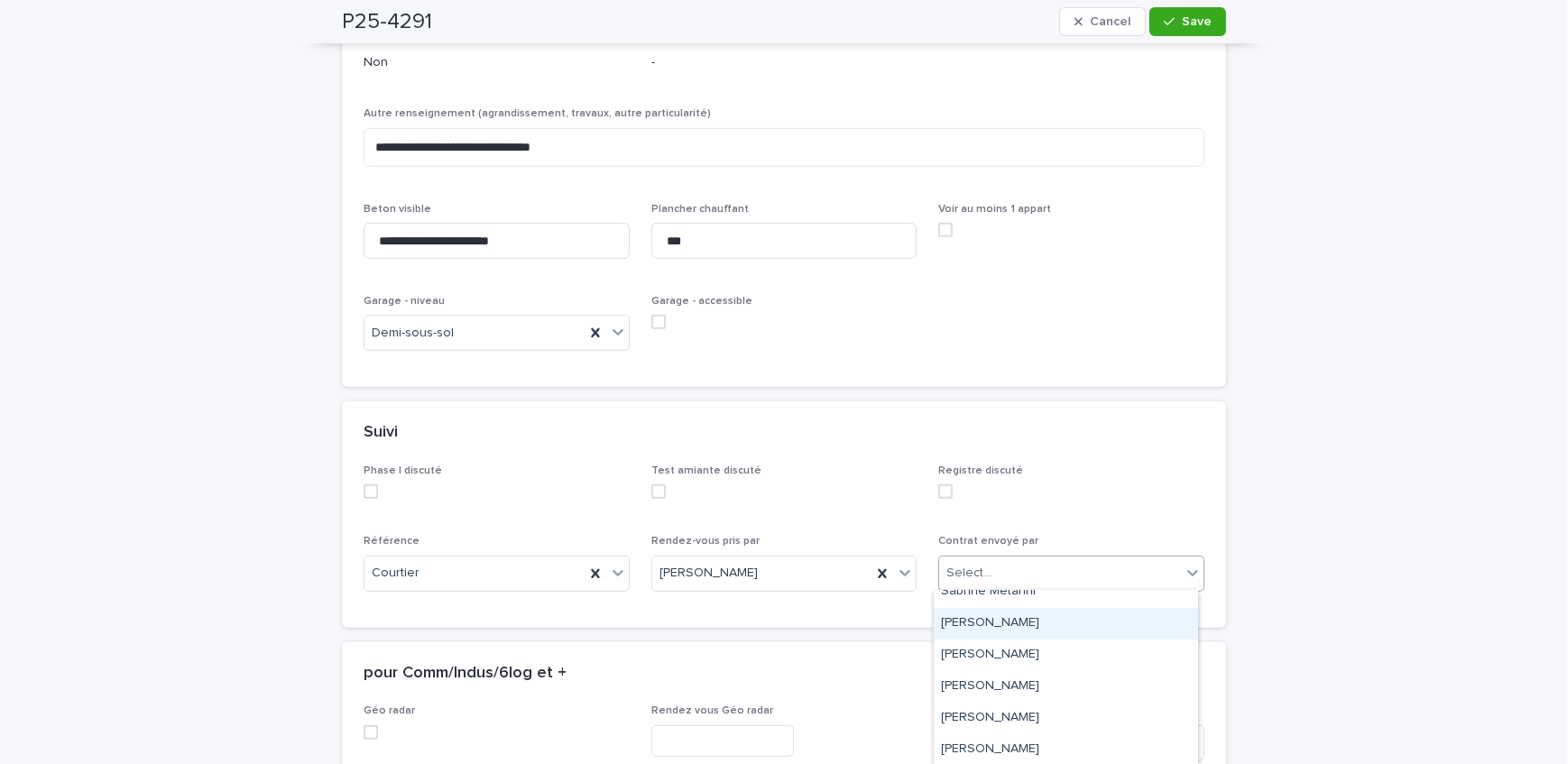
click at [1057, 638] on div "[PERSON_NAME]" at bounding box center [1066, 624] width 265 height 31
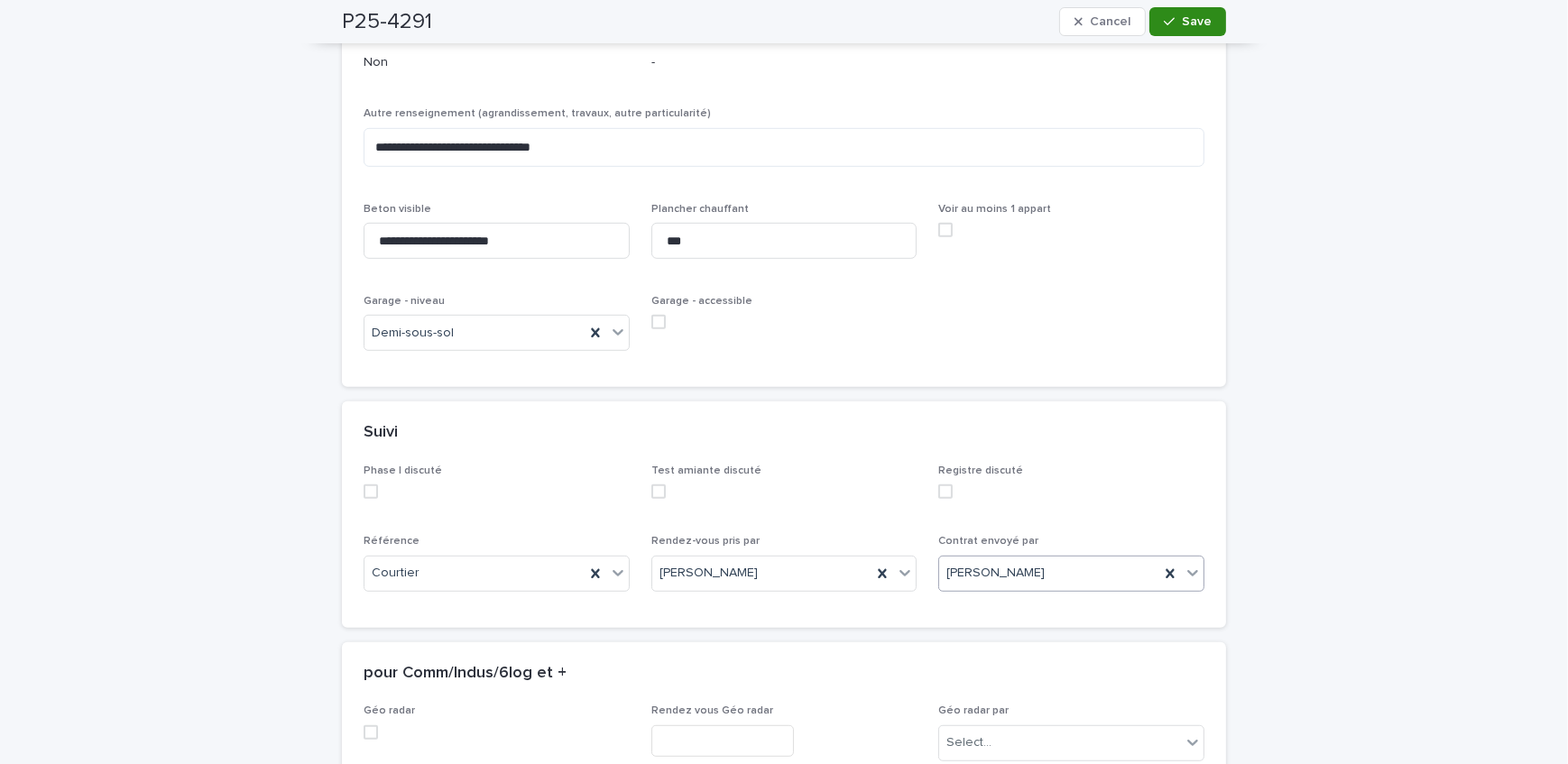
click at [1187, 29] on button "Save" at bounding box center [1188, 21] width 77 height 29
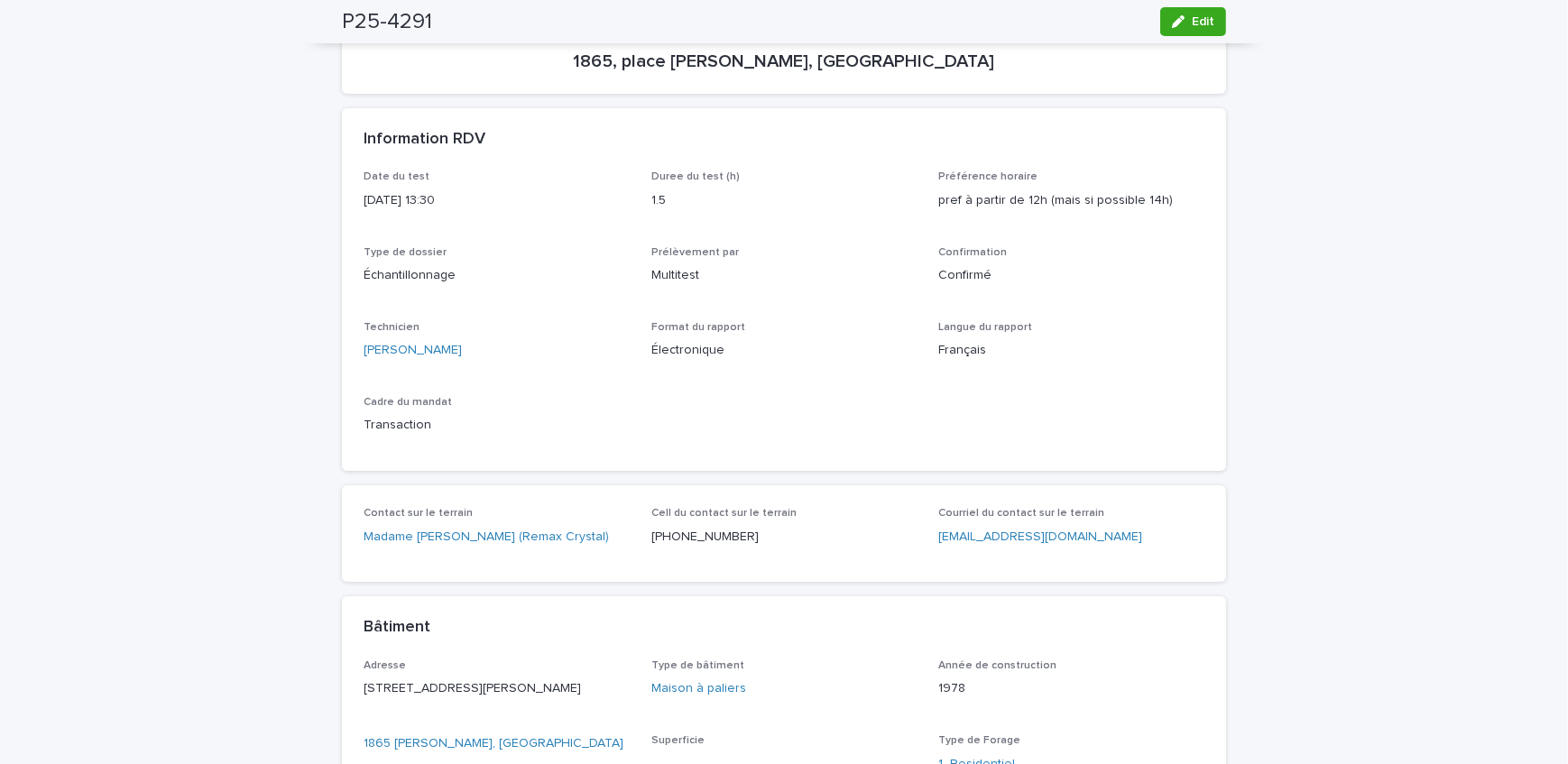
scroll to position [0, 0]
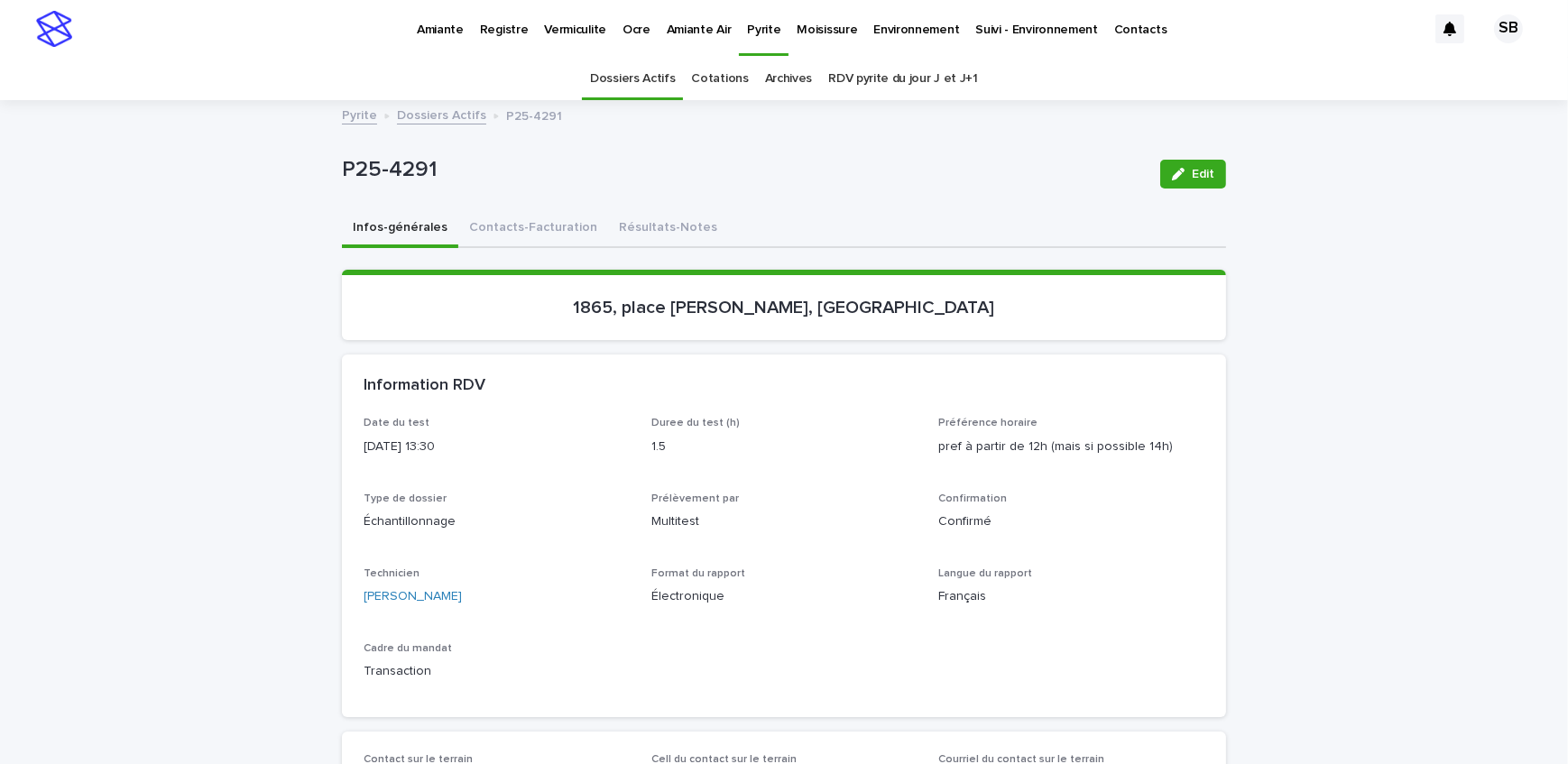
click at [417, 112] on link "Dossiers Actifs" at bounding box center [441, 113] width 89 height 21
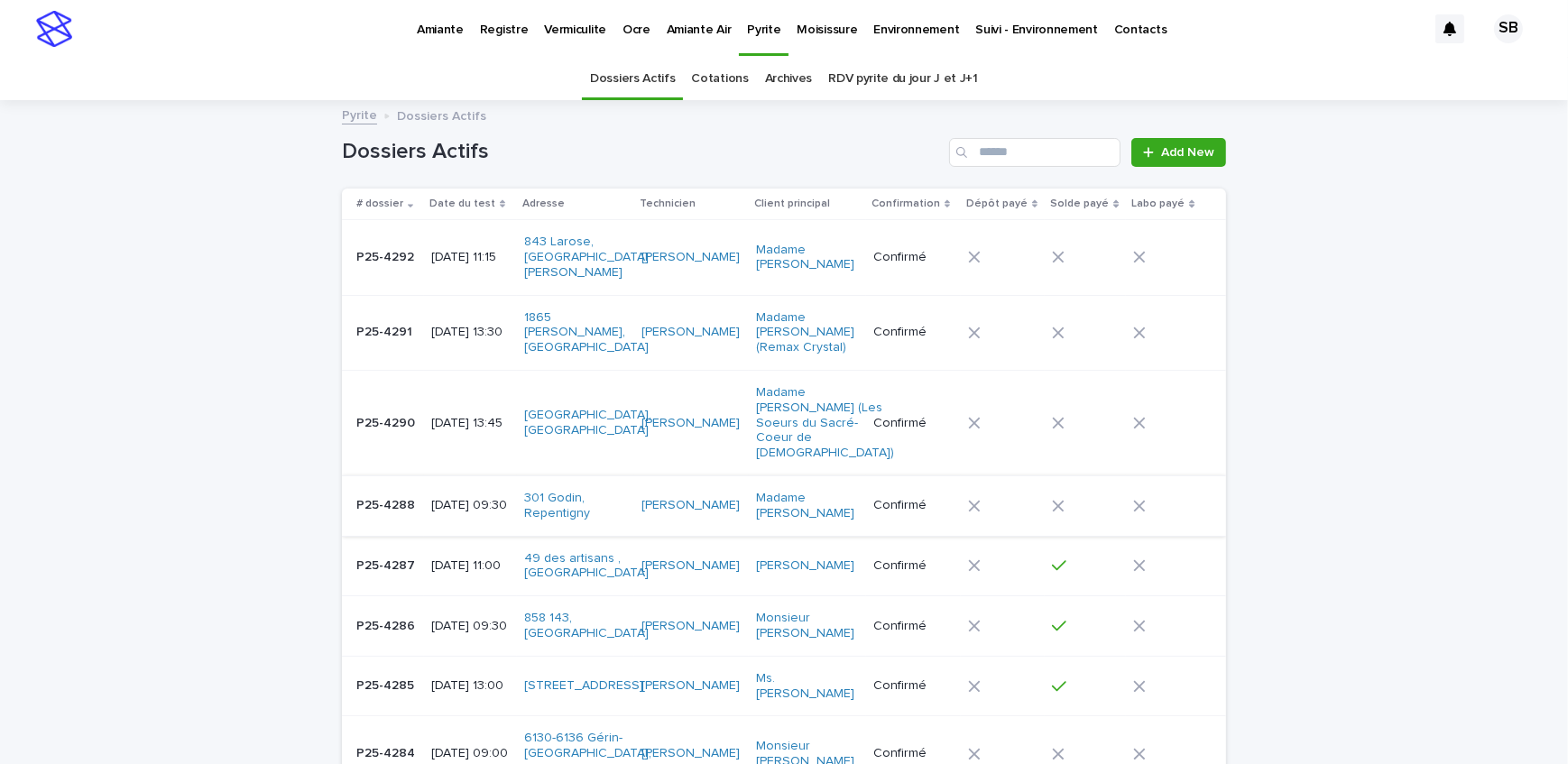
scroll to position [57, 0]
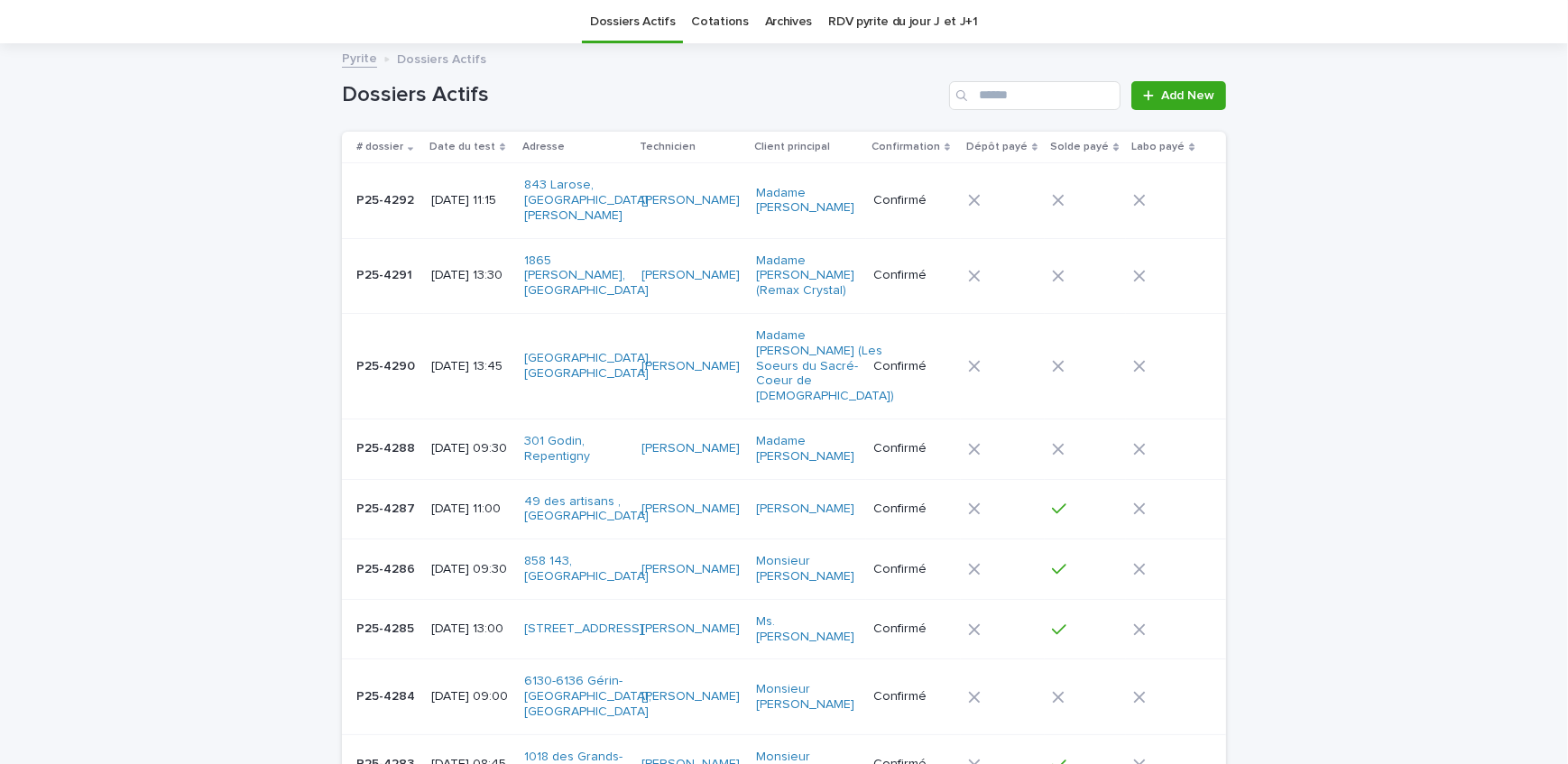
click at [377, 438] on p "P25-4288" at bounding box center [388, 446] width 63 height 19
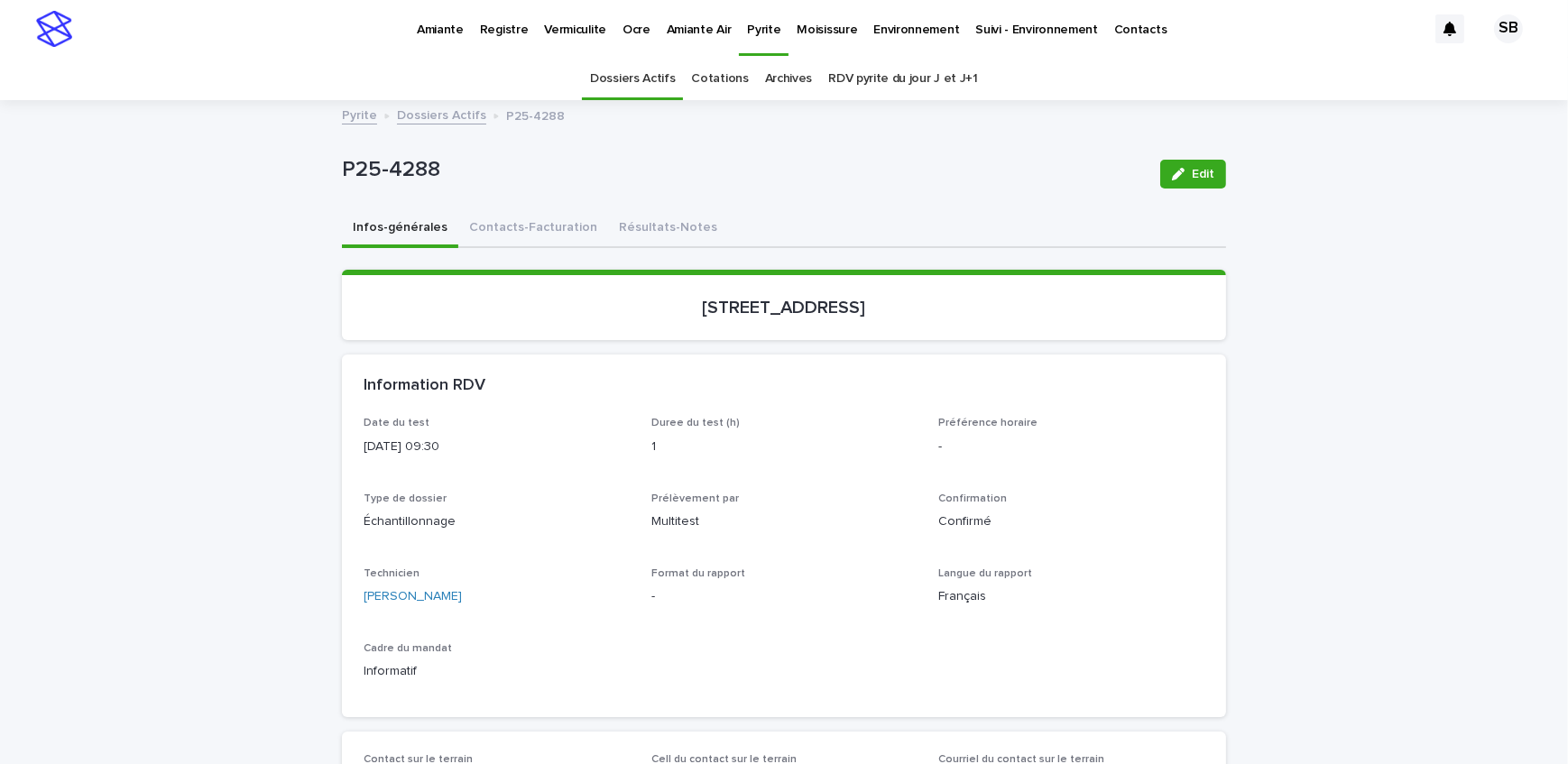
click at [444, 117] on link "Dossiers Actifs" at bounding box center [441, 113] width 89 height 21
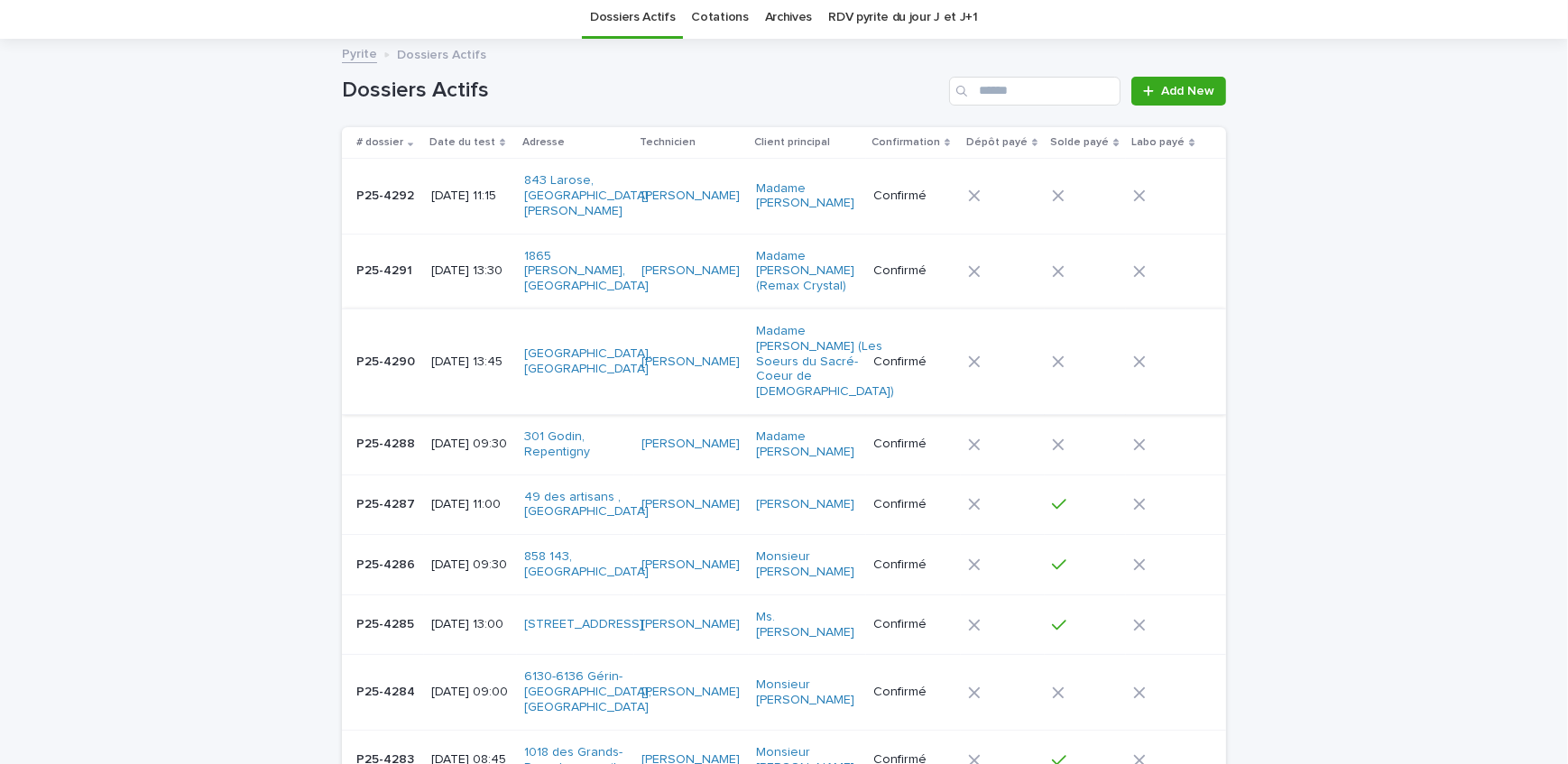
scroll to position [57, 0]
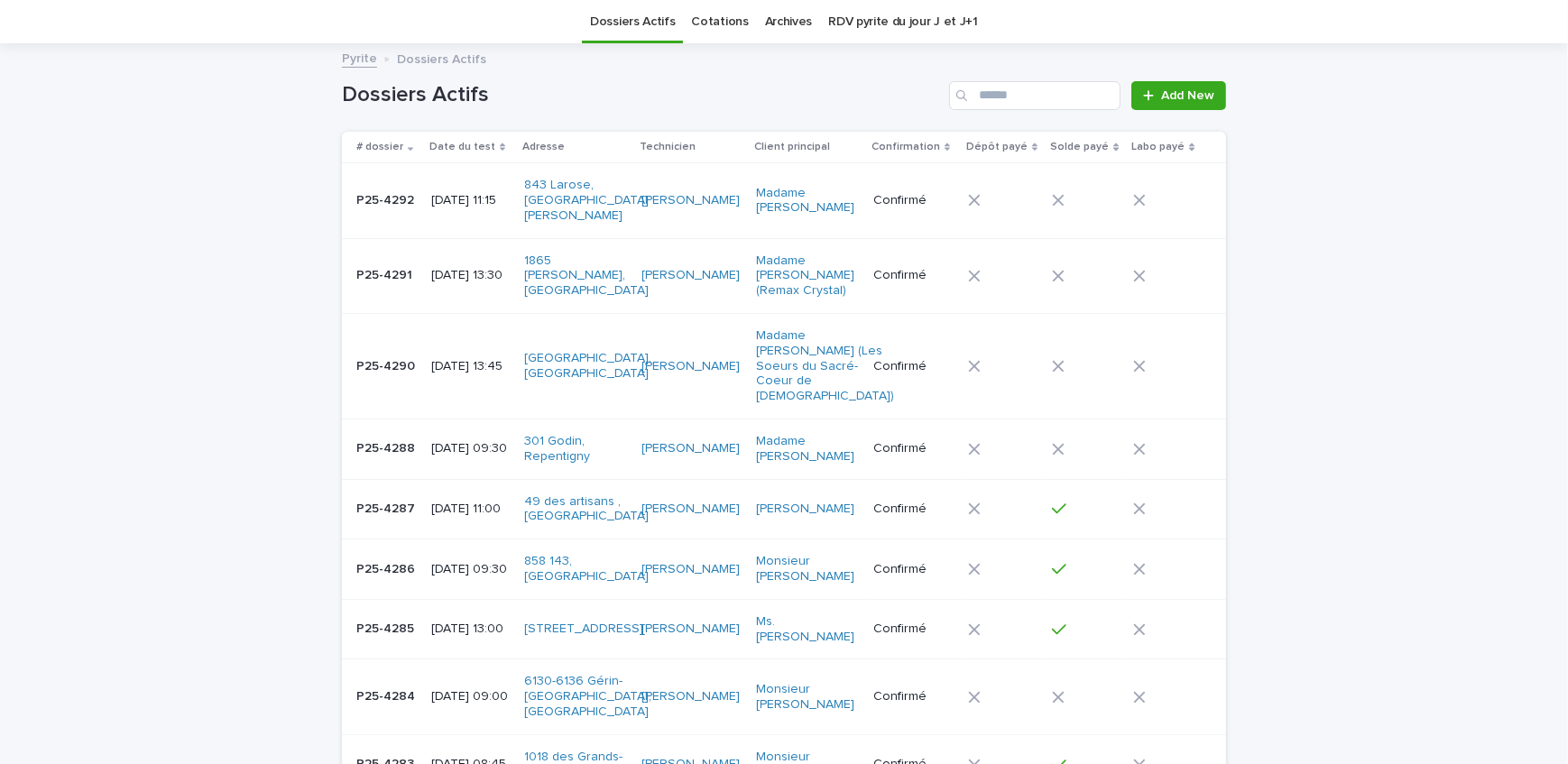
click at [432, 197] on p "[DATE] 11:15" at bounding box center [471, 201] width 78 height 16
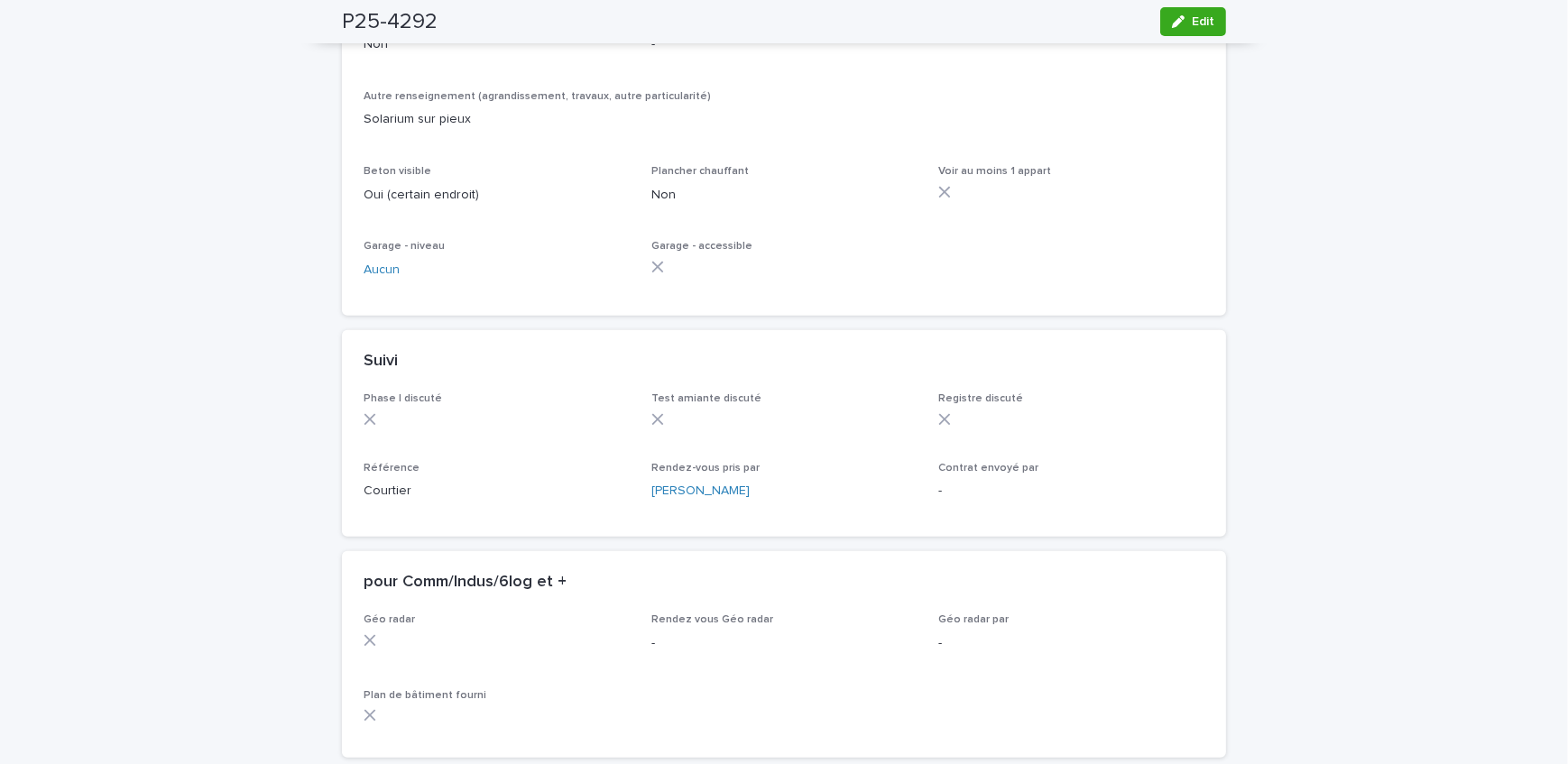
scroll to position [1124, 0]
click at [1216, 18] on button "Edit" at bounding box center [1193, 21] width 65 height 29
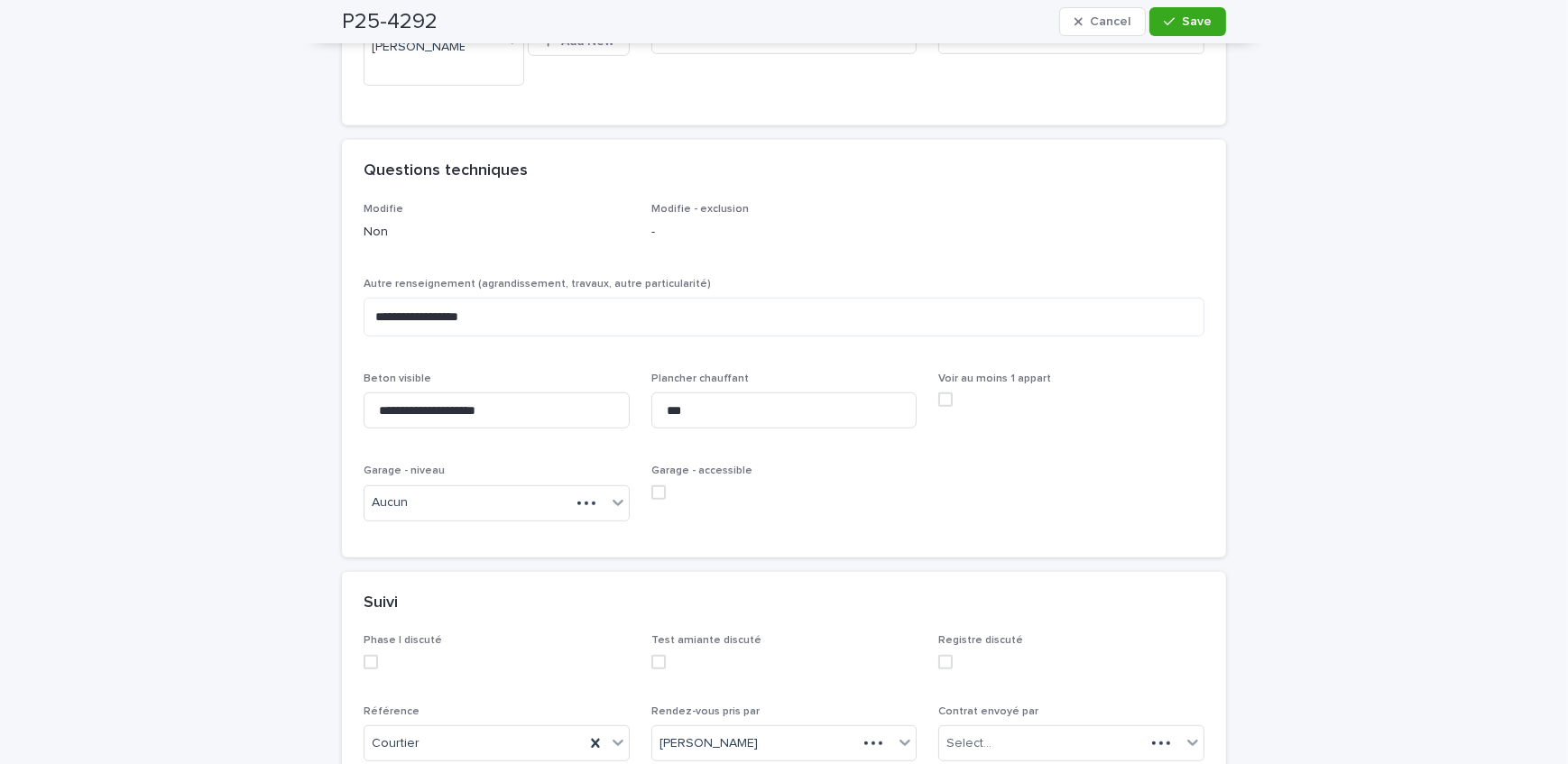
scroll to position [1248, 0]
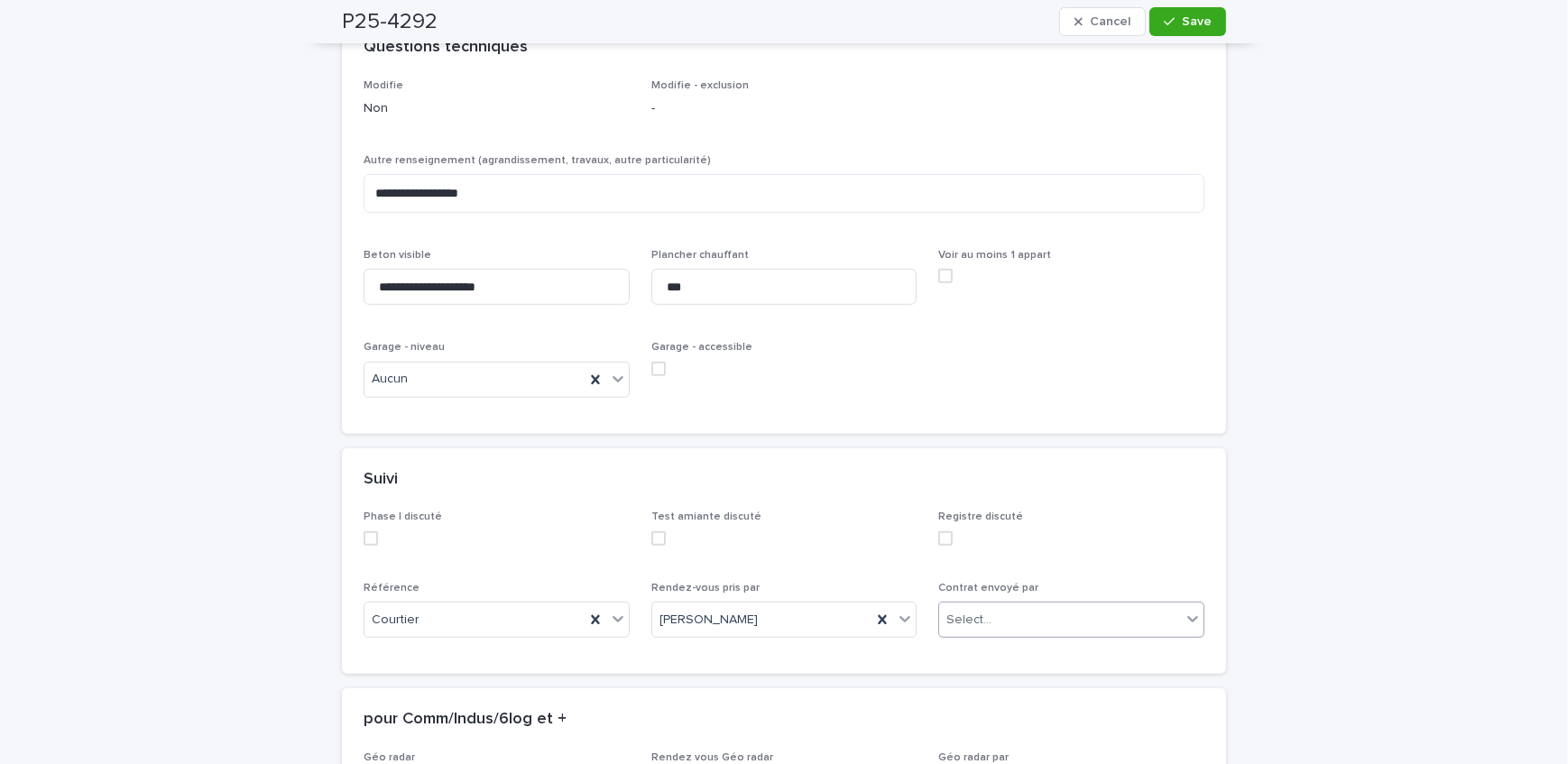
click at [1016, 606] on div "Select..." at bounding box center [1061, 620] width 242 height 29
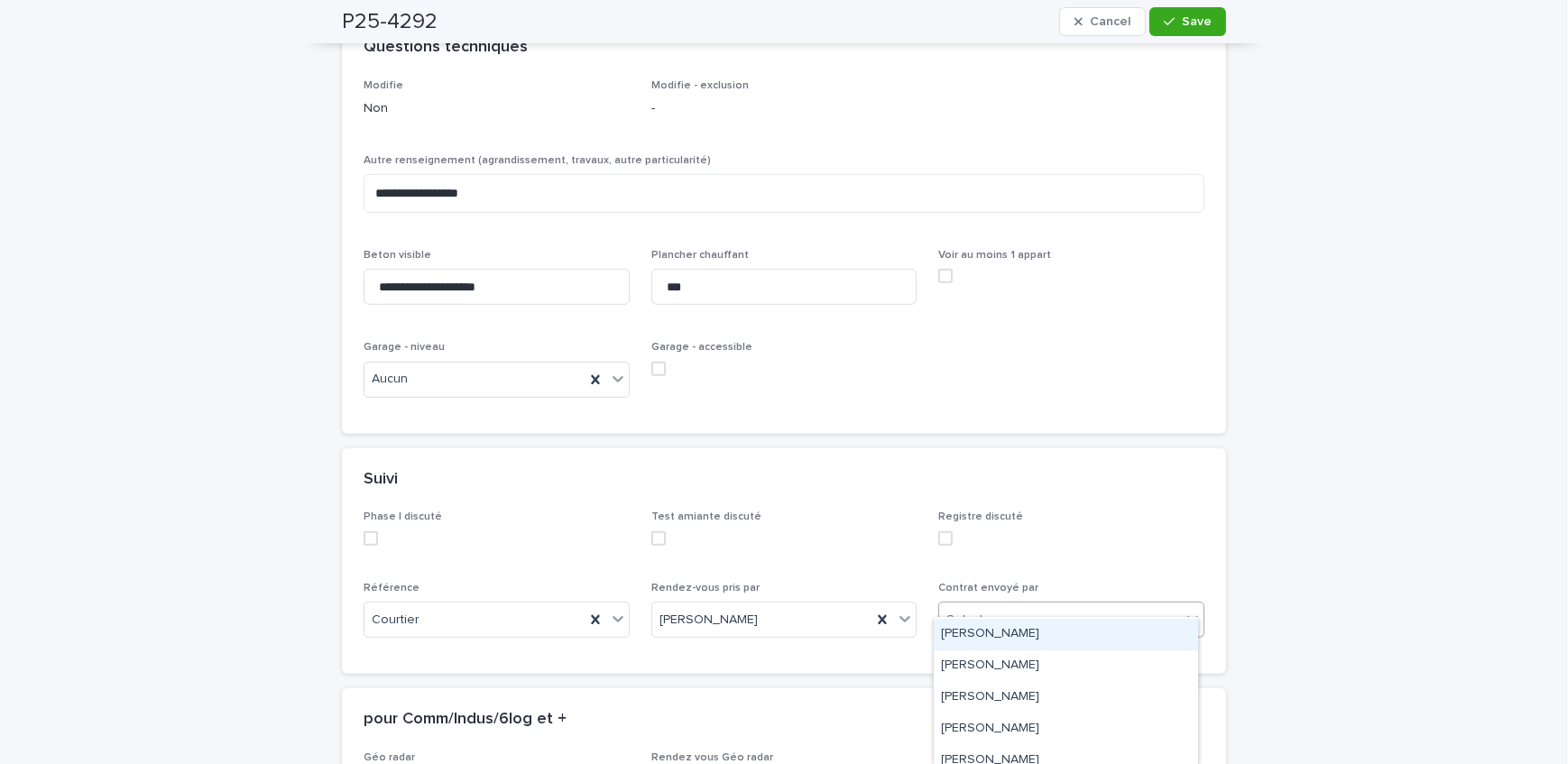
click at [1041, 641] on div "[PERSON_NAME]" at bounding box center [1066, 635] width 265 height 31
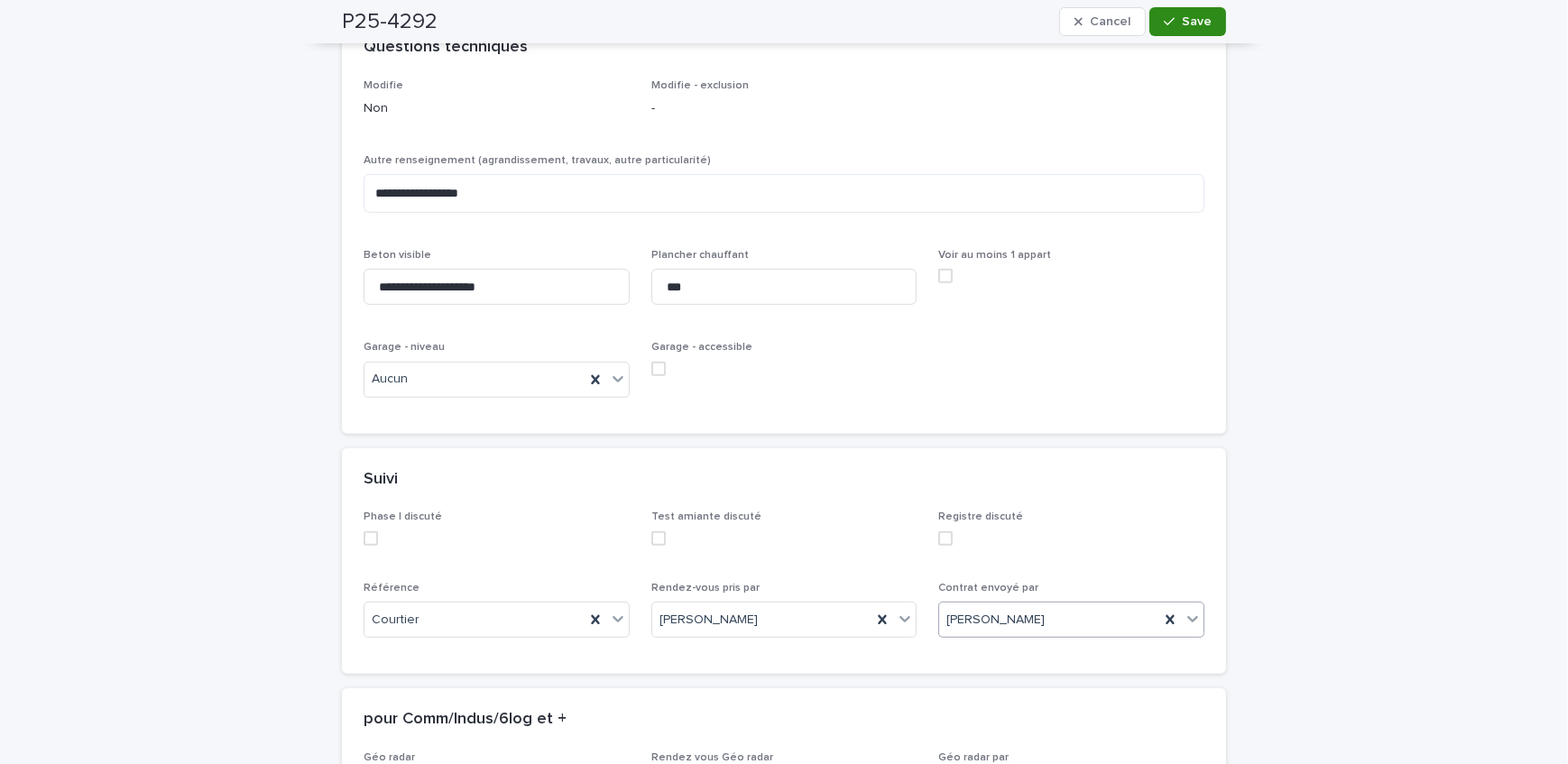
click at [1202, 18] on span "Save" at bounding box center [1197, 21] width 29 height 13
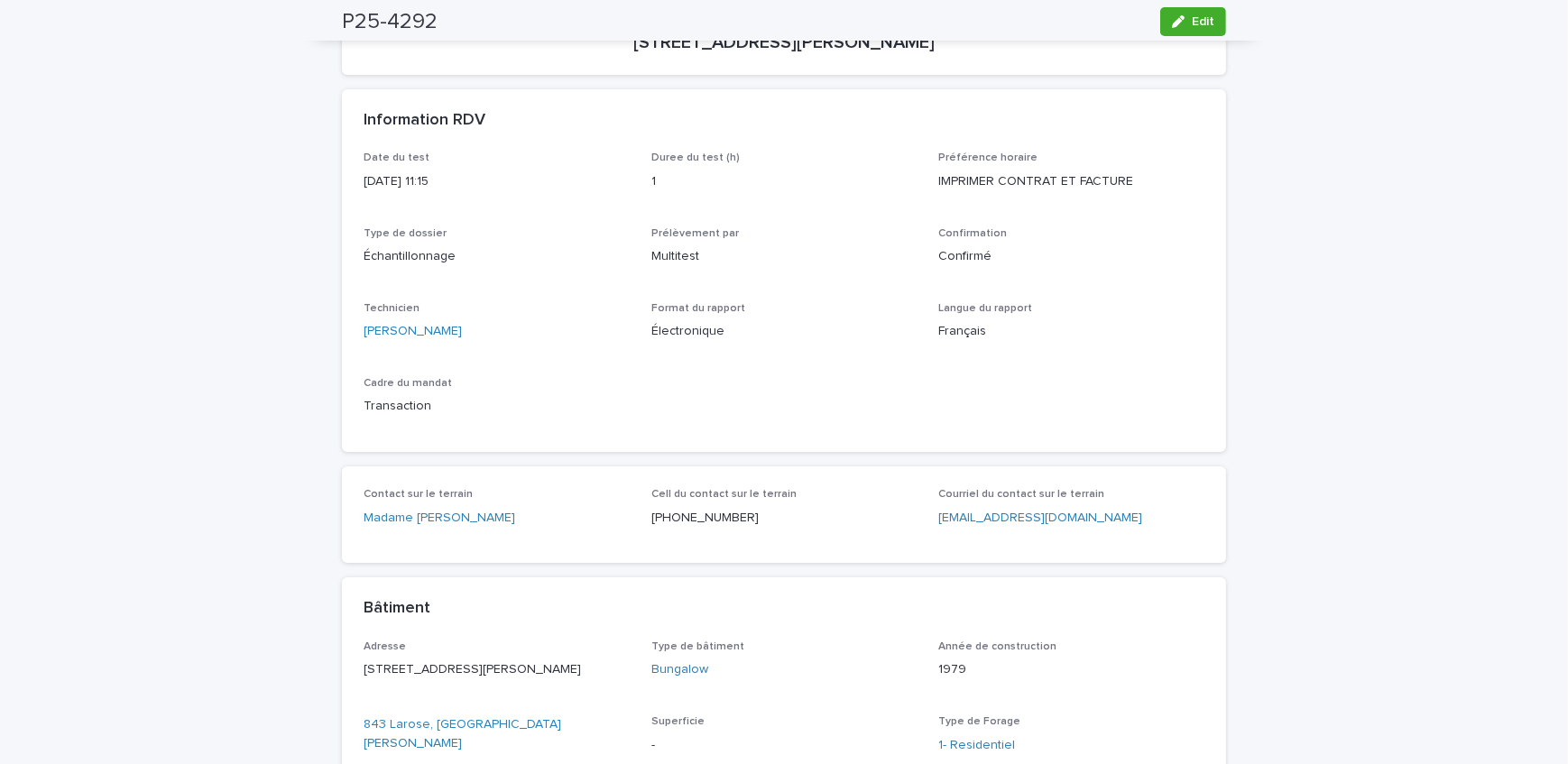
scroll to position [0, 0]
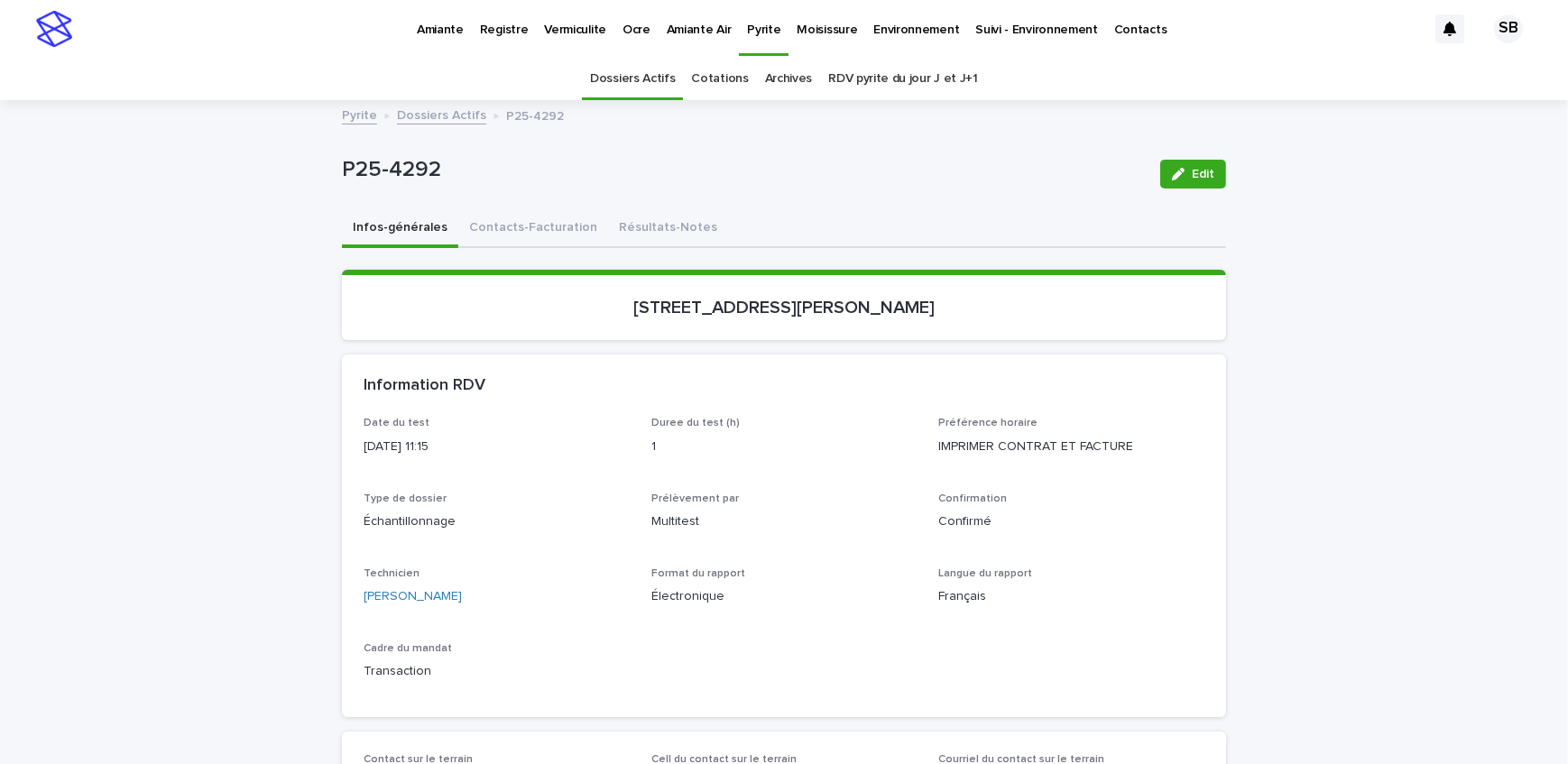
click at [405, 117] on link "Dossiers Actifs" at bounding box center [441, 113] width 89 height 21
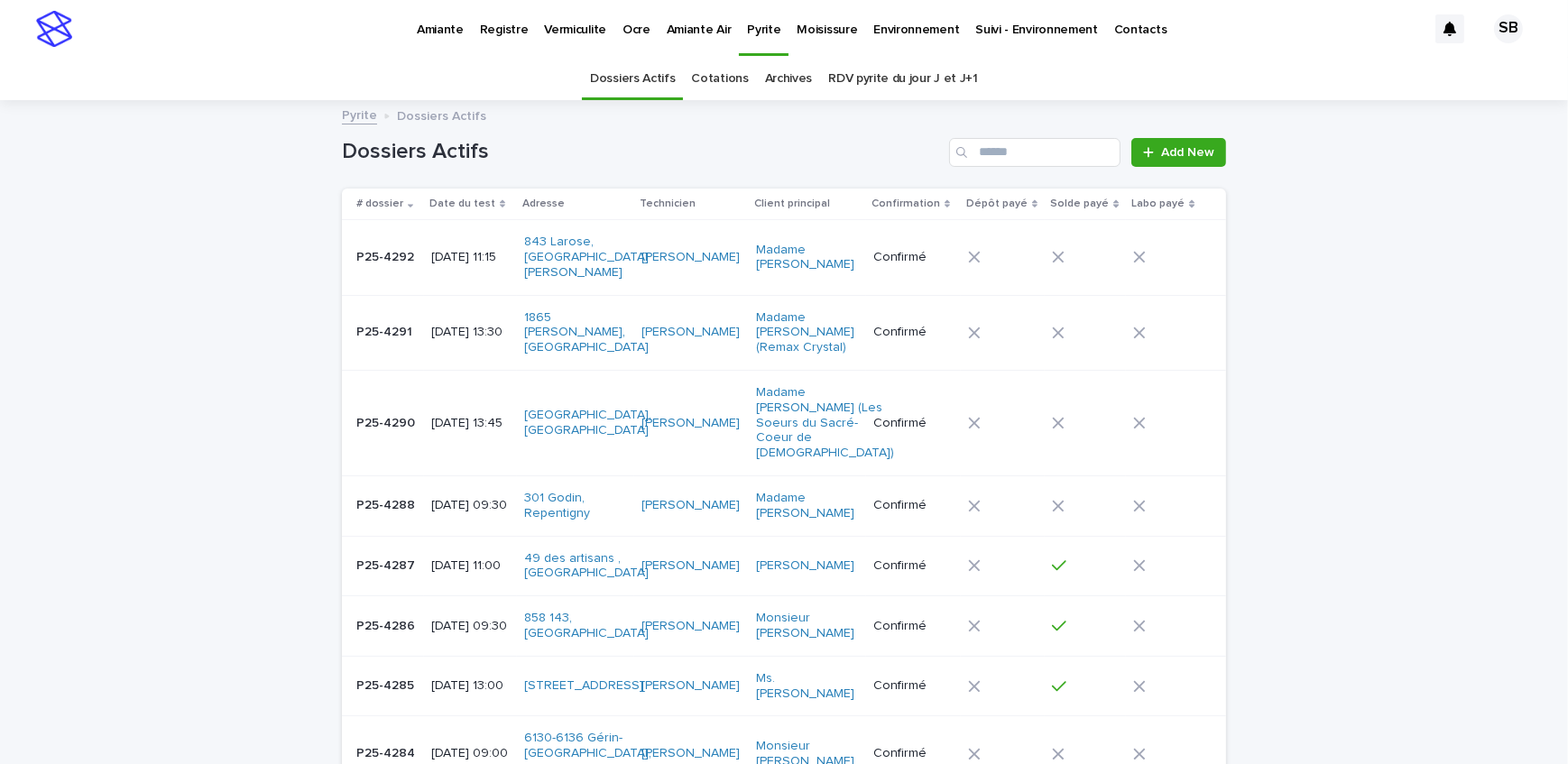
scroll to position [57, 0]
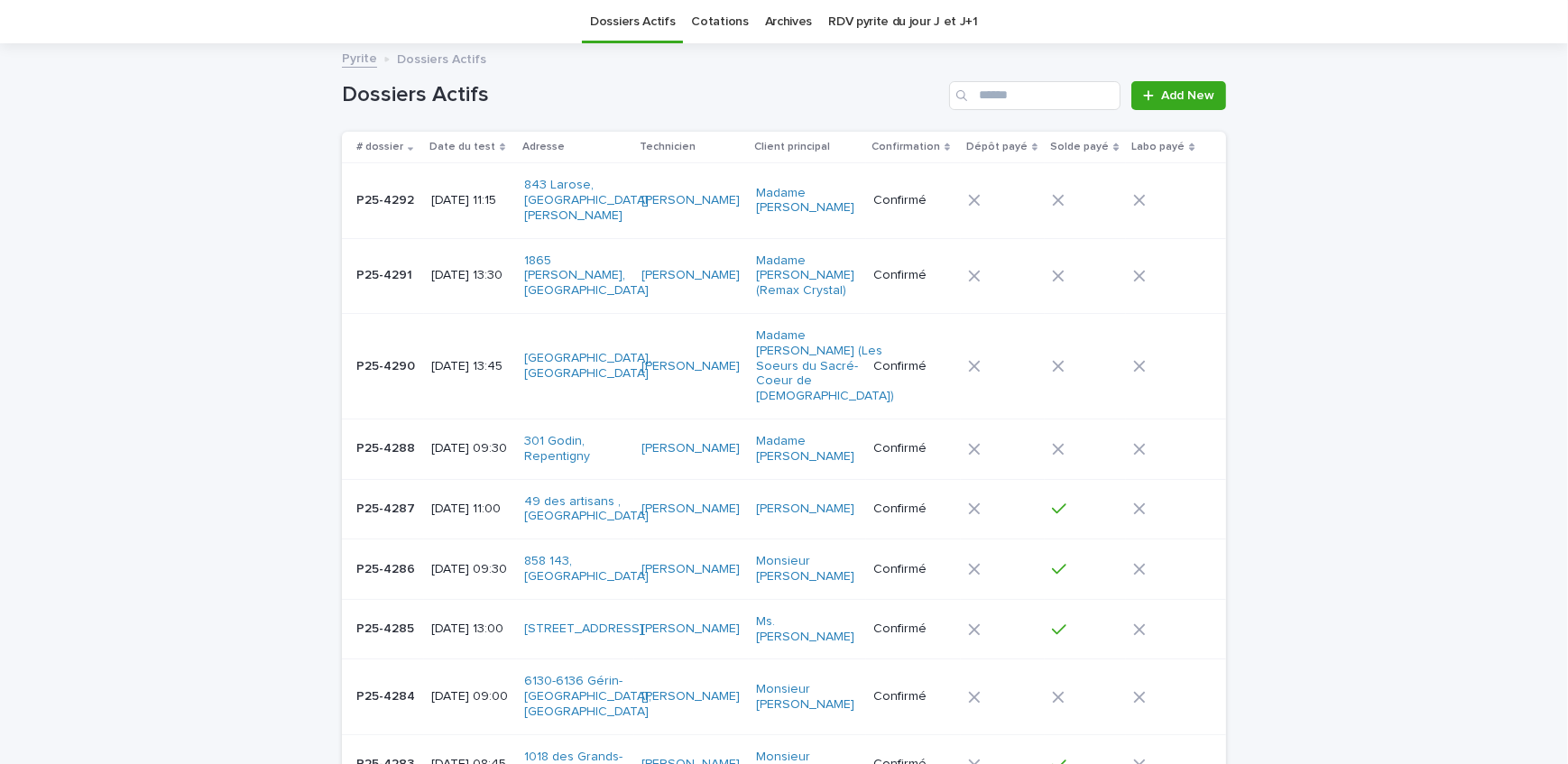
click at [592, 106] on h1 "Dossiers Actifs" at bounding box center [642, 95] width 600 height 26
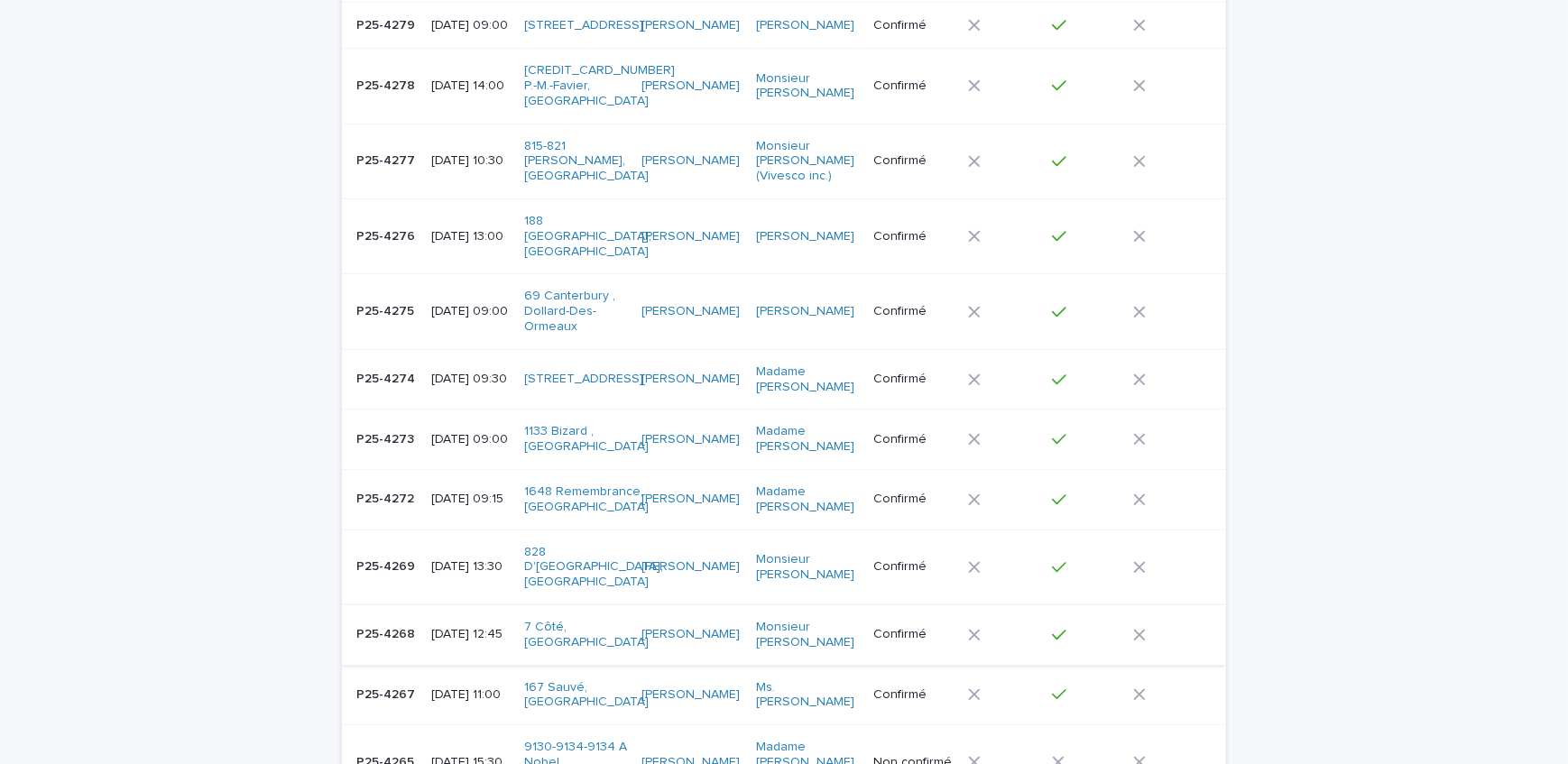
scroll to position [1124, 0]
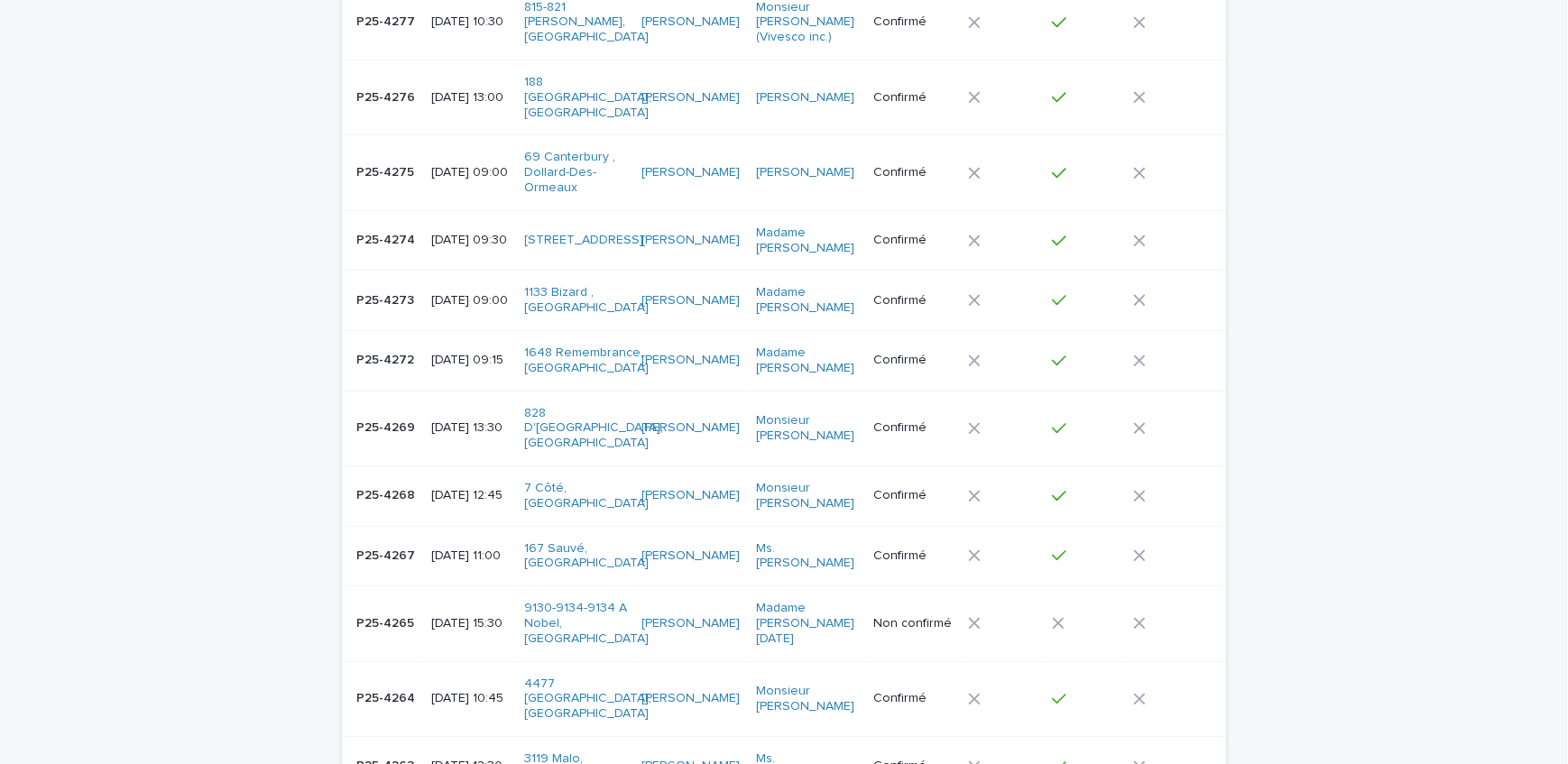
click at [413, 586] on td "P25-4265 P25-4265" at bounding box center [383, 623] width 82 height 75
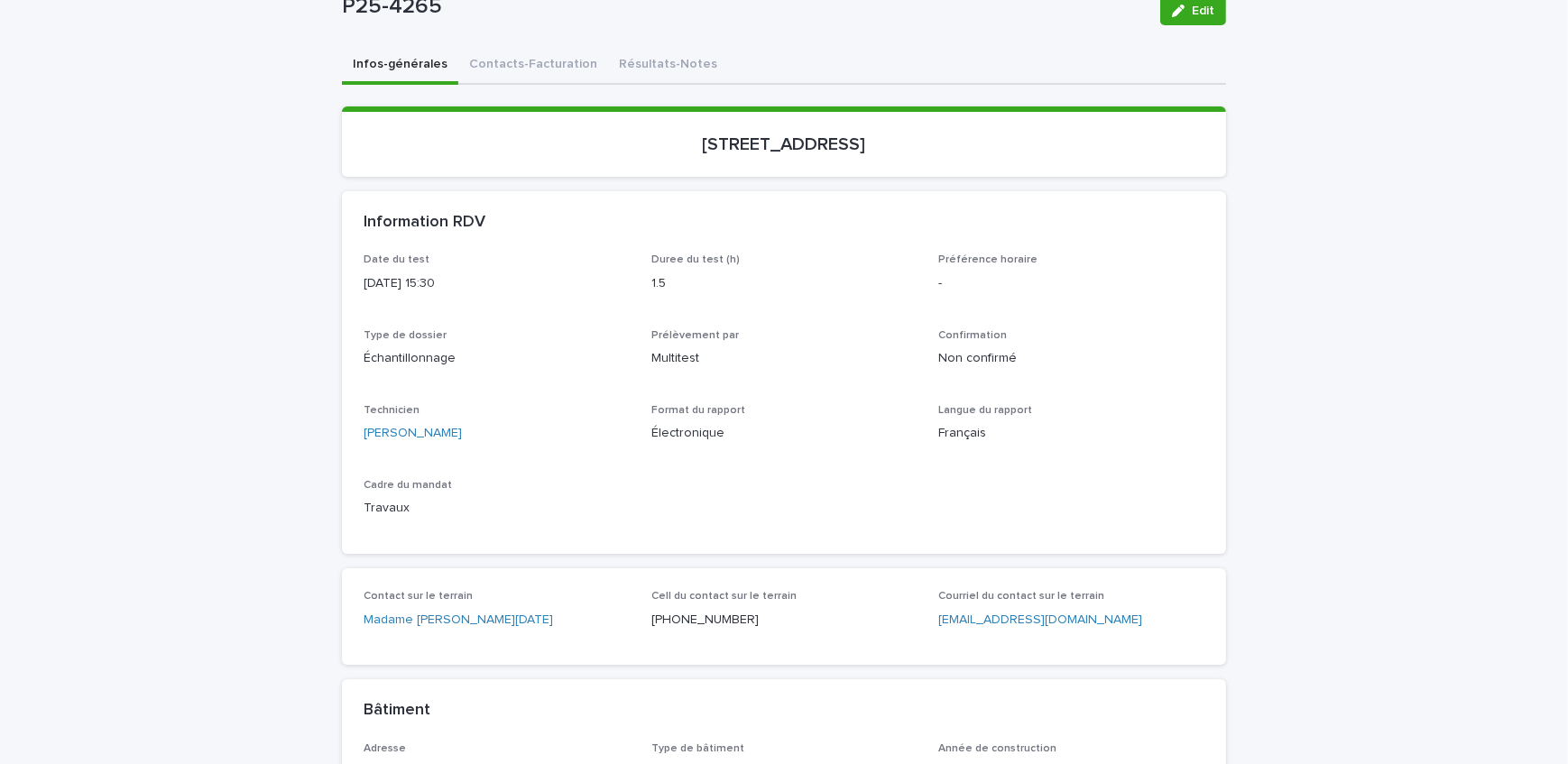
scroll to position [245, 0]
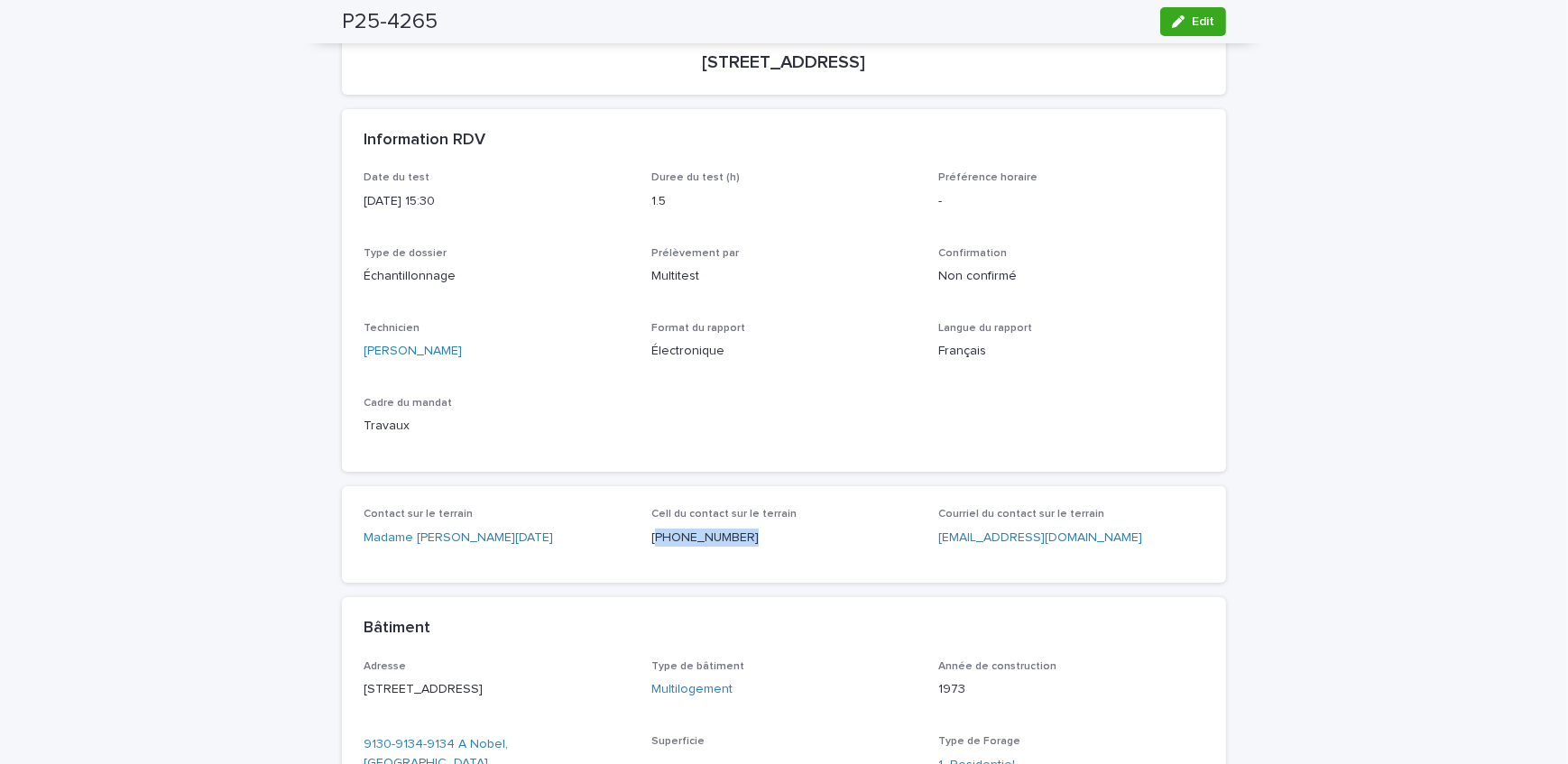
drag, startPoint x: 736, startPoint y: 553, endPoint x: 647, endPoint y: 557, distance: 89.1
click at [652, 557] on div "Cell du contact sur le terrain [PHONE_NUMBER]" at bounding box center [784, 534] width 267 height 54
click at [1177, 17] on icon "button" at bounding box center [1178, 21] width 13 height 13
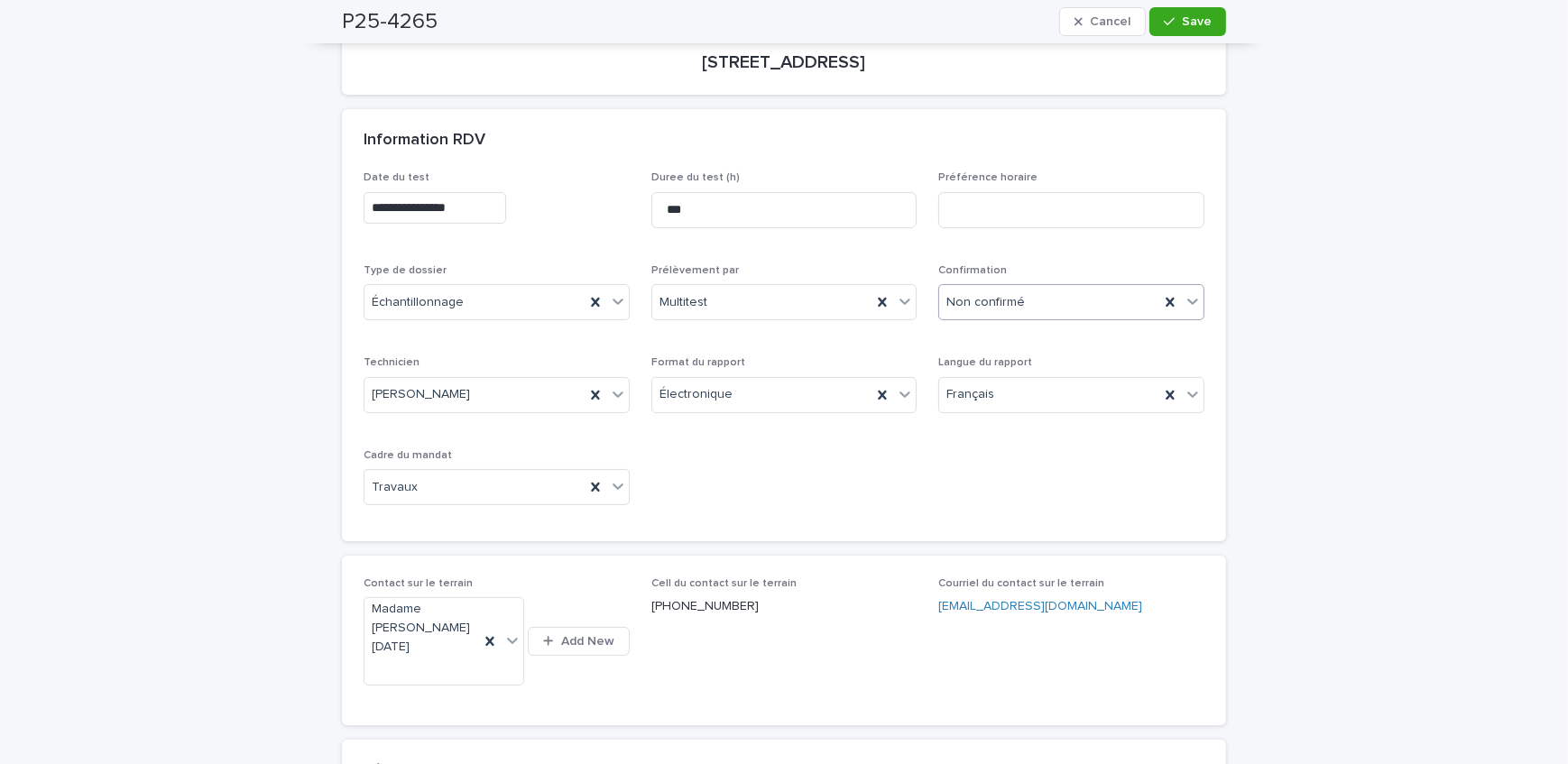
click at [1037, 306] on div "Non confirmé" at bounding box center [1049, 303] width 220 height 29
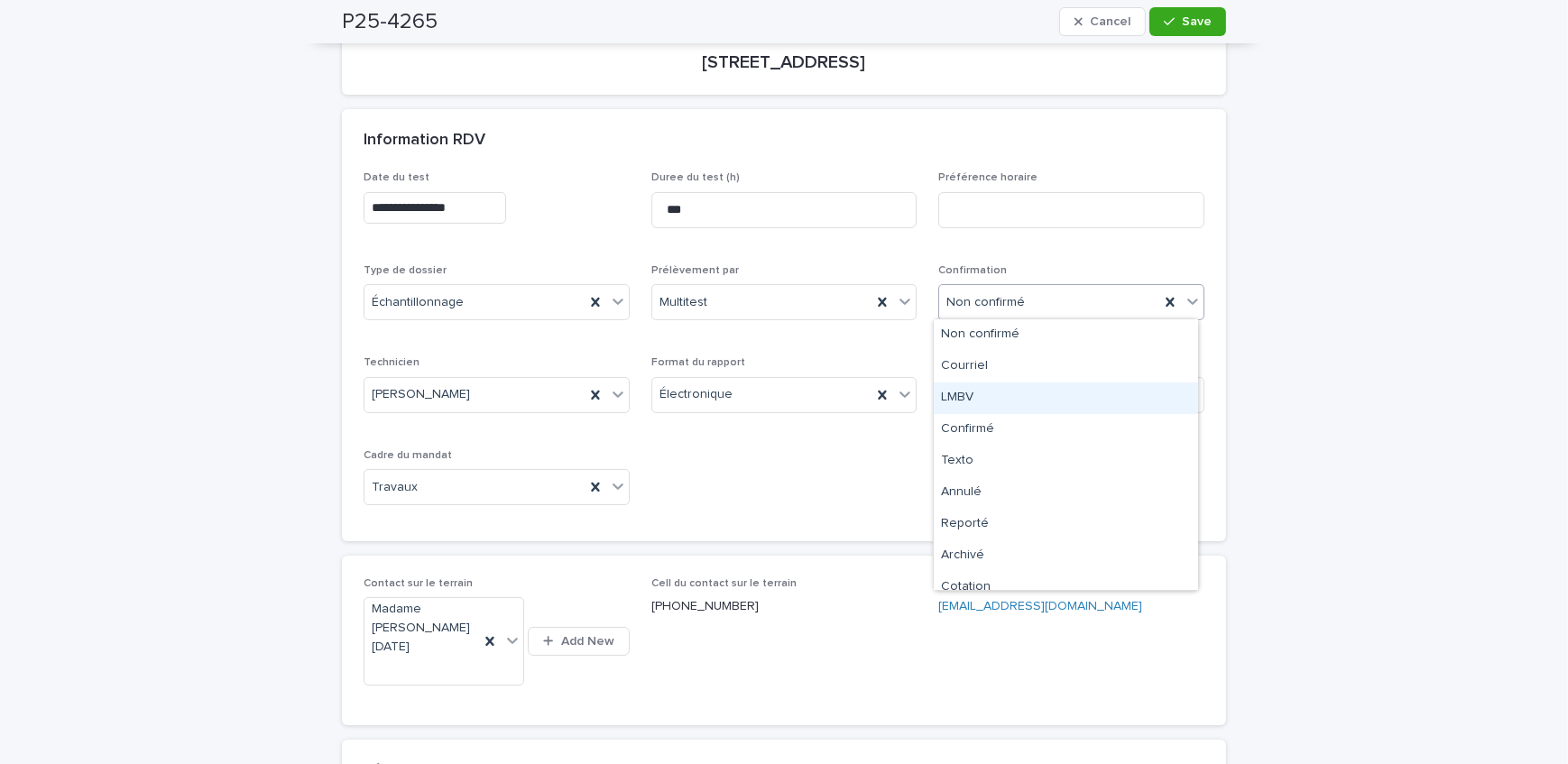
click at [1051, 392] on div "LMBV" at bounding box center [1066, 399] width 265 height 31
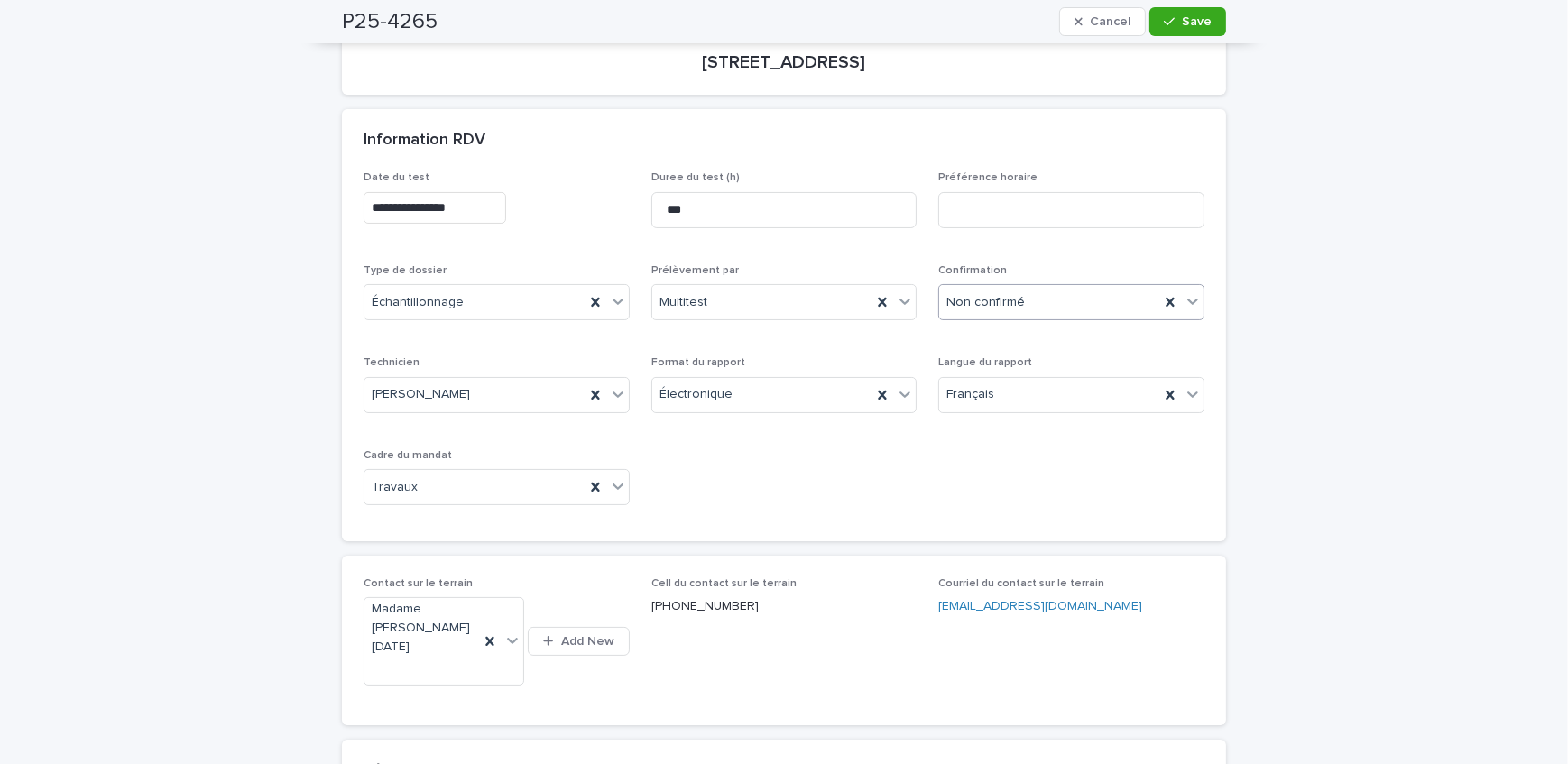
click at [1187, 20] on span "Save" at bounding box center [1197, 21] width 29 height 13
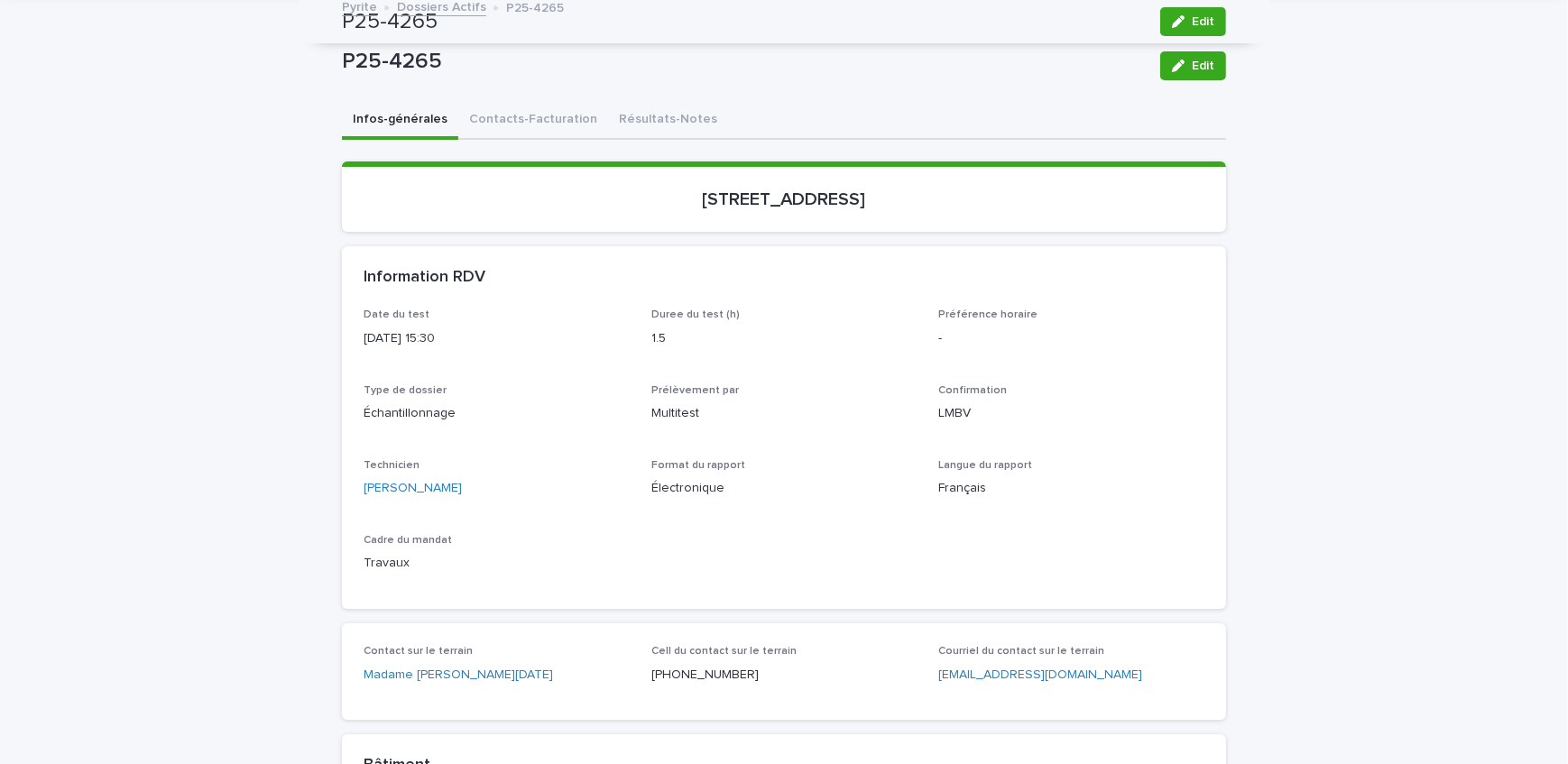
scroll to position [0, 0]
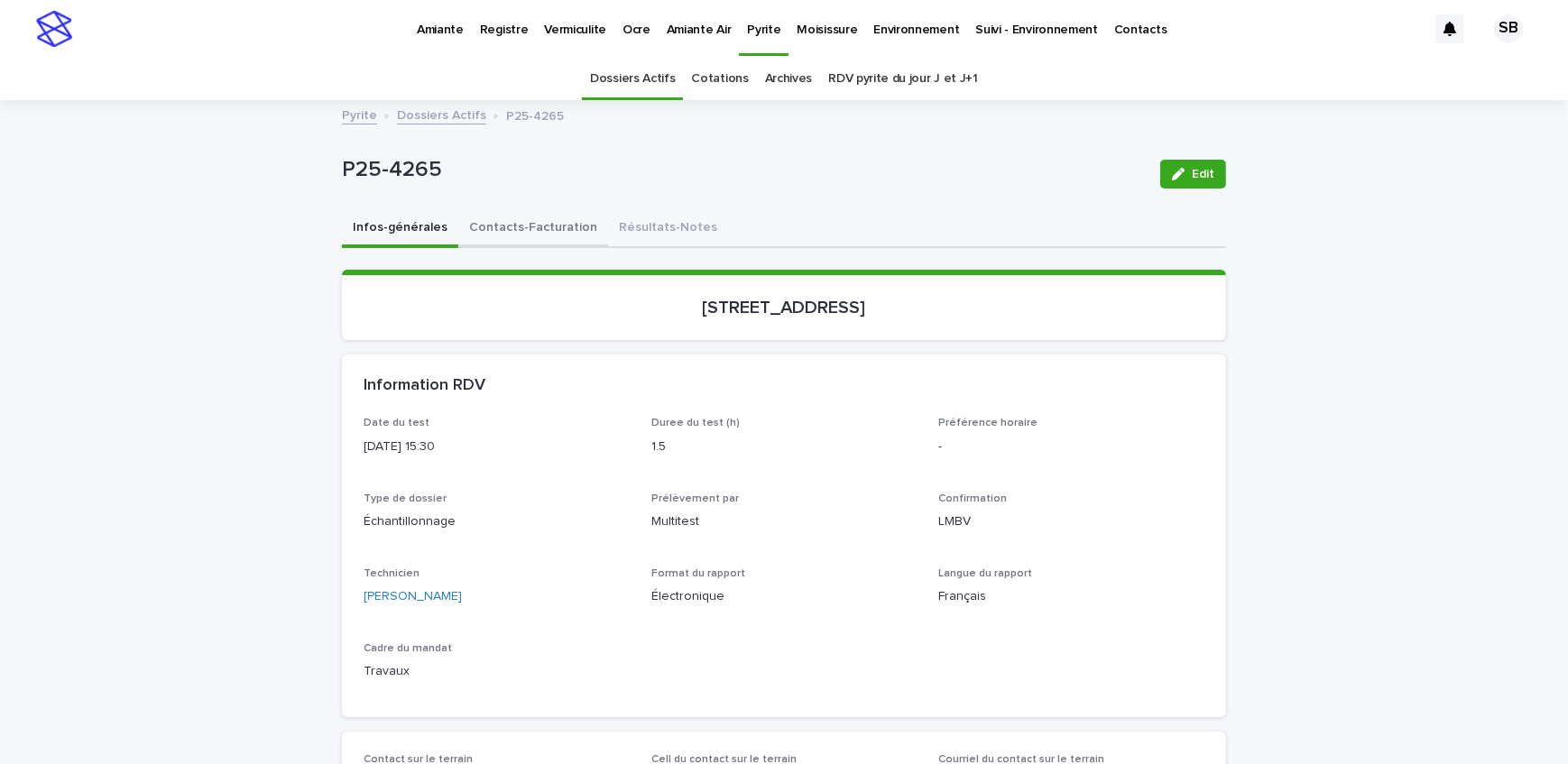
click at [498, 226] on button "Contacts-Facturation" at bounding box center [532, 229] width 149 height 38
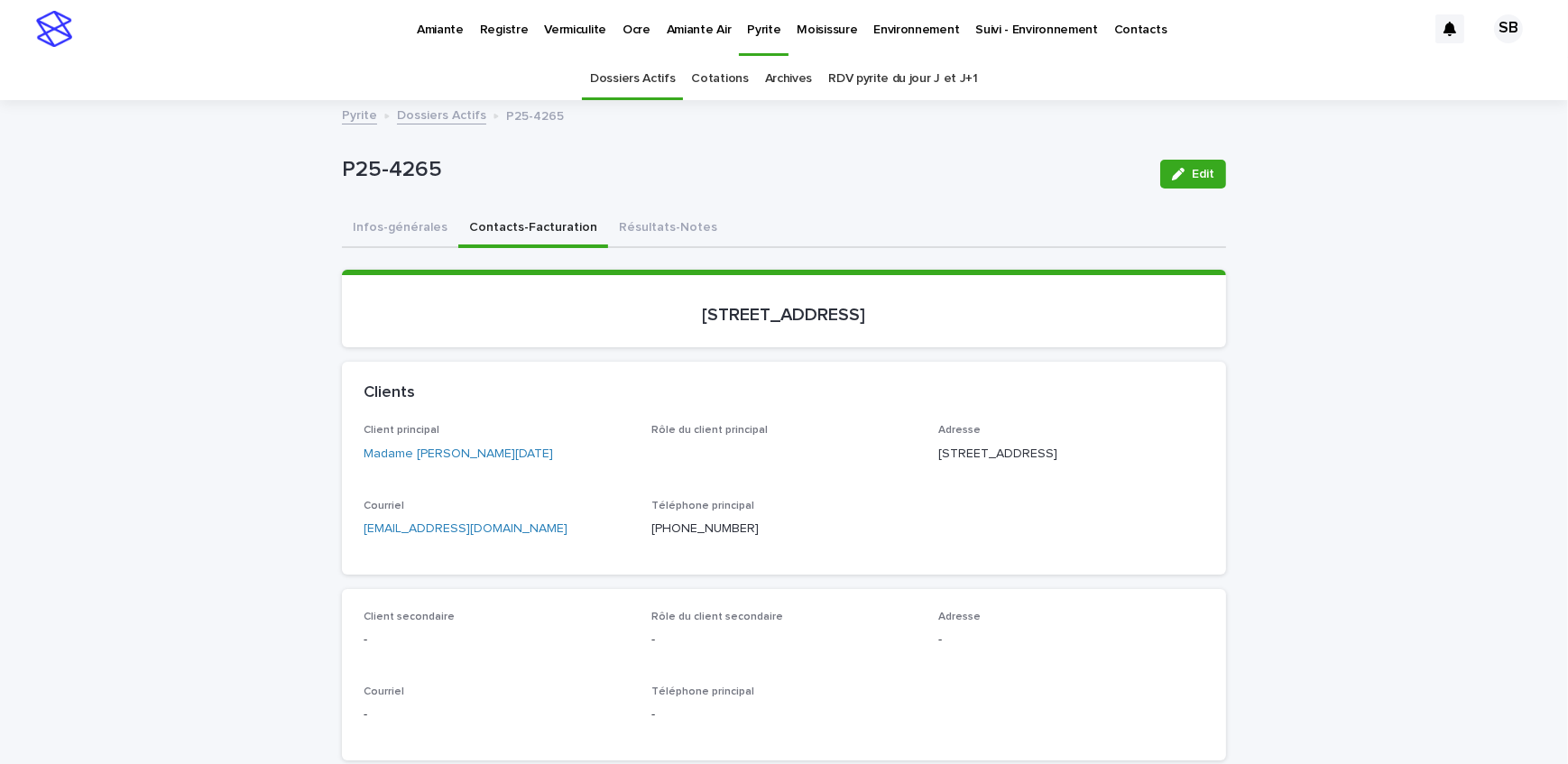
scroll to position [163, 0]
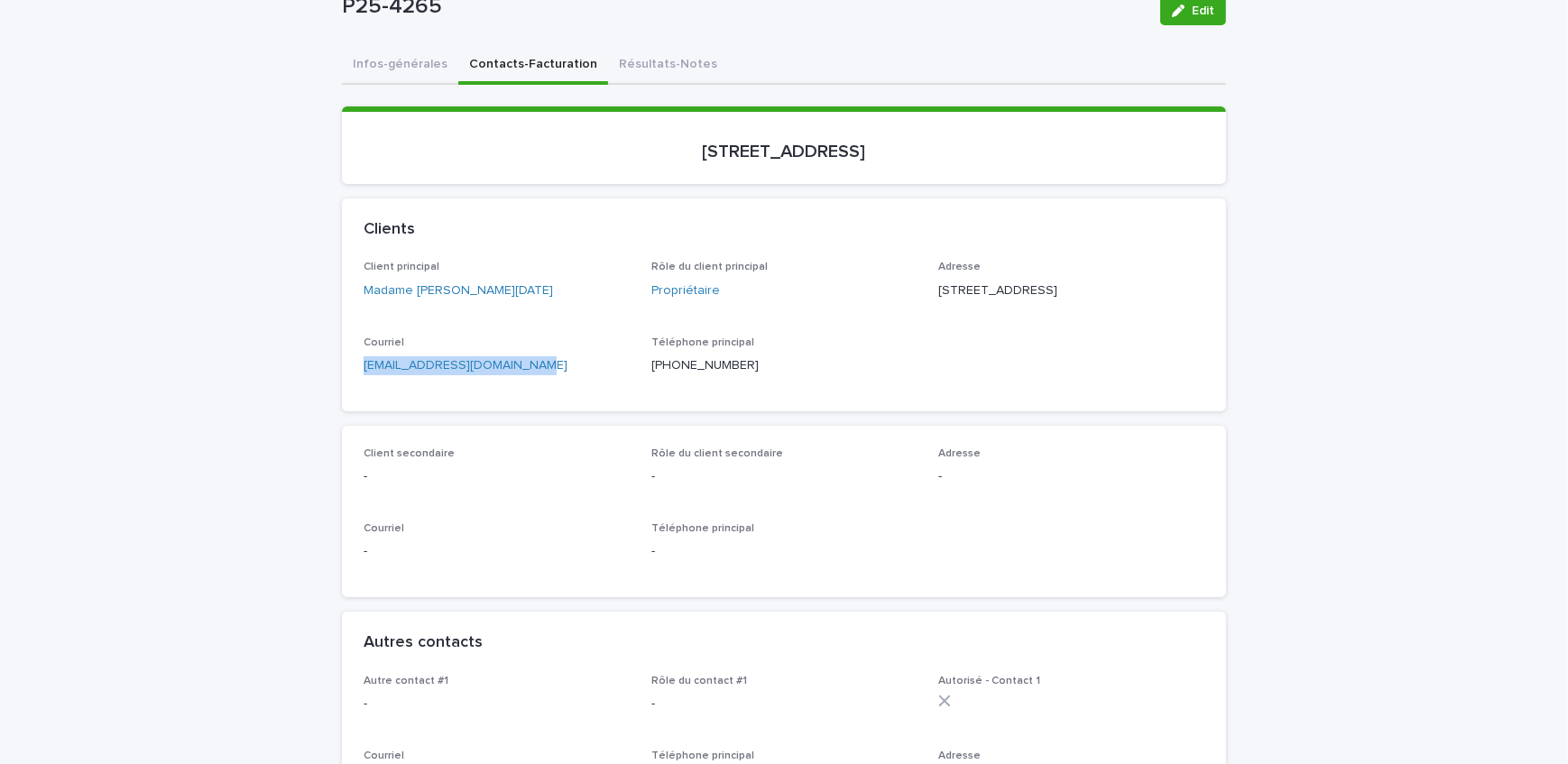
drag, startPoint x: 555, startPoint y: 404, endPoint x: 311, endPoint y: 442, distance: 246.9
click at [414, 64] on button "Infos-générales" at bounding box center [400, 65] width 116 height 38
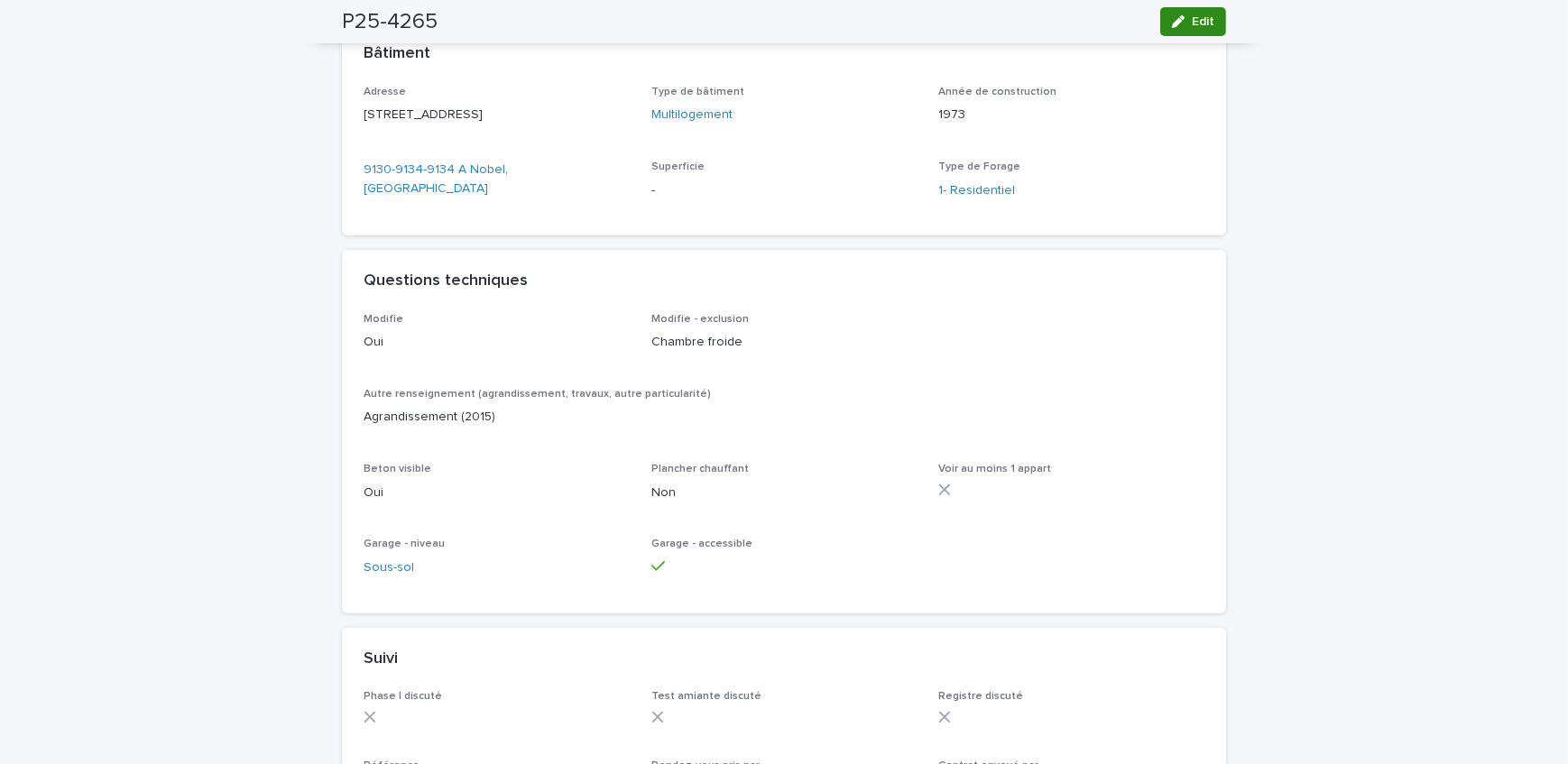
click at [1192, 18] on span "Edit" at bounding box center [1203, 21] width 22 height 13
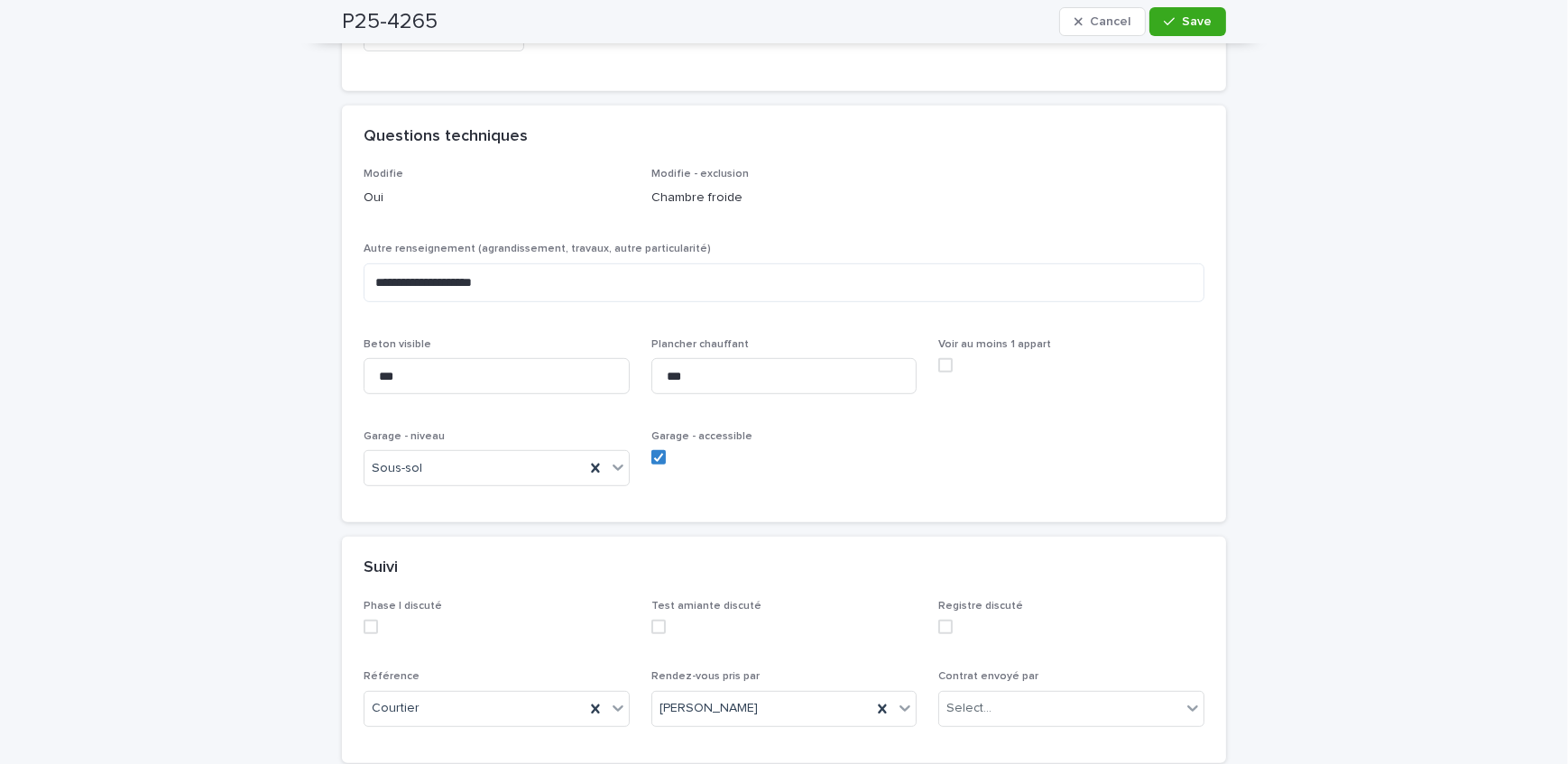
scroll to position [1354, 0]
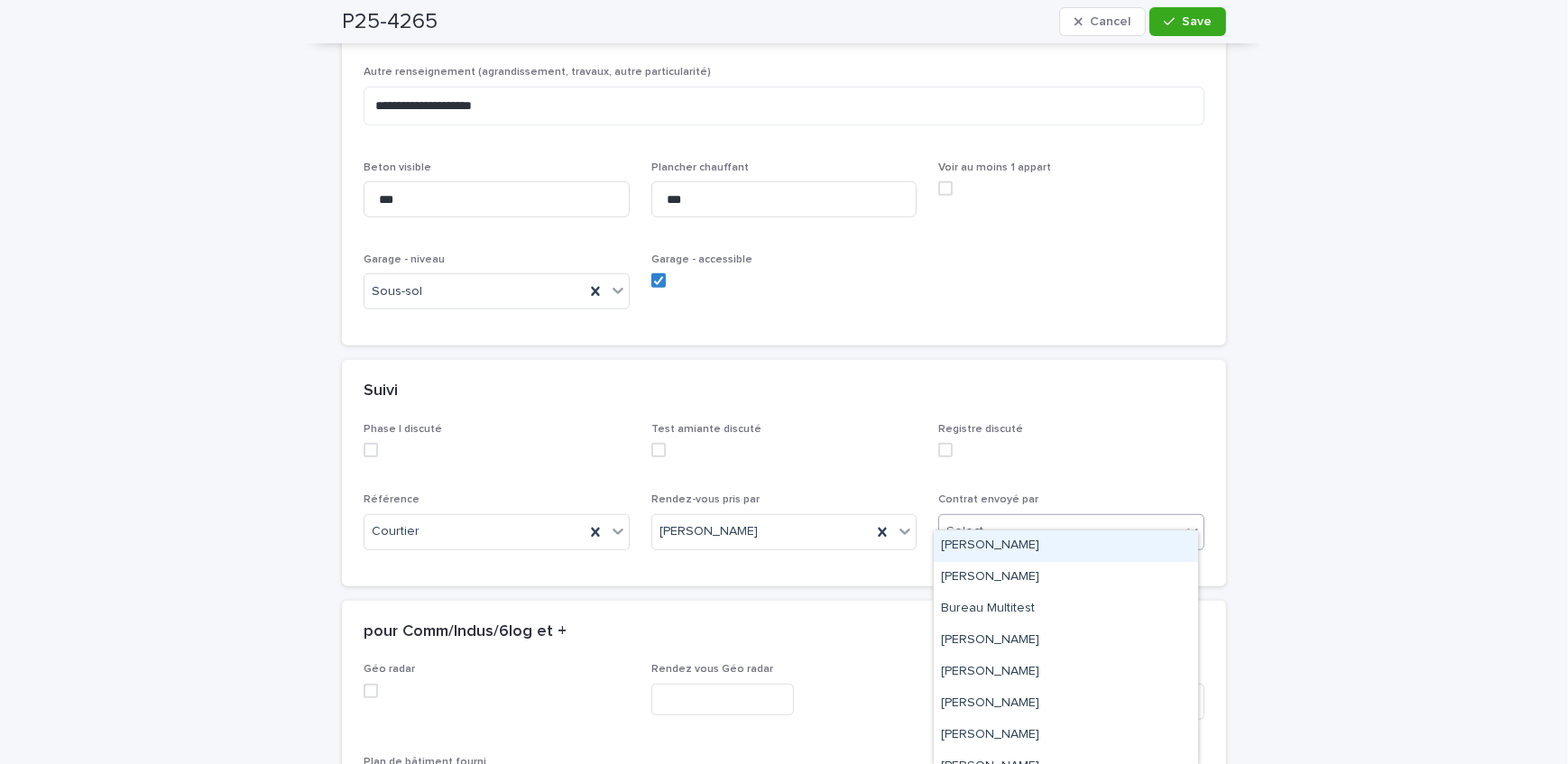
click at [1080, 517] on div "Select..." at bounding box center [1061, 531] width 242 height 29
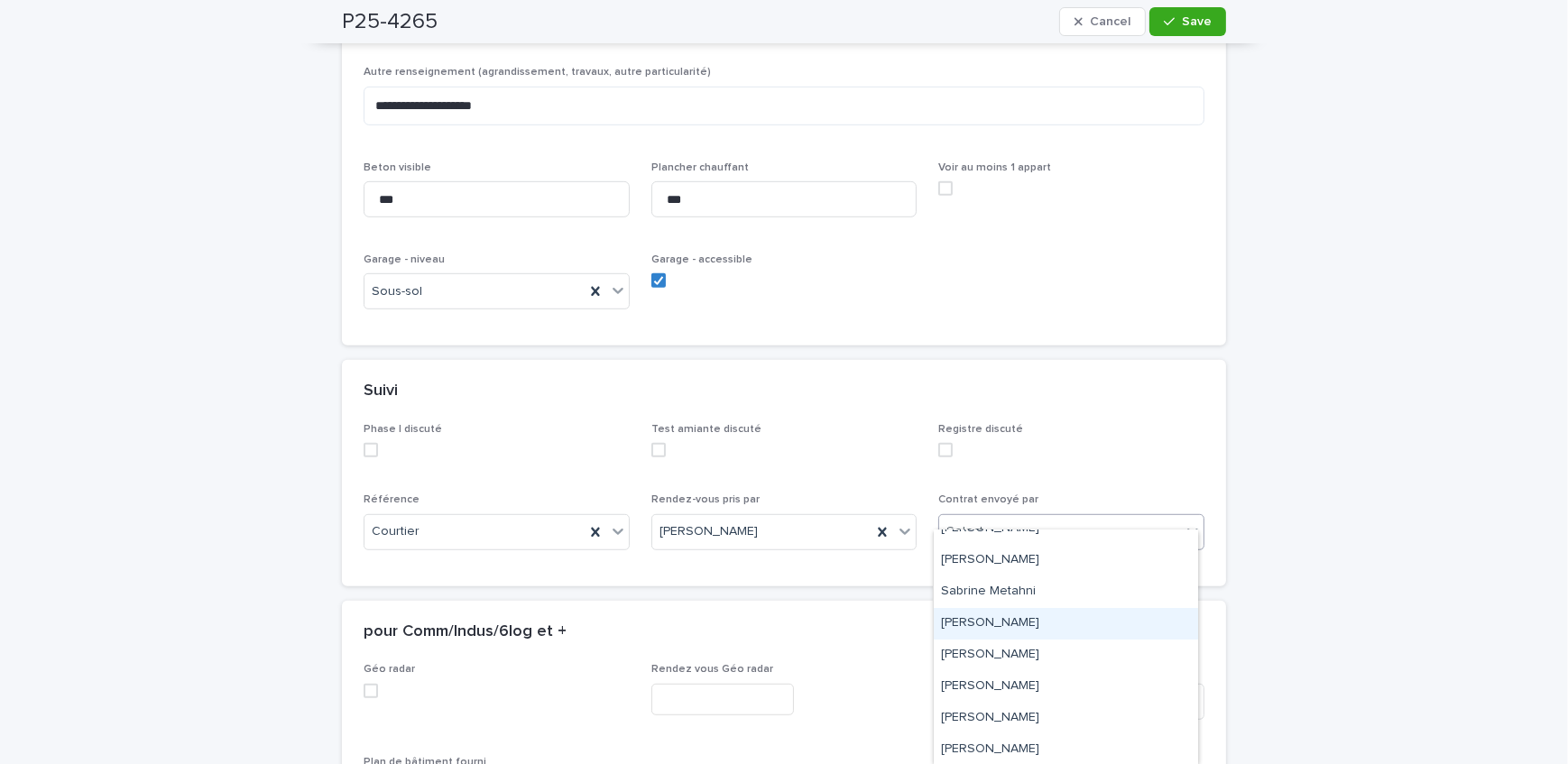
click at [1071, 619] on div "[PERSON_NAME]" at bounding box center [1066, 624] width 265 height 31
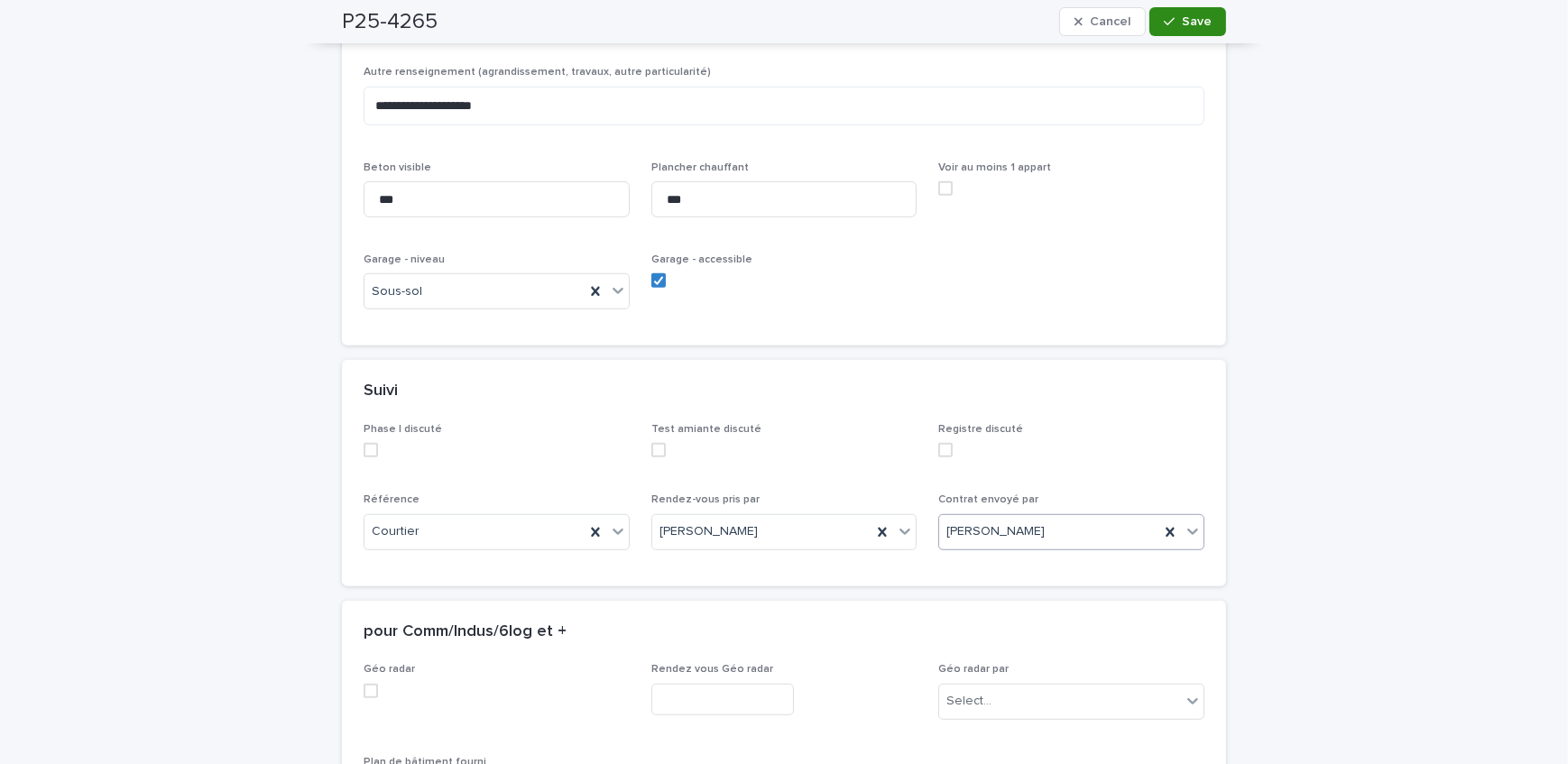
click at [1174, 23] on div "button" at bounding box center [1173, 21] width 18 height 13
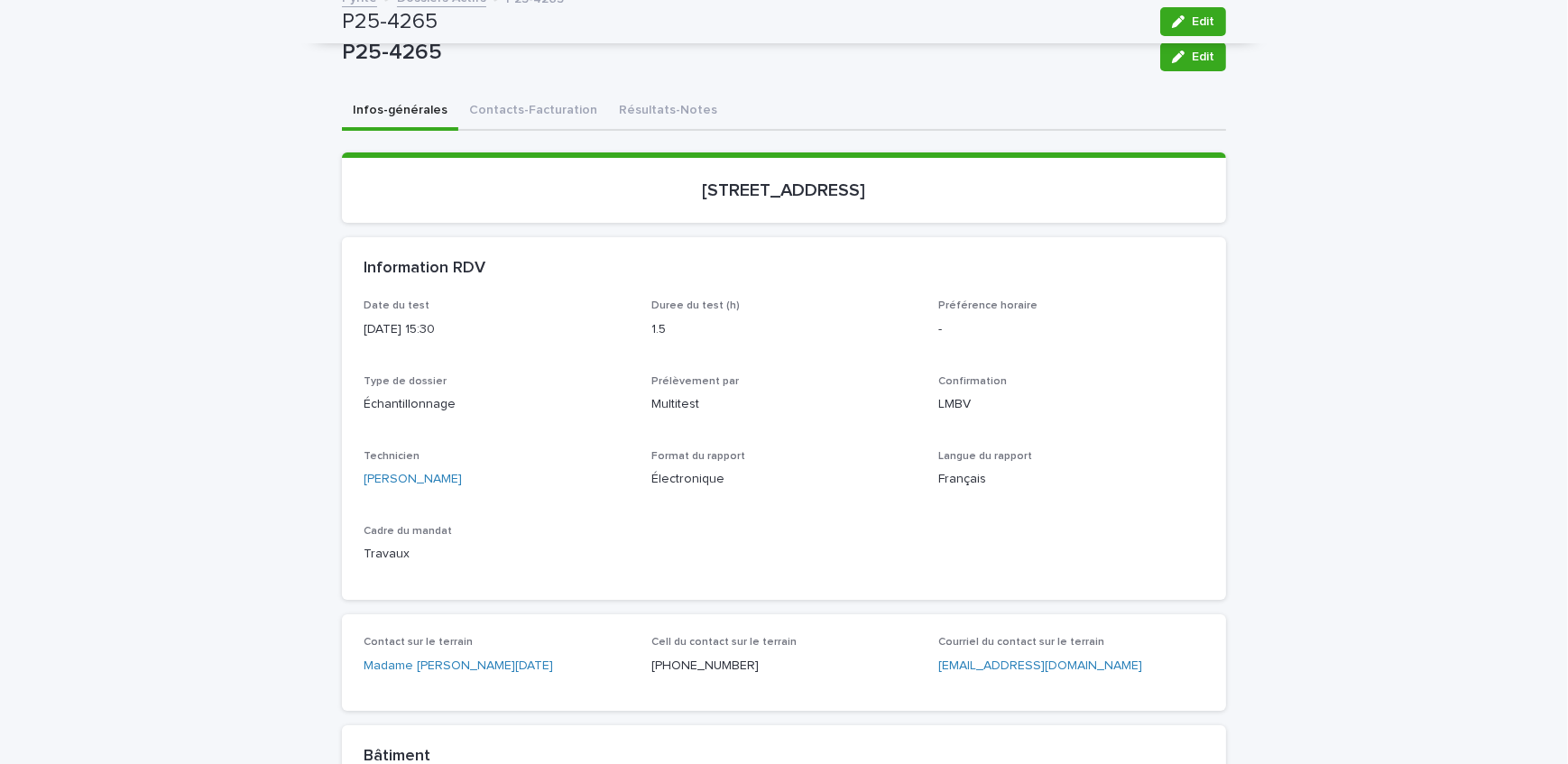
scroll to position [0, 0]
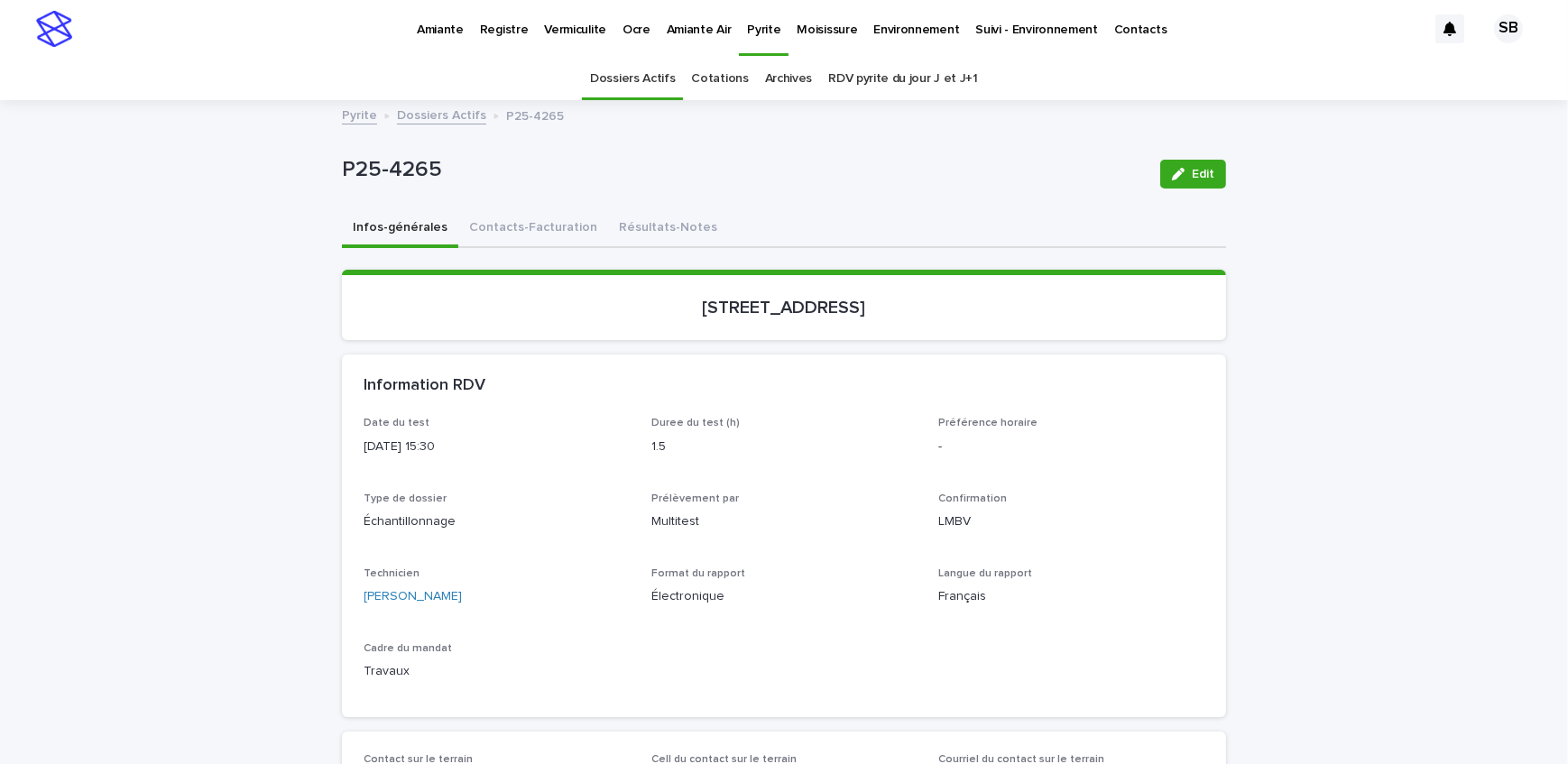
click at [432, 116] on link "Dossiers Actifs" at bounding box center [441, 113] width 89 height 21
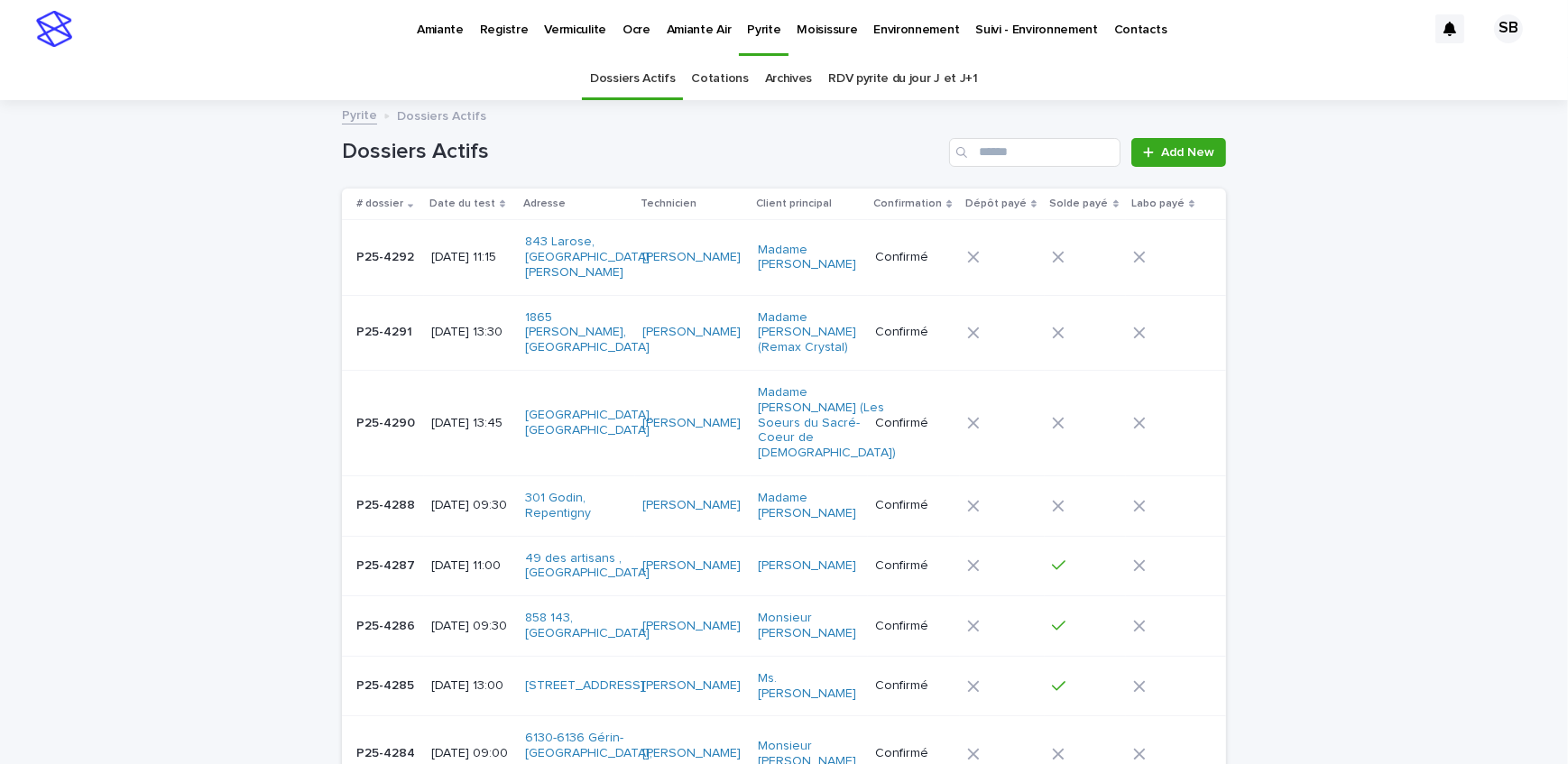
click at [1185, 153] on span "Add New" at bounding box center [1188, 152] width 54 height 13
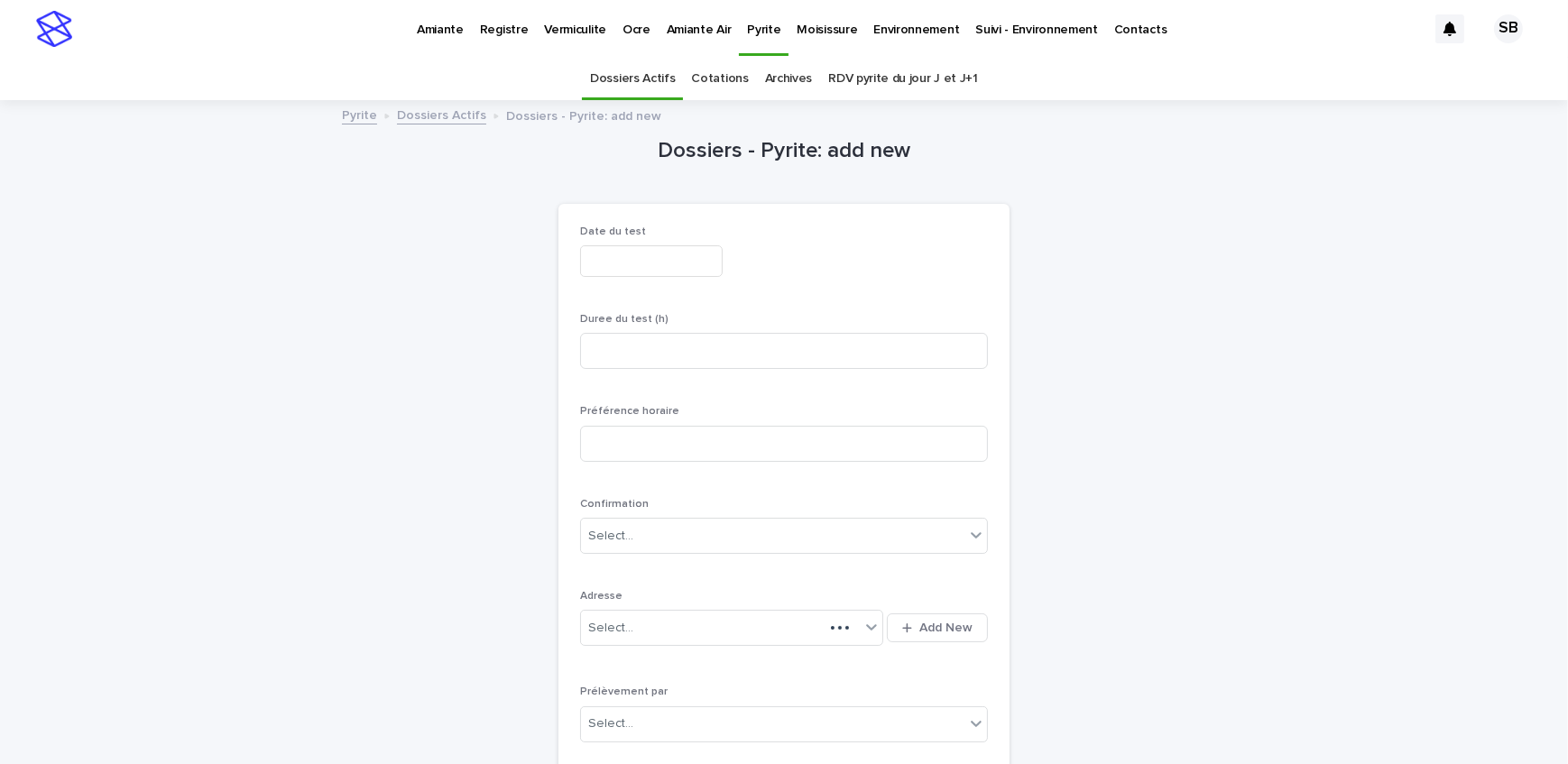
scroll to position [57, 0]
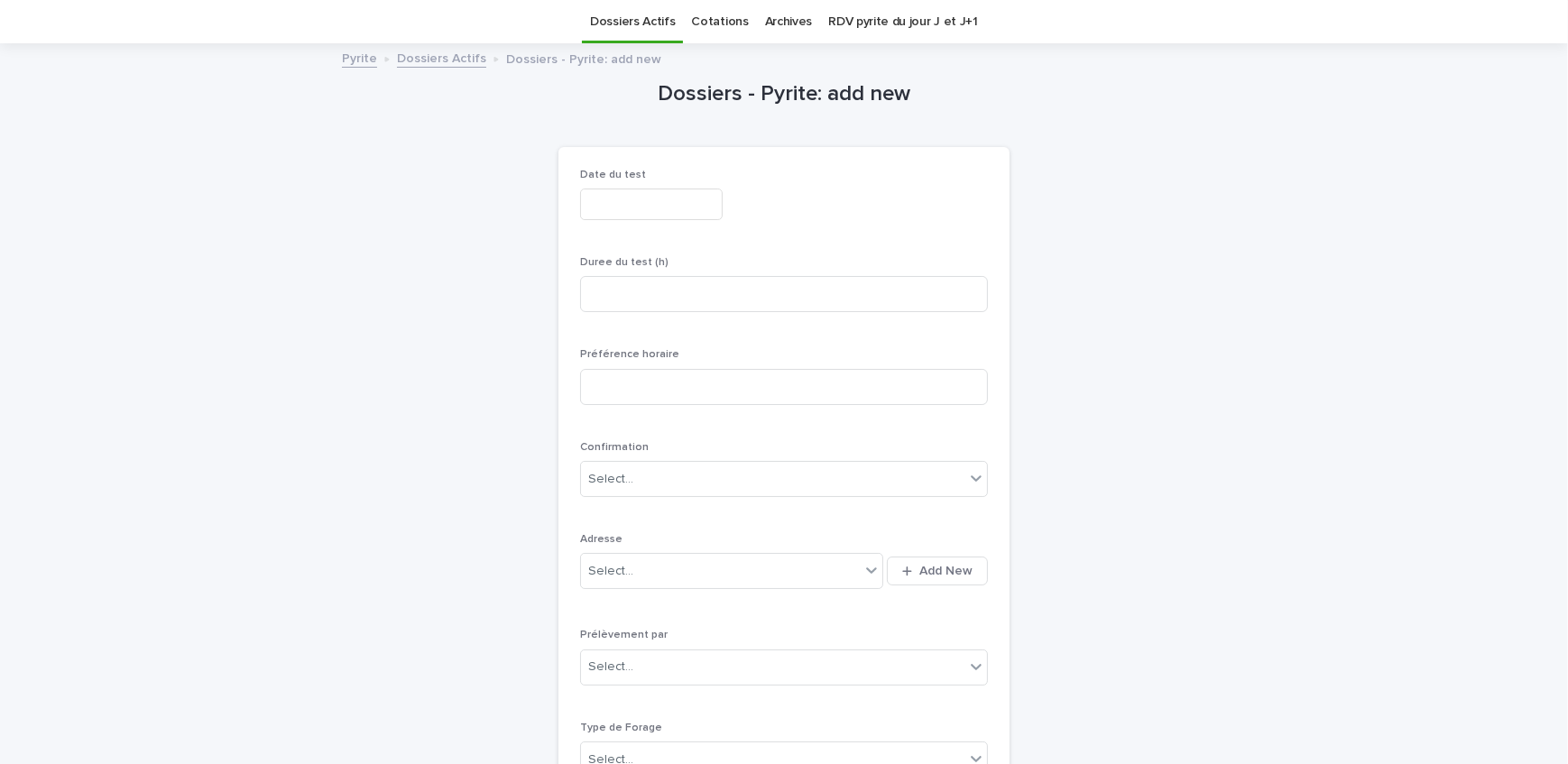
click at [630, 203] on input "text" at bounding box center [652, 204] width 143 height 31
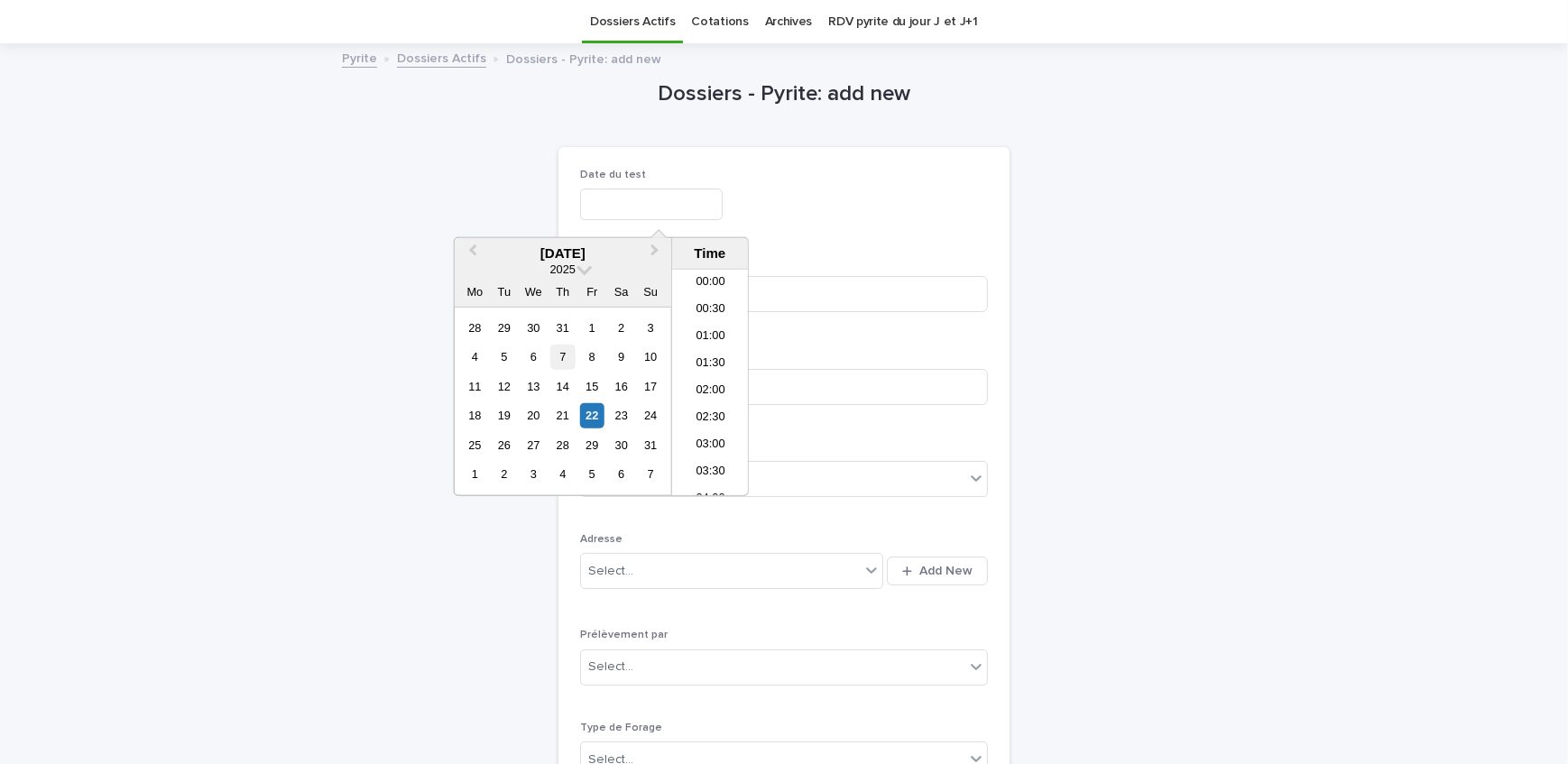
scroll to position [443, 0]
click at [504, 455] on div "26" at bounding box center [503, 445] width 24 height 24
click at [725, 324] on li "06:00" at bounding box center [710, 330] width 77 height 27
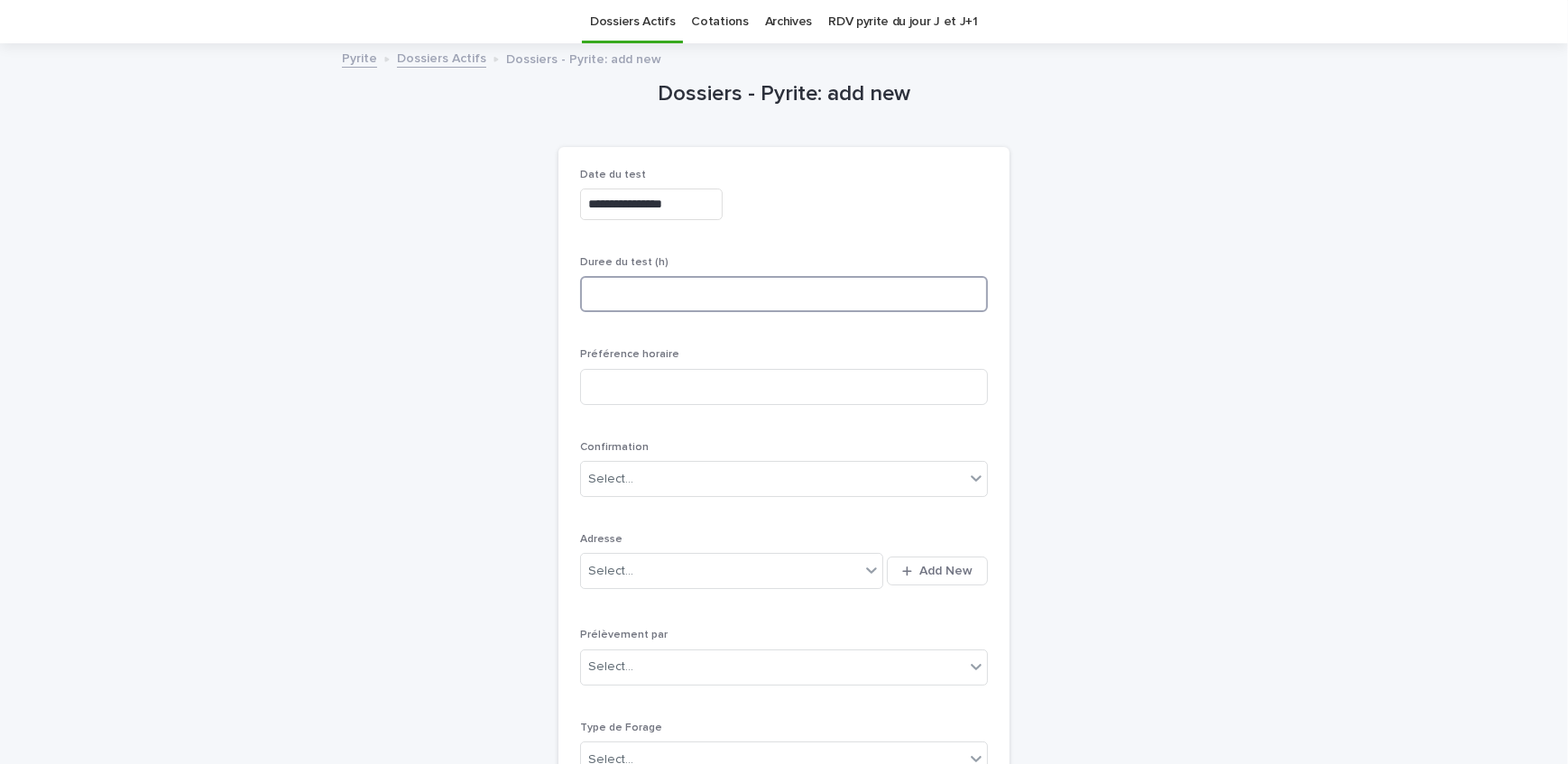
click at [721, 291] on input at bounding box center [784, 294] width 408 height 36
type input "**********"
click at [716, 388] on input at bounding box center [784, 387] width 408 height 36
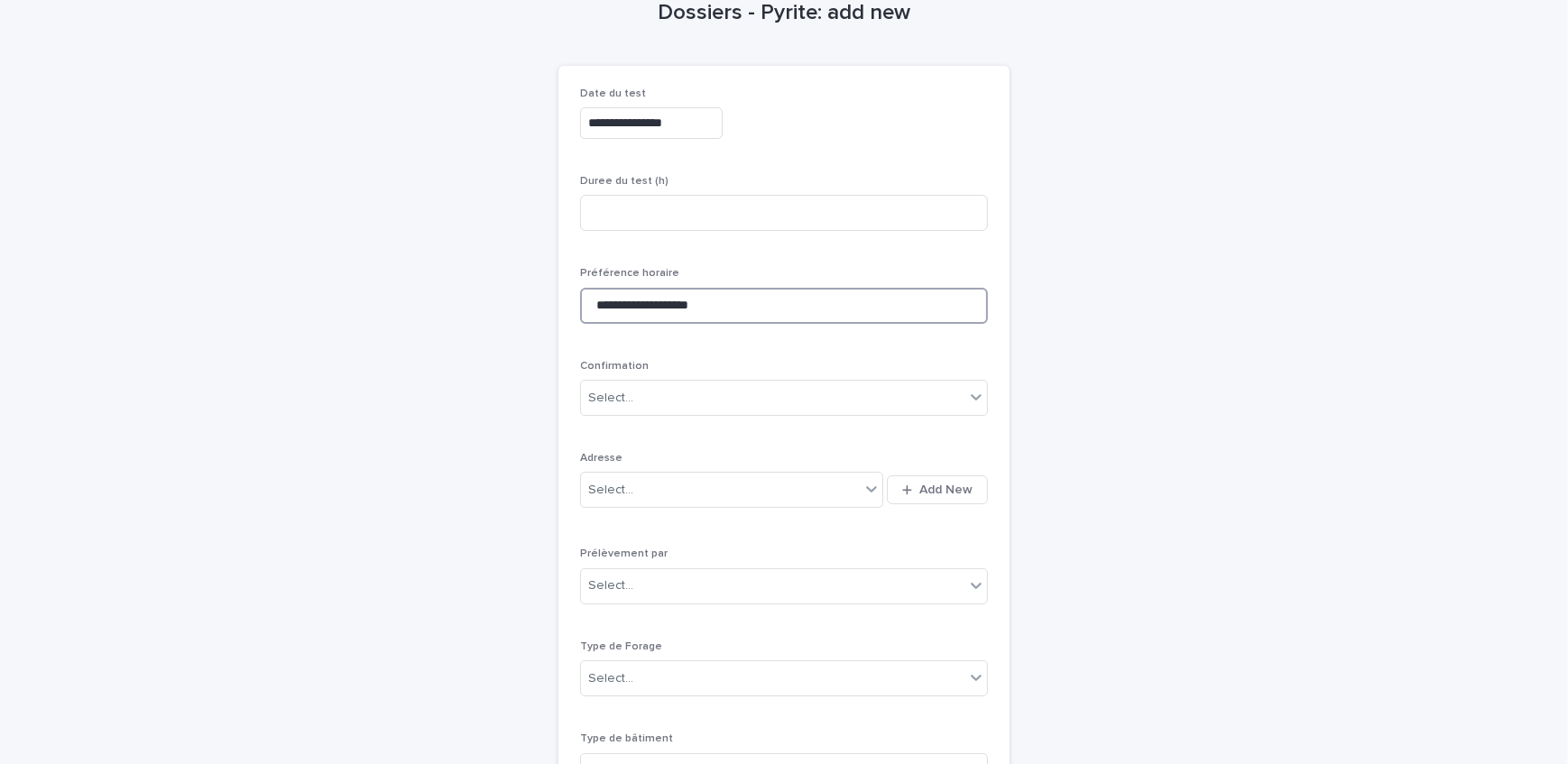
scroll to position [139, 0]
type input "**********"
click at [685, 202] on input at bounding box center [784, 212] width 408 height 36
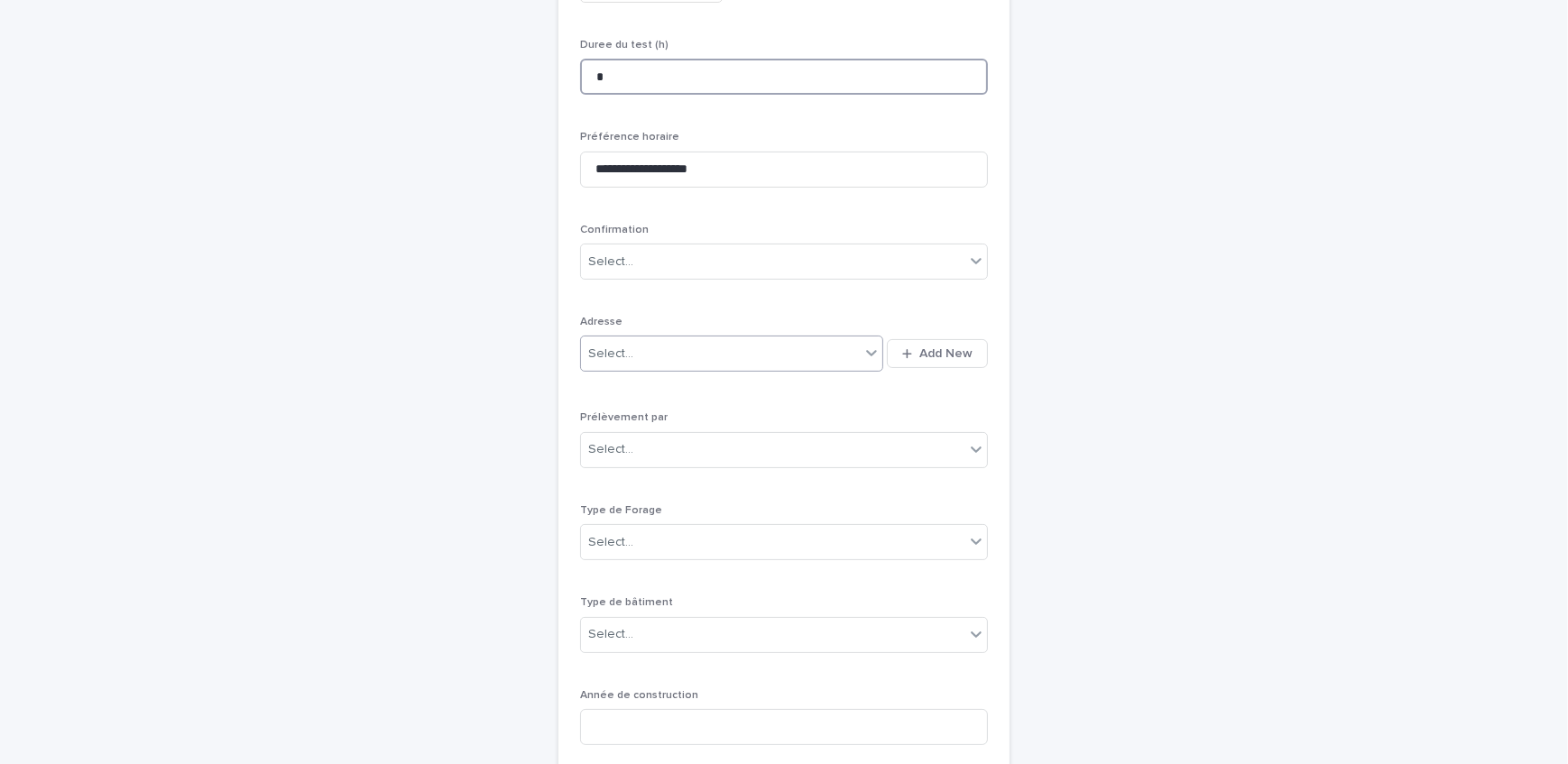
scroll to position [303, 0]
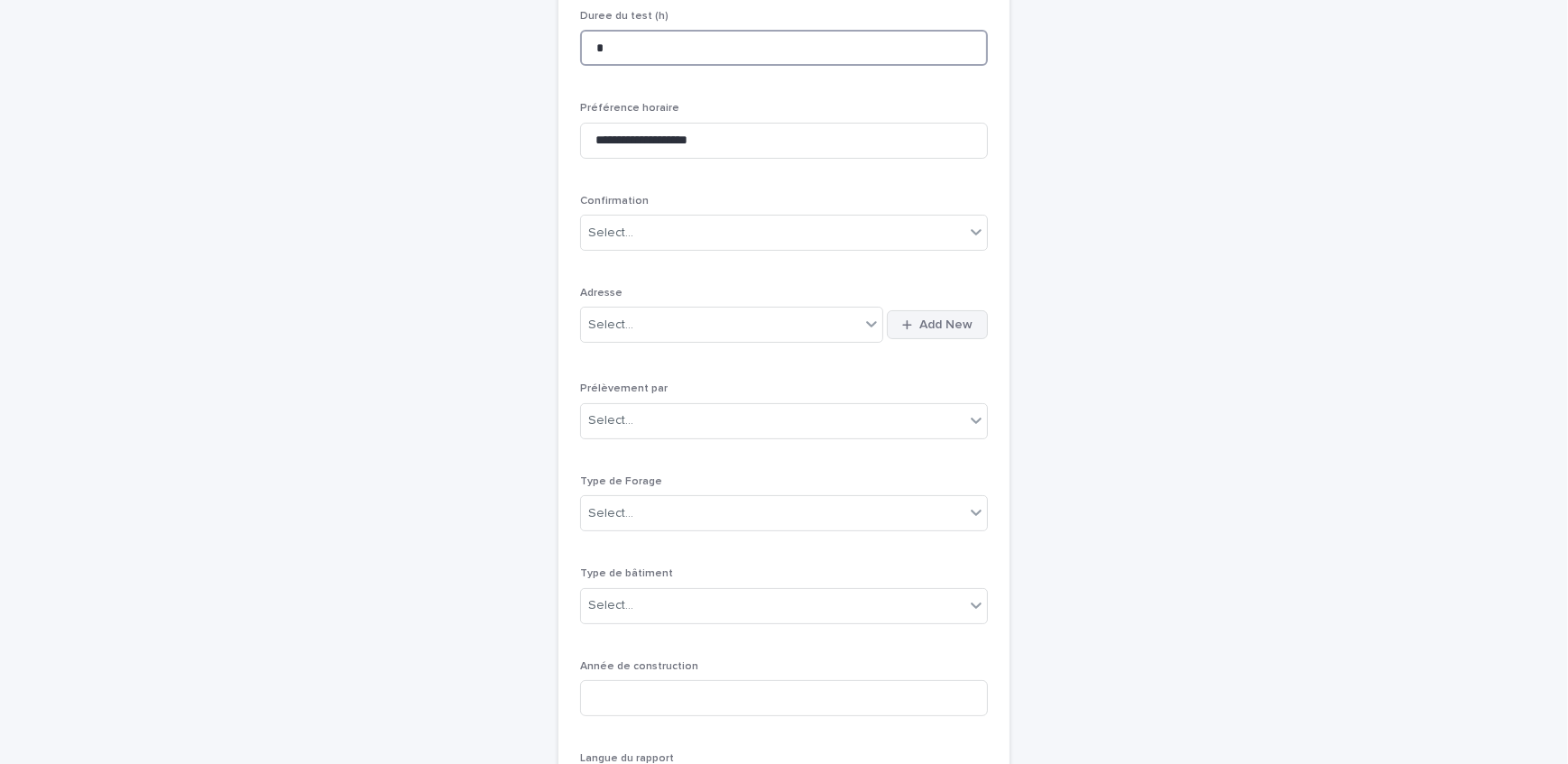
type input "*"
click at [910, 333] on button "Add New" at bounding box center [937, 325] width 101 height 29
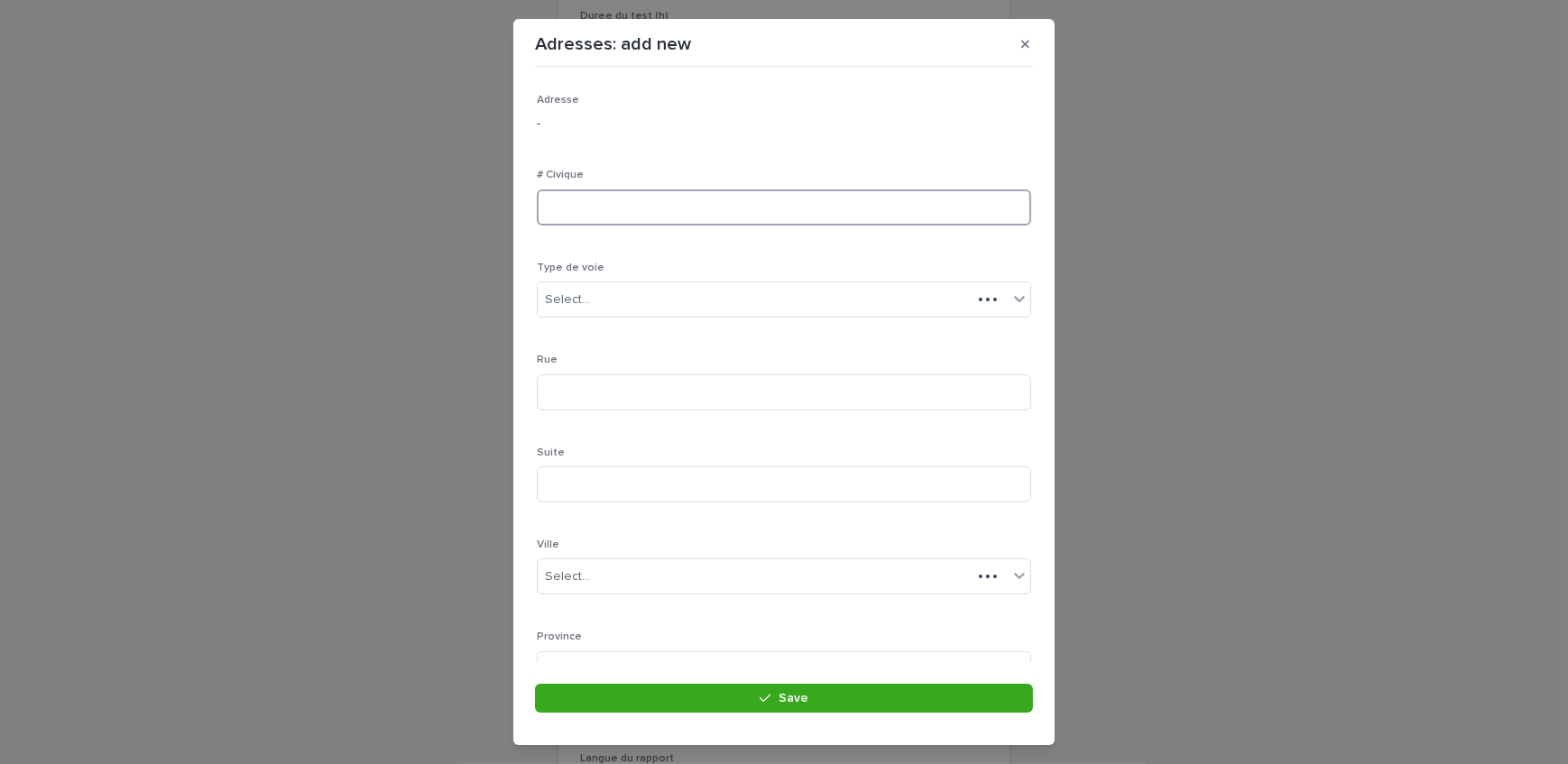
click at [621, 206] on input at bounding box center [784, 207] width 494 height 36
type input "****"
click at [626, 296] on div "Select..." at bounding box center [773, 300] width 470 height 29
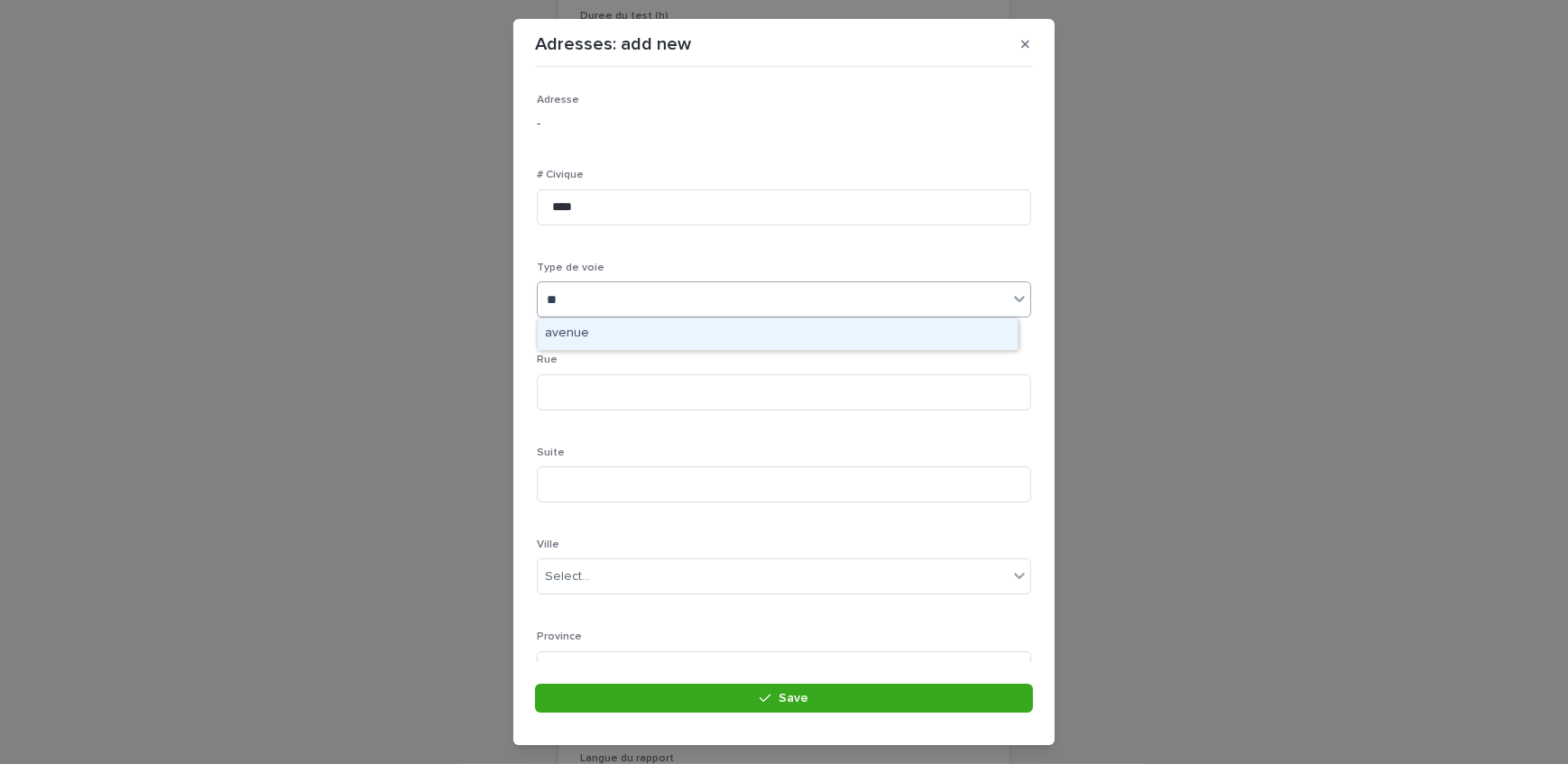
type input "***"
click at [621, 337] on div "avenue" at bounding box center [778, 334] width 480 height 31
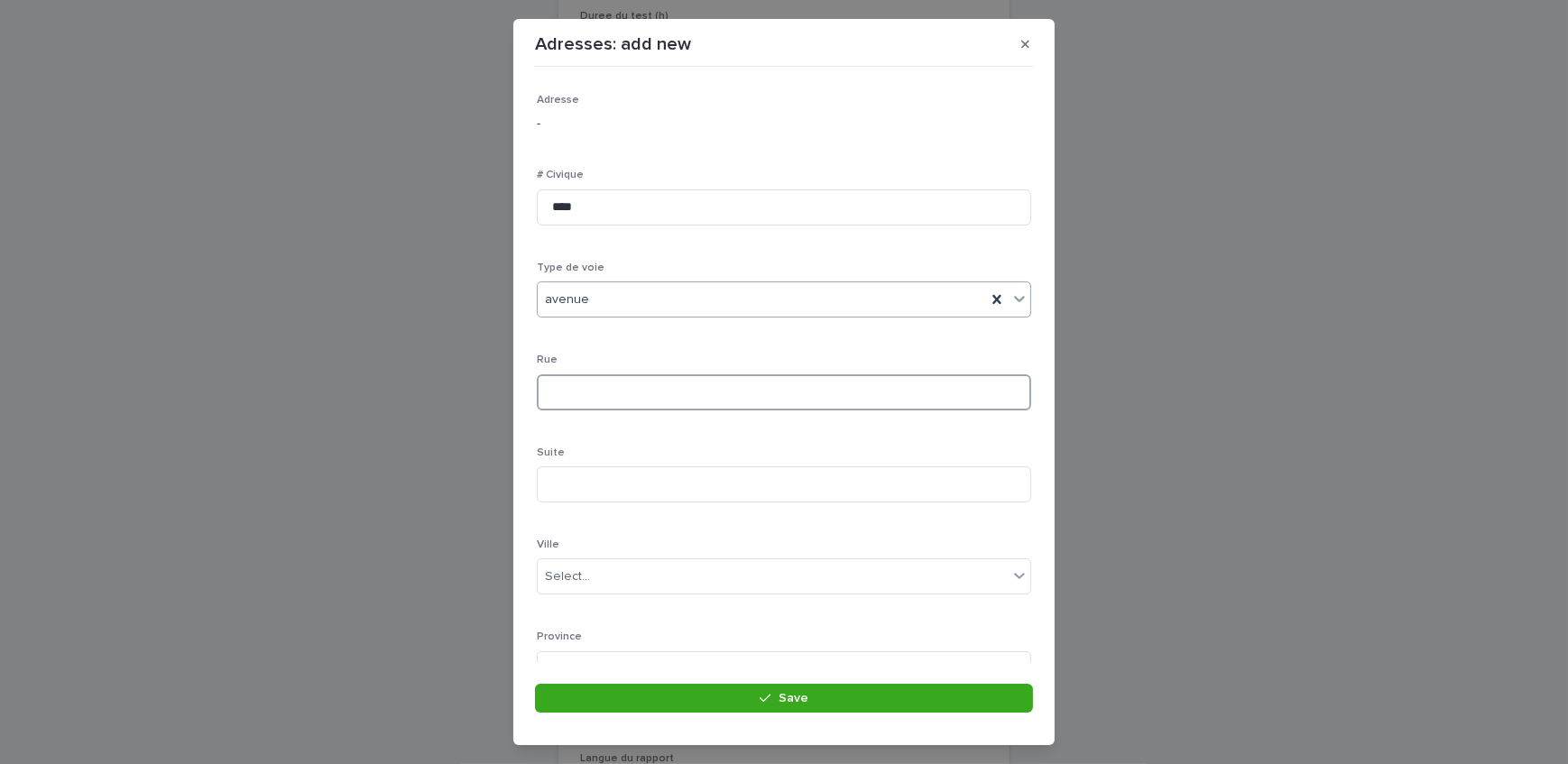
click at [622, 404] on input at bounding box center [784, 392] width 494 height 36
type input "**********"
click at [632, 431] on div "Ville Select..." at bounding box center [784, 410] width 494 height 70
click at [640, 413] on div "Select..." at bounding box center [773, 413] width 470 height 29
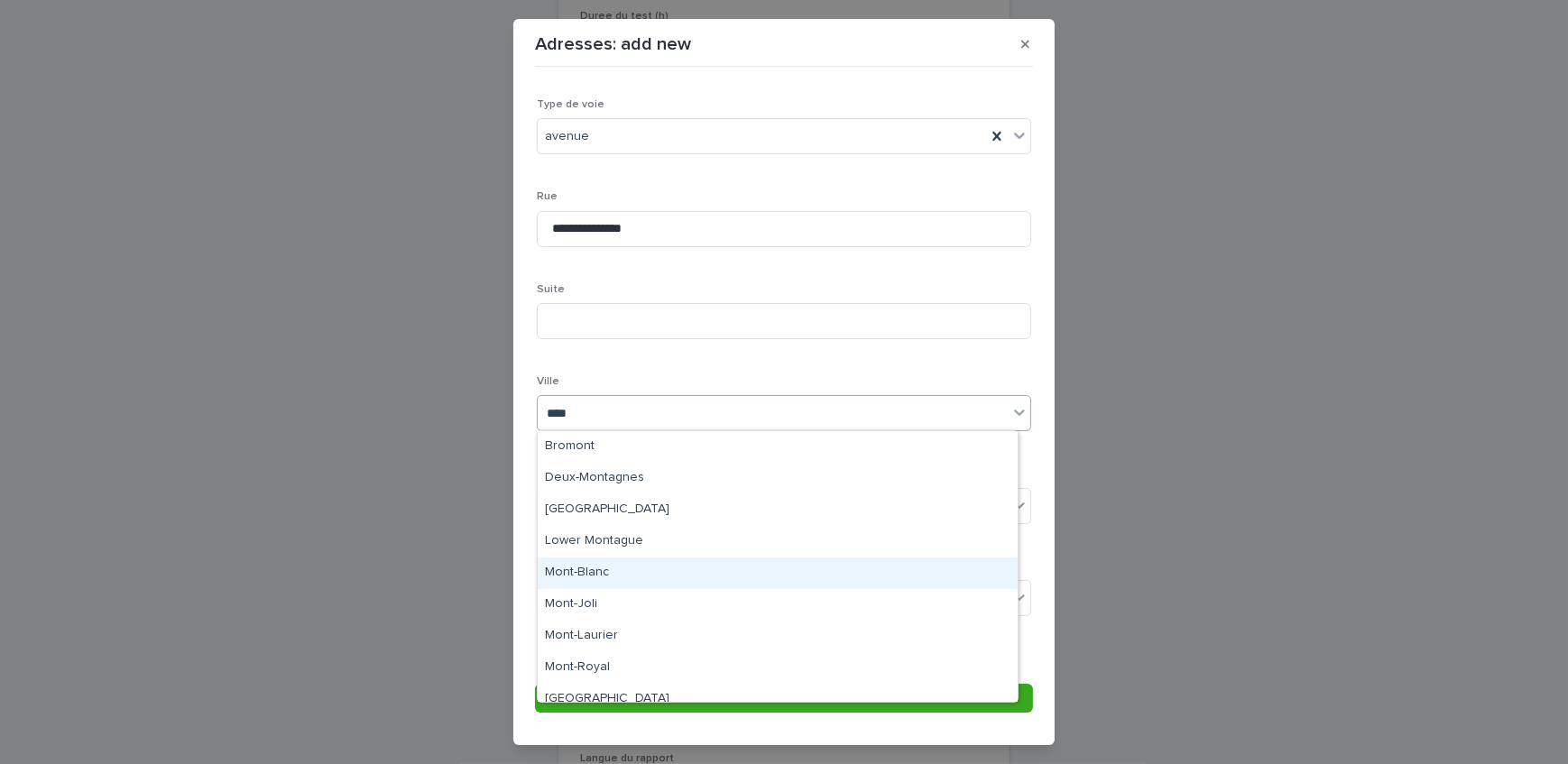
type input "*****"
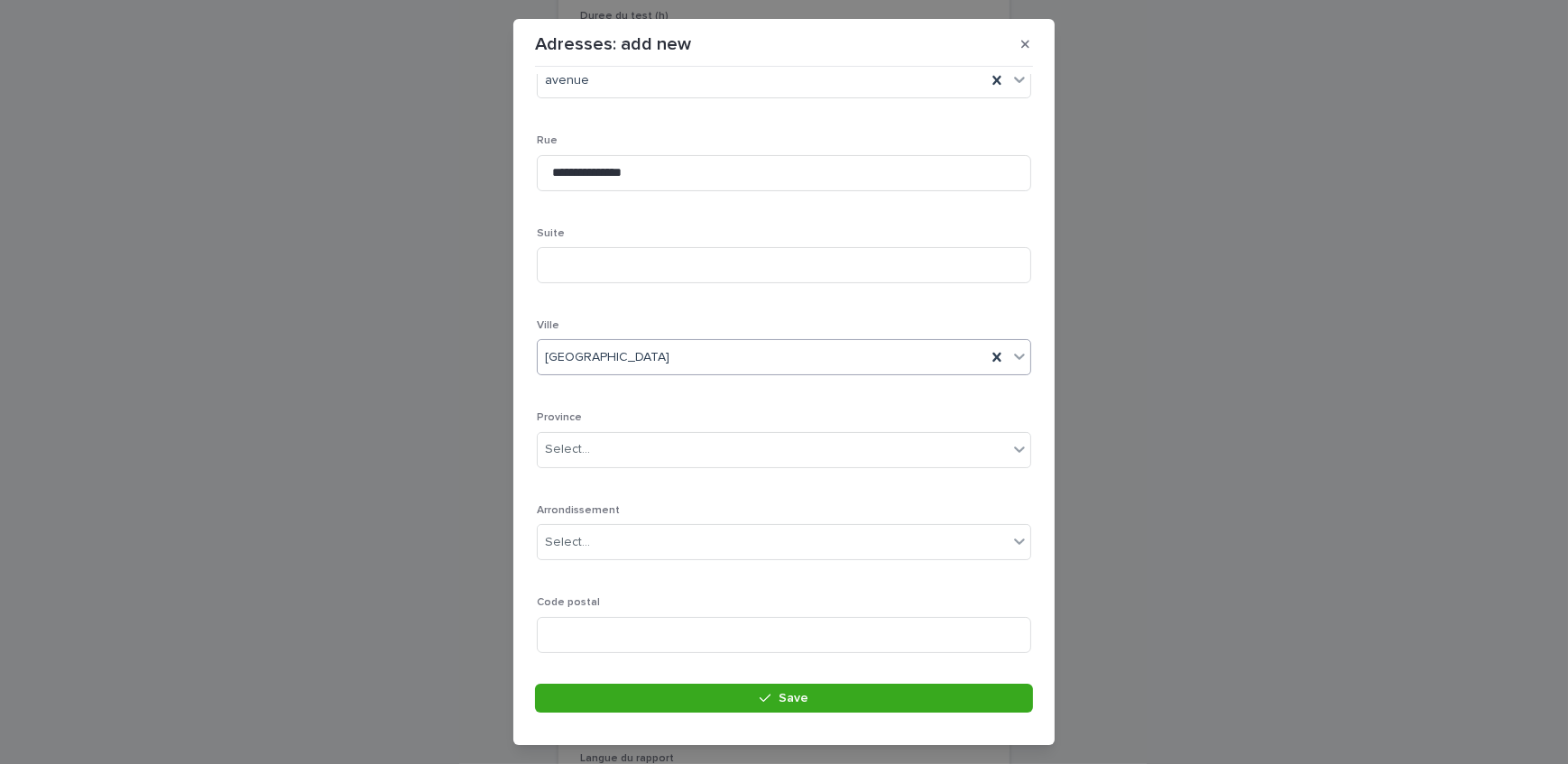
scroll to position [245, 0]
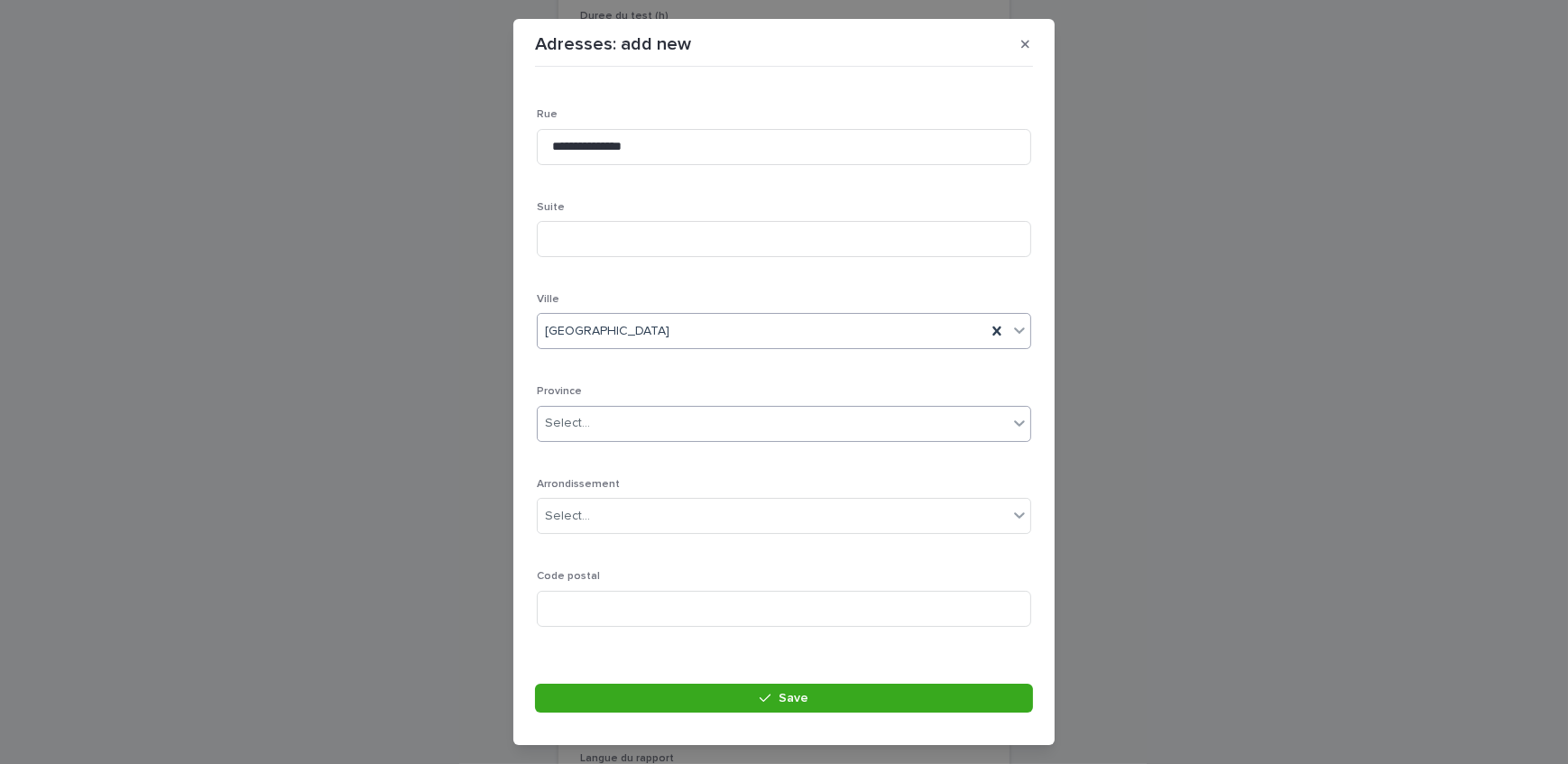
click at [639, 432] on div "Select..." at bounding box center [773, 423] width 470 height 29
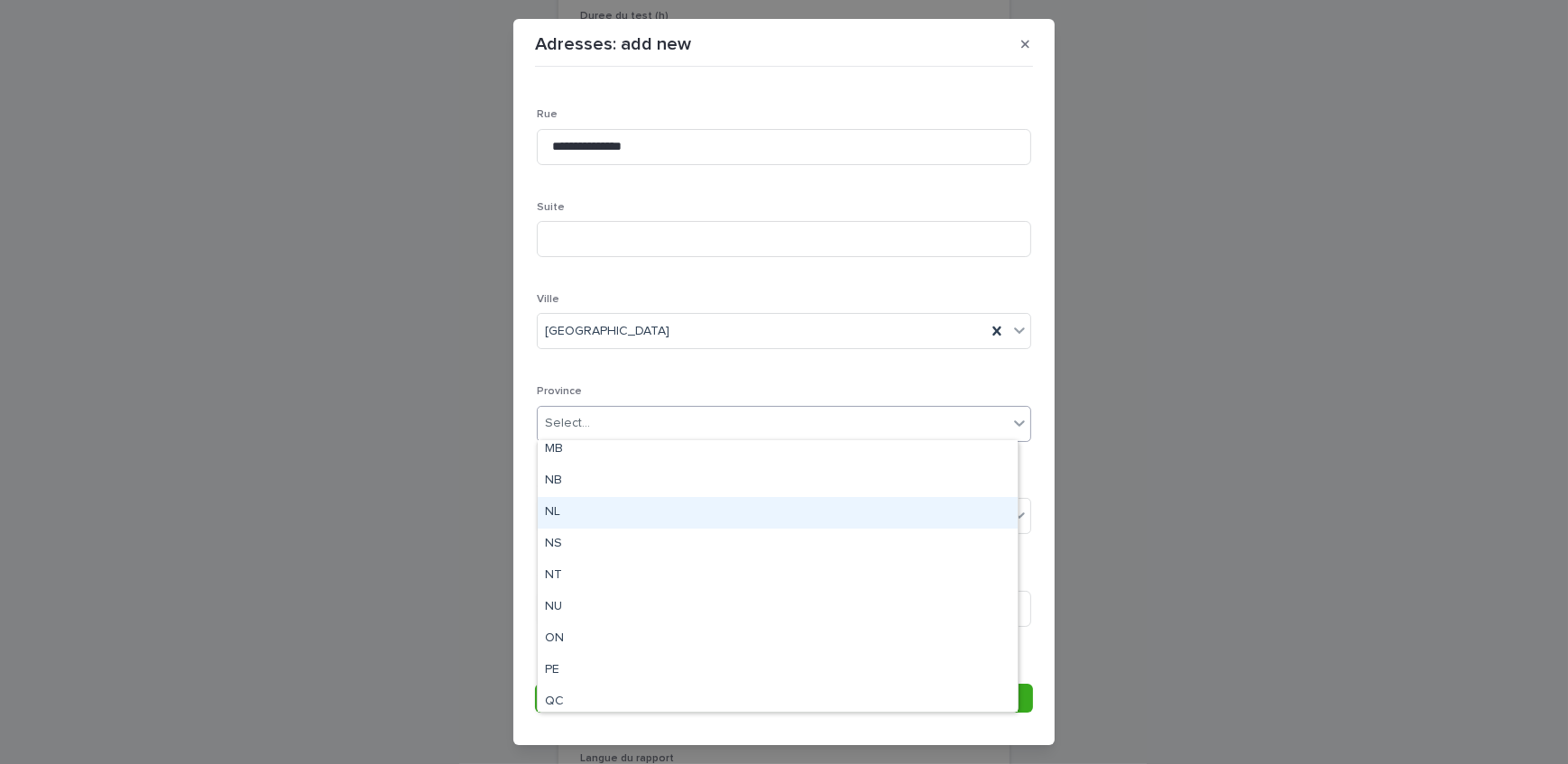
scroll to position [140, 0]
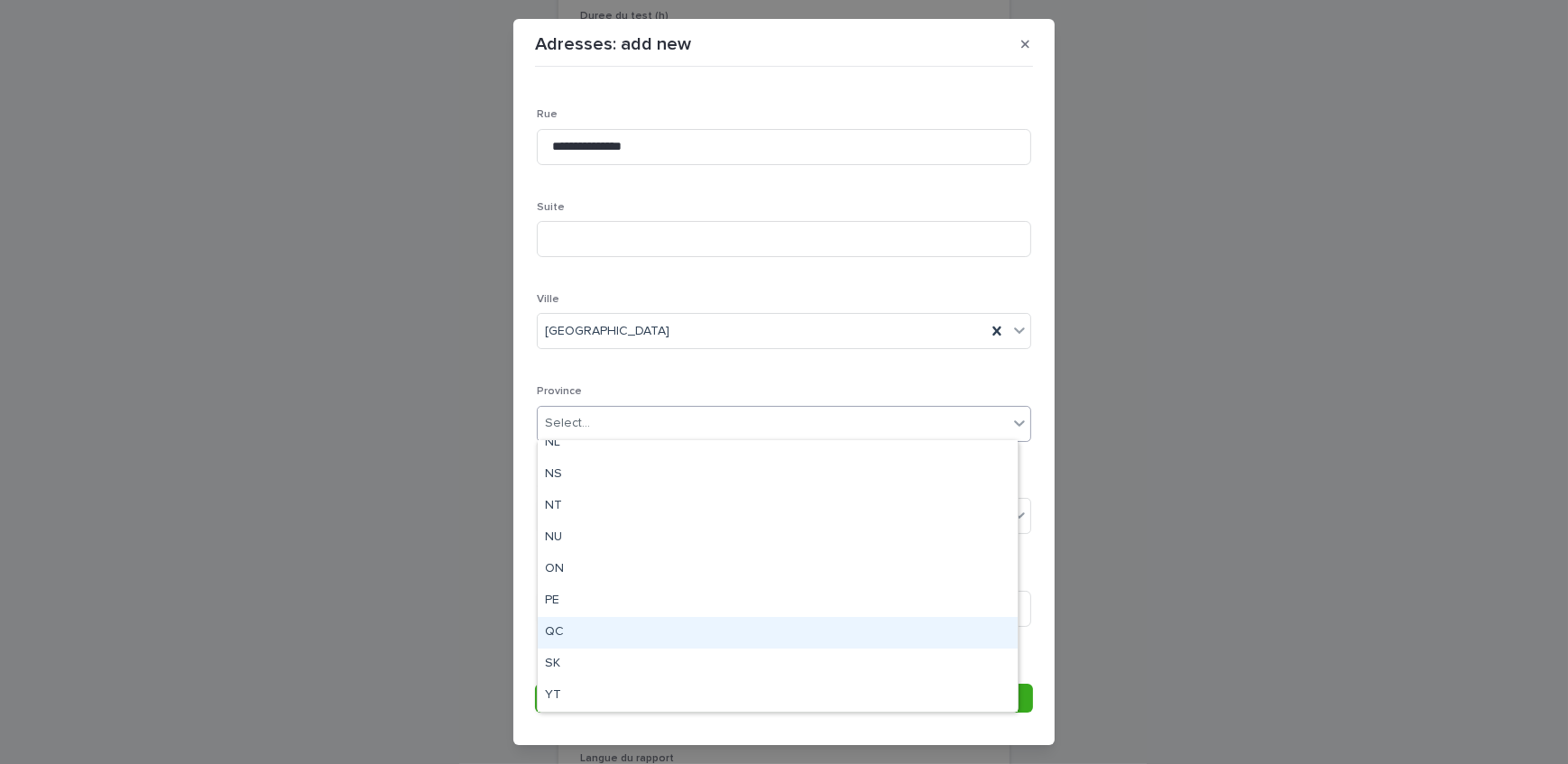
click at [586, 631] on div "QC" at bounding box center [778, 633] width 480 height 31
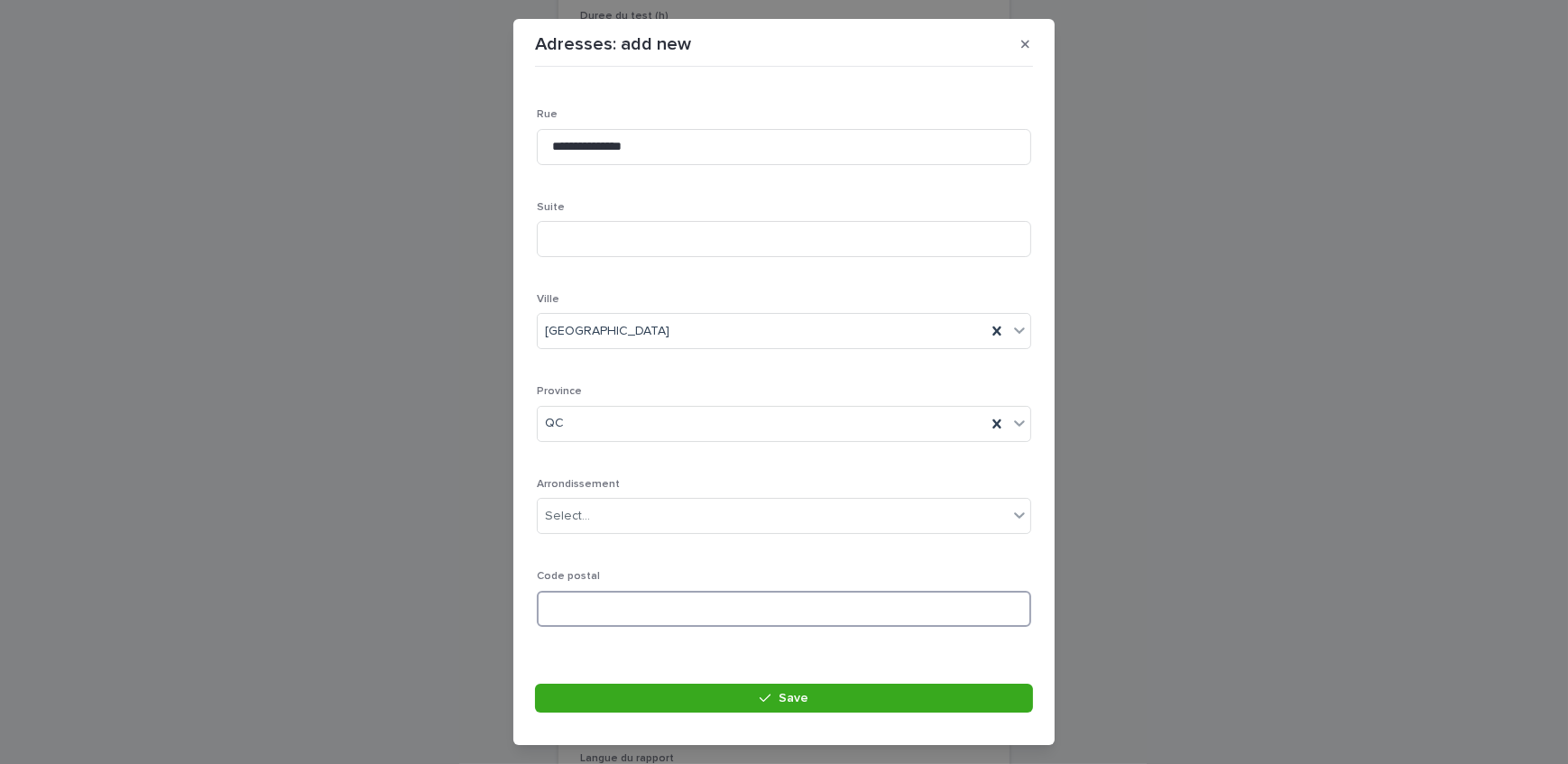
click at [605, 613] on input at bounding box center [784, 609] width 494 height 36
paste input "*******"
type input "*******"
click at [633, 703] on button "Save" at bounding box center [784, 699] width 498 height 29
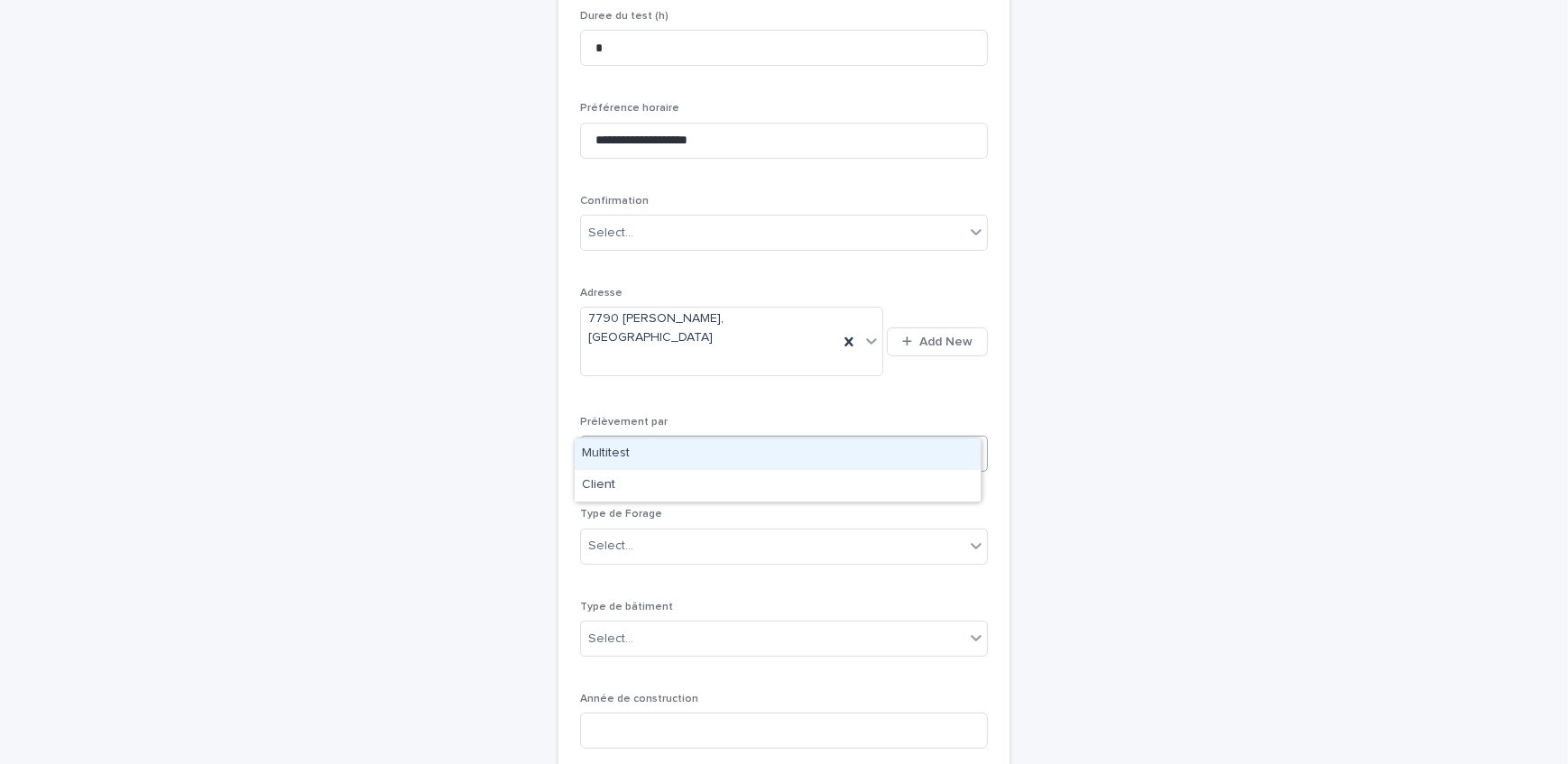
click at [694, 440] on div "Select..." at bounding box center [773, 454] width 384 height 29
click at [695, 460] on div "Multitest" at bounding box center [778, 454] width 406 height 31
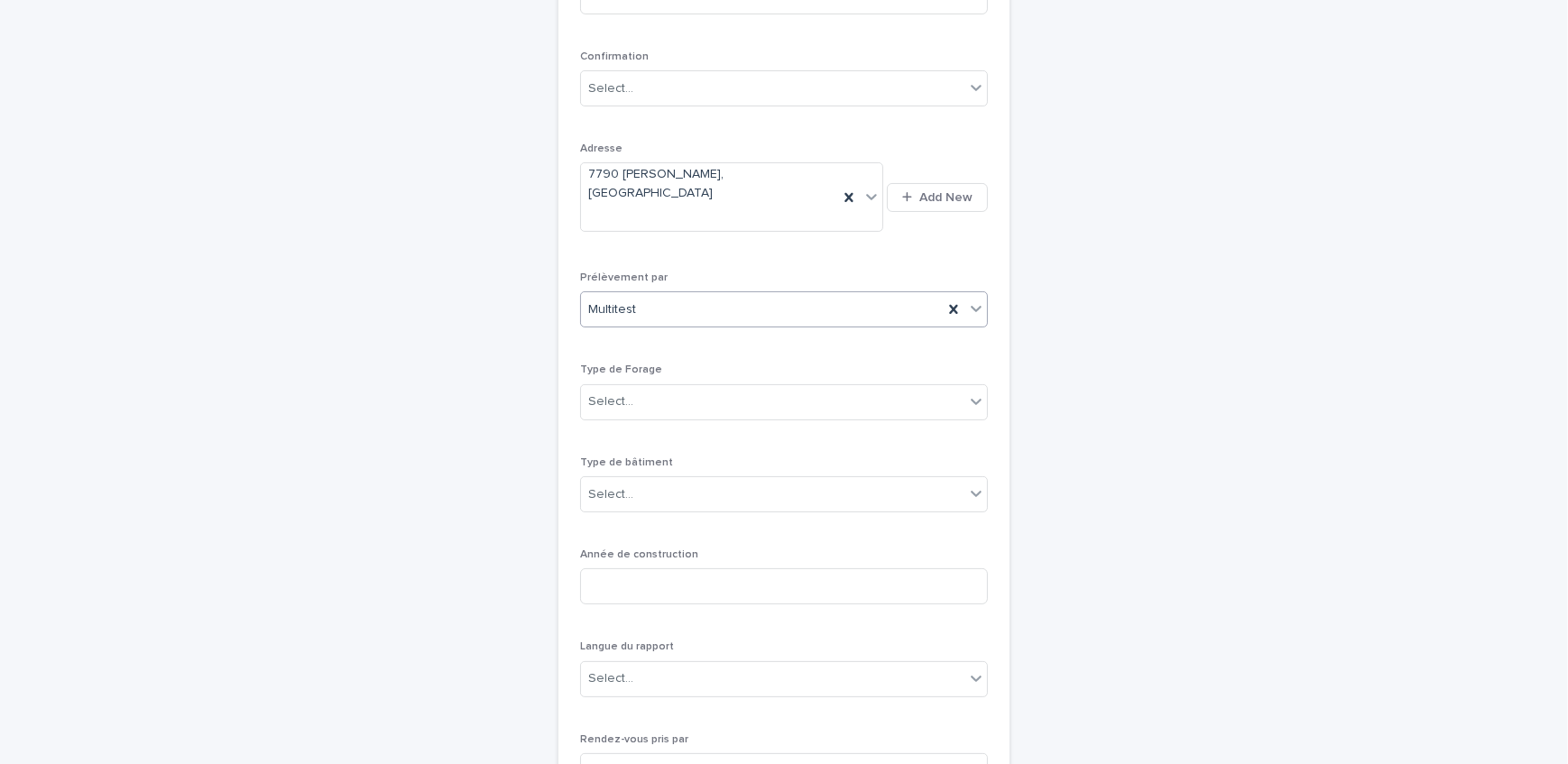
scroll to position [468, 0]
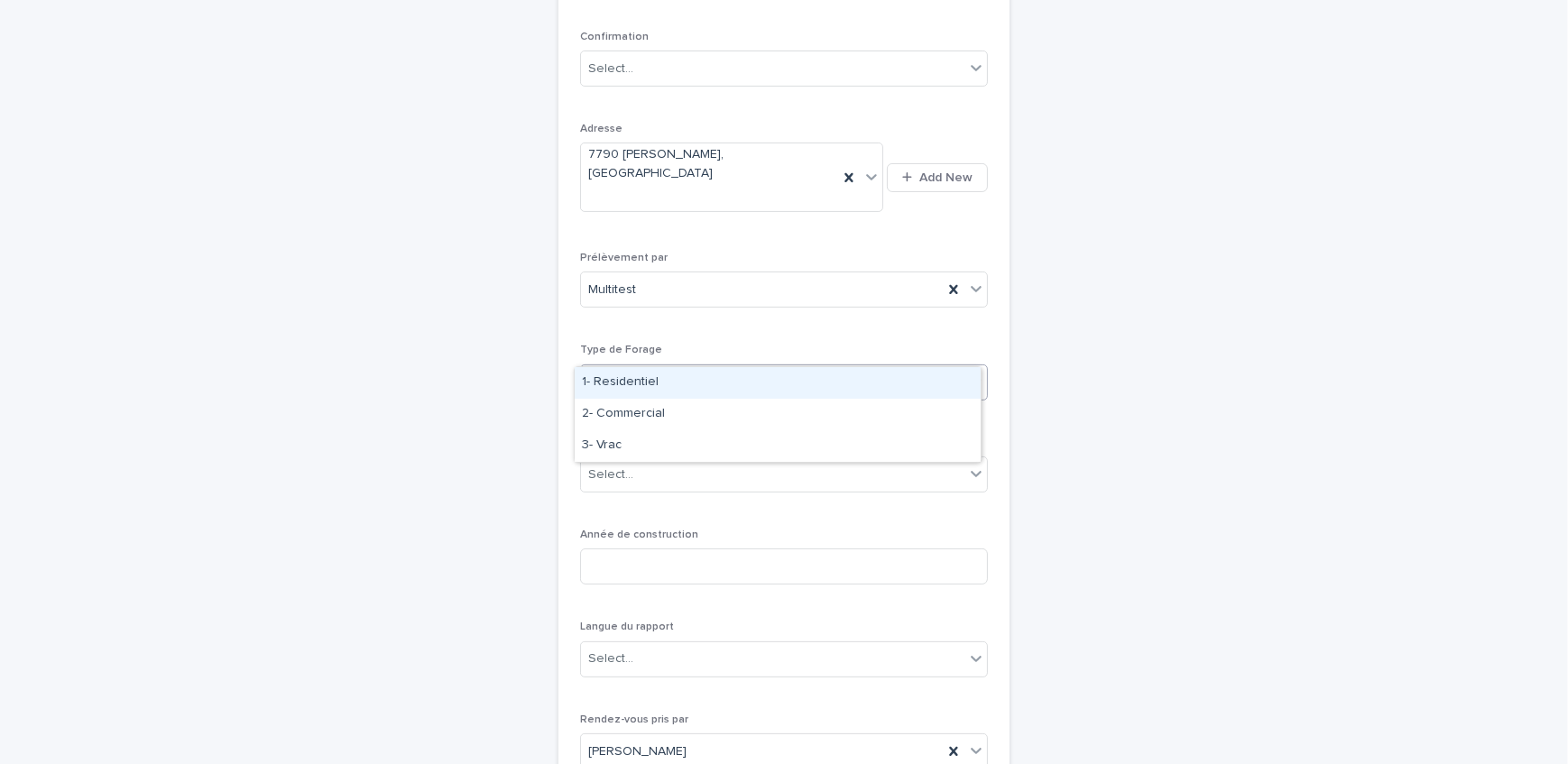
click at [615, 373] on div "Select..." at bounding box center [611, 382] width 45 height 19
click at [695, 367] on div "Select..." at bounding box center [773, 382] width 384 height 29
click at [694, 379] on div "1- Residentiel" at bounding box center [778, 383] width 406 height 31
click at [709, 460] on div "Select..." at bounding box center [773, 475] width 384 height 29
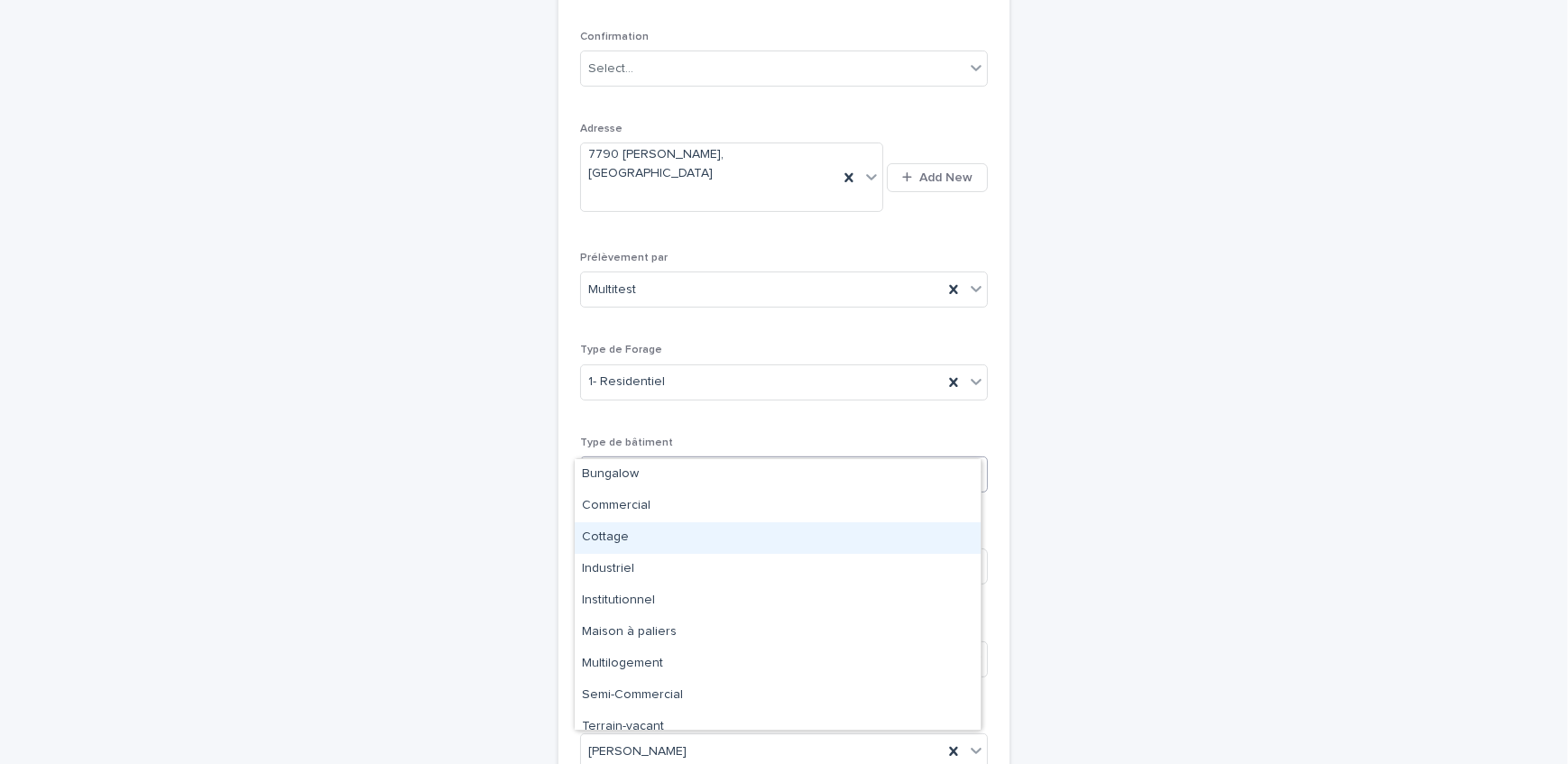
click at [699, 528] on div "Cottage" at bounding box center [778, 538] width 406 height 31
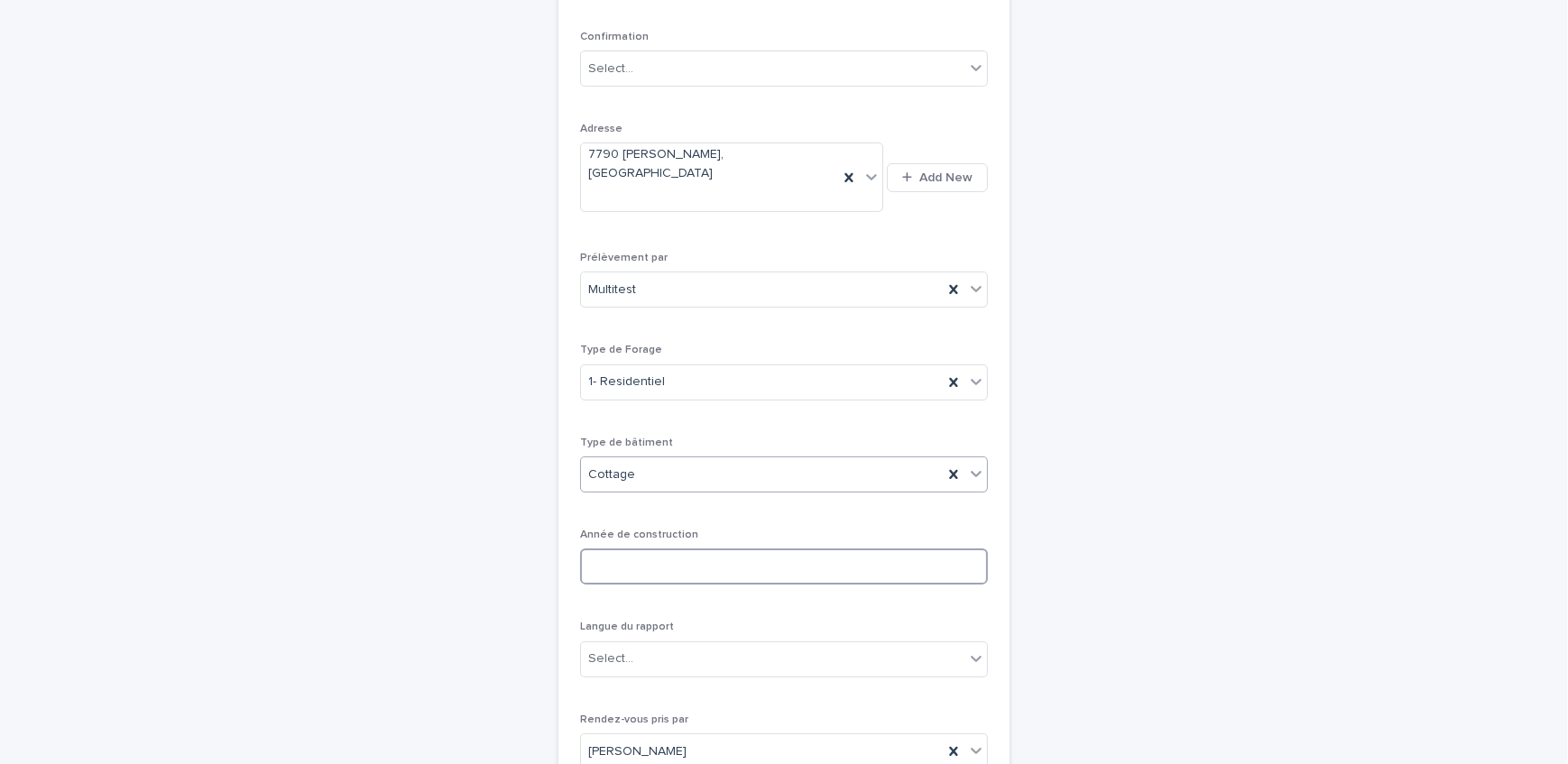
click at [609, 549] on input at bounding box center [784, 567] width 408 height 36
type input "****"
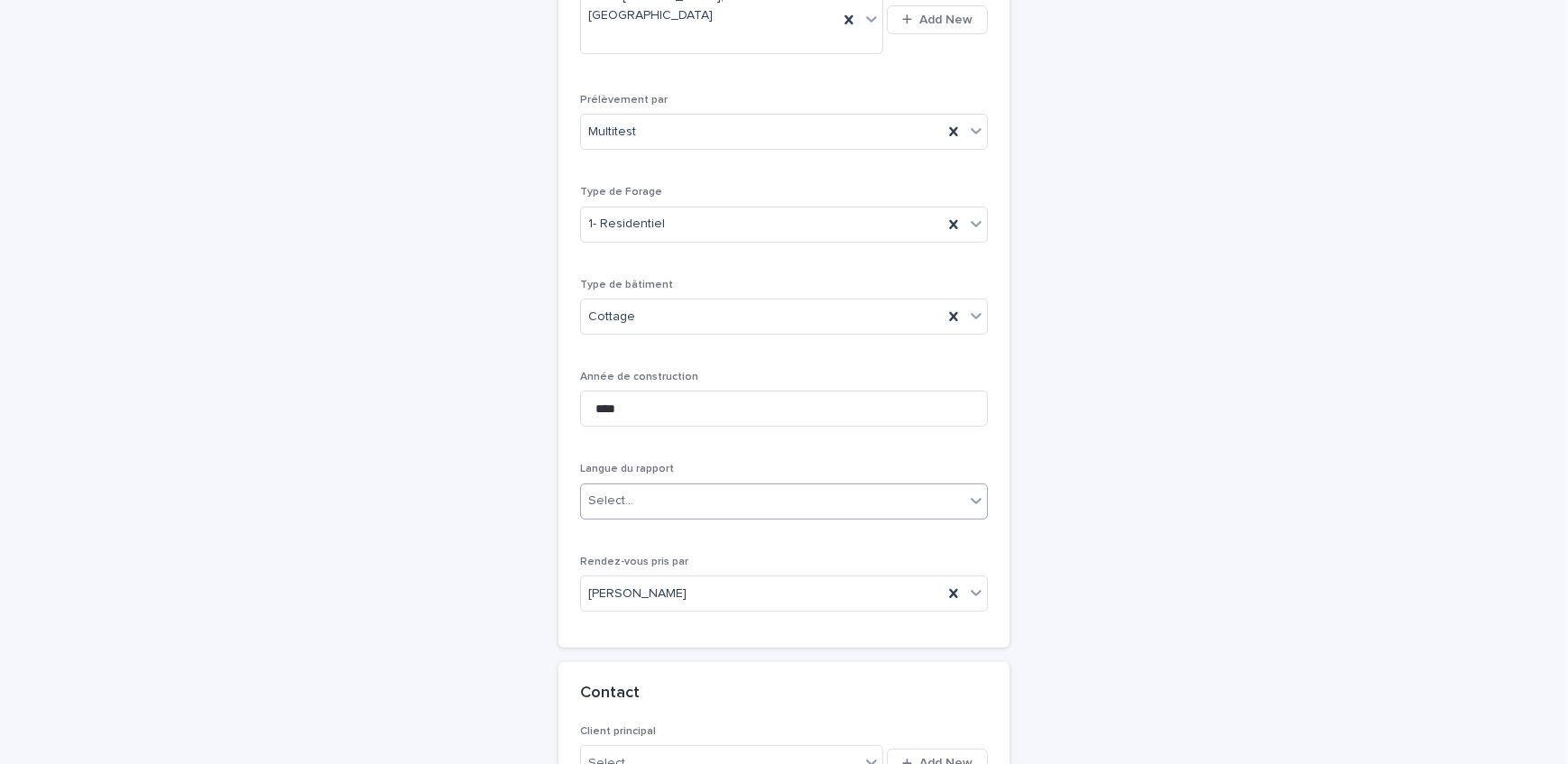
scroll to position [713, 0]
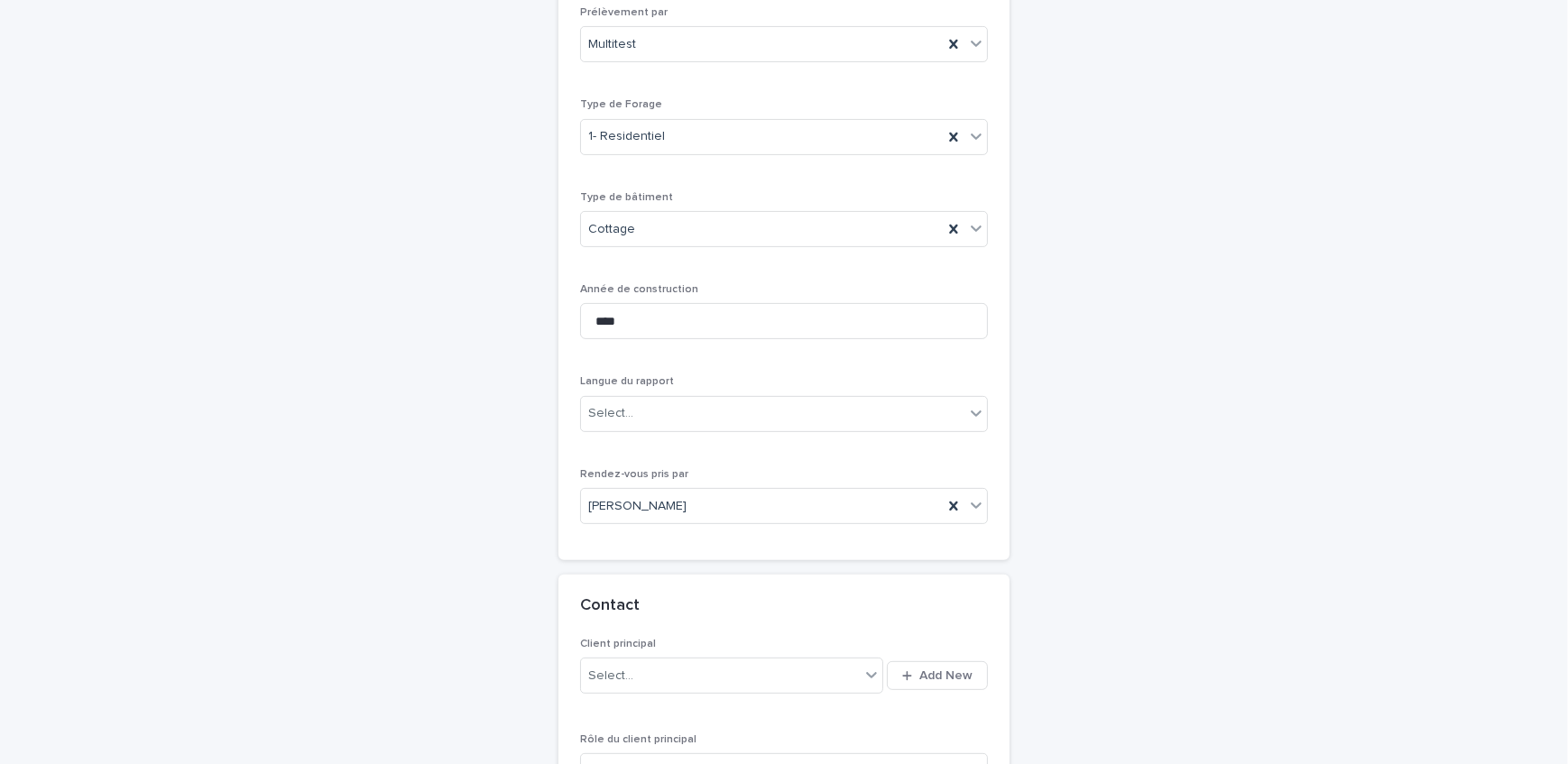
click at [698, 325] on div "**********" at bounding box center [784, 25] width 408 height 1026
click at [736, 399] on div "Select..." at bounding box center [773, 413] width 384 height 29
click at [678, 375] on p "Langue du rapport" at bounding box center [784, 381] width 408 height 13
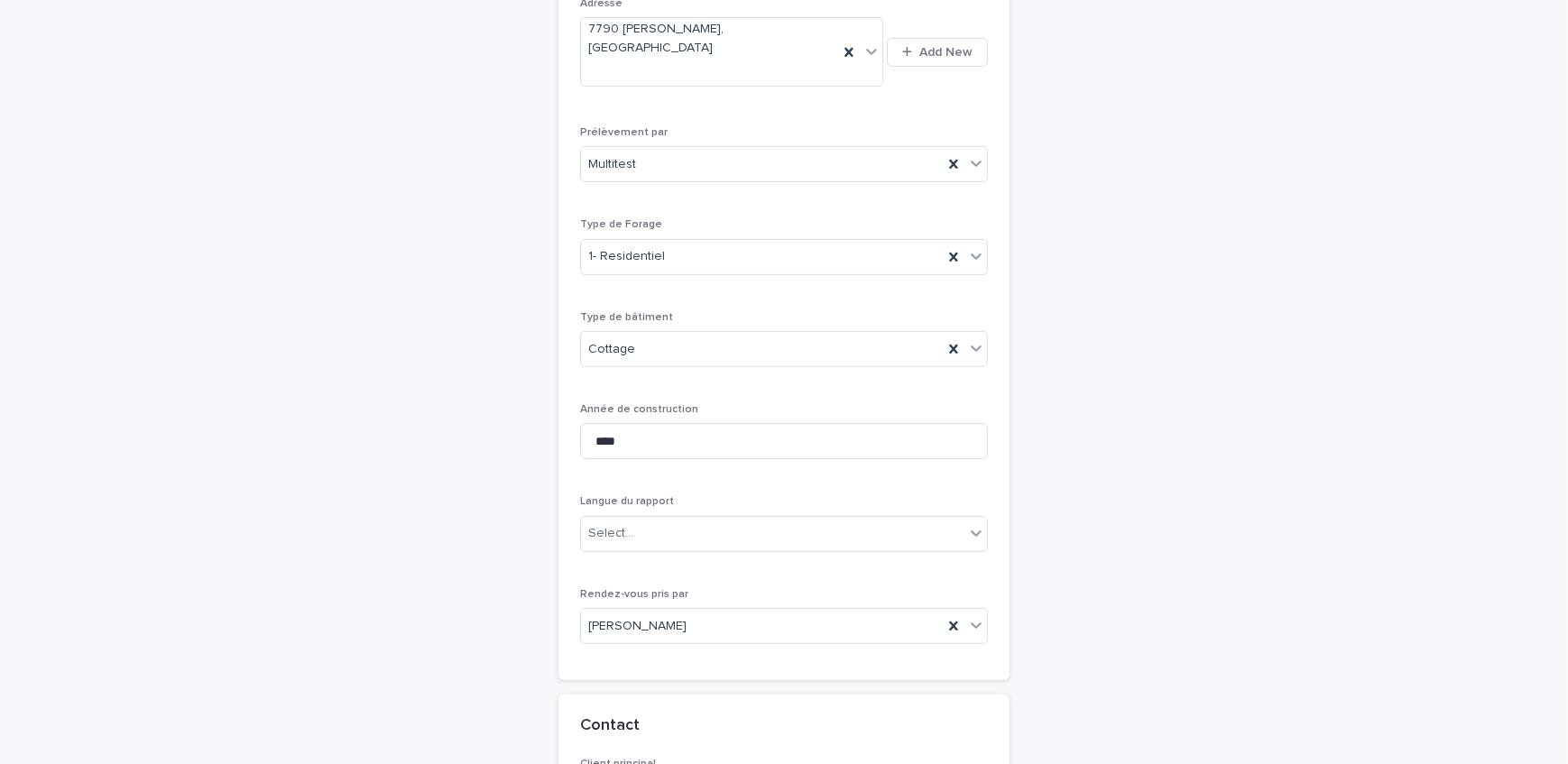
scroll to position [632, 0]
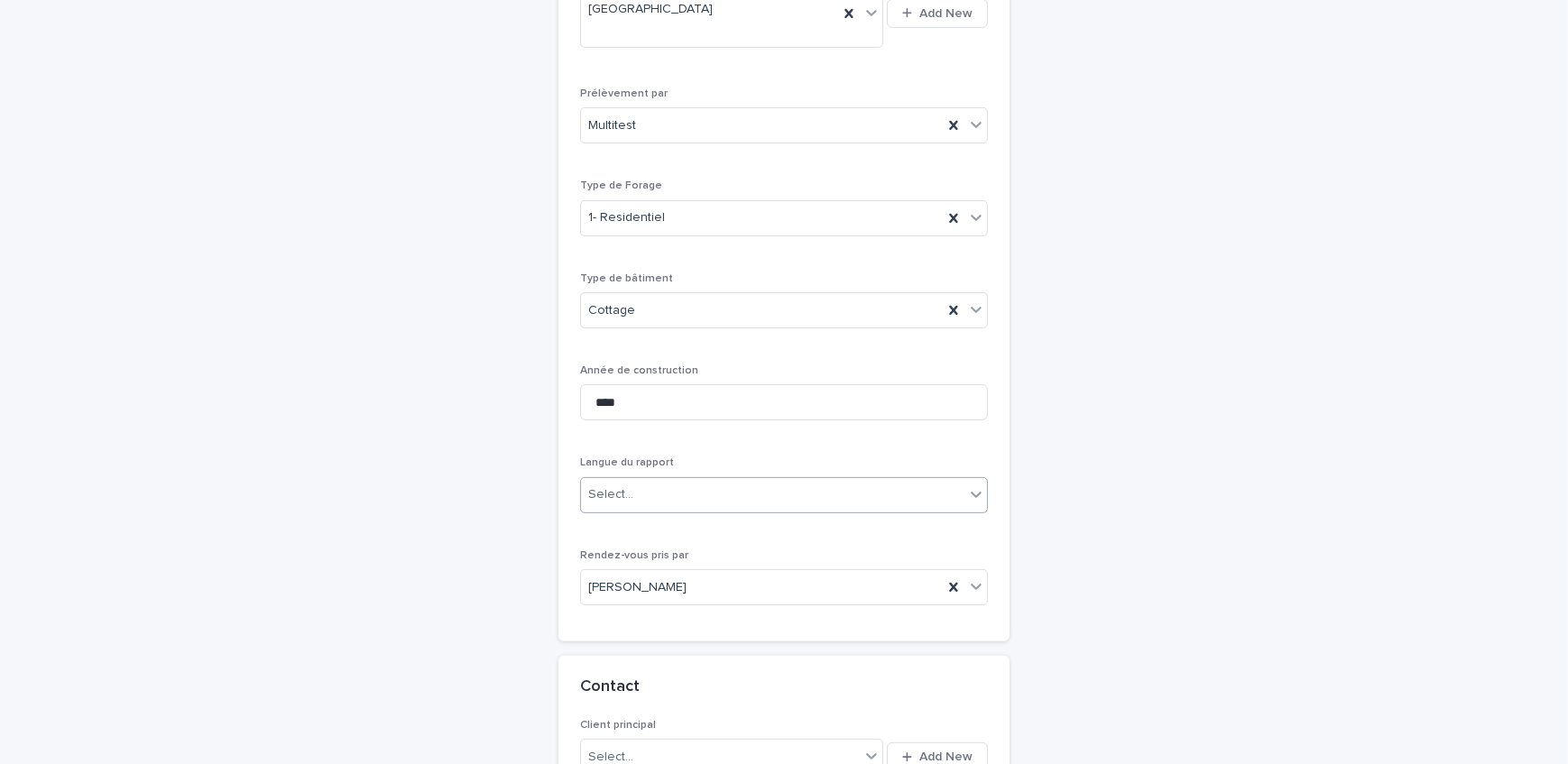
click at [663, 480] on div "Select..." at bounding box center [773, 494] width 384 height 29
click at [653, 525] on div "Anglais" at bounding box center [778, 528] width 406 height 31
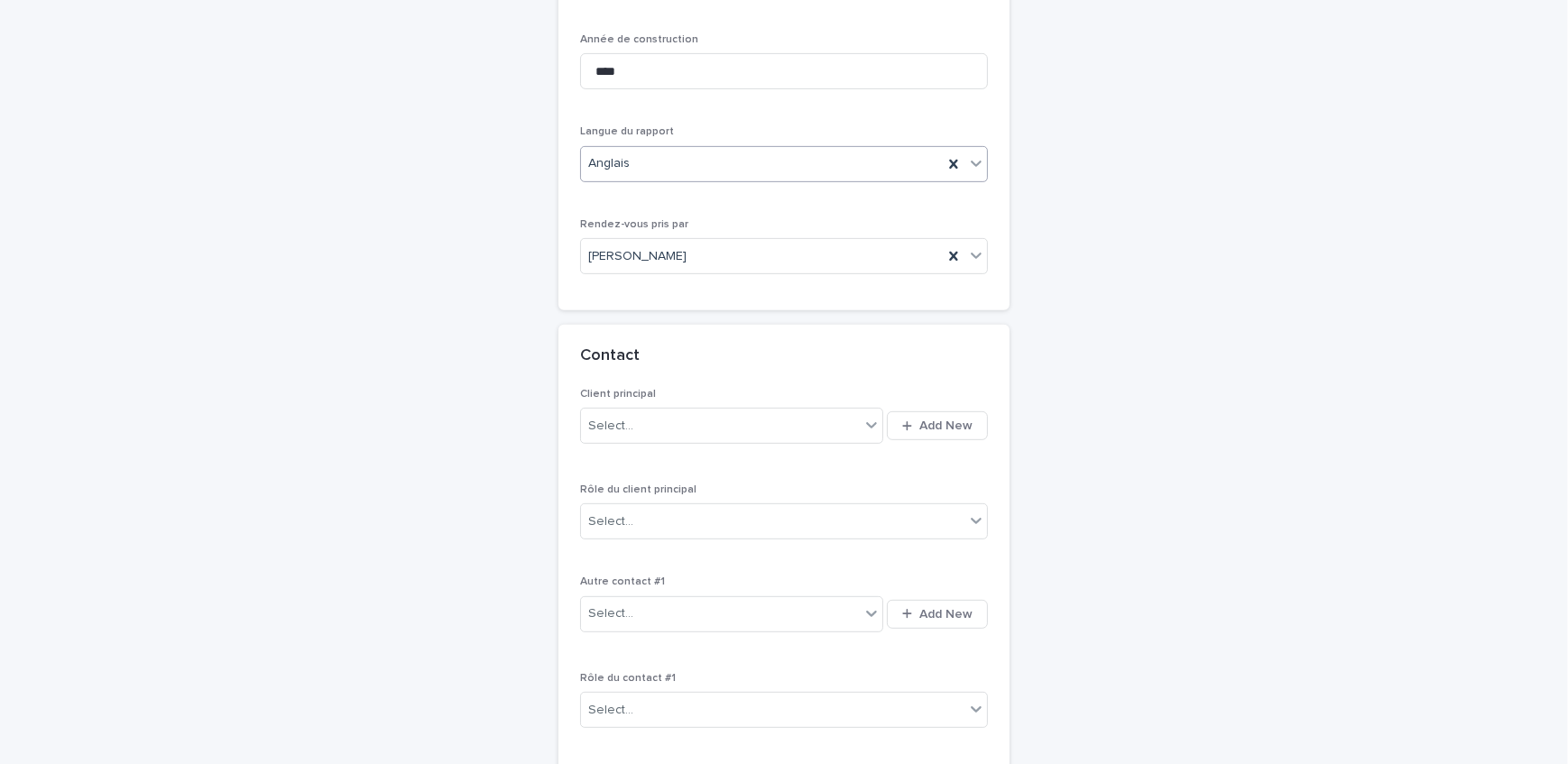
scroll to position [1041, 0]
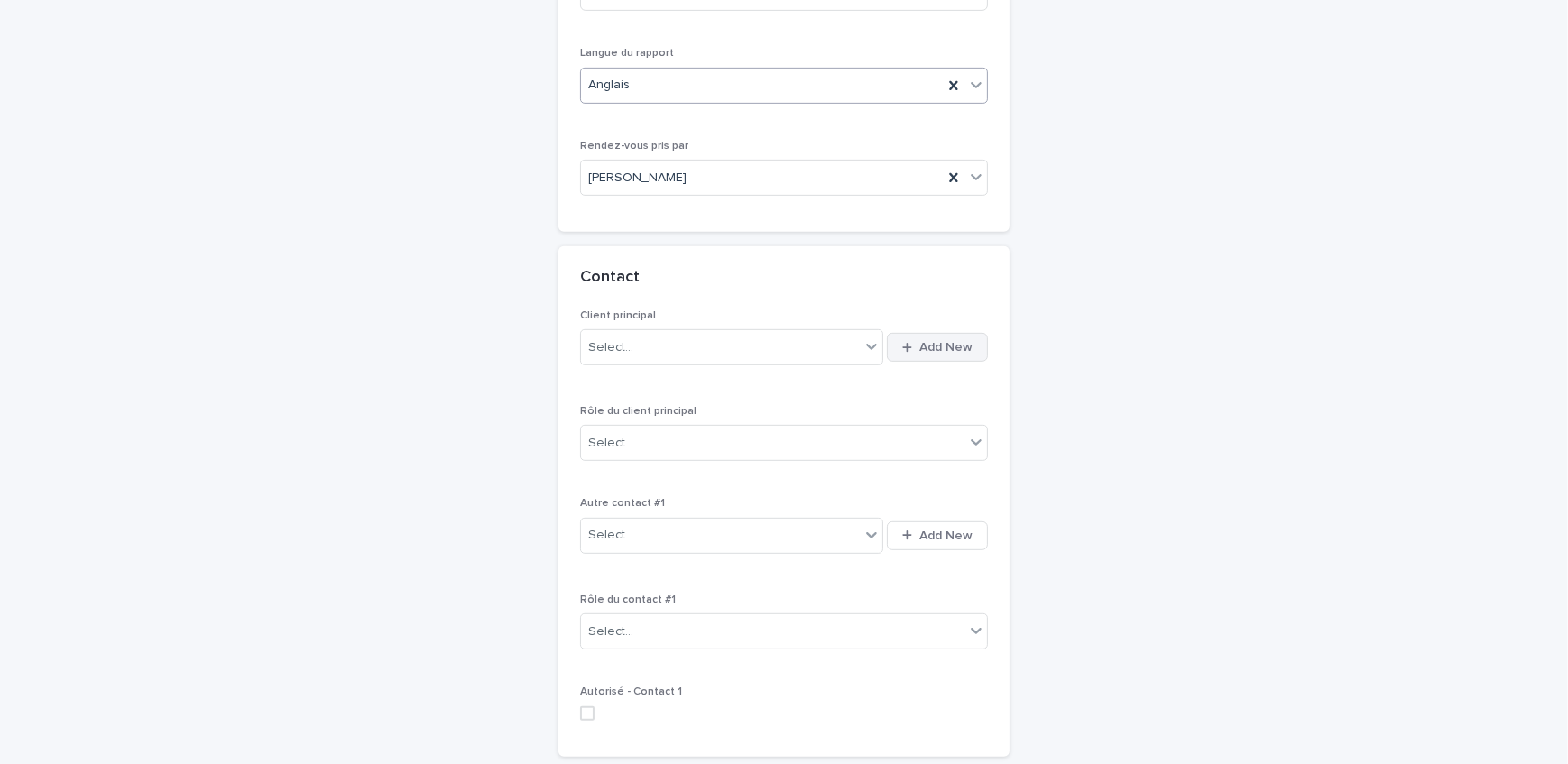
click at [921, 341] on span "Add New" at bounding box center [946, 347] width 54 height 13
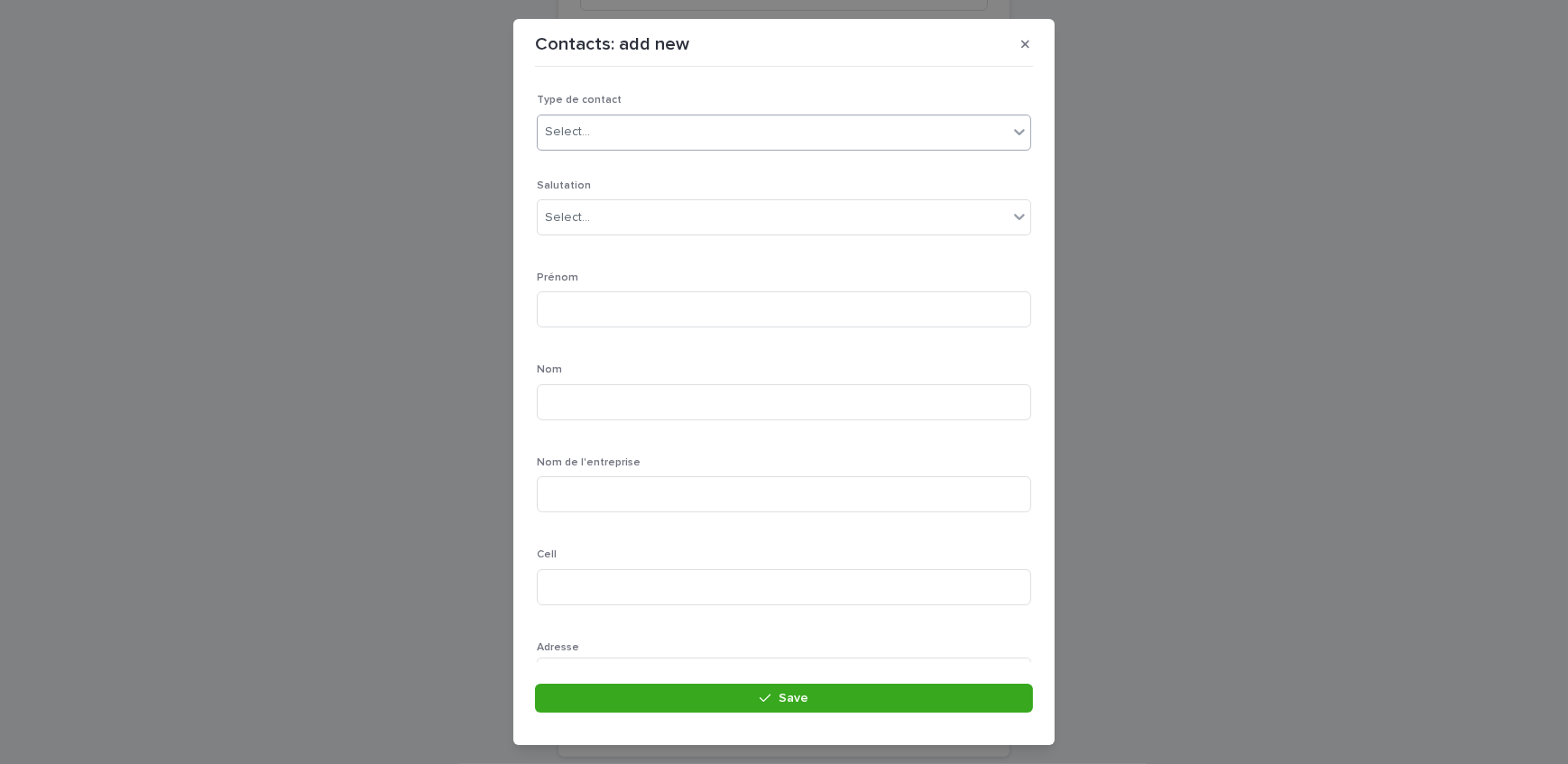
click at [597, 118] on div "Select..." at bounding box center [773, 132] width 470 height 29
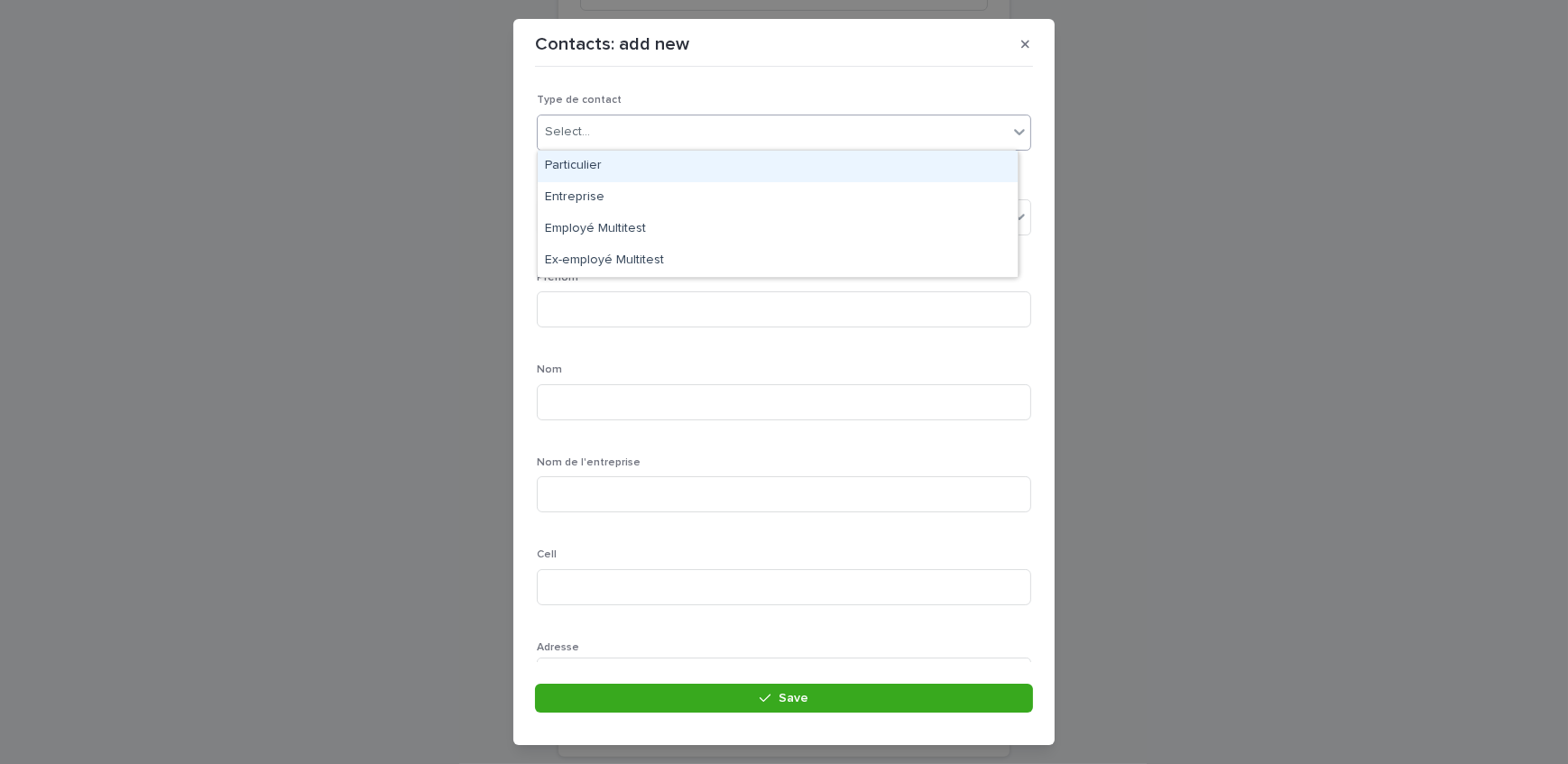
click at [604, 162] on div "Particulier" at bounding box center [778, 166] width 480 height 31
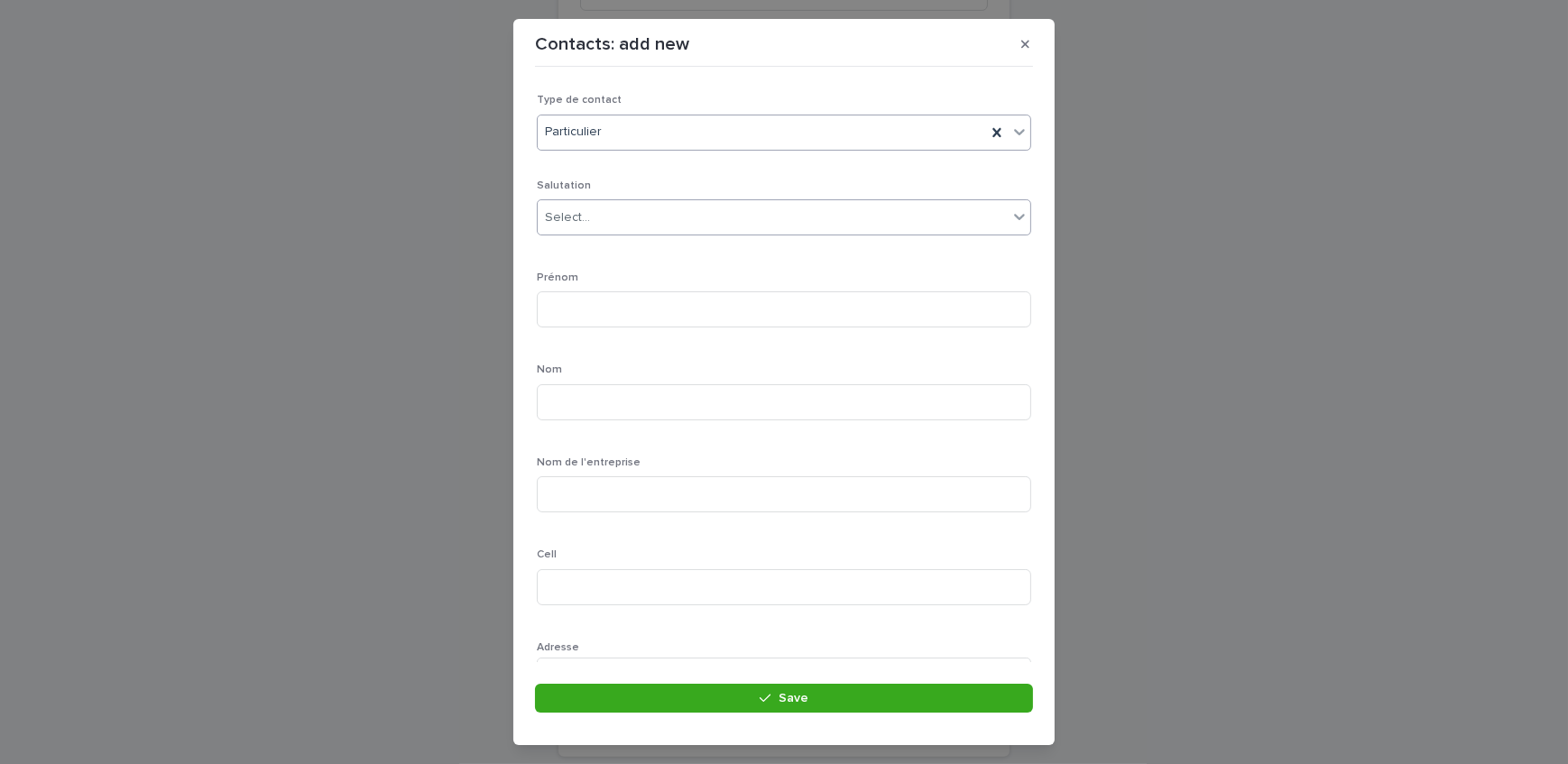
click at [622, 222] on div "Select..." at bounding box center [773, 218] width 470 height 29
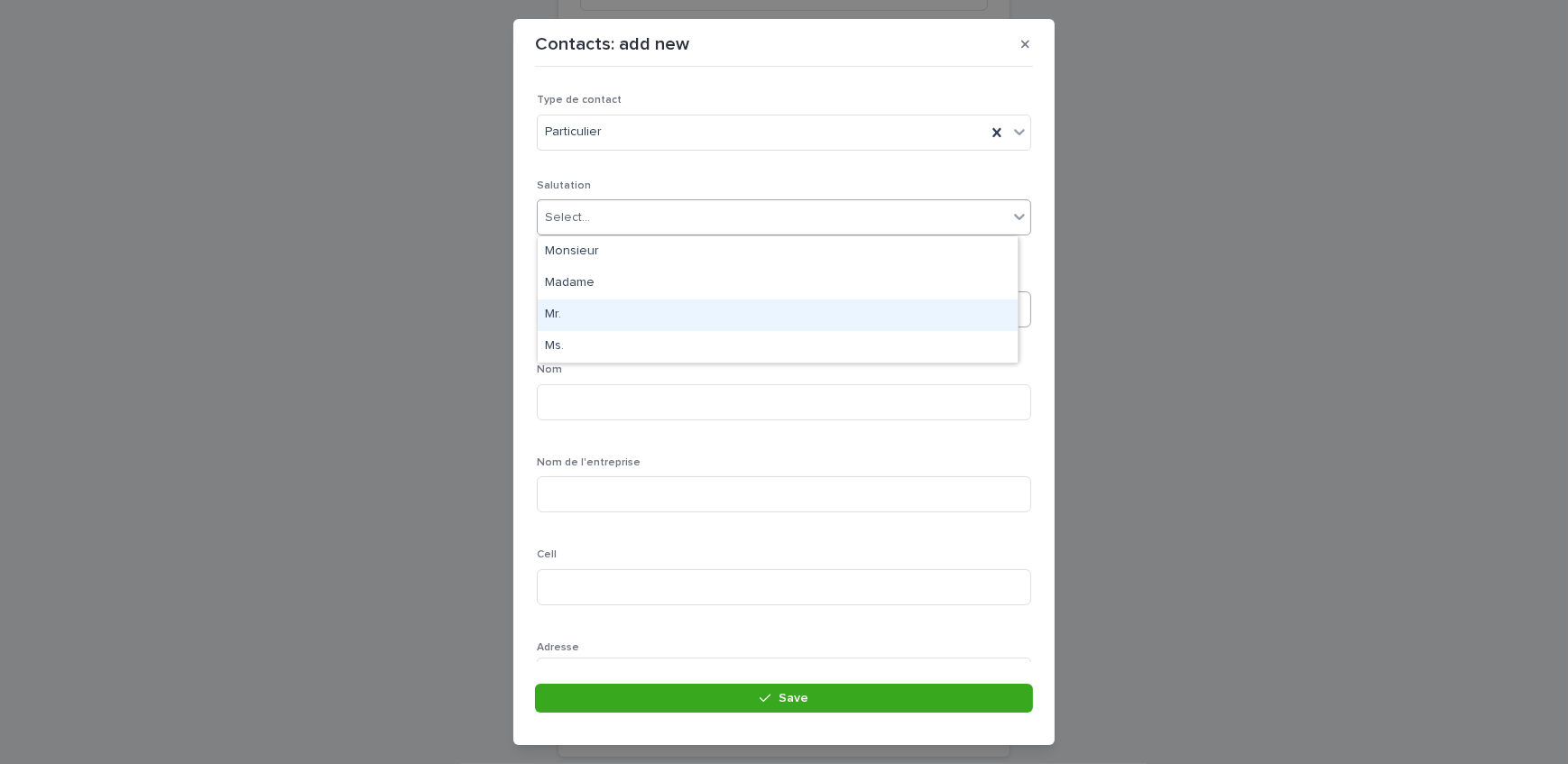
click at [623, 321] on div "Mr." at bounding box center [778, 316] width 480 height 31
click at [623, 321] on input at bounding box center [784, 309] width 494 height 36
type input "******"
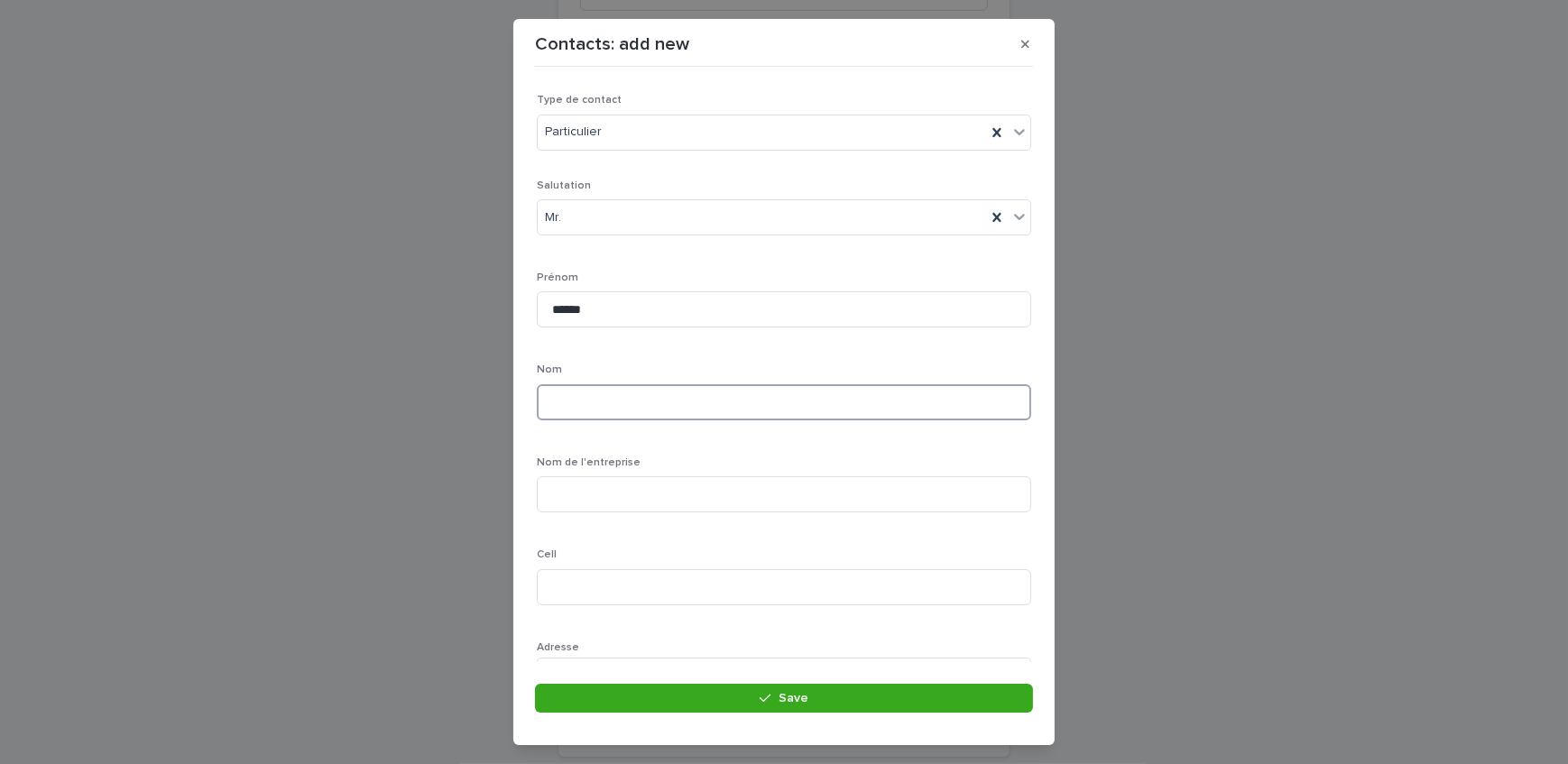
click at [873, 397] on input at bounding box center [784, 403] width 494 height 36
type input "*****"
click at [767, 586] on input at bounding box center [784, 587] width 494 height 36
type input "**********"
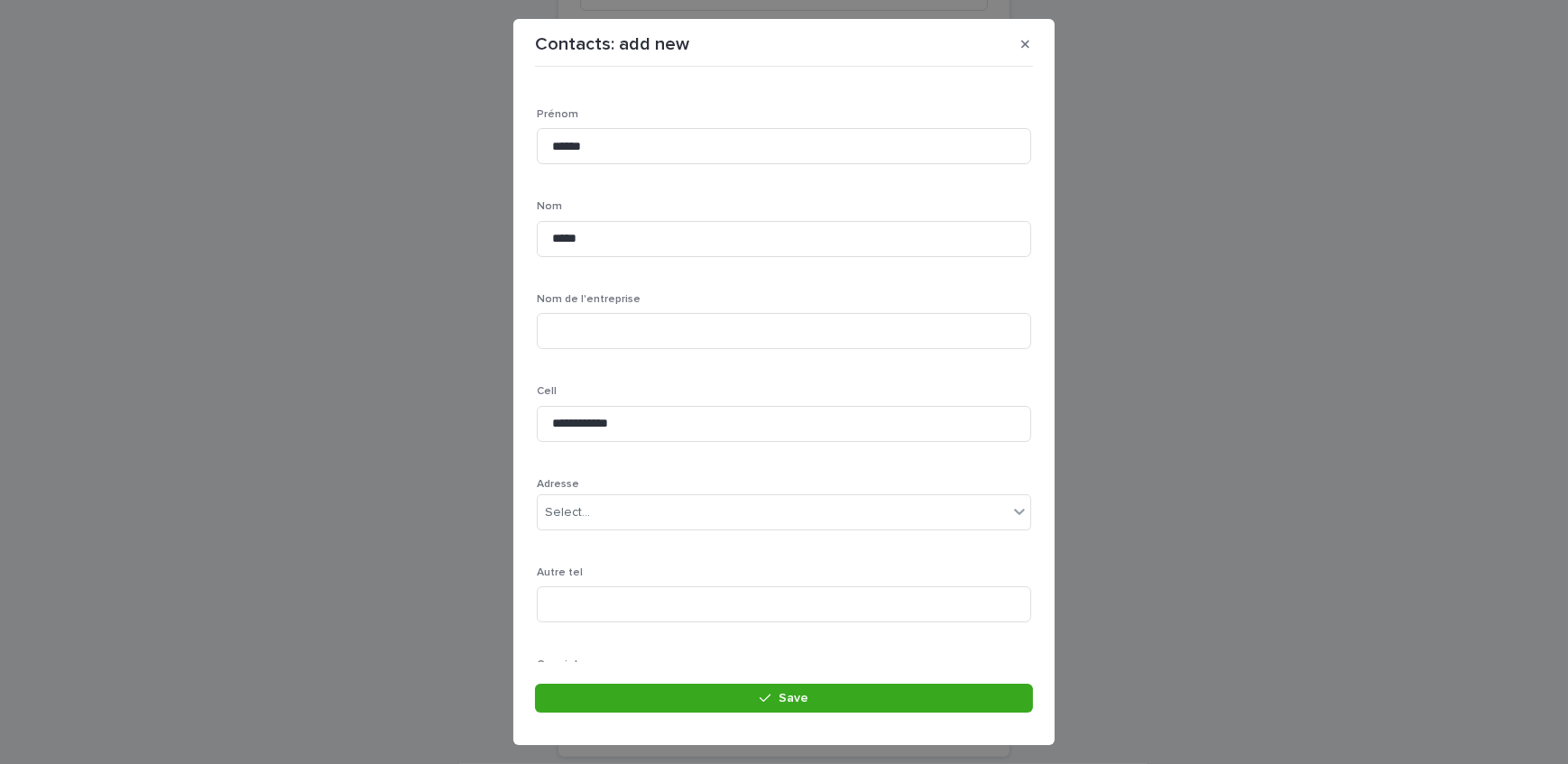
click at [646, 488] on p "Adresse" at bounding box center [784, 485] width 494 height 13
click at [633, 508] on div "Select..." at bounding box center [773, 513] width 470 height 29
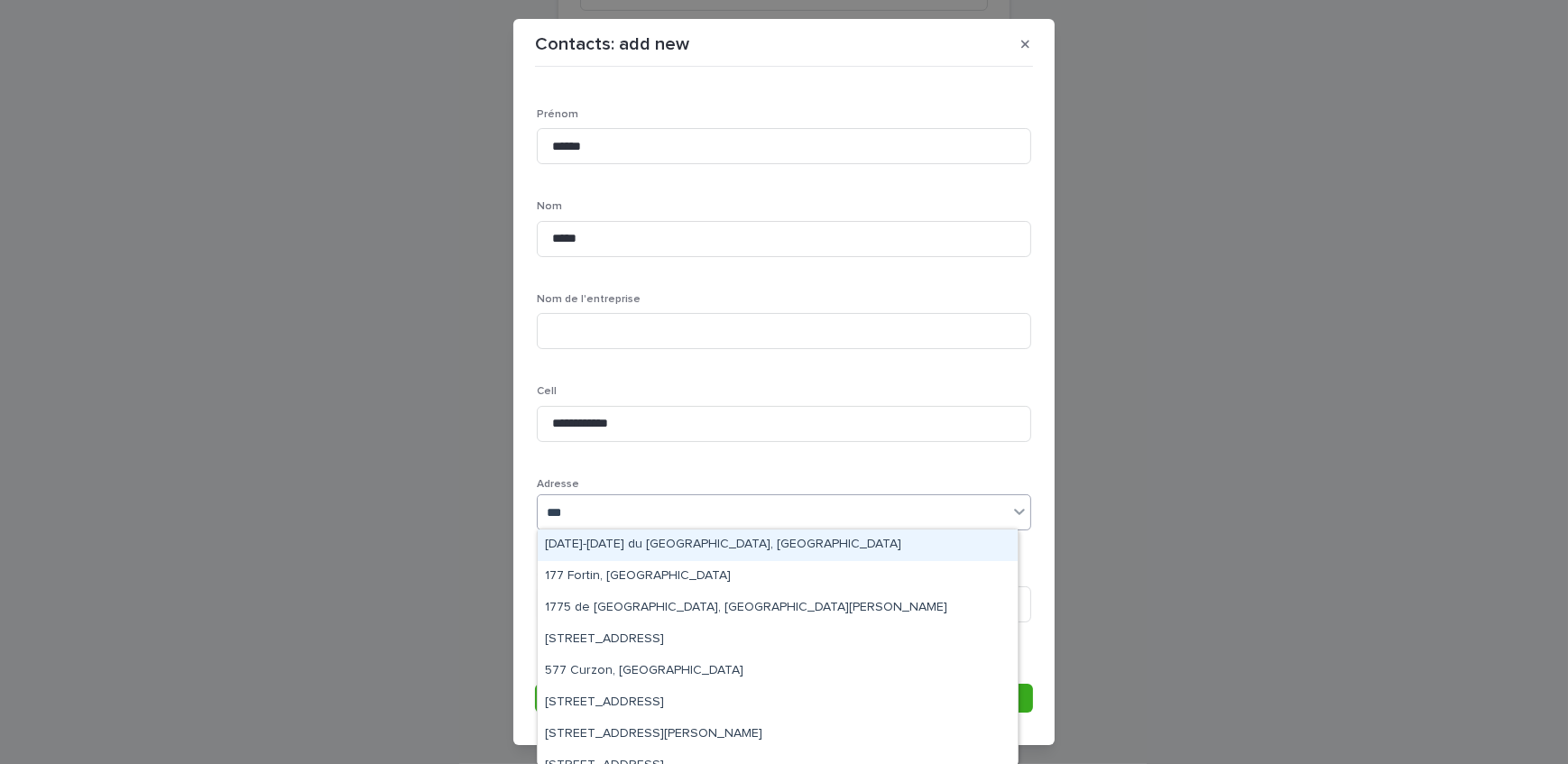
type input "****"
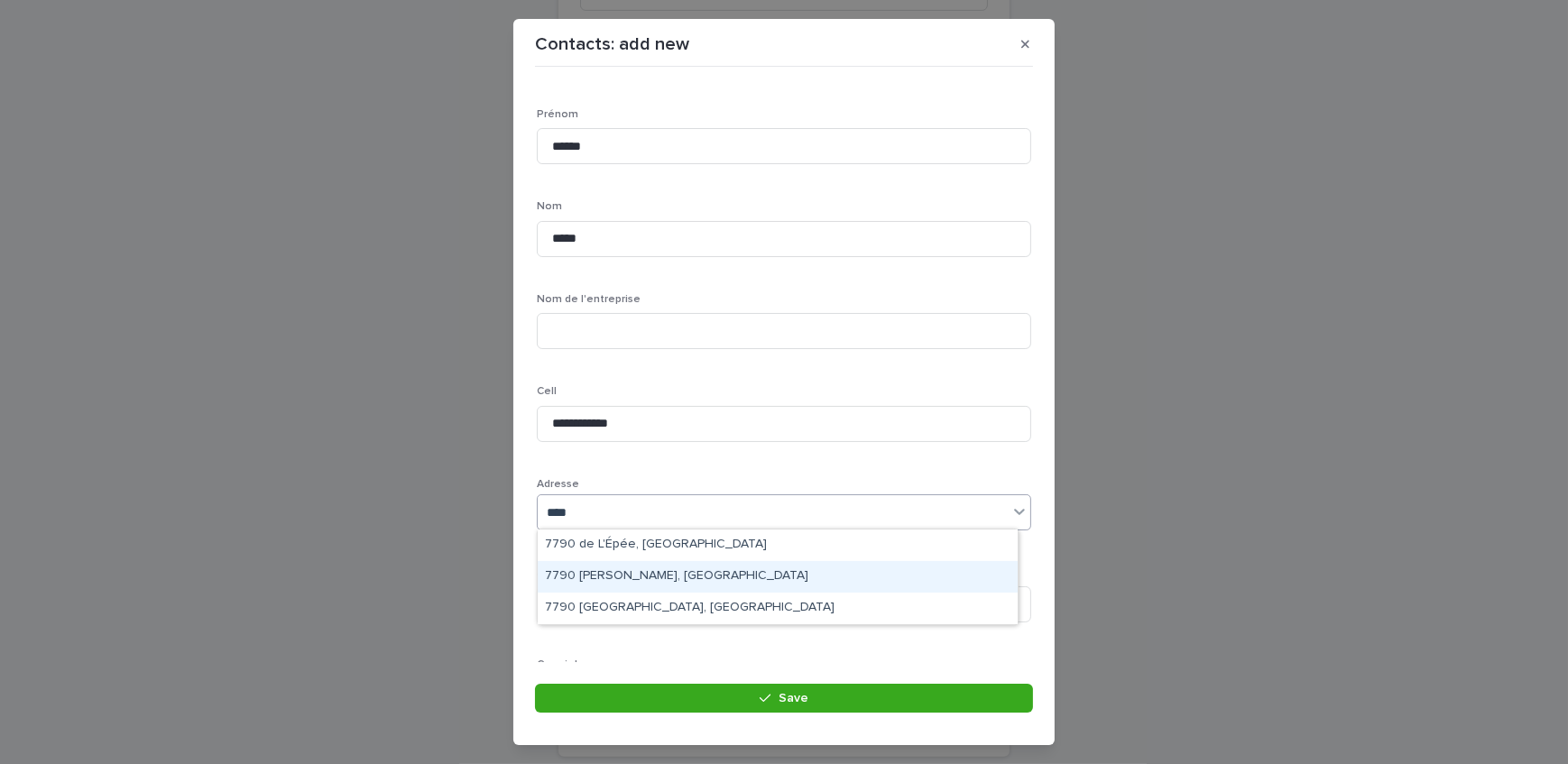
click at [641, 575] on div "7790 [PERSON_NAME], [GEOGRAPHIC_DATA]" at bounding box center [778, 577] width 480 height 31
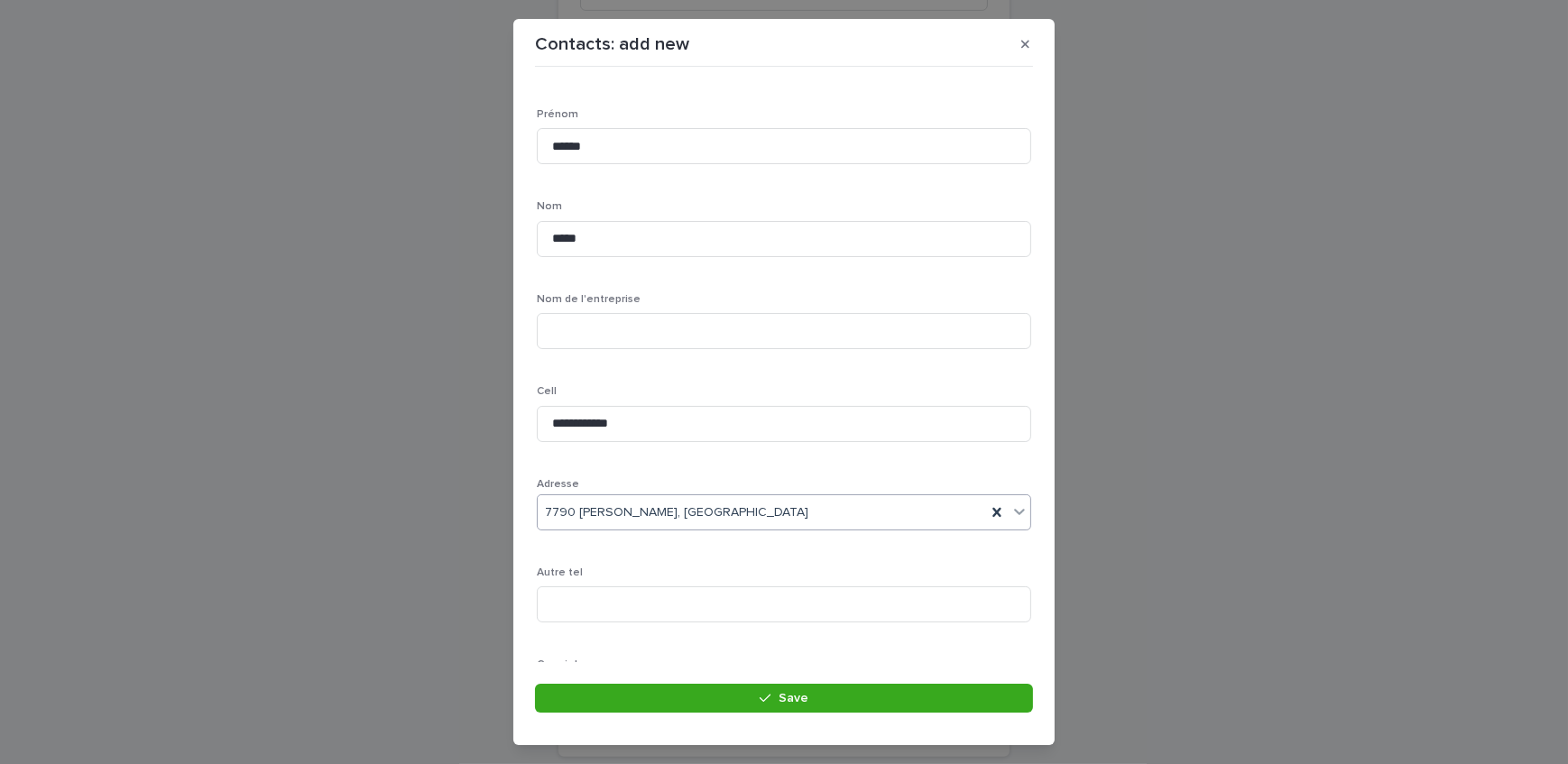
scroll to position [245, 0]
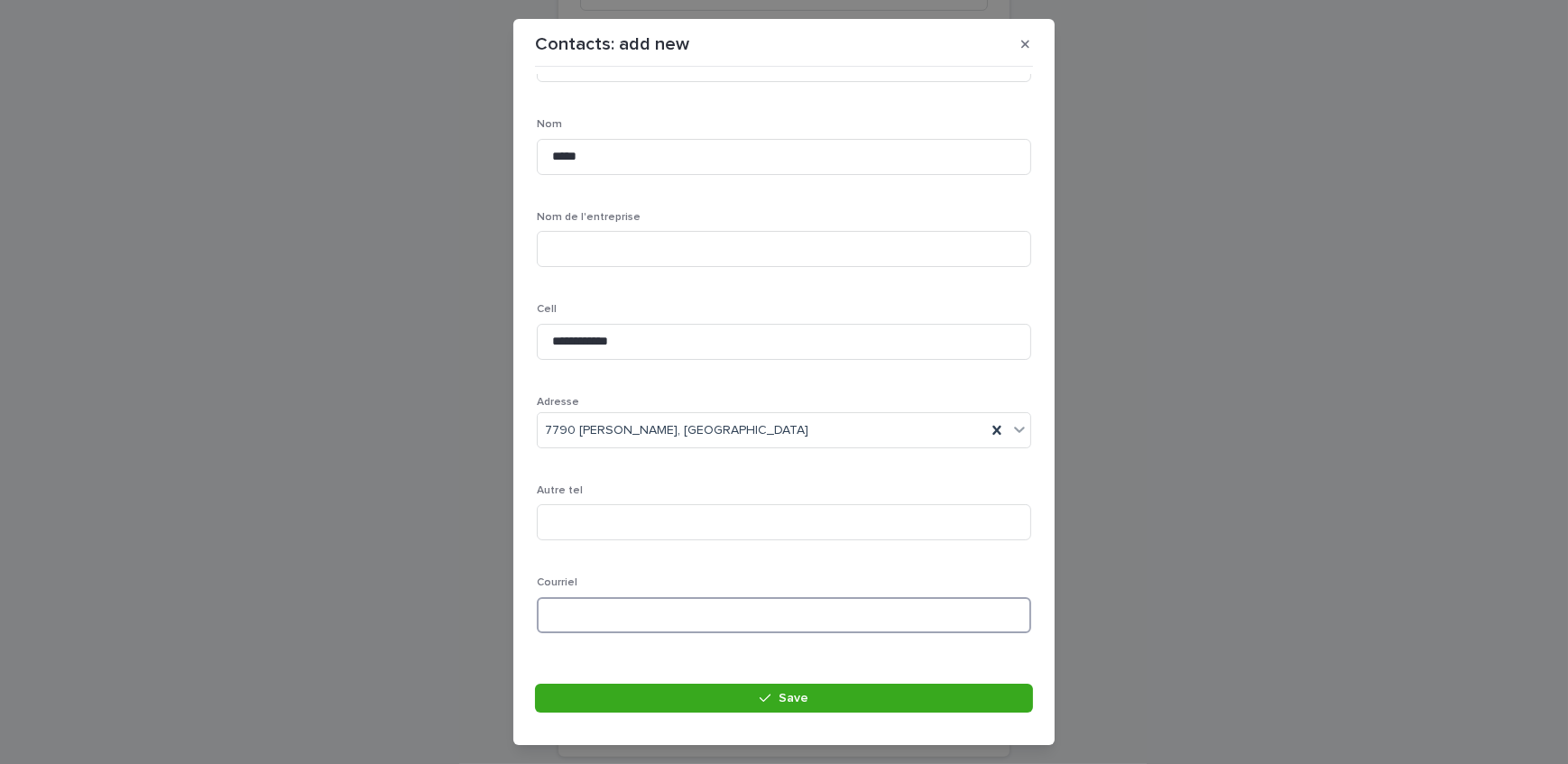
click at [647, 609] on input at bounding box center [784, 615] width 494 height 36
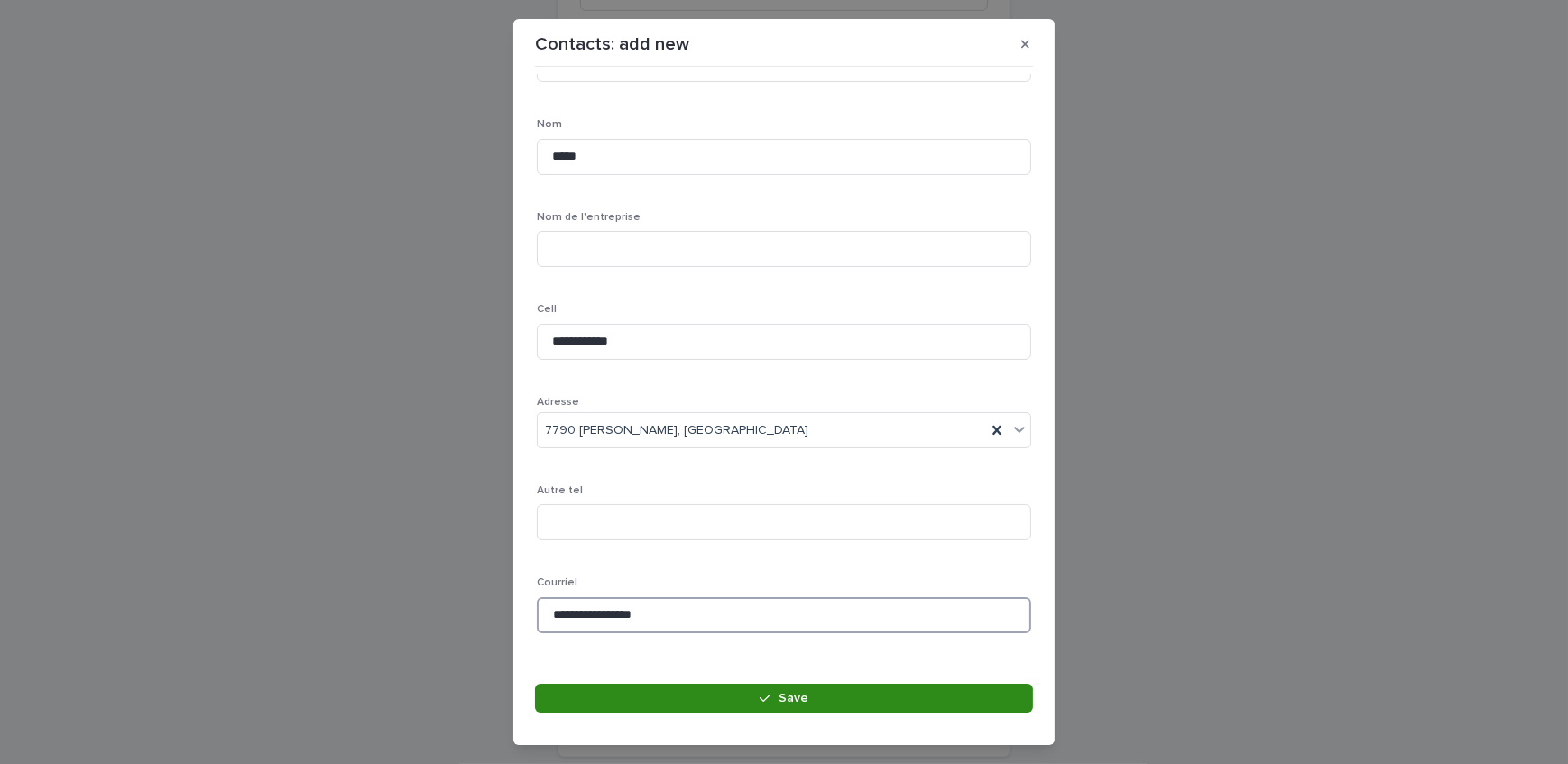
type input "**********"
click at [656, 703] on button "Save" at bounding box center [784, 699] width 498 height 29
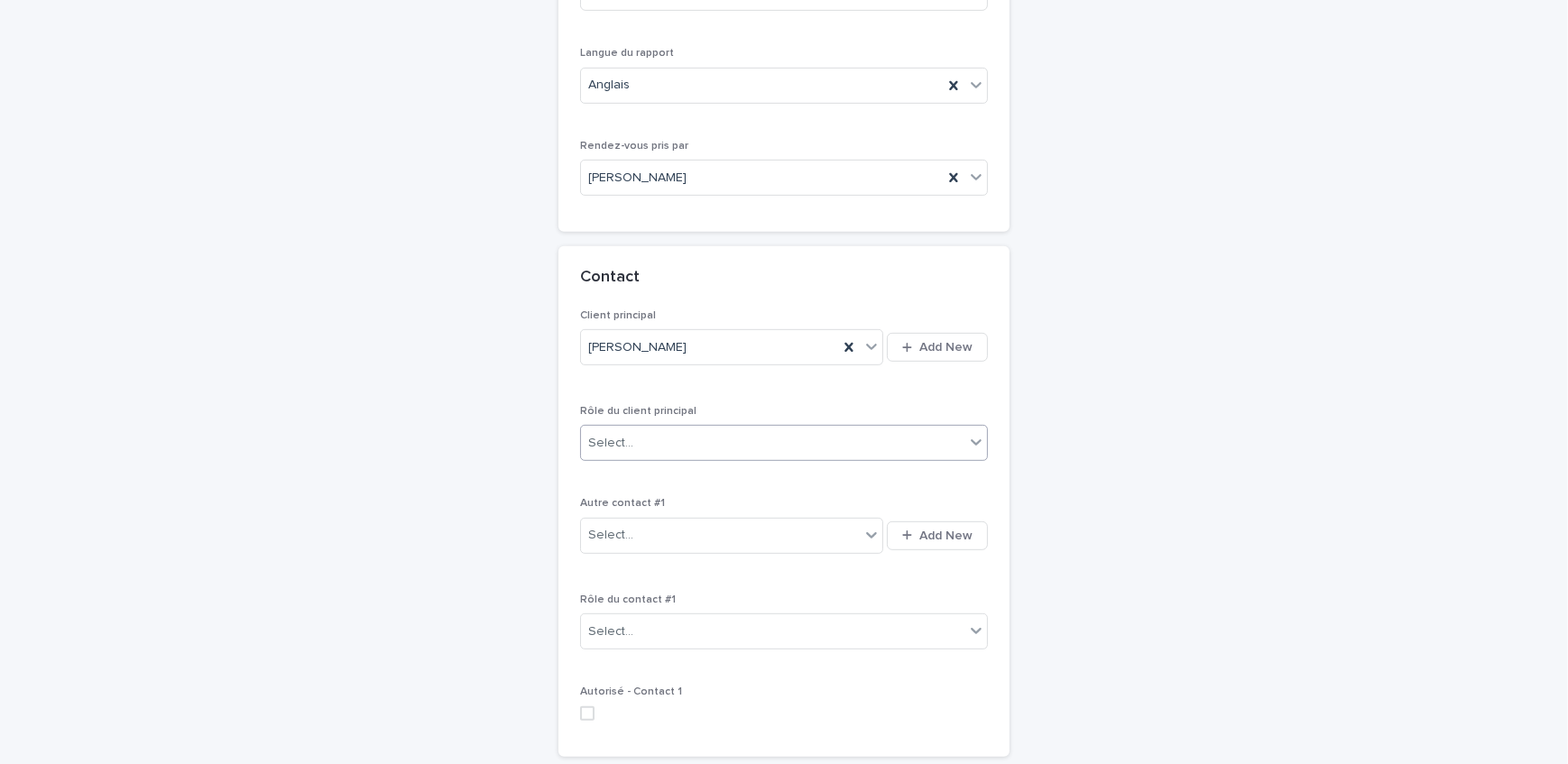
click at [665, 429] on div "Select..." at bounding box center [773, 444] width 384 height 29
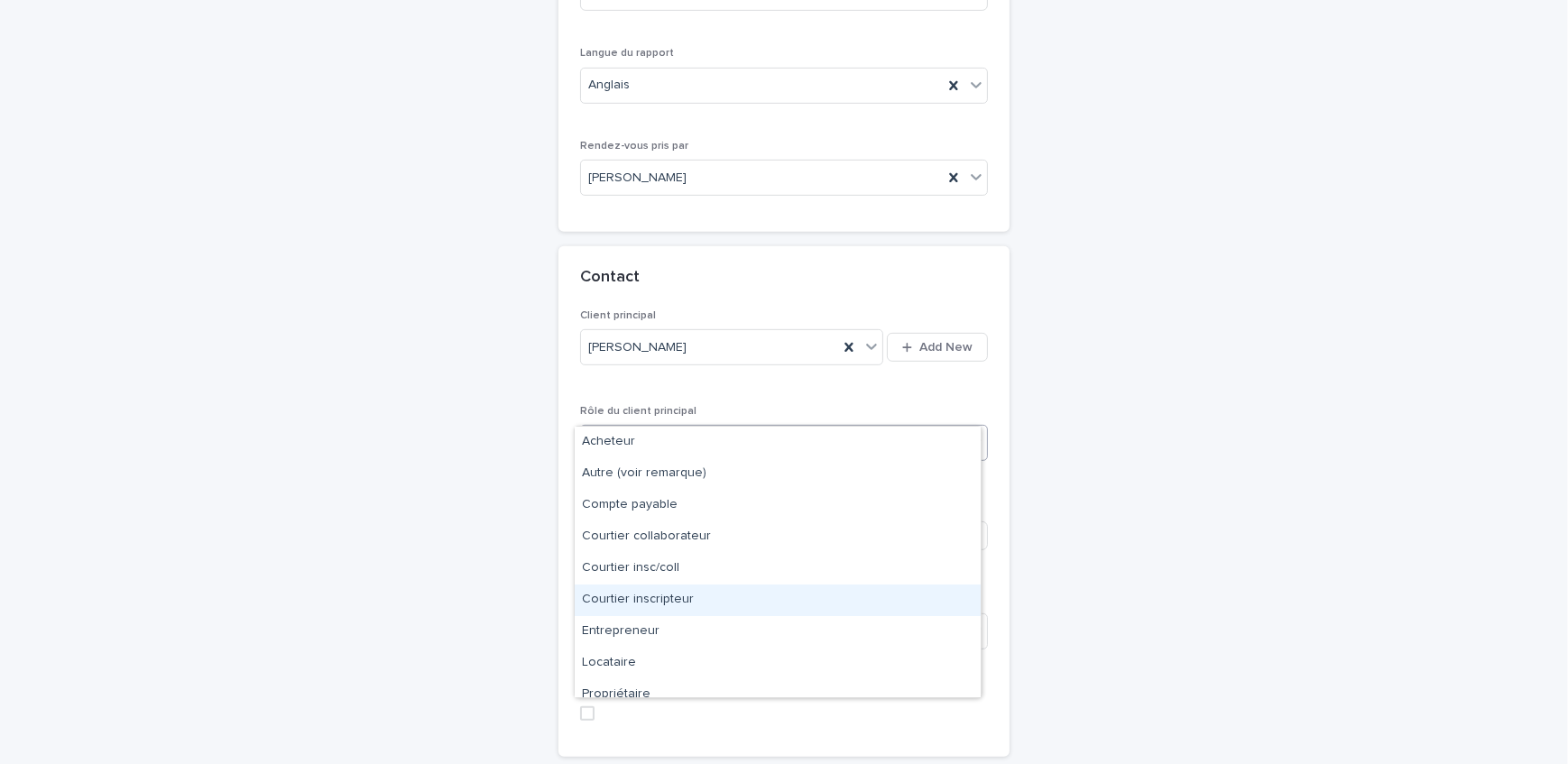
scroll to position [45, 0]
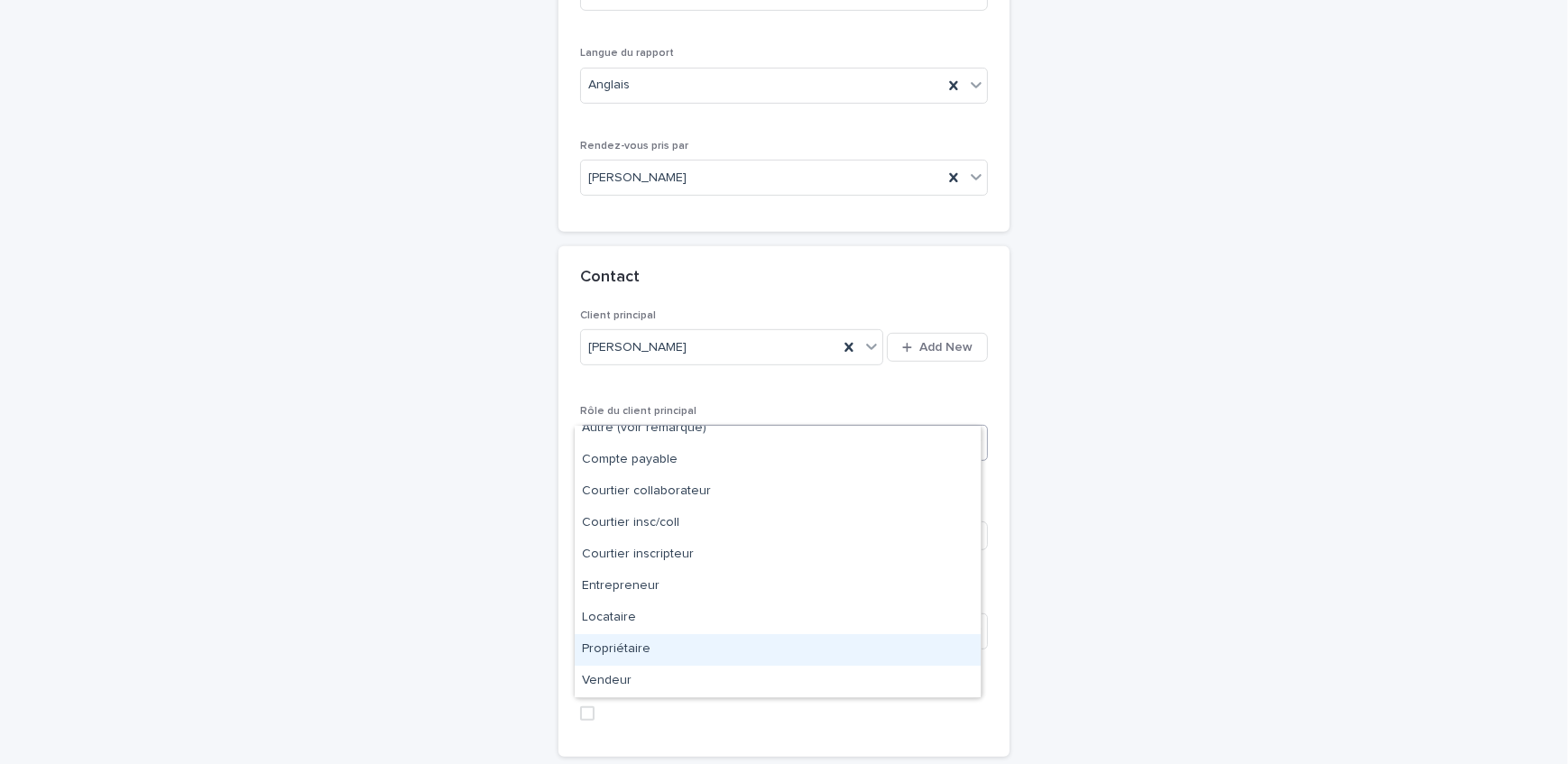
click at [658, 642] on div "Propriétaire" at bounding box center [778, 650] width 406 height 31
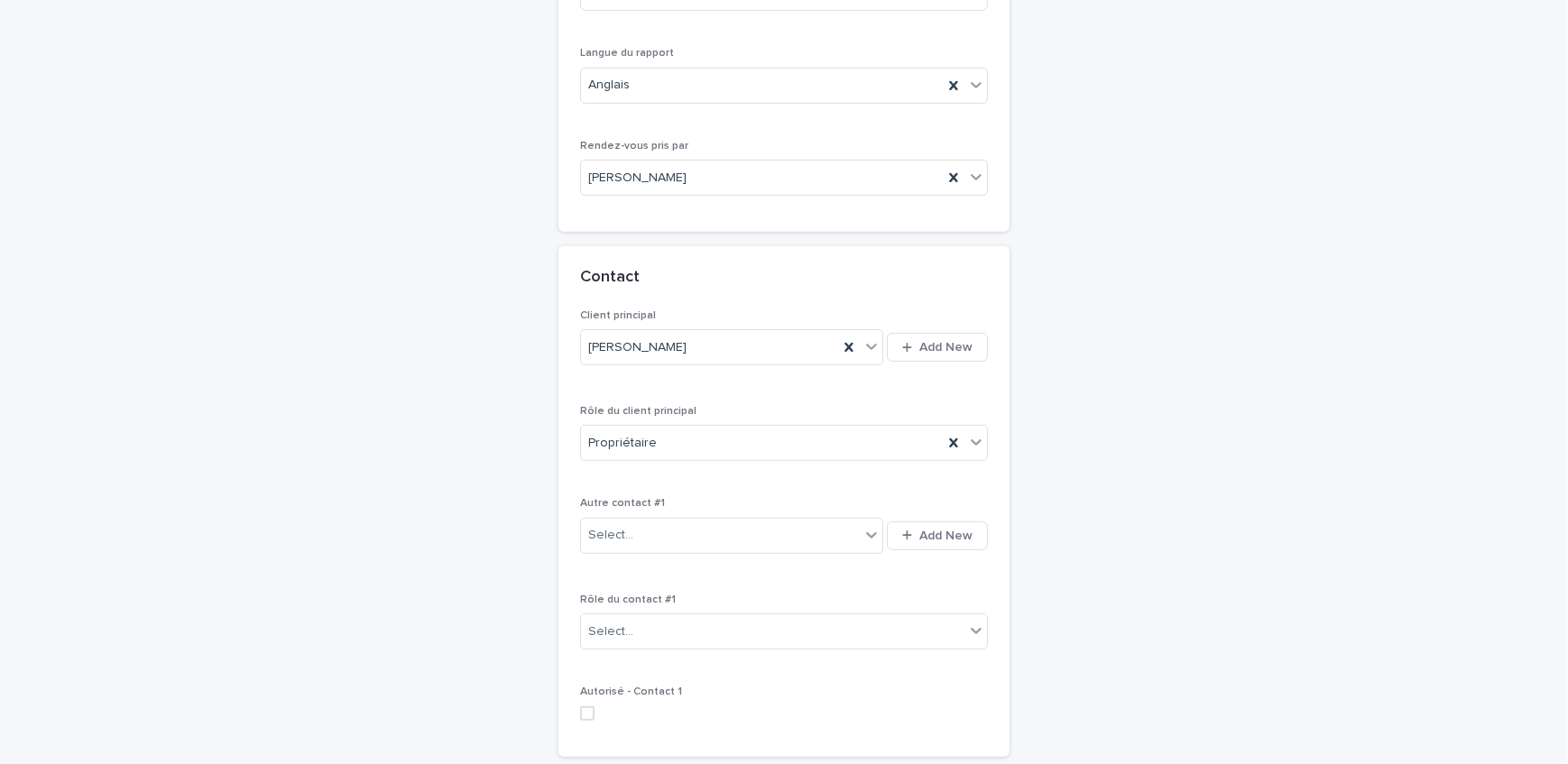
drag, startPoint x: 717, startPoint y: 733, endPoint x: 685, endPoint y: 721, distance: 34.2
click at [717, 734] on div "Loading... Saving… Contact Client principal [PERSON_NAME] Add New Rôle du clien…" at bounding box center [784, 509] width 451 height 526
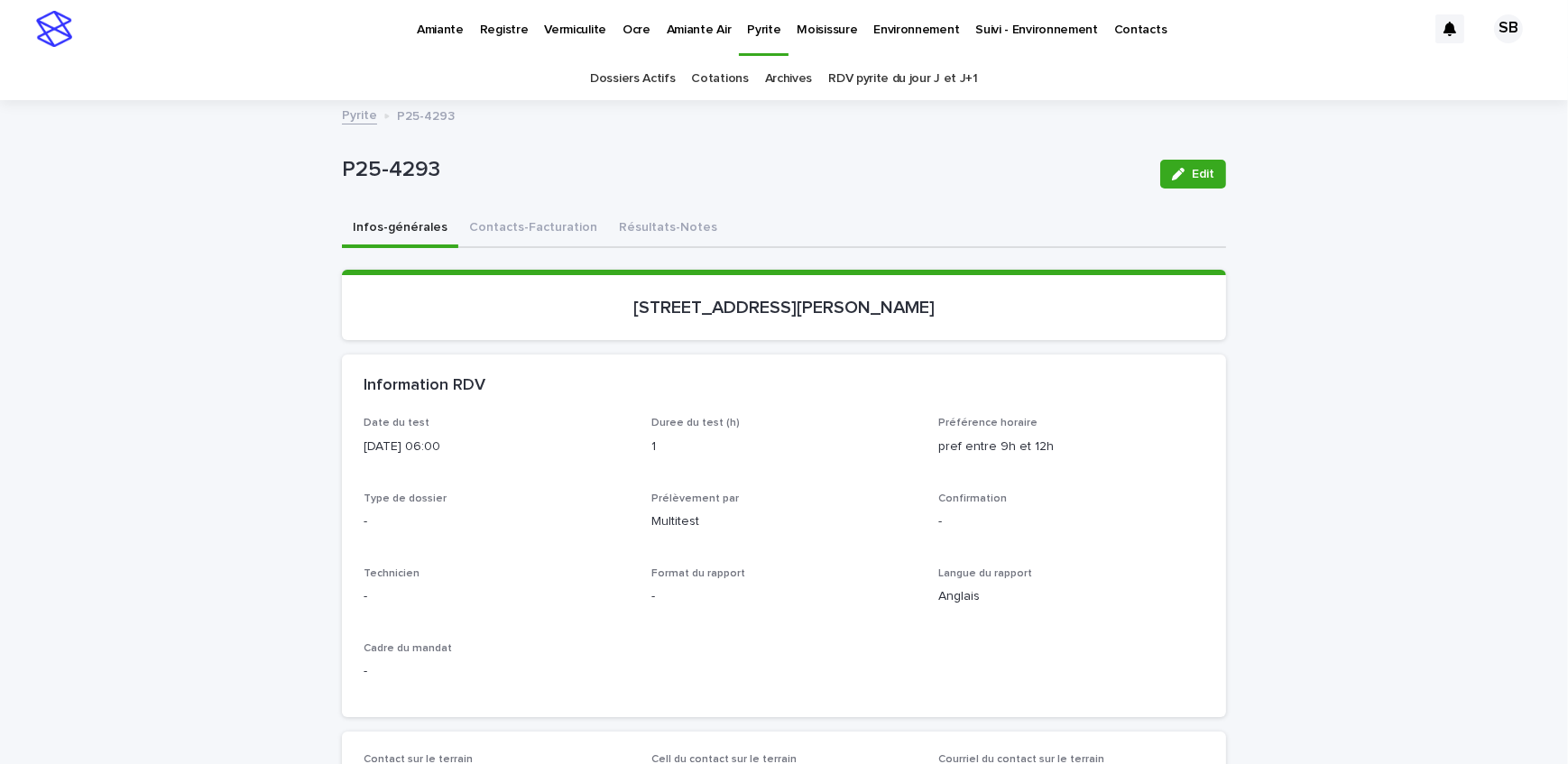
drag, startPoint x: 1208, startPoint y: 179, endPoint x: 481, endPoint y: 575, distance: 827.9
click at [1207, 179] on span "Edit" at bounding box center [1203, 174] width 22 height 13
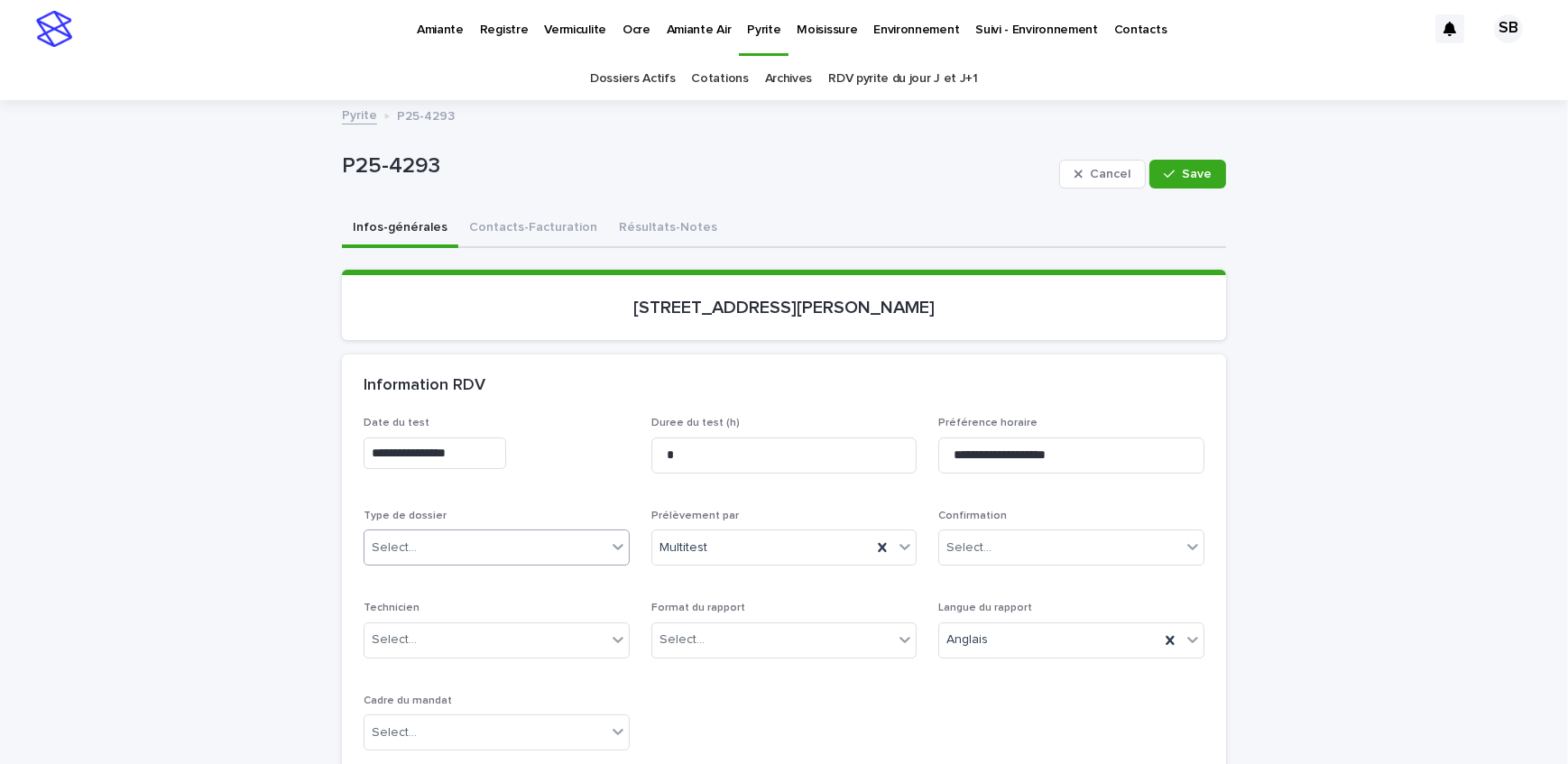
click at [473, 554] on div "Select..." at bounding box center [486, 548] width 242 height 29
click at [460, 576] on div "Échantillonnage" at bounding box center [490, 581] width 265 height 31
click at [745, 638] on div "Select..." at bounding box center [774, 640] width 242 height 29
click at [805, 690] on div "Papier" at bounding box center [778, 705] width 265 height 31
click at [791, 655] on div "Papier" at bounding box center [784, 640] width 267 height 36
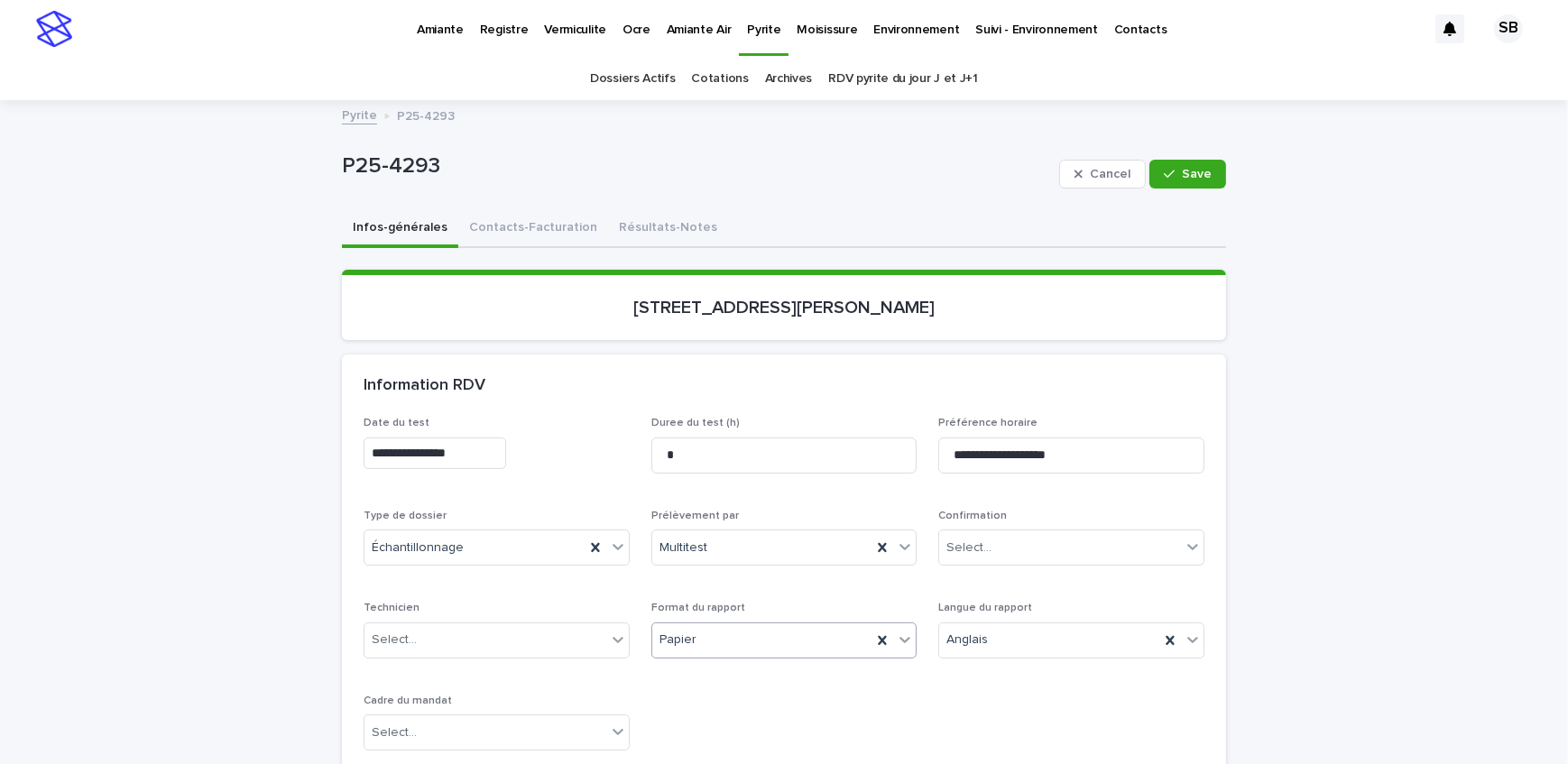
click at [766, 653] on div "Papier" at bounding box center [762, 640] width 220 height 29
click at [771, 683] on div "Électronique" at bounding box center [778, 673] width 265 height 31
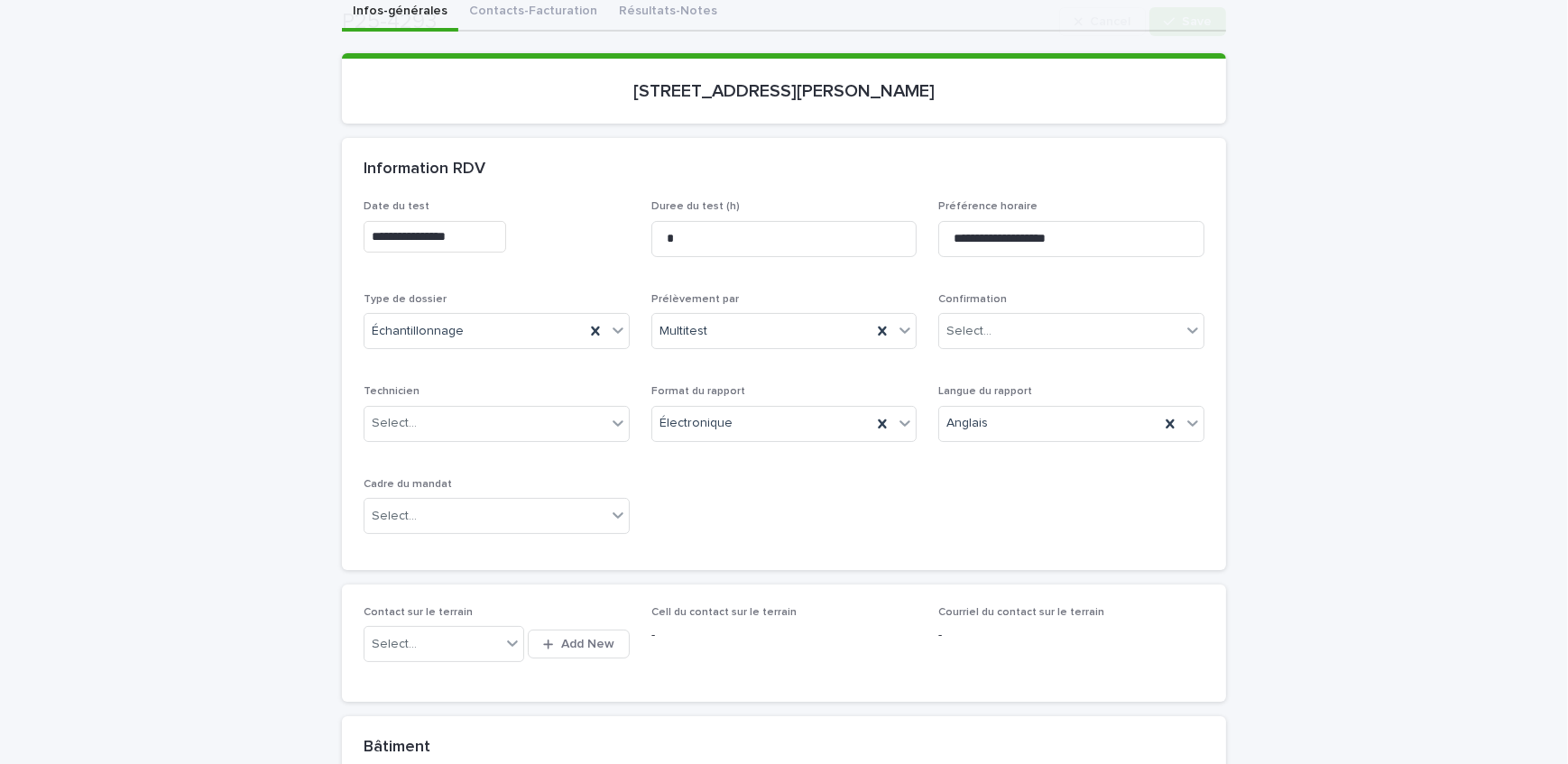
scroll to position [245, 0]
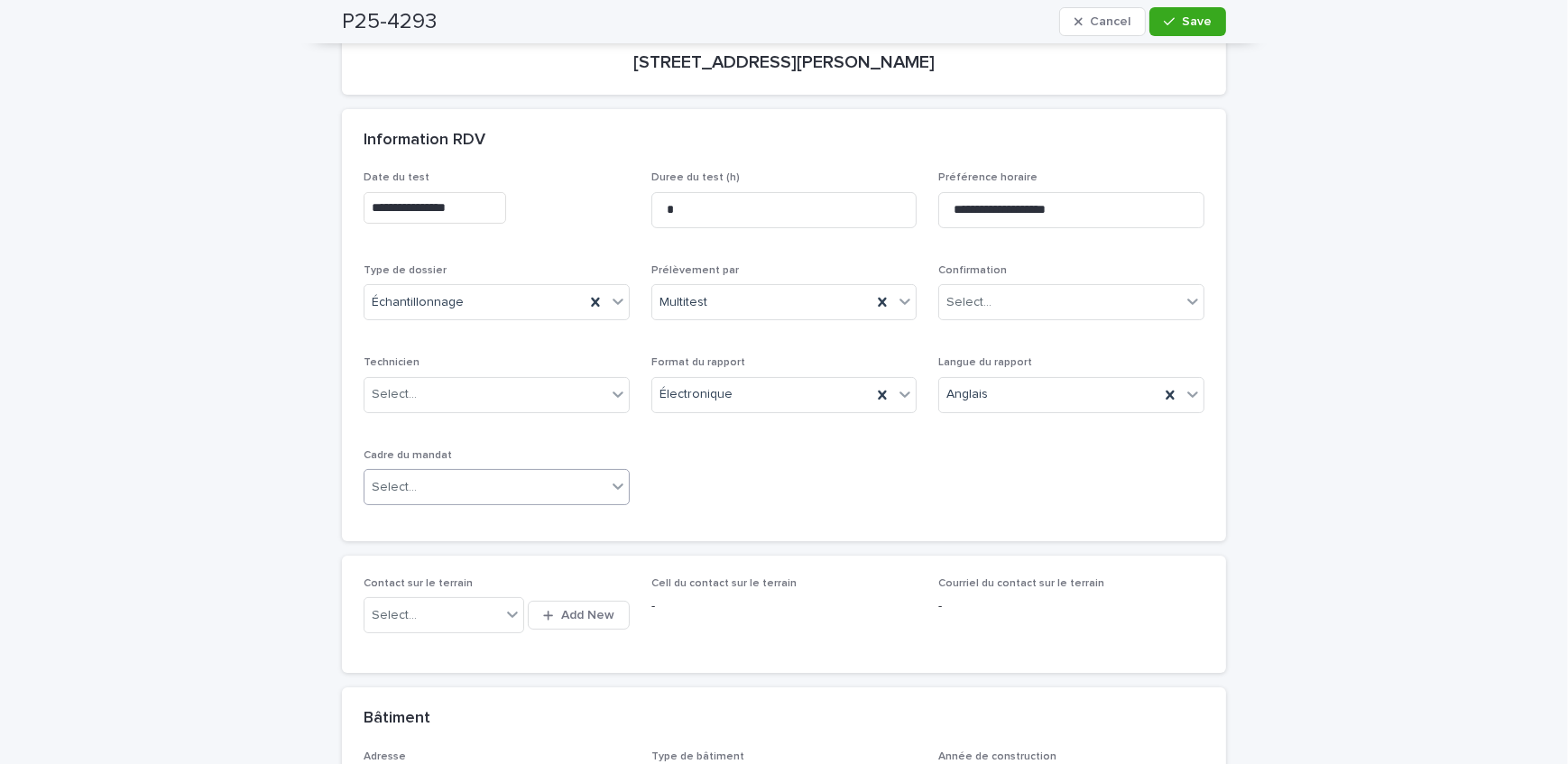
click at [516, 480] on div "Select..." at bounding box center [486, 488] width 242 height 29
click at [779, 498] on div "**********" at bounding box center [784, 346] width 841 height 349
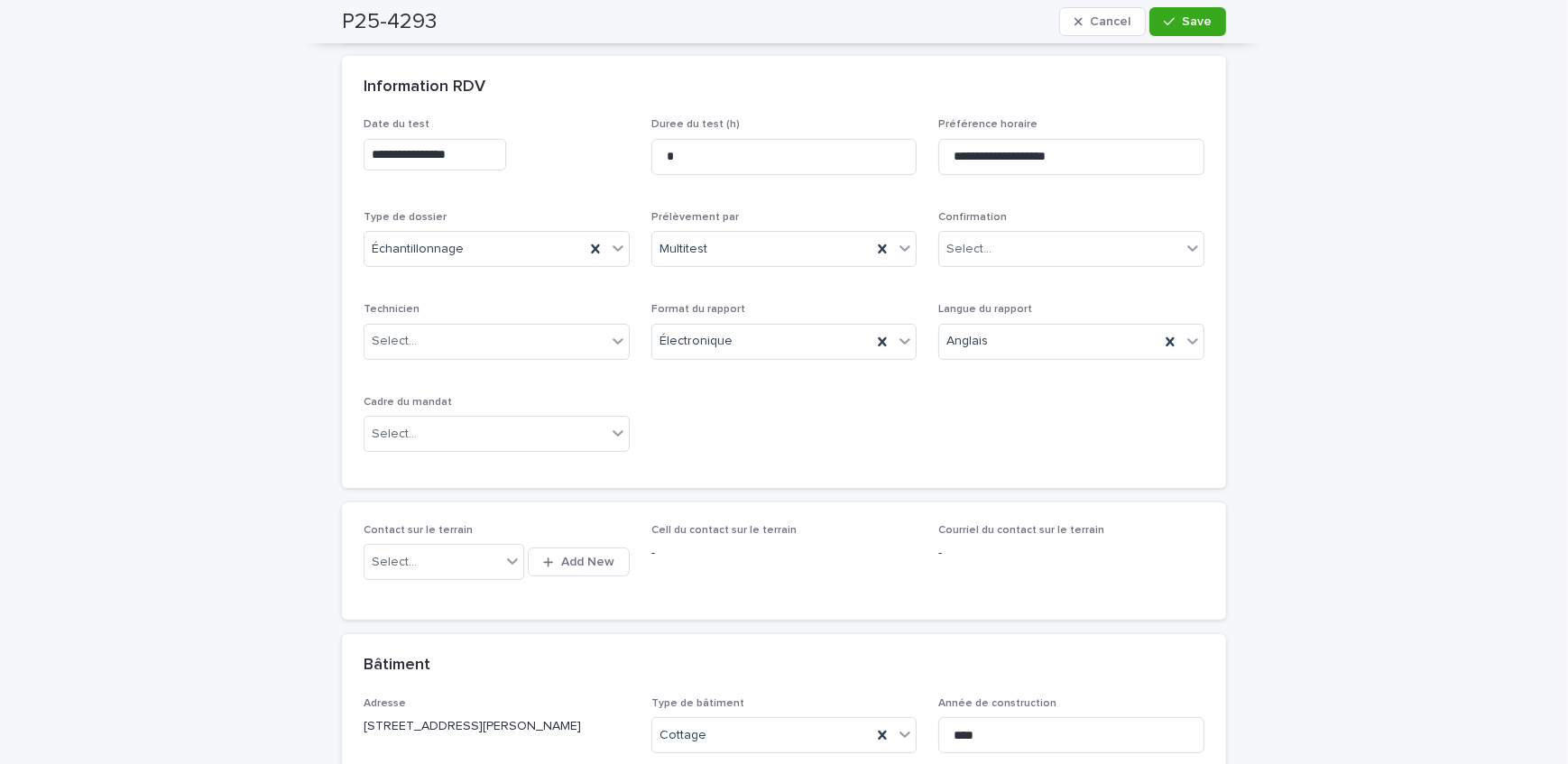
scroll to position [409, 0]
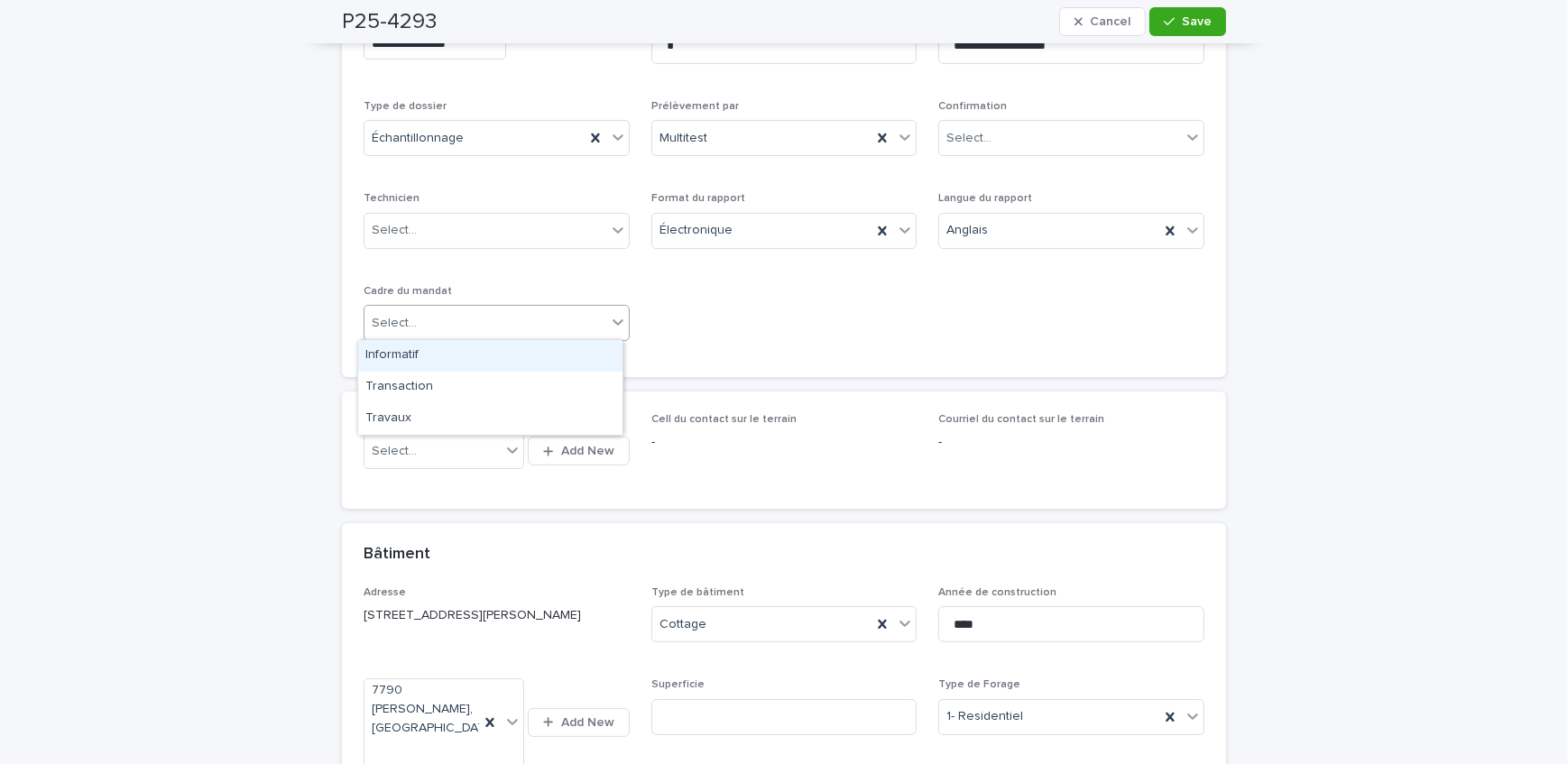
click at [587, 328] on div "Select..." at bounding box center [486, 323] width 242 height 29
click at [549, 359] on div "Informatif" at bounding box center [490, 356] width 265 height 31
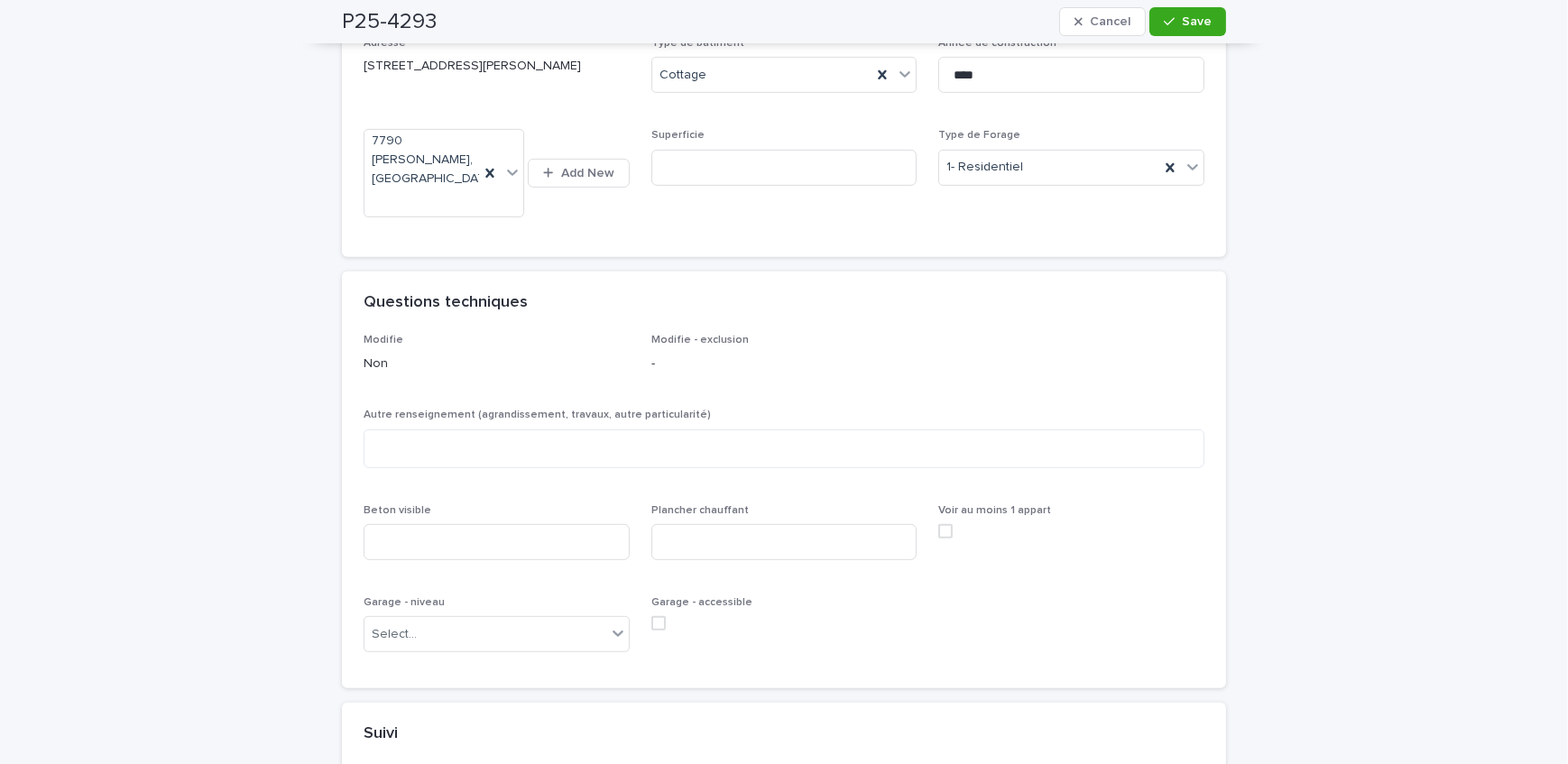
scroll to position [1066, 0]
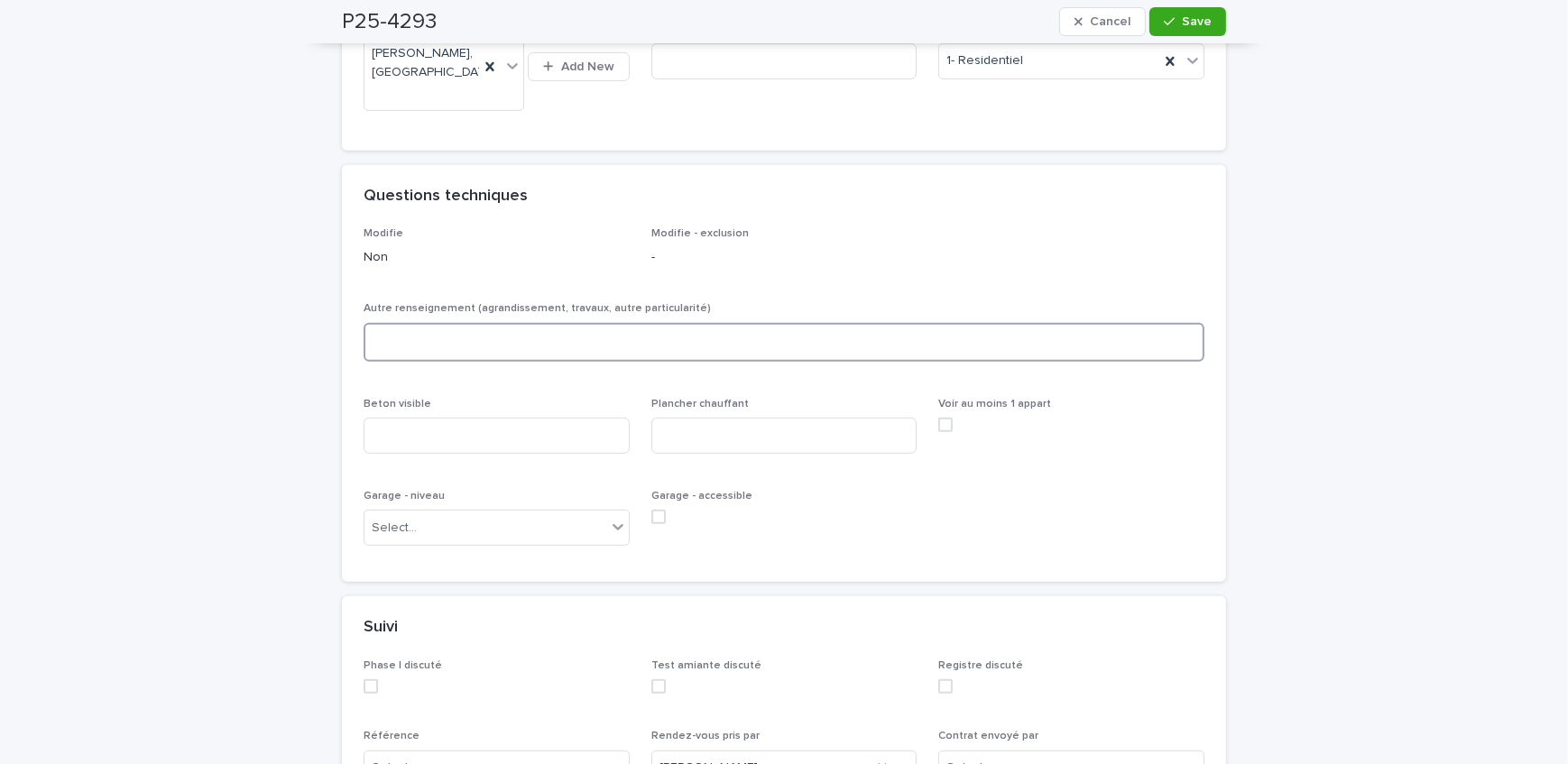
click at [564, 328] on textarea at bounding box center [784, 343] width 841 height 39
type textarea "**********"
drag, startPoint x: 524, startPoint y: 330, endPoint x: 275, endPoint y: 349, distance: 249.7
click at [275, 349] on div "**********" at bounding box center [784, 173] width 1568 height 2274
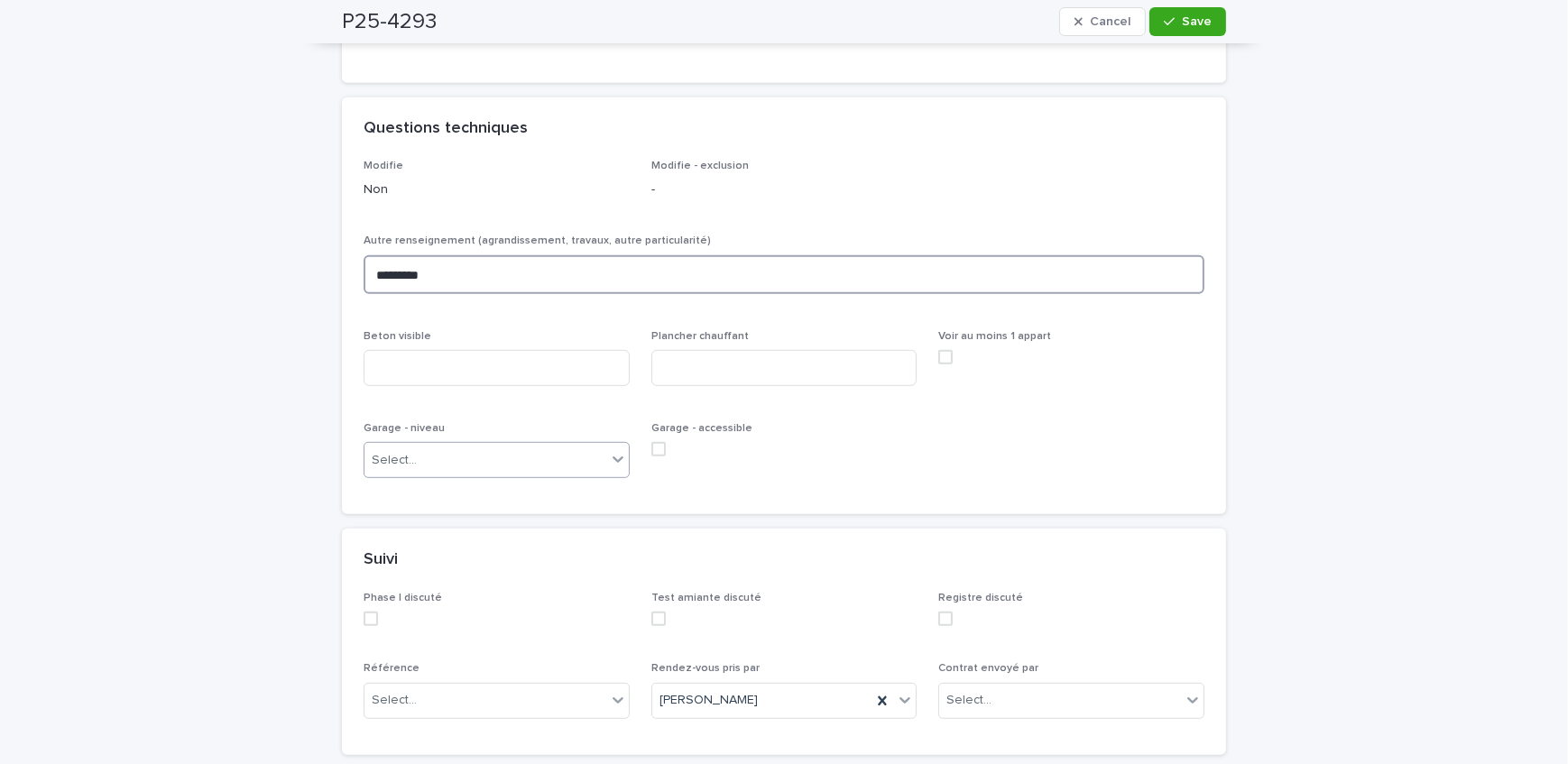
scroll to position [1230, 0]
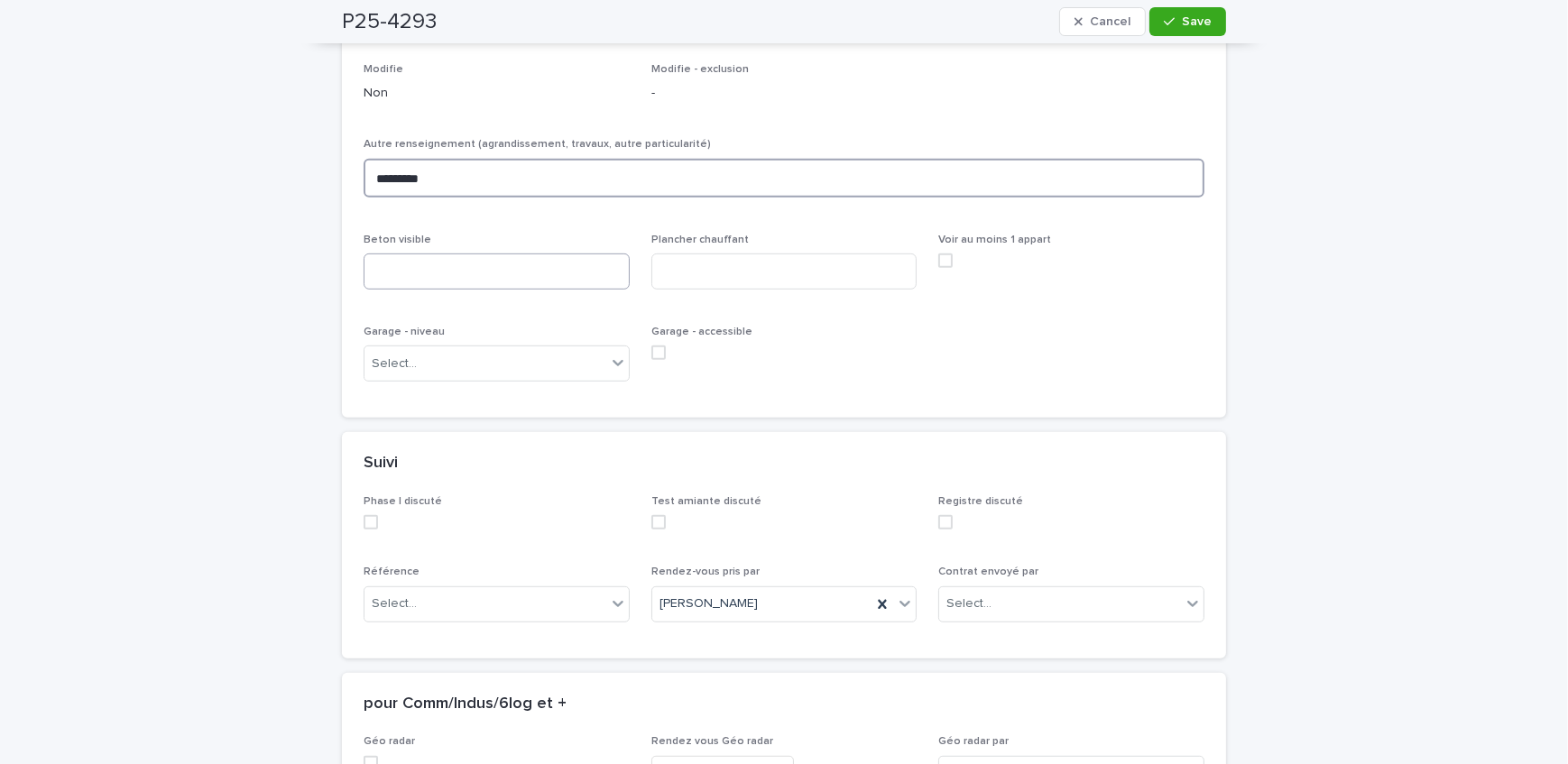
type textarea "*********"
click at [469, 262] on input at bounding box center [496, 272] width 267 height 36
click at [515, 349] on div "Select..." at bounding box center [486, 363] width 242 height 29
click at [480, 474] on div "Rez-de-chaussée" at bounding box center [490, 473] width 265 height 31
click at [471, 255] on input at bounding box center [496, 272] width 267 height 36
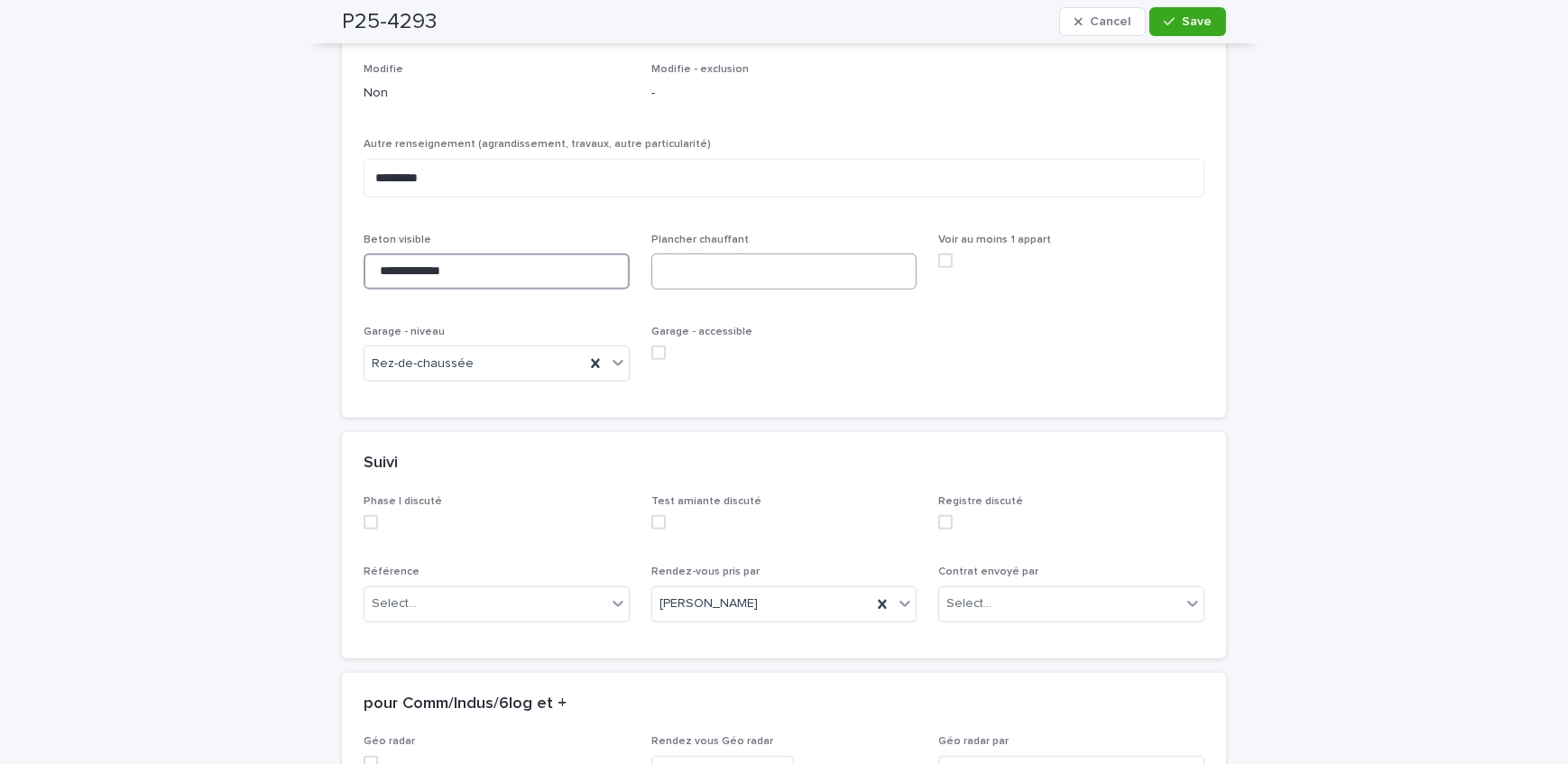
type input "**********"
click at [760, 254] on input at bounding box center [784, 272] width 267 height 36
click at [726, 257] on input at bounding box center [784, 272] width 267 height 36
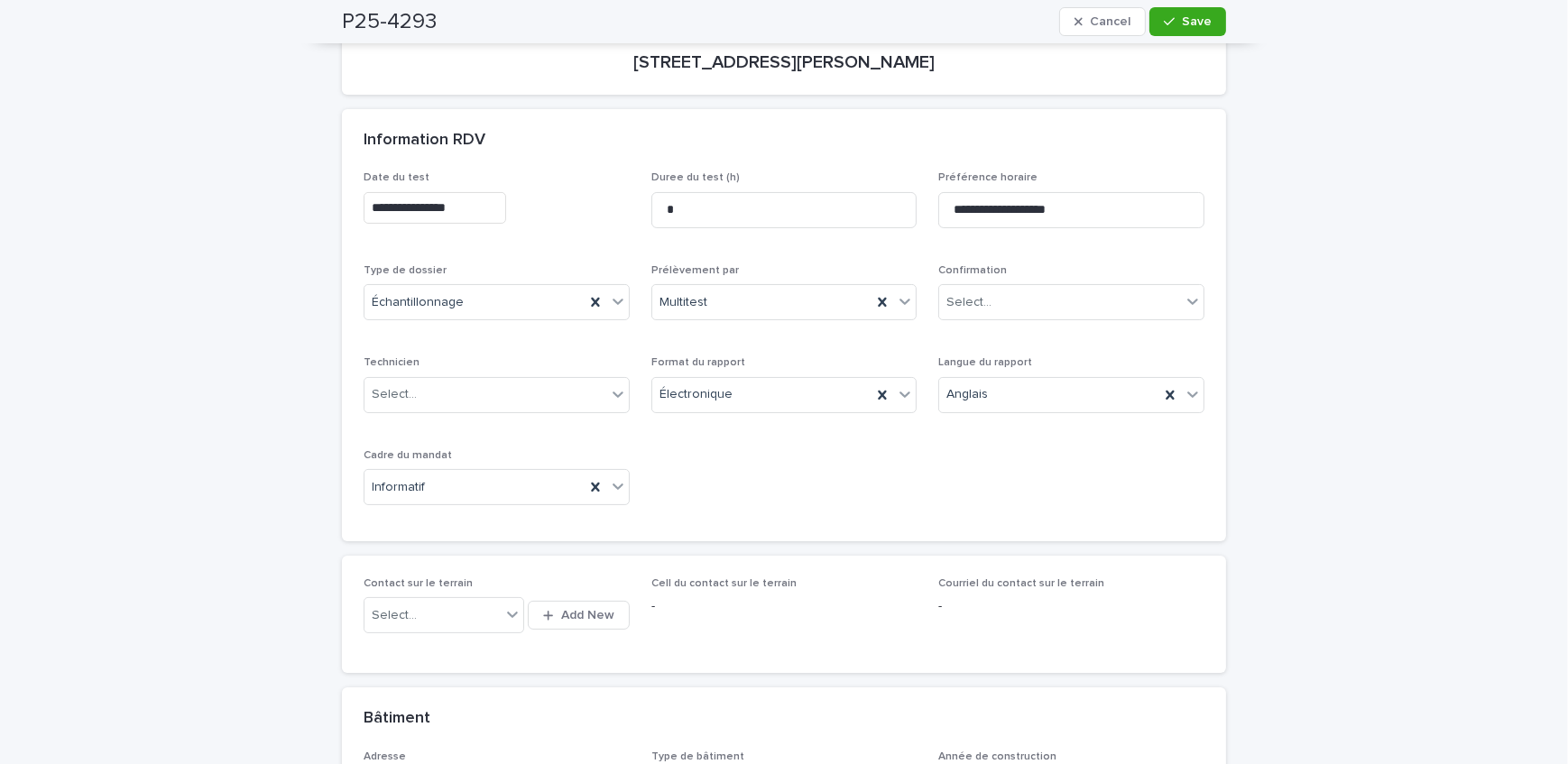
scroll to position [0, 0]
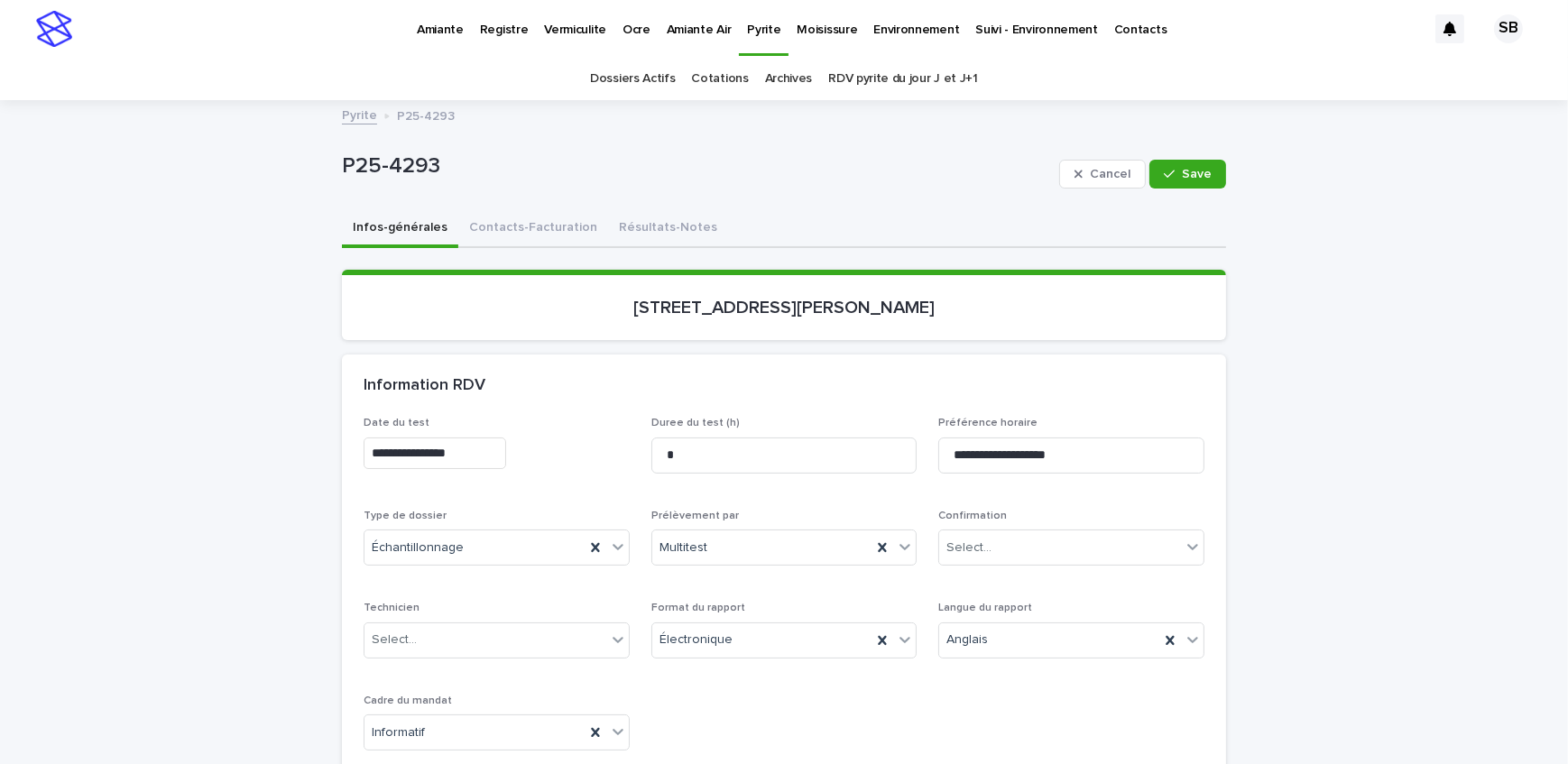
type input "***"
click at [571, 237] on button "Contacts-Facturation" at bounding box center [532, 229] width 149 height 38
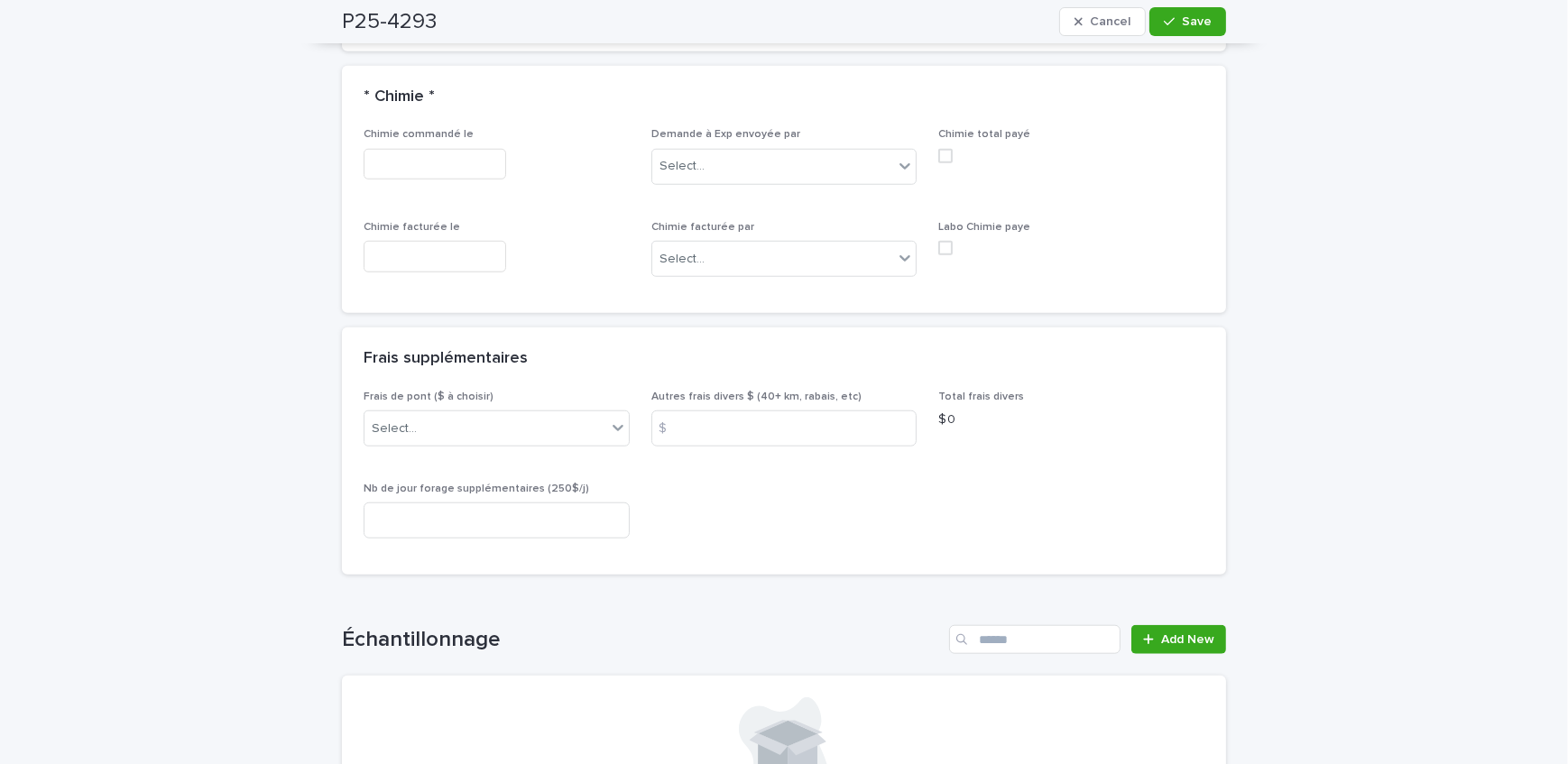
scroll to position [2042, 0]
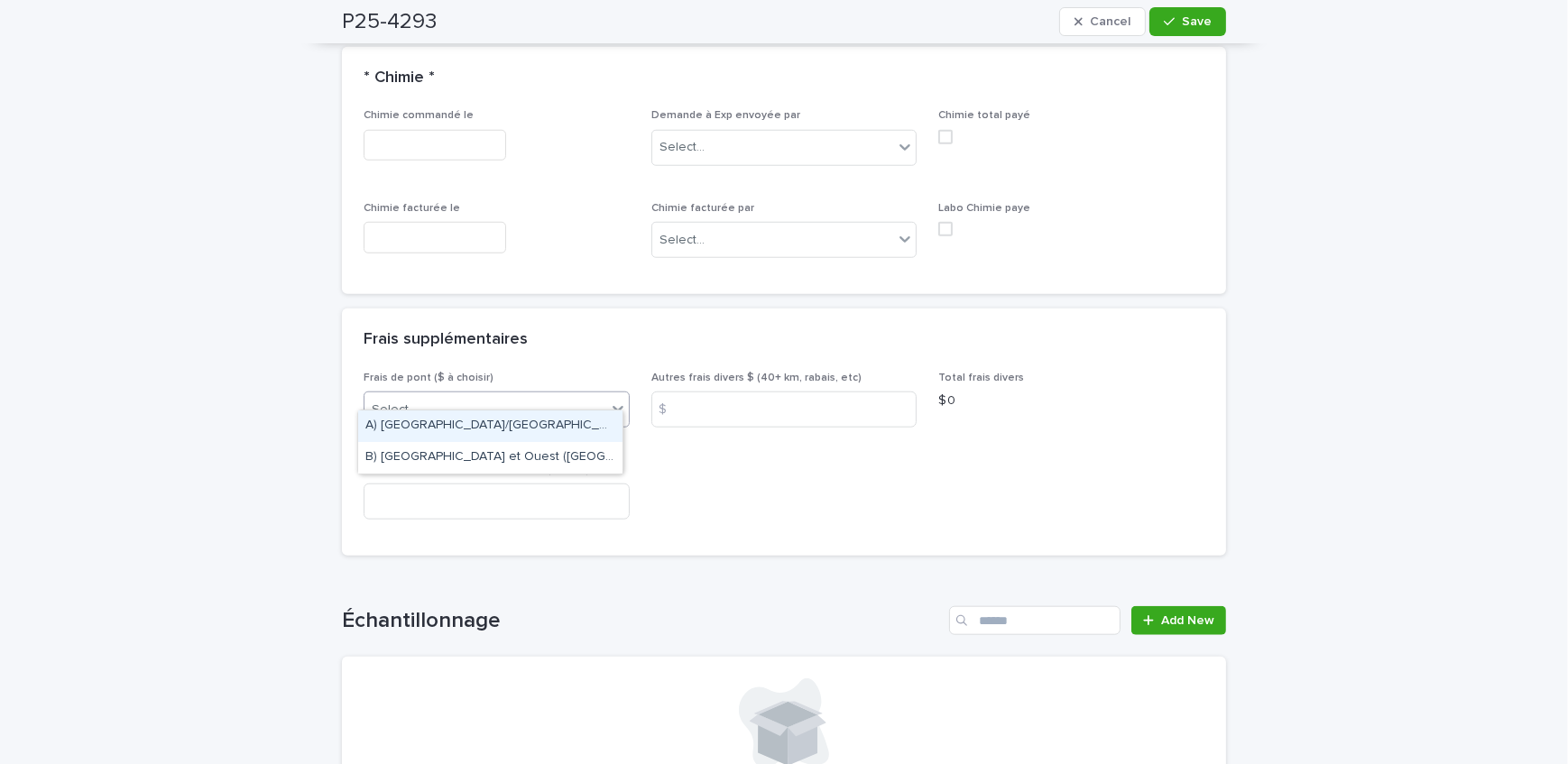
click at [523, 396] on div "Select..." at bounding box center [486, 410] width 242 height 29
click at [512, 423] on div "A) [GEOGRAPHIC_DATA]/[GEOGRAPHIC_DATA] 2024: 15$" at bounding box center [490, 426] width 265 height 31
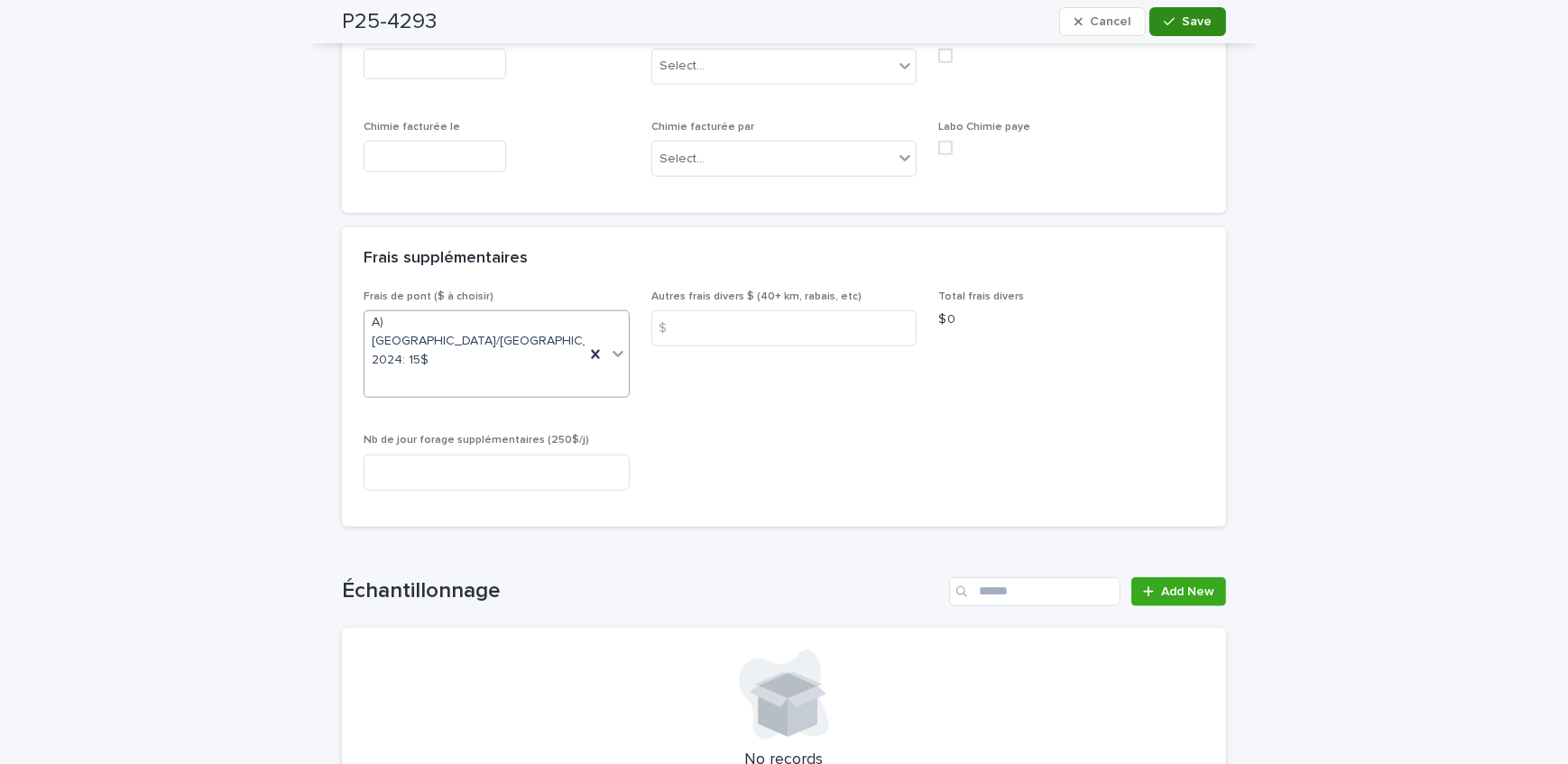
scroll to position [2125, 0]
click at [1186, 22] on span "Save" at bounding box center [1197, 21] width 29 height 13
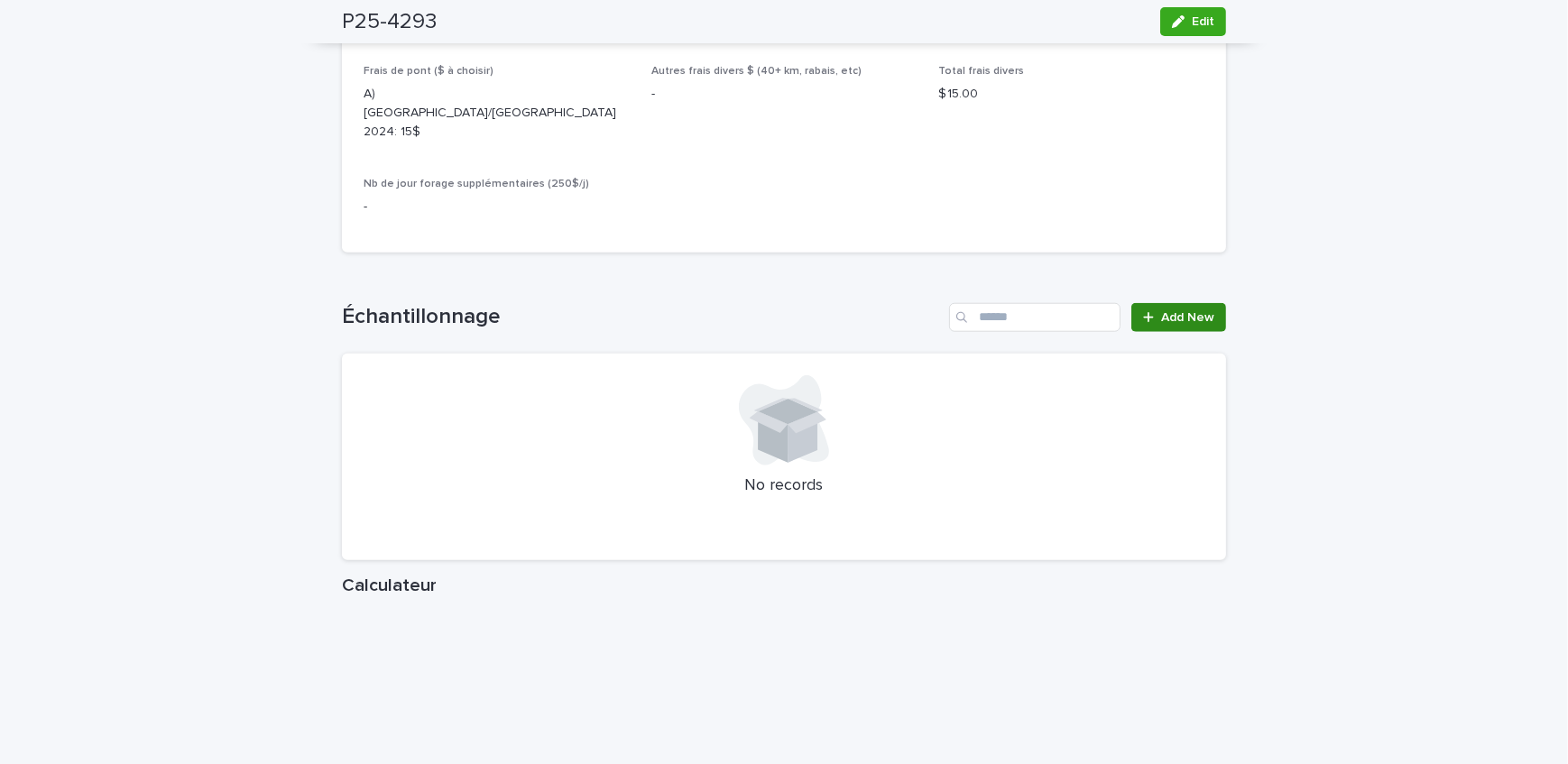
click at [1132, 306] on link "Add New" at bounding box center [1178, 318] width 95 height 29
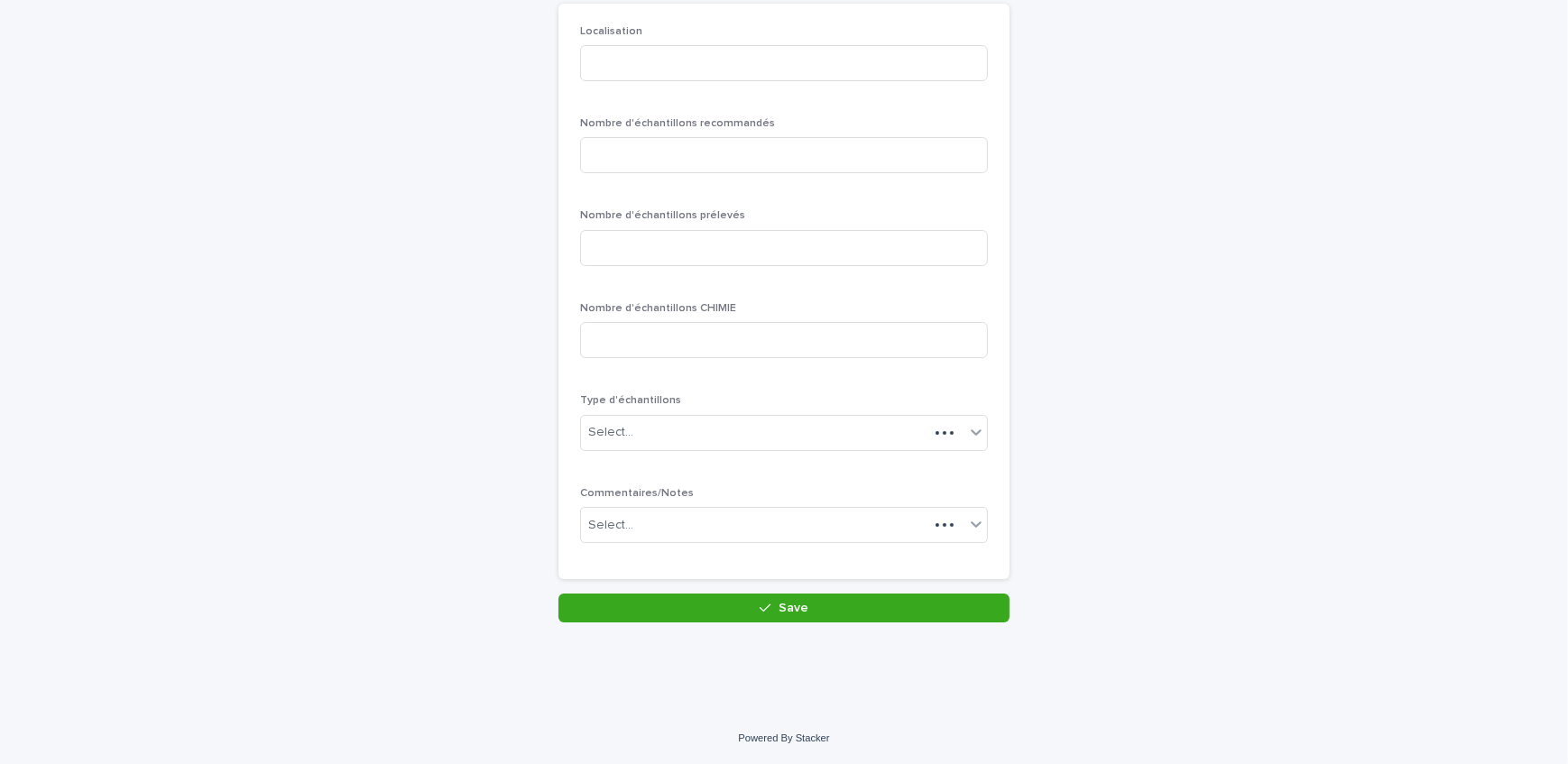
scroll to position [156, 0]
click at [660, 73] on input at bounding box center [784, 64] width 408 height 36
type input "********"
click at [658, 159] on input at bounding box center [784, 156] width 408 height 36
type input "*"
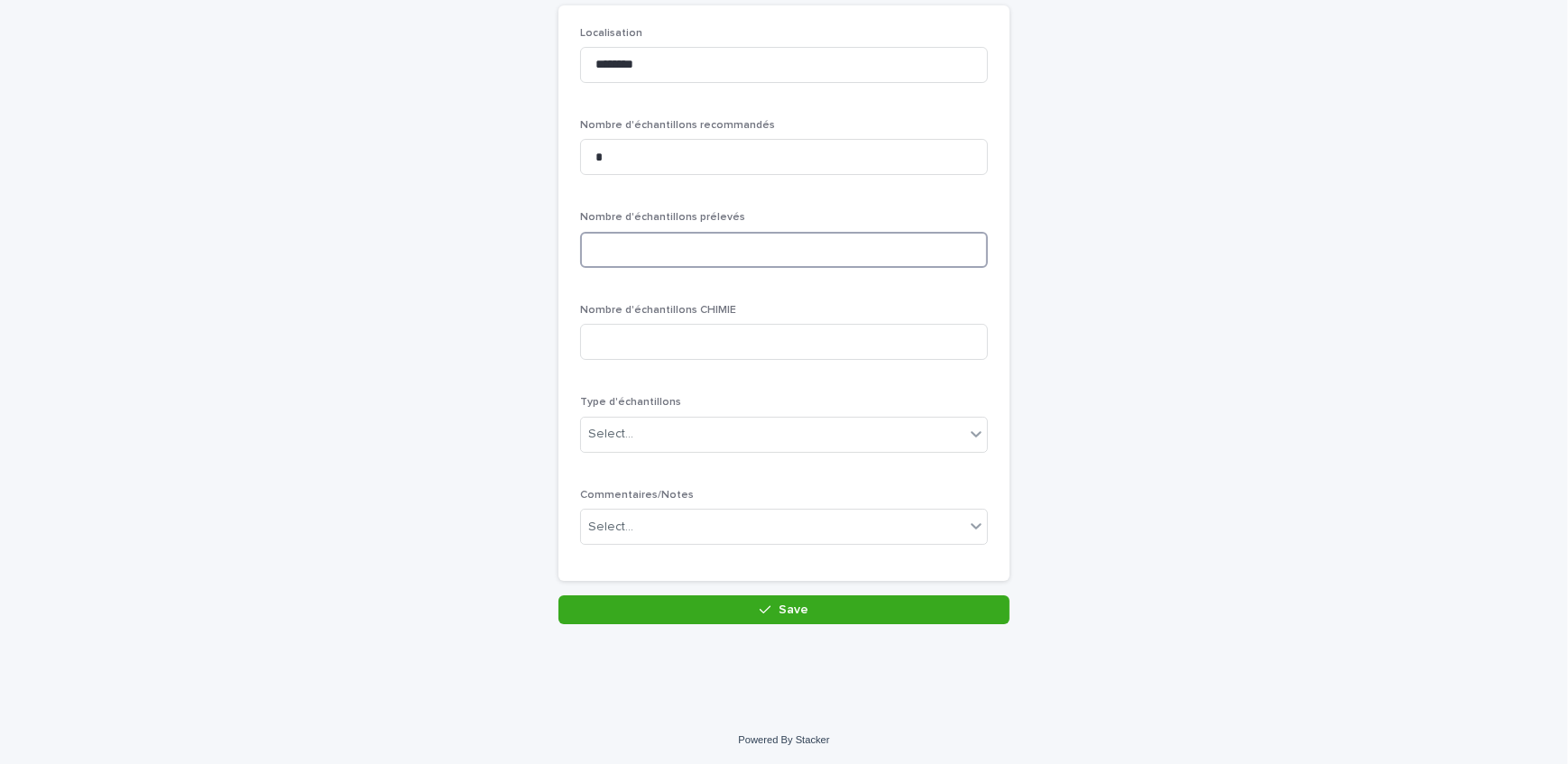
click at [672, 233] on input at bounding box center [784, 249] width 408 height 36
type input "*"
click at [686, 442] on div "Select..." at bounding box center [773, 435] width 384 height 29
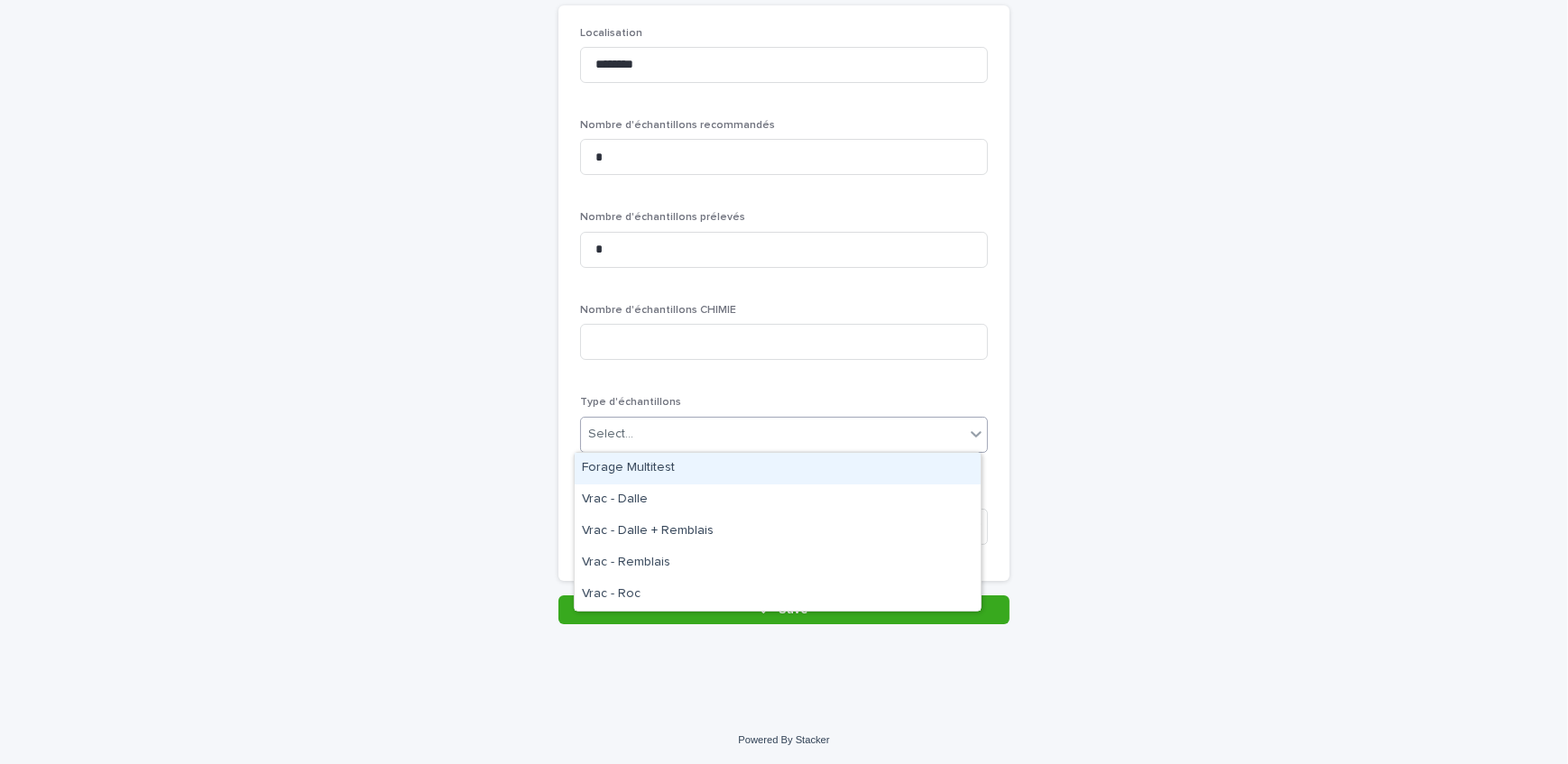
click at [685, 468] on div "Forage Multitest" at bounding box center [778, 469] width 406 height 31
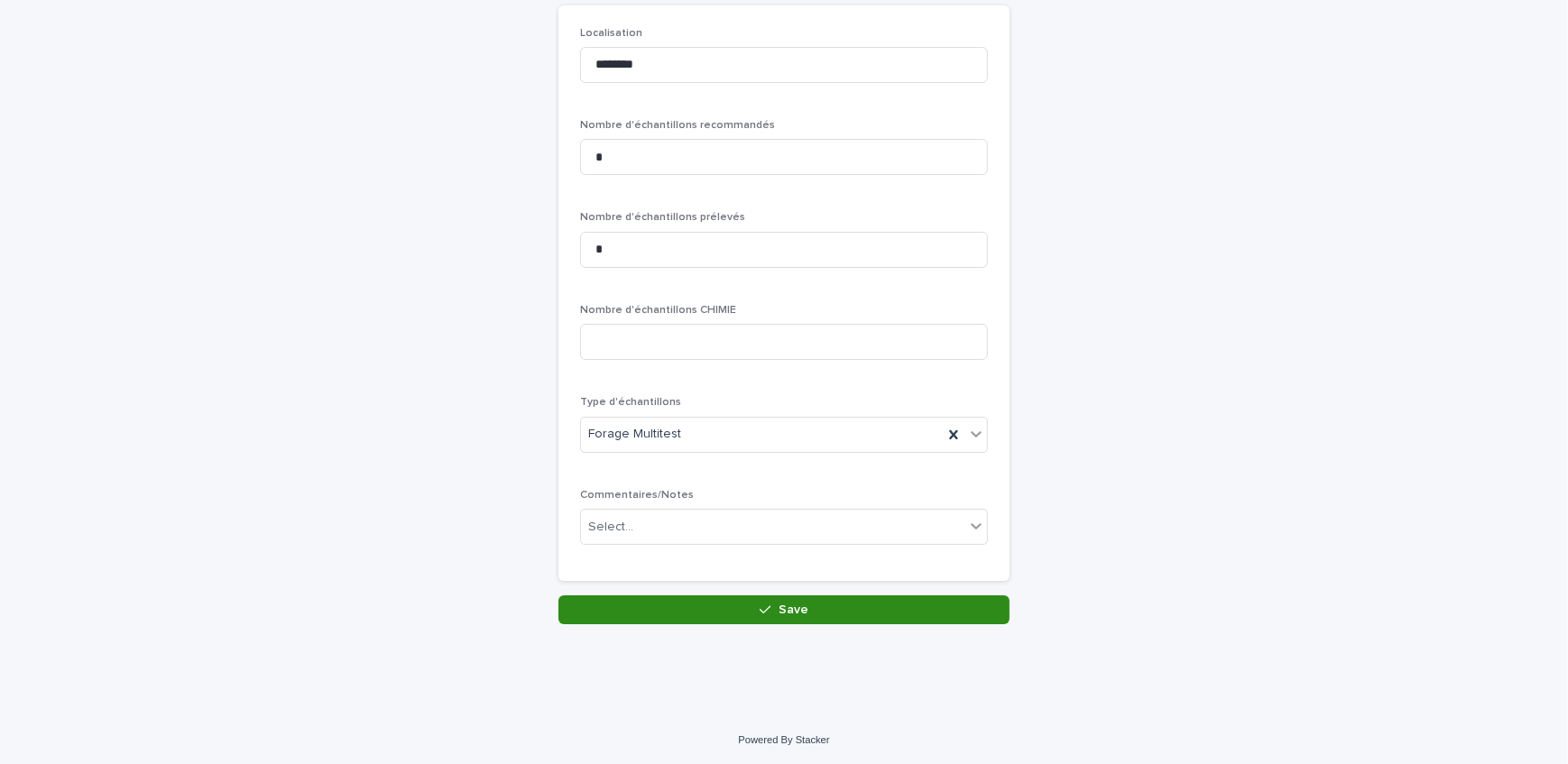
click at [757, 601] on button "Save" at bounding box center [784, 611] width 451 height 29
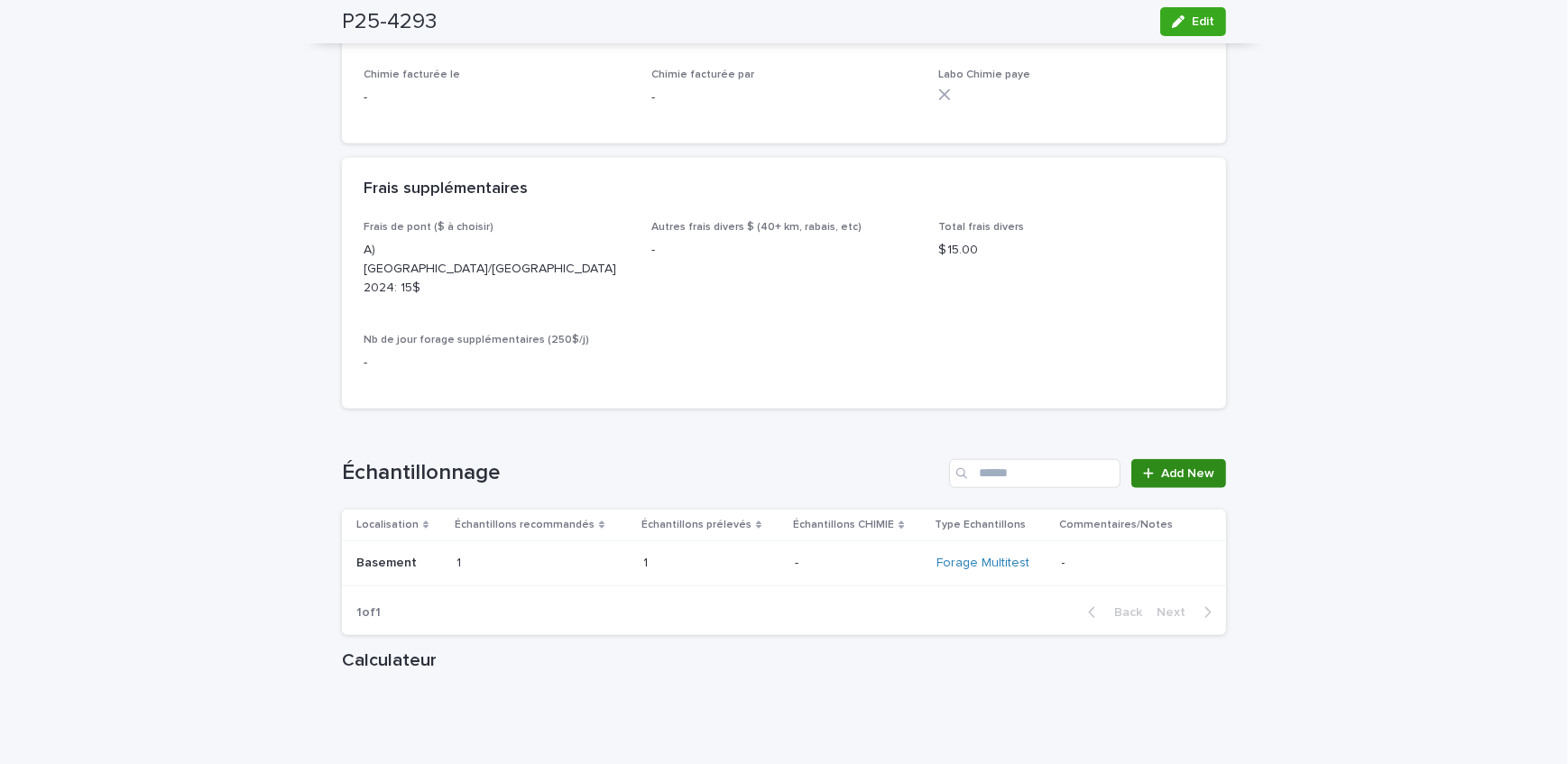
click at [1189, 468] on span "Add New" at bounding box center [1188, 474] width 54 height 13
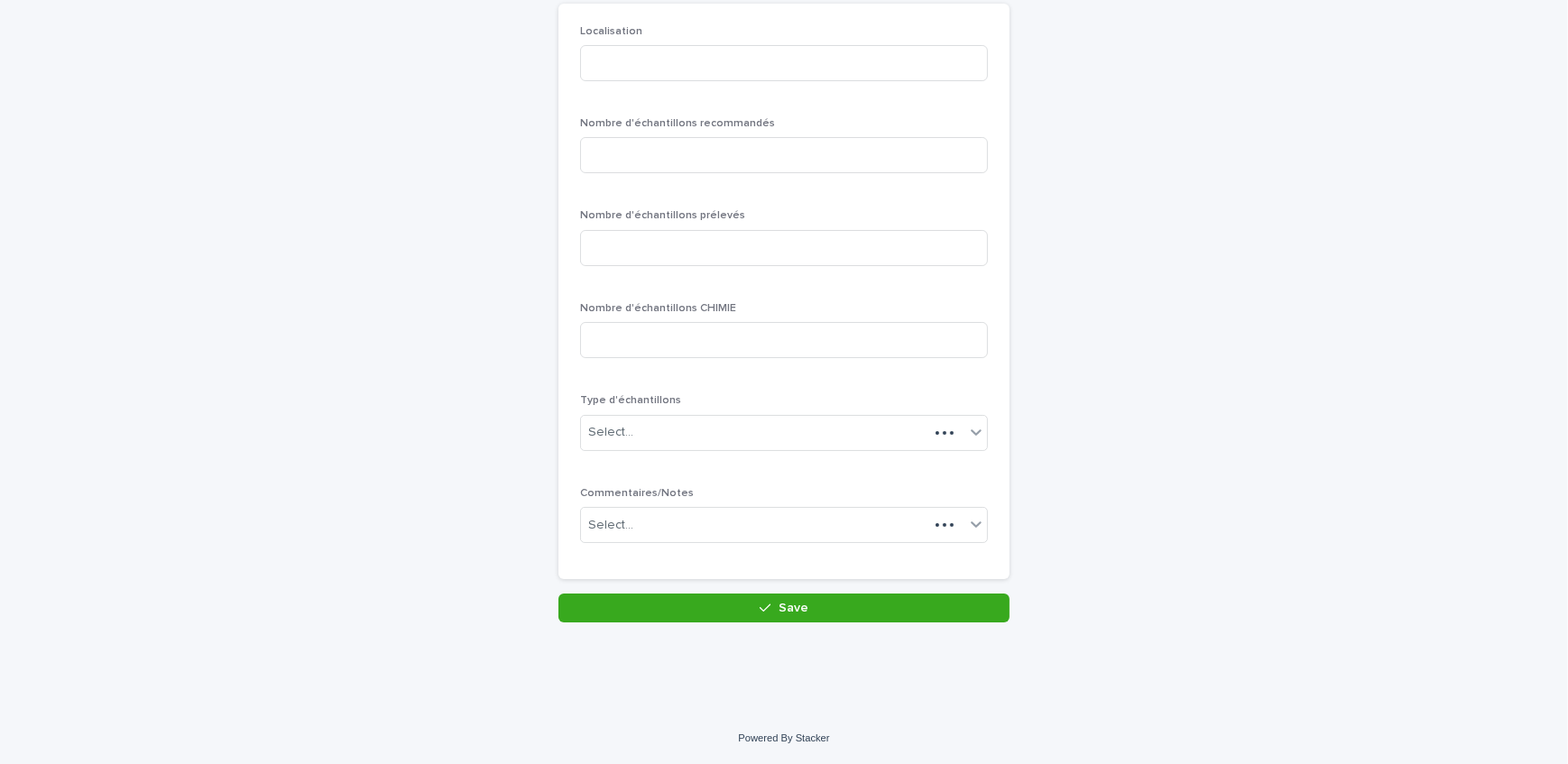
scroll to position [156, 0]
click at [692, 75] on input at bounding box center [784, 64] width 408 height 36
type input "******"
click at [657, 141] on input at bounding box center [784, 156] width 408 height 36
type input "*"
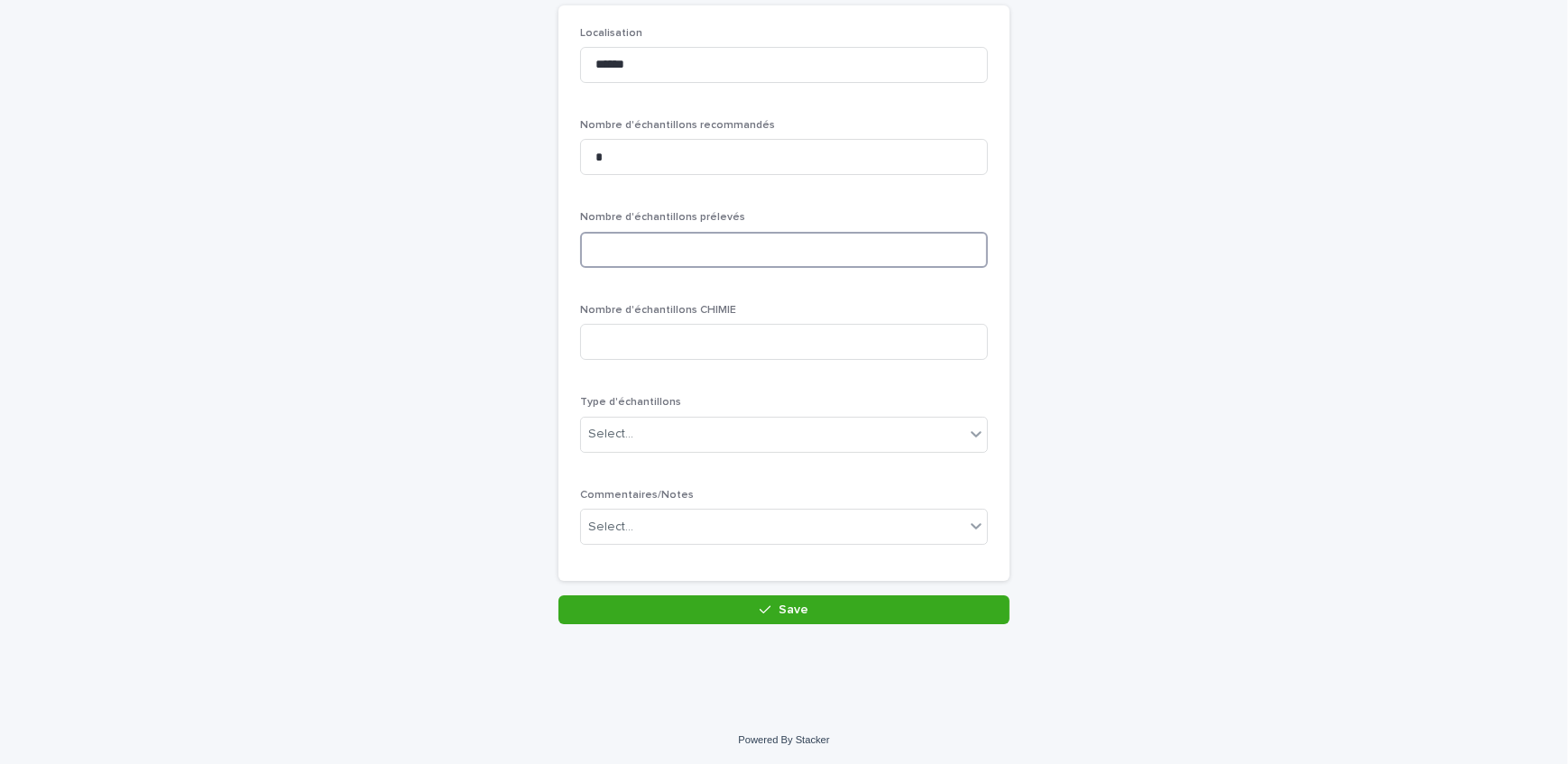
click at [668, 248] on input at bounding box center [784, 249] width 408 height 36
type input "*"
click at [674, 445] on div "Select..." at bounding box center [773, 435] width 384 height 29
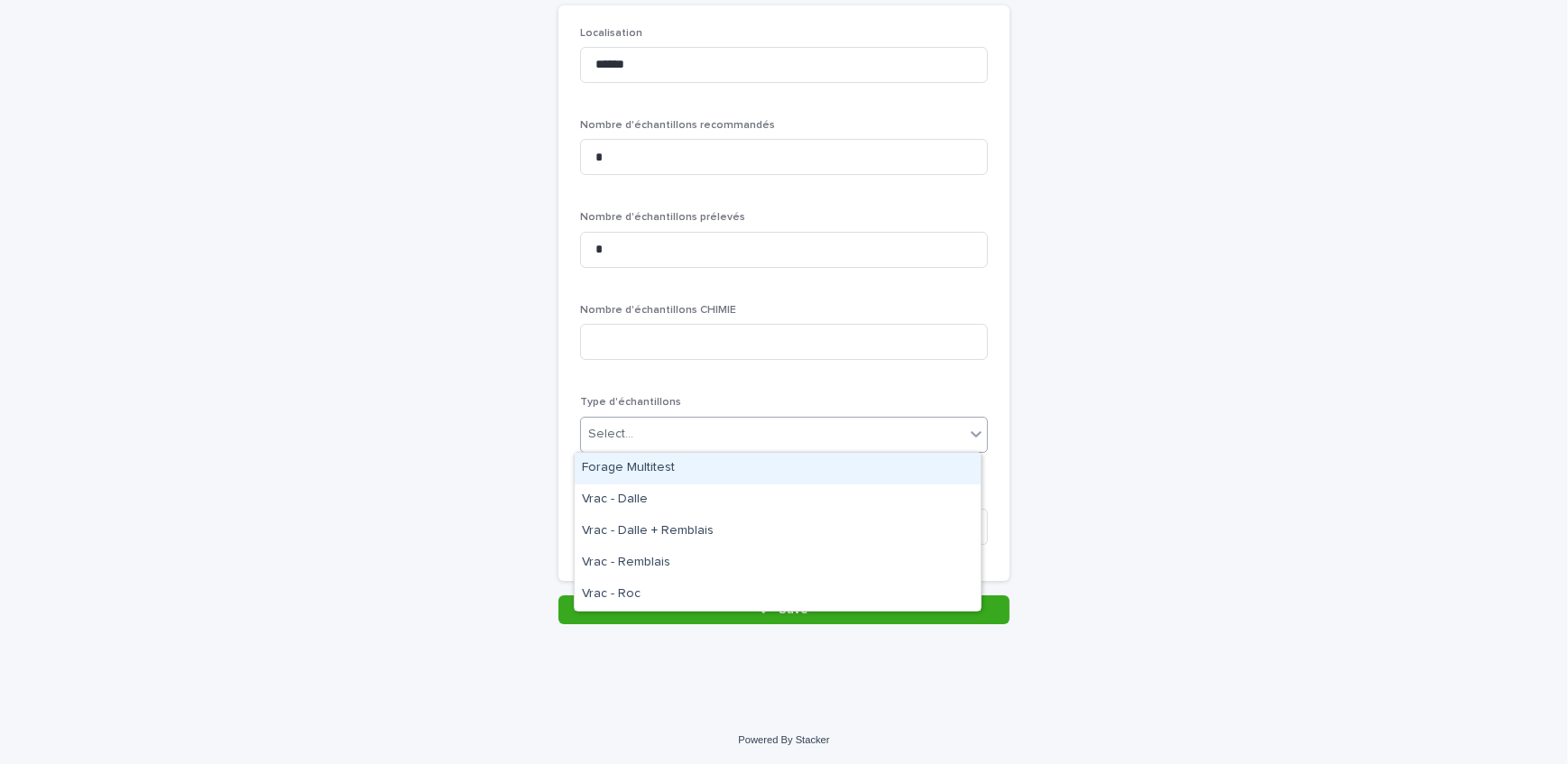
click at [679, 465] on div "Forage Multitest" at bounding box center [778, 469] width 406 height 31
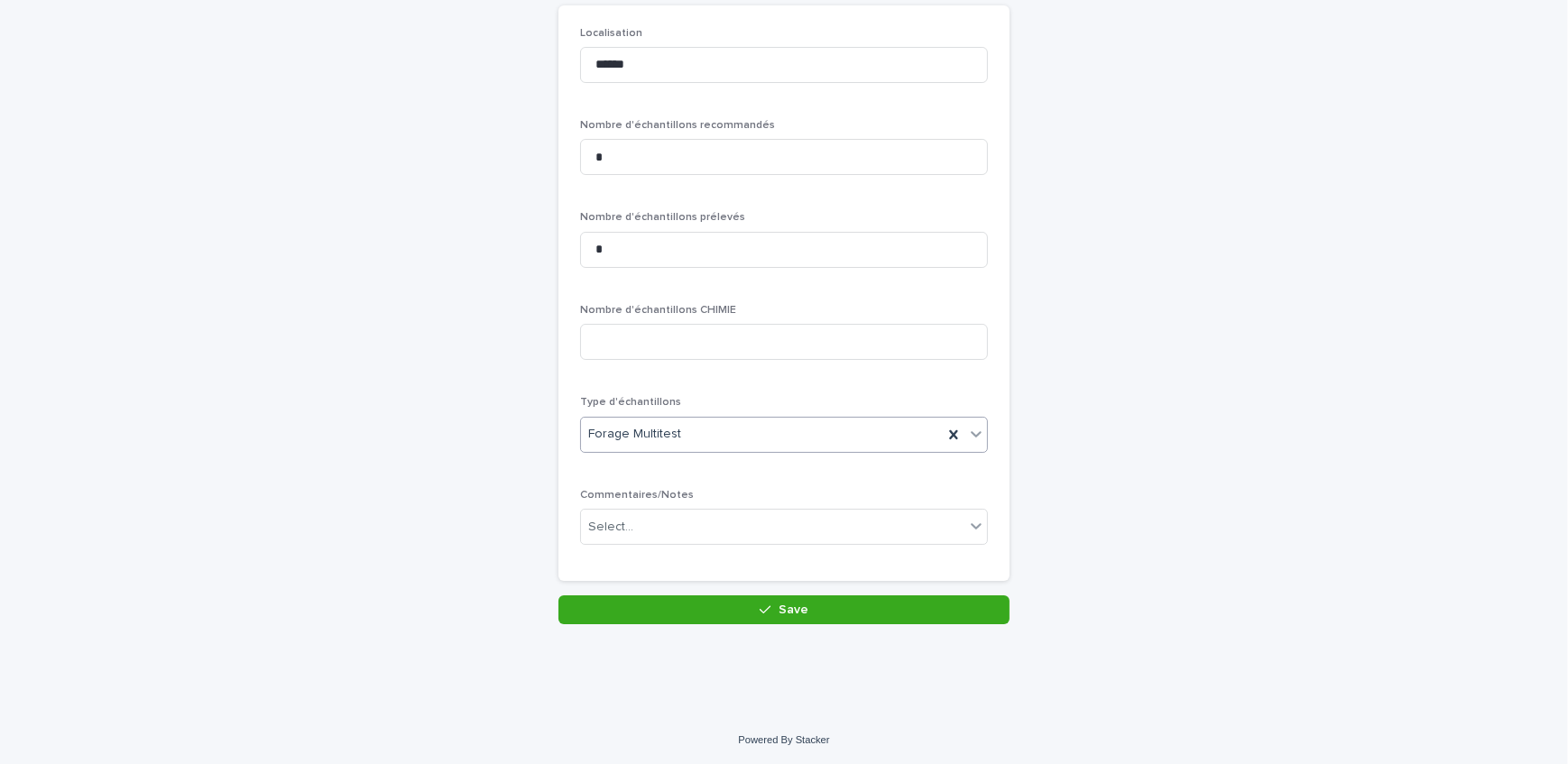
click at [708, 549] on div "Commentaires/Notes Select..." at bounding box center [784, 525] width 408 height 70
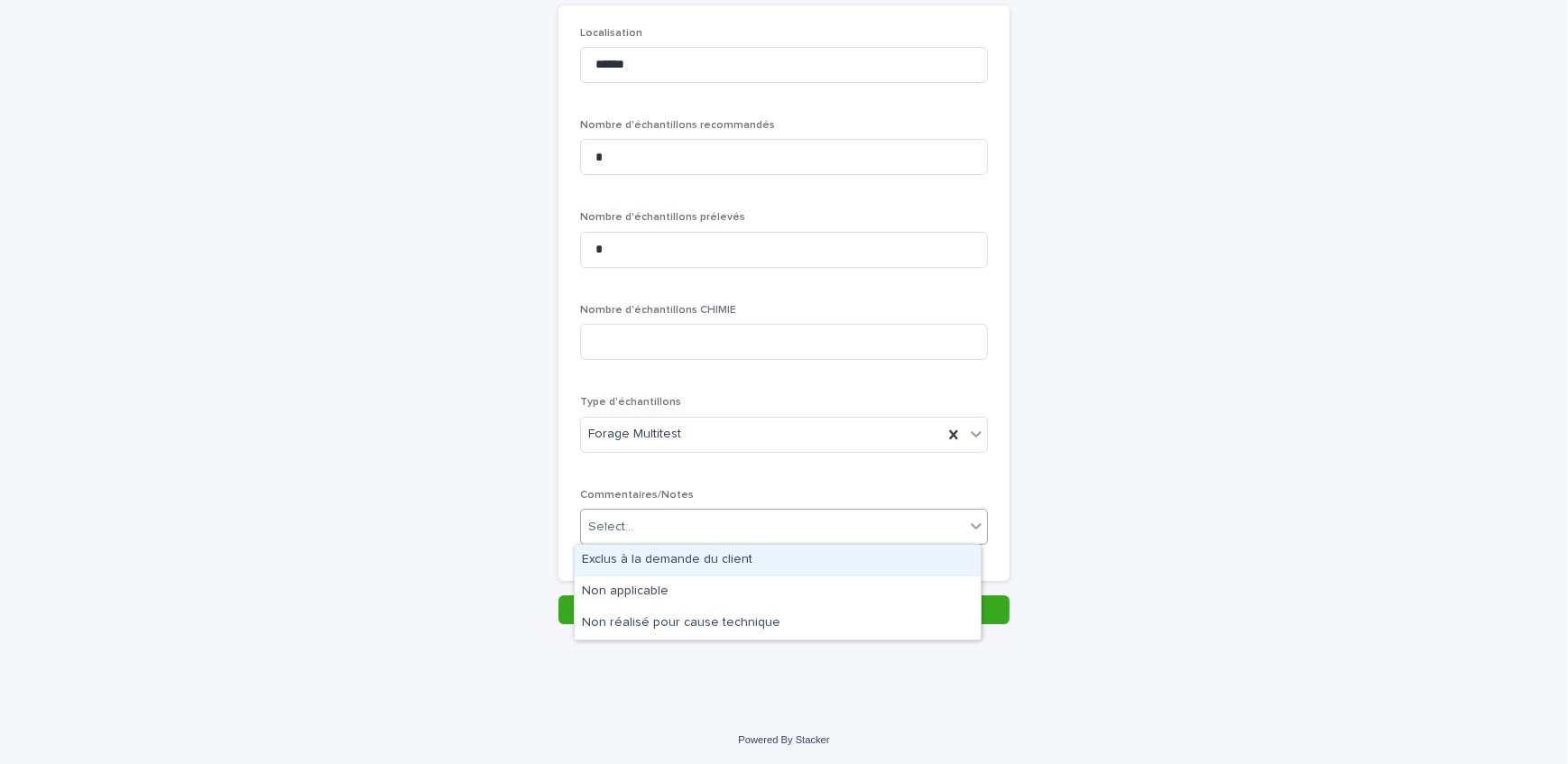
click at [712, 541] on div "Select..." at bounding box center [784, 527] width 408 height 36
drag, startPoint x: 716, startPoint y: 555, endPoint x: 728, endPoint y: 583, distance: 30.5
click at [718, 561] on div "Exclus à la demande du client" at bounding box center [778, 561] width 406 height 31
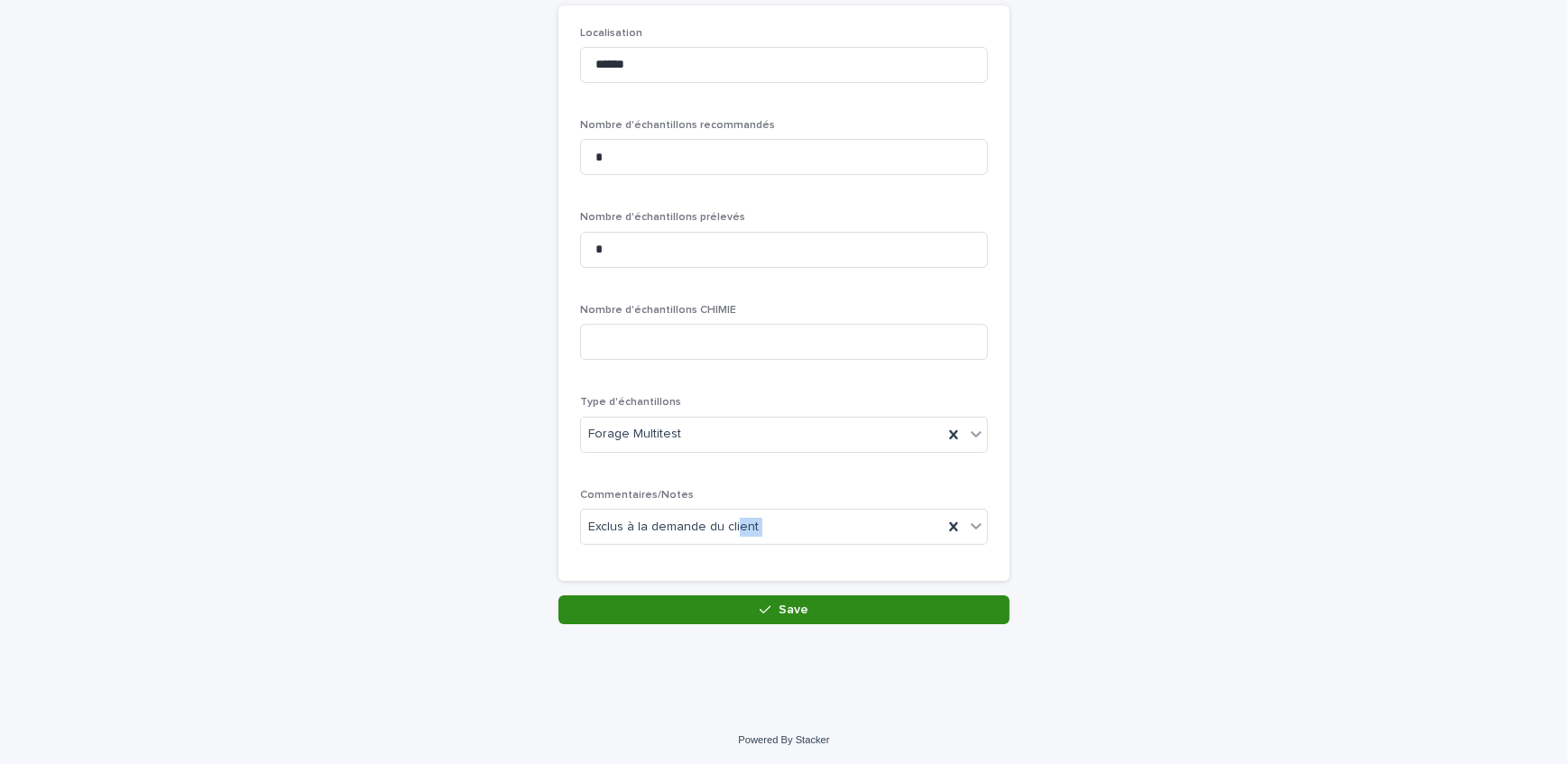
drag, startPoint x: 728, startPoint y: 593, endPoint x: 732, endPoint y: 602, distance: 9.8
click at [729, 598] on div "Items - Pyrite: add new Loading... Saving… Loading... Saving… Loading... Saving…" at bounding box center [784, 264] width 451 height 721
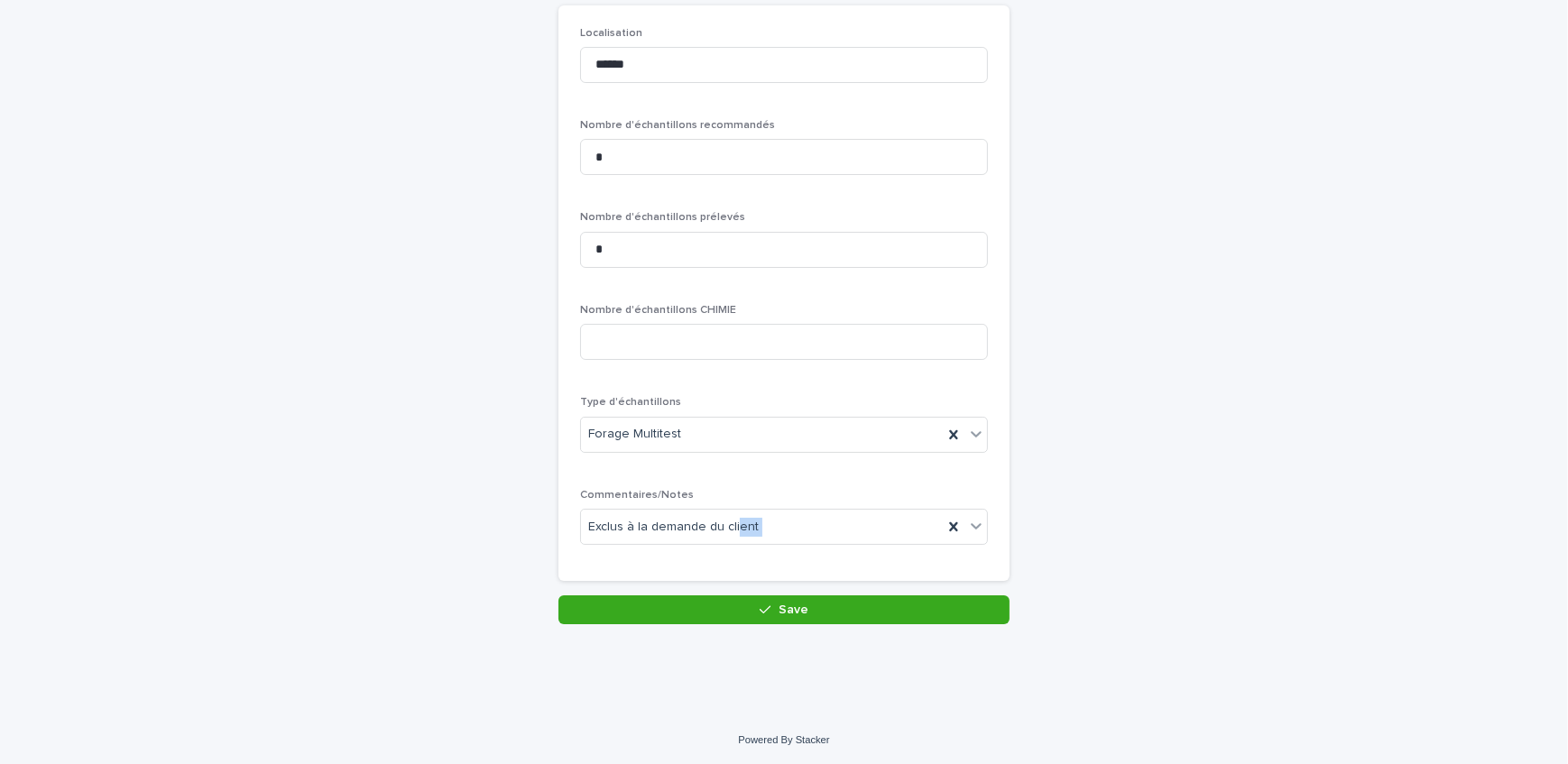
click at [658, 598] on button "Save" at bounding box center [784, 611] width 451 height 29
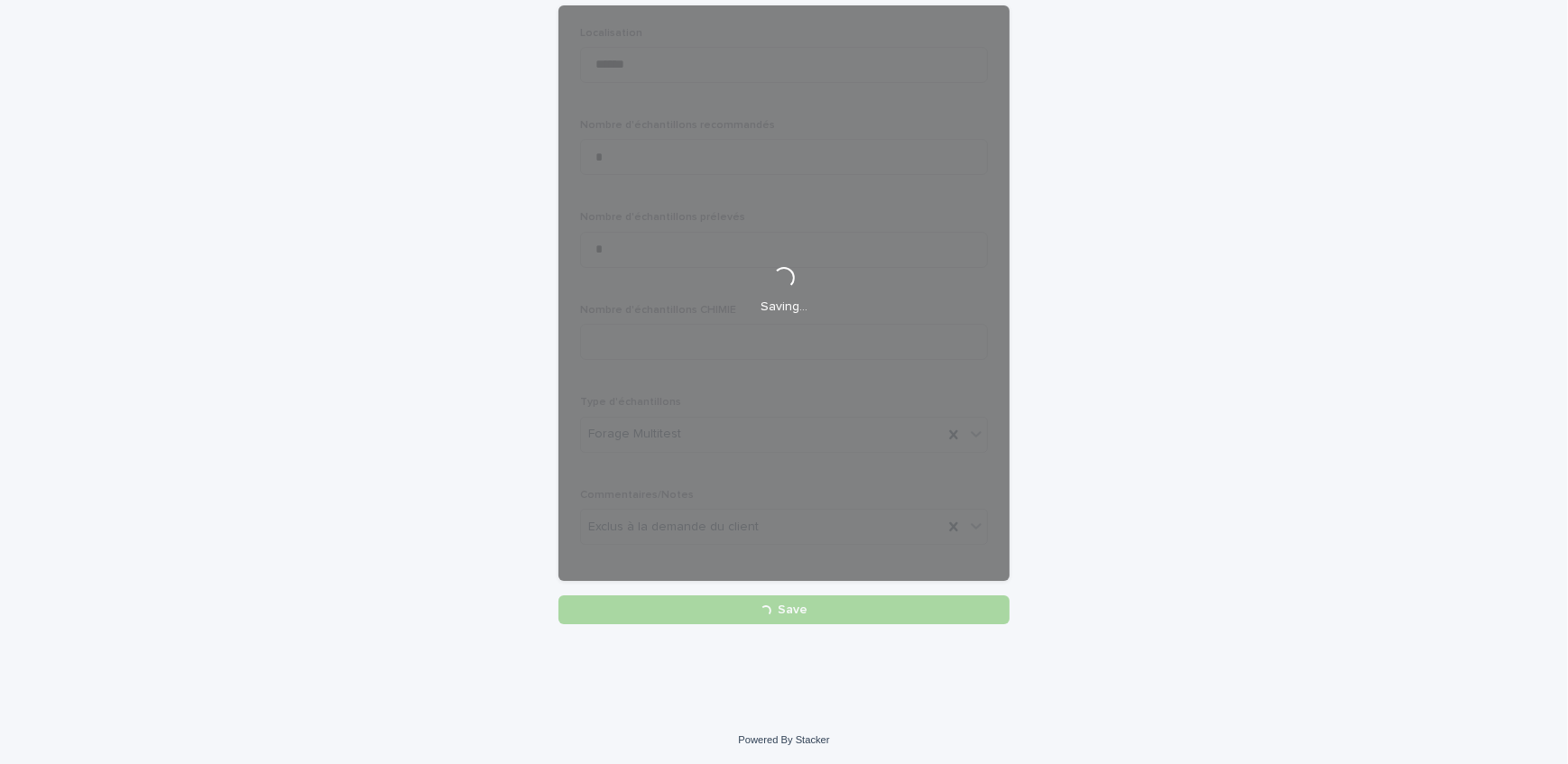
click at [258, 434] on div "Loading... Saving… Loading... Saving… Items - Pyrite: add new Loading... Saving…" at bounding box center [784, 309] width 1568 height 811
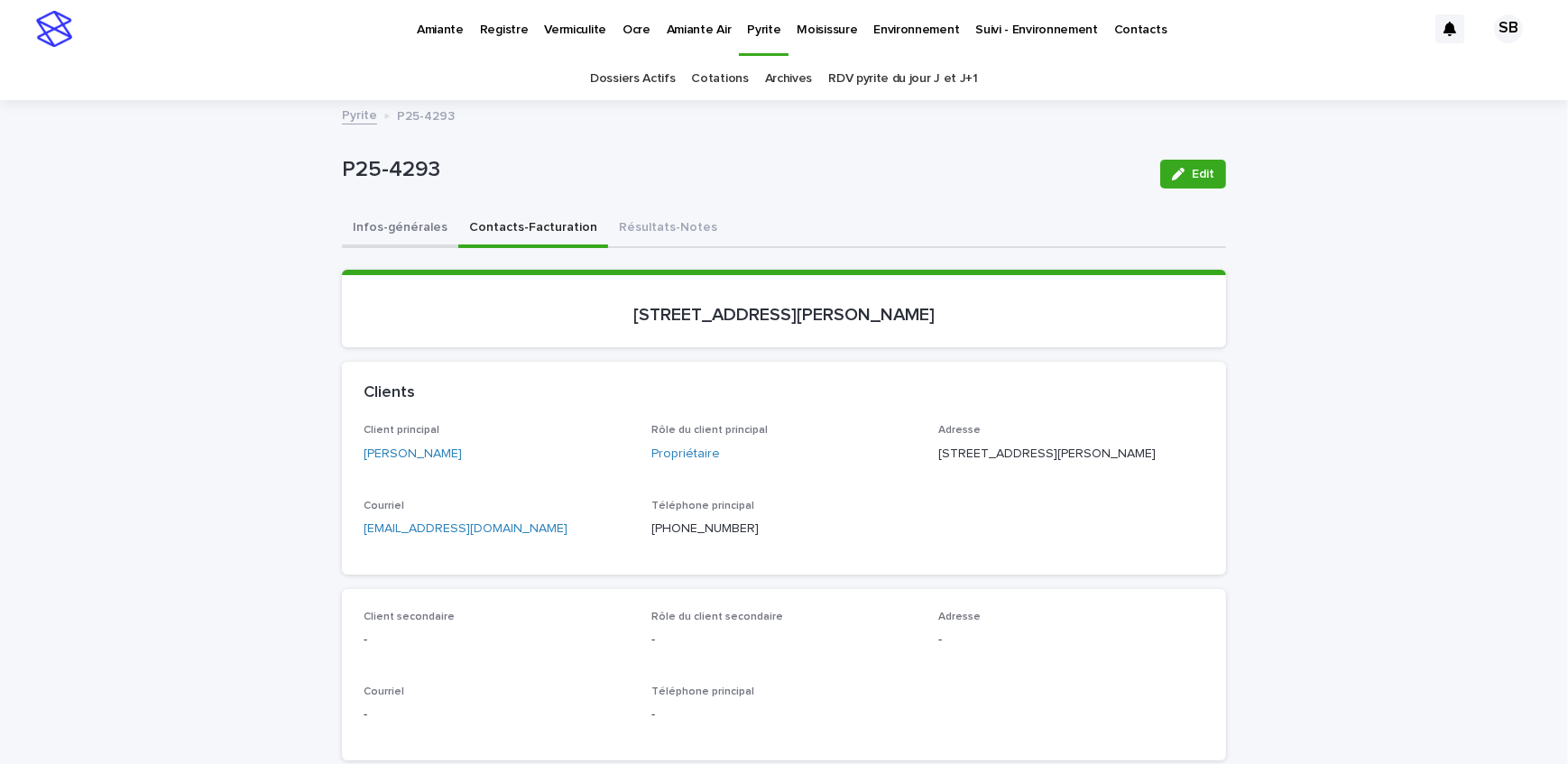
click at [387, 223] on button "Infos-générales" at bounding box center [400, 229] width 116 height 38
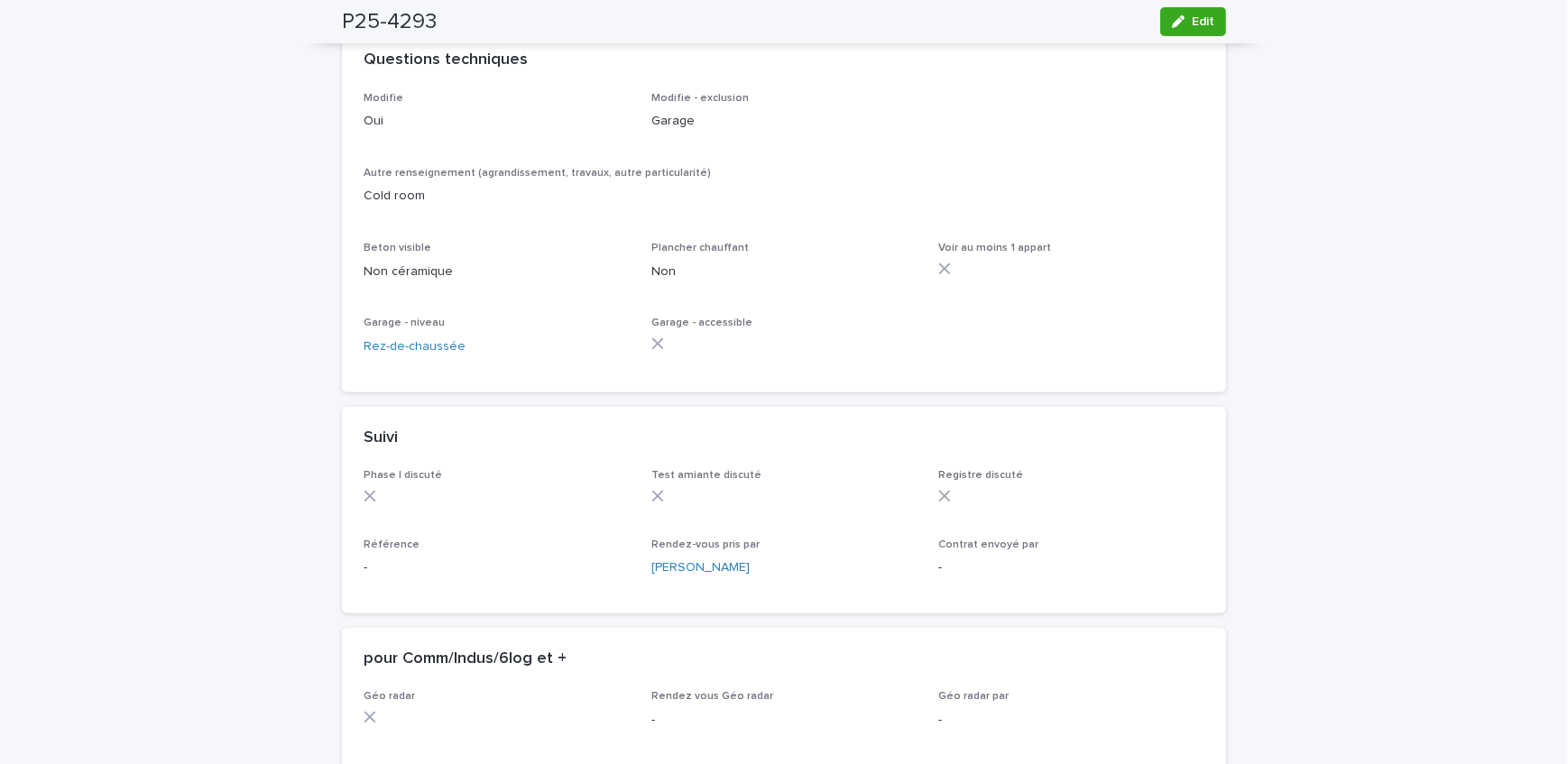
scroll to position [1066, 0]
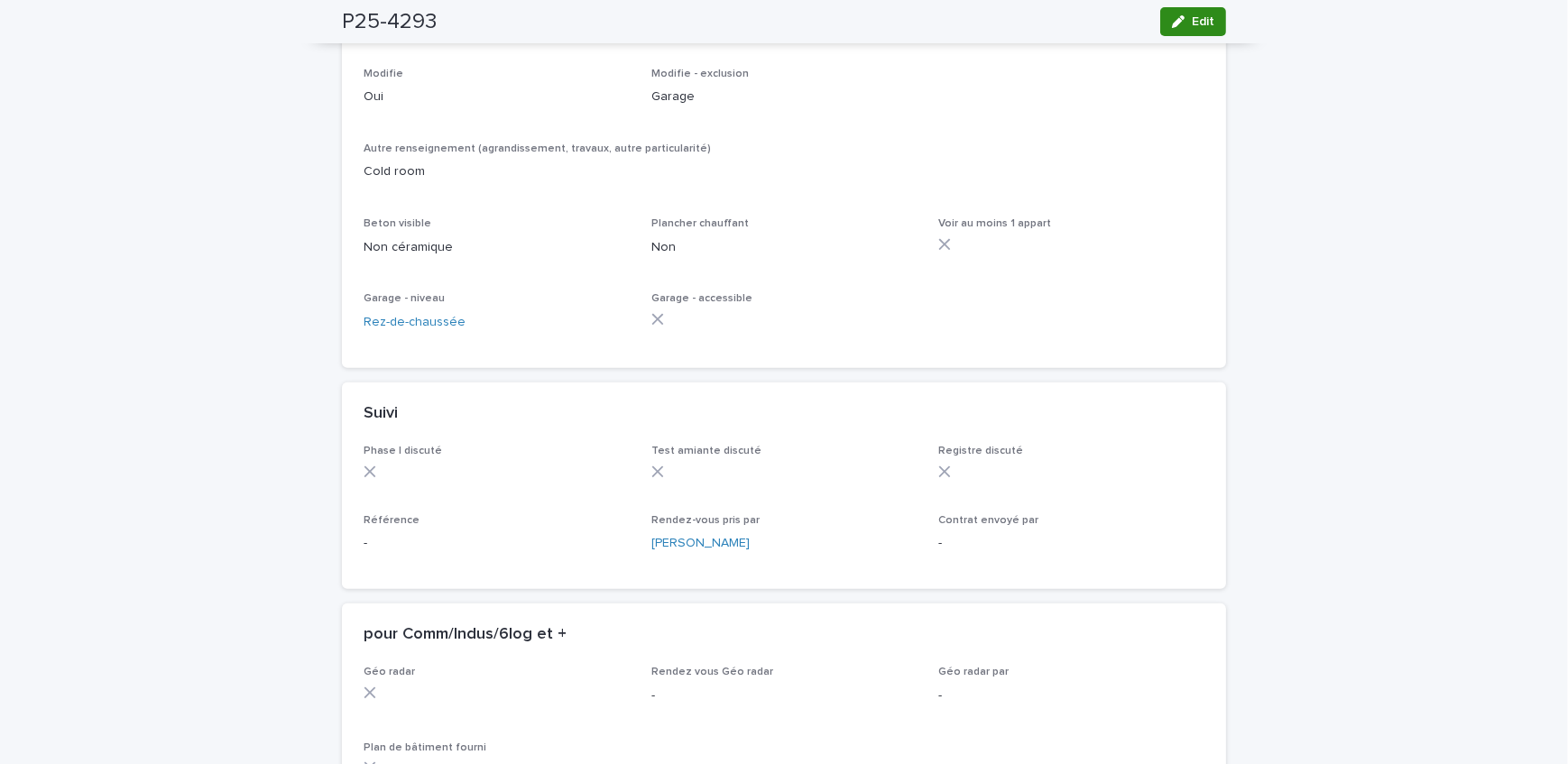
click at [1201, 30] on button "Edit" at bounding box center [1193, 21] width 65 height 29
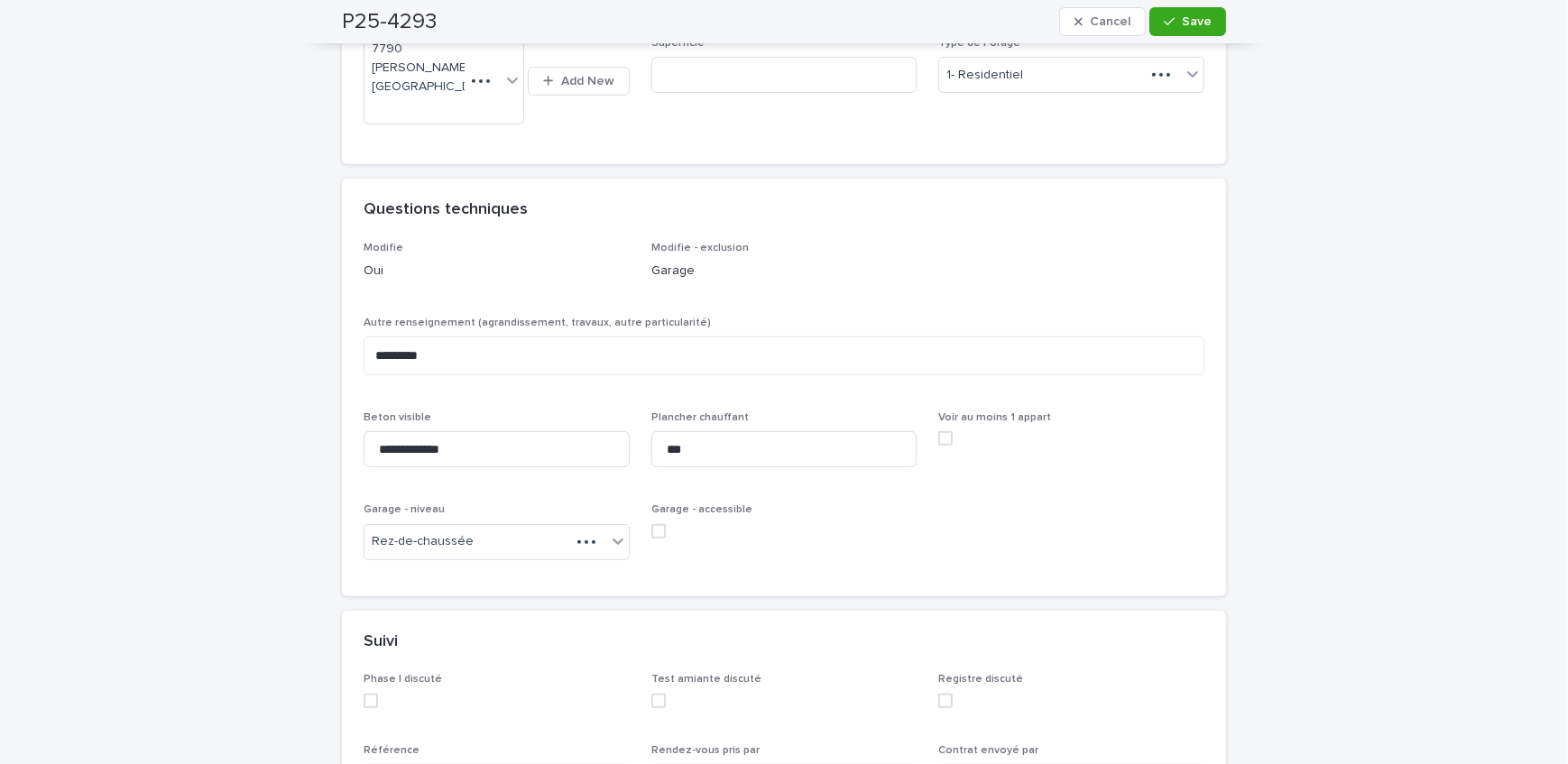
scroll to position [1610, 0]
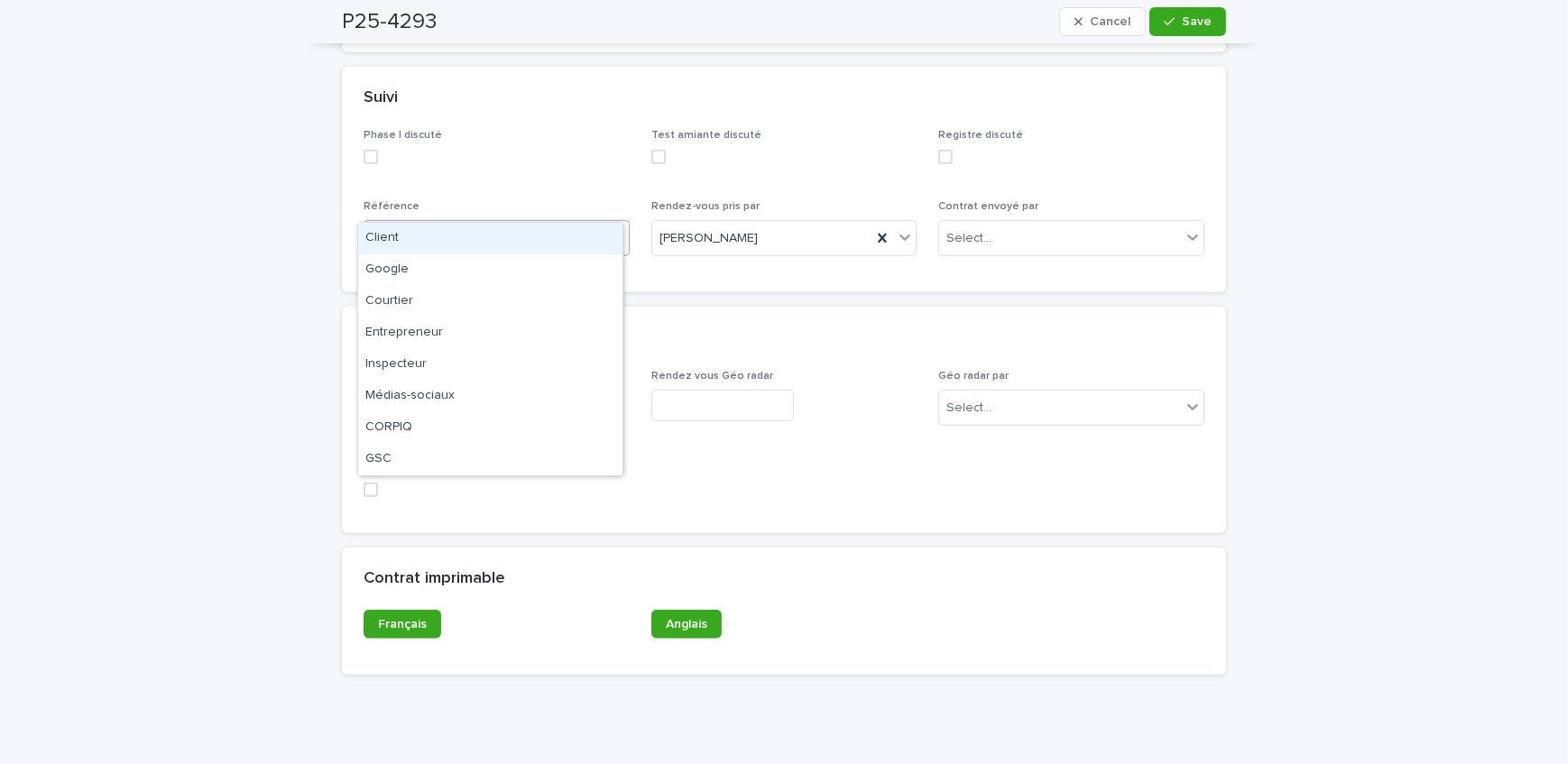
click at [496, 224] on div "Select..." at bounding box center [486, 238] width 242 height 29
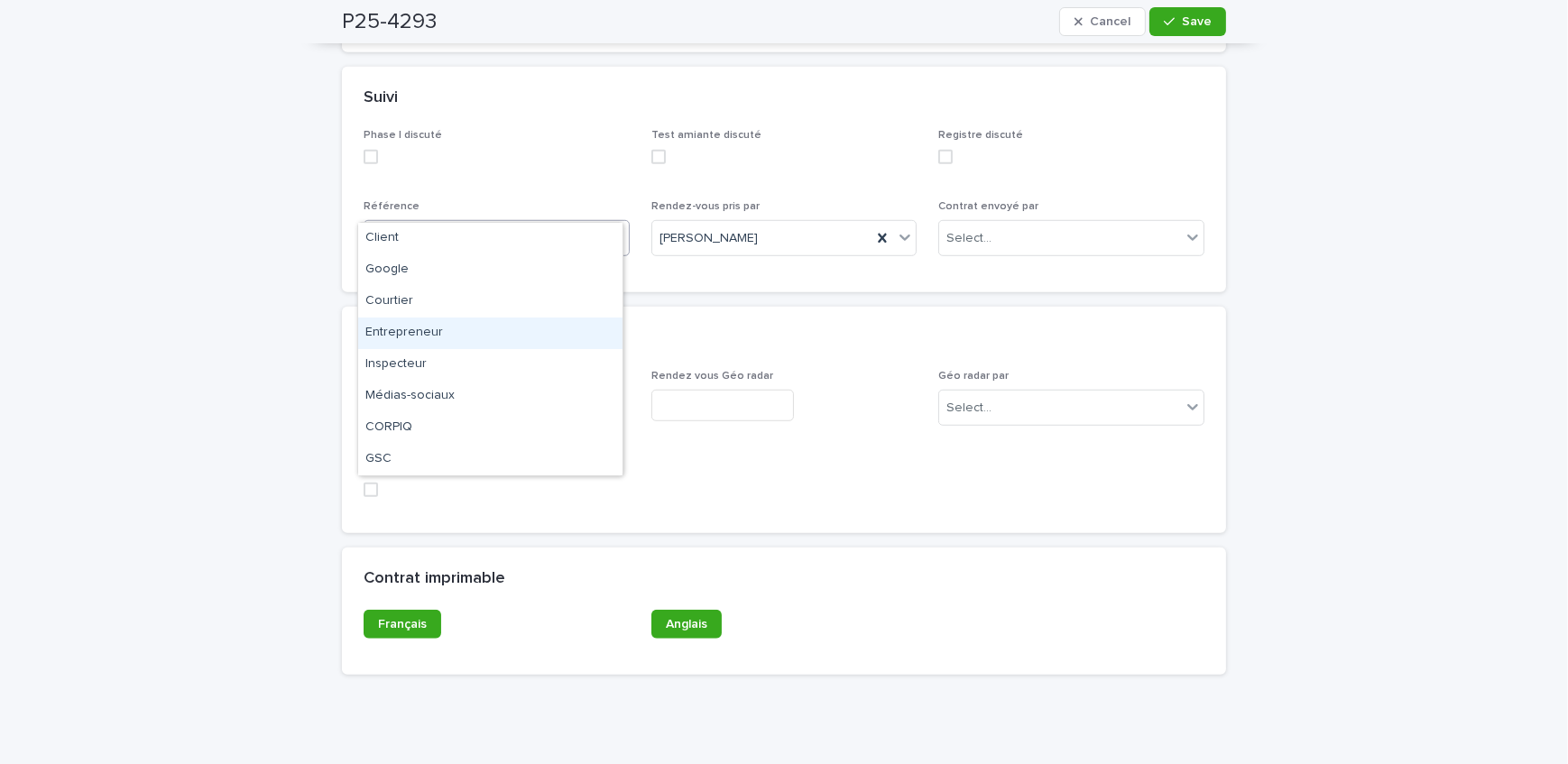
click at [497, 324] on div "Entrepreneur" at bounding box center [490, 333] width 265 height 31
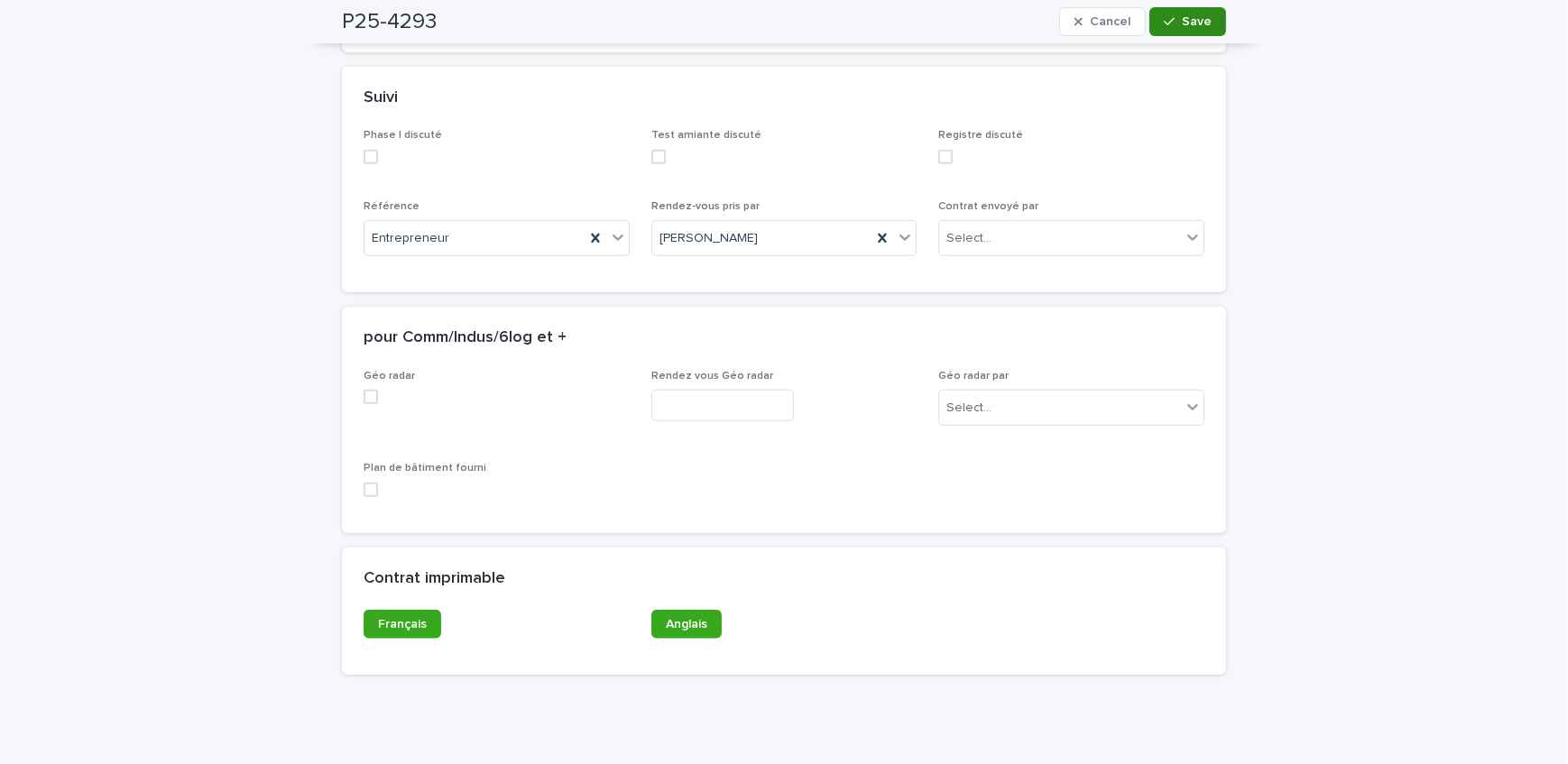
click at [1183, 16] on span "Save" at bounding box center [1197, 21] width 29 height 13
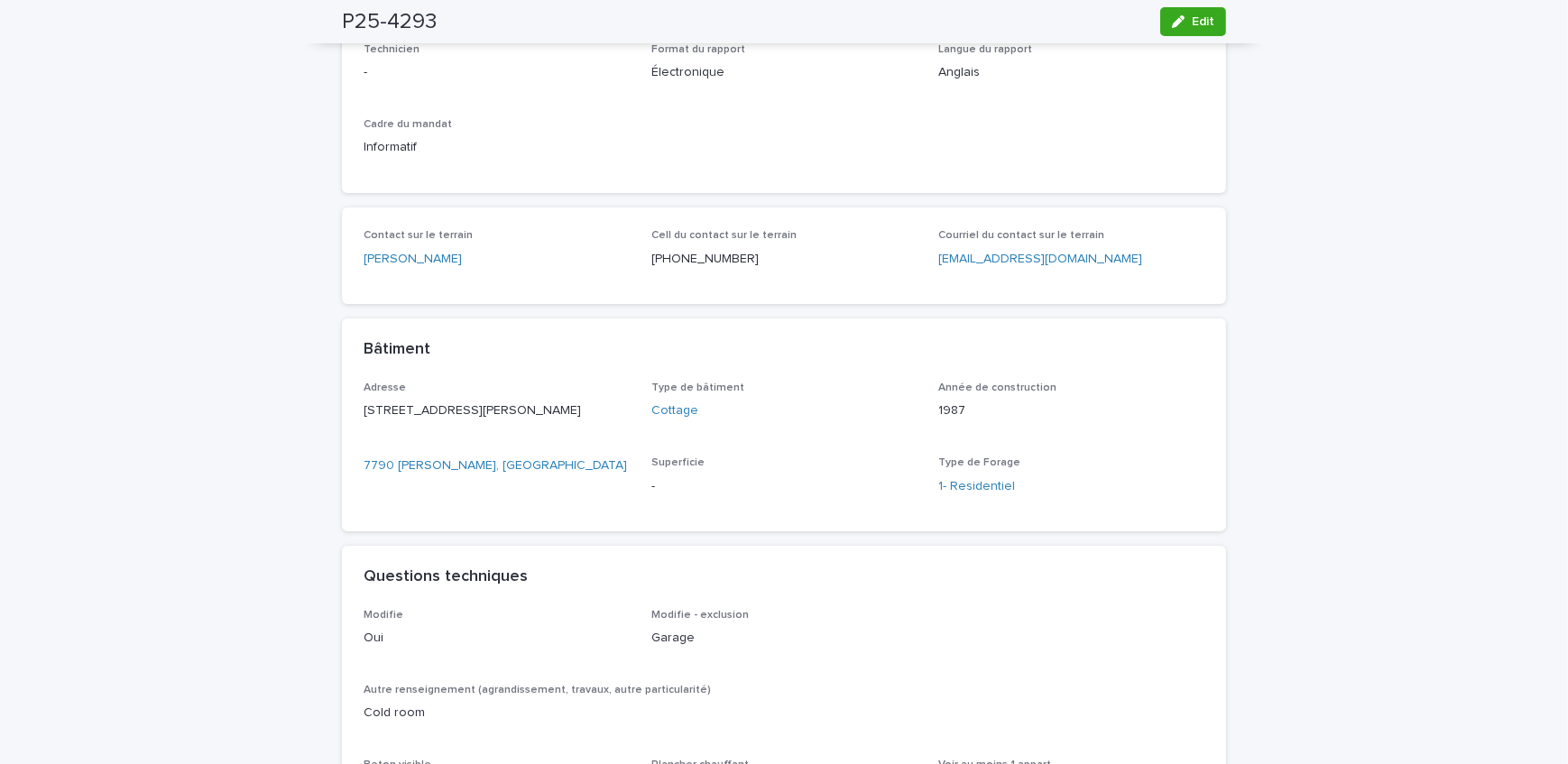
scroll to position [196, 0]
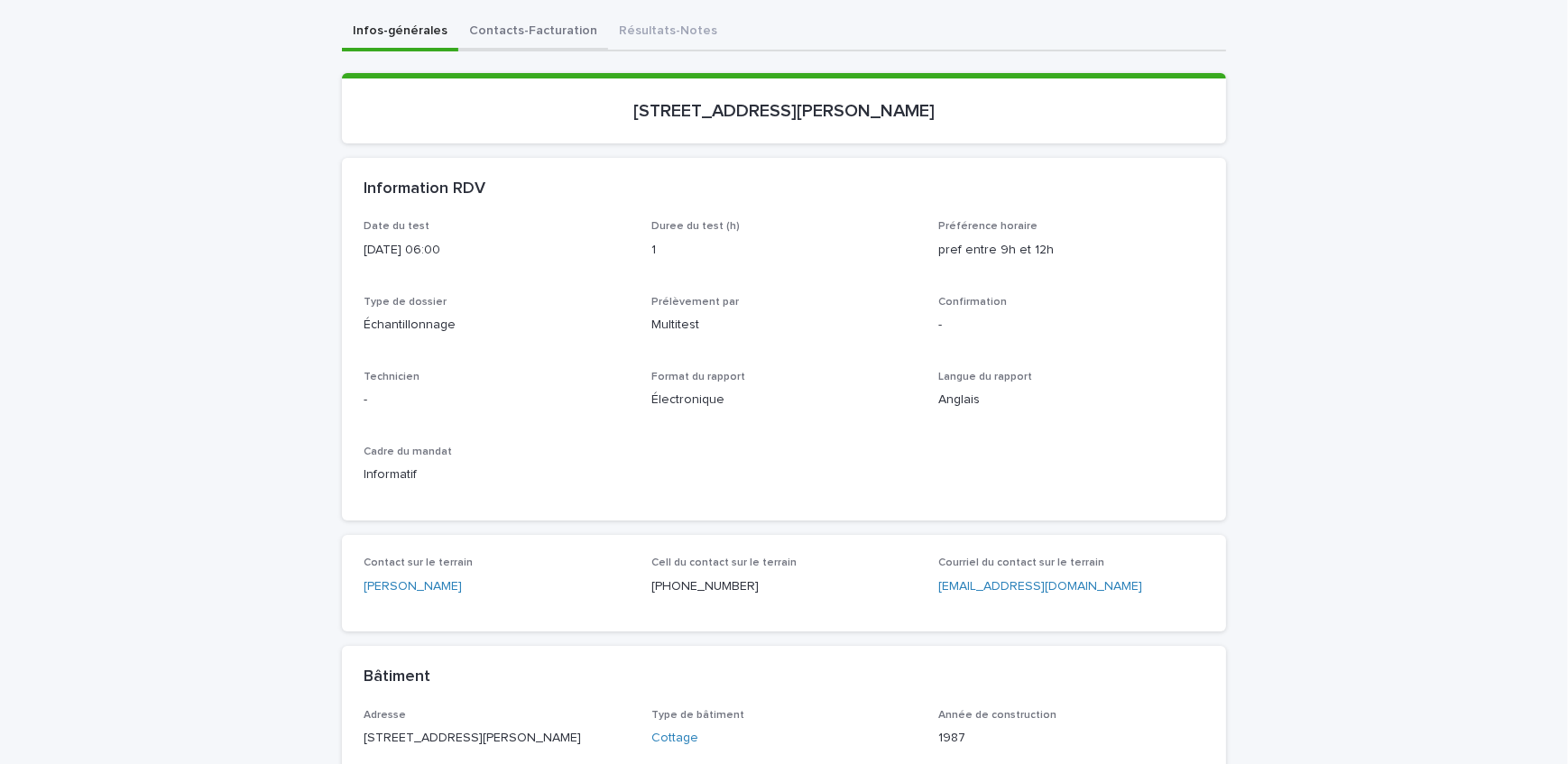
click at [507, 38] on button "Contacts-Facturation" at bounding box center [532, 32] width 149 height 38
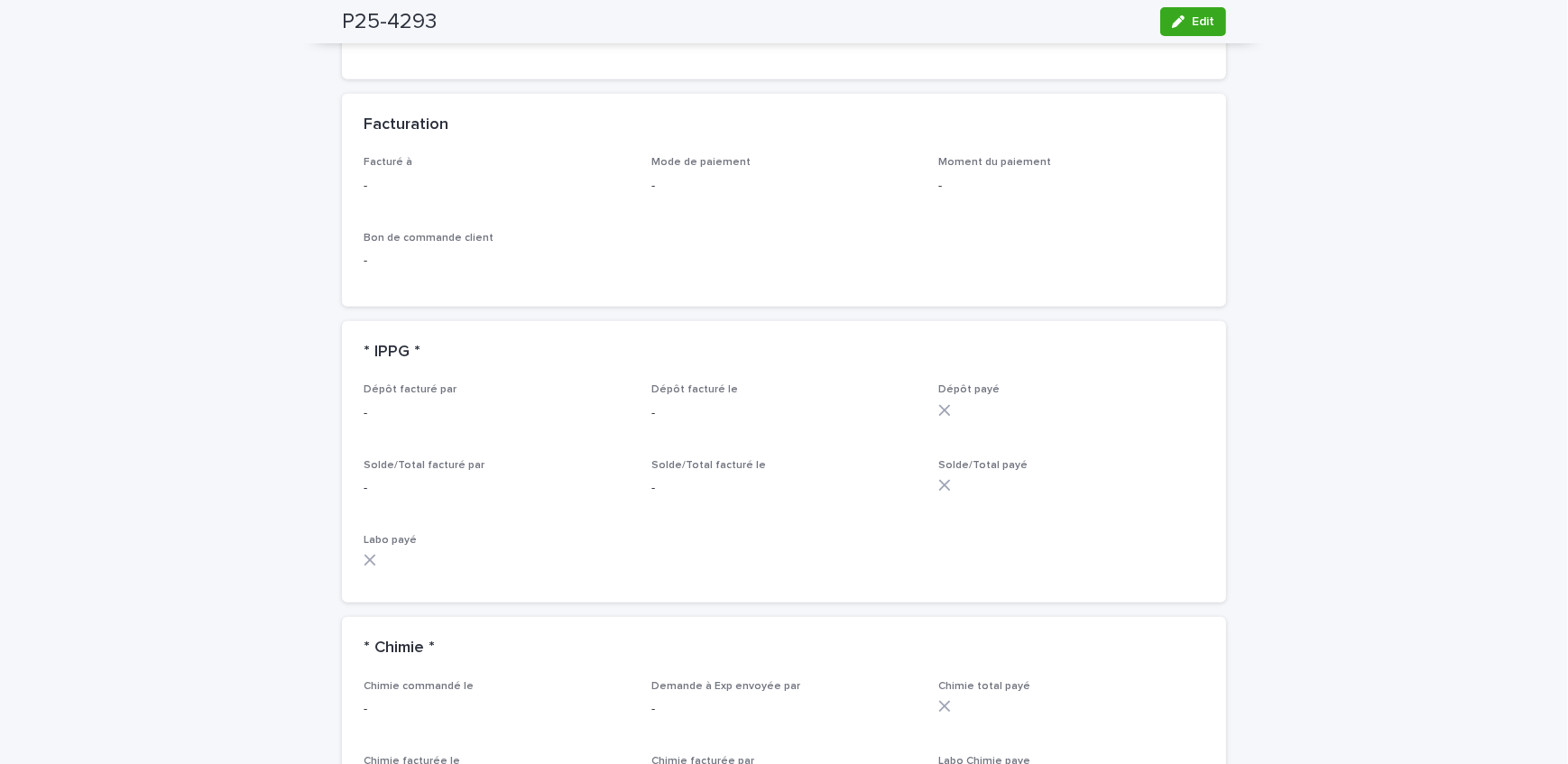
scroll to position [1344, 0]
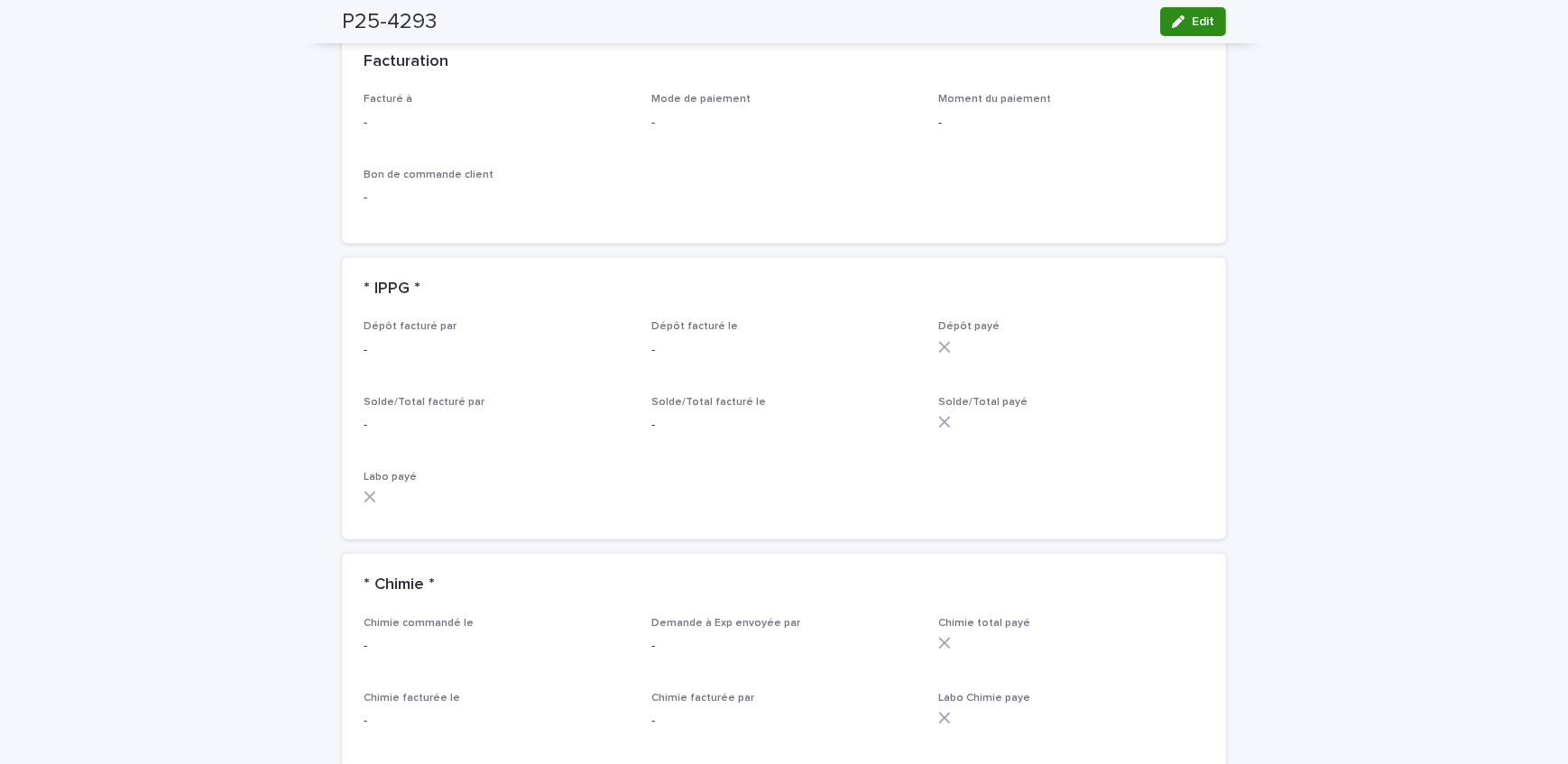
click at [1192, 24] on span "Edit" at bounding box center [1203, 21] width 22 height 13
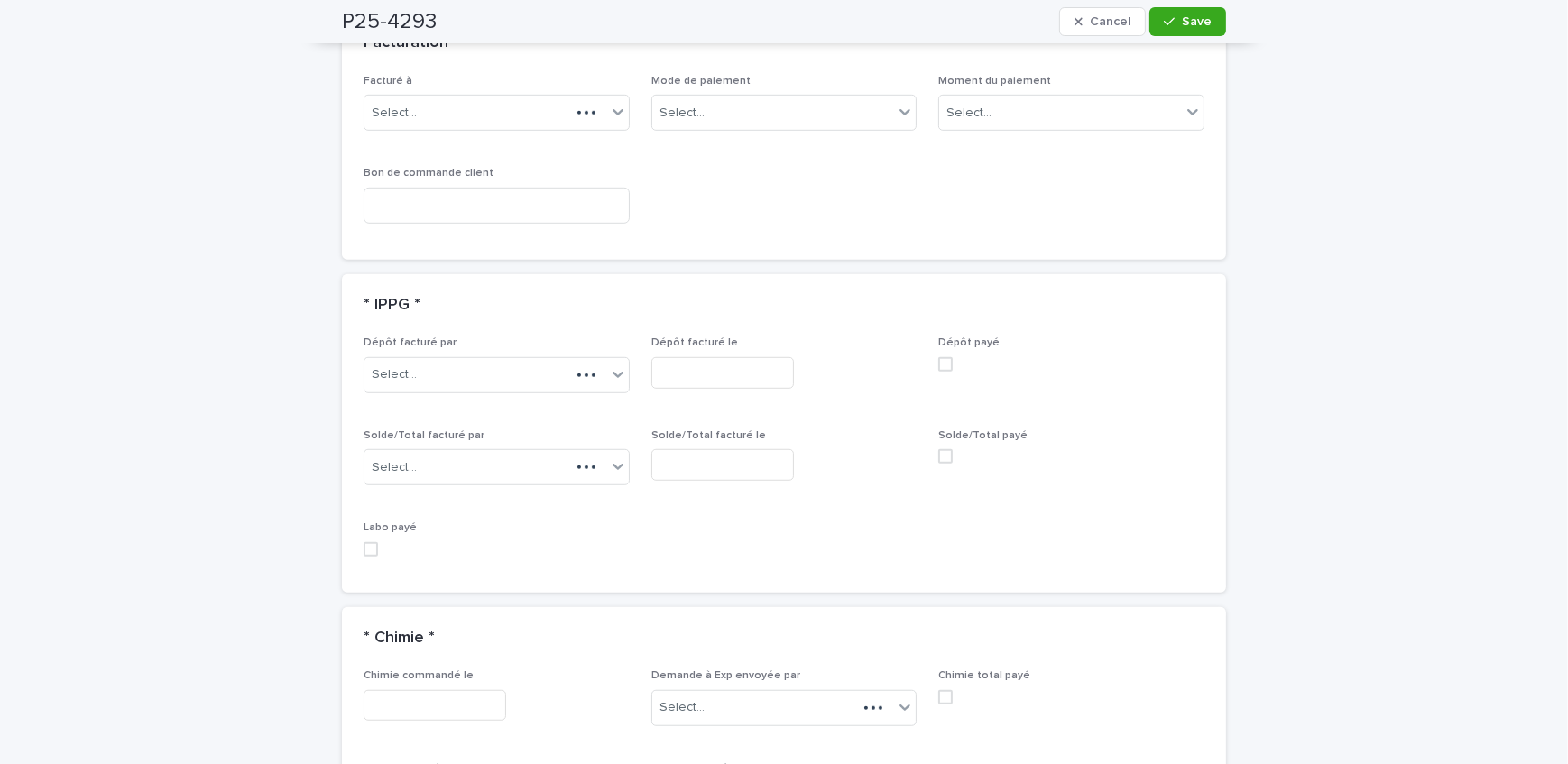
scroll to position [1383, 0]
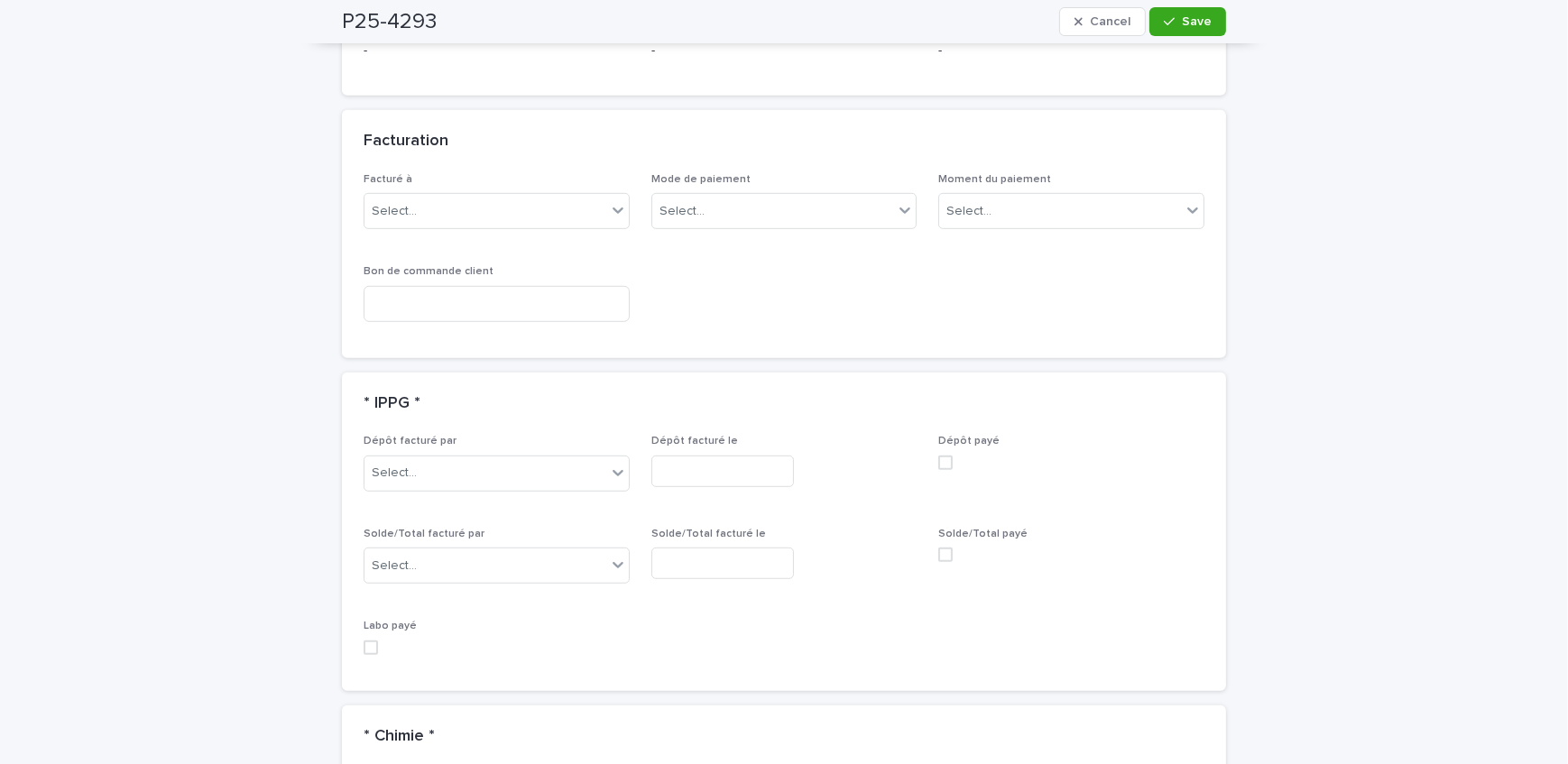
click at [505, 222] on div "Facturé à Select..." at bounding box center [496, 208] width 267 height 70
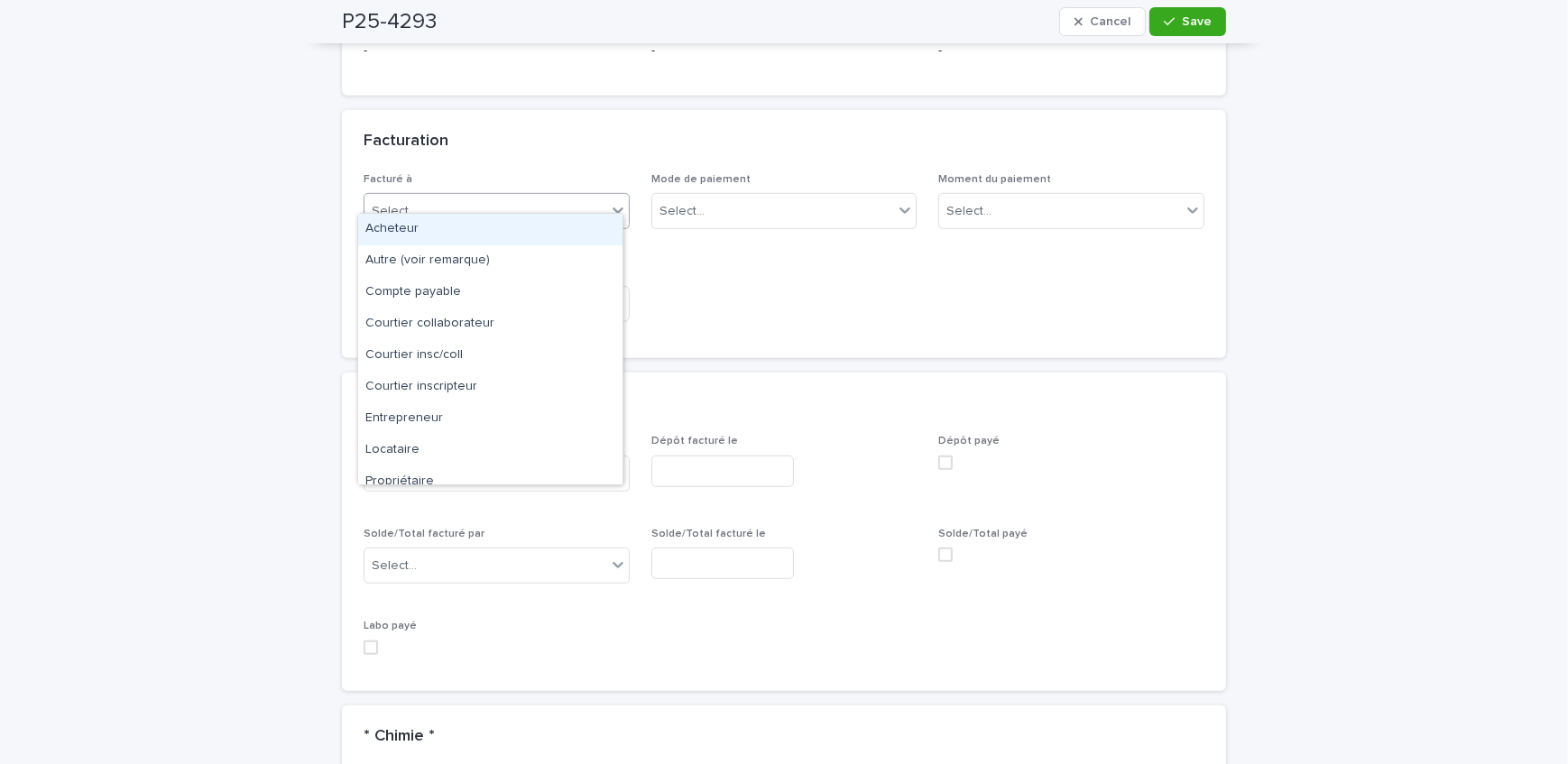
click at [501, 207] on div "Select..." at bounding box center [486, 211] width 242 height 29
click at [498, 469] on div "Propriétaire" at bounding box center [490, 483] width 265 height 31
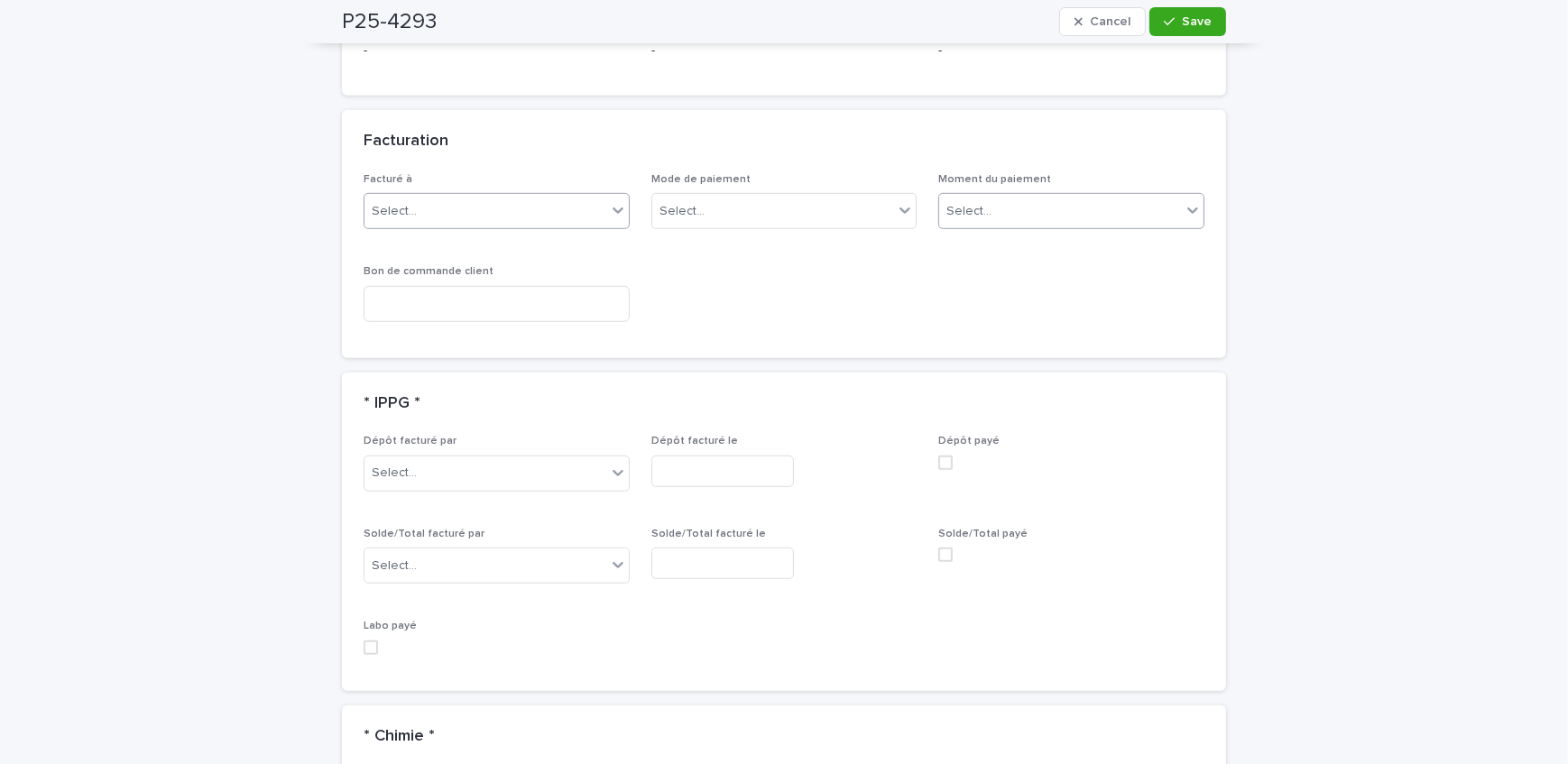
click at [1030, 196] on div "Select..." at bounding box center [1061, 211] width 242 height 29
click at [1029, 225] on div "Au sondage" at bounding box center [1066, 230] width 265 height 31
click at [1166, 19] on icon "button" at bounding box center [1169, 21] width 11 height 13
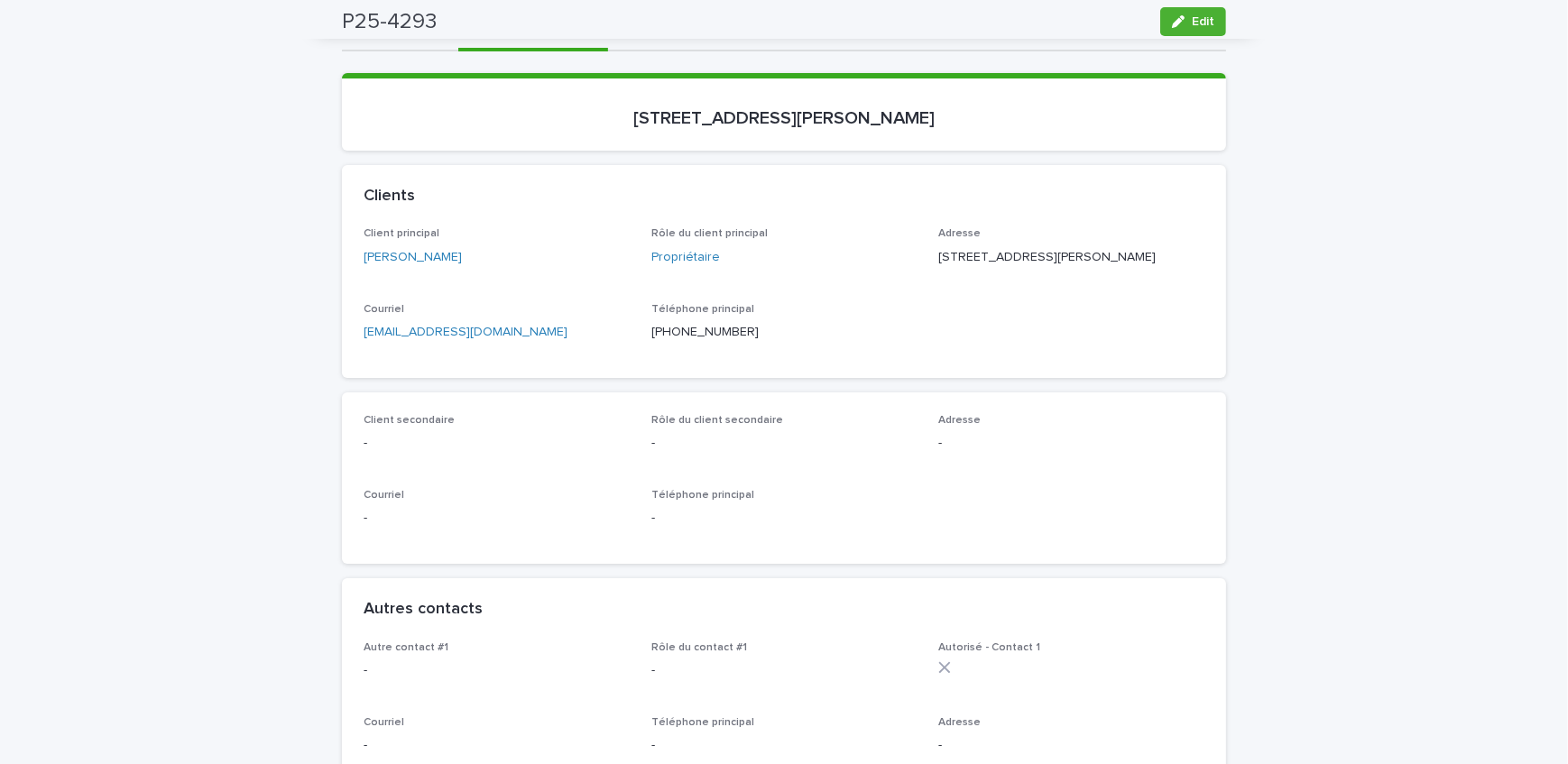
scroll to position [0, 0]
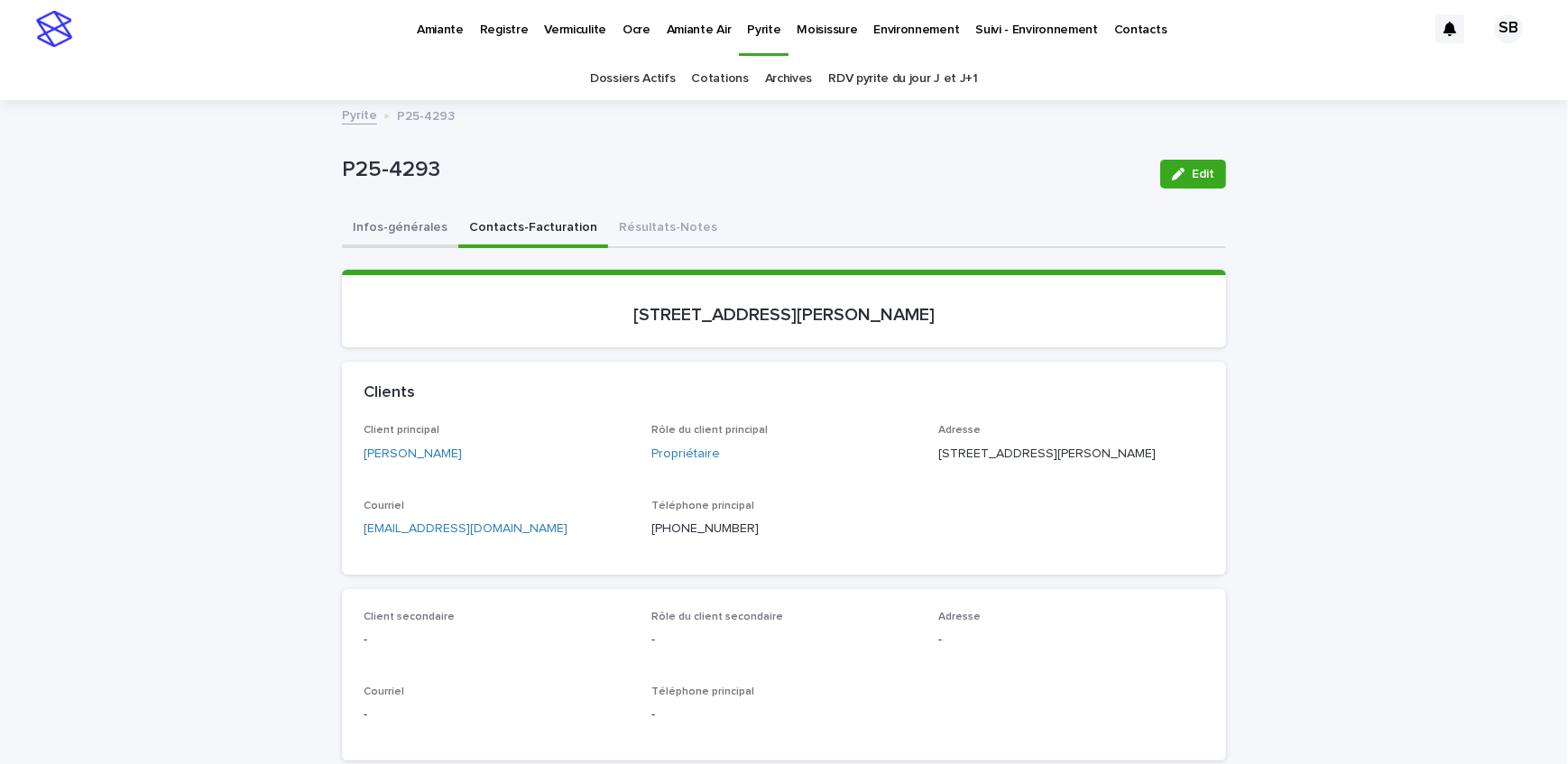
click at [424, 231] on button "Infos-générales" at bounding box center [400, 229] width 116 height 38
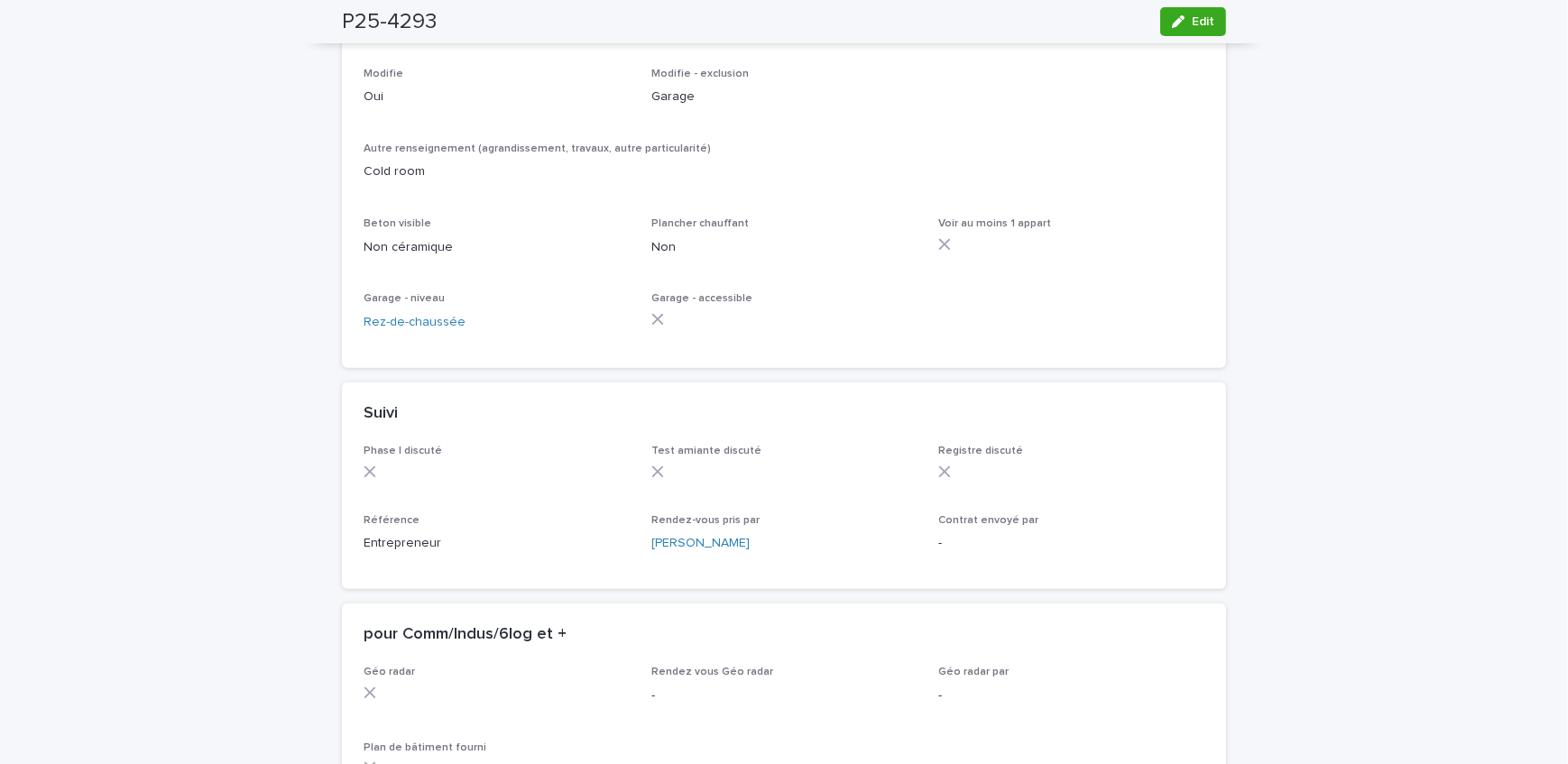
scroll to position [1148, 0]
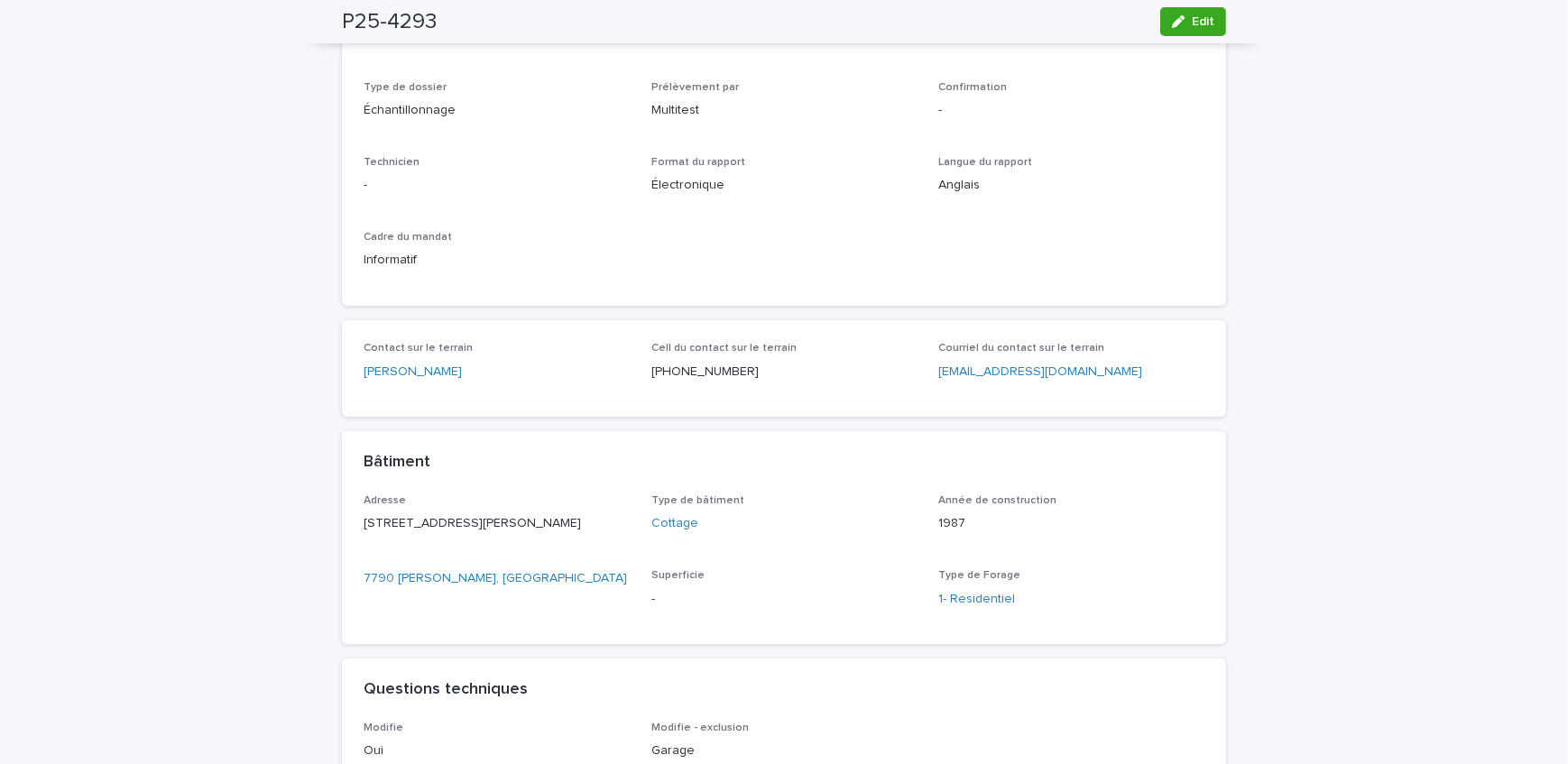
scroll to position [163, 0]
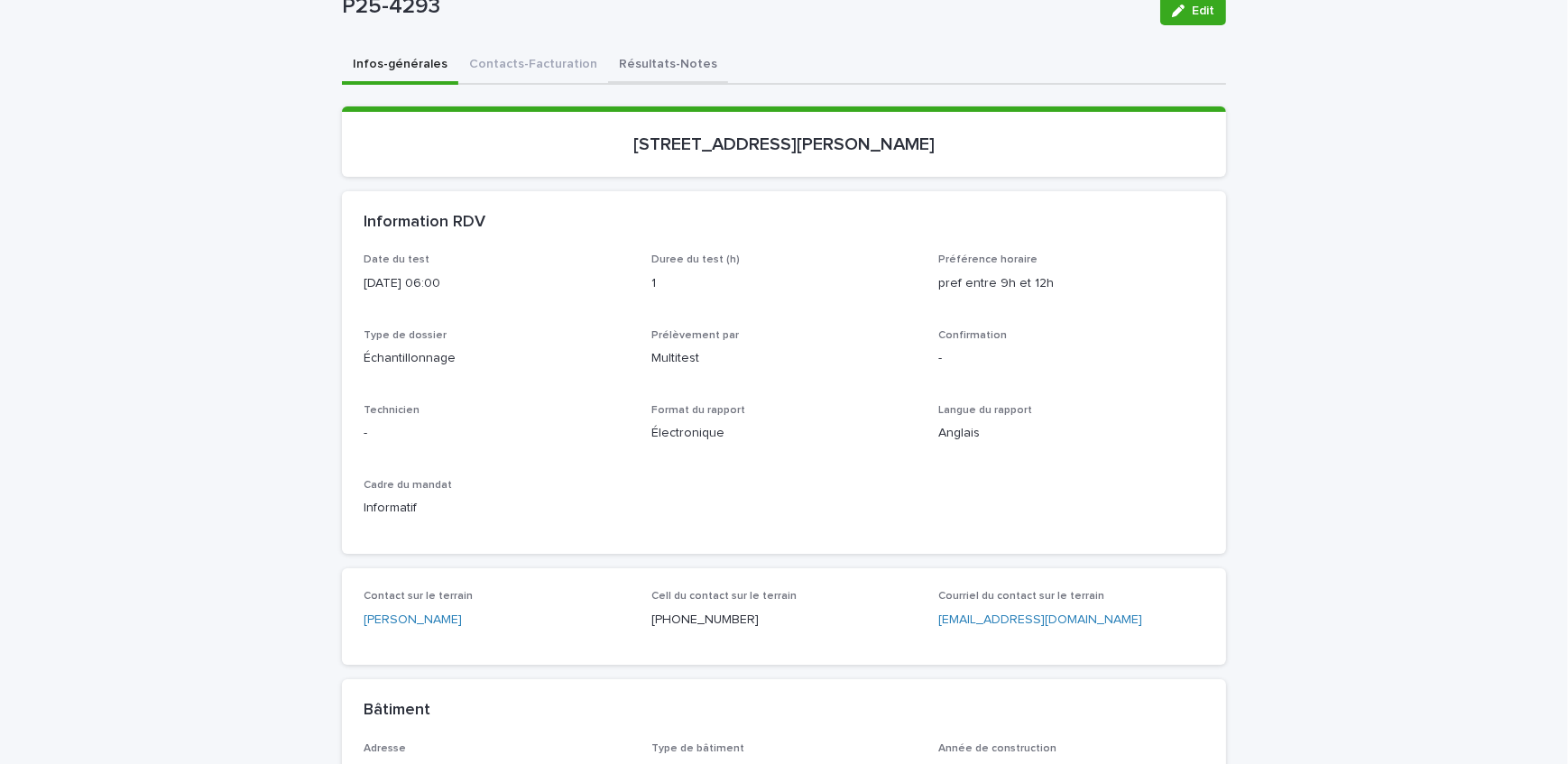
click at [653, 63] on button "Résultats-Notes" at bounding box center [668, 65] width 120 height 38
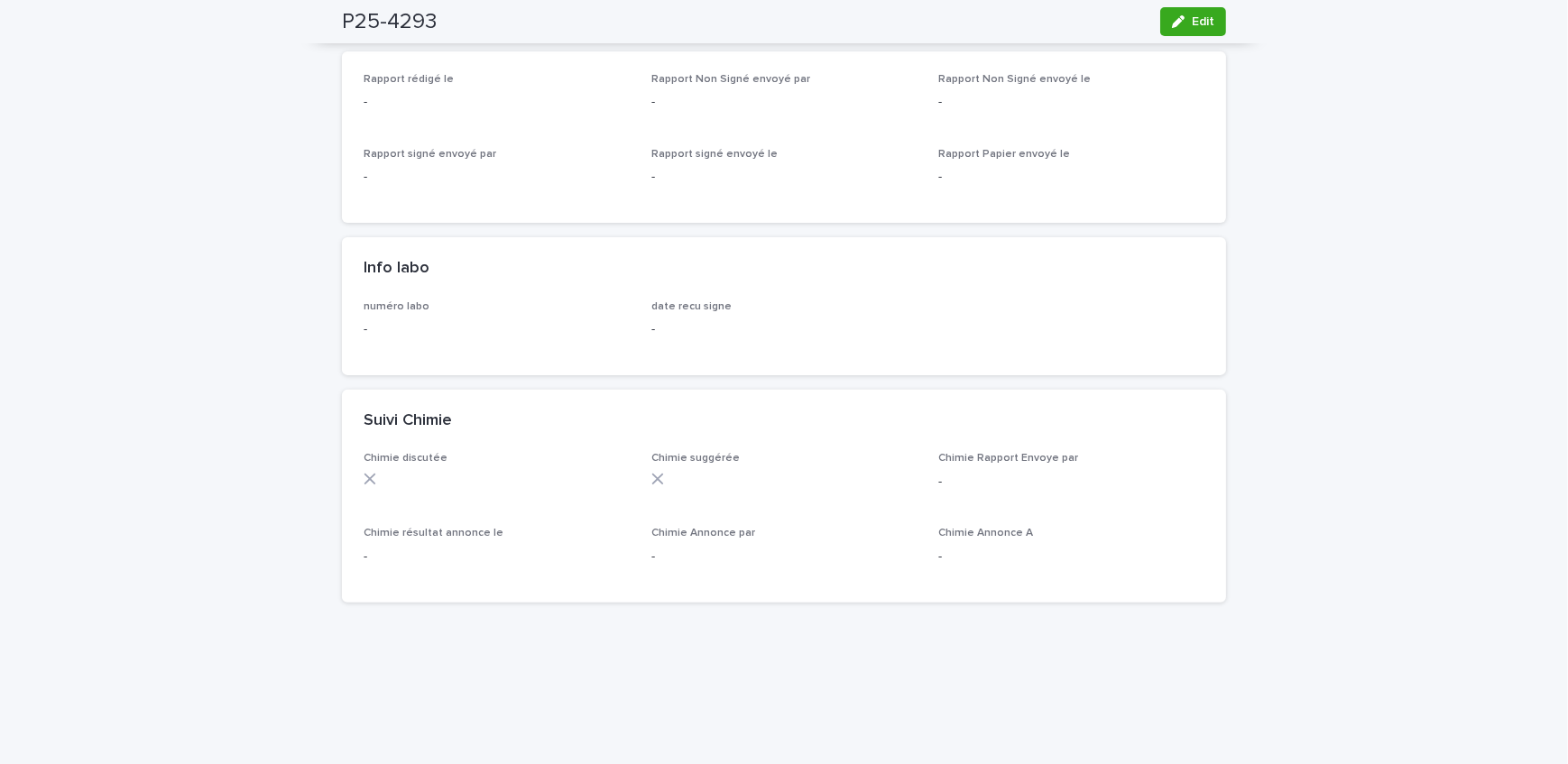
scroll to position [1239, 0]
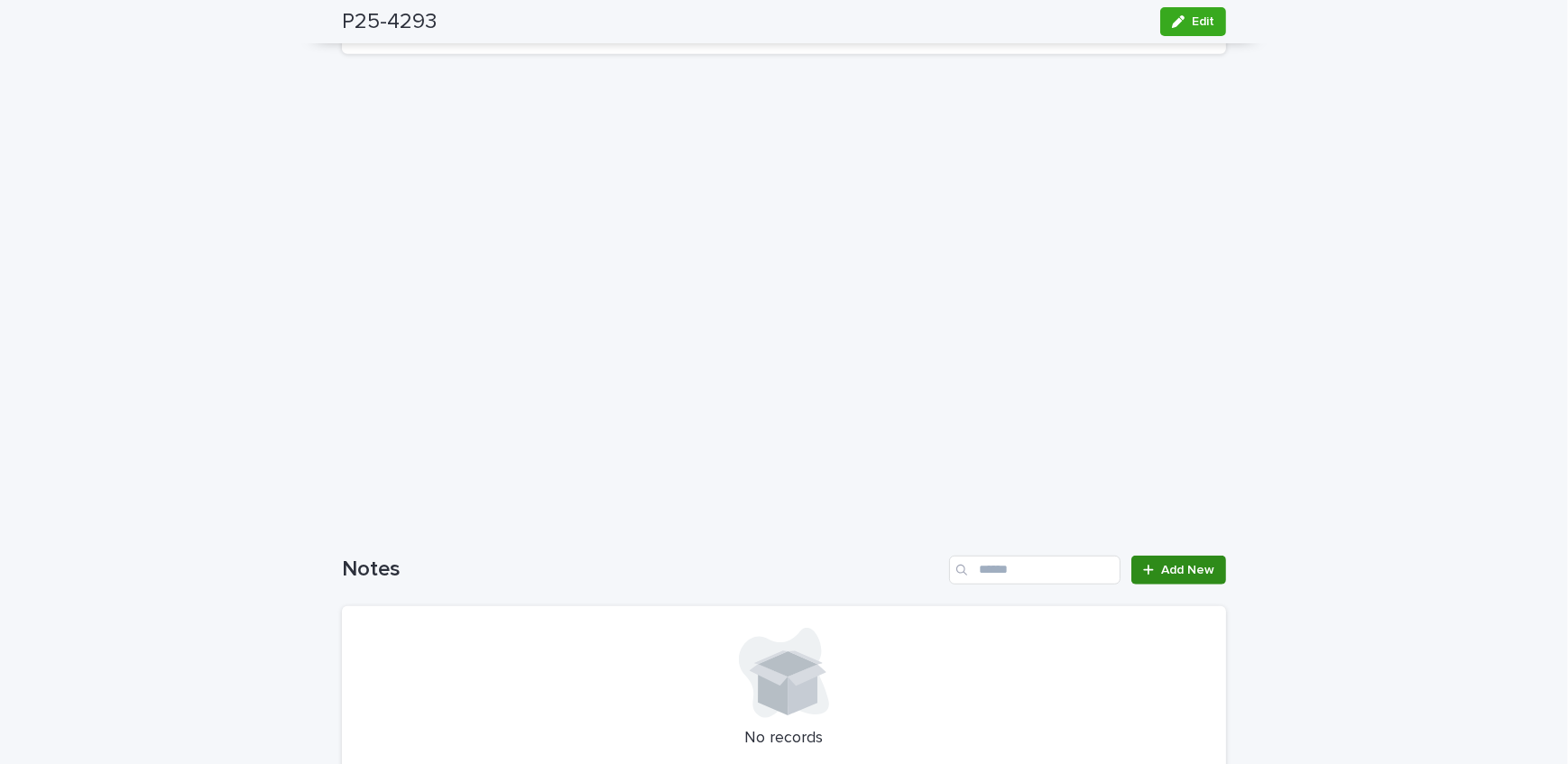
click at [1173, 564] on span "Add New" at bounding box center [1188, 570] width 54 height 13
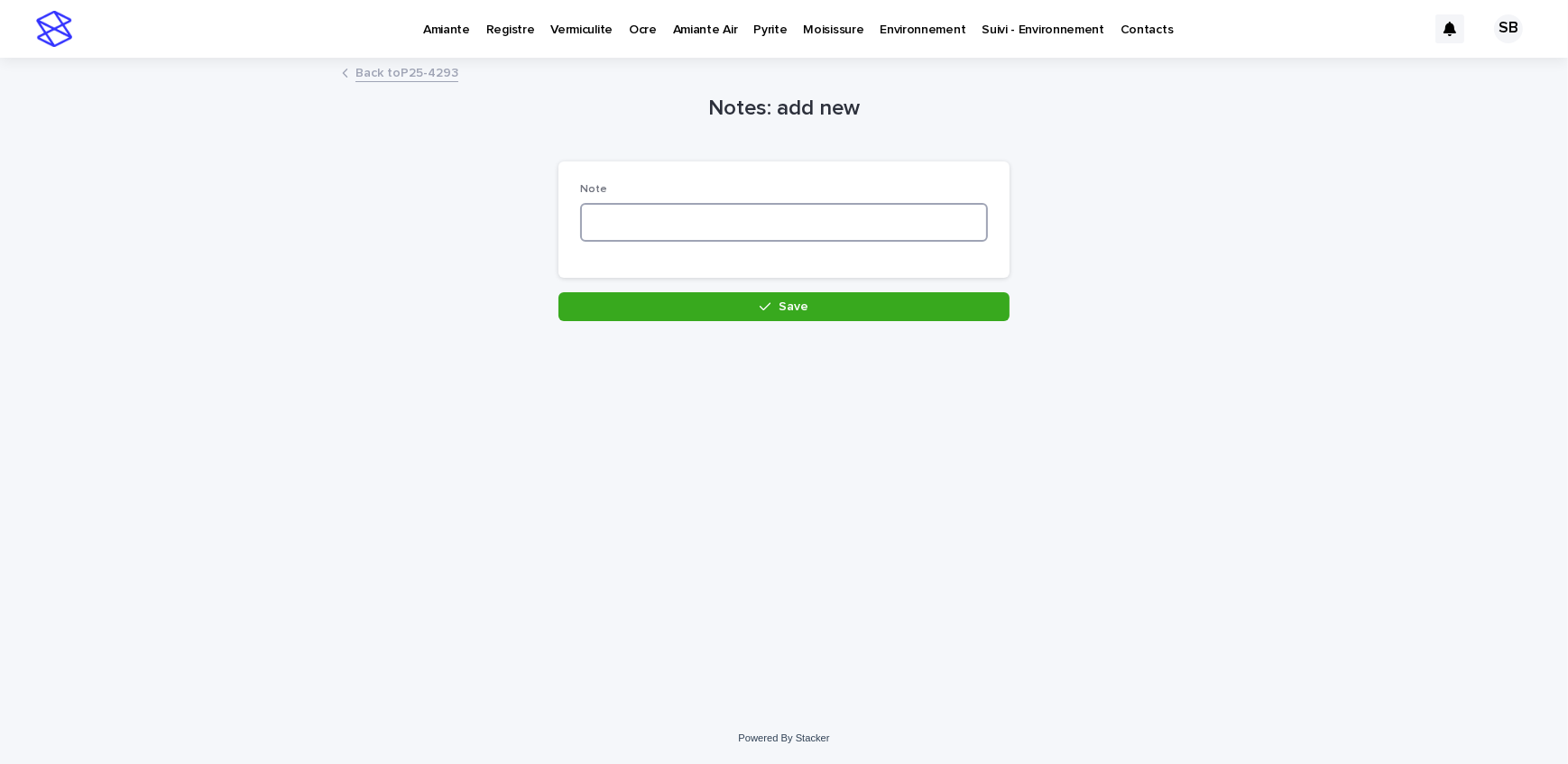
click at [633, 215] on textarea at bounding box center [784, 223] width 408 height 39
drag, startPoint x: 639, startPoint y: 231, endPoint x: 663, endPoint y: 206, distance: 34.7
click at [639, 231] on textarea "****" at bounding box center [784, 223] width 408 height 39
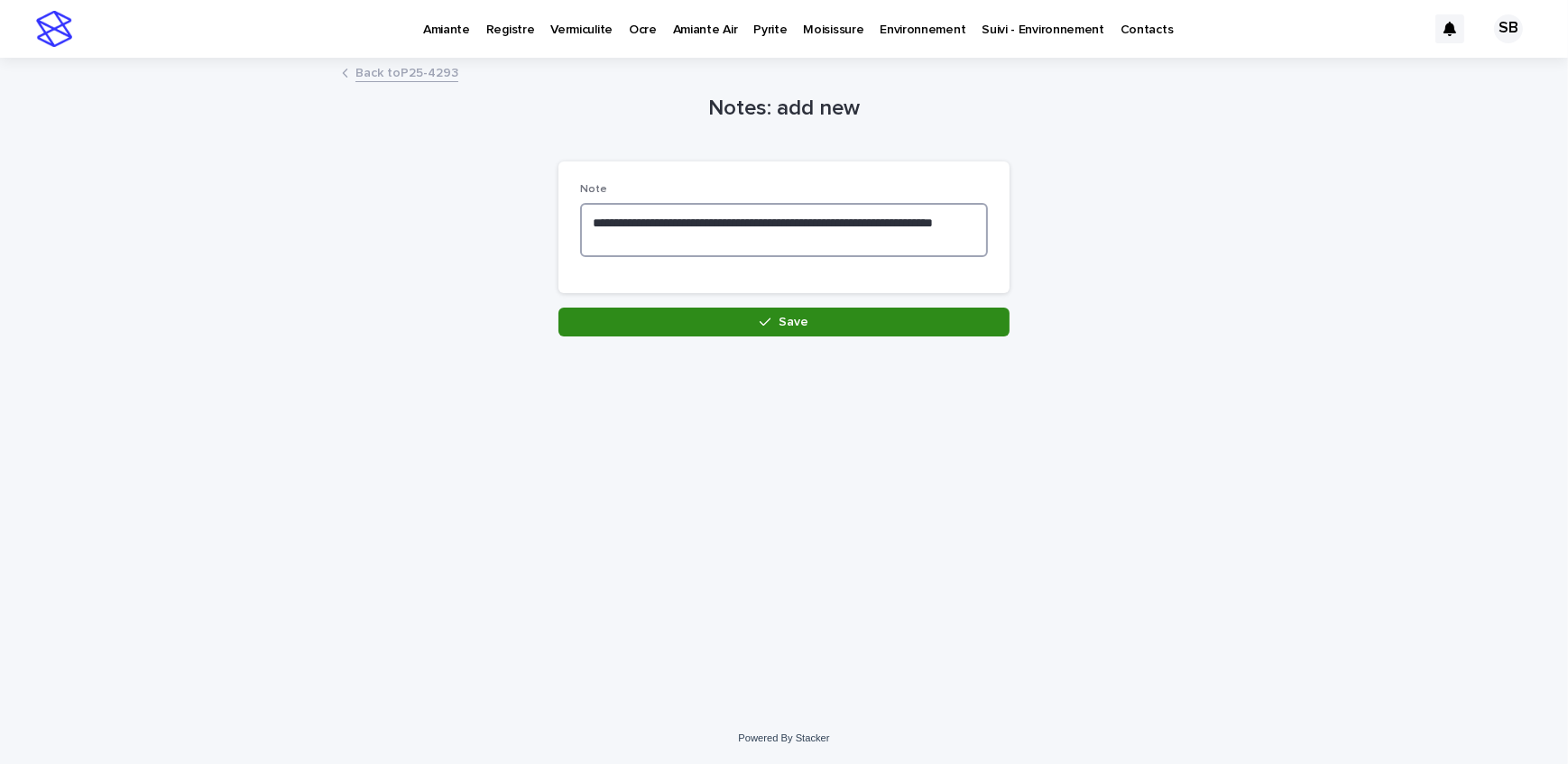
type textarea "**********"
click at [710, 322] on button "Save" at bounding box center [784, 322] width 451 height 29
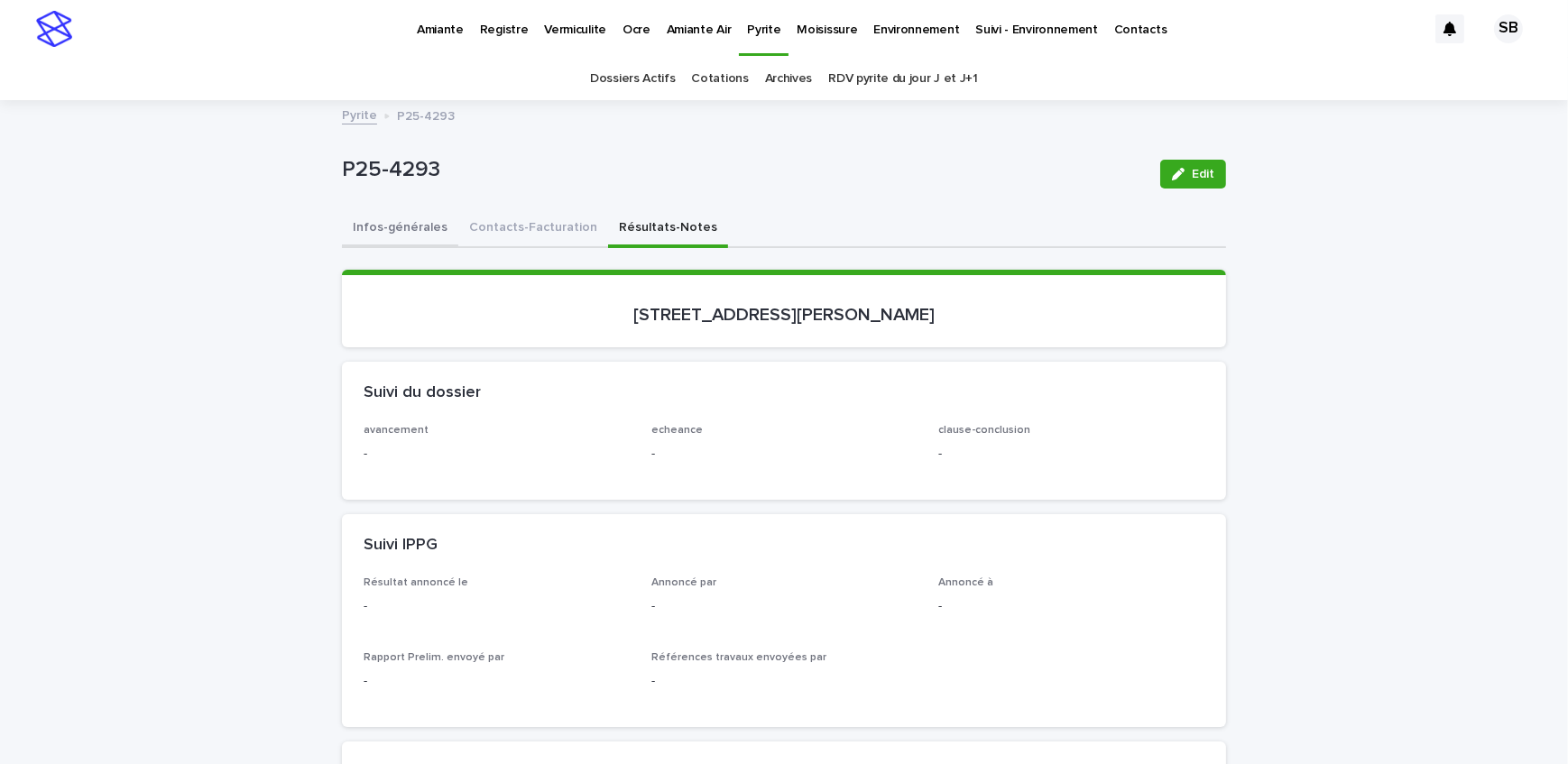
click at [417, 233] on button "Infos-générales" at bounding box center [400, 229] width 116 height 38
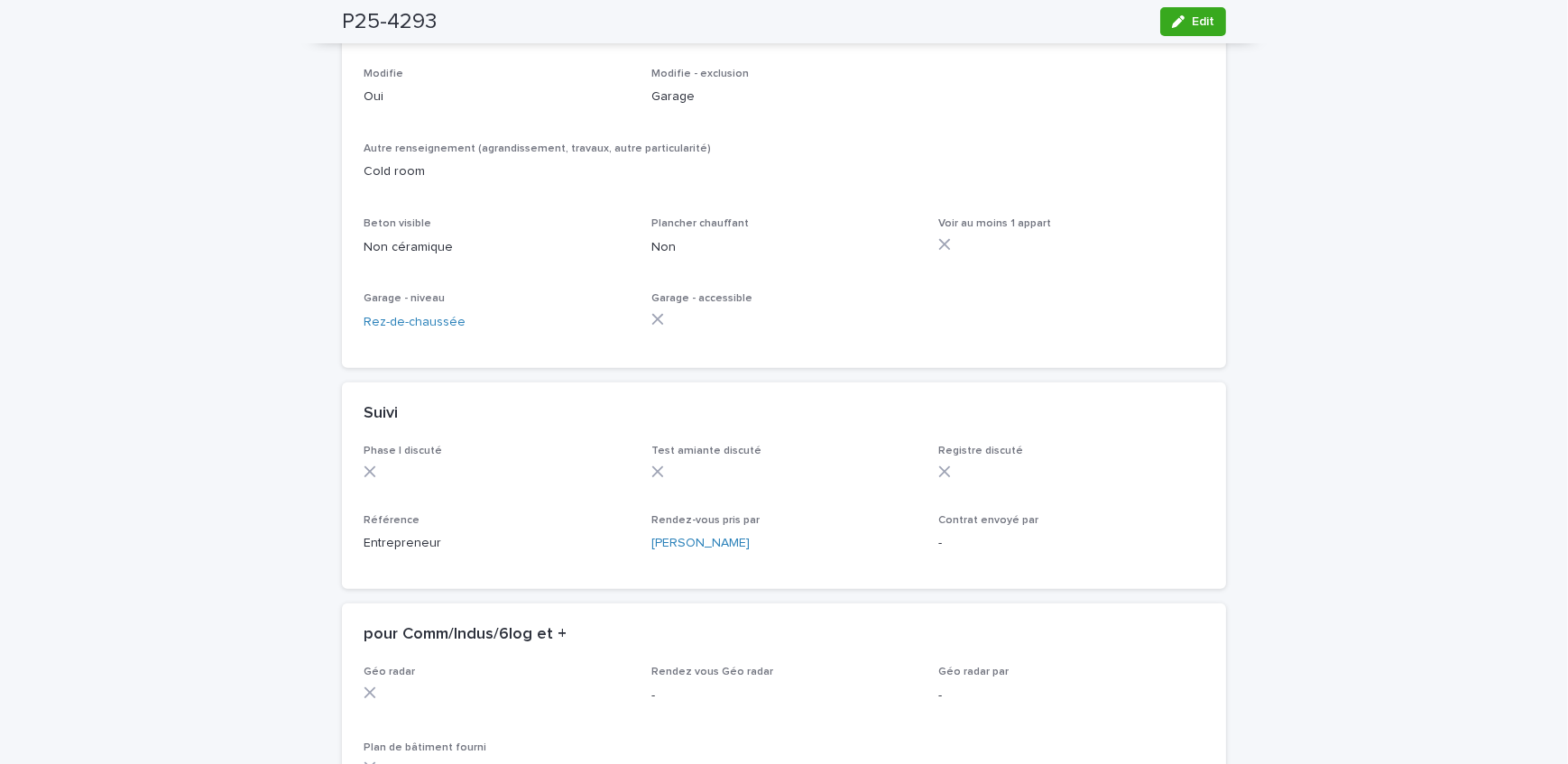
scroll to position [1394, 0]
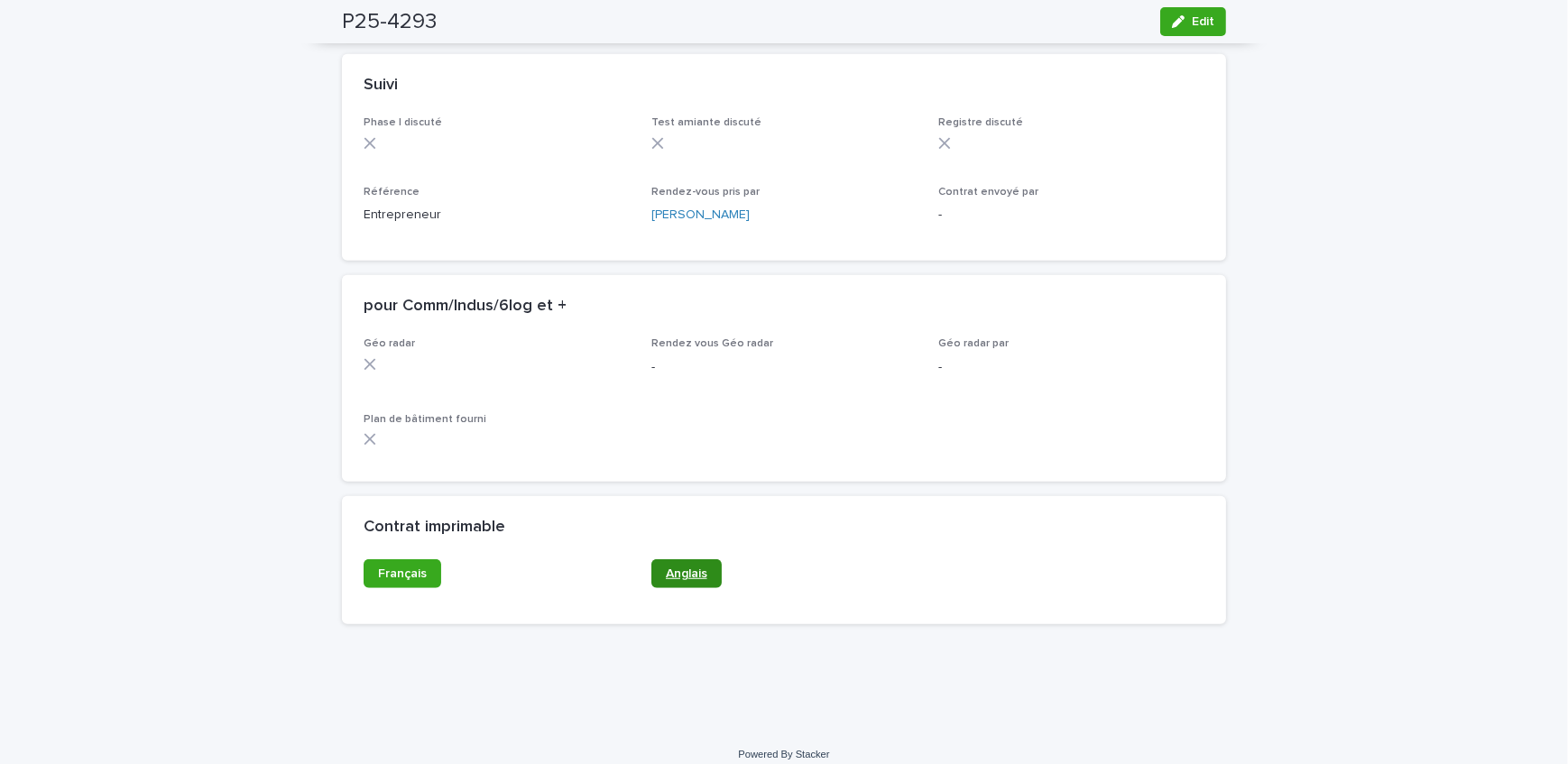
click at [669, 588] on link "Anglais" at bounding box center [687, 574] width 70 height 29
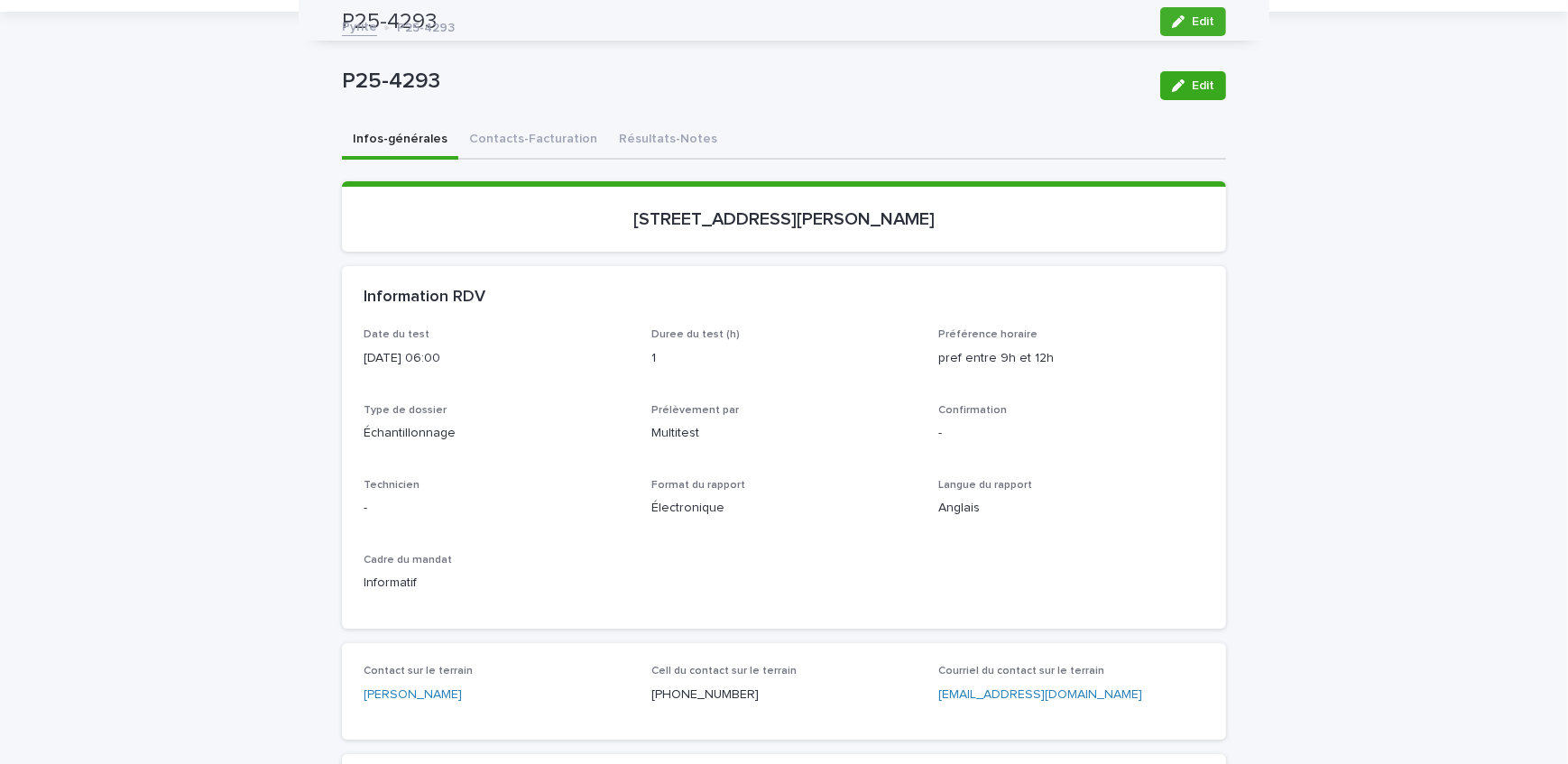
scroll to position [0, 0]
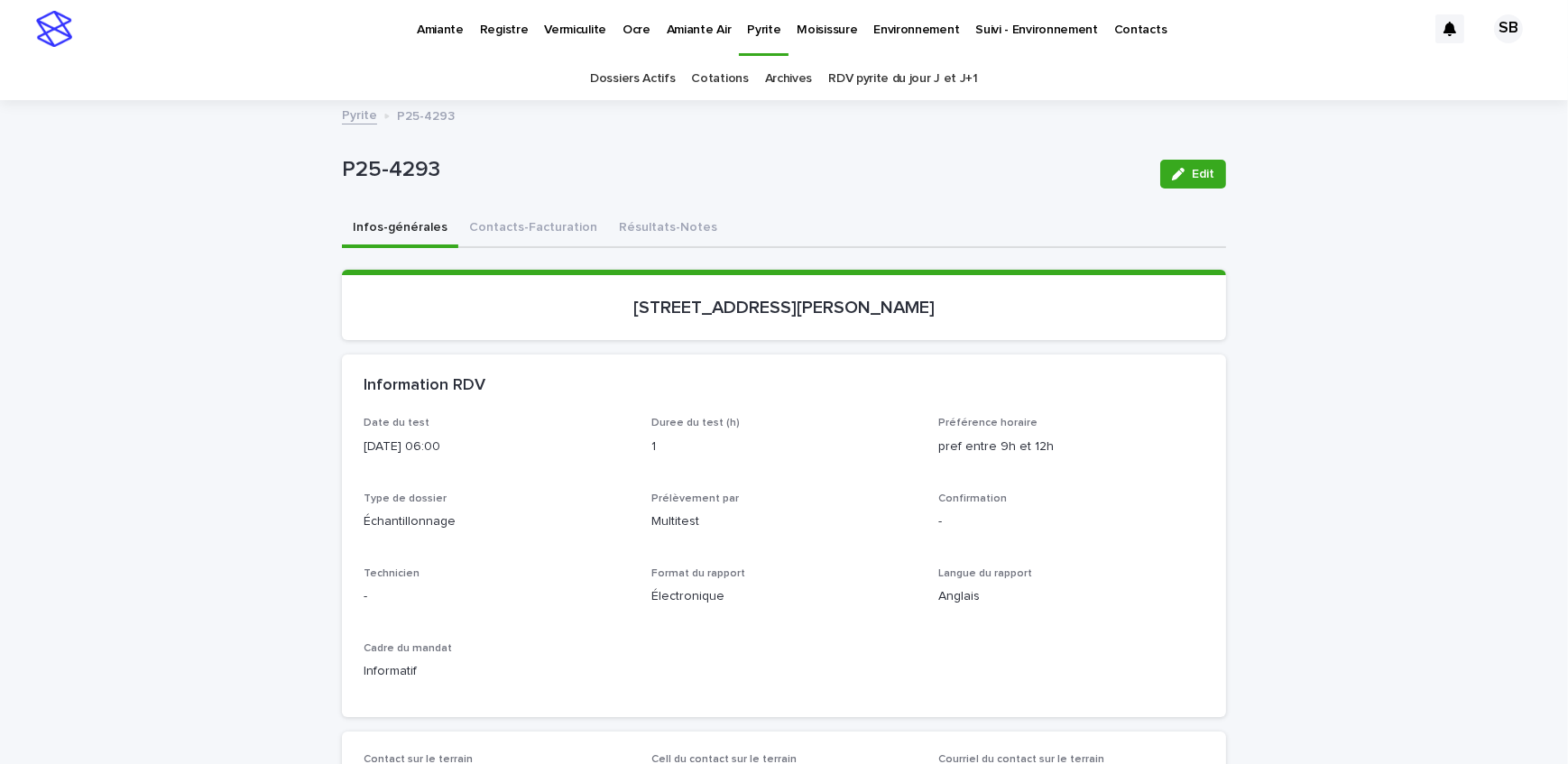
click at [354, 117] on link "Pyrite" at bounding box center [360, 113] width 35 height 21
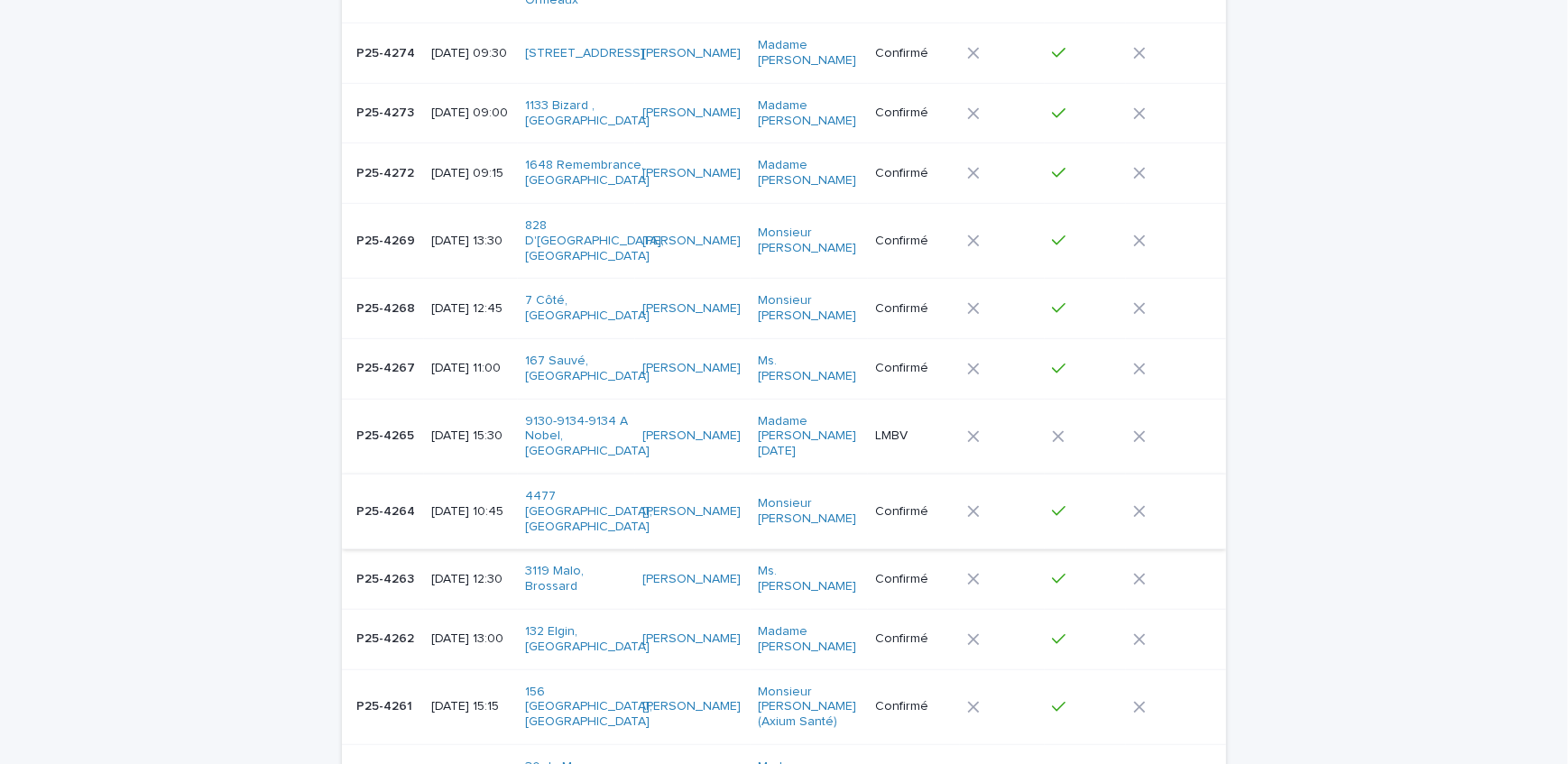
scroll to position [1394, 0]
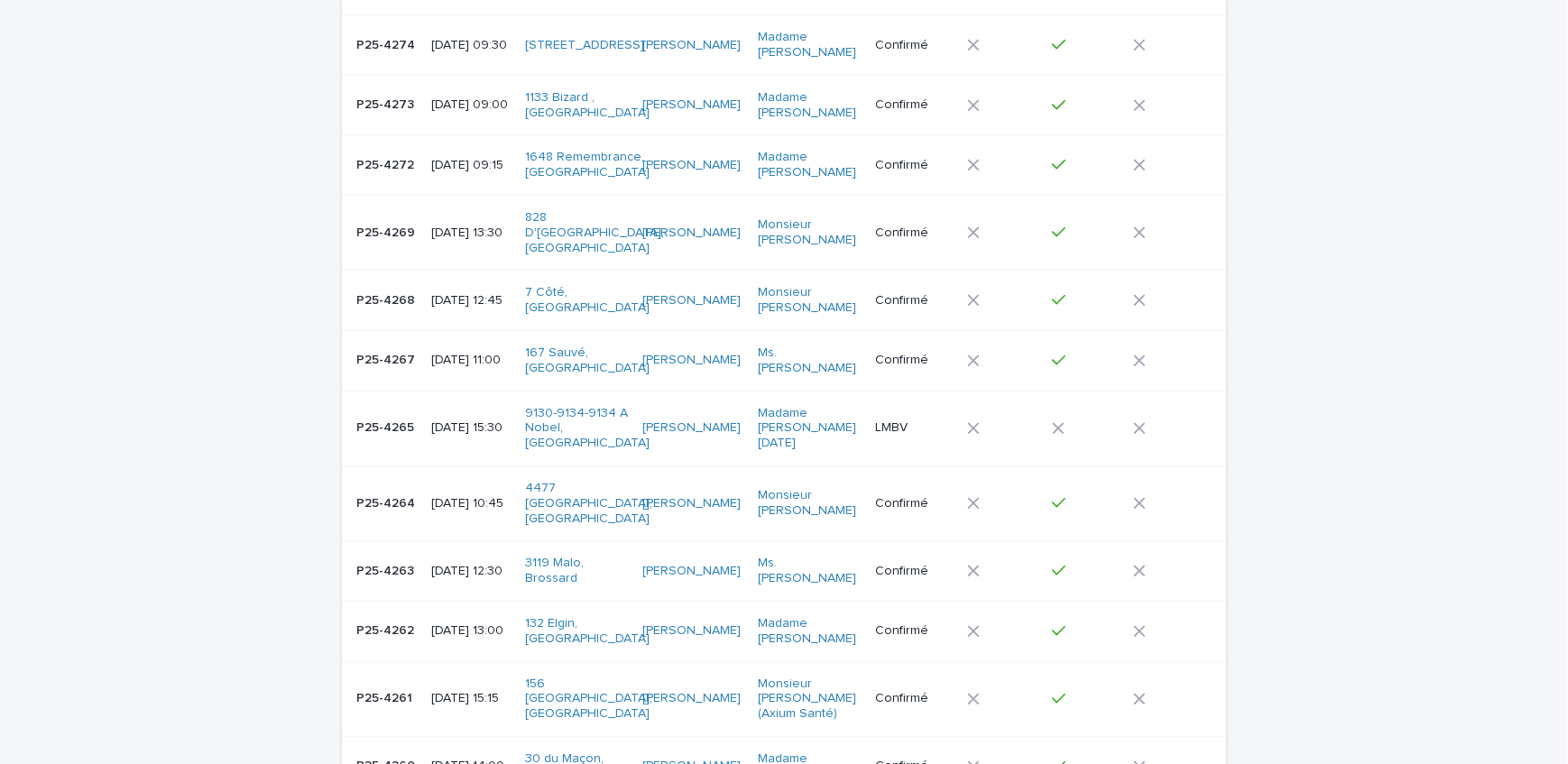
click at [1005, 422] on div at bounding box center [993, 428] width 51 height 13
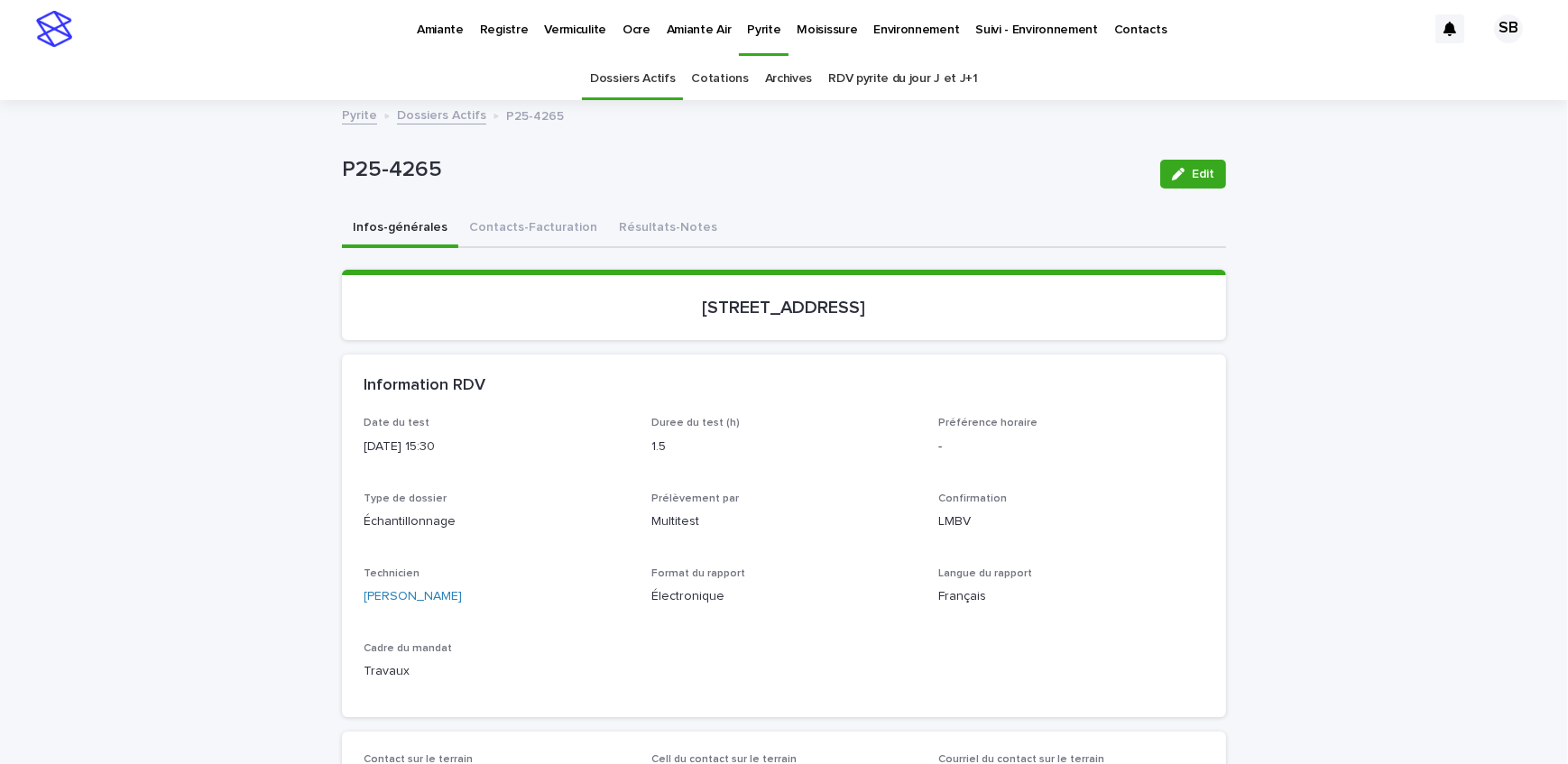
click at [1196, 176] on span "Edit" at bounding box center [1203, 174] width 22 height 13
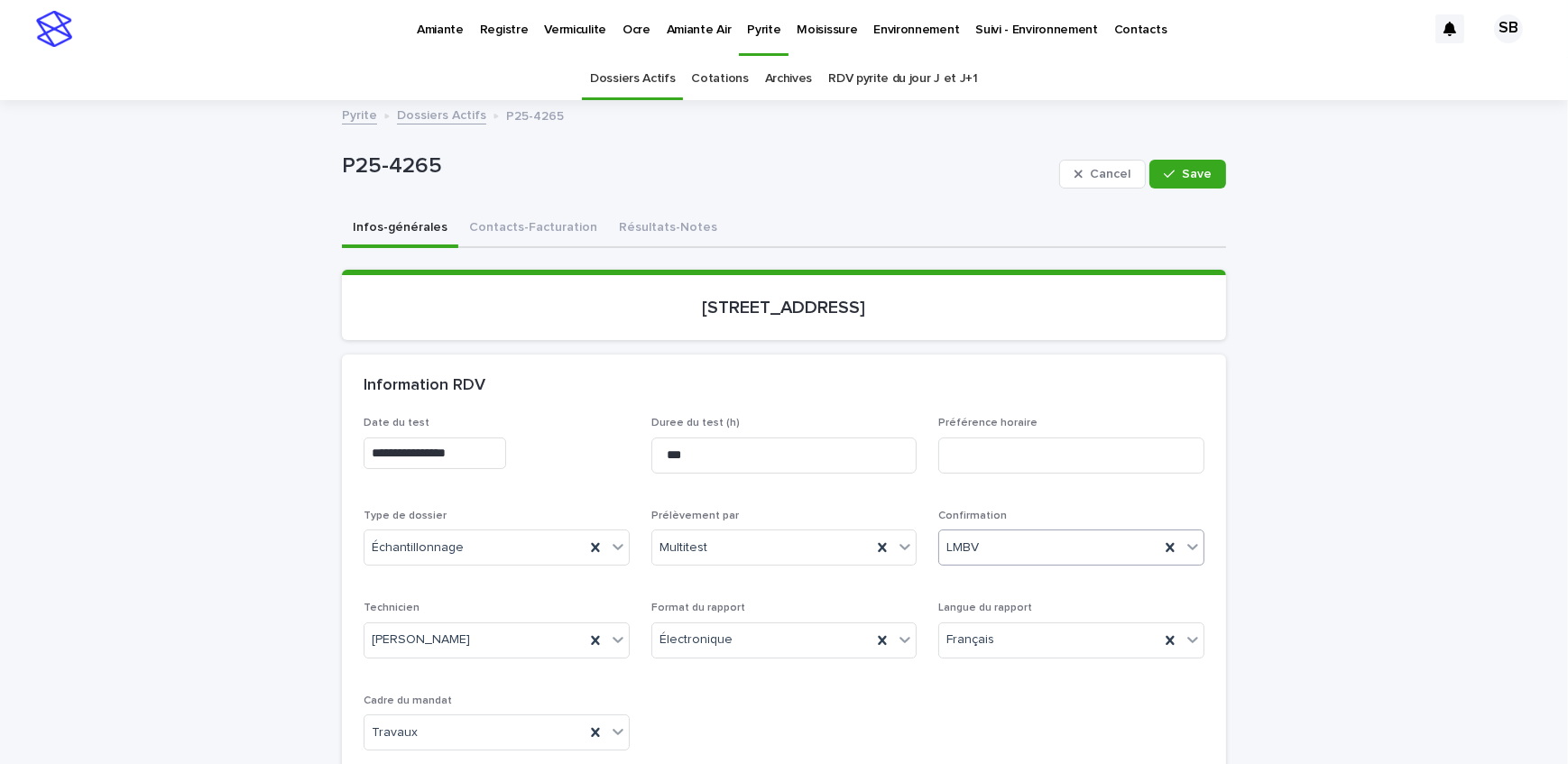
click at [1026, 542] on div "LMBV" at bounding box center [1049, 548] width 220 height 29
click at [1030, 674] on div "Confirmé" at bounding box center [1066, 676] width 265 height 31
click at [1209, 166] on button "Save" at bounding box center [1188, 175] width 77 height 29
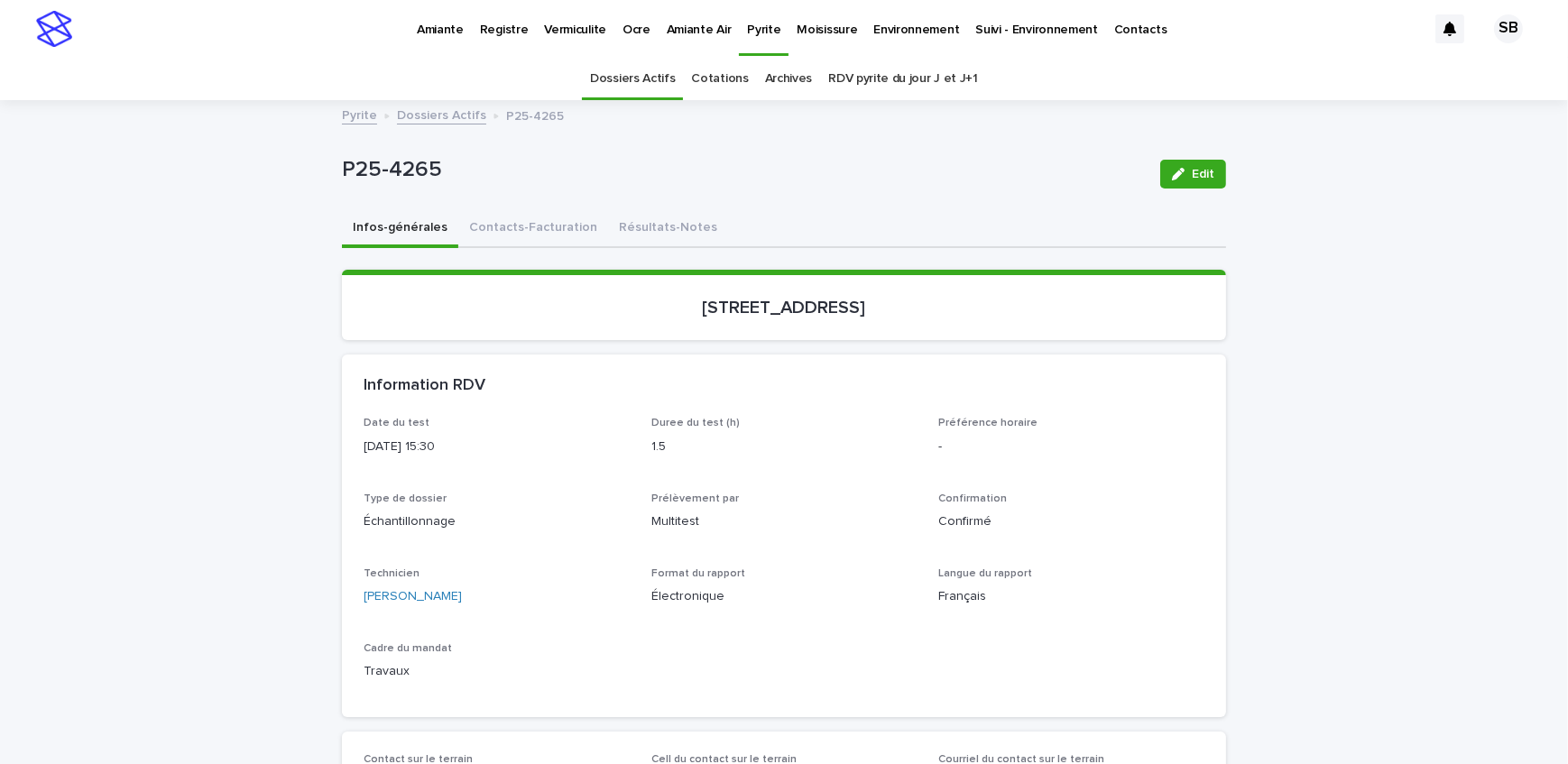
click at [427, 117] on link "Dossiers Actifs" at bounding box center [441, 113] width 89 height 21
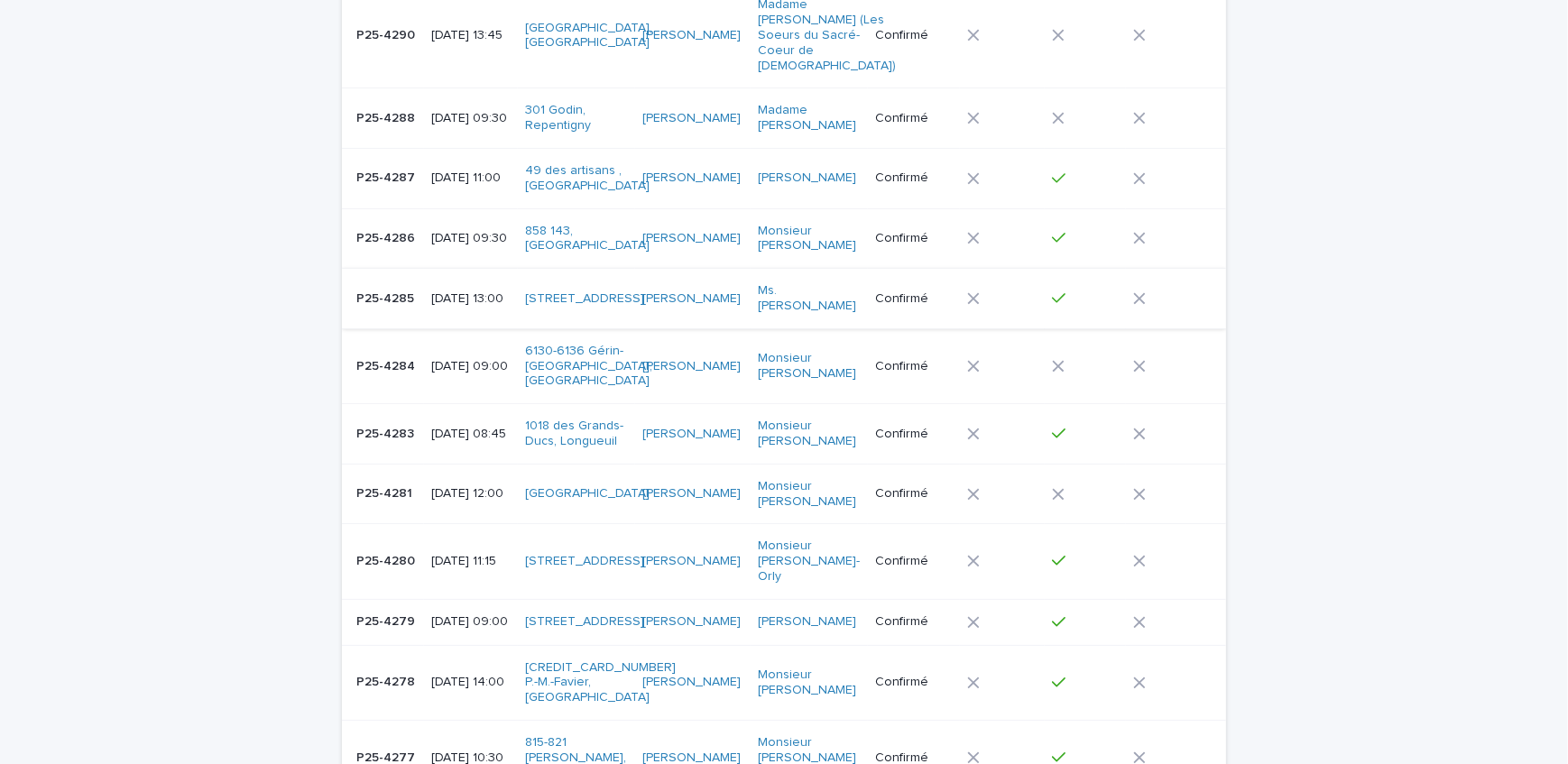
scroll to position [491, 0]
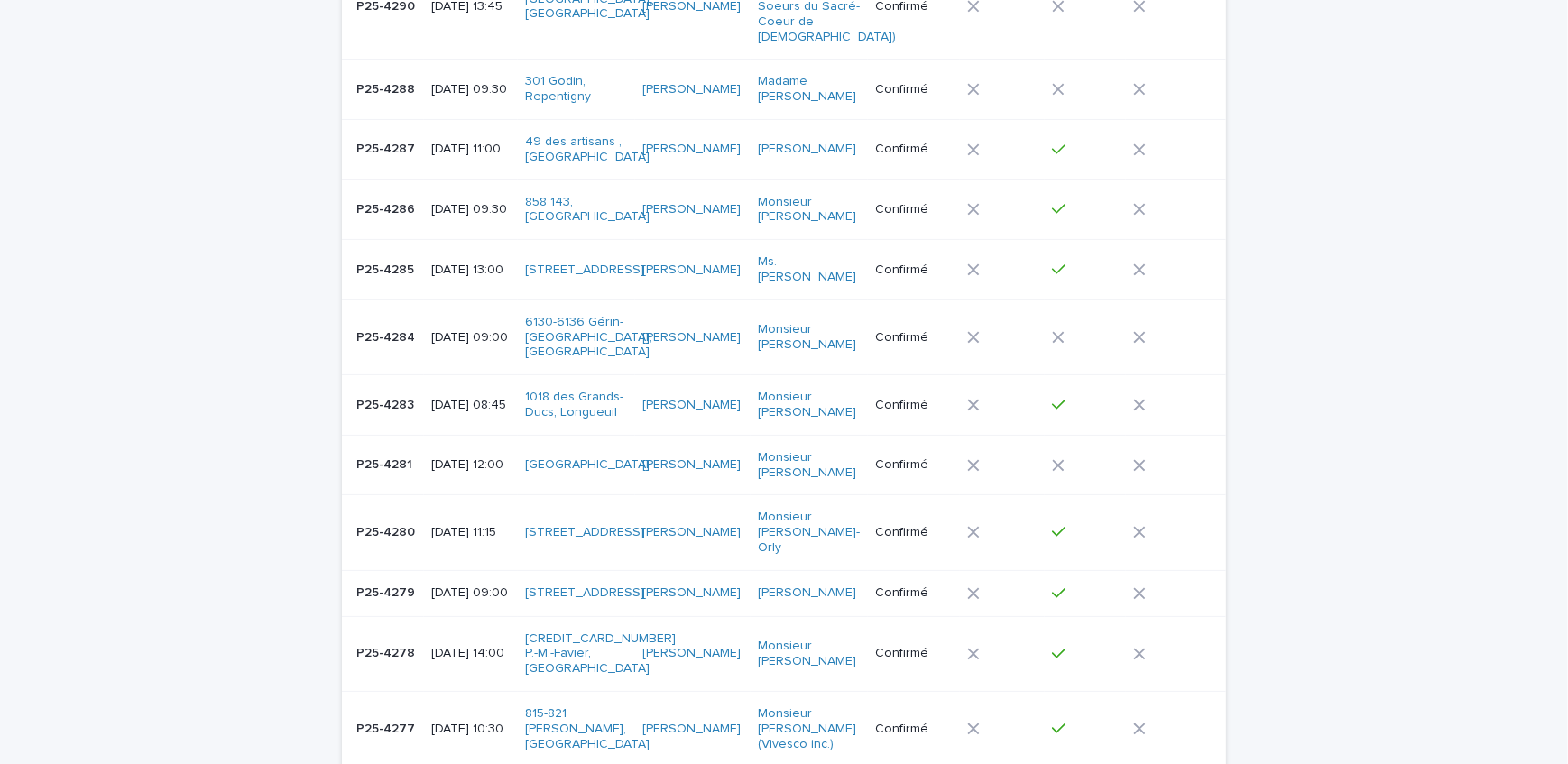
click at [397, 582] on p "P25-4279" at bounding box center [388, 591] width 63 height 19
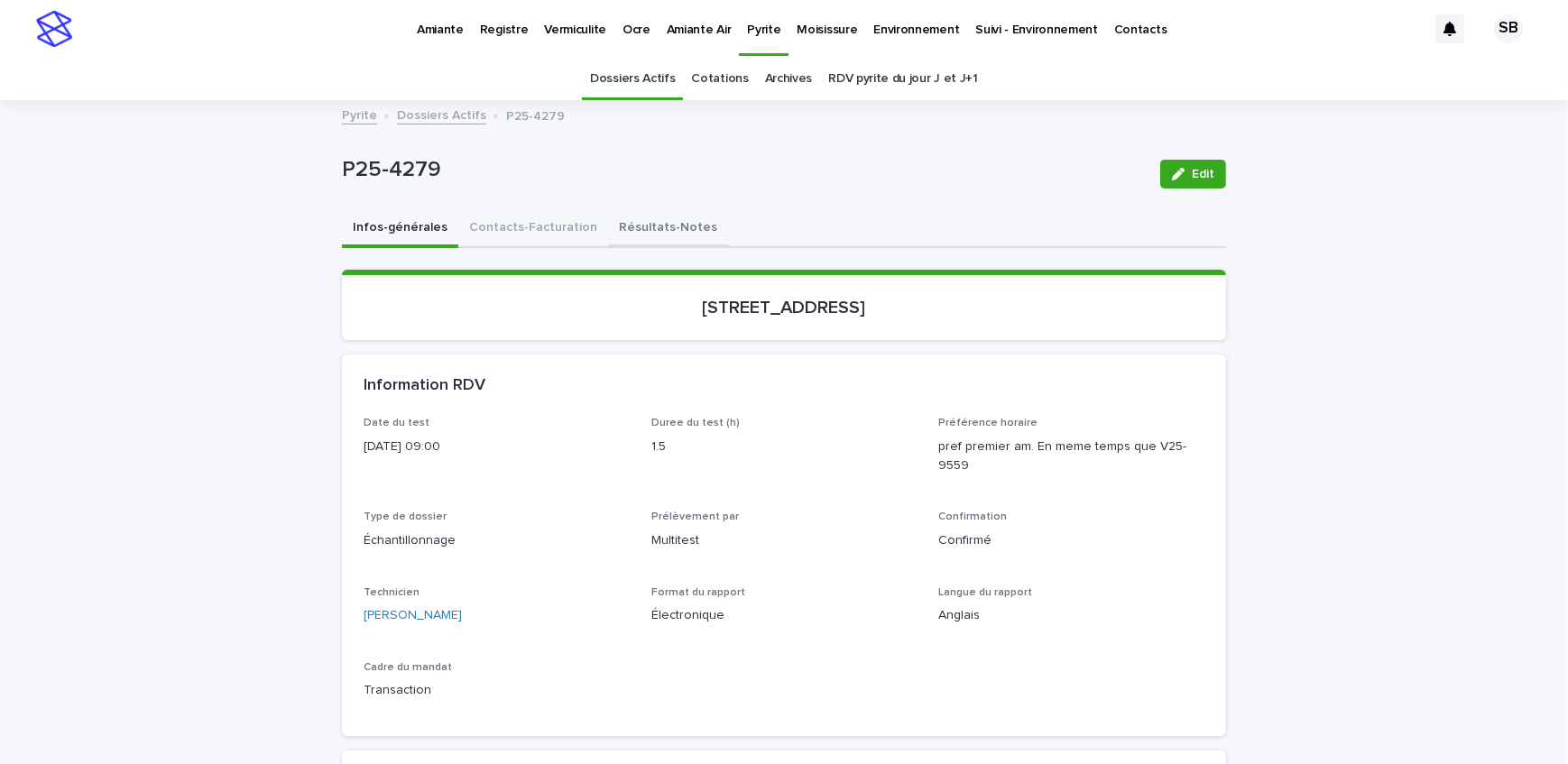
click at [622, 234] on button "Résultats-Notes" at bounding box center [668, 229] width 120 height 38
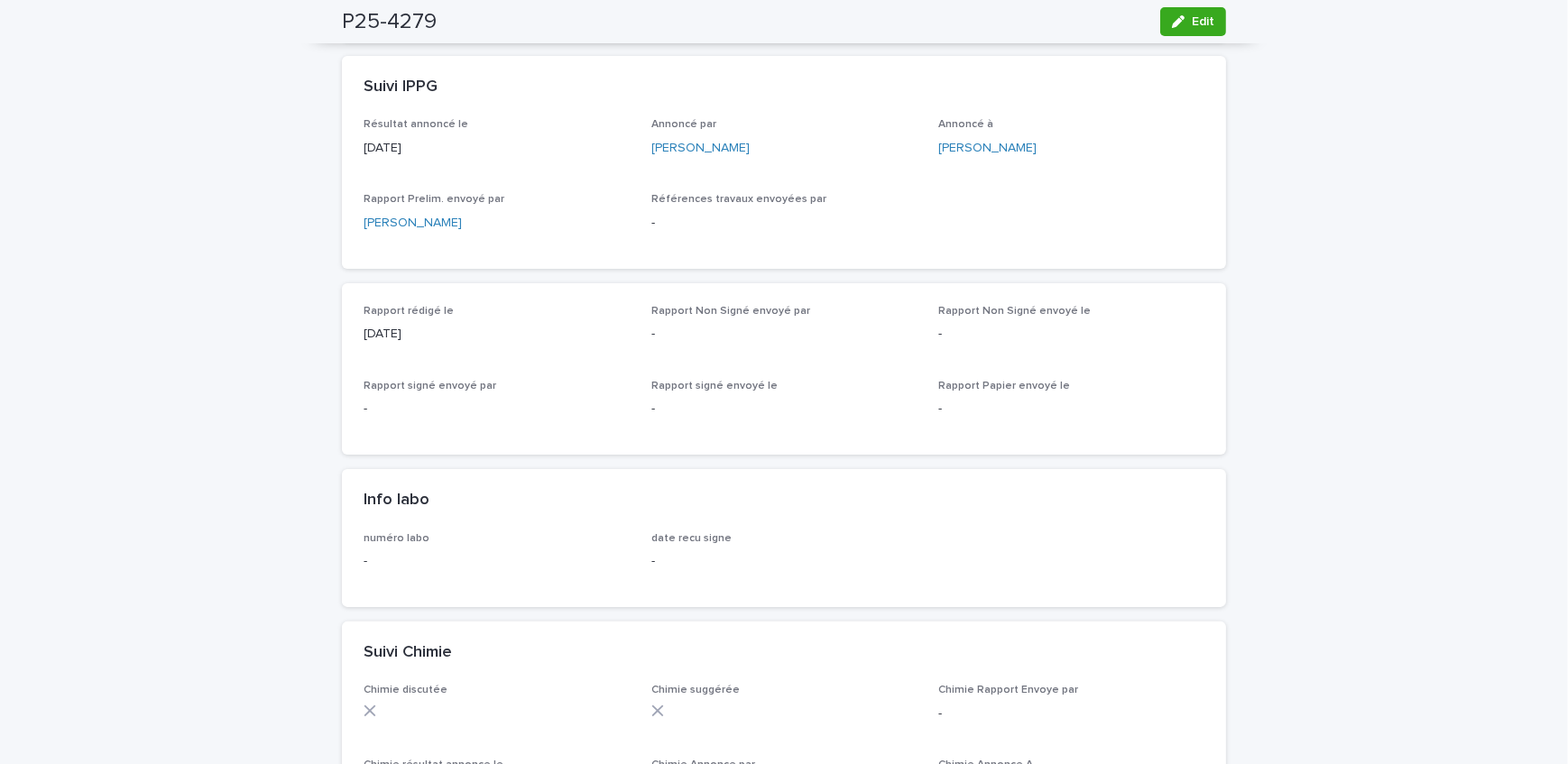
scroll to position [491, 0]
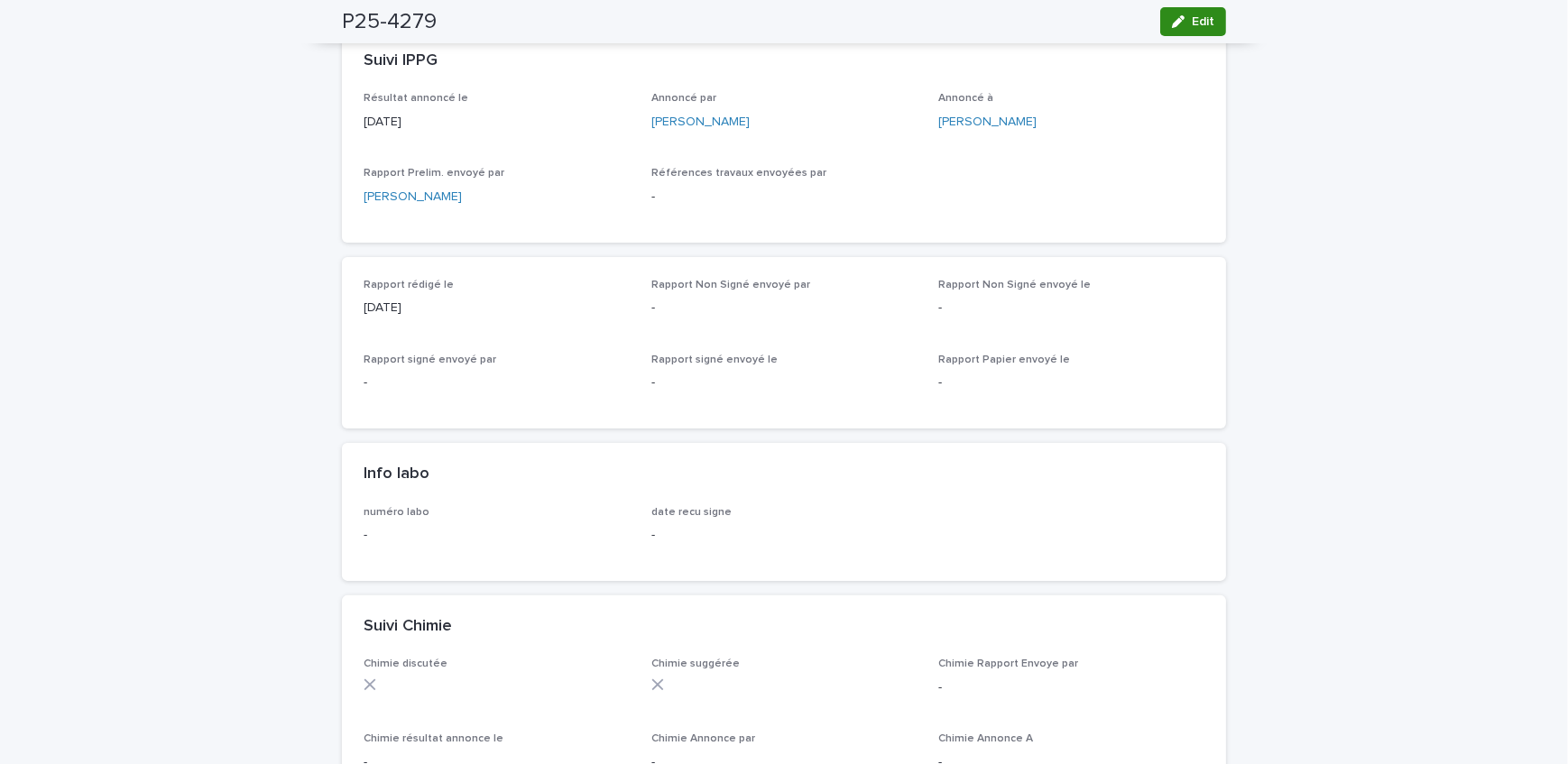
click at [1180, 24] on div "button" at bounding box center [1182, 21] width 20 height 13
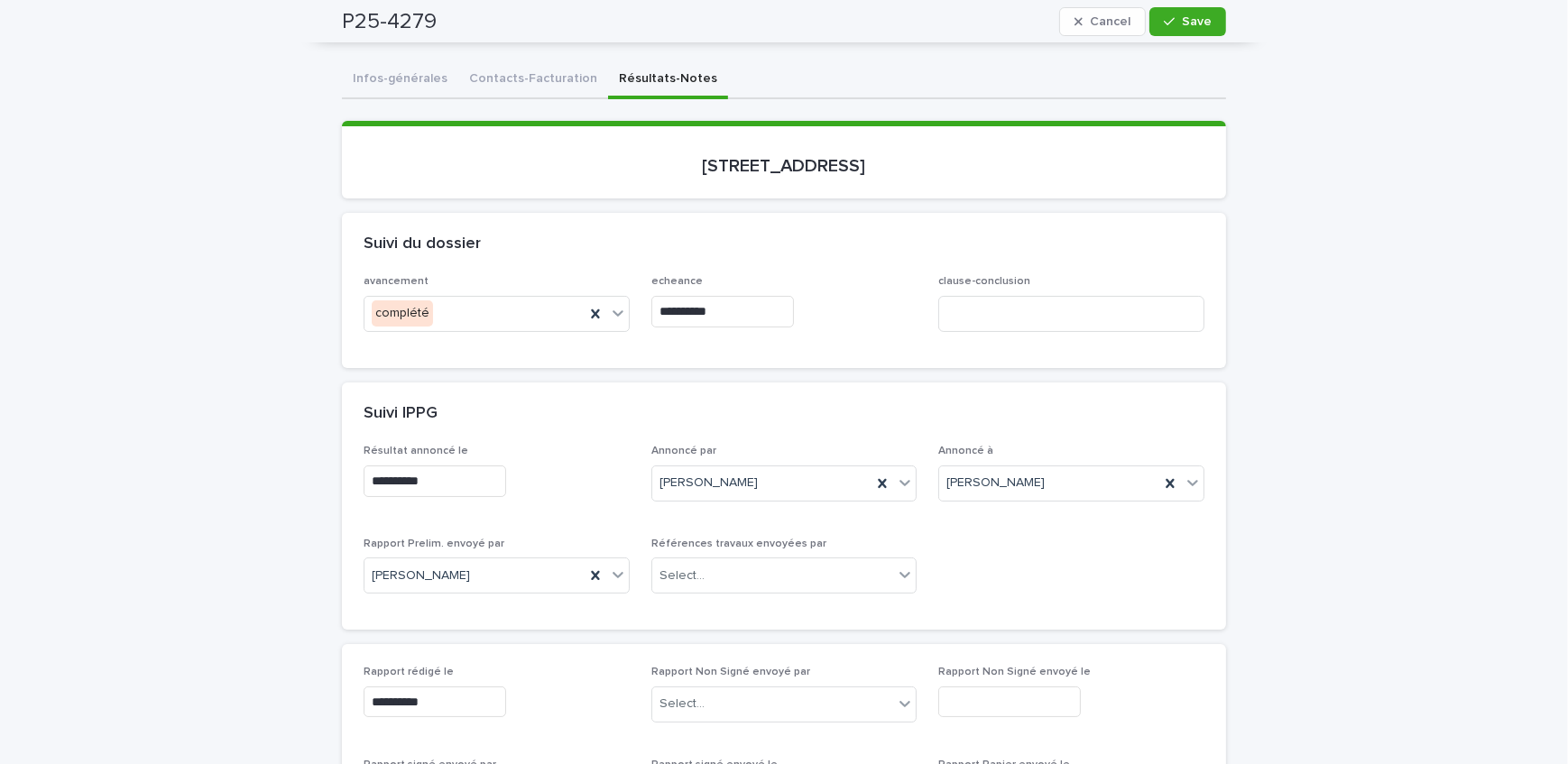
scroll to position [0, 0]
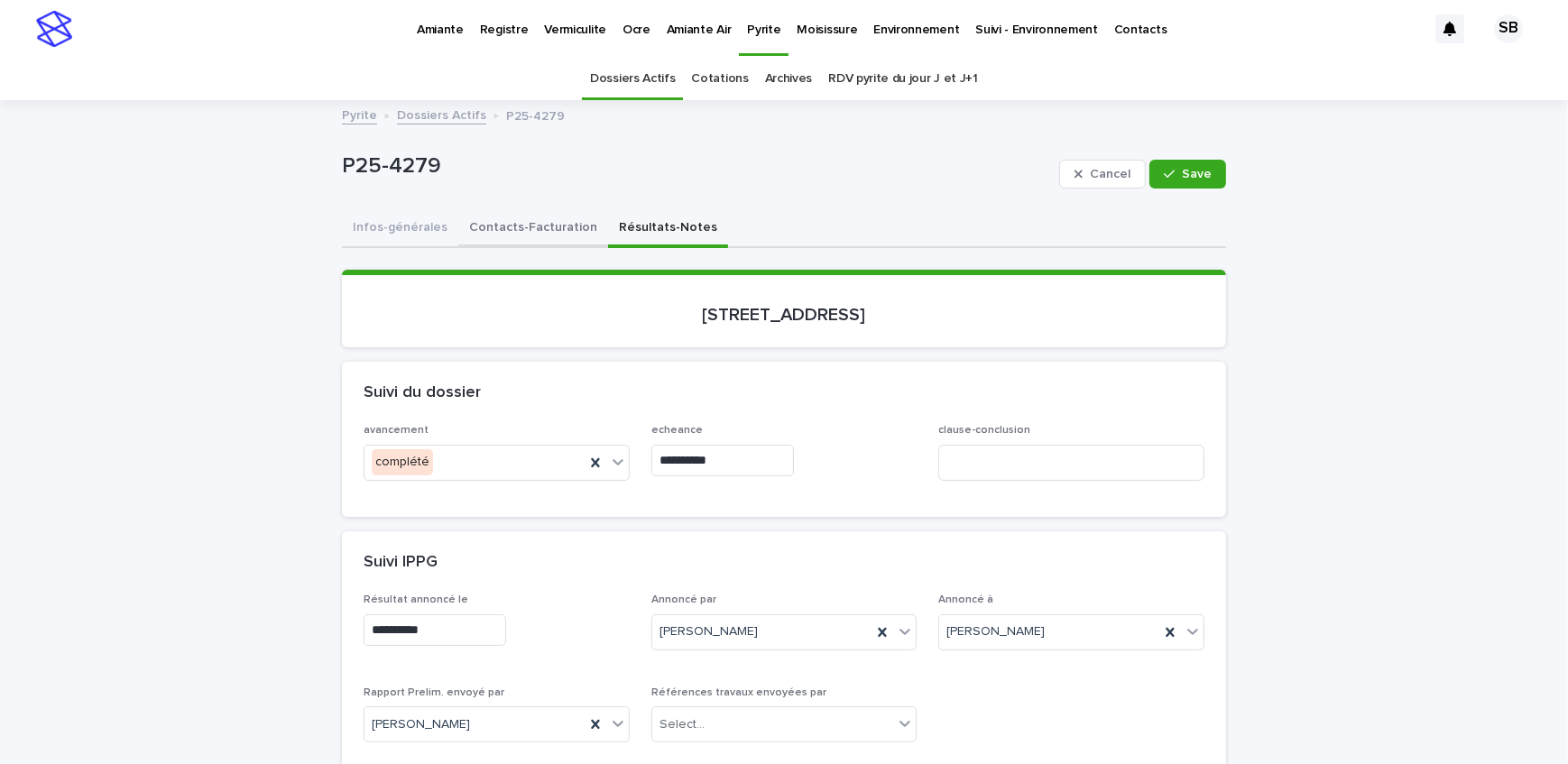
click at [550, 240] on button "Contacts-Facturation" at bounding box center [532, 229] width 149 height 38
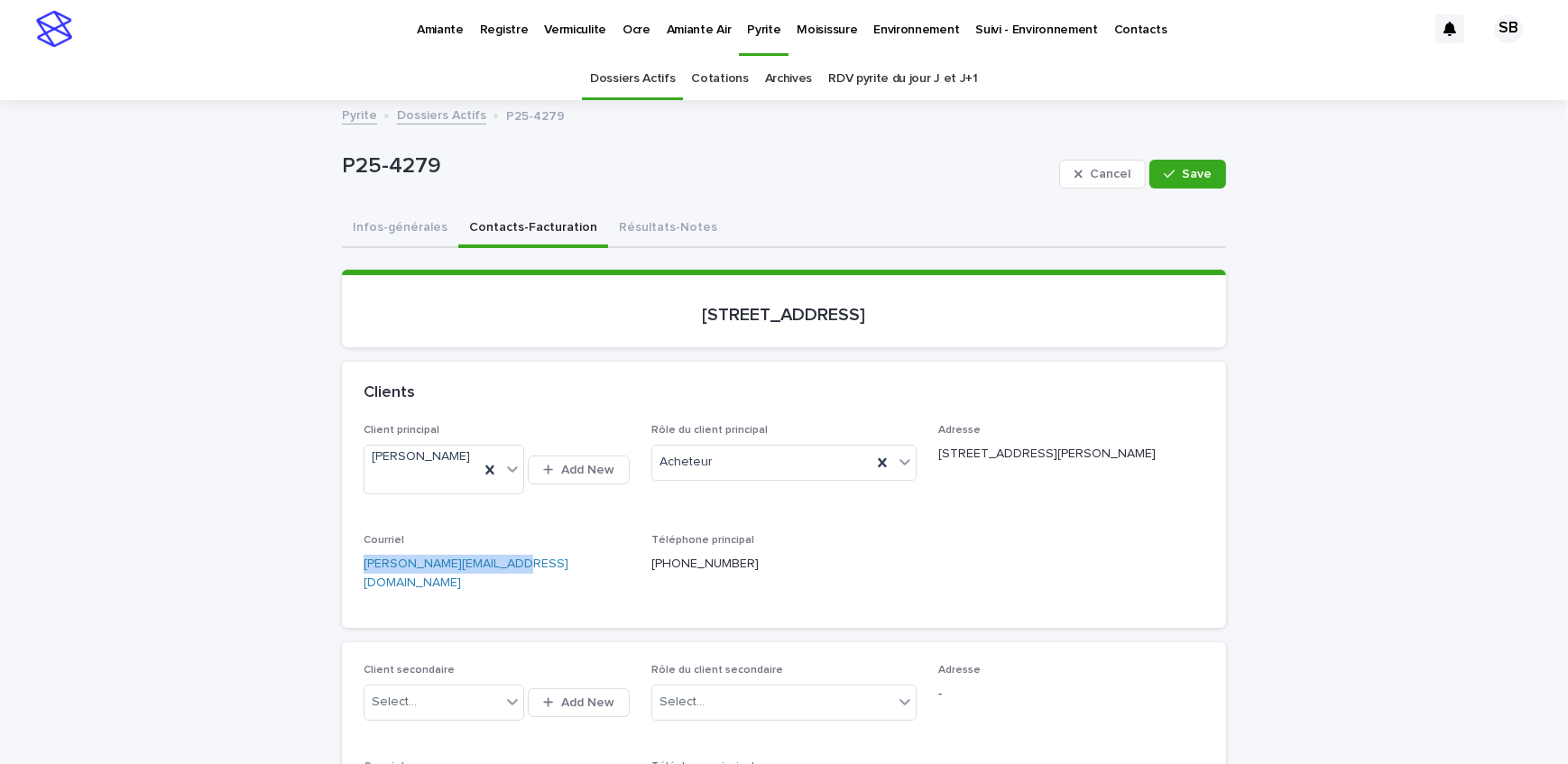
drag, startPoint x: 524, startPoint y: 576, endPoint x: 318, endPoint y: 555, distance: 207.1
click at [668, 232] on button "Résultats-Notes" at bounding box center [668, 229] width 120 height 38
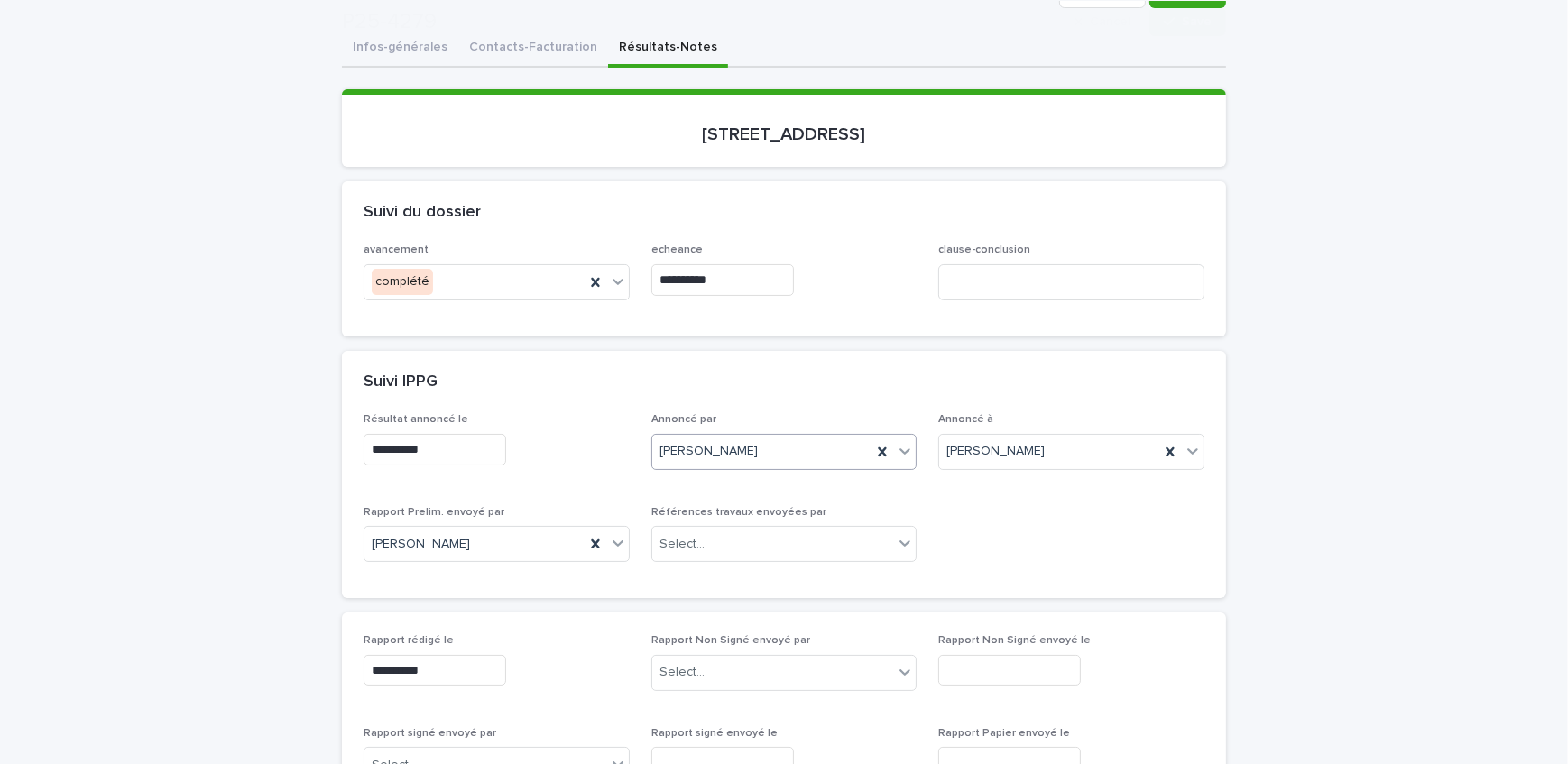
scroll to position [245, 0]
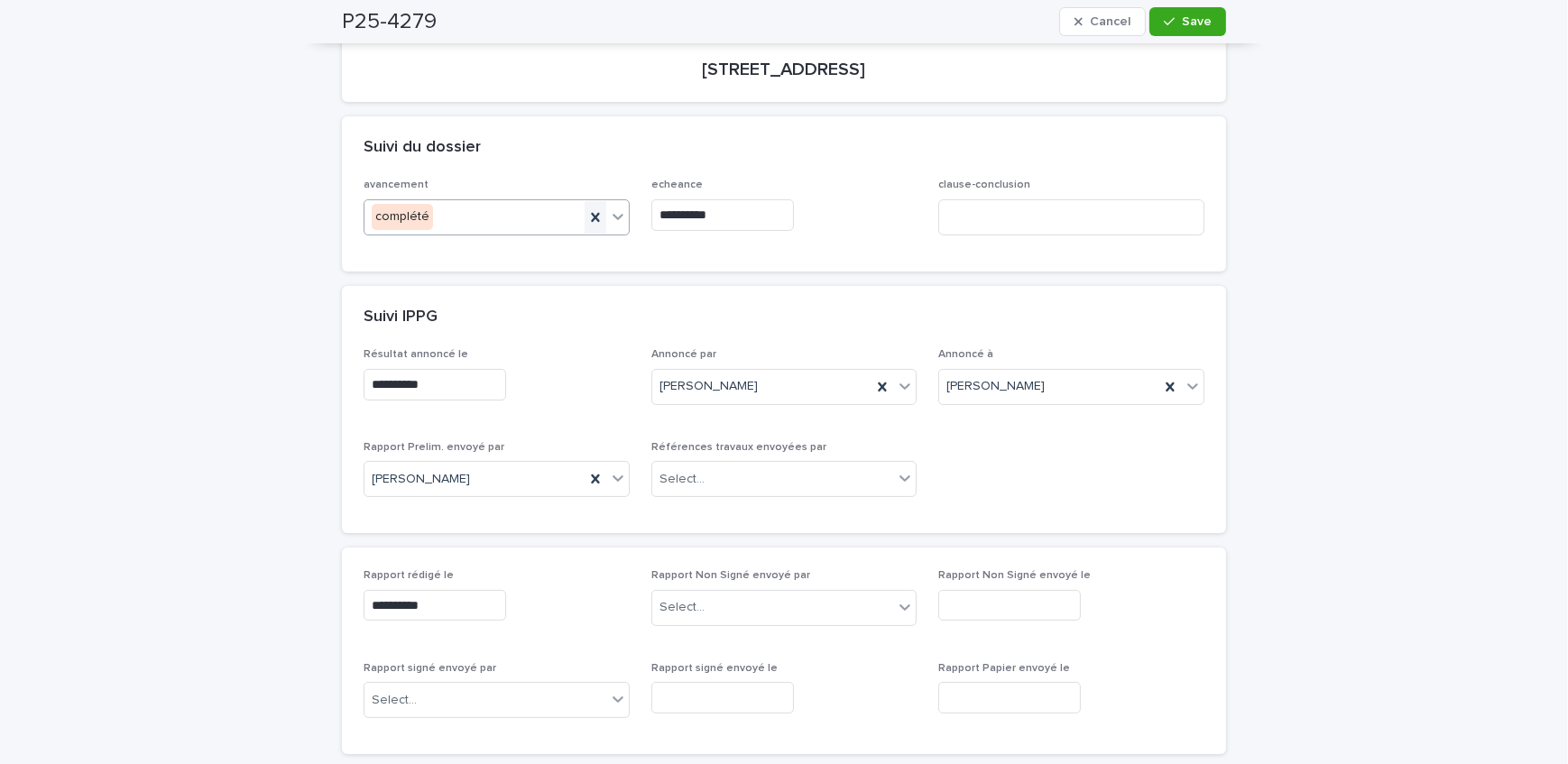
click at [591, 218] on icon at bounding box center [595, 217] width 8 height 9
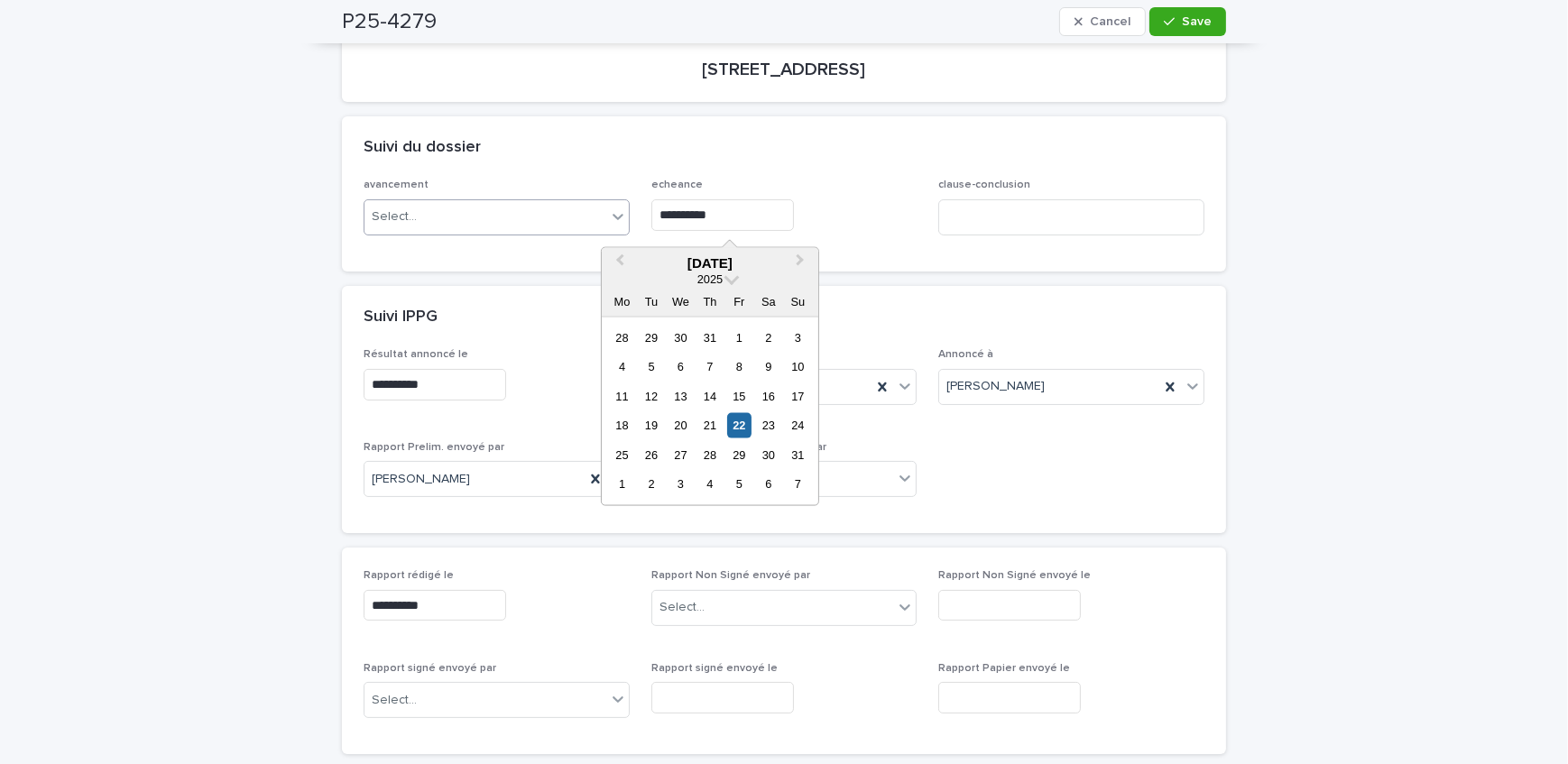
drag, startPoint x: 767, startPoint y: 207, endPoint x: 606, endPoint y: 219, distance: 161.4
click at [606, 219] on div "**********" at bounding box center [784, 214] width 841 height 70
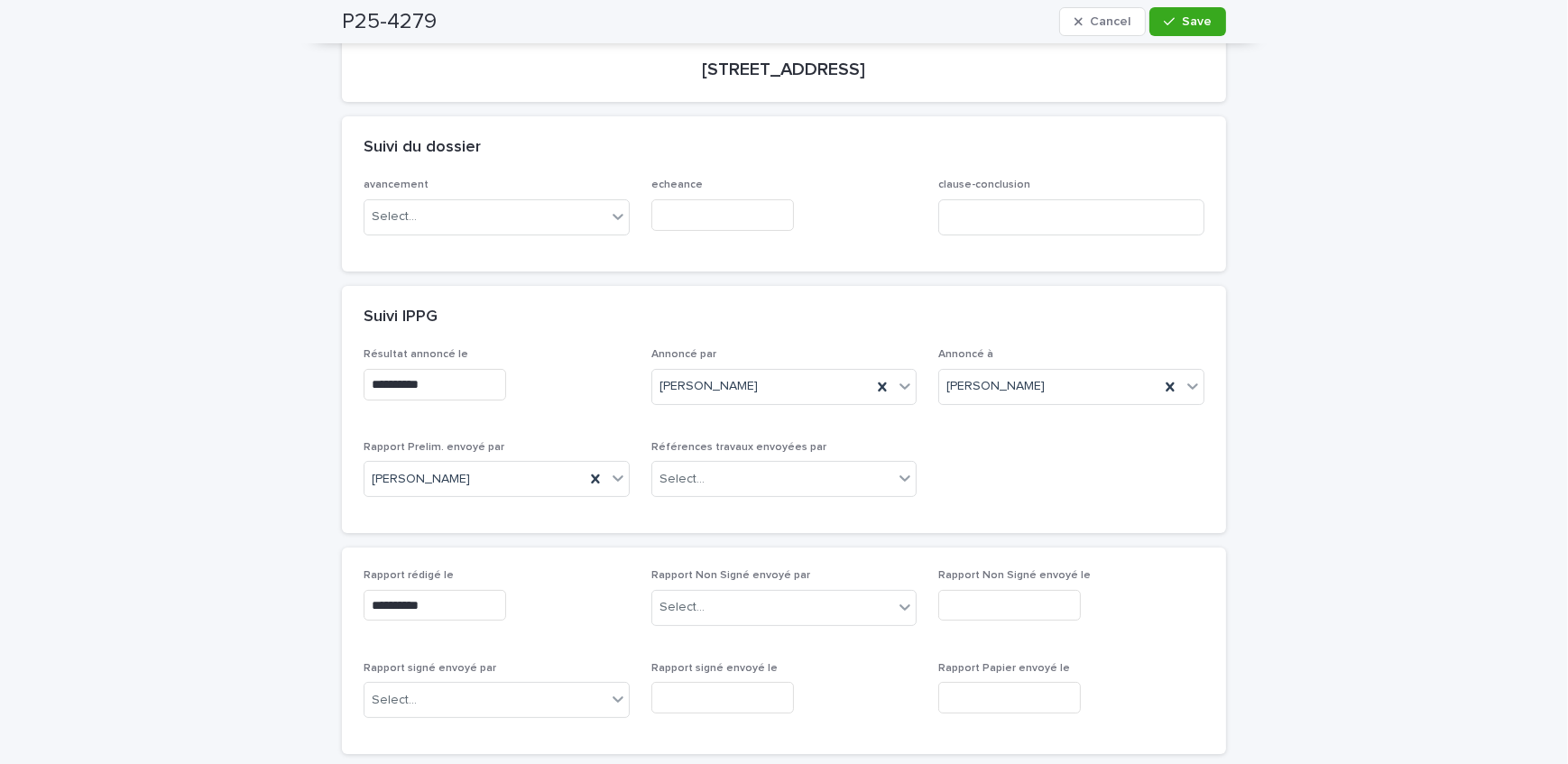
click at [875, 271] on div "**********" at bounding box center [784, 653] width 884 height 1074
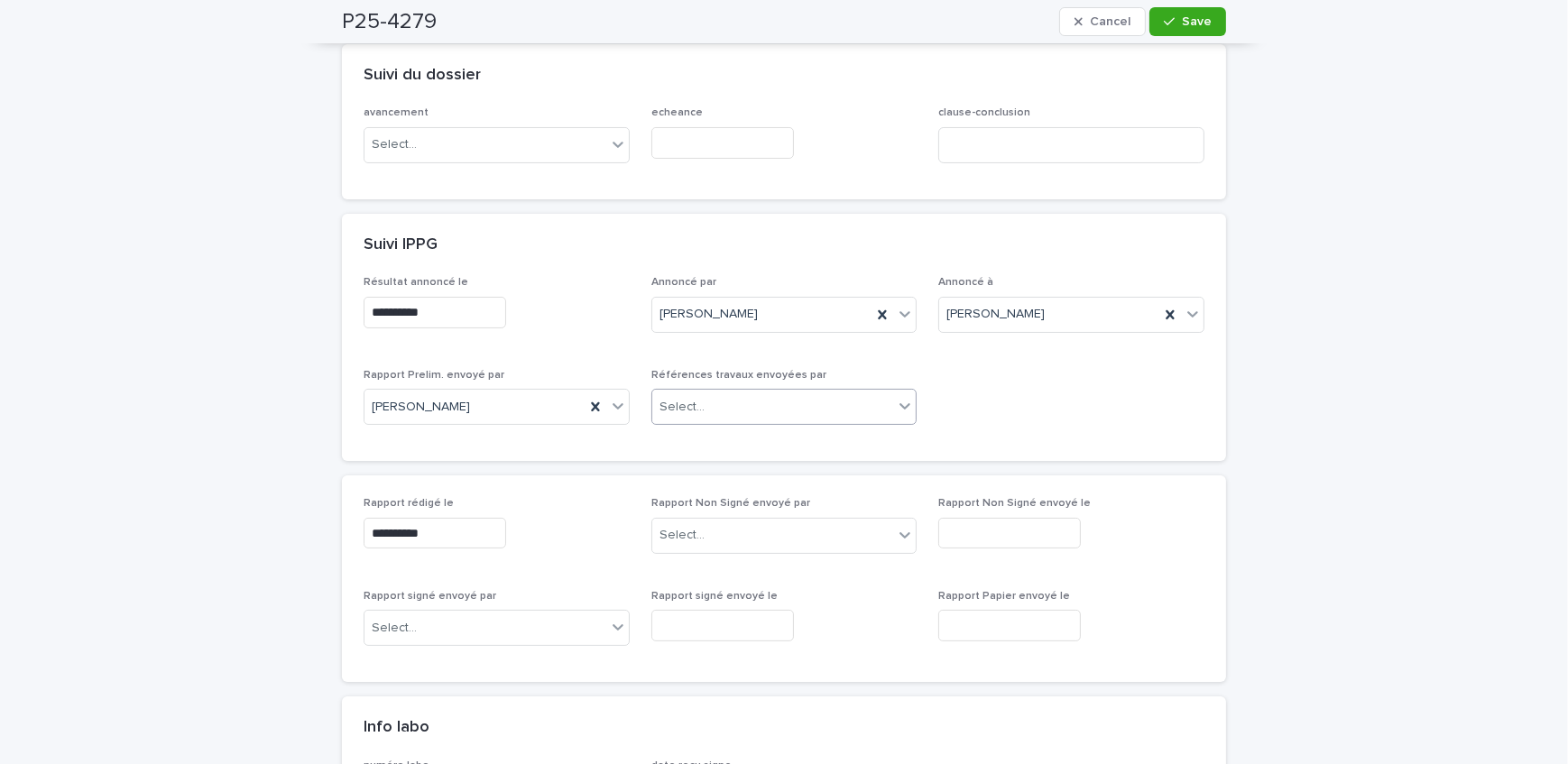
scroll to position [409, 0]
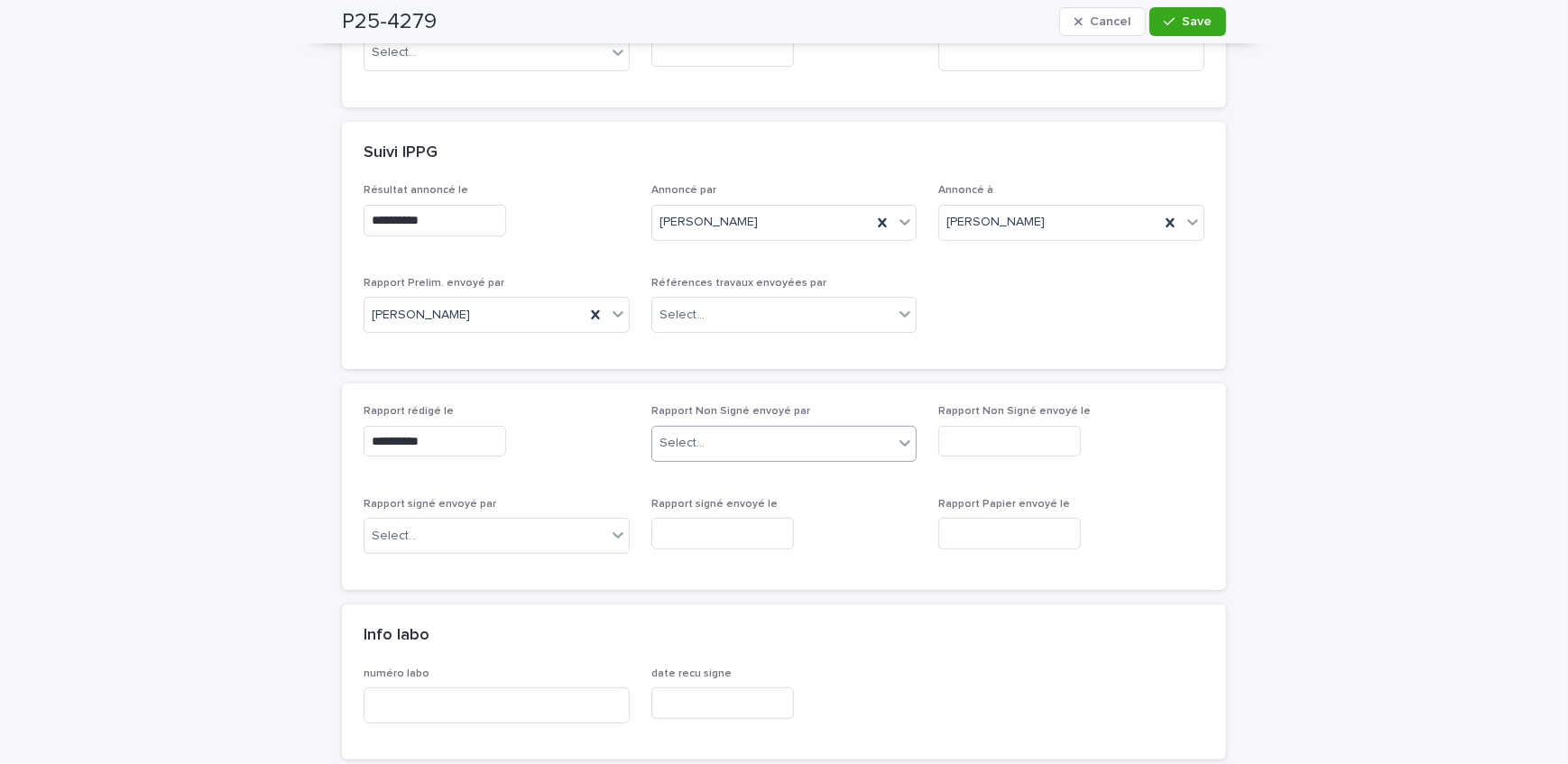
click at [744, 437] on div "Select..." at bounding box center [774, 444] width 242 height 29
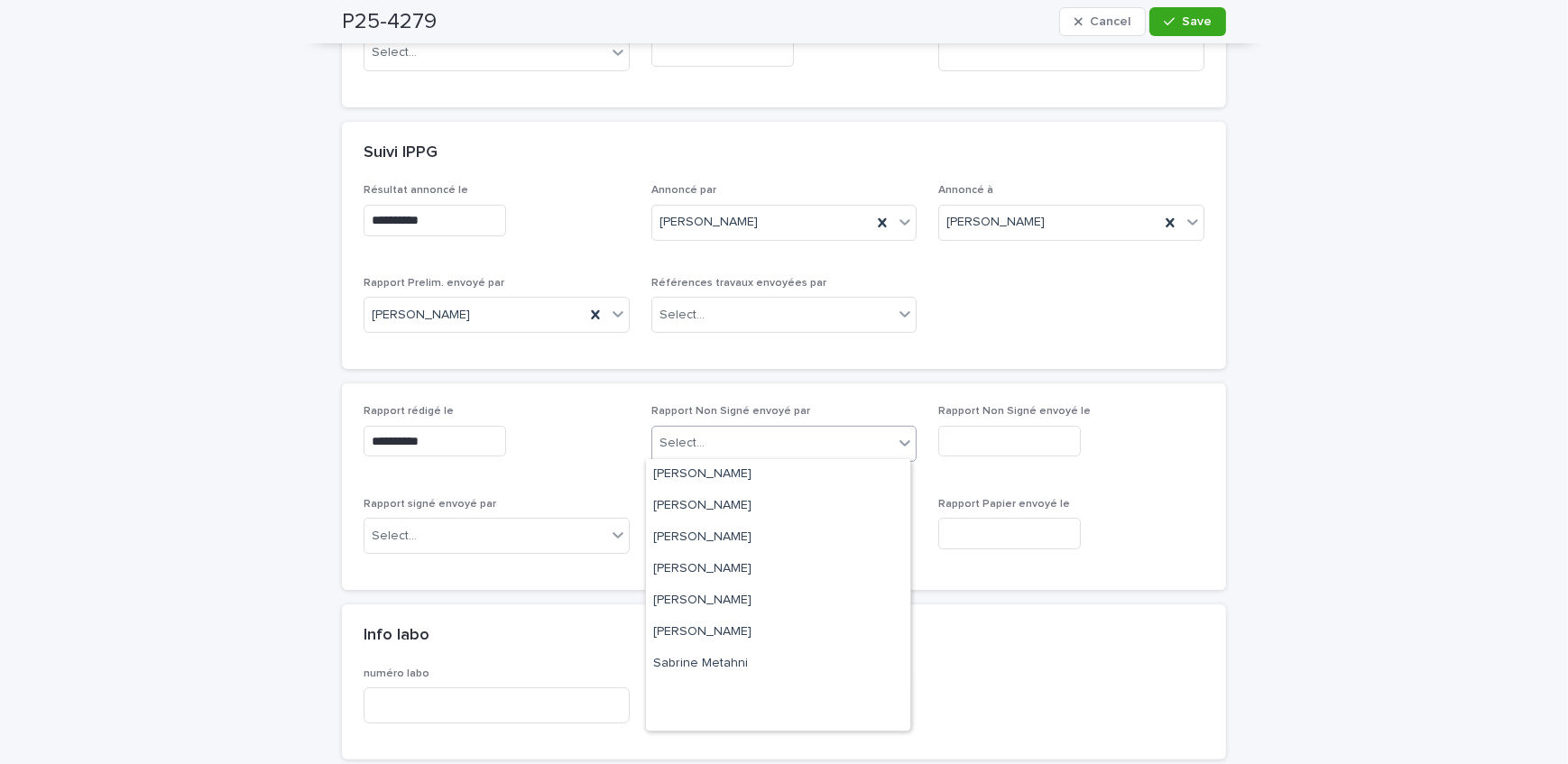
scroll to position [298, 0]
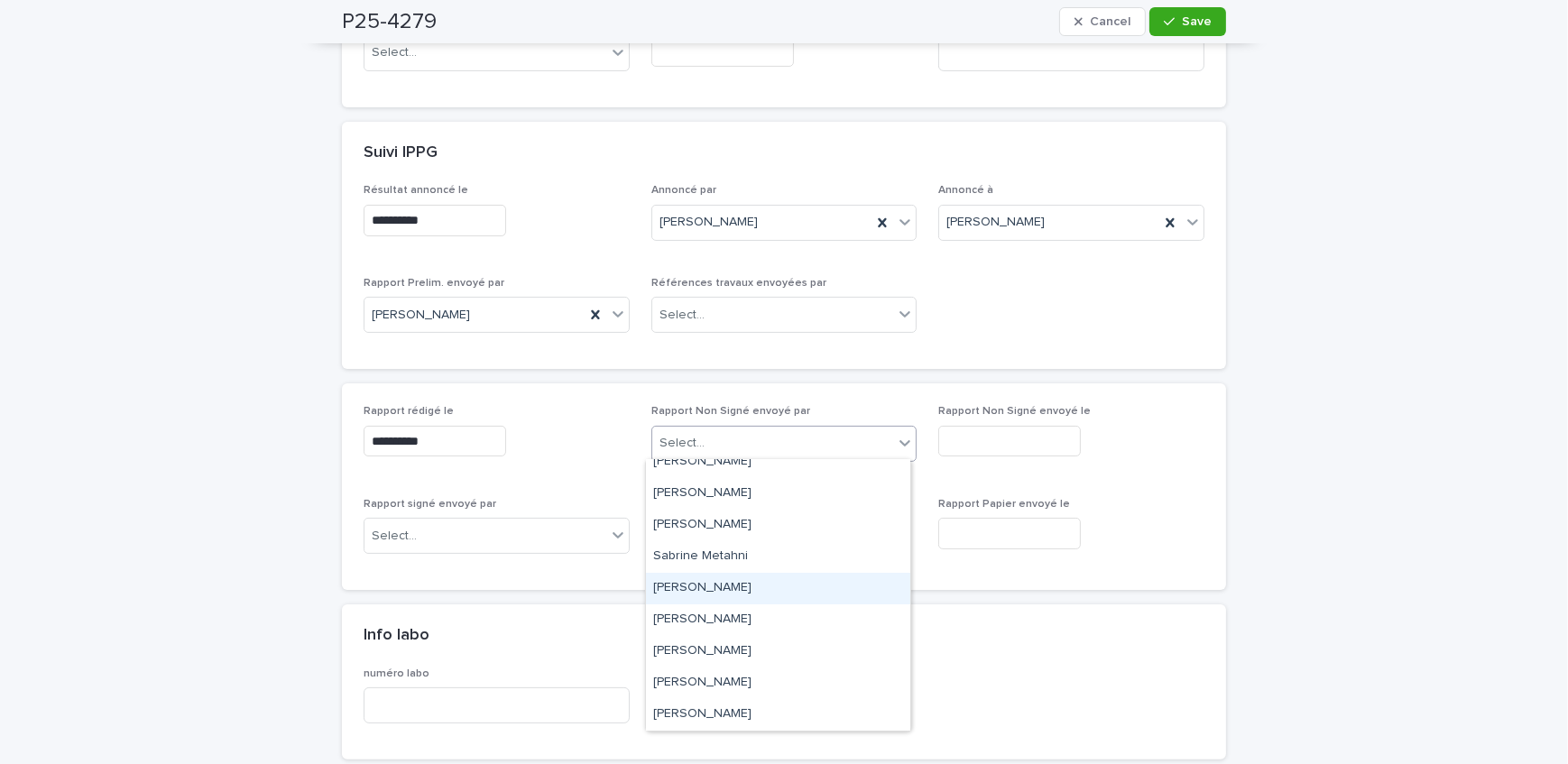
click at [784, 584] on div "[PERSON_NAME]" at bounding box center [778, 589] width 265 height 31
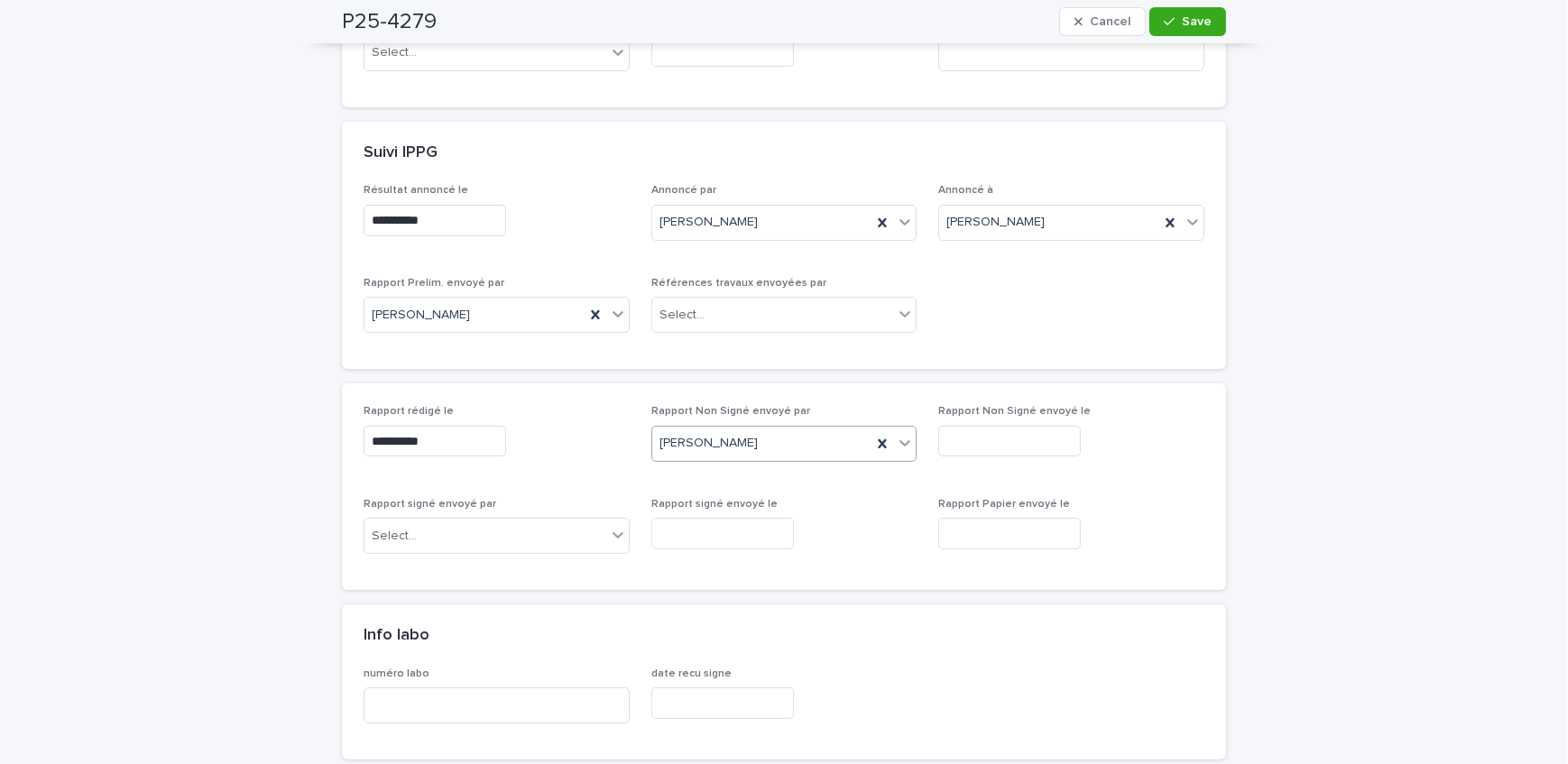
click at [984, 437] on input "text" at bounding box center [1010, 442] width 143 height 31
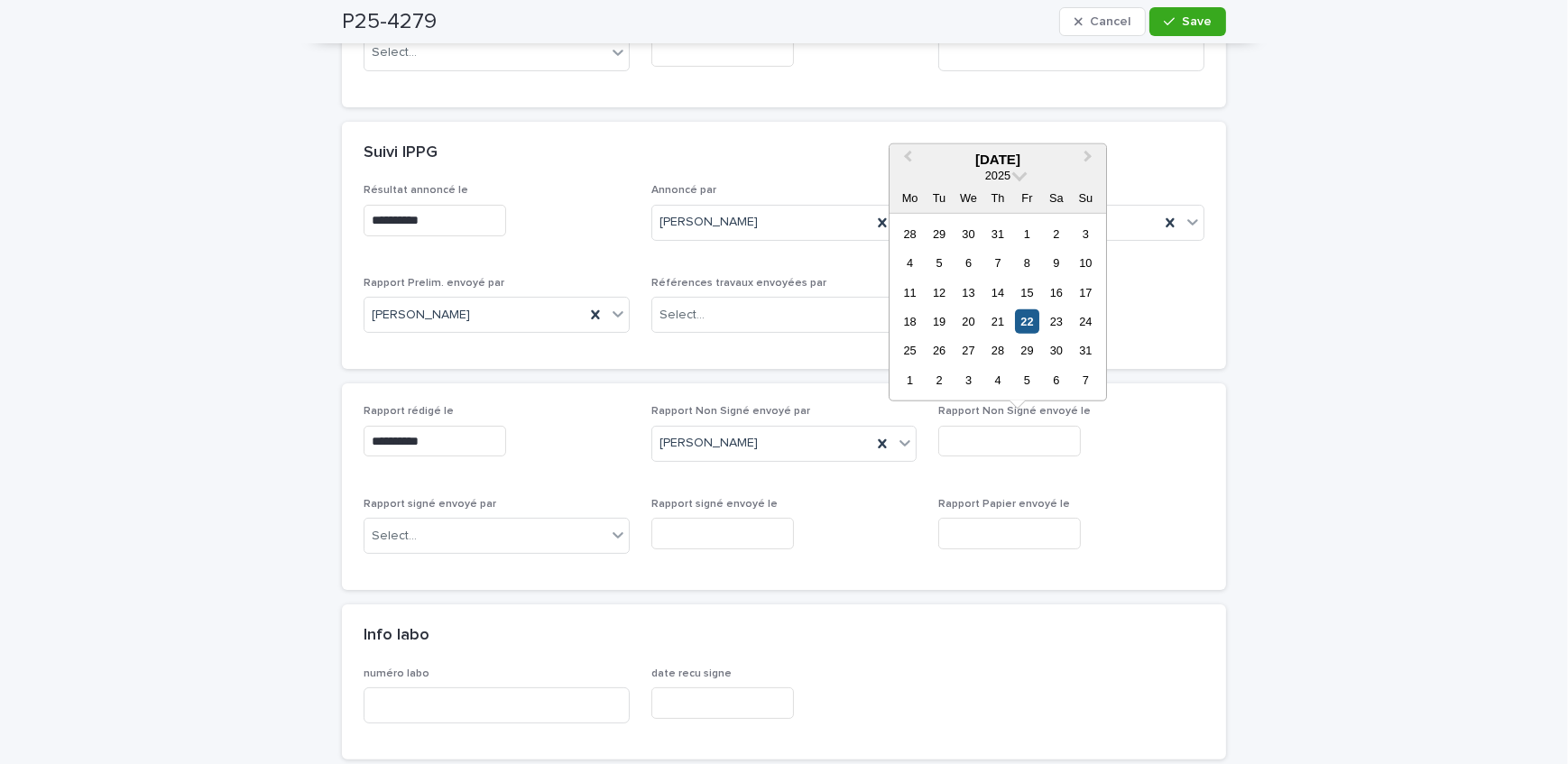
click at [1023, 316] on div "22" at bounding box center [1027, 321] width 24 height 24
type input "**********"
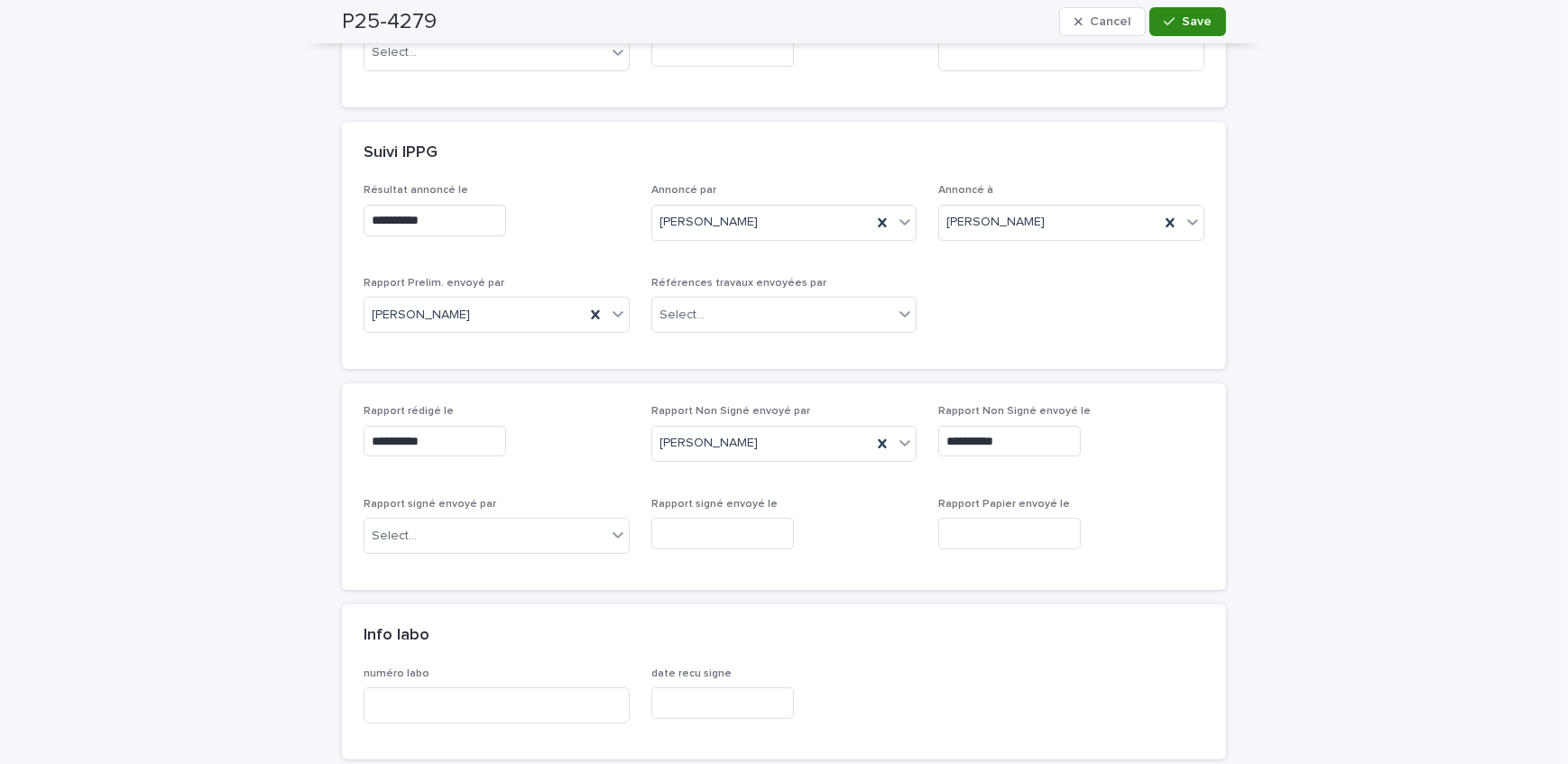
click at [1191, 21] on span "Save" at bounding box center [1197, 21] width 29 height 13
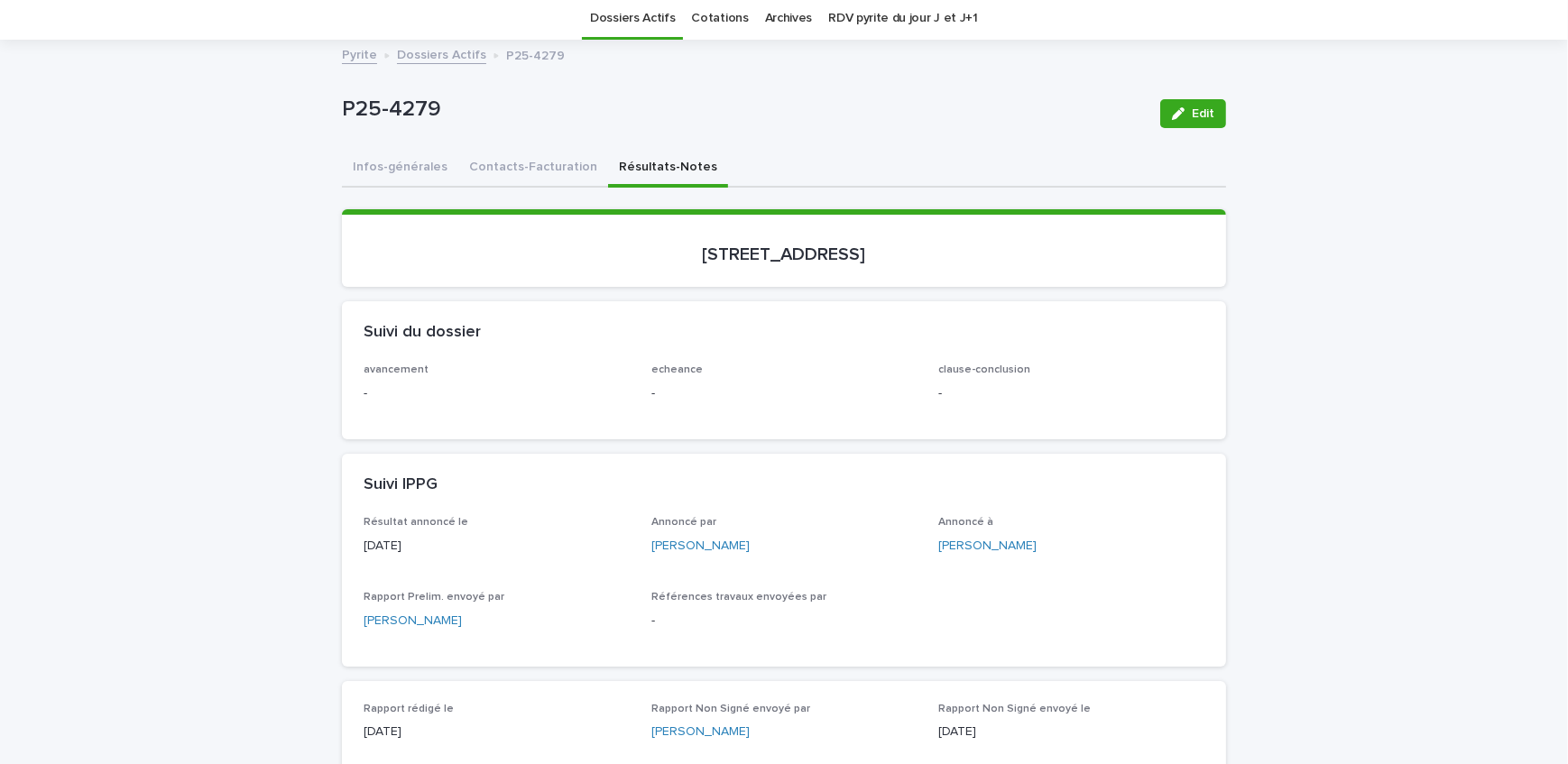
scroll to position [0, 0]
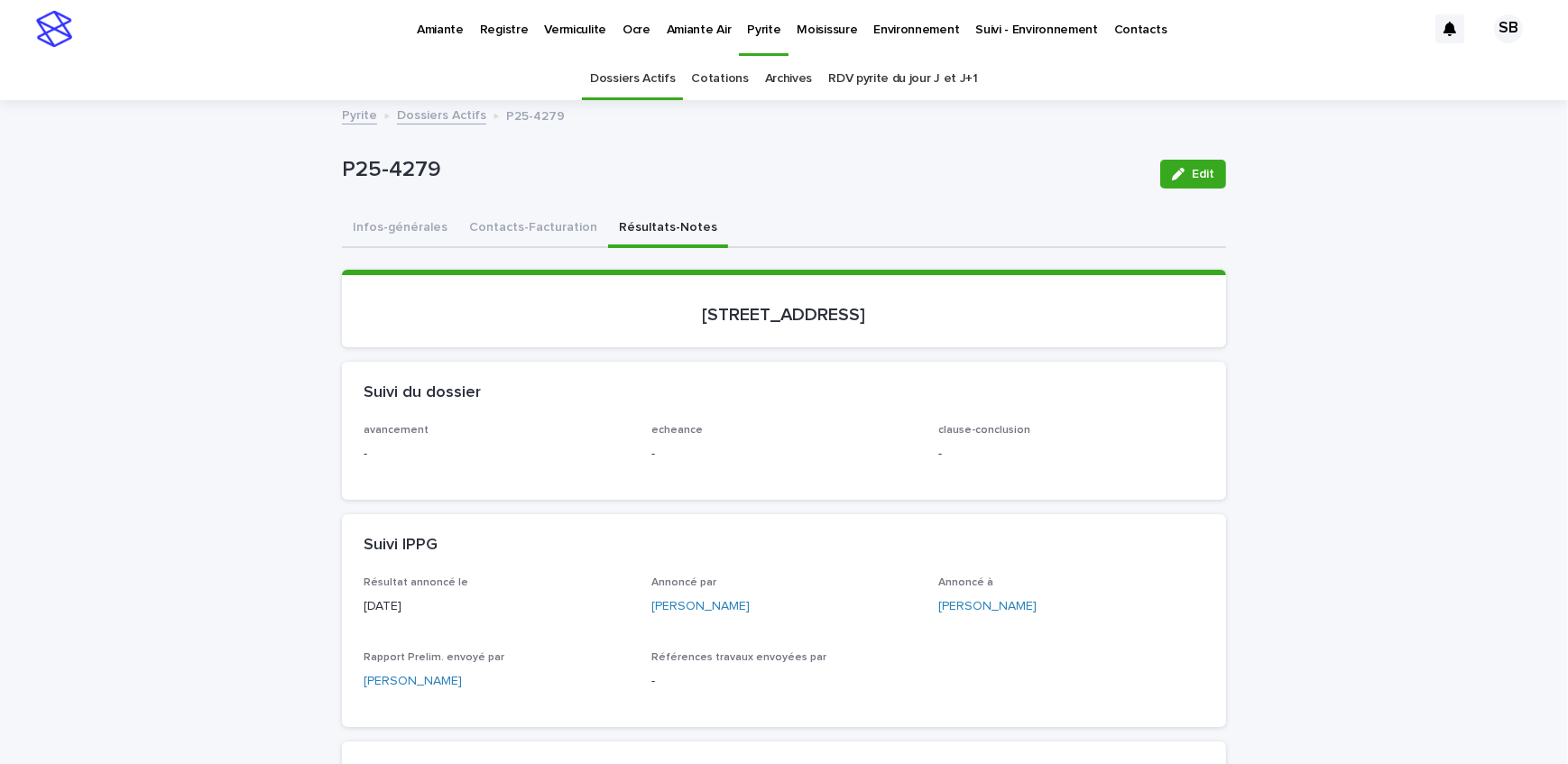
click at [423, 113] on link "Dossiers Actifs" at bounding box center [441, 113] width 89 height 21
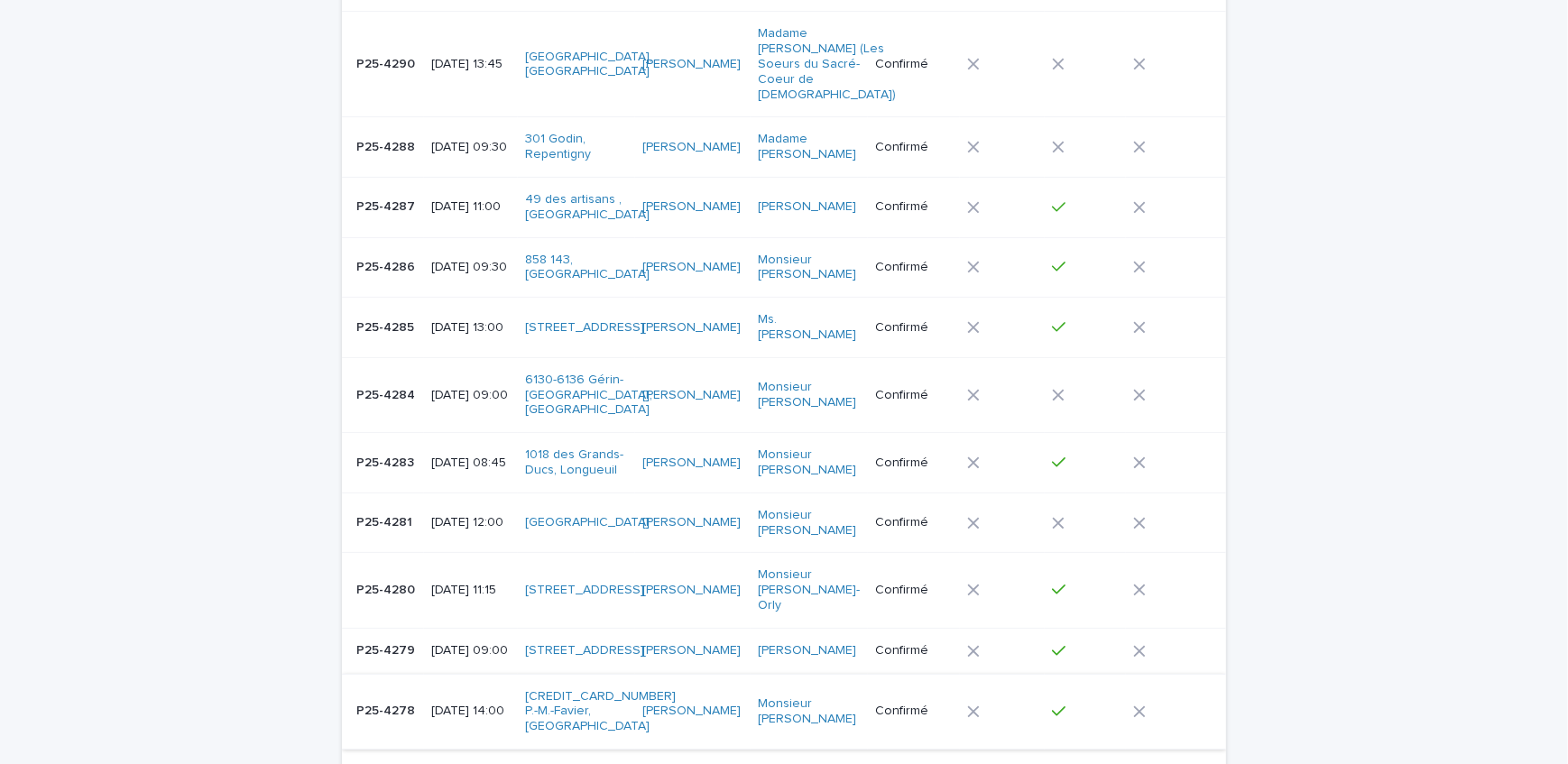
scroll to position [468, 0]
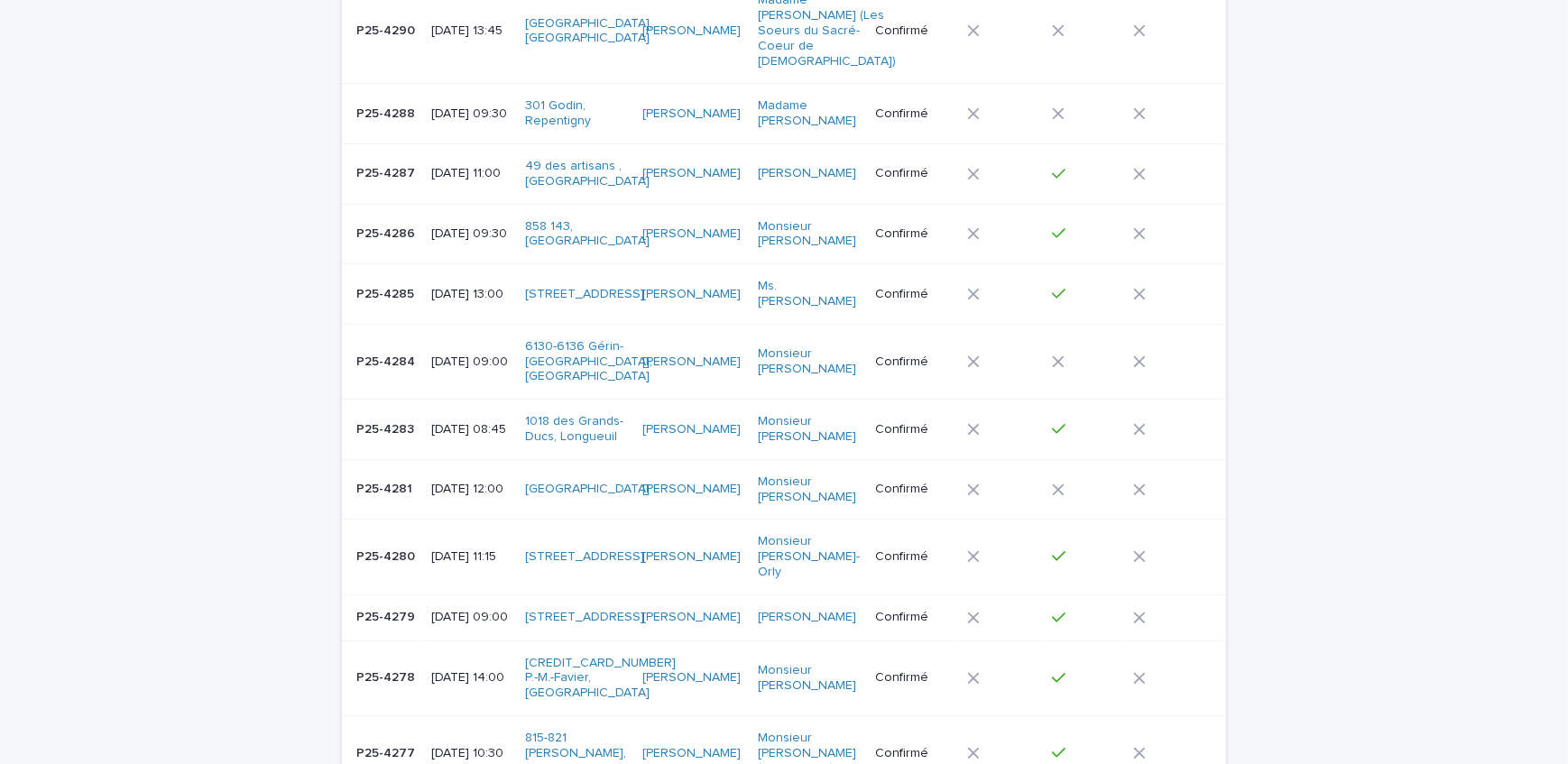
click at [413, 523] on td "P25-4280 P25-4280" at bounding box center [383, 557] width 82 height 75
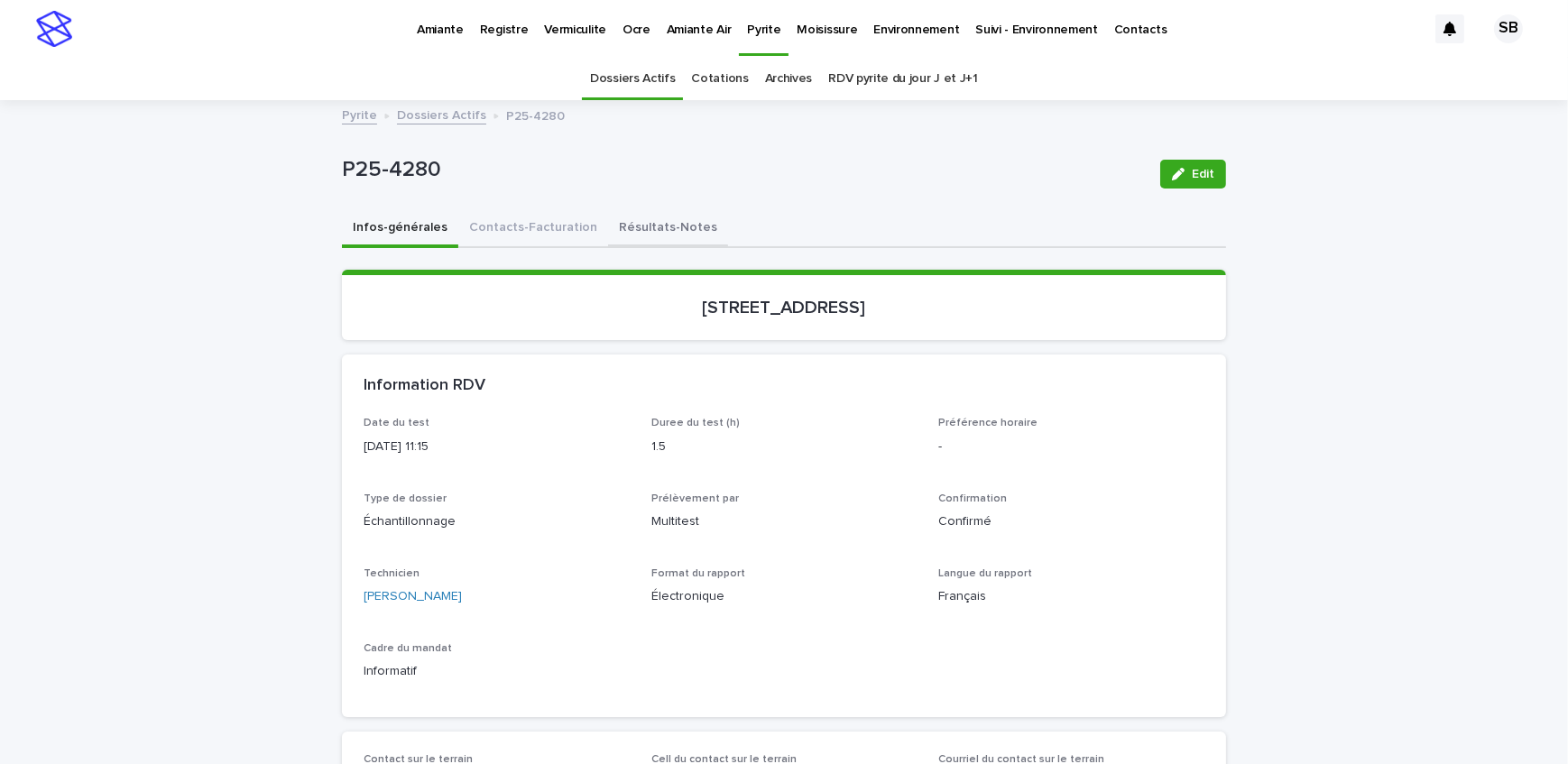
click at [610, 226] on button "Résultats-Notes" at bounding box center [668, 229] width 120 height 38
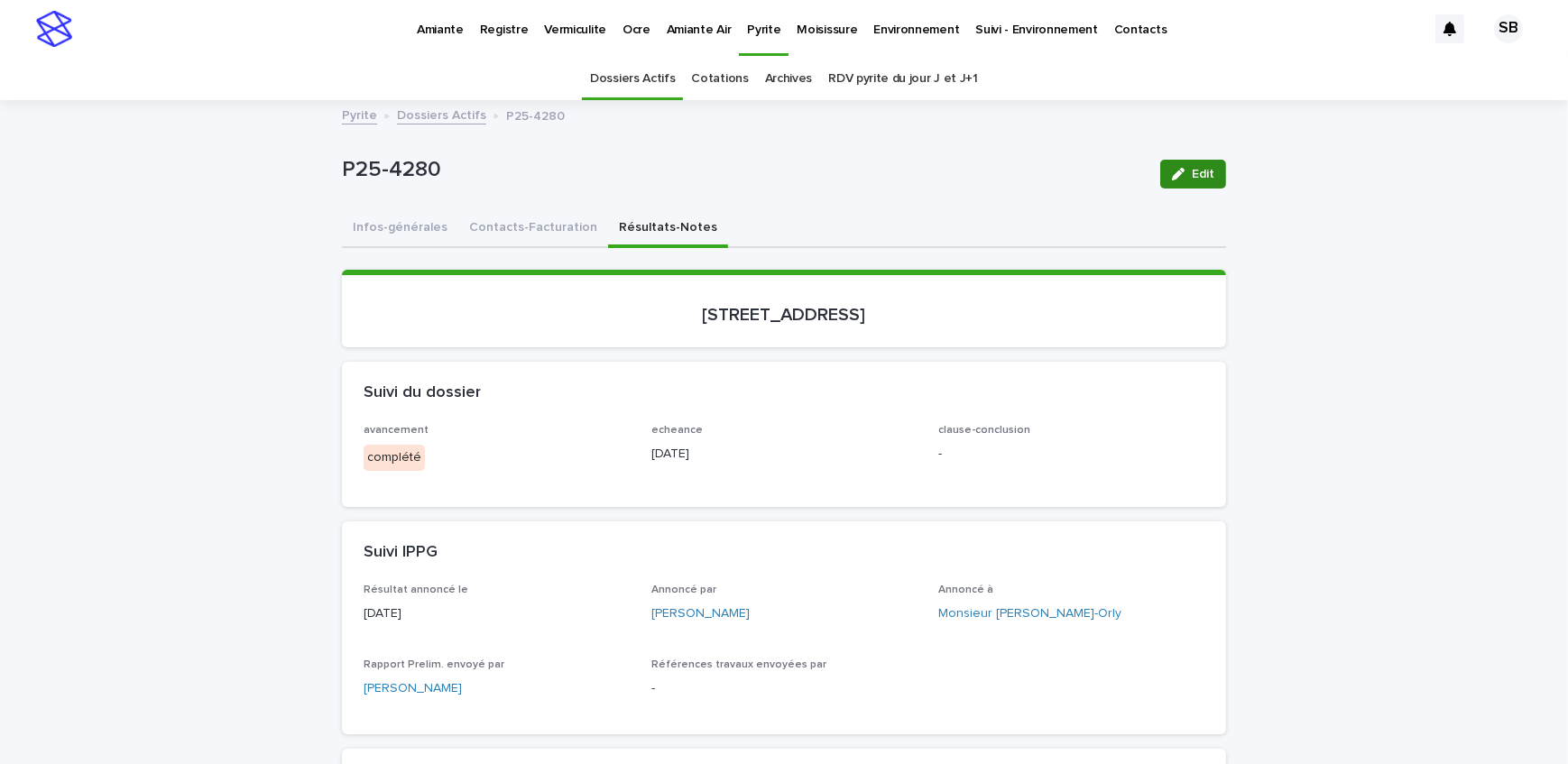
click at [1215, 177] on button "Edit" at bounding box center [1193, 175] width 65 height 29
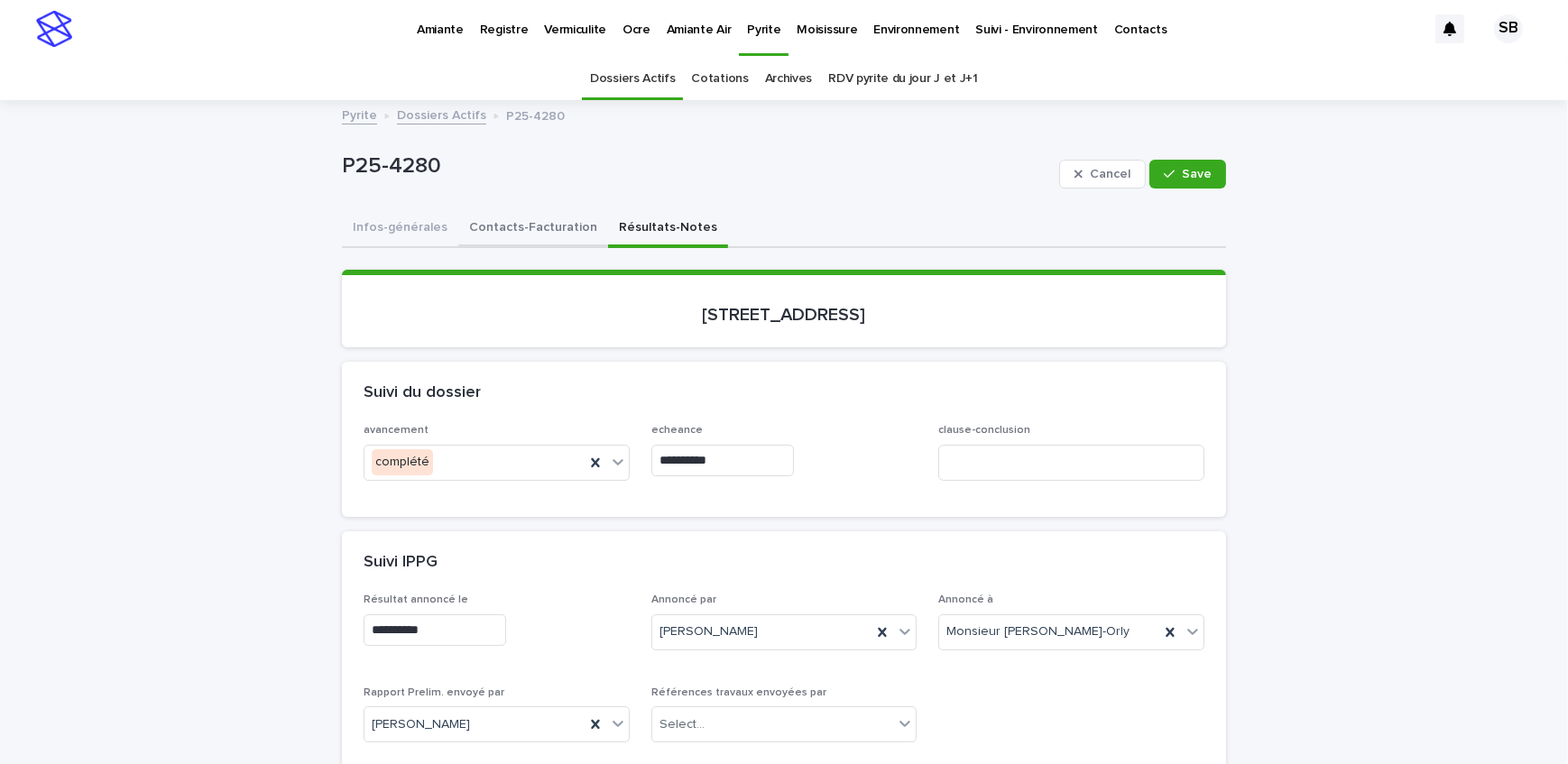
click at [530, 237] on button "Contacts-Facturation" at bounding box center [532, 229] width 149 height 38
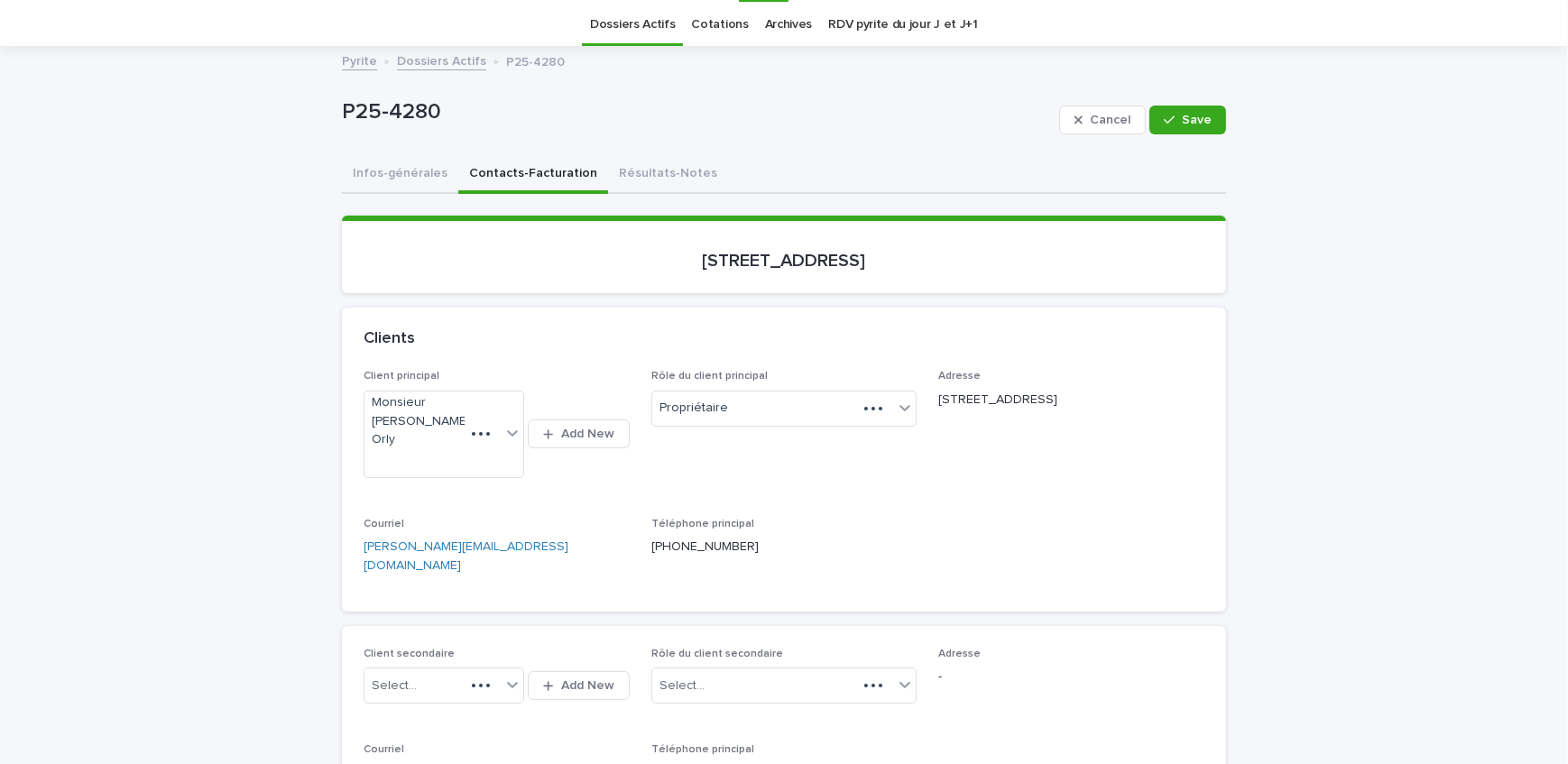
scroll to position [81, 0]
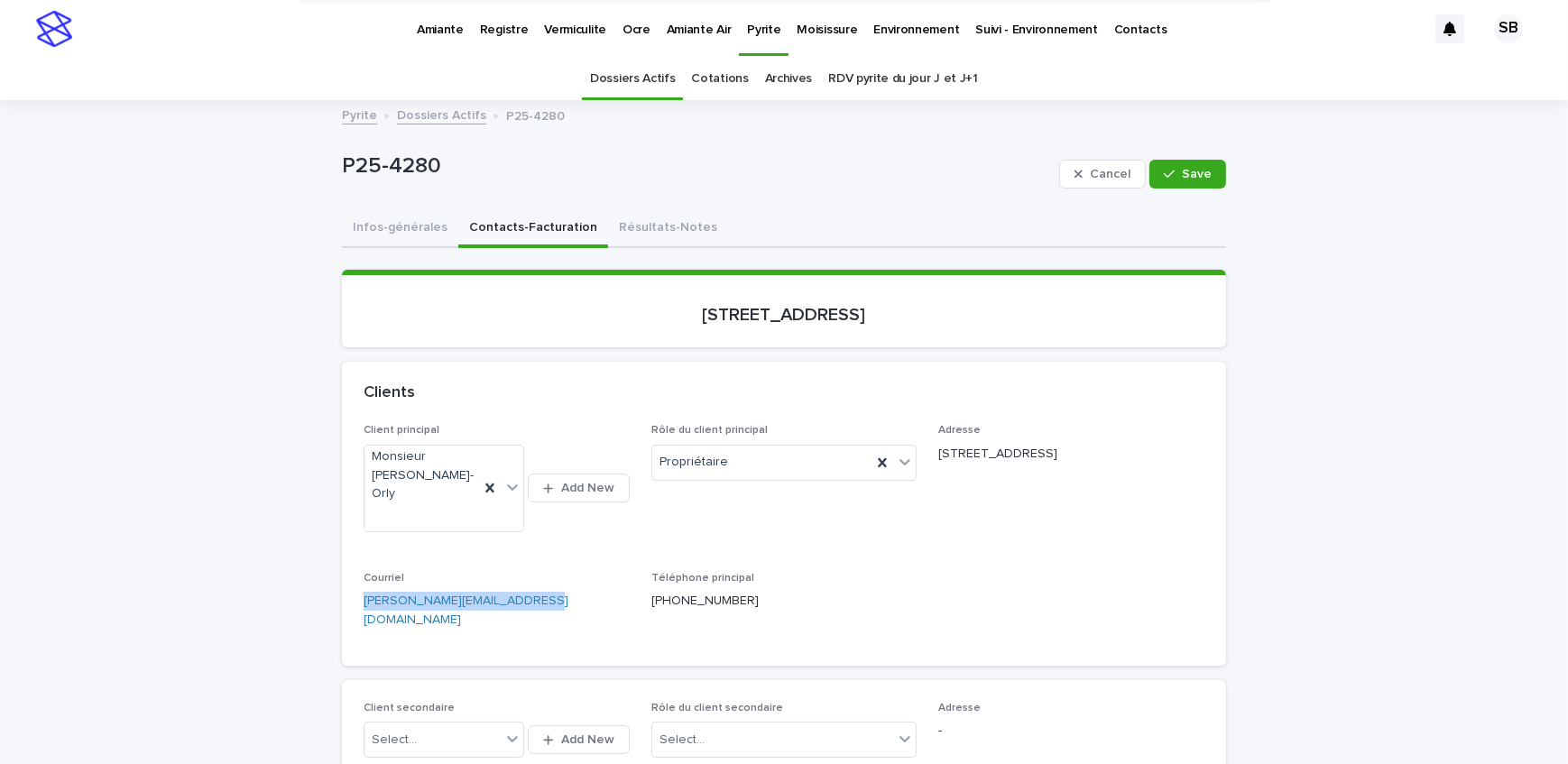
click at [647, 237] on button "Résultats-Notes" at bounding box center [668, 229] width 120 height 38
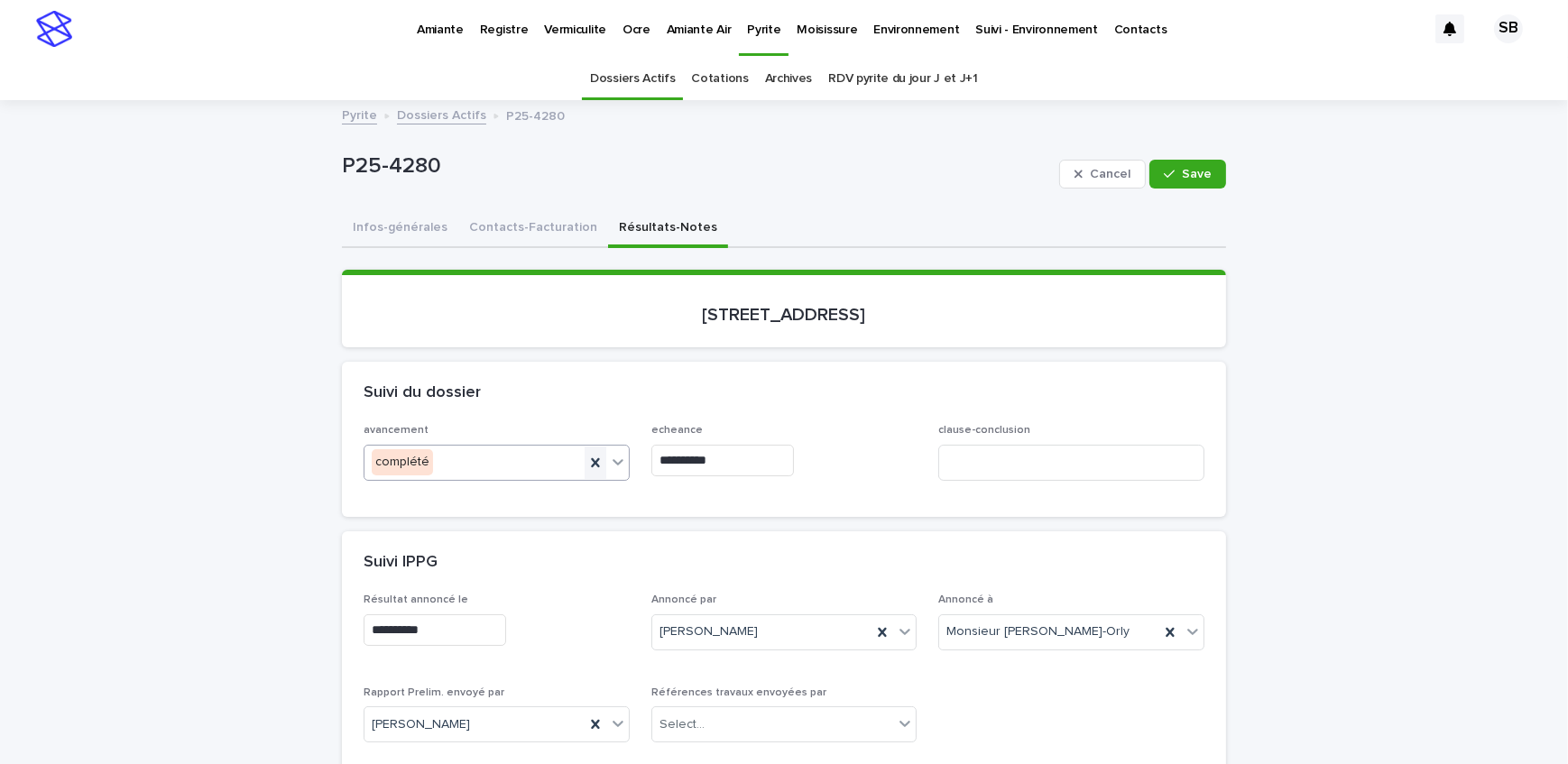
click at [586, 455] on icon at bounding box center [595, 463] width 18 height 18
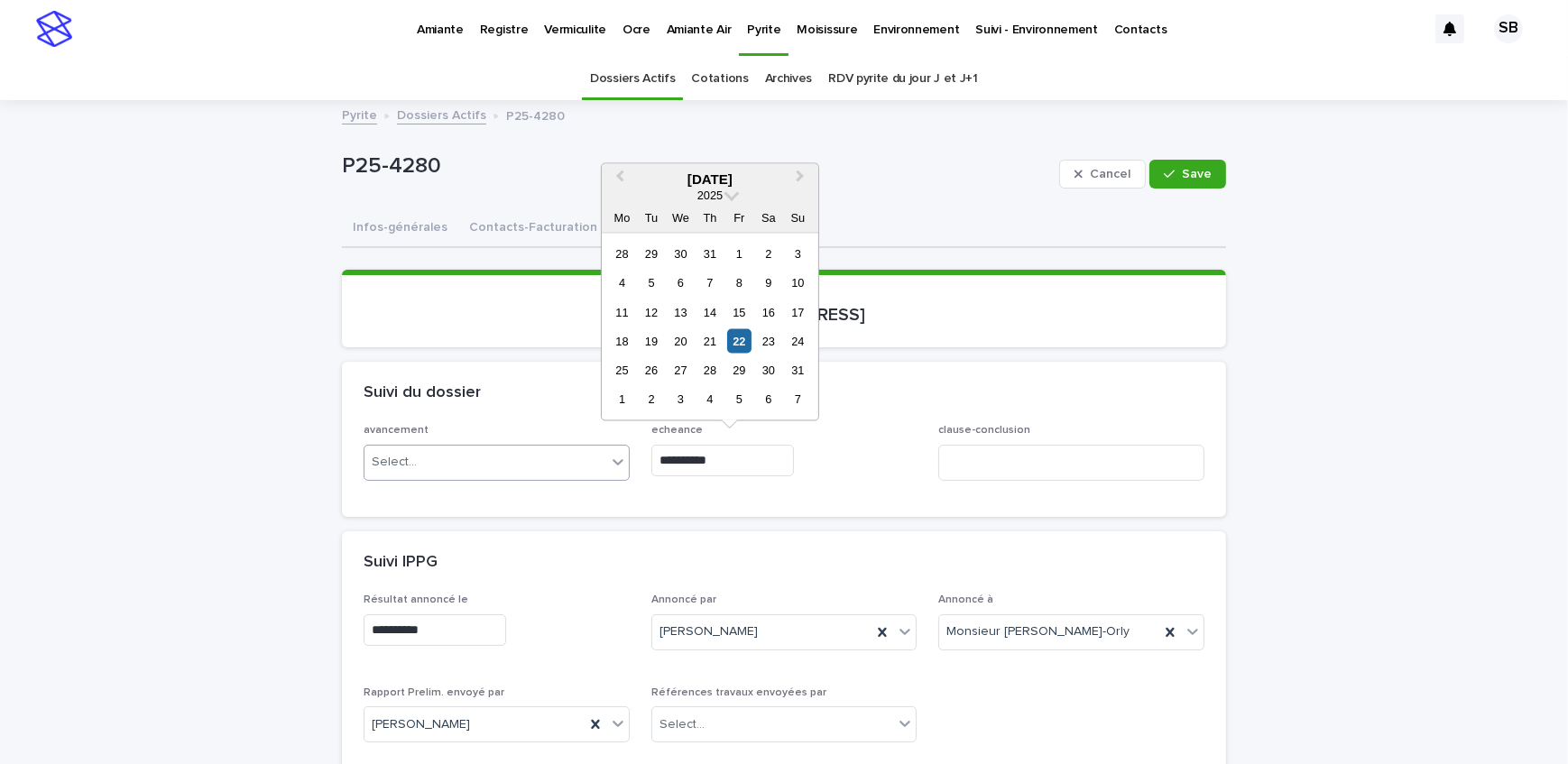
drag, startPoint x: 759, startPoint y: 454, endPoint x: 584, endPoint y: 465, distance: 175.3
click at [584, 465] on div "**********" at bounding box center [784, 459] width 841 height 70
click at [858, 422] on div "Suivi du dossier" at bounding box center [784, 393] width 884 height 64
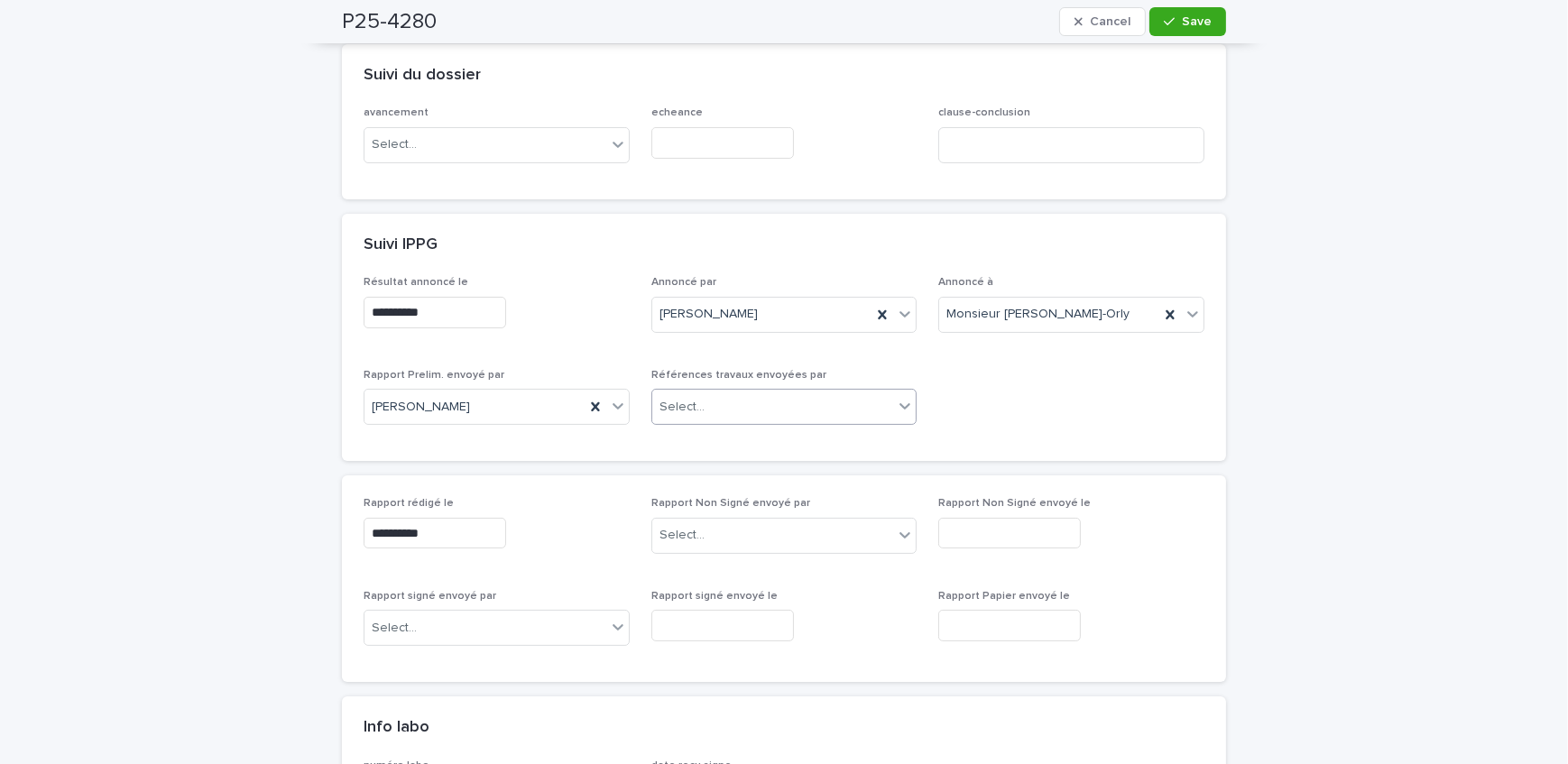
scroll to position [409, 0]
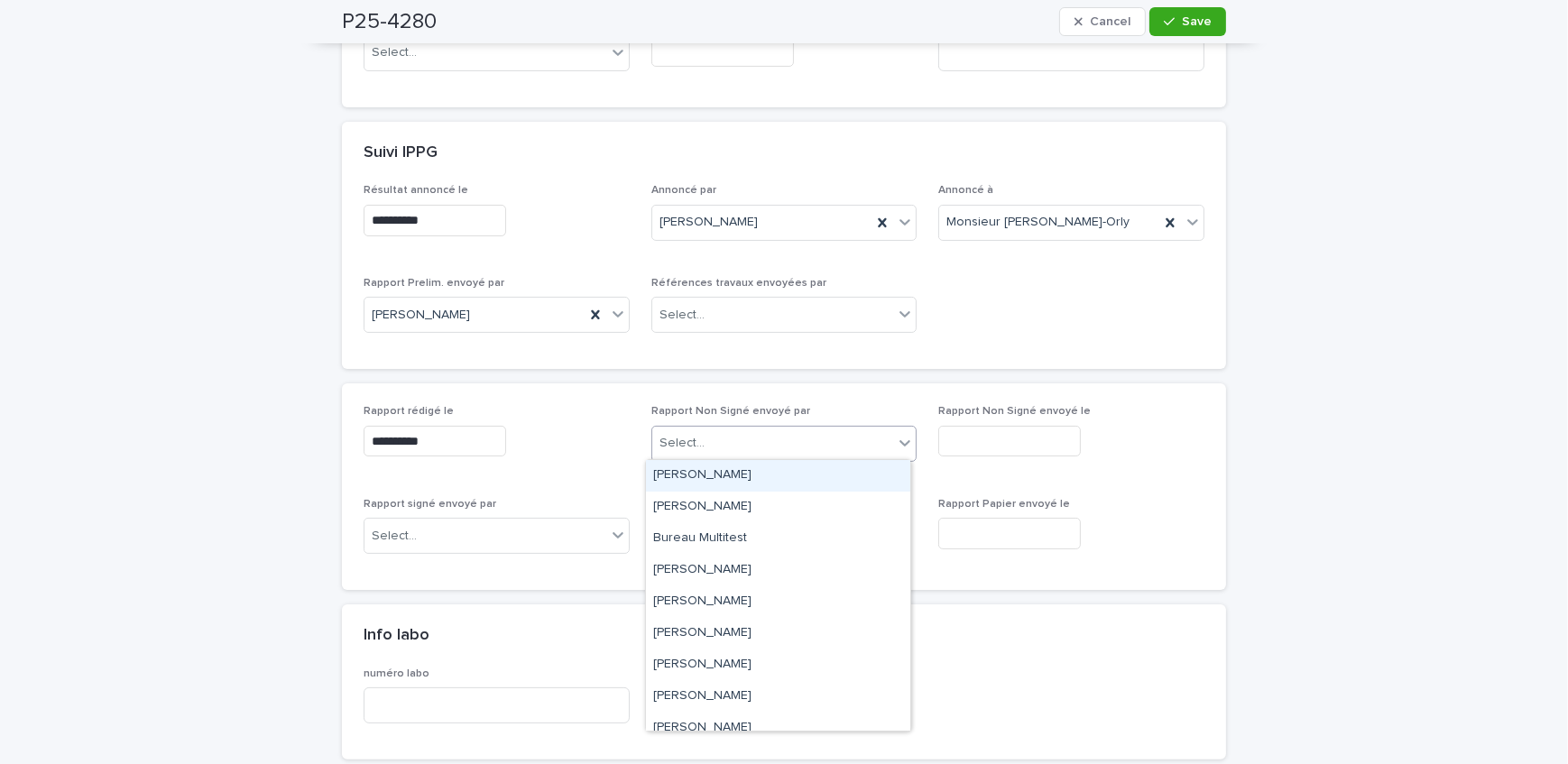
click at [786, 437] on div "Select..." at bounding box center [774, 444] width 242 height 29
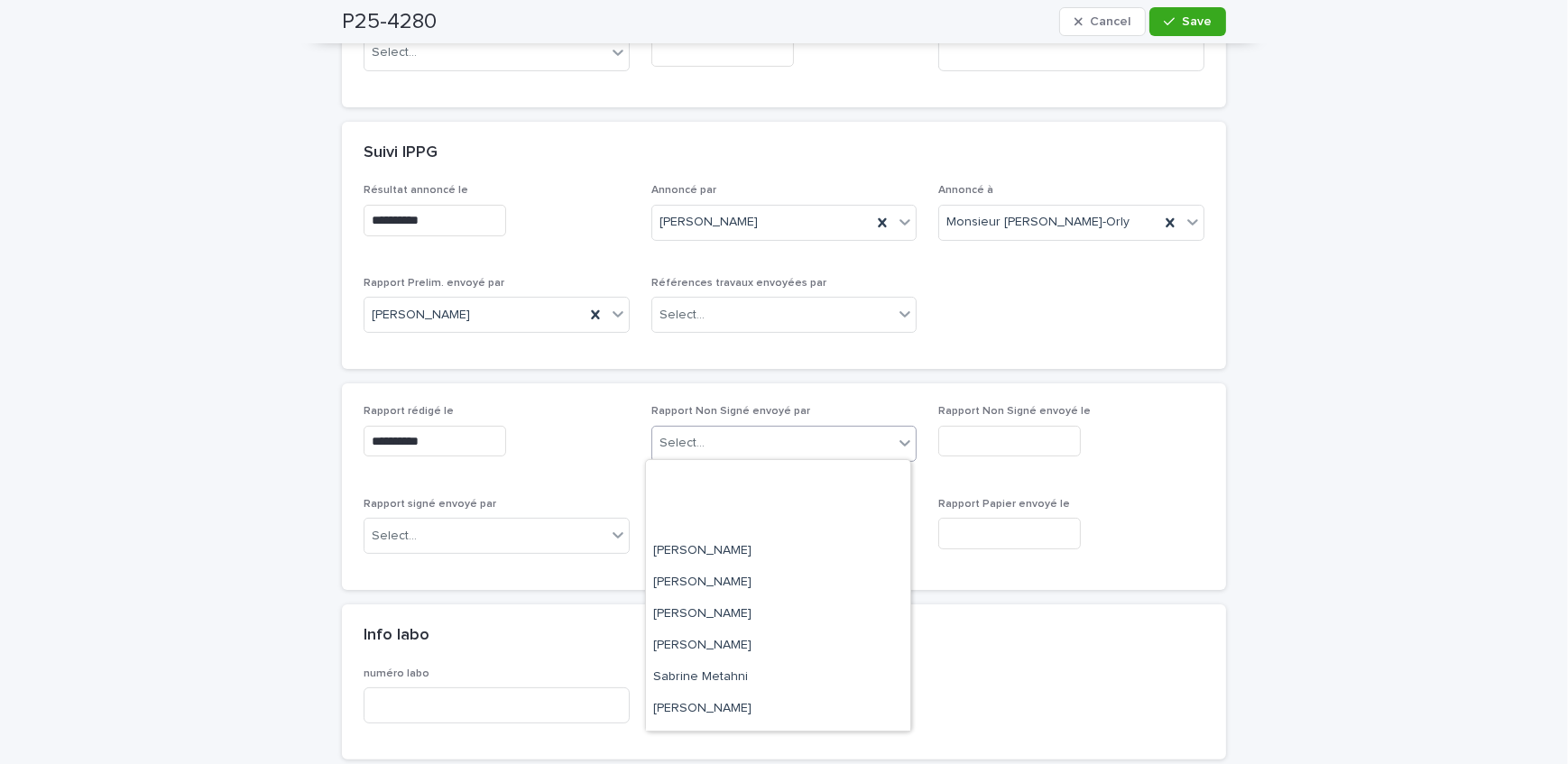
scroll to position [298, 0]
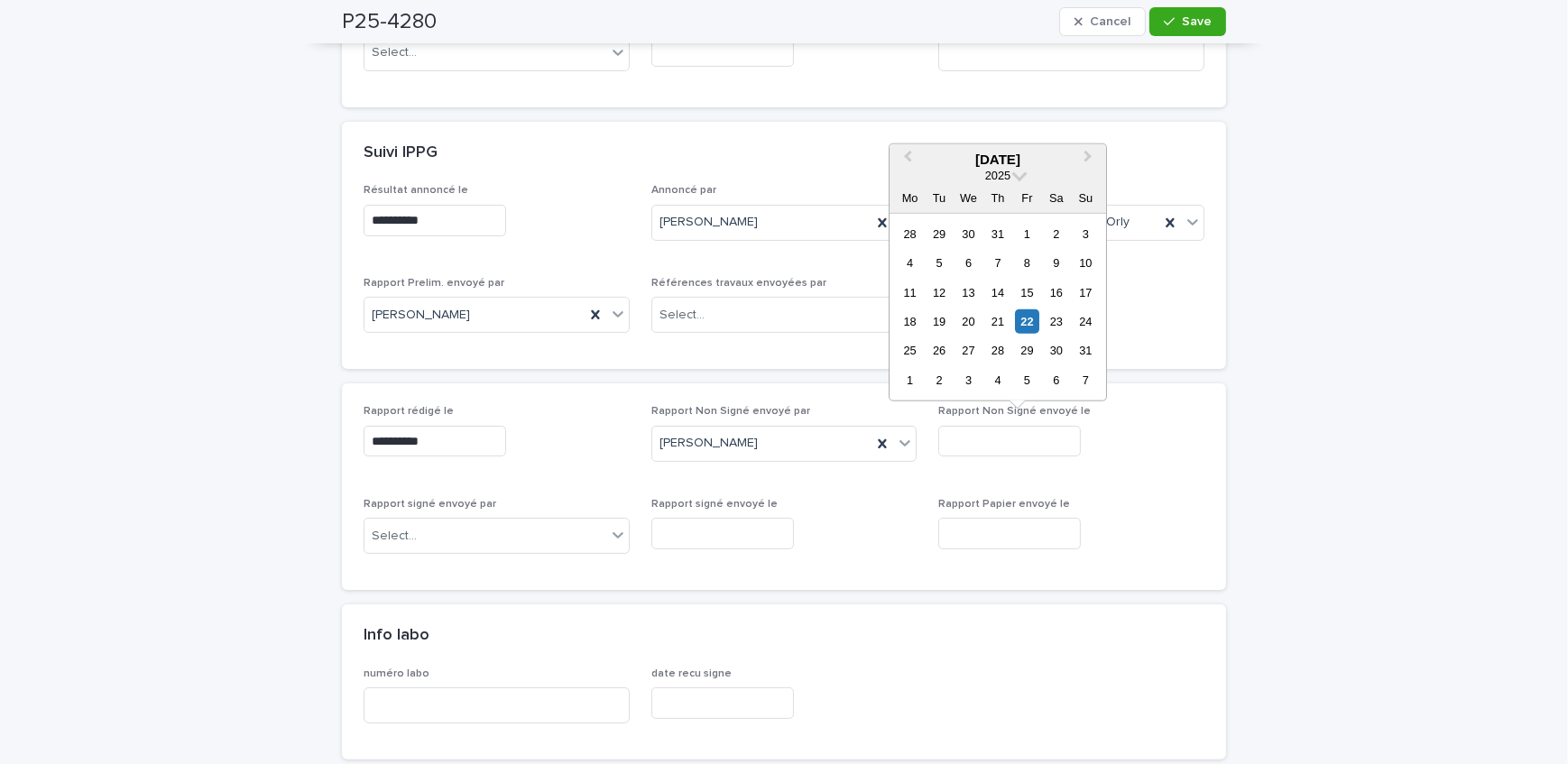
click at [975, 442] on input "text" at bounding box center [1010, 442] width 143 height 31
drag, startPoint x: 1022, startPoint y: 319, endPoint x: 1049, endPoint y: 304, distance: 30.9
click at [1023, 319] on div "22" at bounding box center [1027, 321] width 24 height 24
type input "**********"
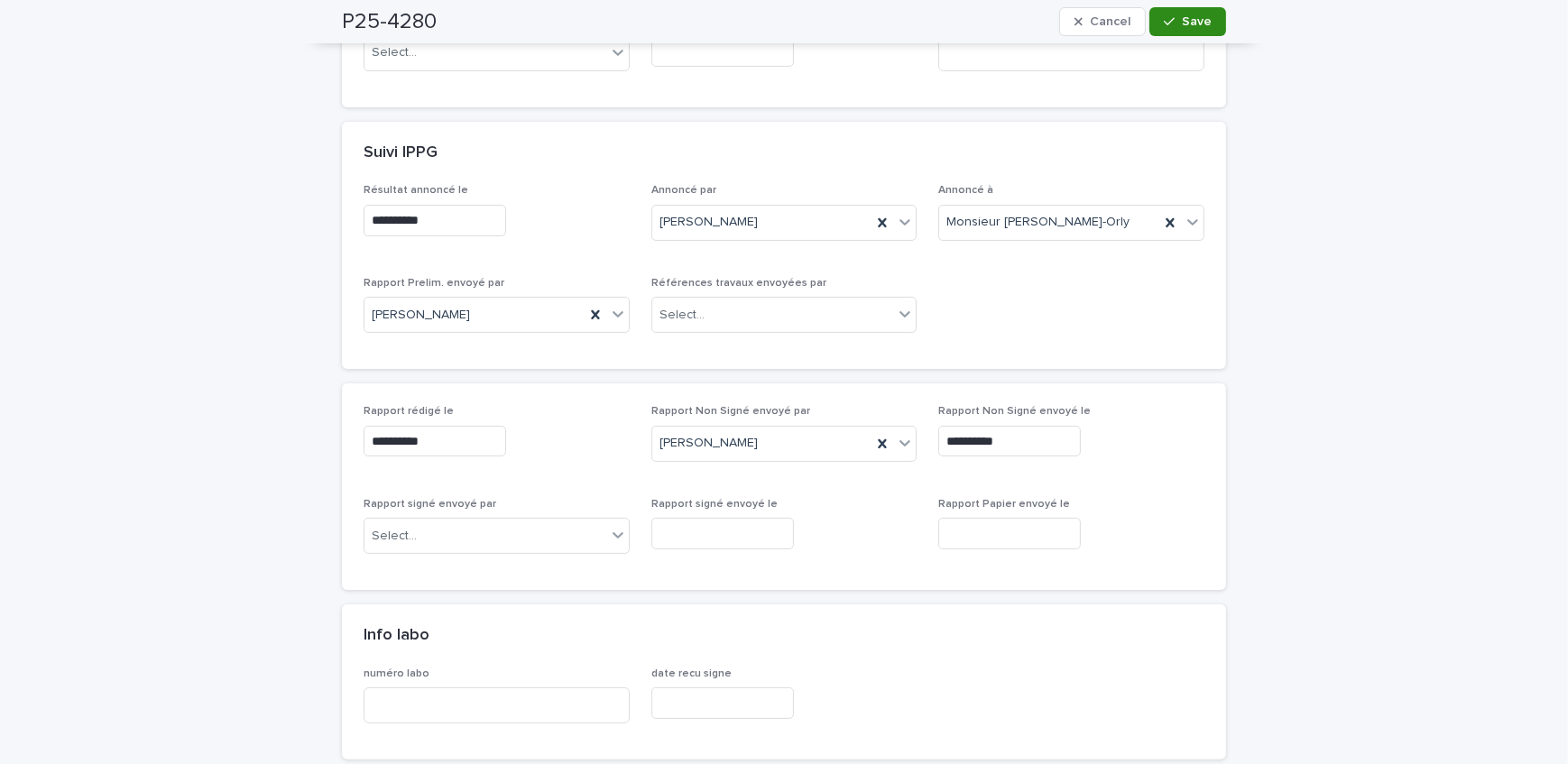
click at [1182, 24] on span "Save" at bounding box center [1197, 21] width 29 height 13
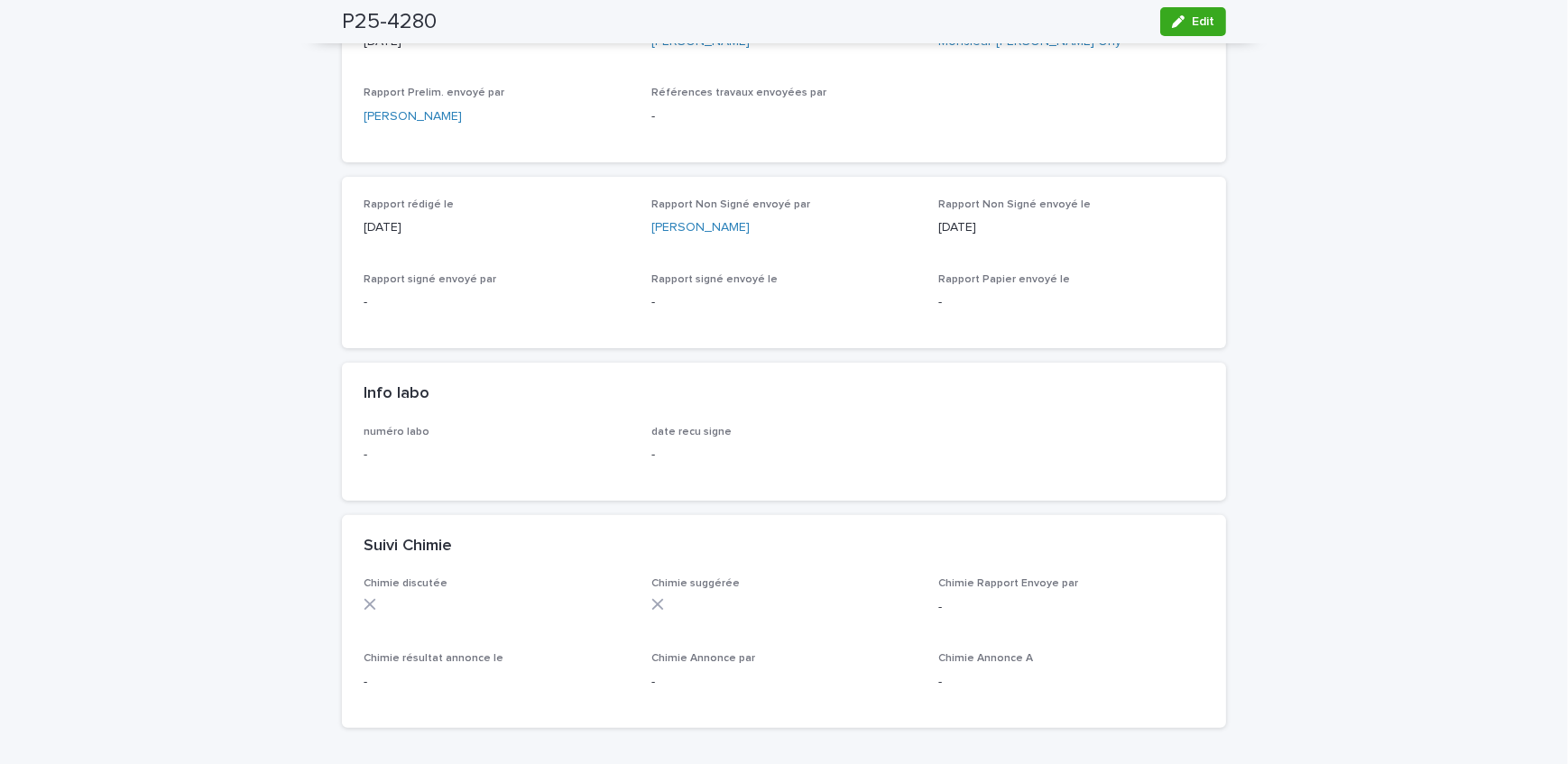
scroll to position [586, 0]
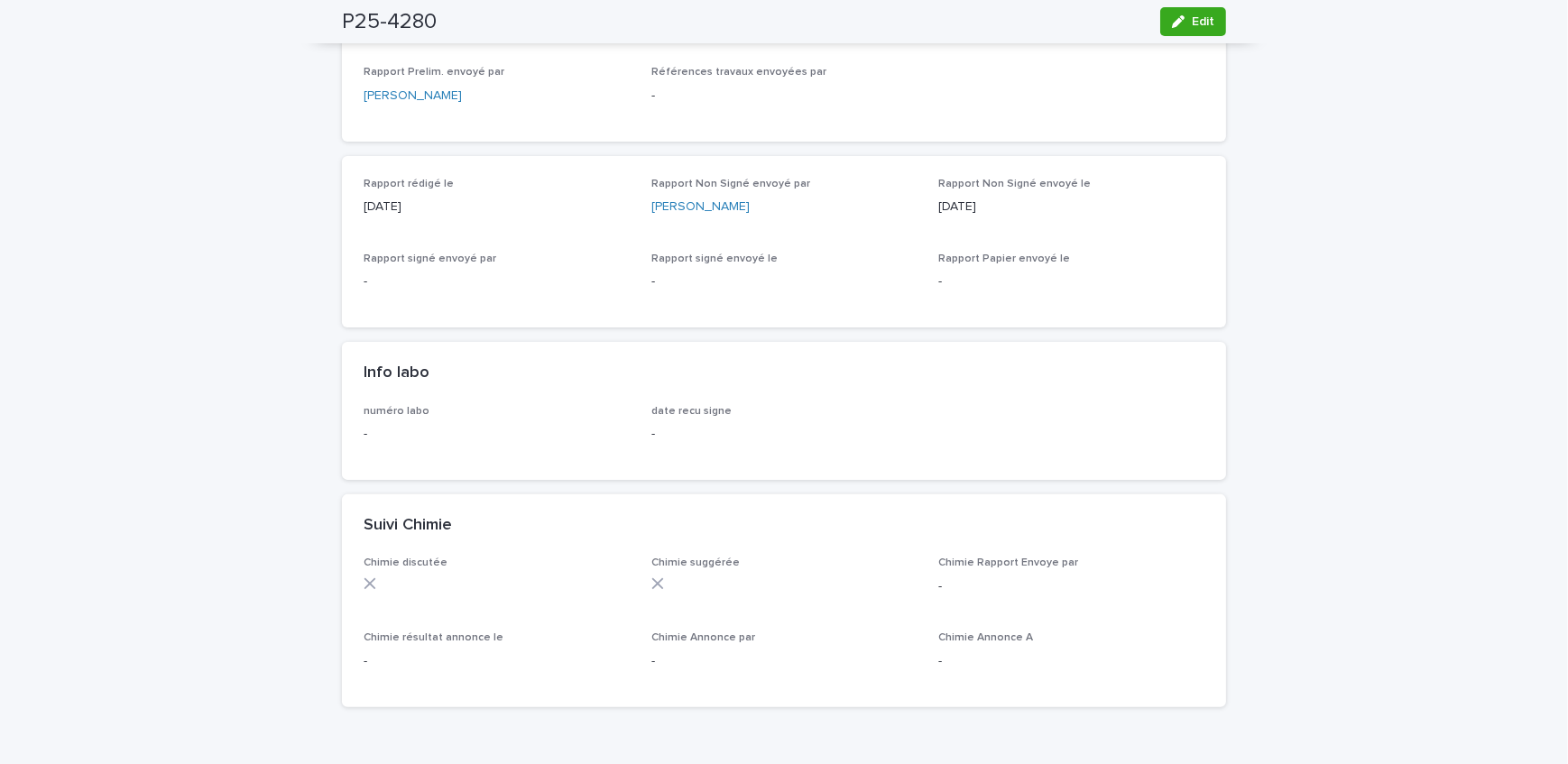
click at [58, 328] on div "Loading... Saving… Loading... Saving… P25-4280 Edit P25-4280 Edit Sorry, there …" at bounding box center [784, 526] width 1568 height 2018
click at [1180, 27] on div "button" at bounding box center [1182, 21] width 20 height 13
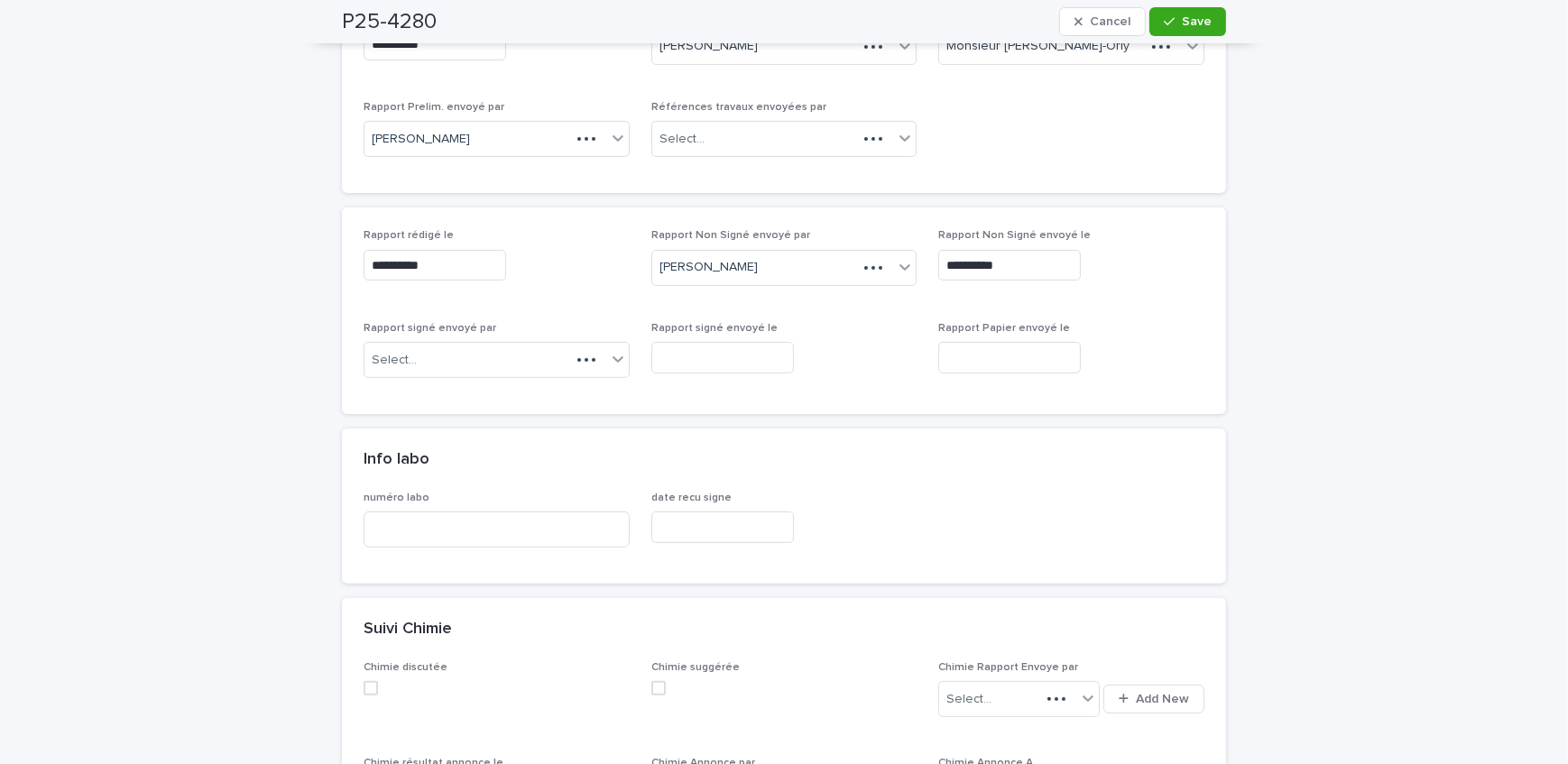
scroll to position [657, 0]
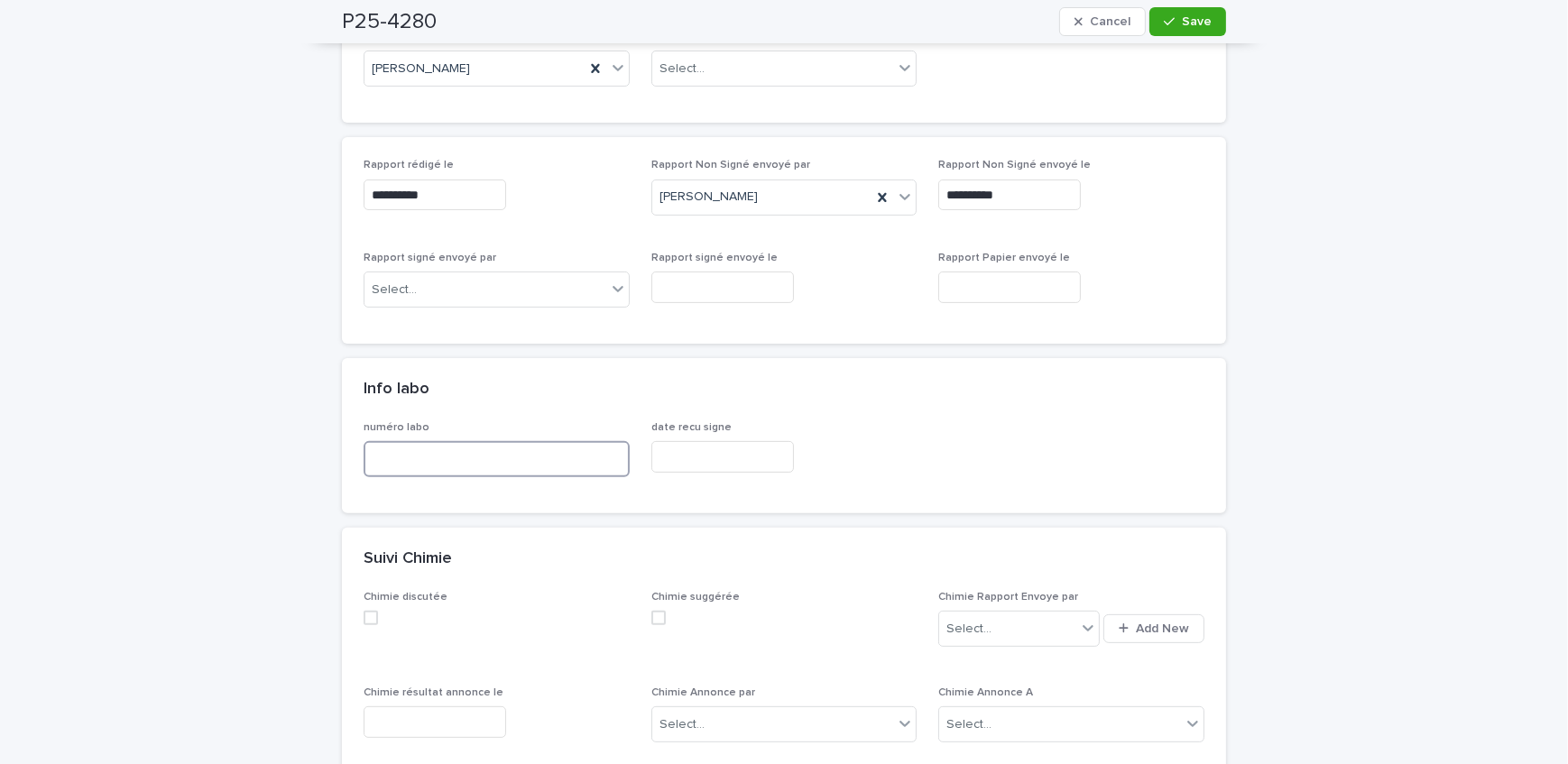
click at [513, 451] on input at bounding box center [496, 459] width 267 height 36
type input "**********"
click at [1170, 16] on icon "button" at bounding box center [1169, 21] width 11 height 13
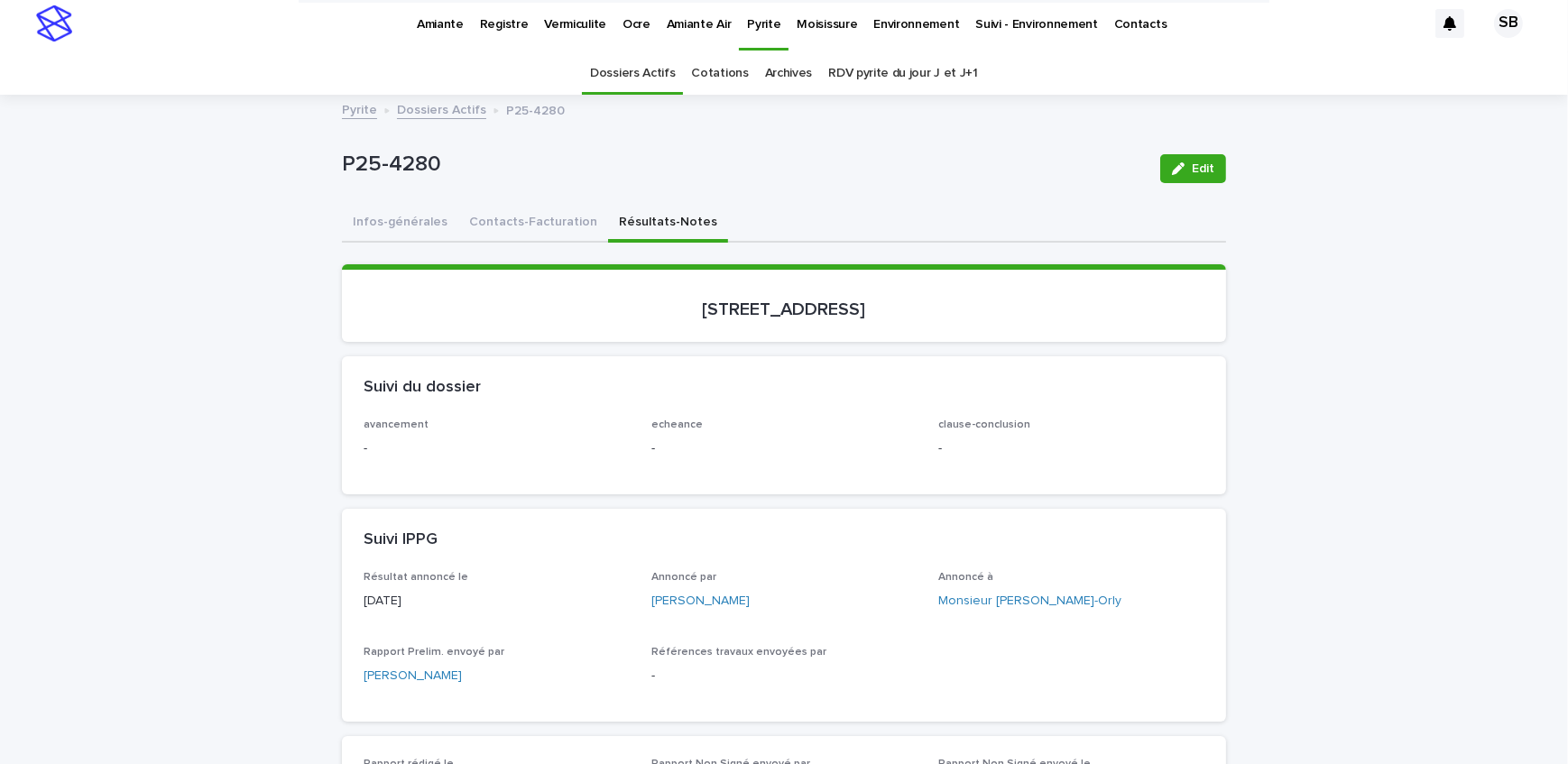
scroll to position [0, 0]
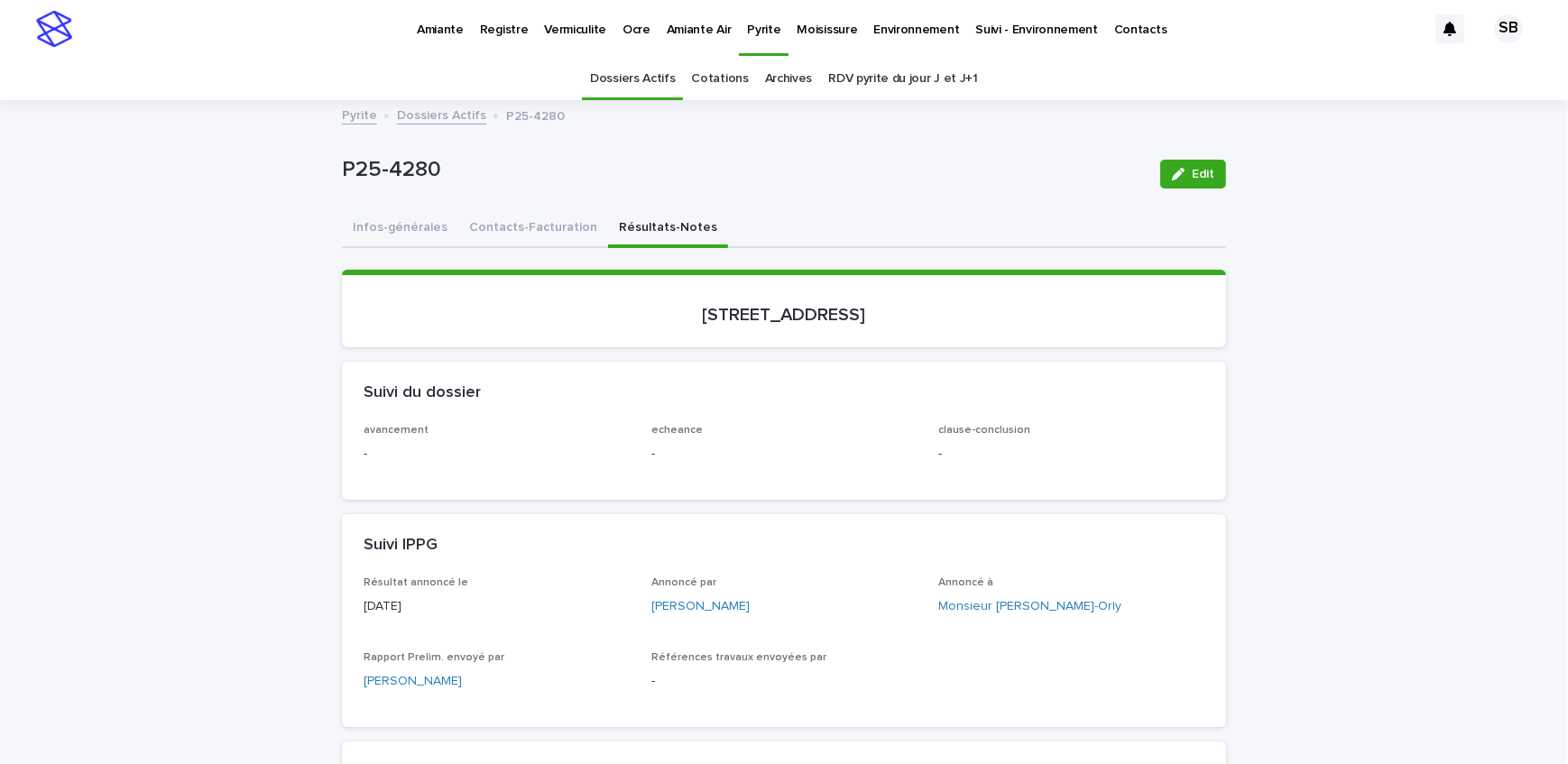
click at [426, 113] on link "Dossiers Actifs" at bounding box center [441, 113] width 89 height 21
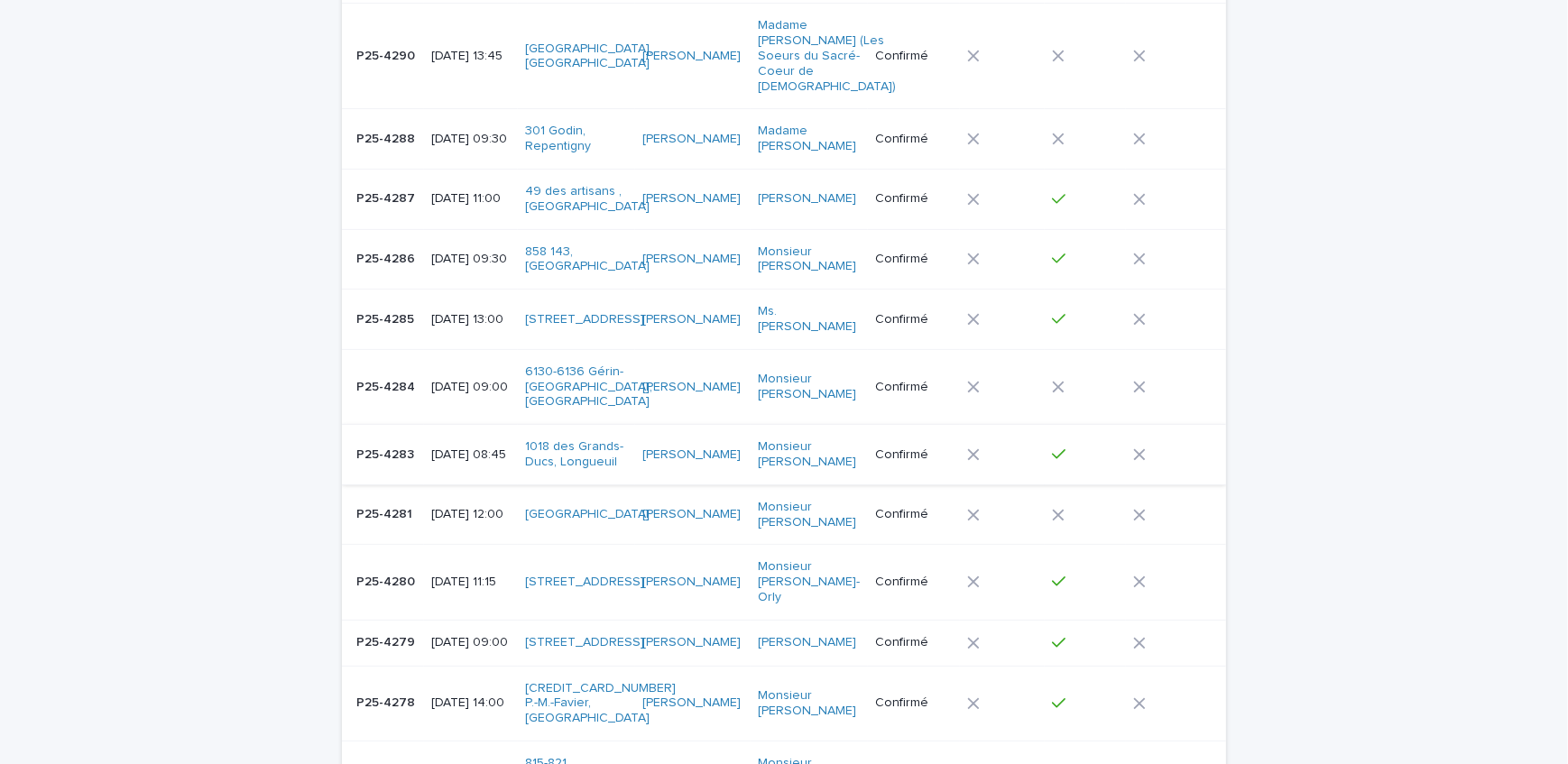
scroll to position [550, 0]
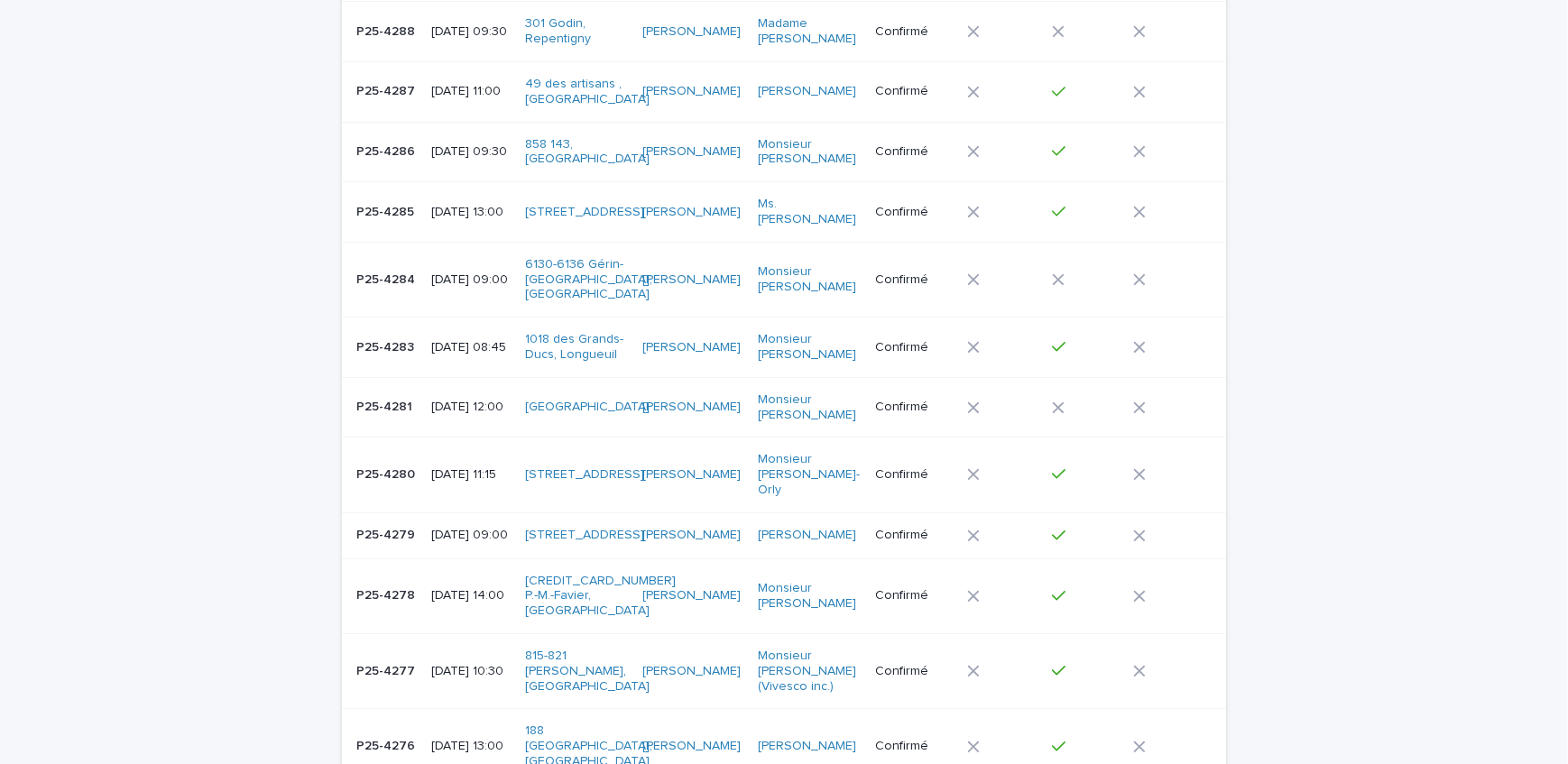
click at [453, 528] on p "[DATE] 09:00" at bounding box center [471, 535] width 79 height 16
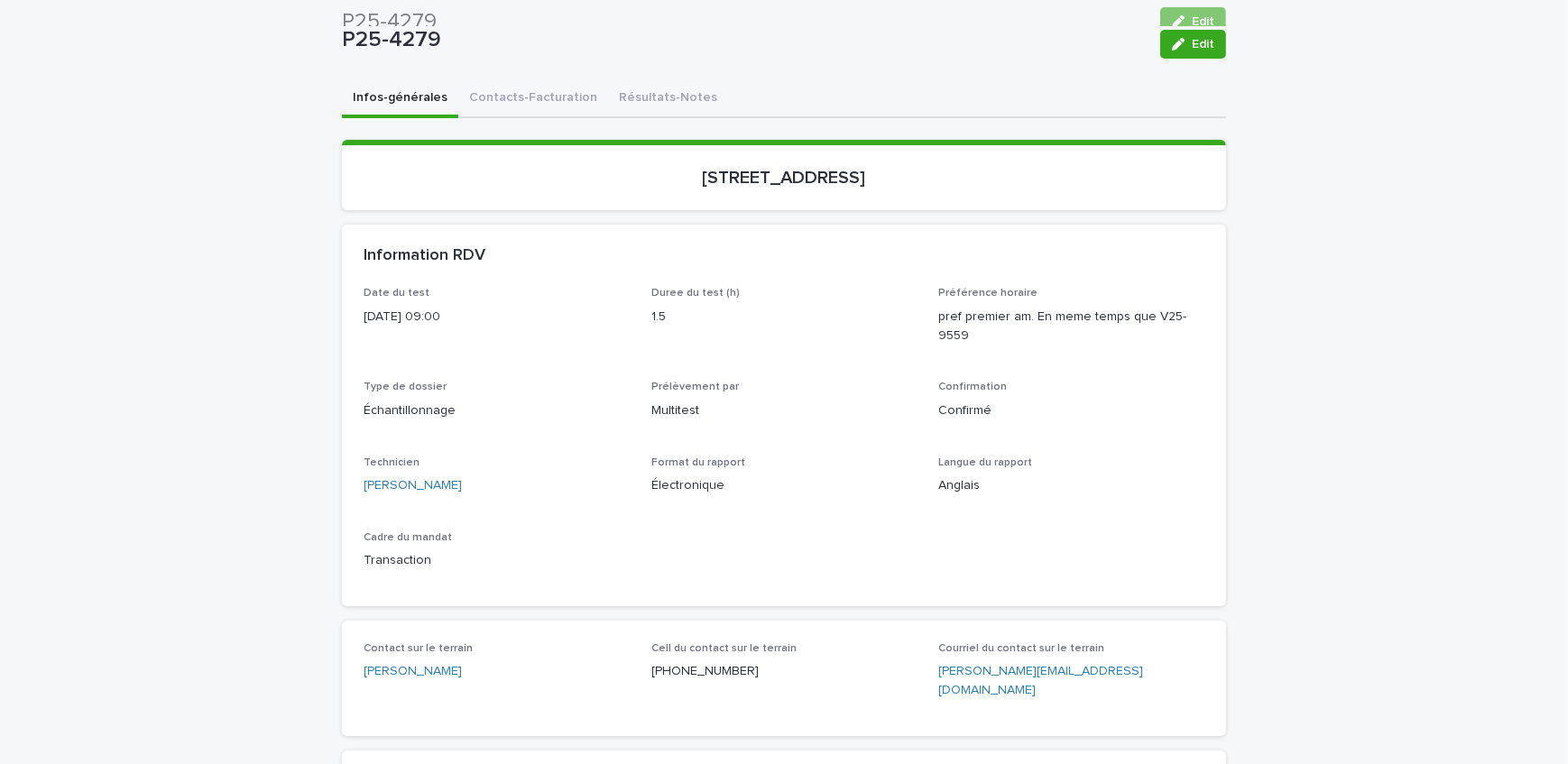
scroll to position [57, 0]
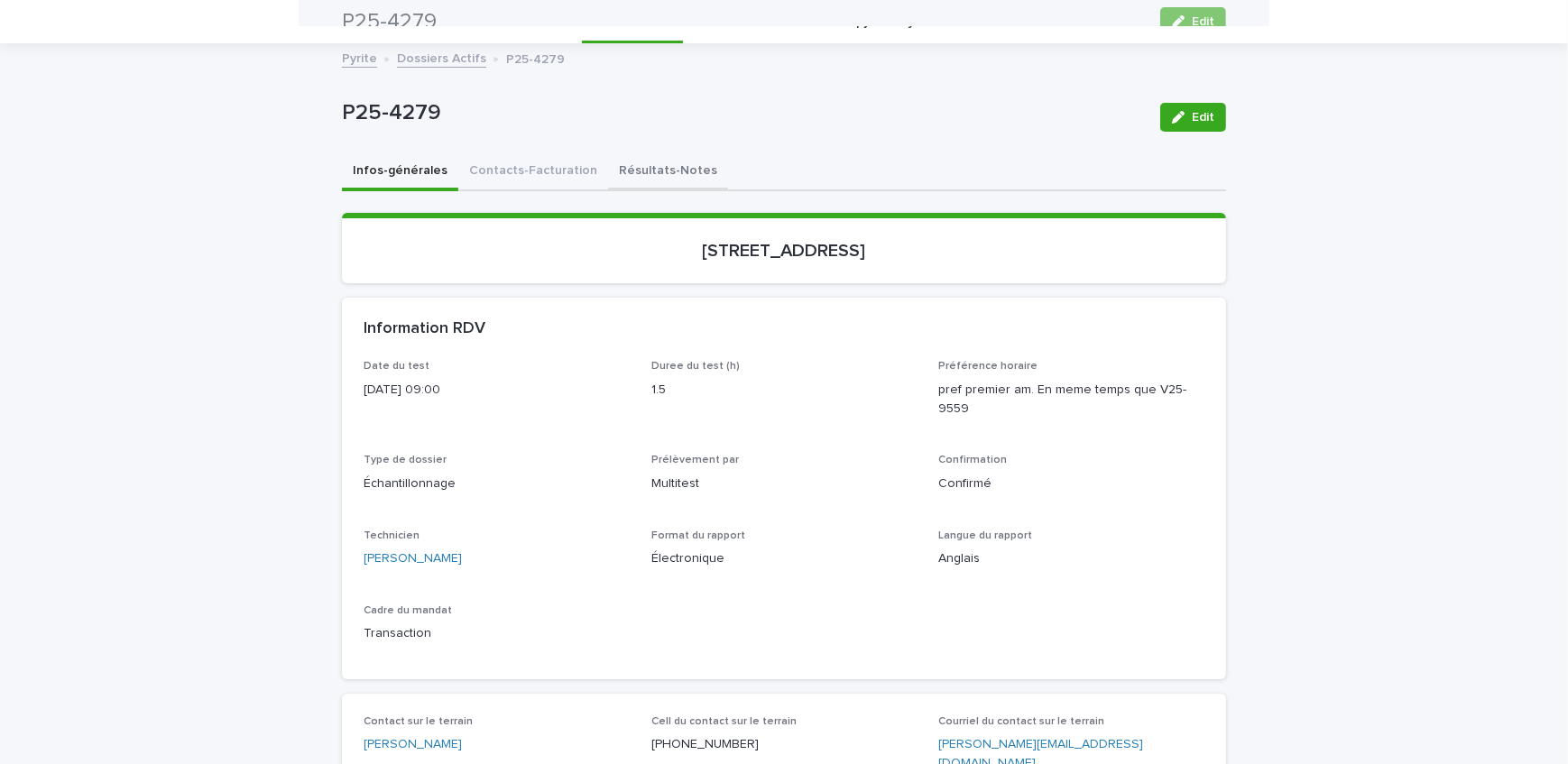
click at [634, 172] on button "Résultats-Notes" at bounding box center [668, 172] width 120 height 38
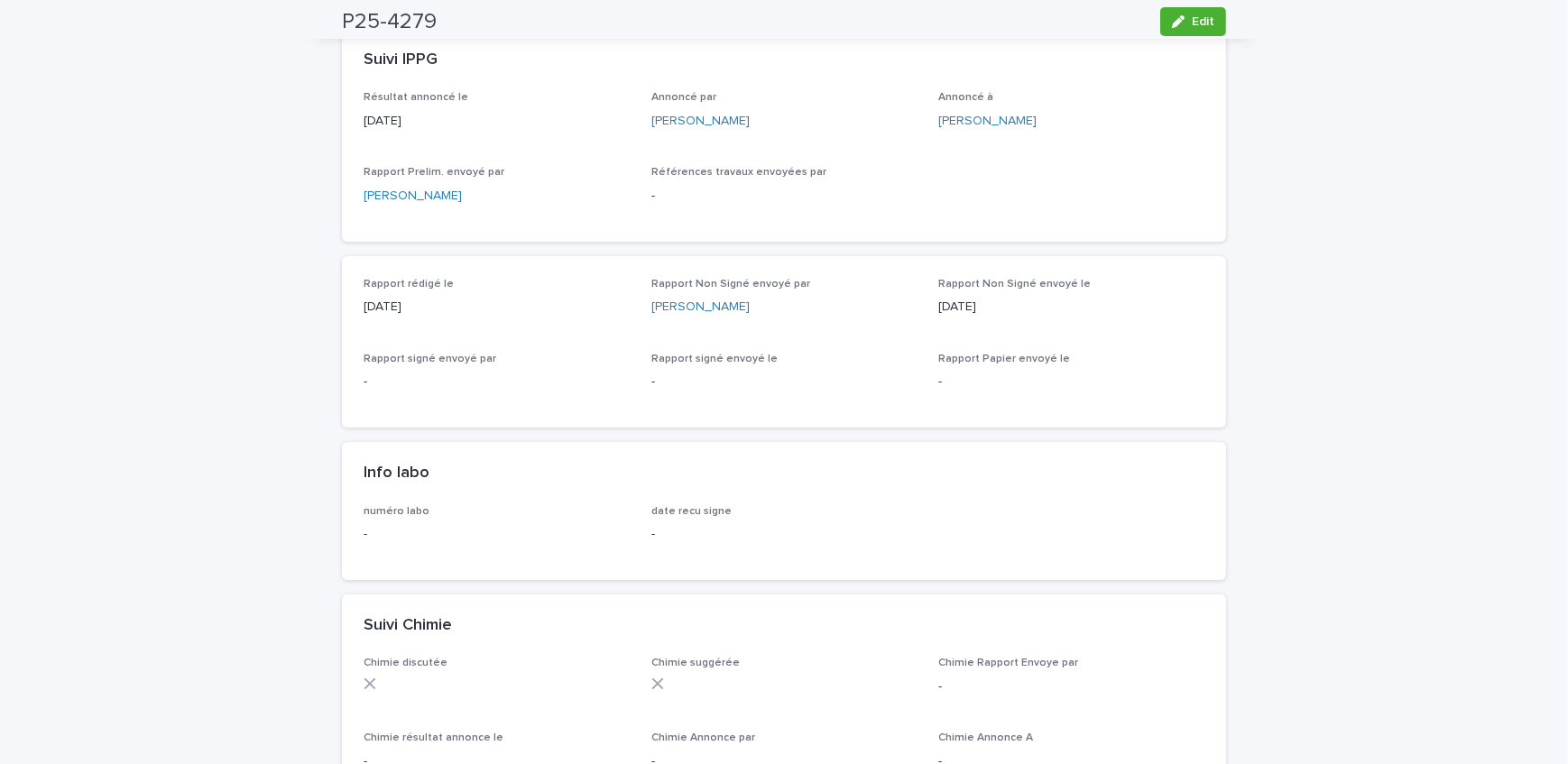
scroll to position [550, 0]
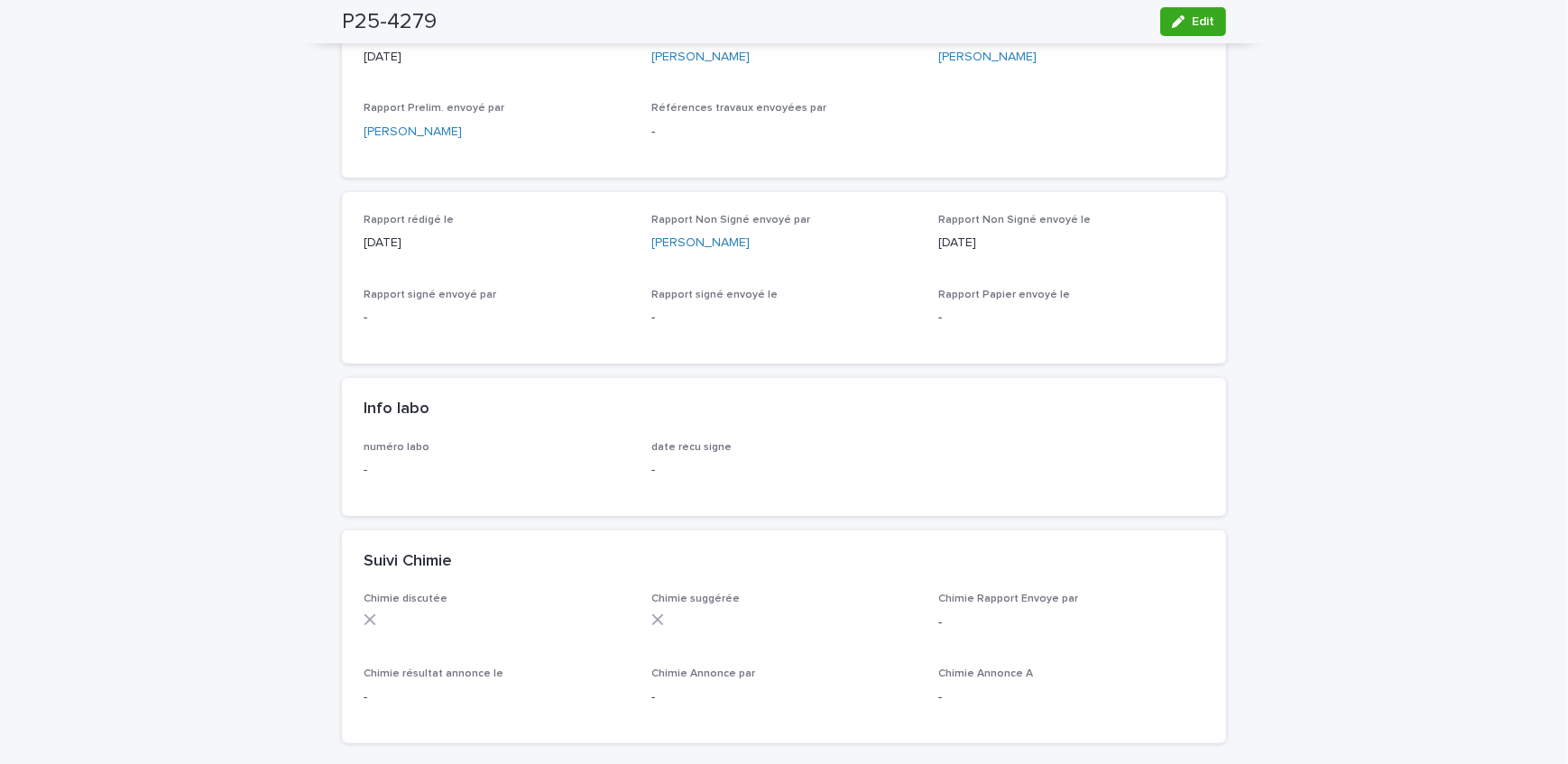
click at [74, 330] on div "Loading... Saving… Loading... Saving… P25-4279 Edit P25-4279 Edit Sorry, there …" at bounding box center [784, 579] width 1568 height 2055
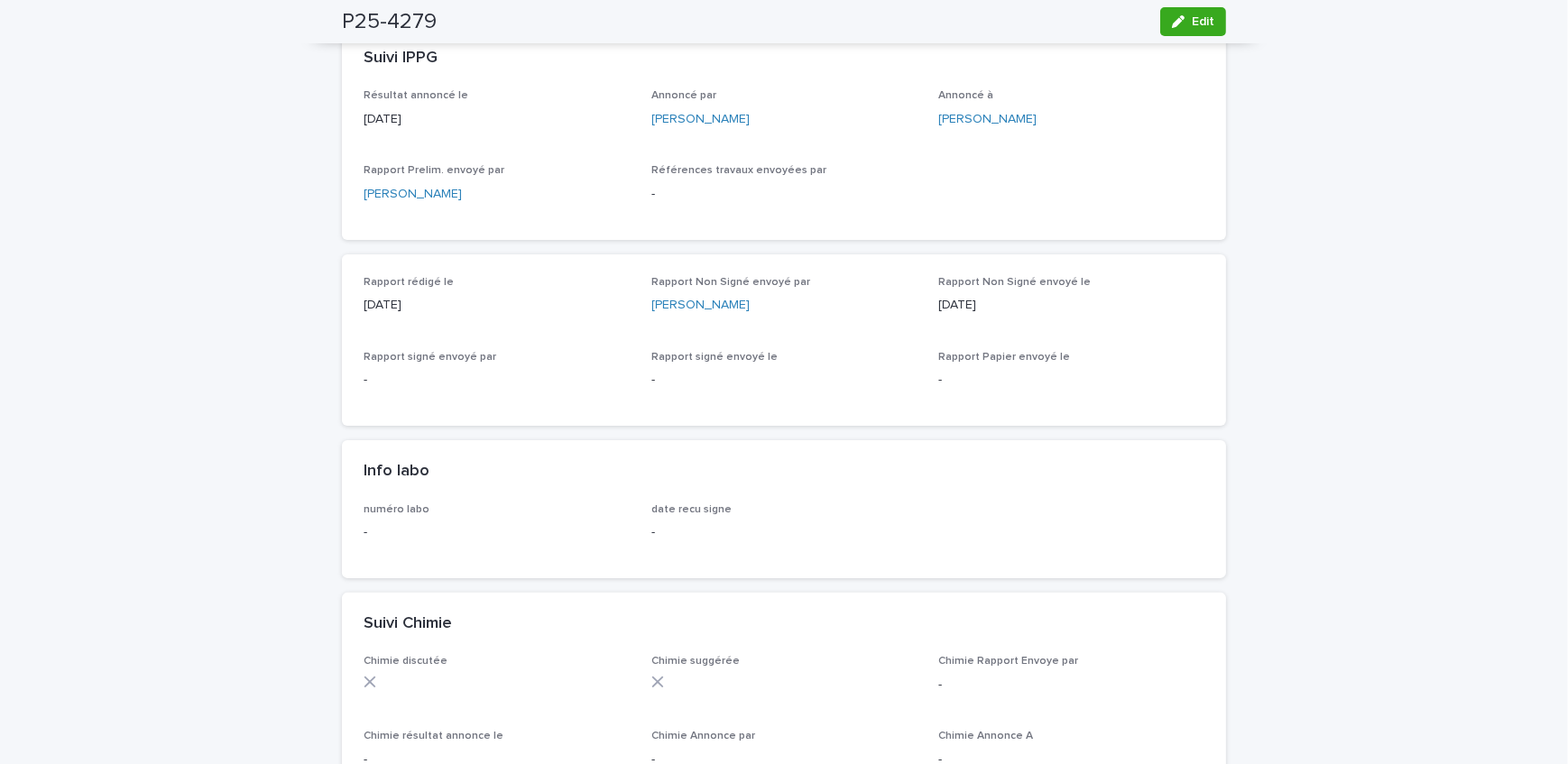
scroll to position [385, 0]
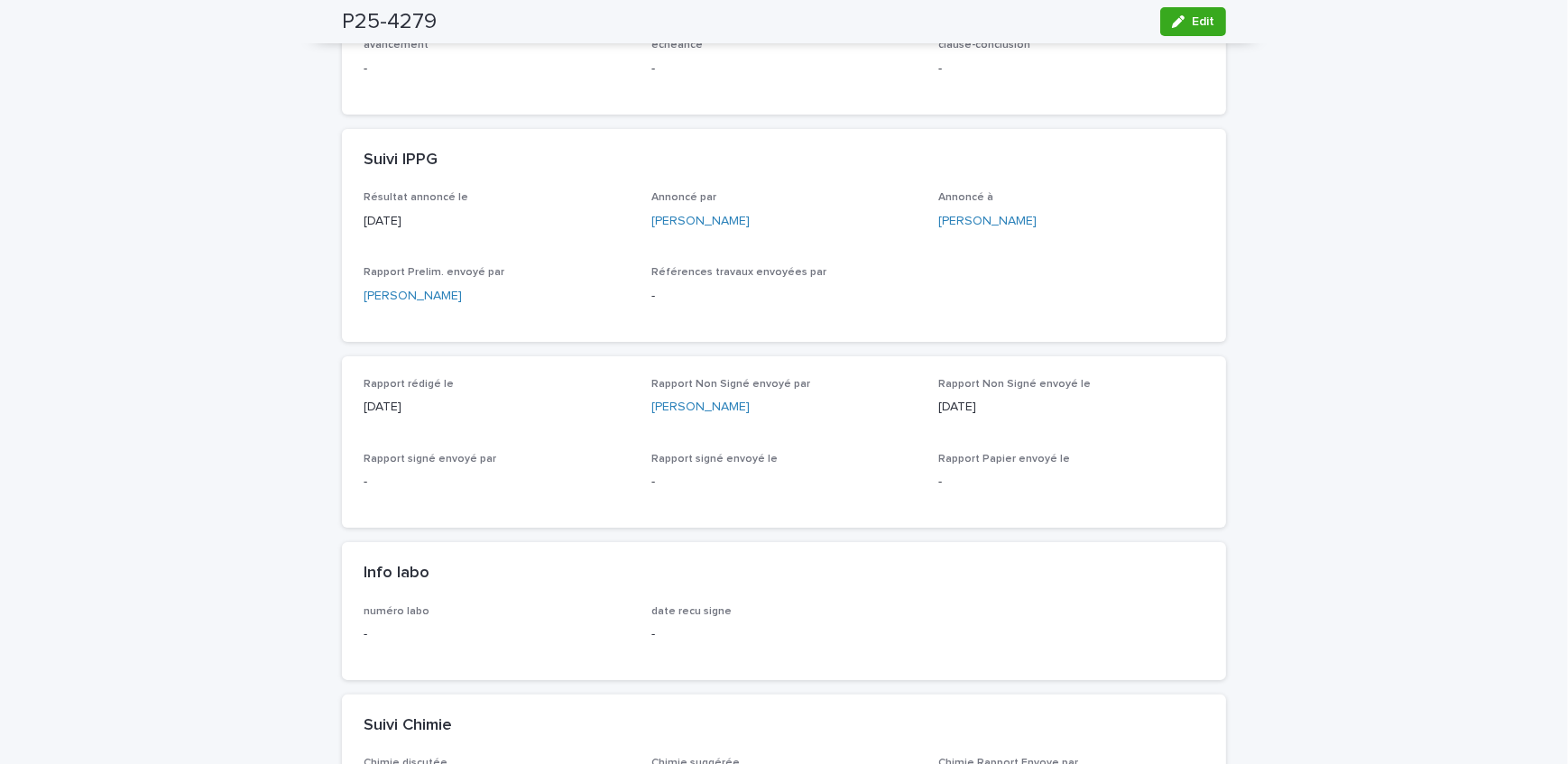
drag, startPoint x: 71, startPoint y: 370, endPoint x: 85, endPoint y: 376, distance: 15.2
click at [71, 370] on div "Loading... Saving… Loading... Saving… P25-4279 Edit P25-4279 Edit Sorry, there …" at bounding box center [784, 743] width 1568 height 2055
click at [1195, 29] on button "Edit" at bounding box center [1193, 21] width 65 height 29
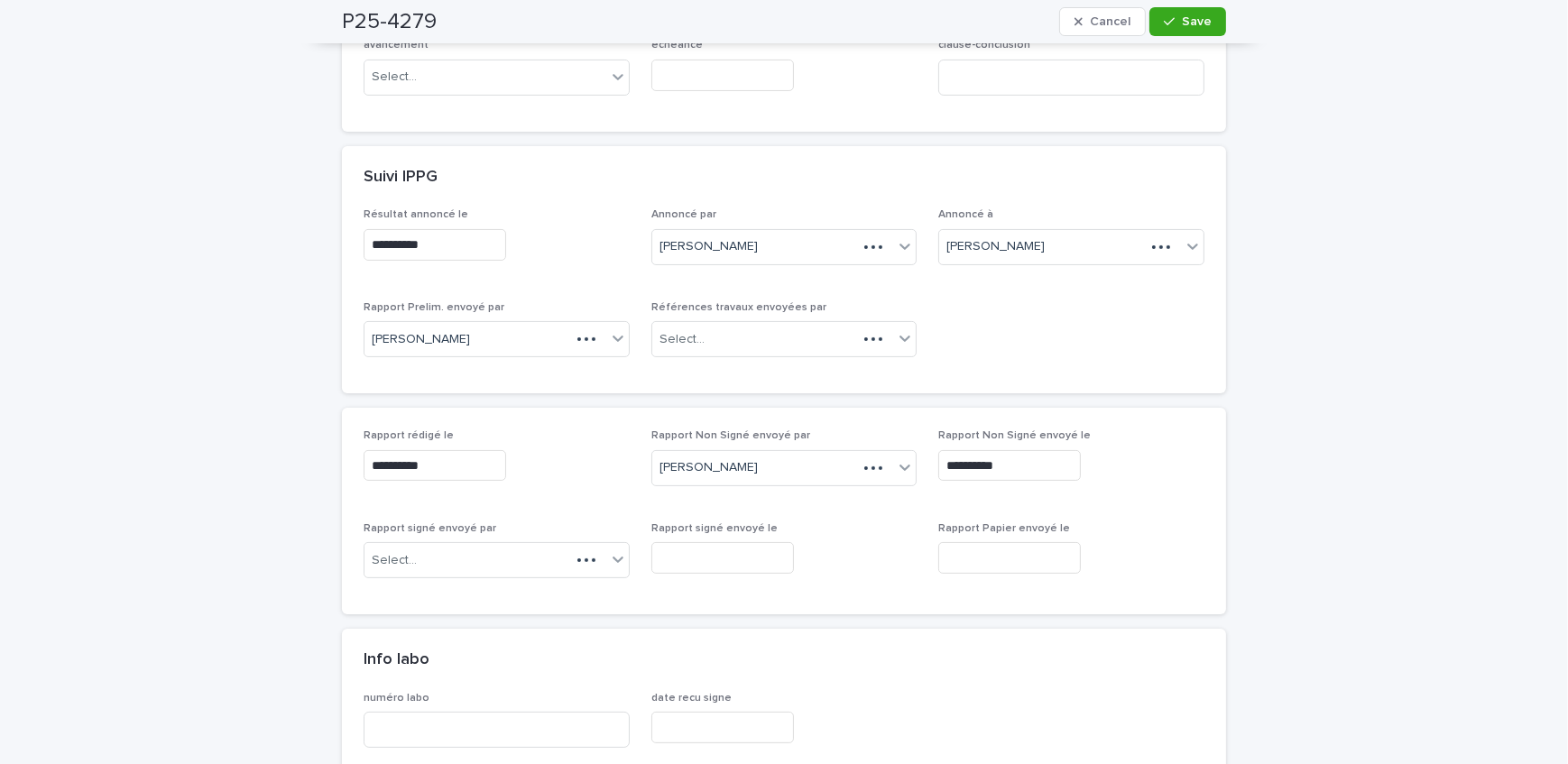
scroll to position [455, 0]
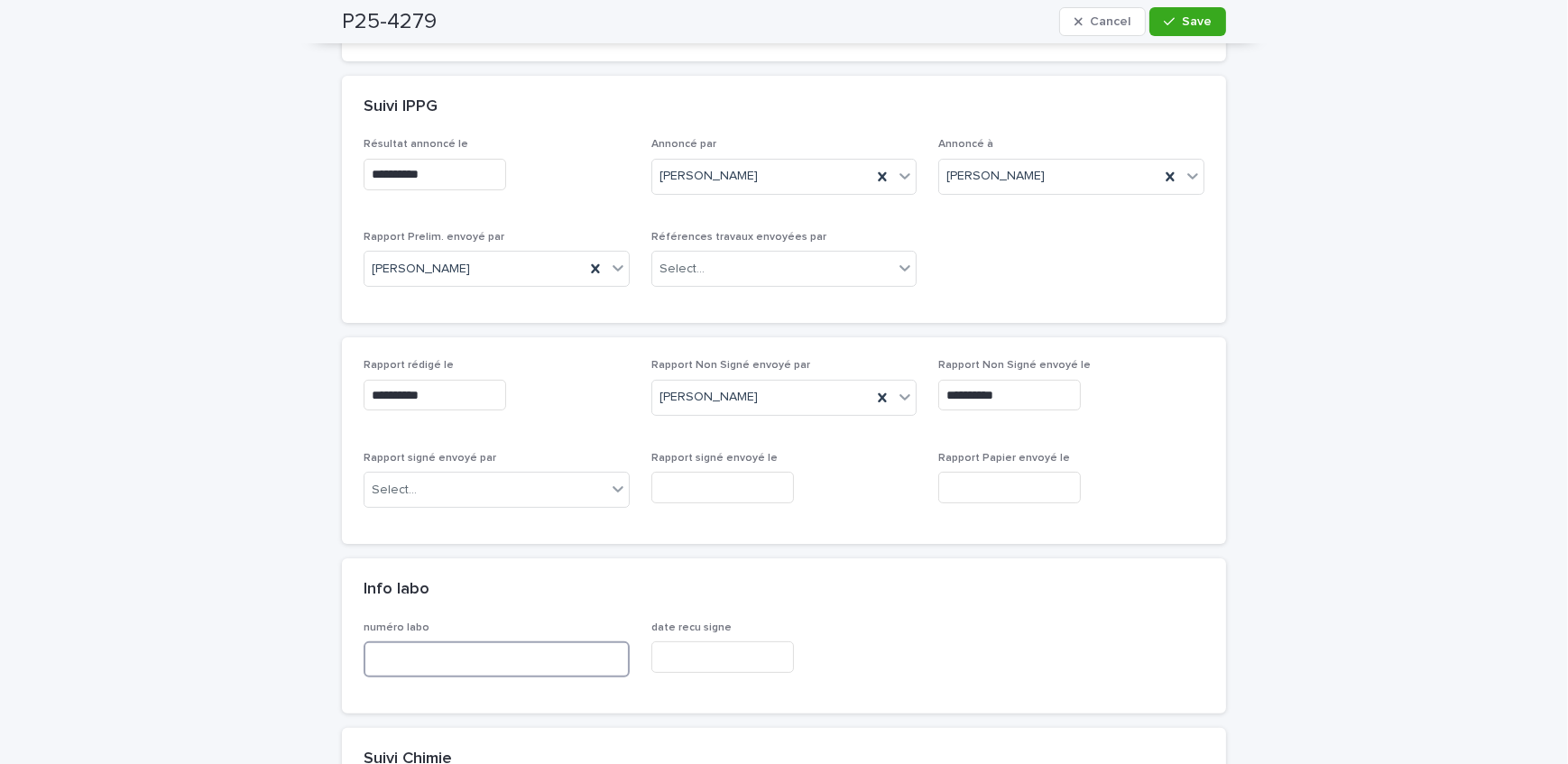
click at [467, 663] on input at bounding box center [496, 659] width 267 height 36
type input "**********"
click at [1177, 18] on button "Save" at bounding box center [1188, 21] width 77 height 29
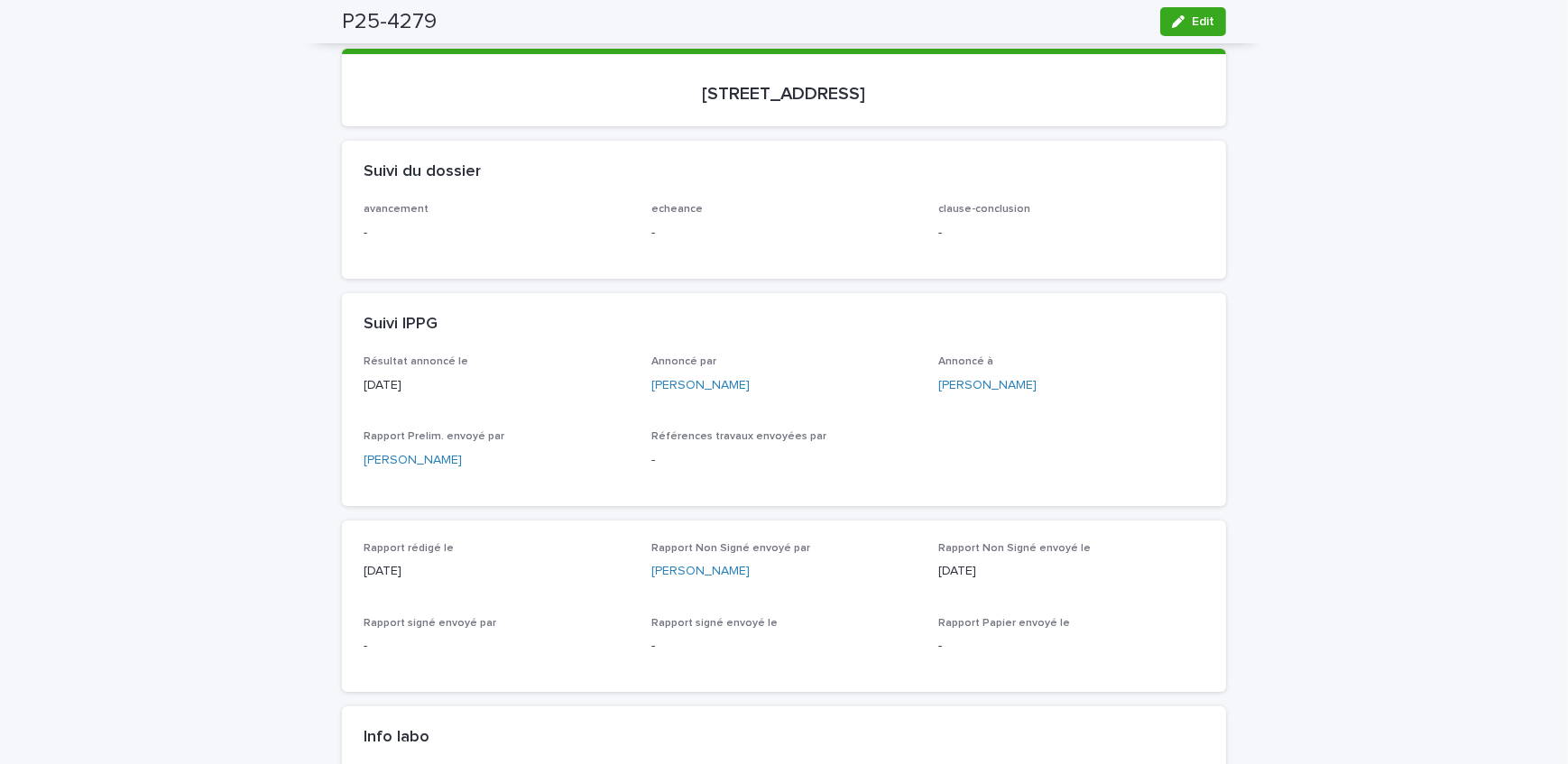
scroll to position [139, 0]
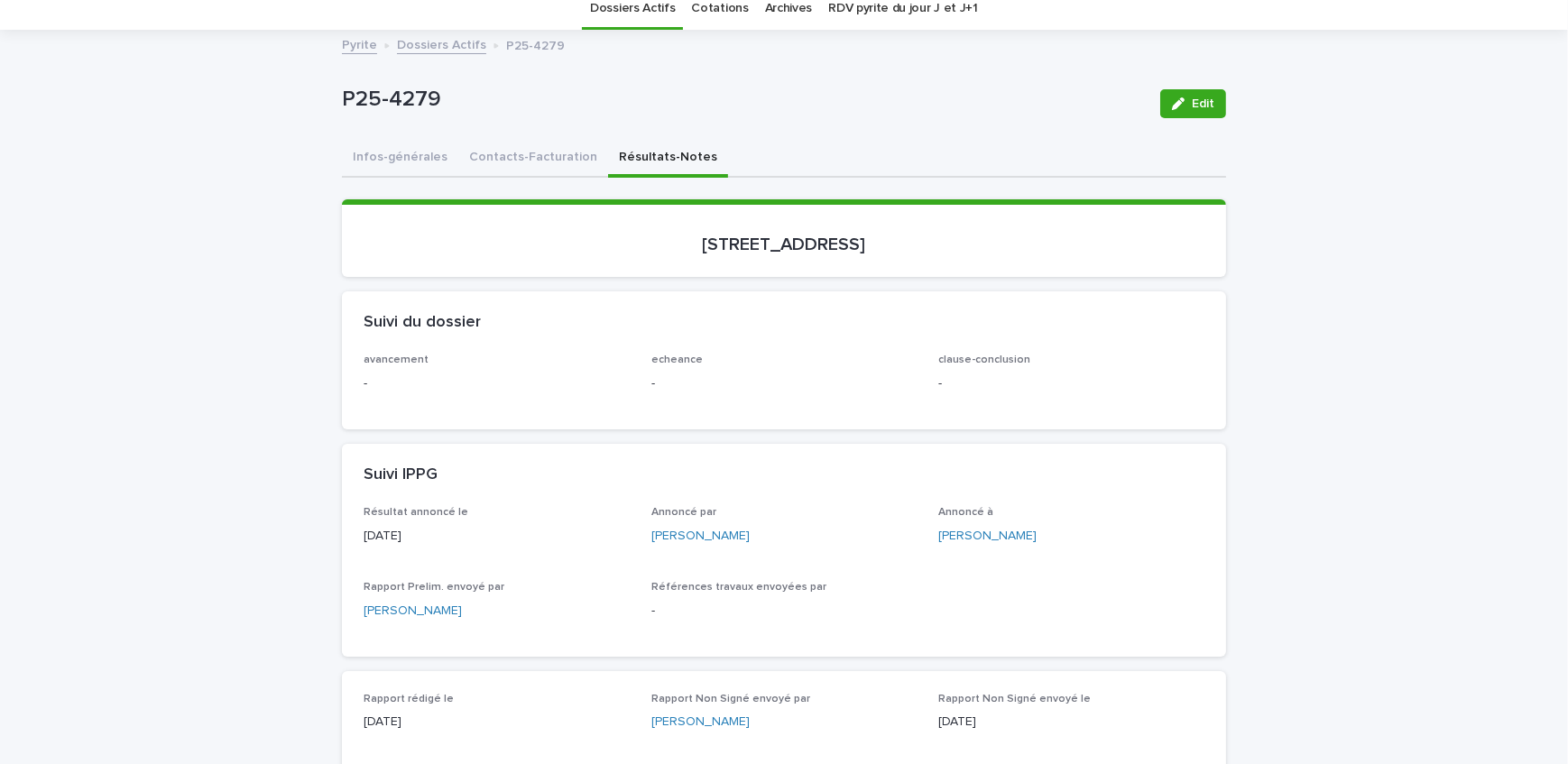
scroll to position [0, 0]
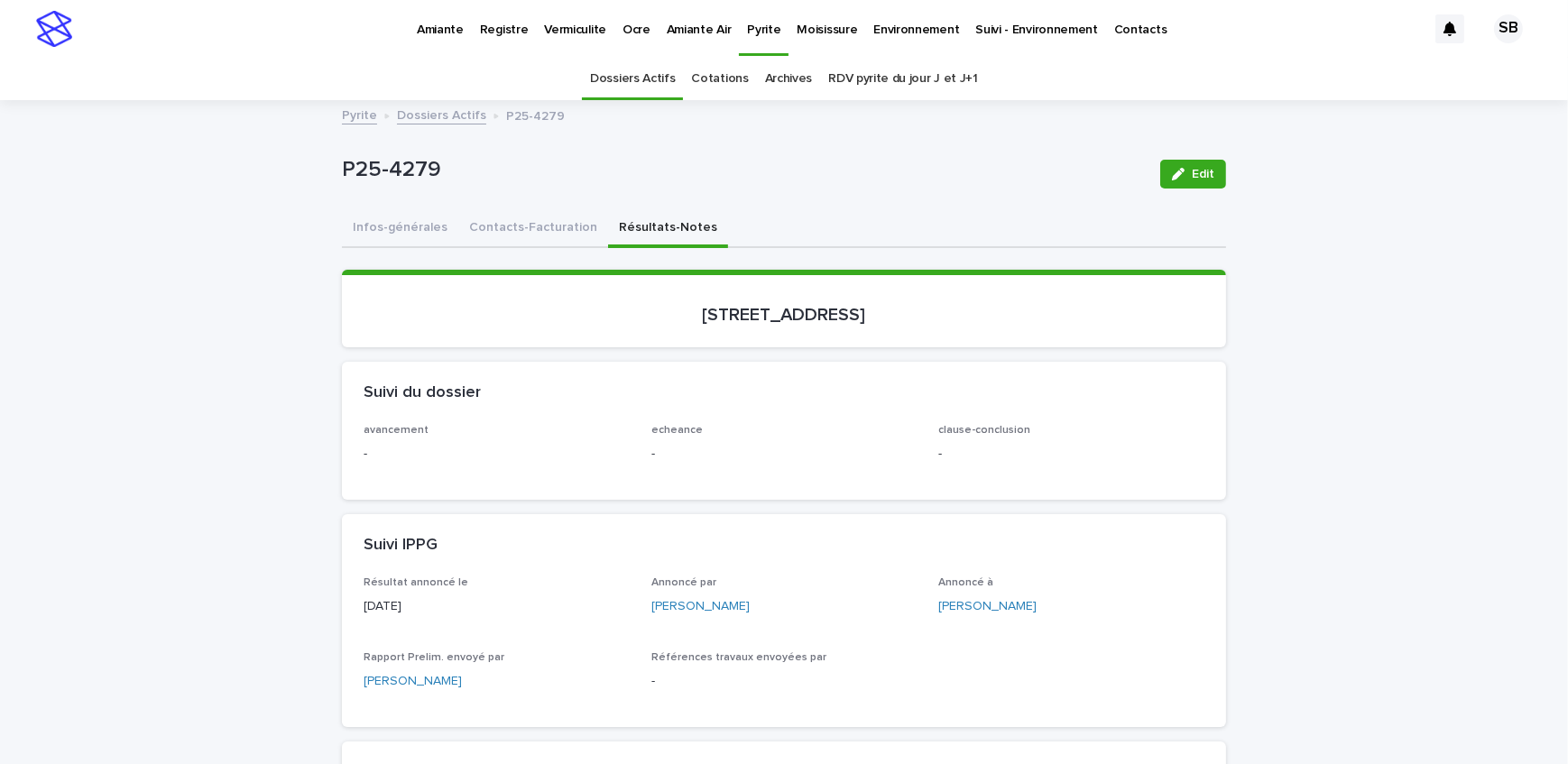
click at [440, 112] on link "Dossiers Actifs" at bounding box center [441, 113] width 89 height 21
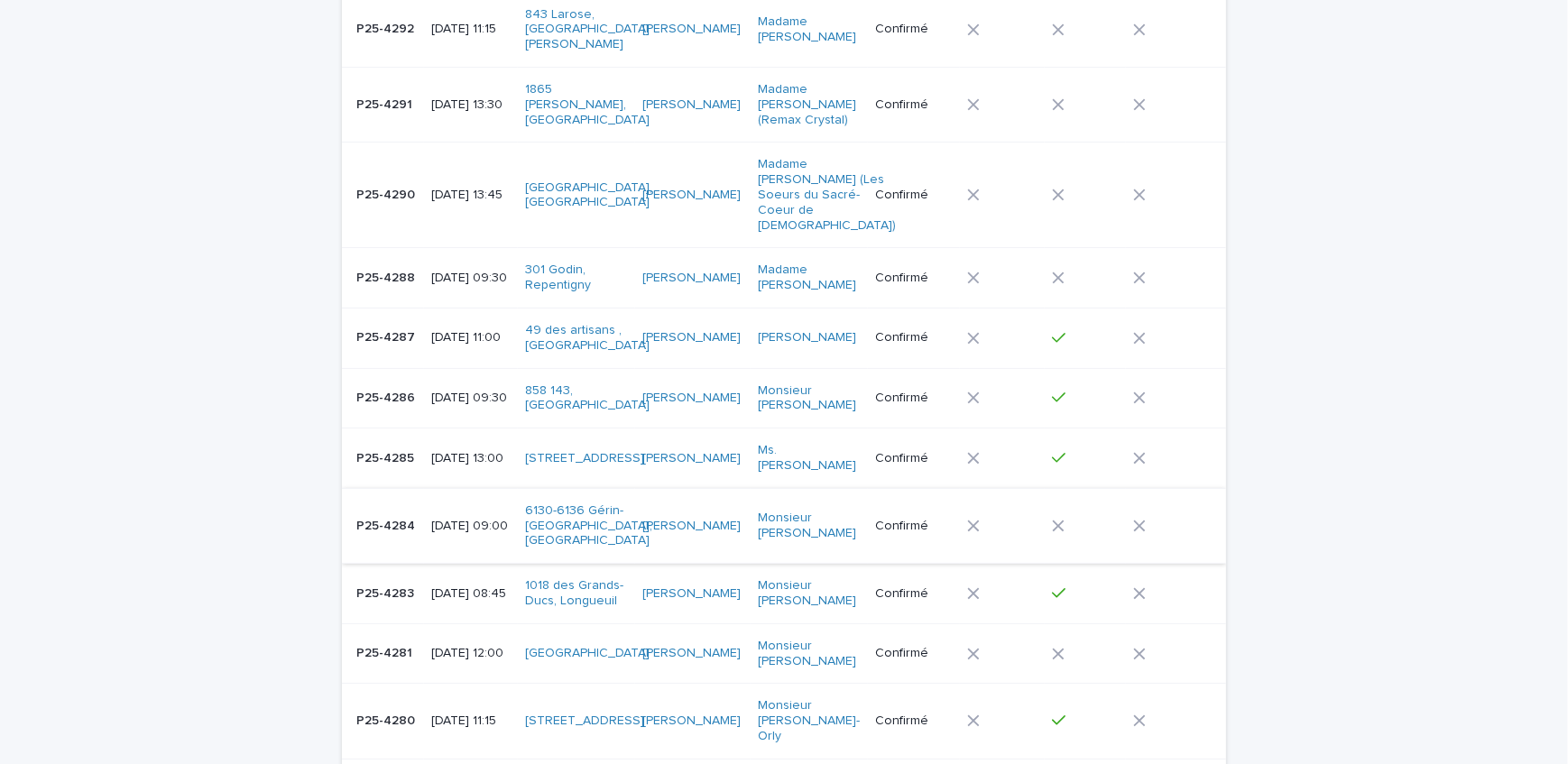
scroll to position [468, 0]
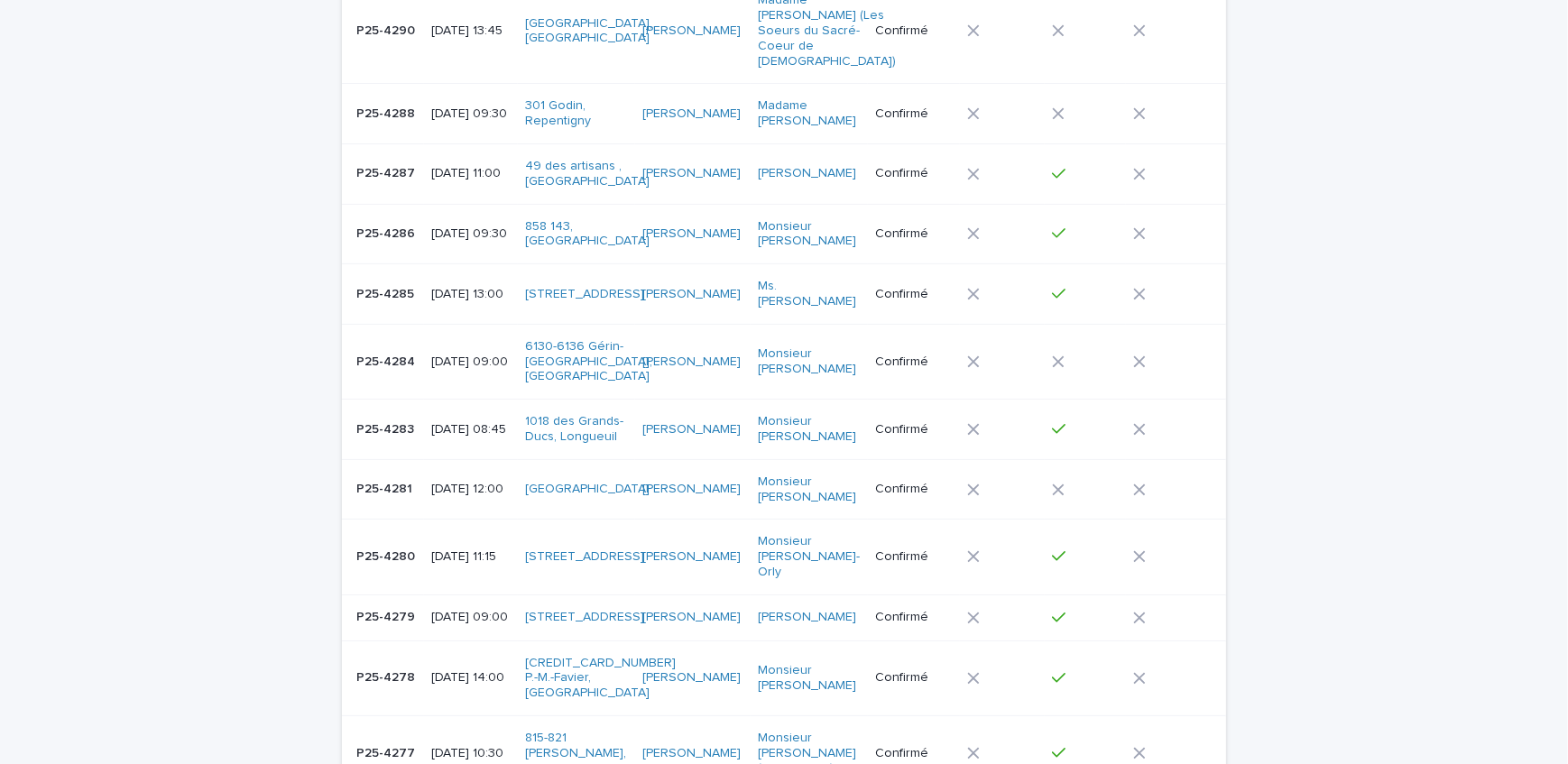
click at [401, 667] on p "P25-4278" at bounding box center [388, 676] width 63 height 19
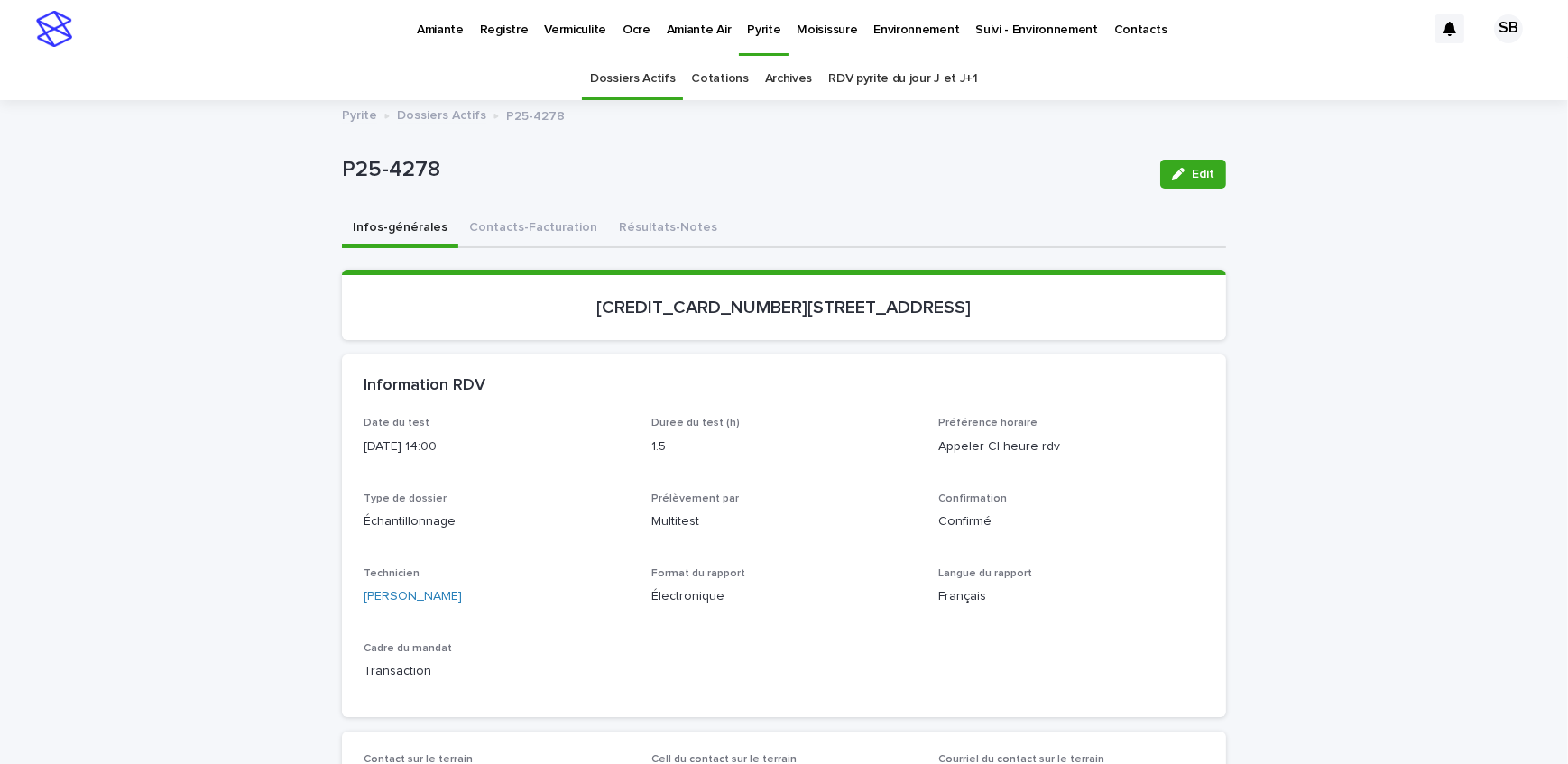
click at [668, 234] on button "Résultats-Notes" at bounding box center [668, 229] width 120 height 38
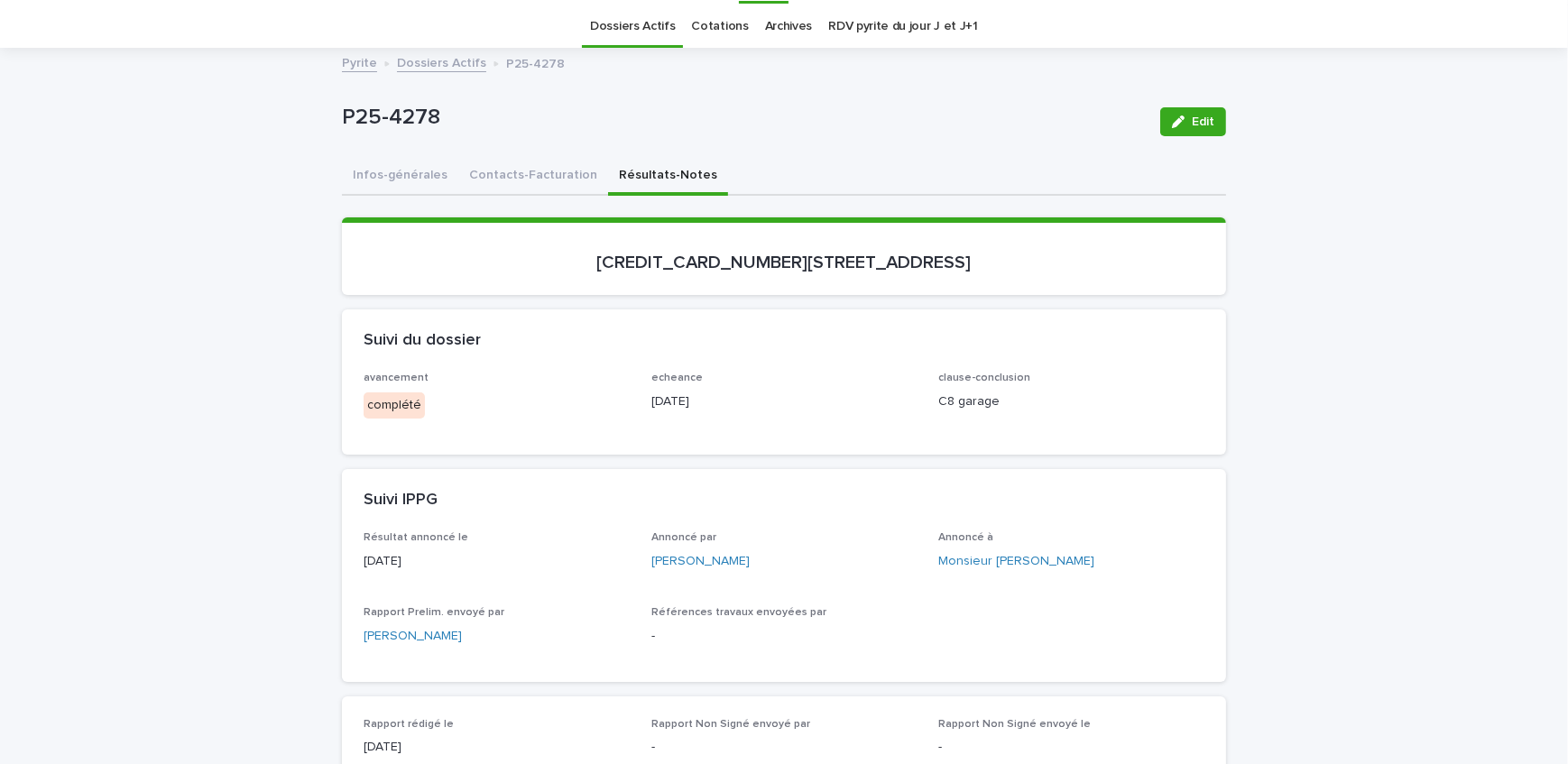
scroll to position [245, 0]
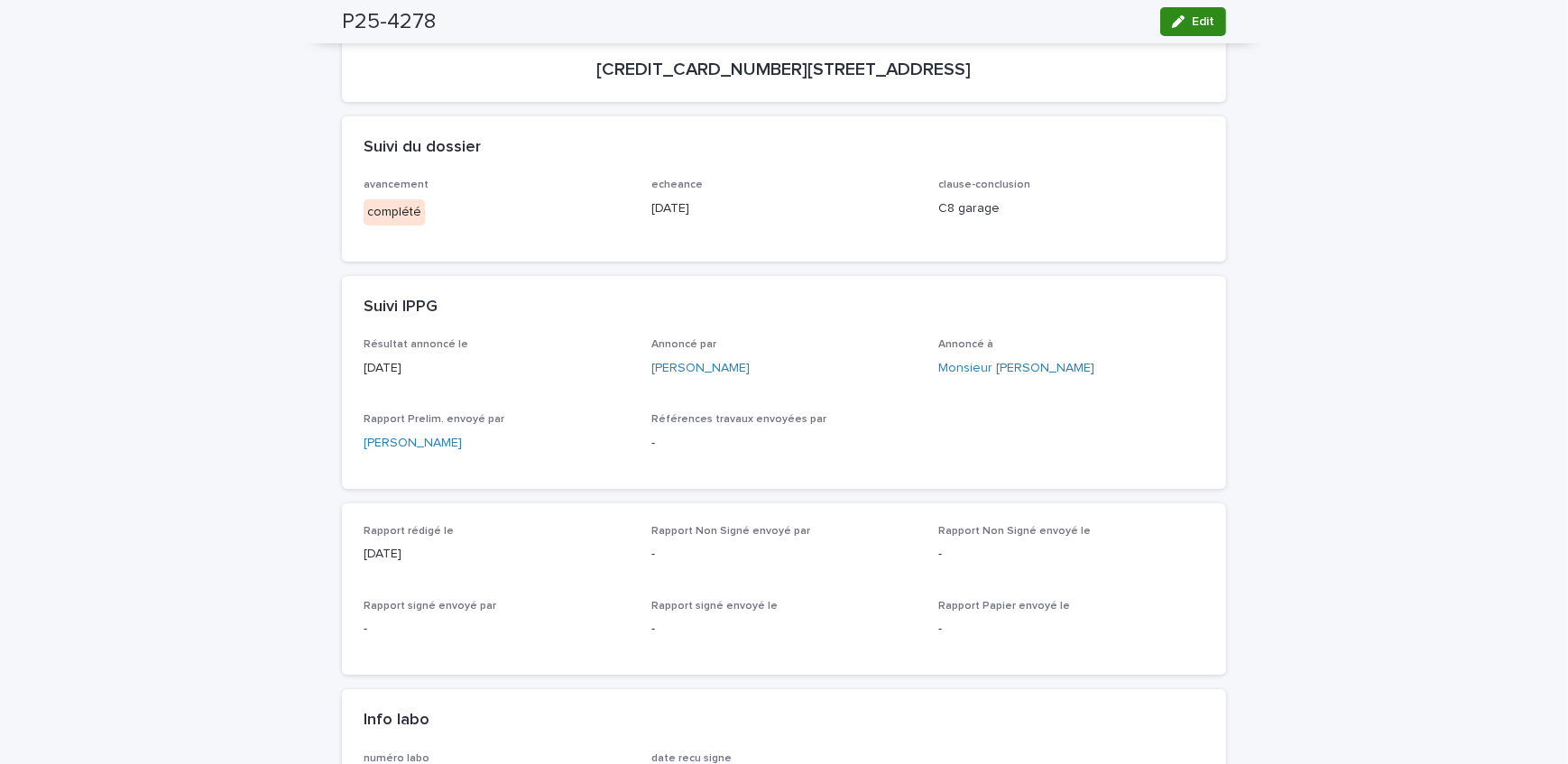
click at [1193, 29] on button "Edit" at bounding box center [1193, 21] width 65 height 29
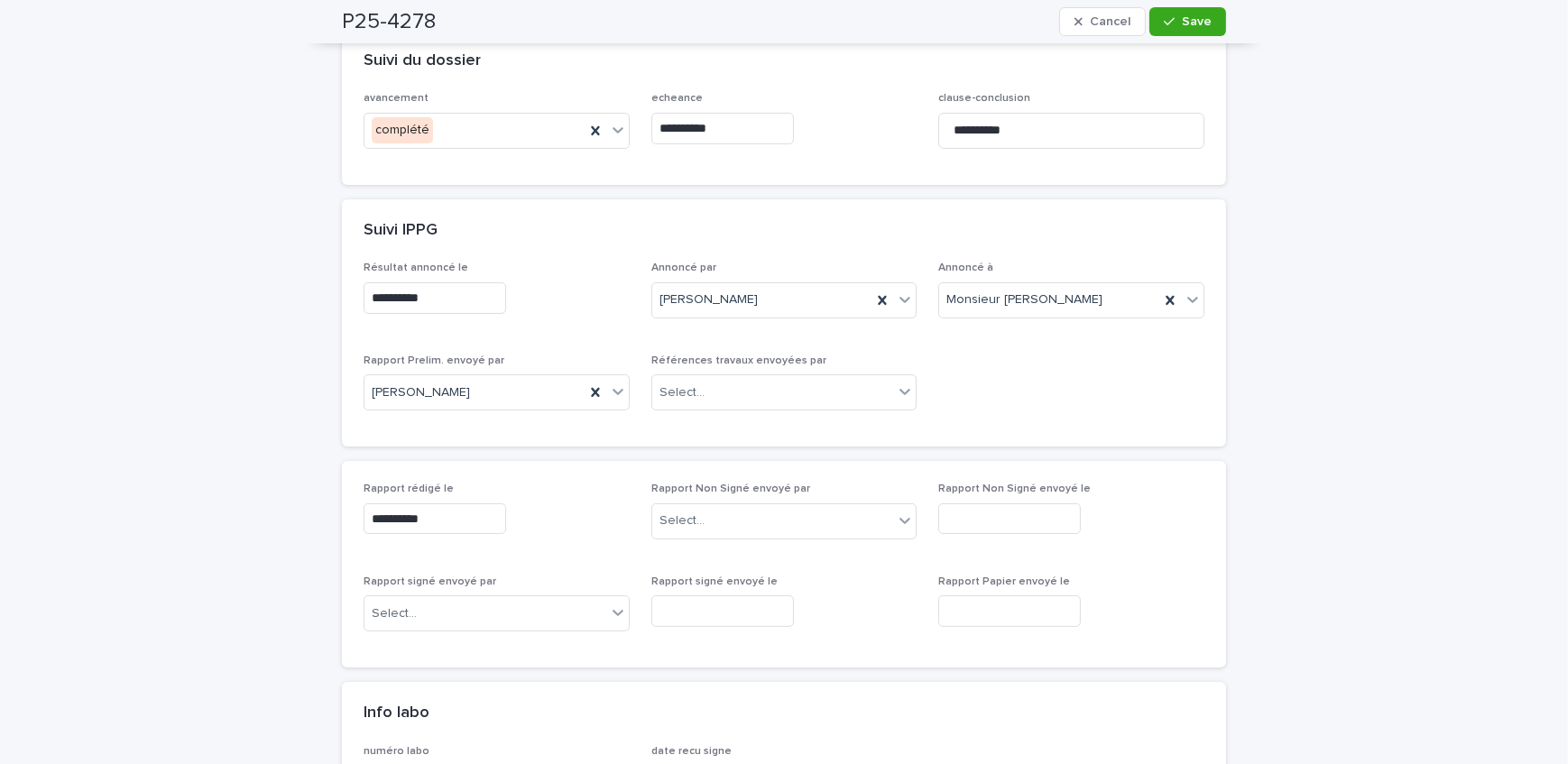
scroll to position [163, 0]
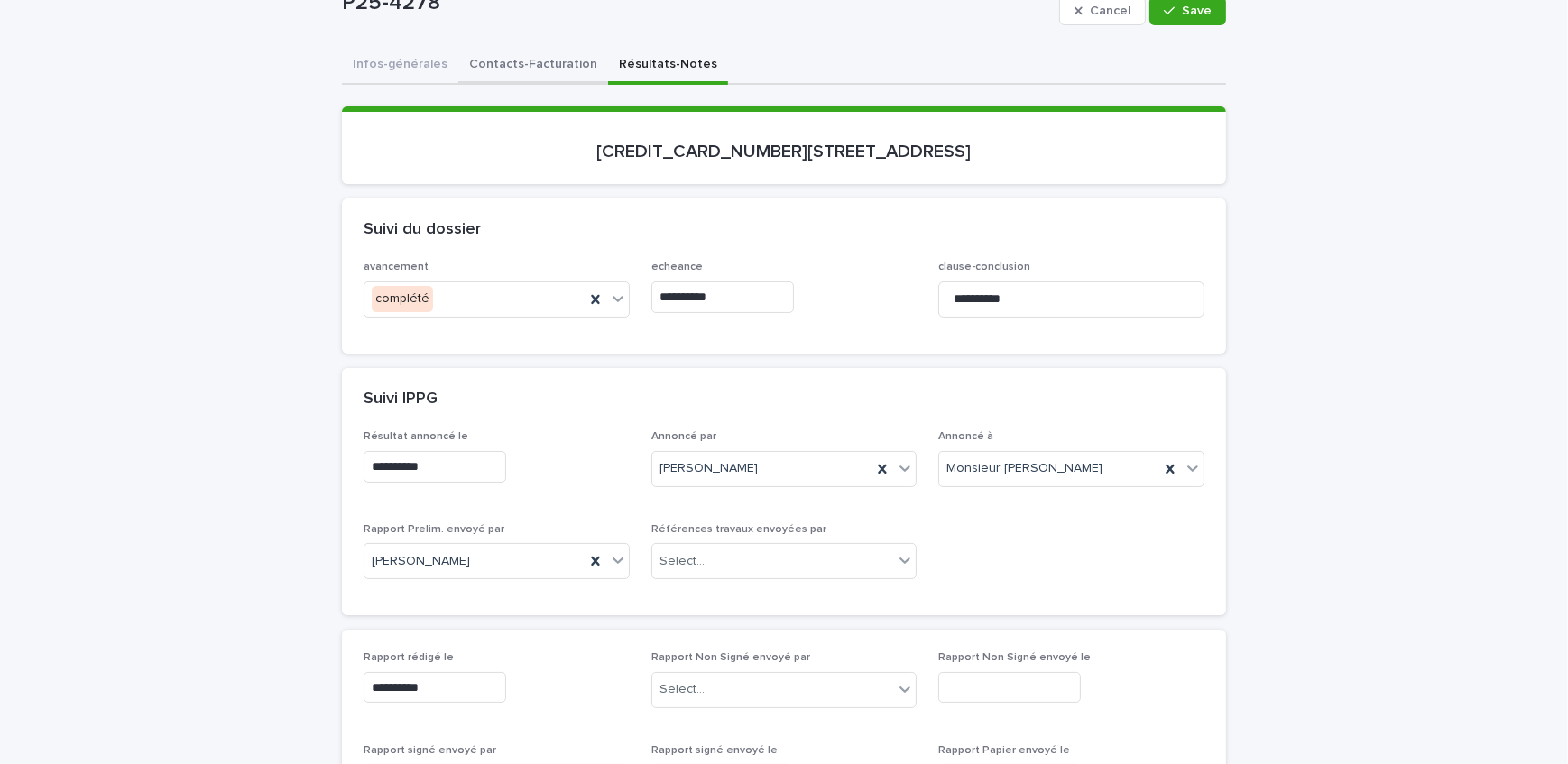
click at [479, 53] on button "Contacts-Facturation" at bounding box center [532, 65] width 149 height 38
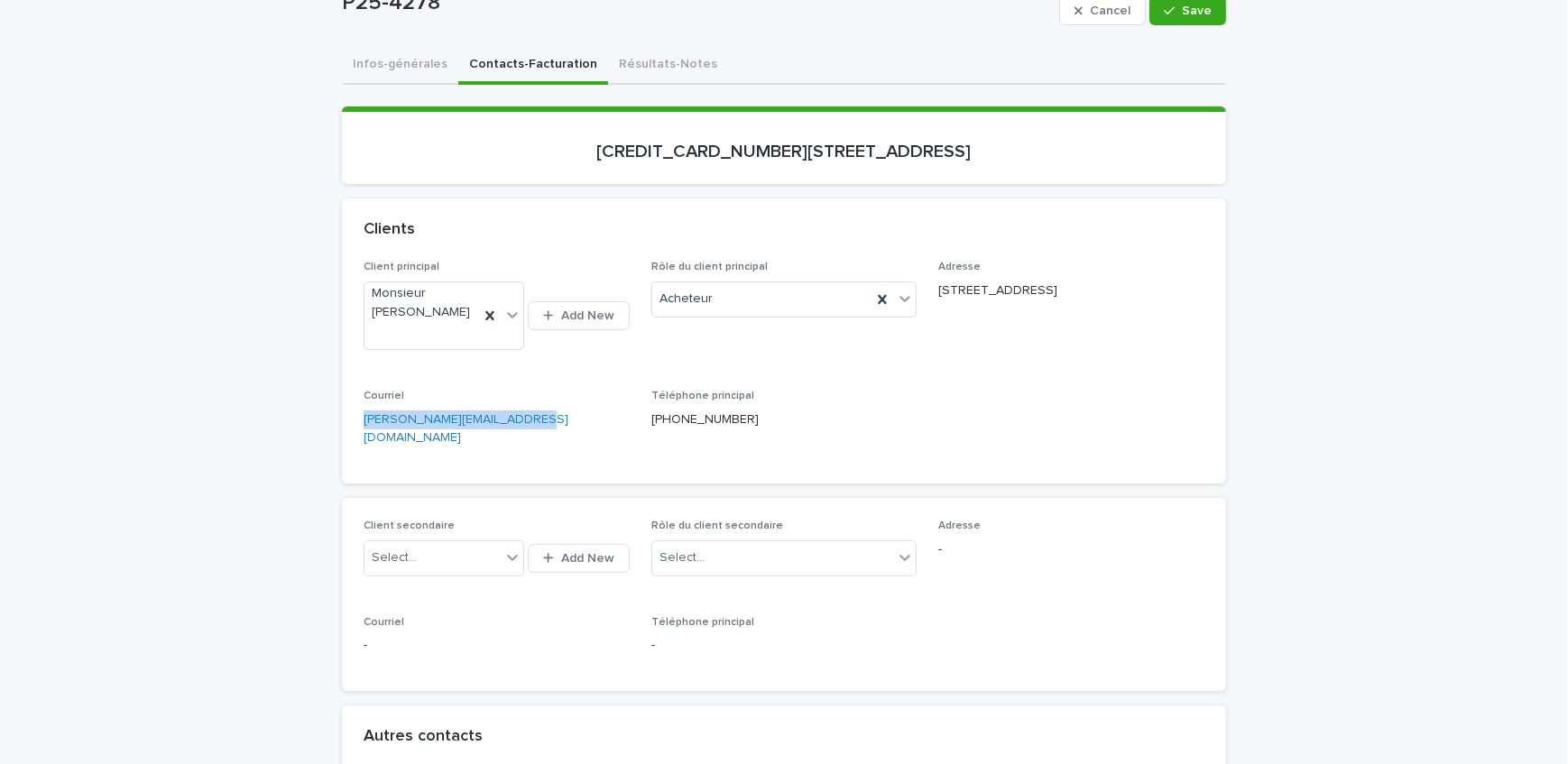
drag, startPoint x: 430, startPoint y: 448, endPoint x: 291, endPoint y: 449, distance: 139.0
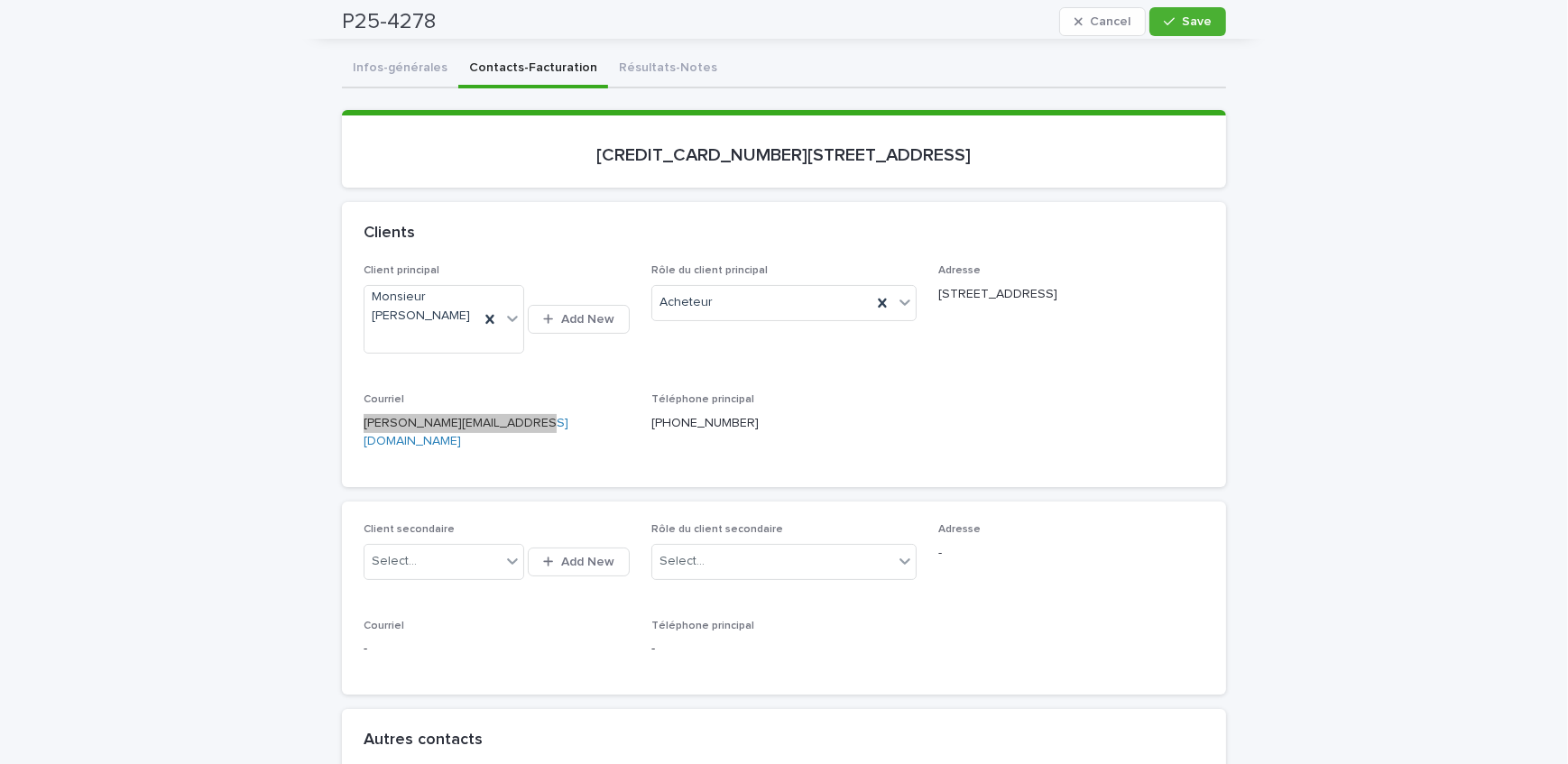
scroll to position [81, 0]
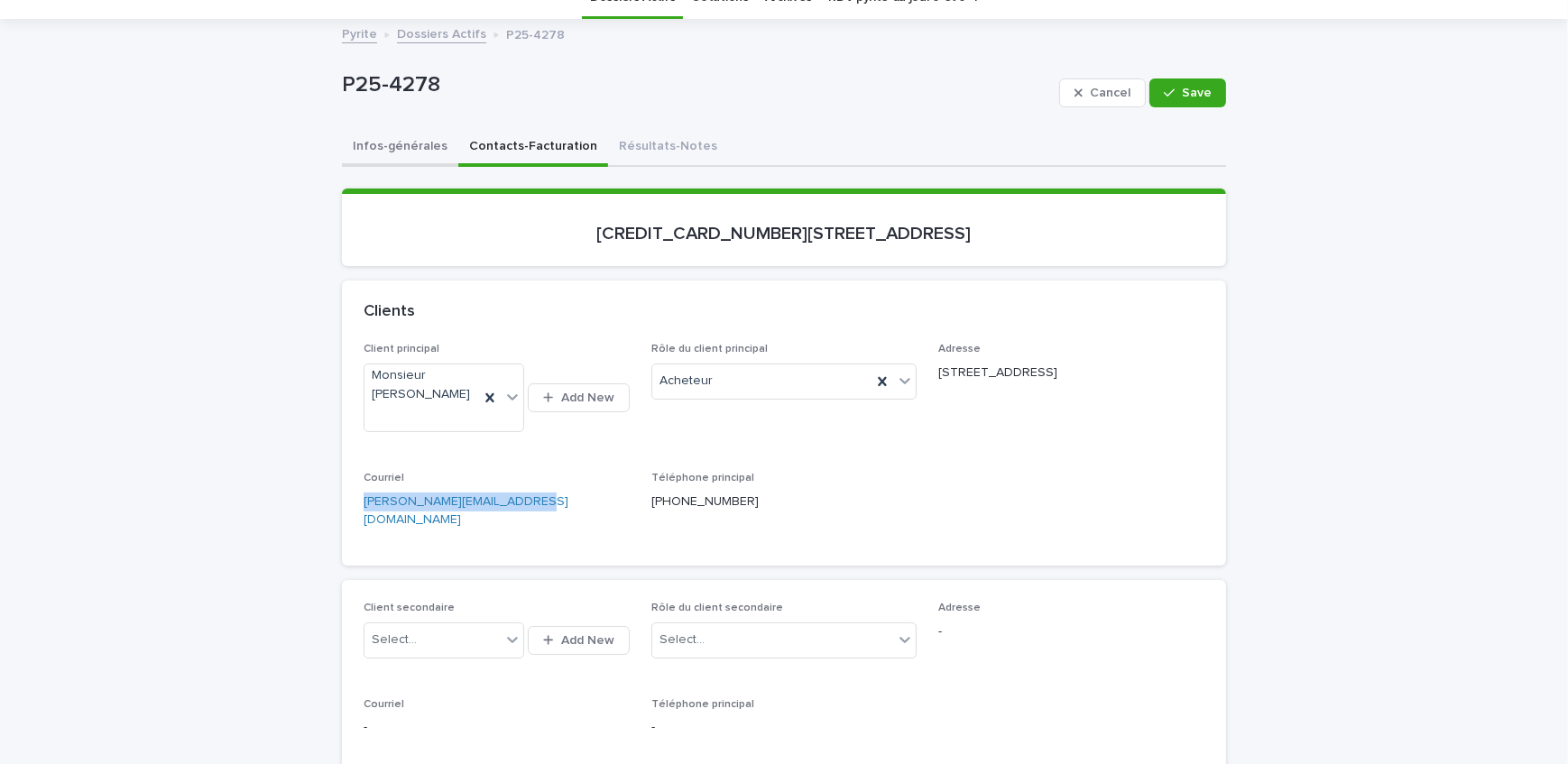
drag, startPoint x: 387, startPoint y: 137, endPoint x: 0, endPoint y: 309, distance: 423.5
click at [387, 137] on button "Infos-générales" at bounding box center [400, 148] width 116 height 38
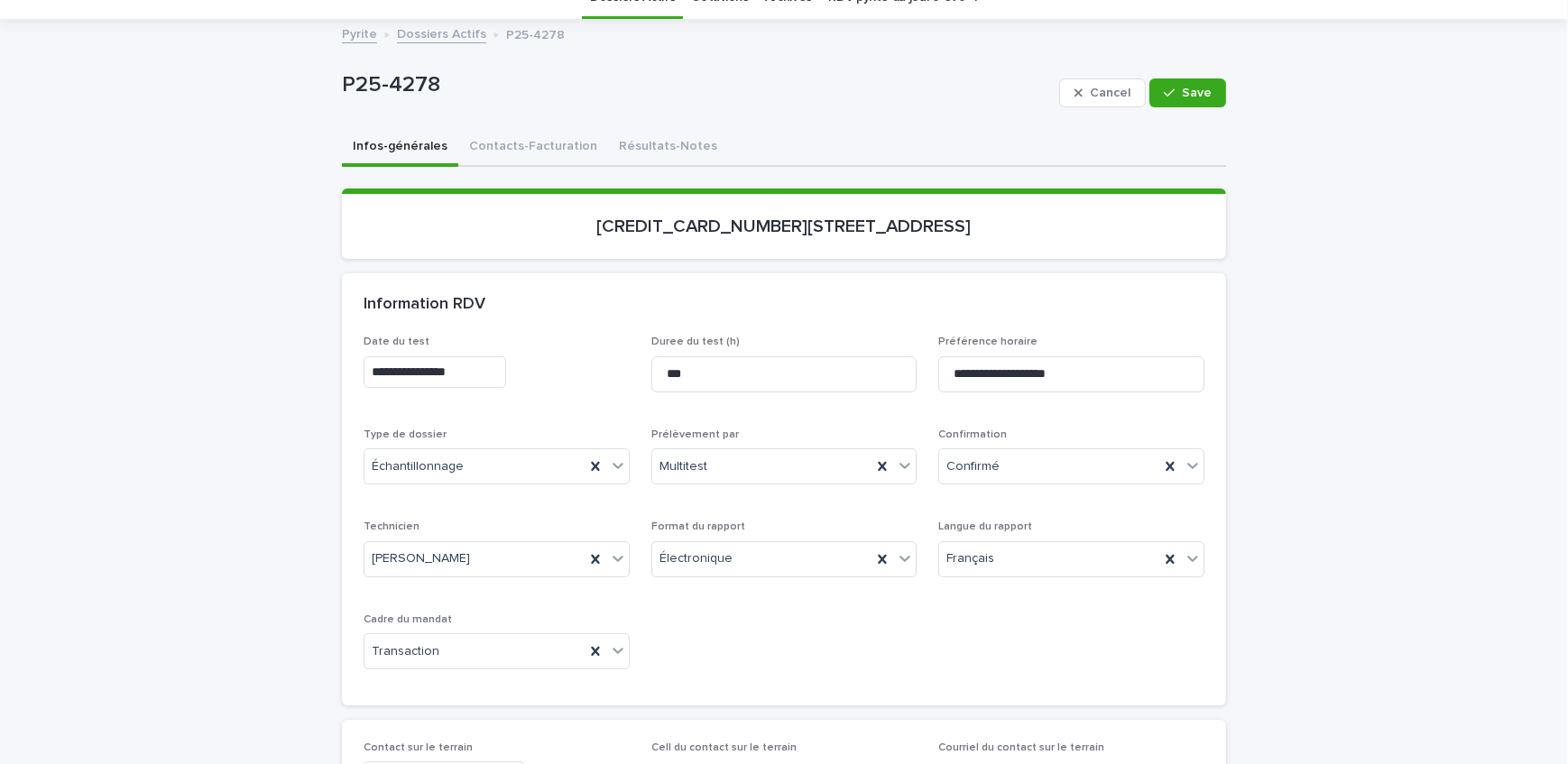
click at [609, 139] on button "Résultats-Notes" at bounding box center [668, 148] width 120 height 38
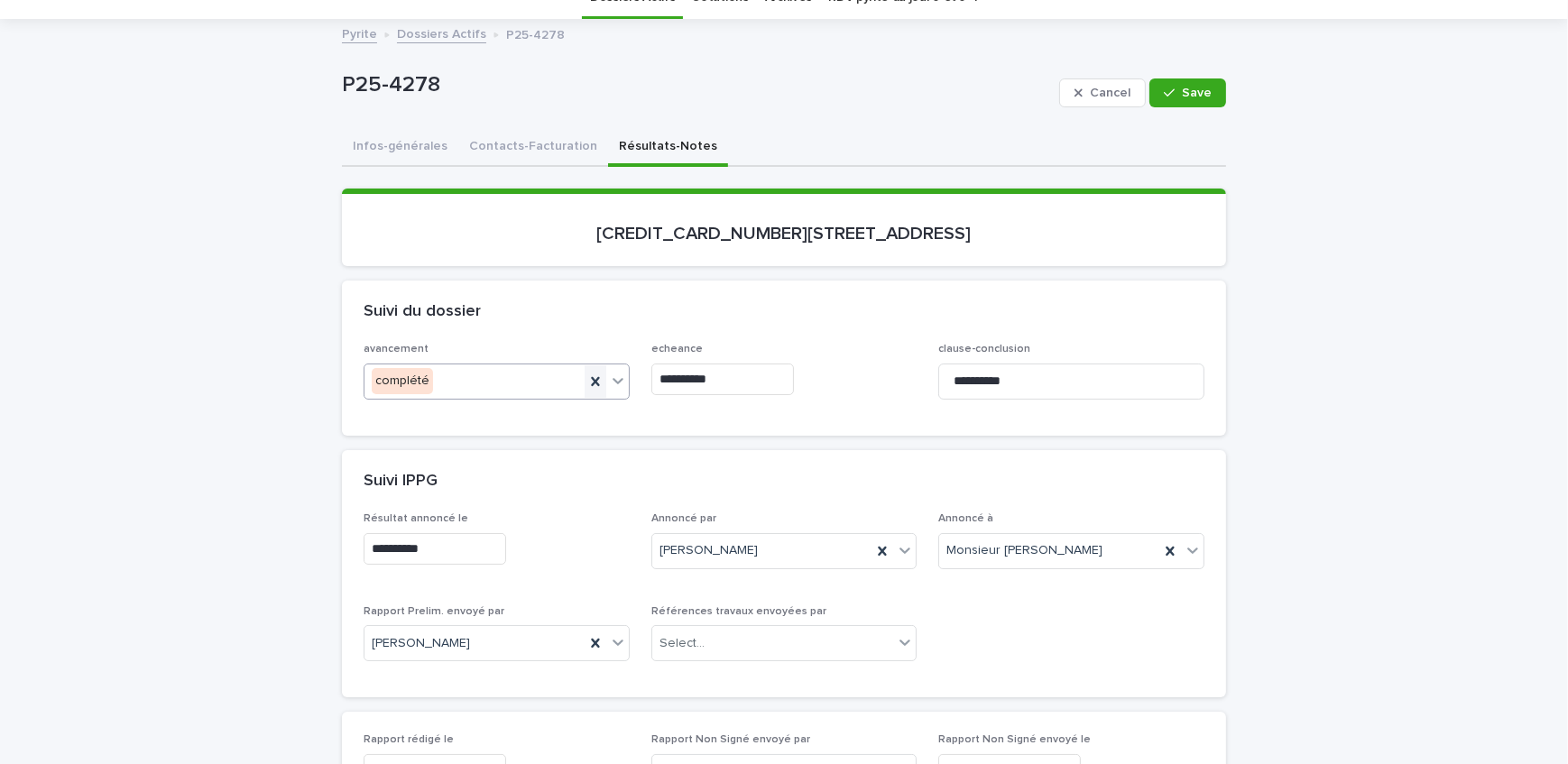
click at [596, 382] on icon at bounding box center [595, 382] width 18 height 18
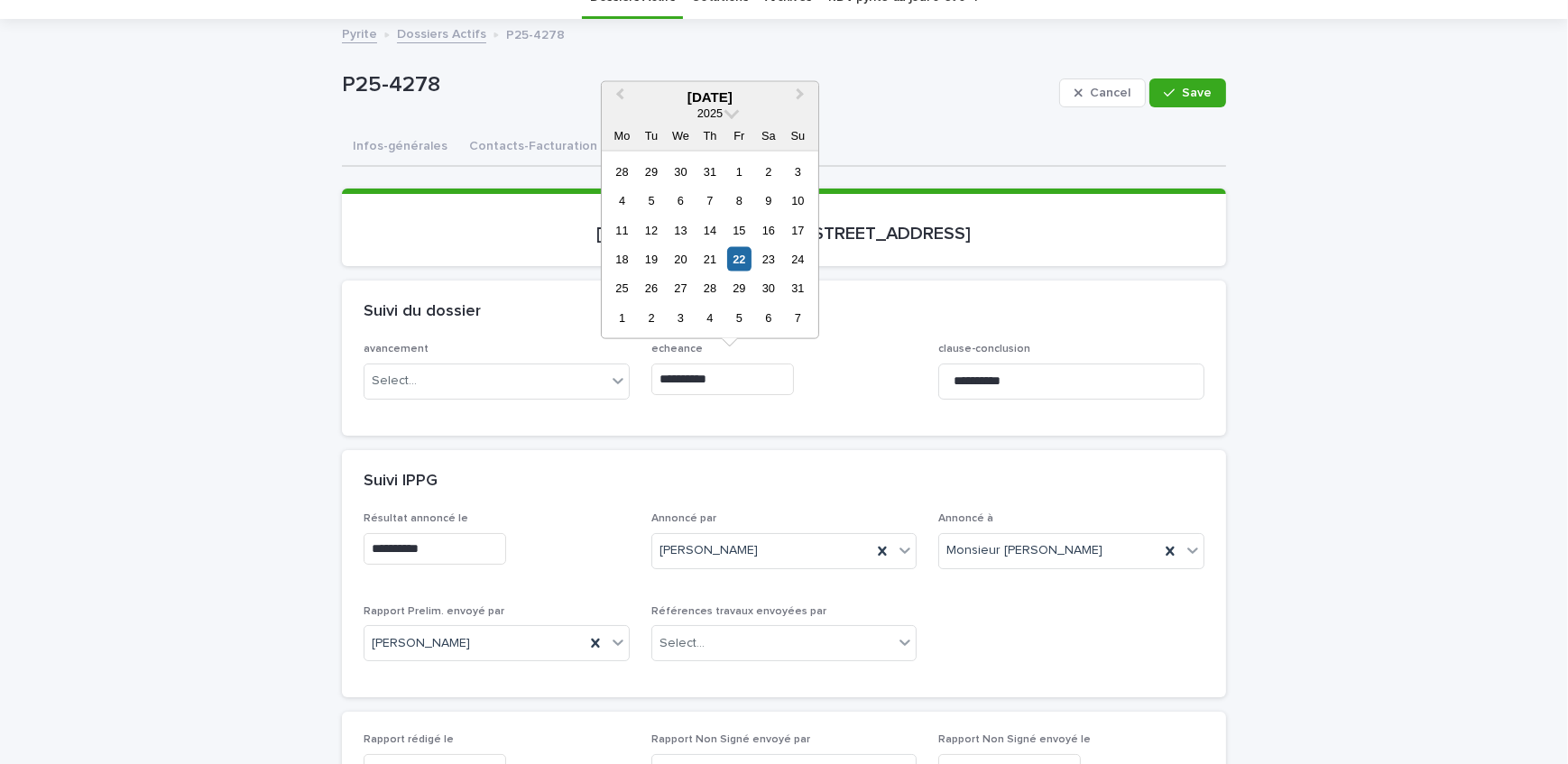
drag, startPoint x: 767, startPoint y: 370, endPoint x: 435, endPoint y: 413, distance: 334.8
click at [435, 413] on div "**********" at bounding box center [784, 389] width 884 height 92
click at [528, 466] on div "Suivi IPPG" at bounding box center [784, 482] width 884 height 64
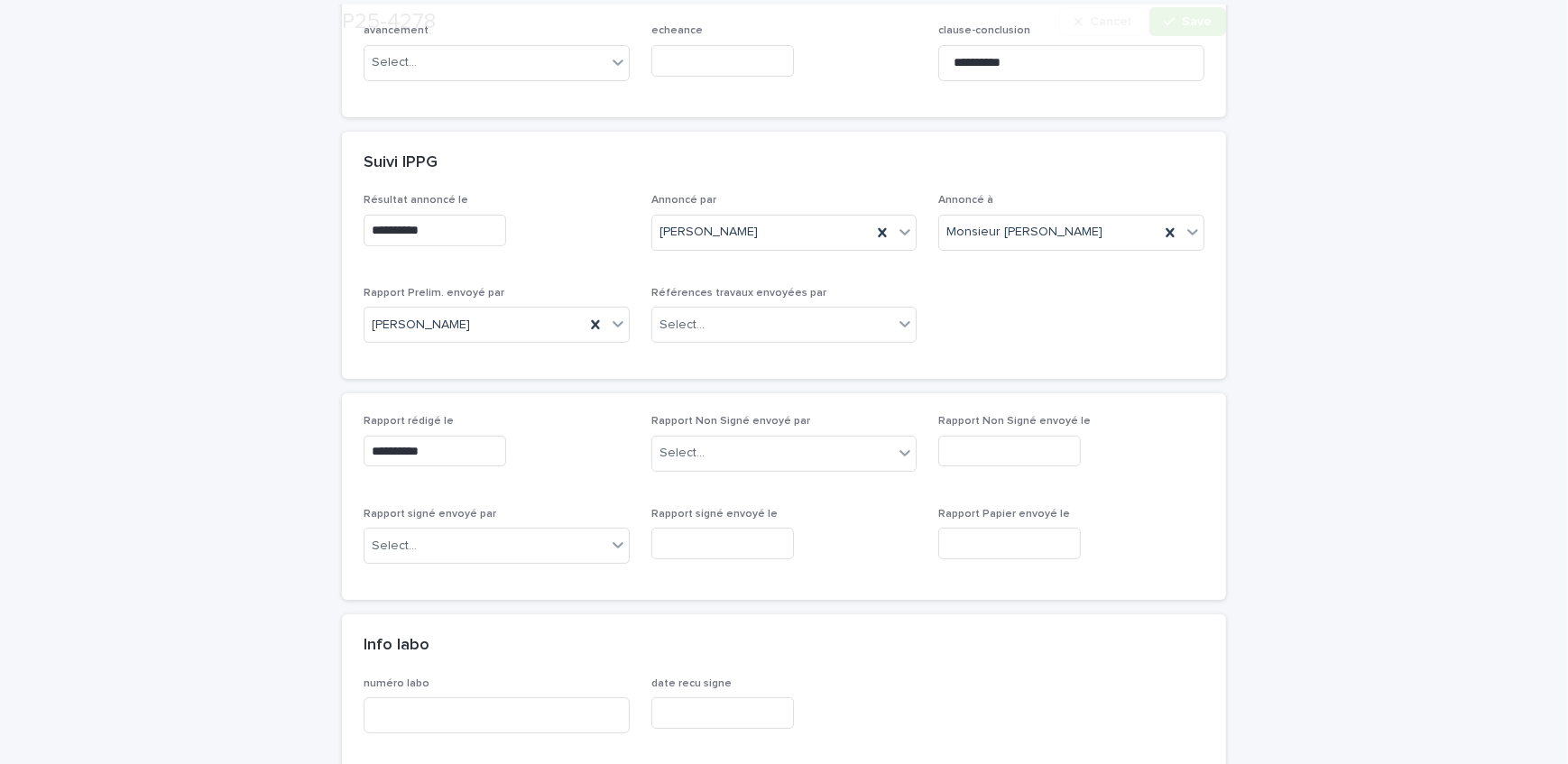
scroll to position [409, 0]
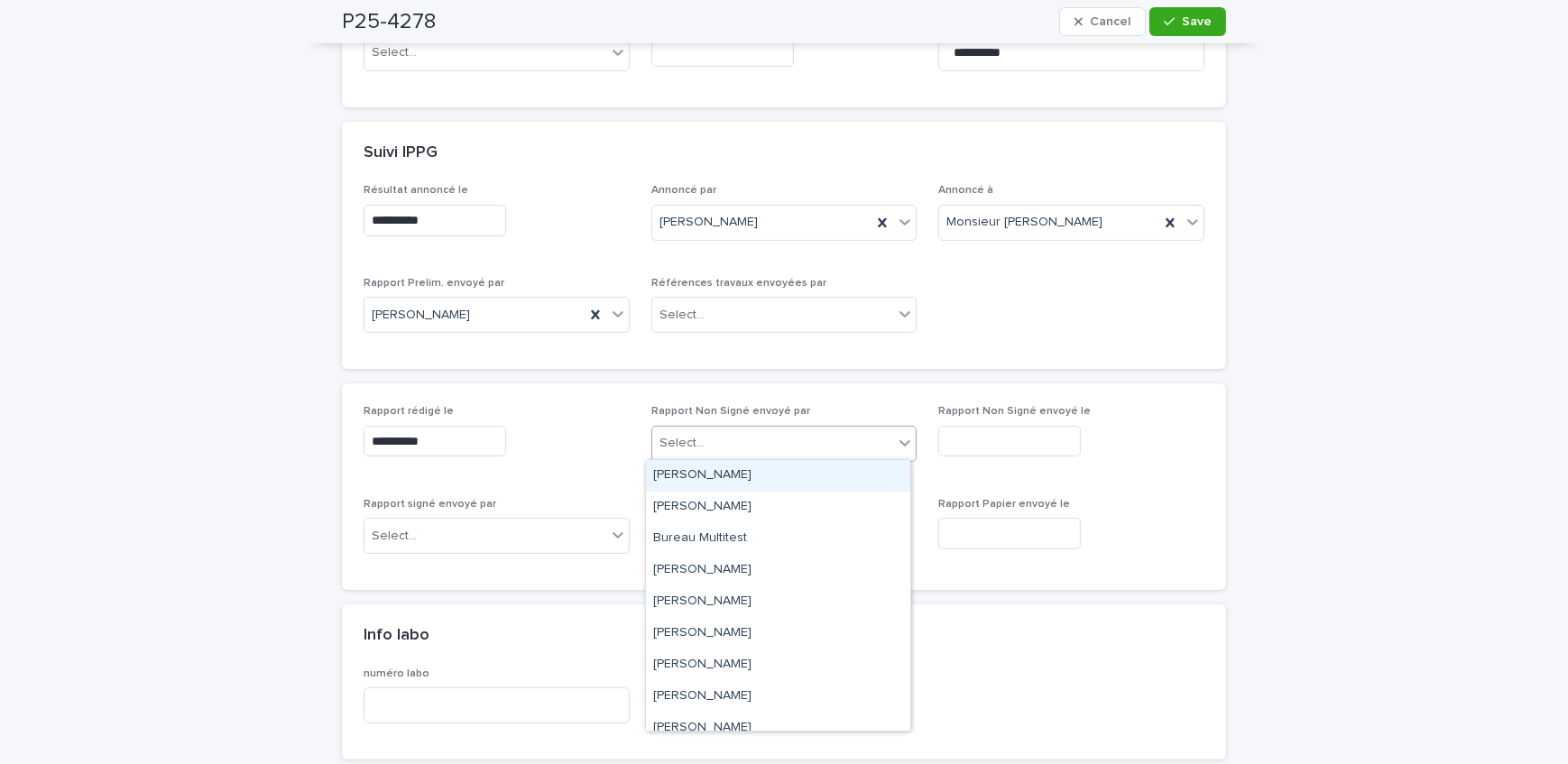
click at [812, 433] on div "Select..." at bounding box center [774, 444] width 242 height 29
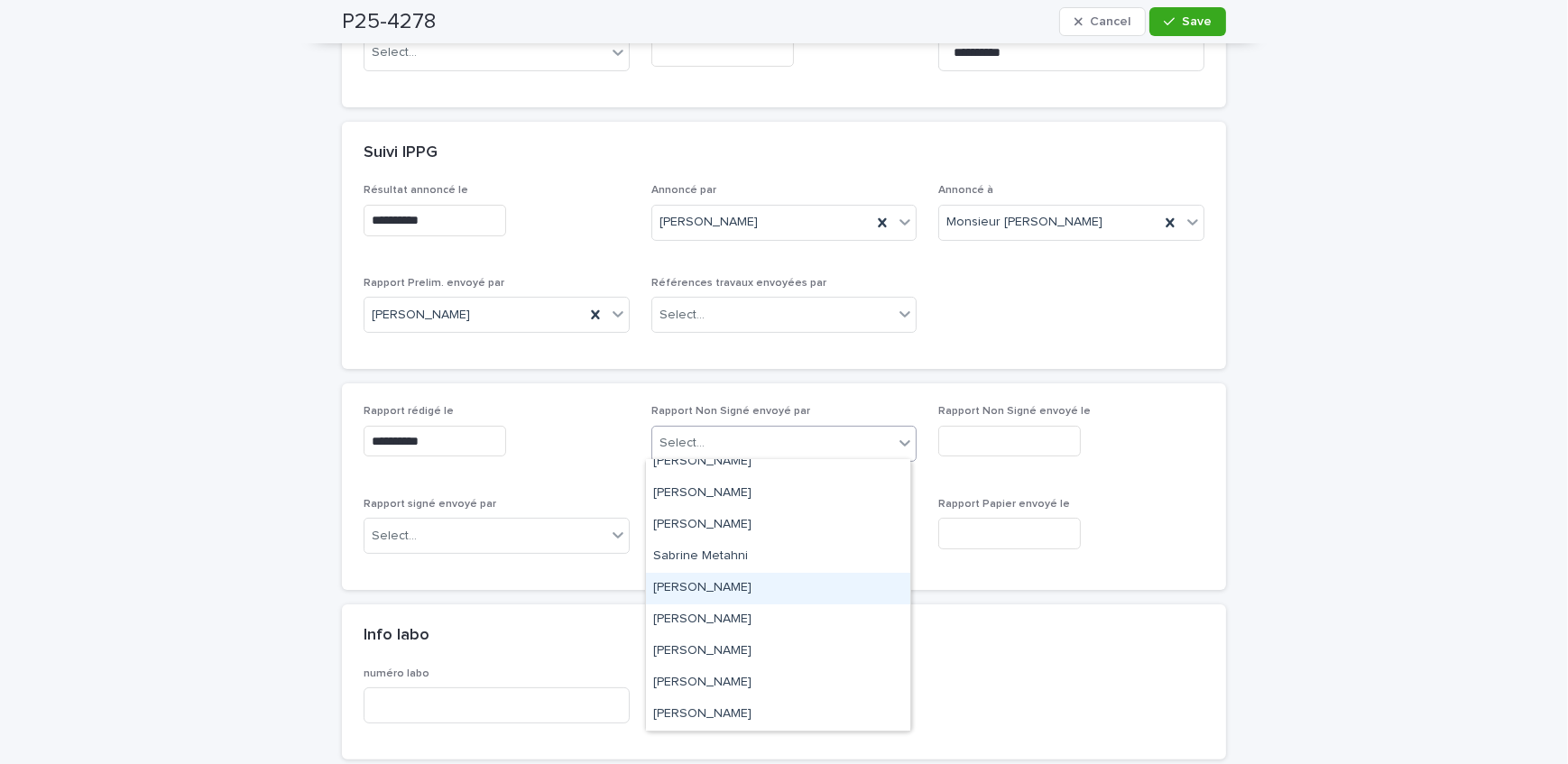
click at [780, 588] on div "[PERSON_NAME]" at bounding box center [778, 589] width 265 height 31
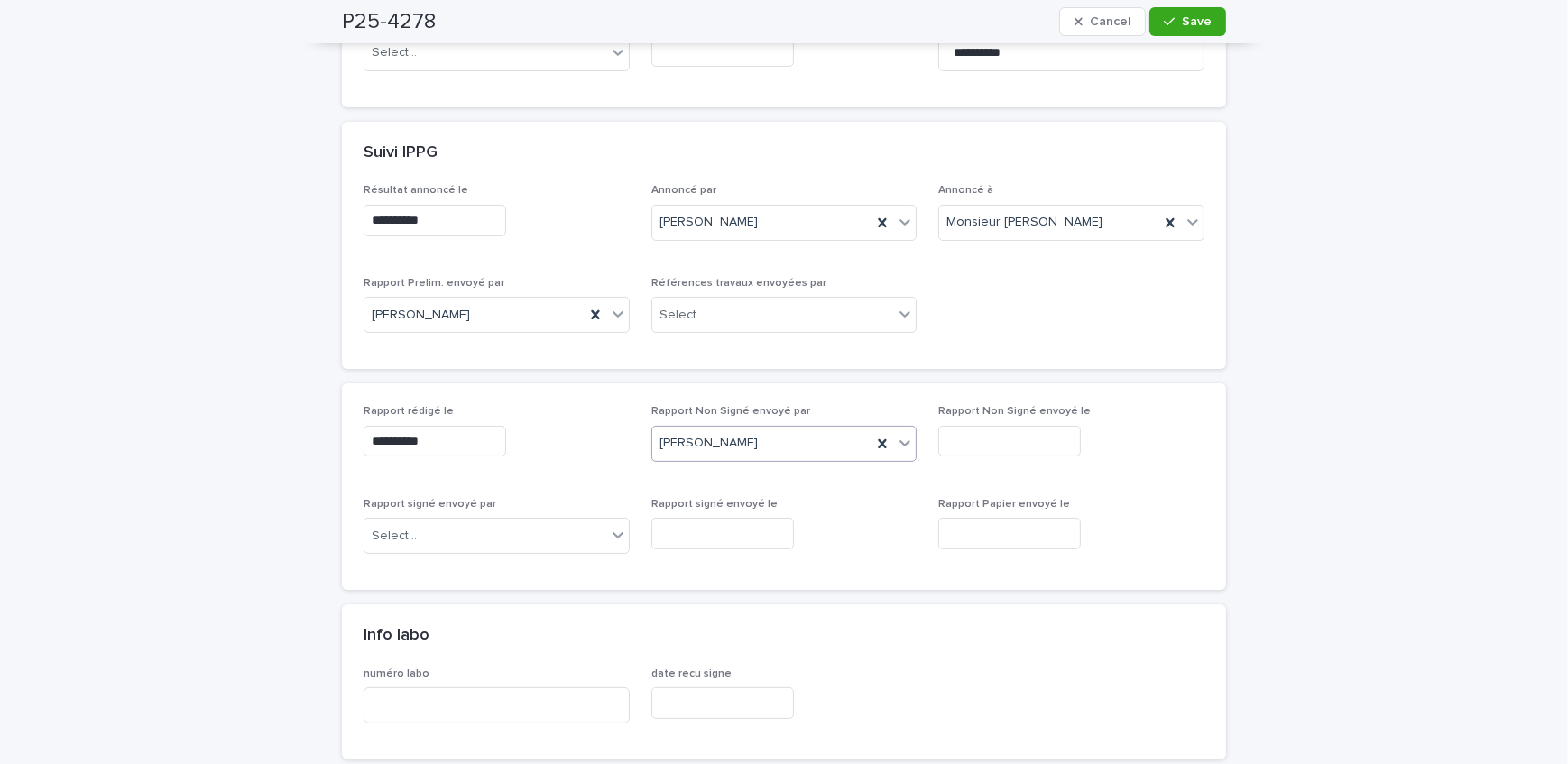
click at [1000, 444] on input "text" at bounding box center [1010, 442] width 143 height 31
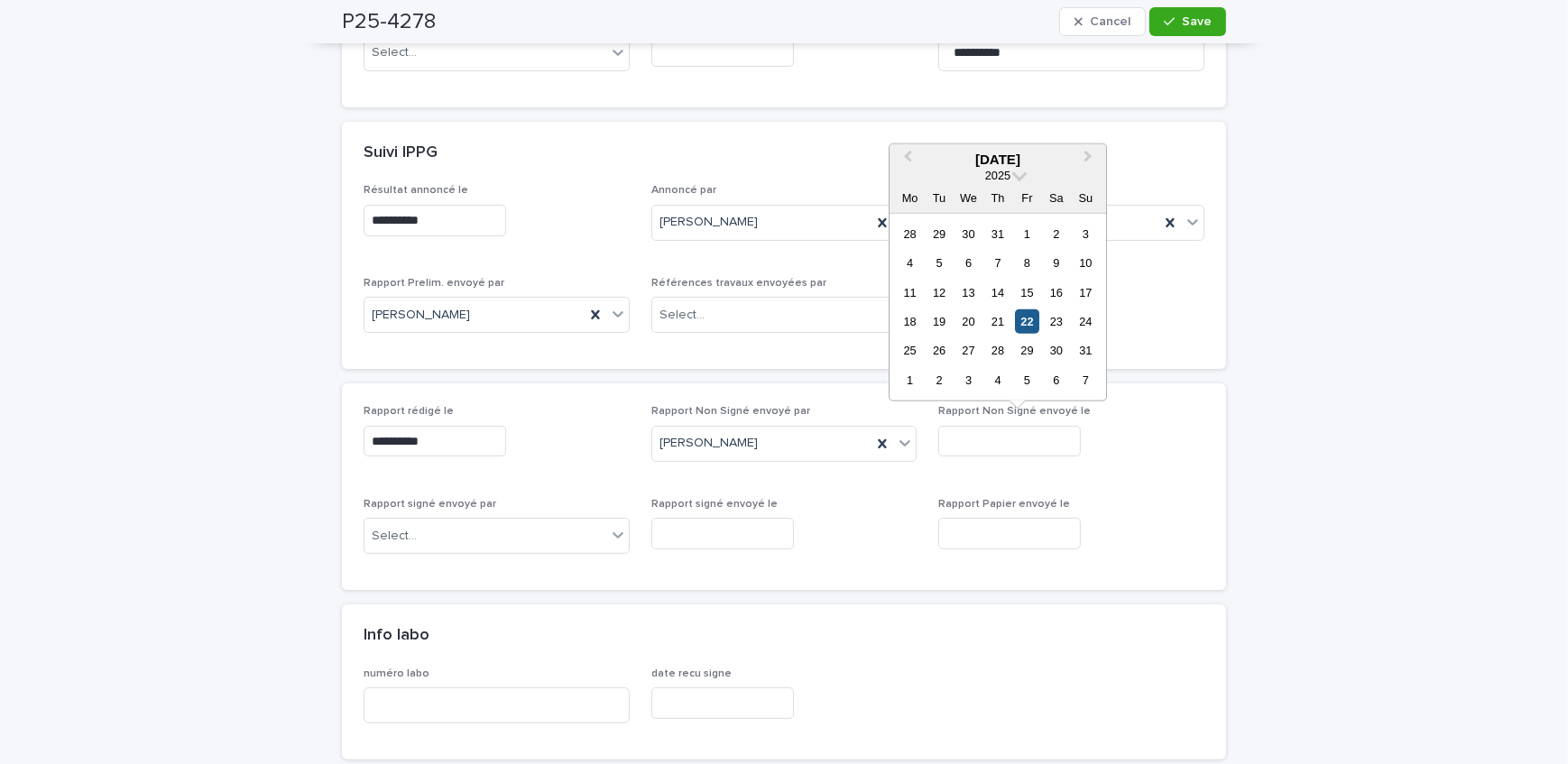
click at [1024, 314] on div "22" at bounding box center [1027, 321] width 24 height 24
type input "**********"
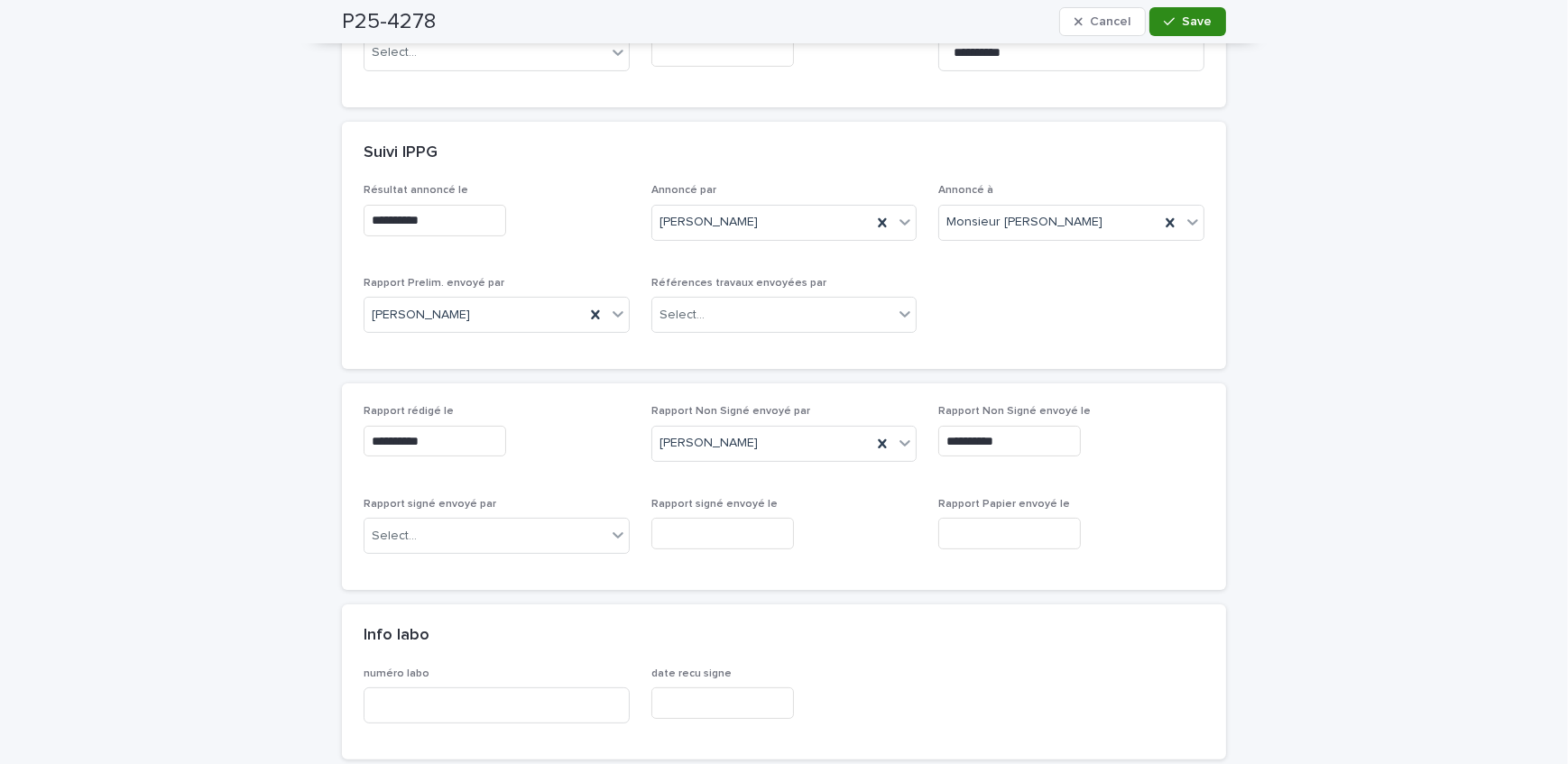
click at [1186, 34] on button "Save" at bounding box center [1188, 21] width 77 height 29
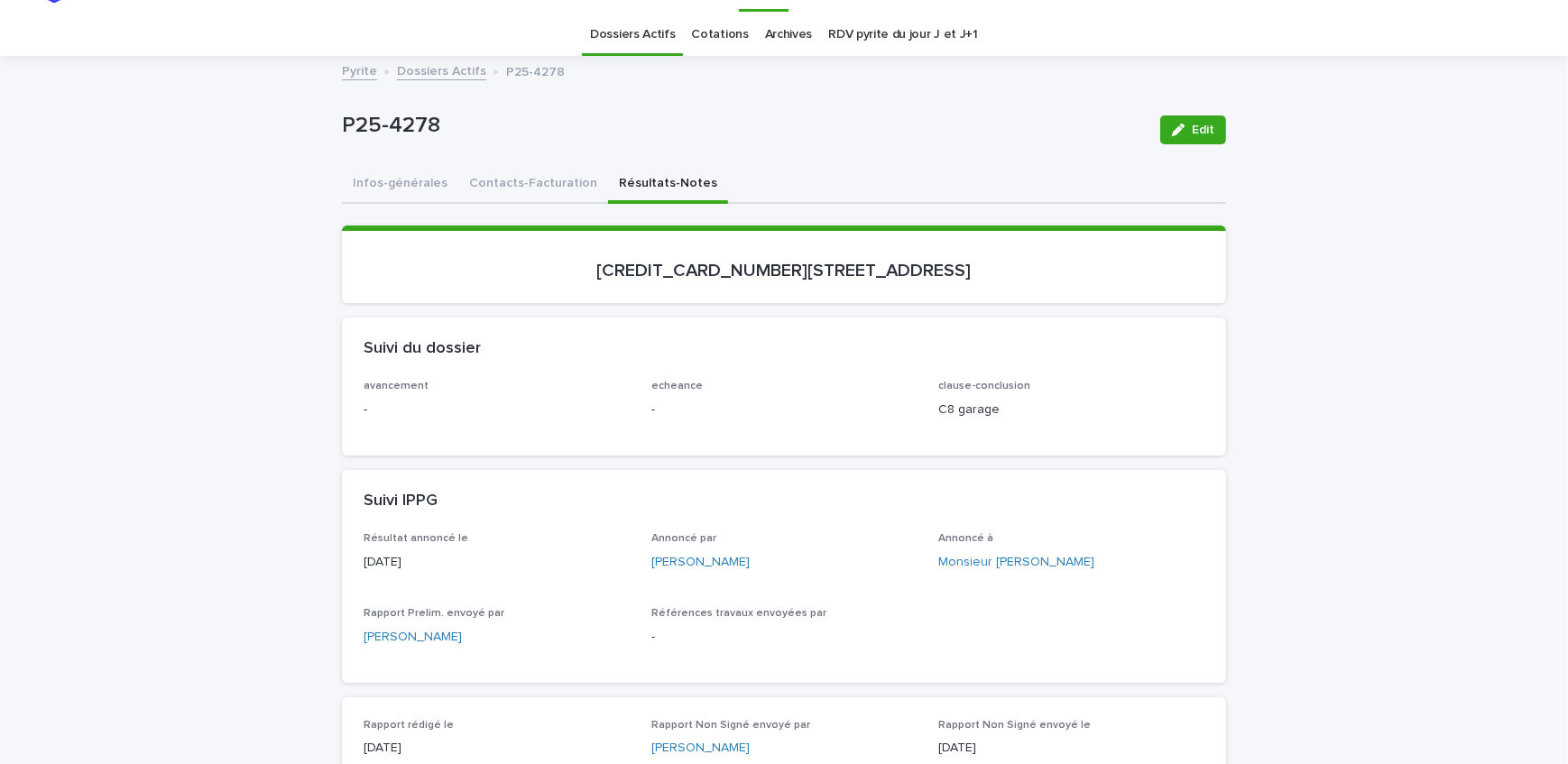
scroll to position [81, 0]
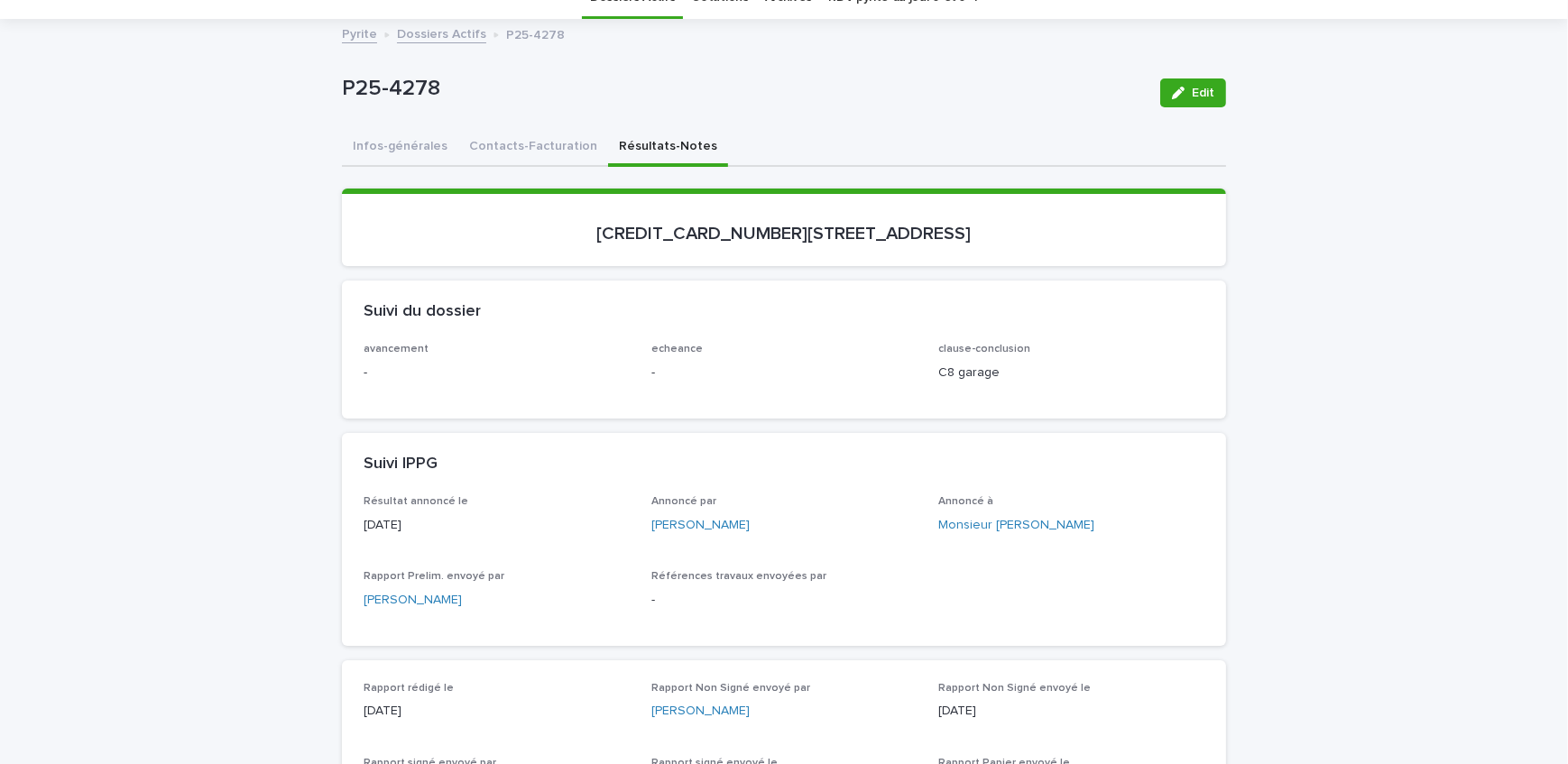
click at [403, 38] on link "Dossiers Actifs" at bounding box center [441, 32] width 89 height 21
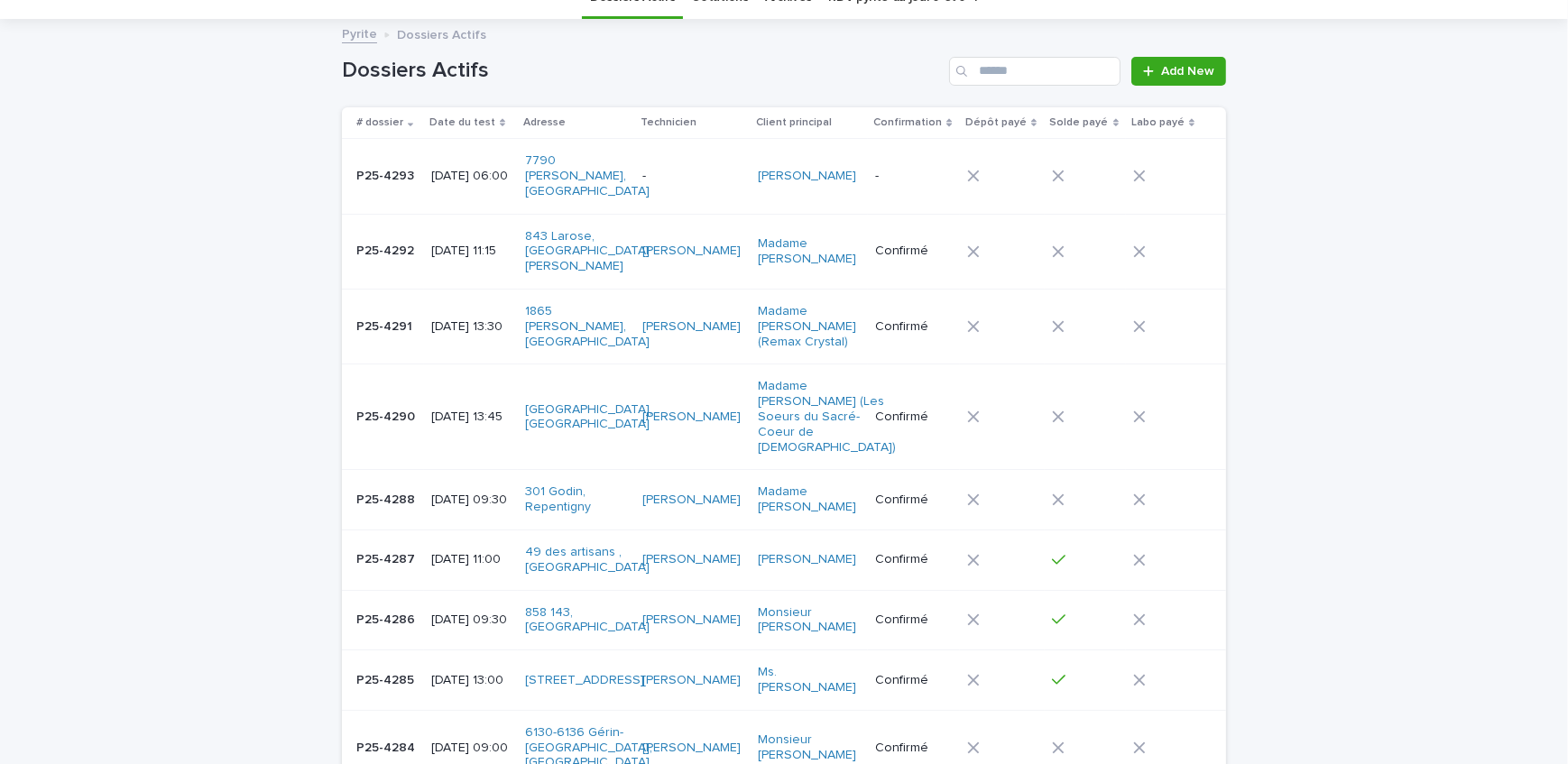
scroll to position [57, 0]
